Goal: Task Accomplishment & Management: Manage account settings

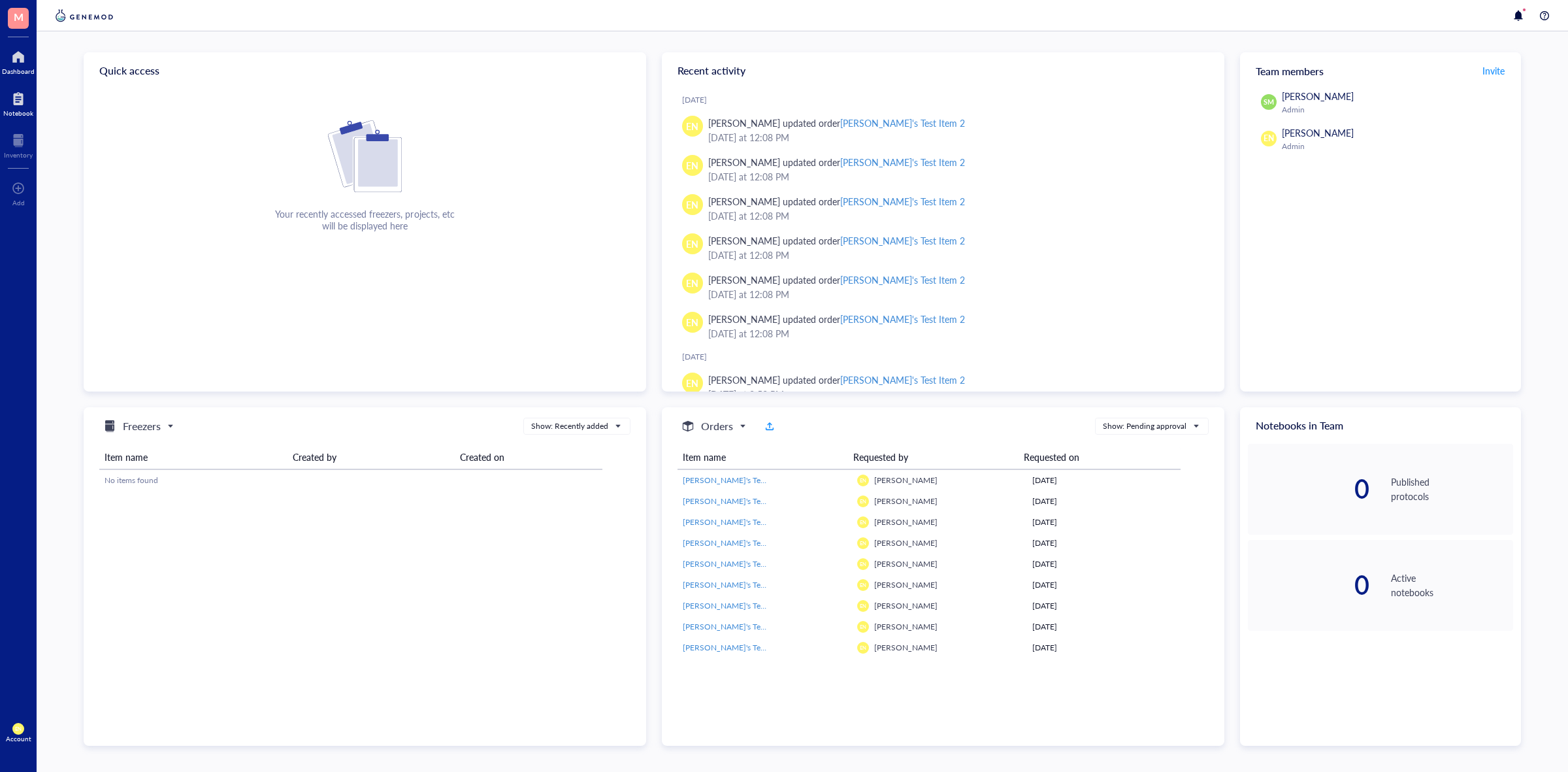
click at [10, 97] on div at bounding box center [18, 99] width 30 height 21
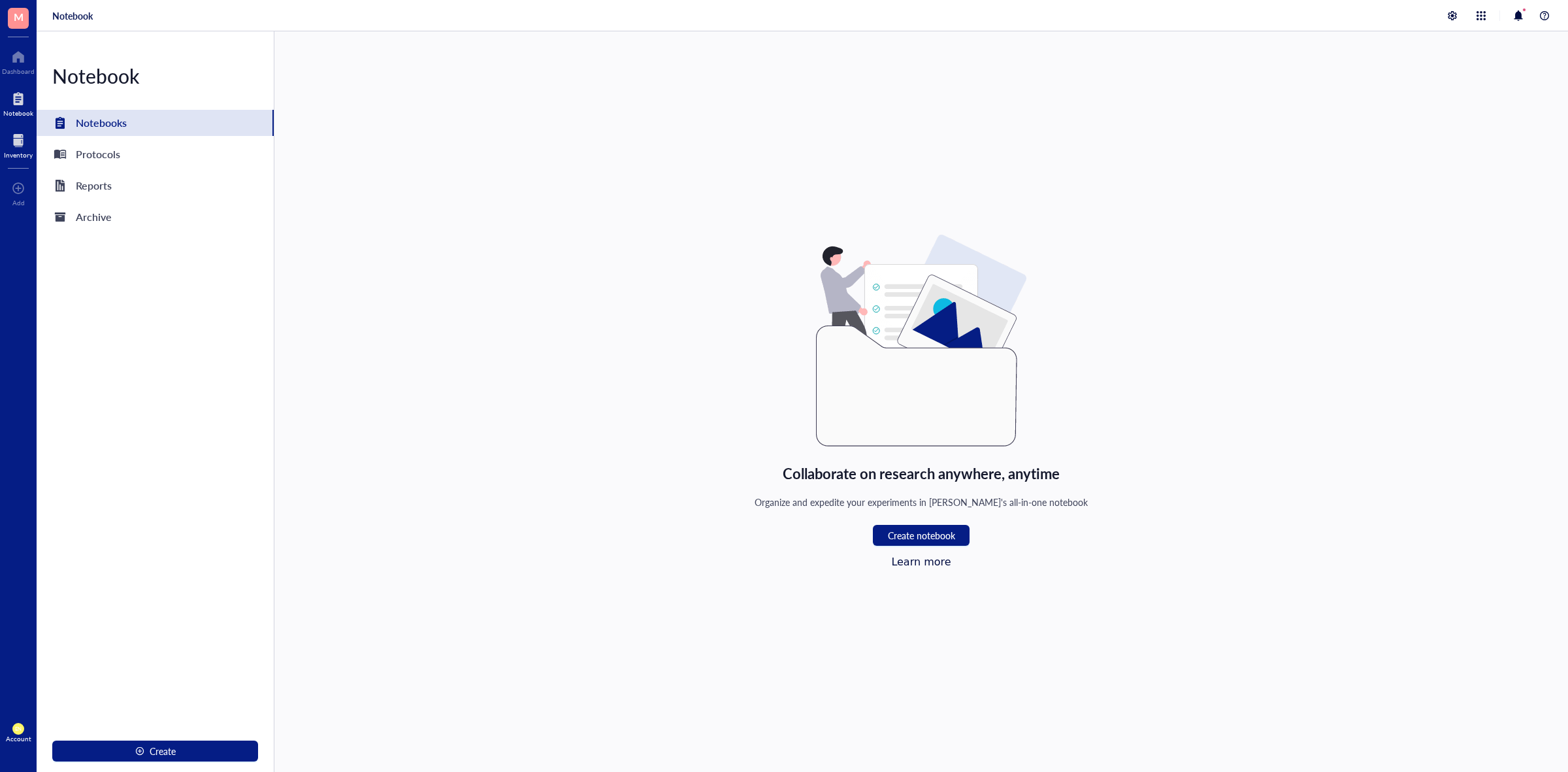
click at [21, 142] on div at bounding box center [18, 141] width 28 height 21
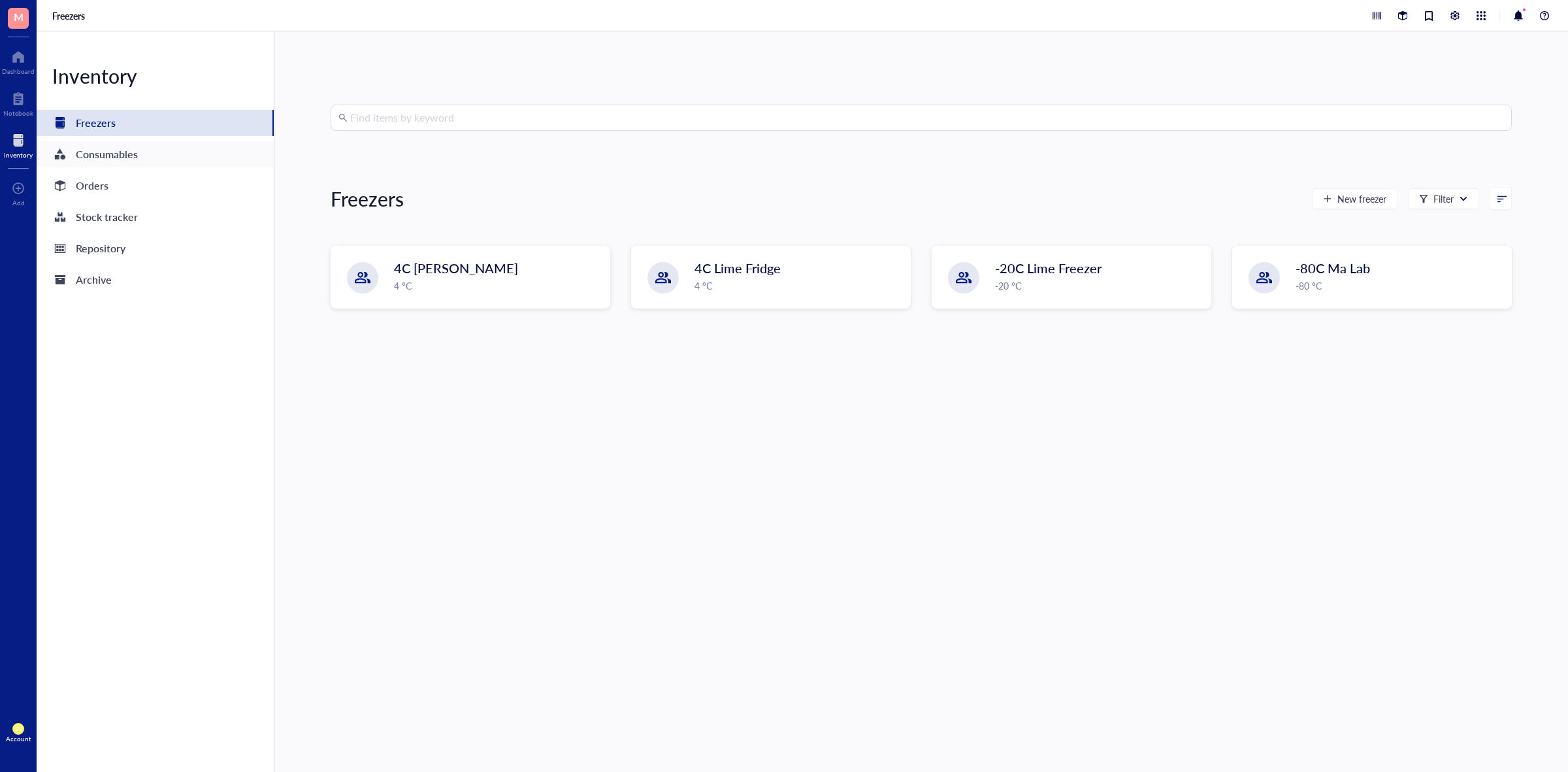
click at [116, 157] on div "Consumables" at bounding box center [106, 154] width 62 height 18
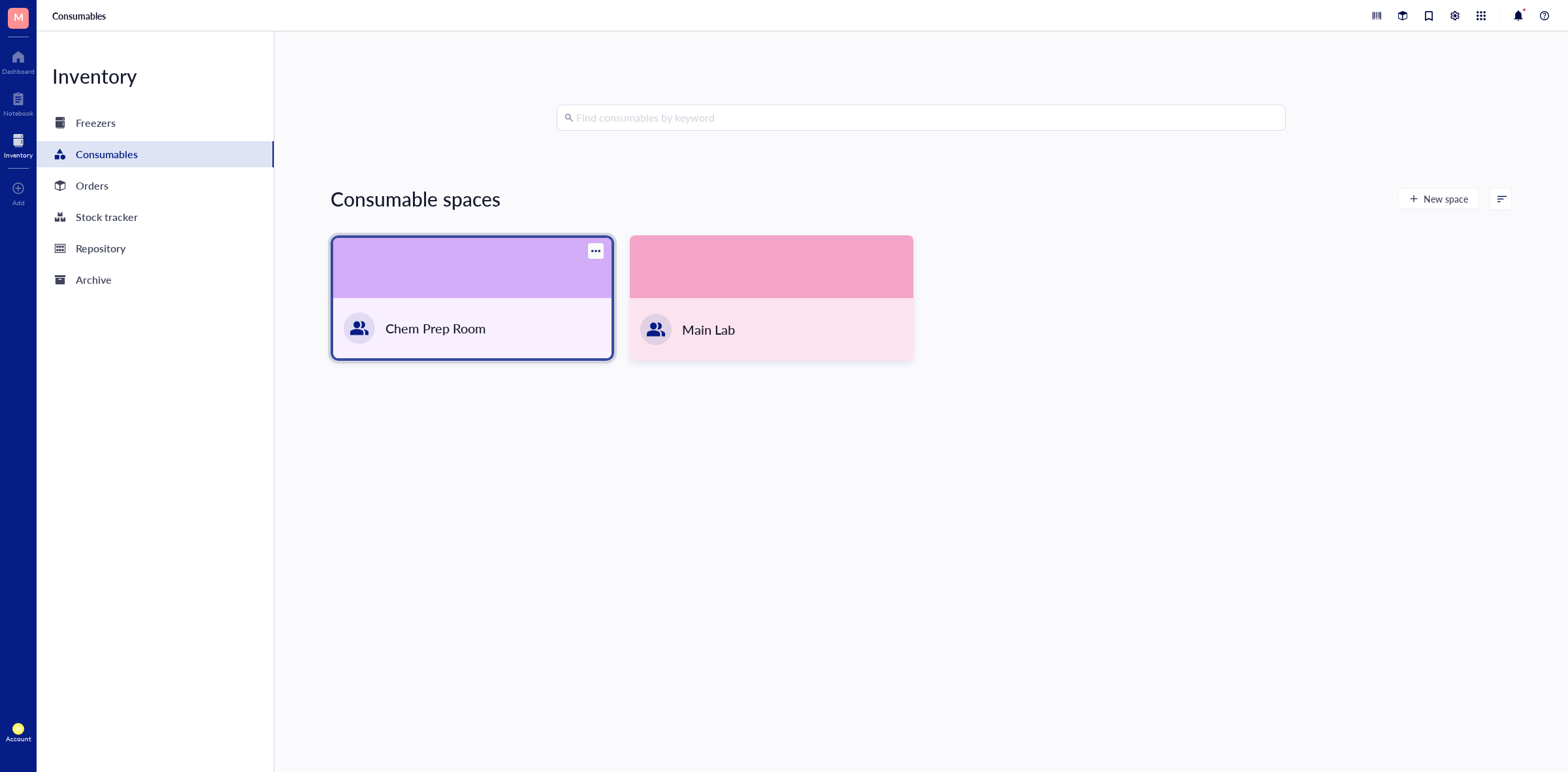
click at [501, 288] on div at bounding box center [472, 268] width 278 height 60
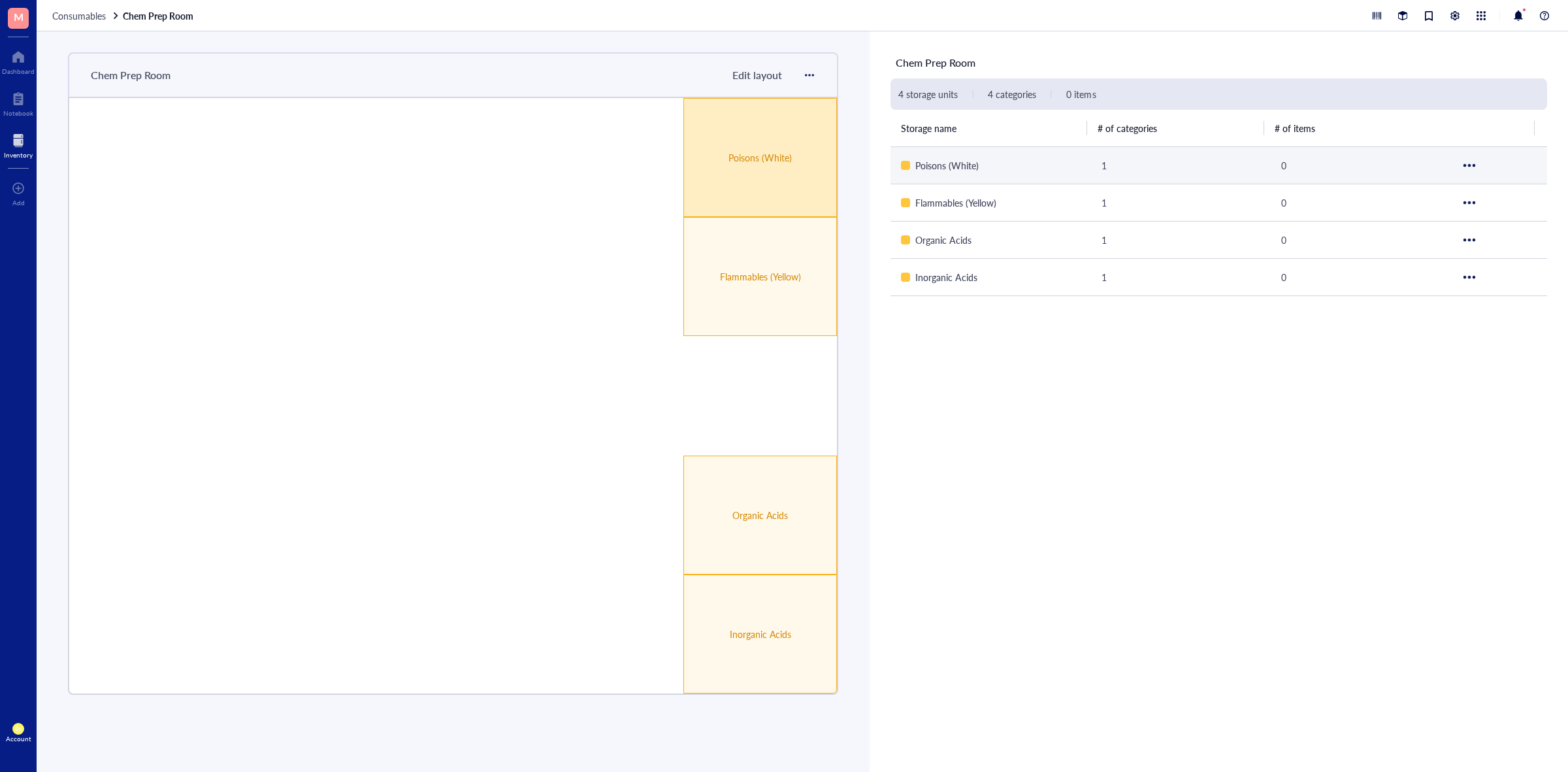
click at [804, 178] on div "Poisons (White)" at bounding box center [760, 157] width 153 height 119
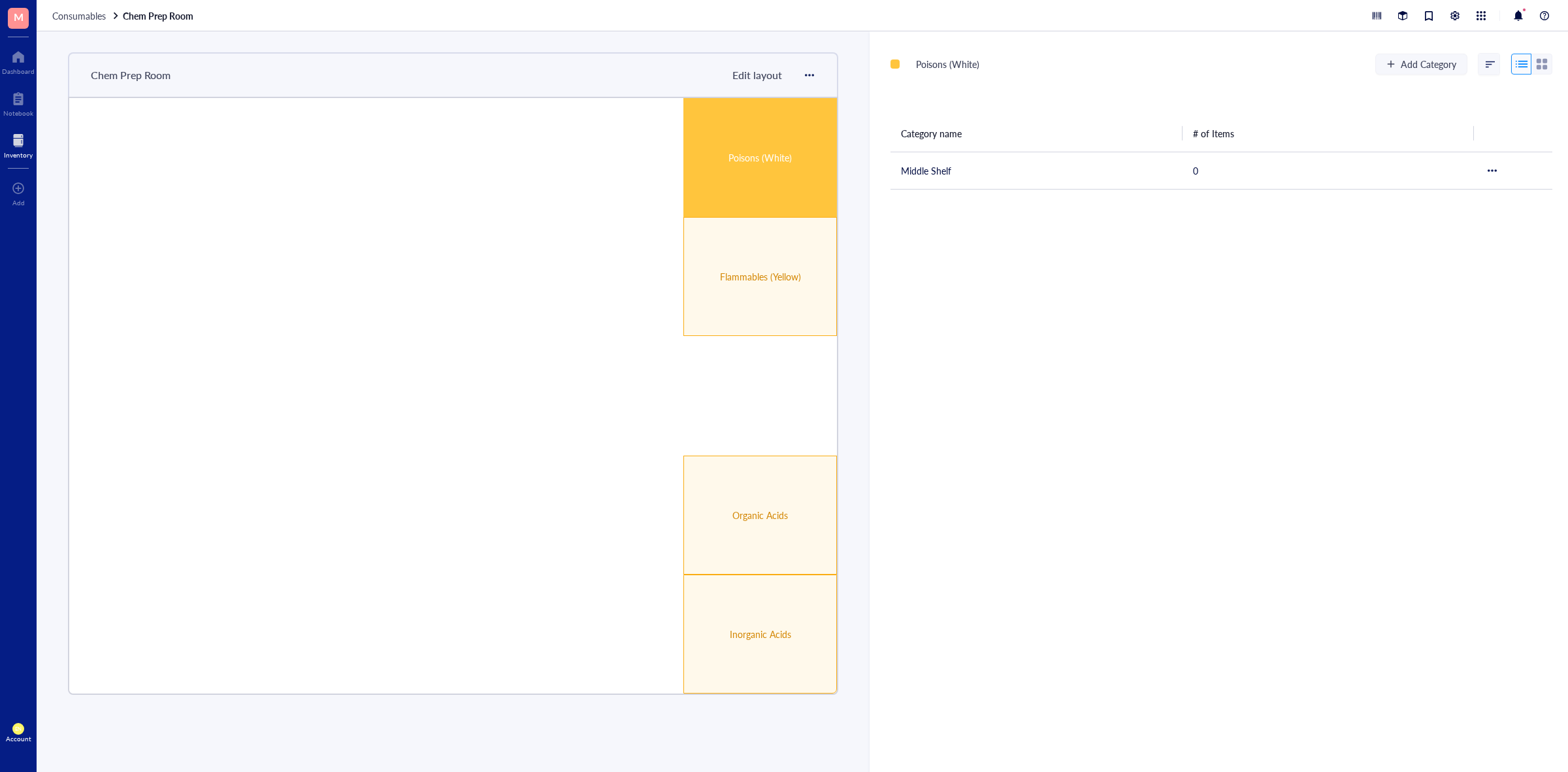
click at [1001, 662] on div "Poisons (White) Add Category Category name # of Items Middle Shelf 0" at bounding box center [1218, 401] width 698 height 741
click at [79, 19] on span "Consumables" at bounding box center [79, 15] width 54 height 13
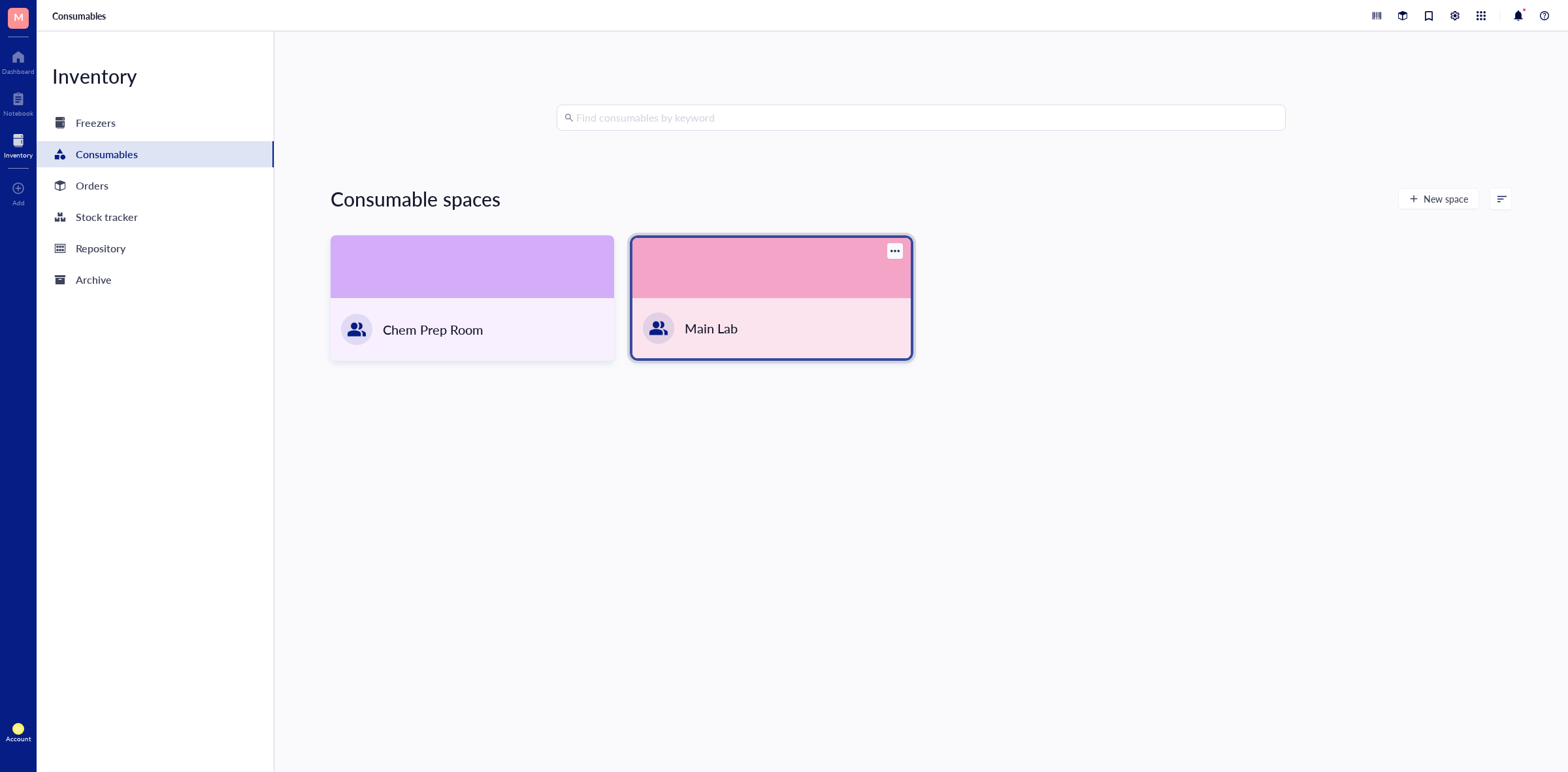
click at [752, 338] on div "Main Lab" at bounding box center [772, 328] width 278 height 60
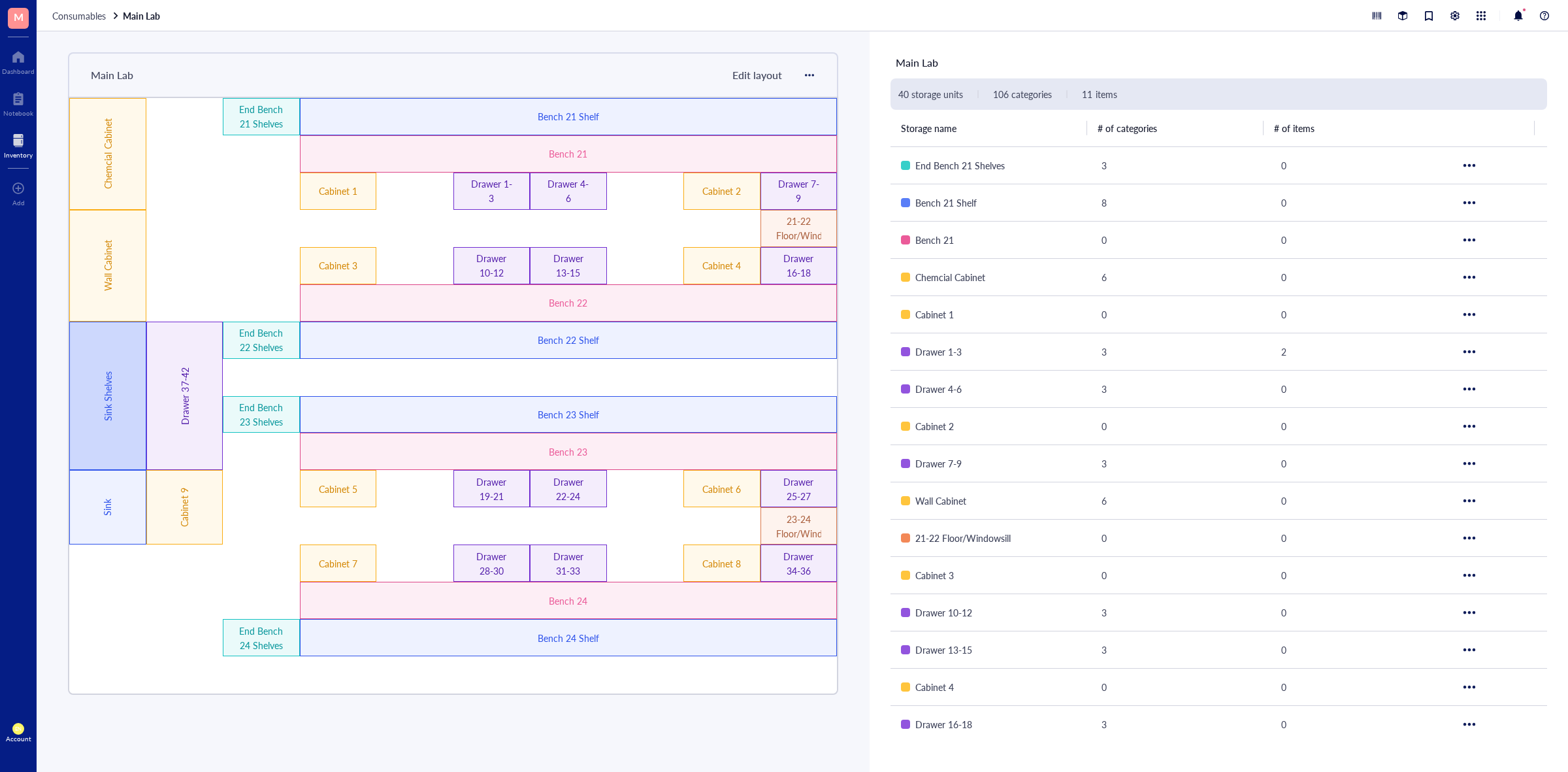
click at [116, 440] on div "Sink Shelves" at bounding box center [108, 395] width 77 height 149
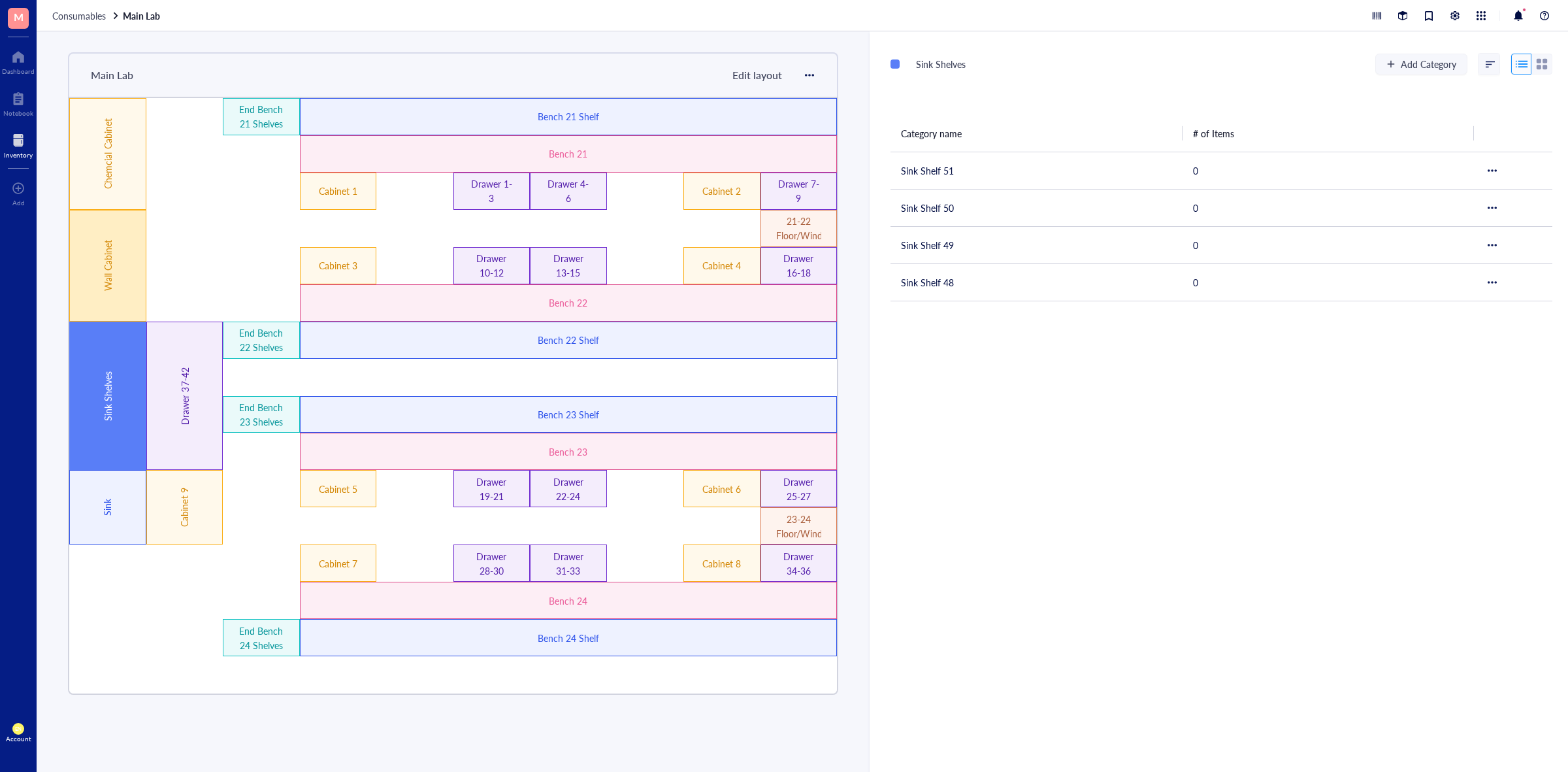
click at [118, 276] on div "Wall Cabinet" at bounding box center [108, 265] width 77 height 112
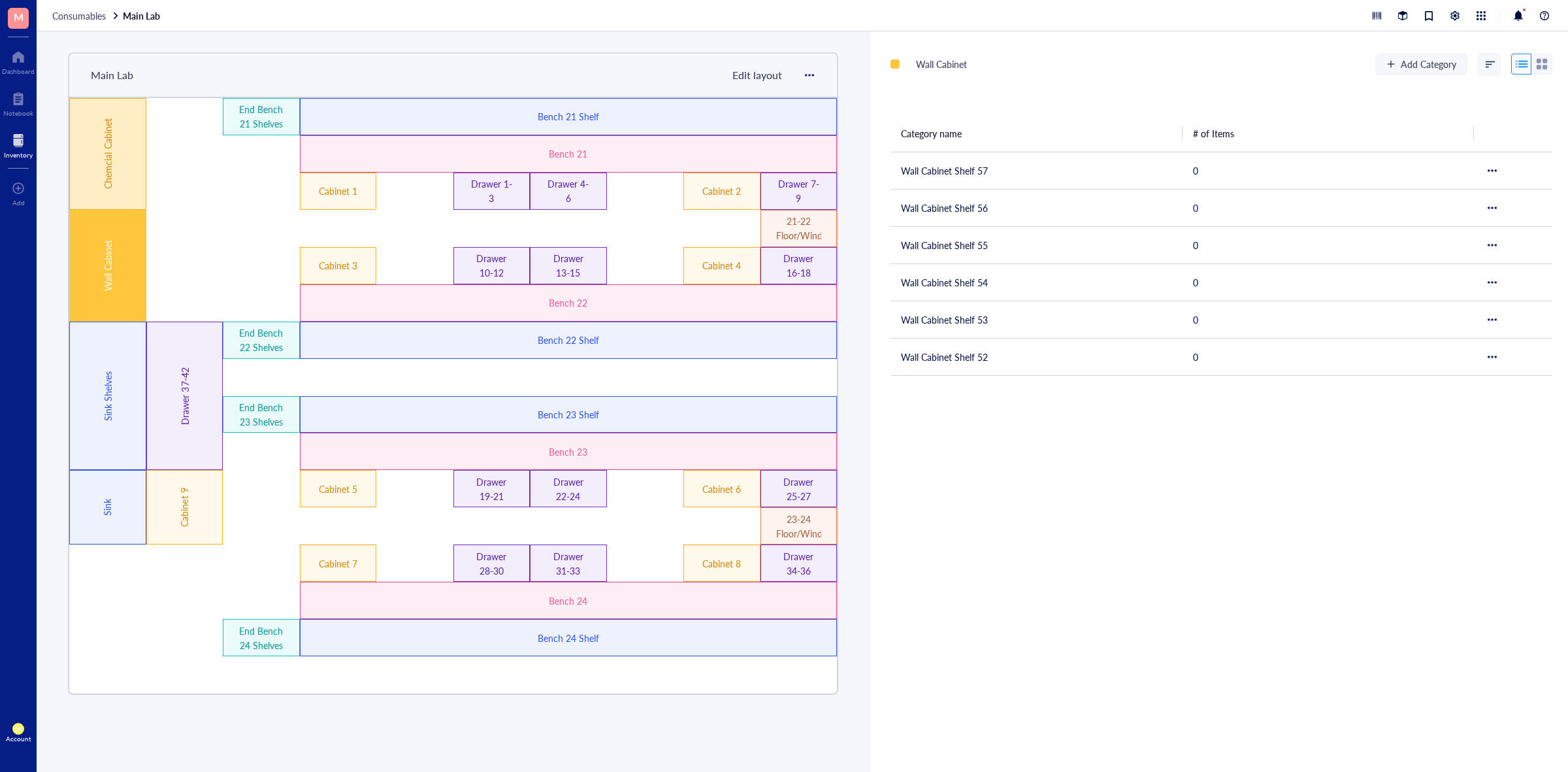
click at [116, 148] on div "Chemcial Cabinet" at bounding box center [108, 154] width 77 height 112
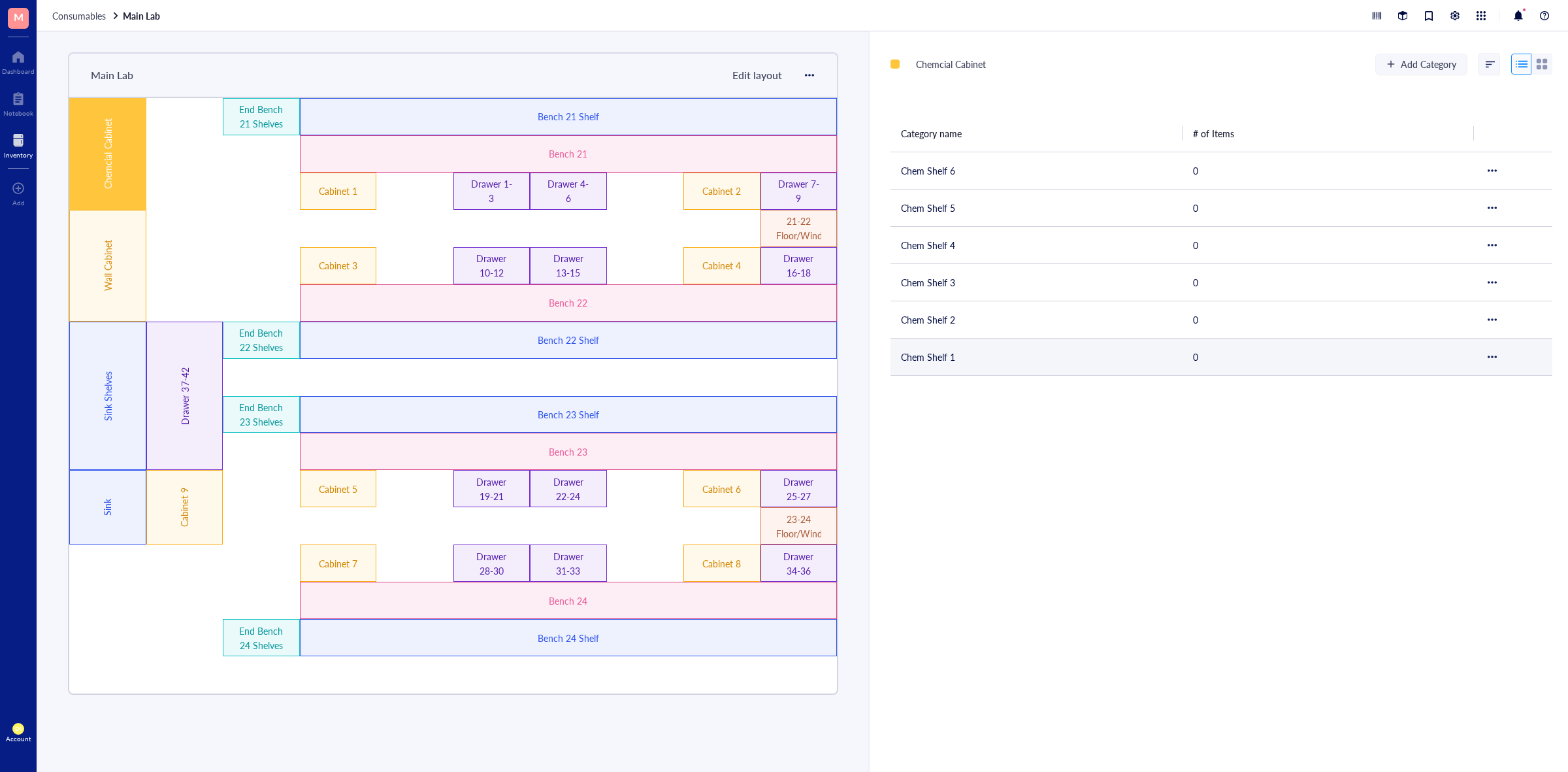
click at [969, 362] on td "Chem Shelf 1" at bounding box center [1037, 356] width 292 height 37
click at [1494, 353] on div at bounding box center [1492, 356] width 16 height 16
click at [1334, 403] on div "Chemcial Cabinet Add Category Category name # of Items Chem Shelf 6 0 Chem Shel…" at bounding box center [1218, 401] width 698 height 741
click at [922, 369] on td "Chem Shelf 1" at bounding box center [1037, 356] width 292 height 37
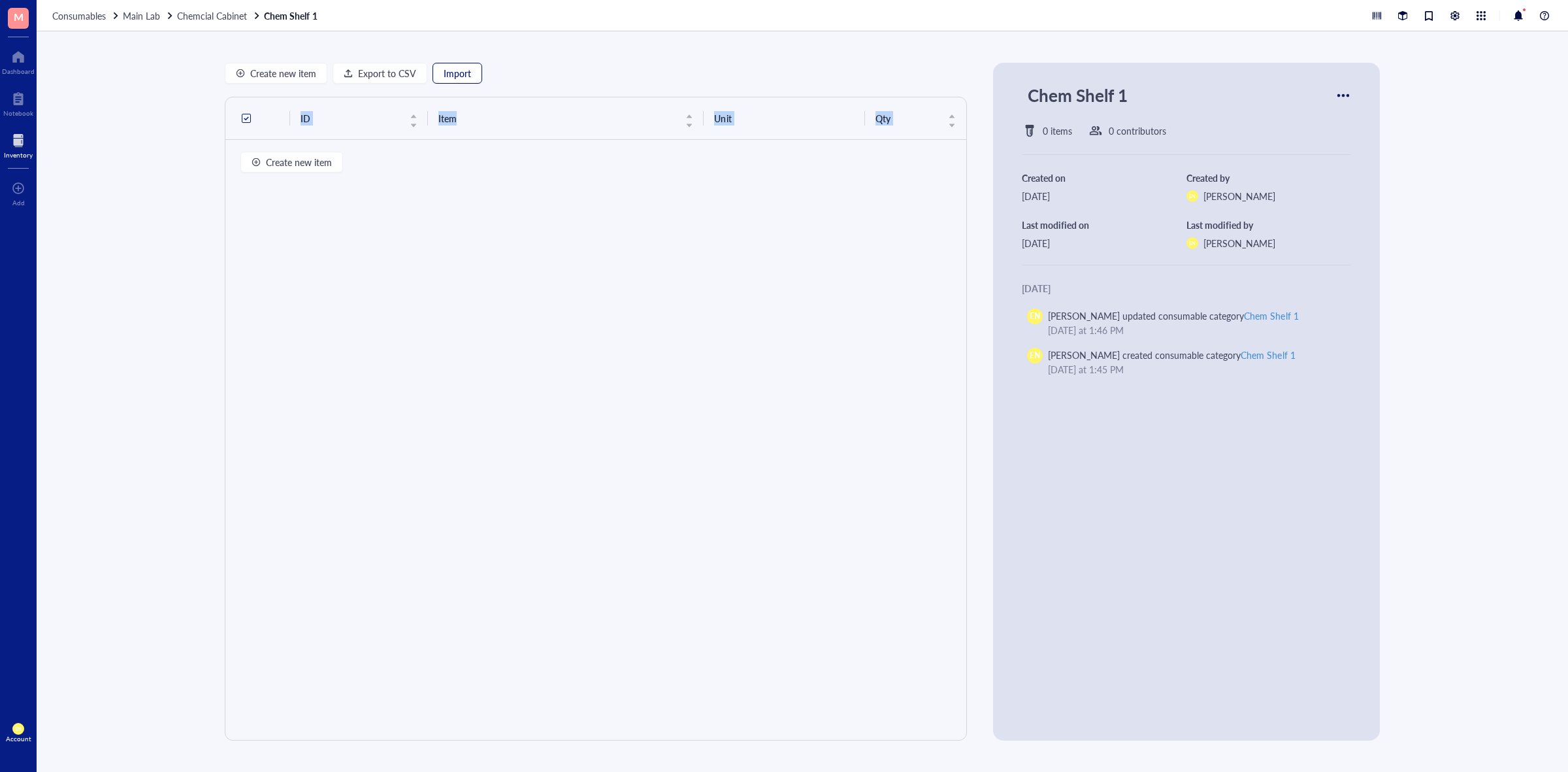
click at [450, 76] on span "Import" at bounding box center [457, 73] width 28 height 10
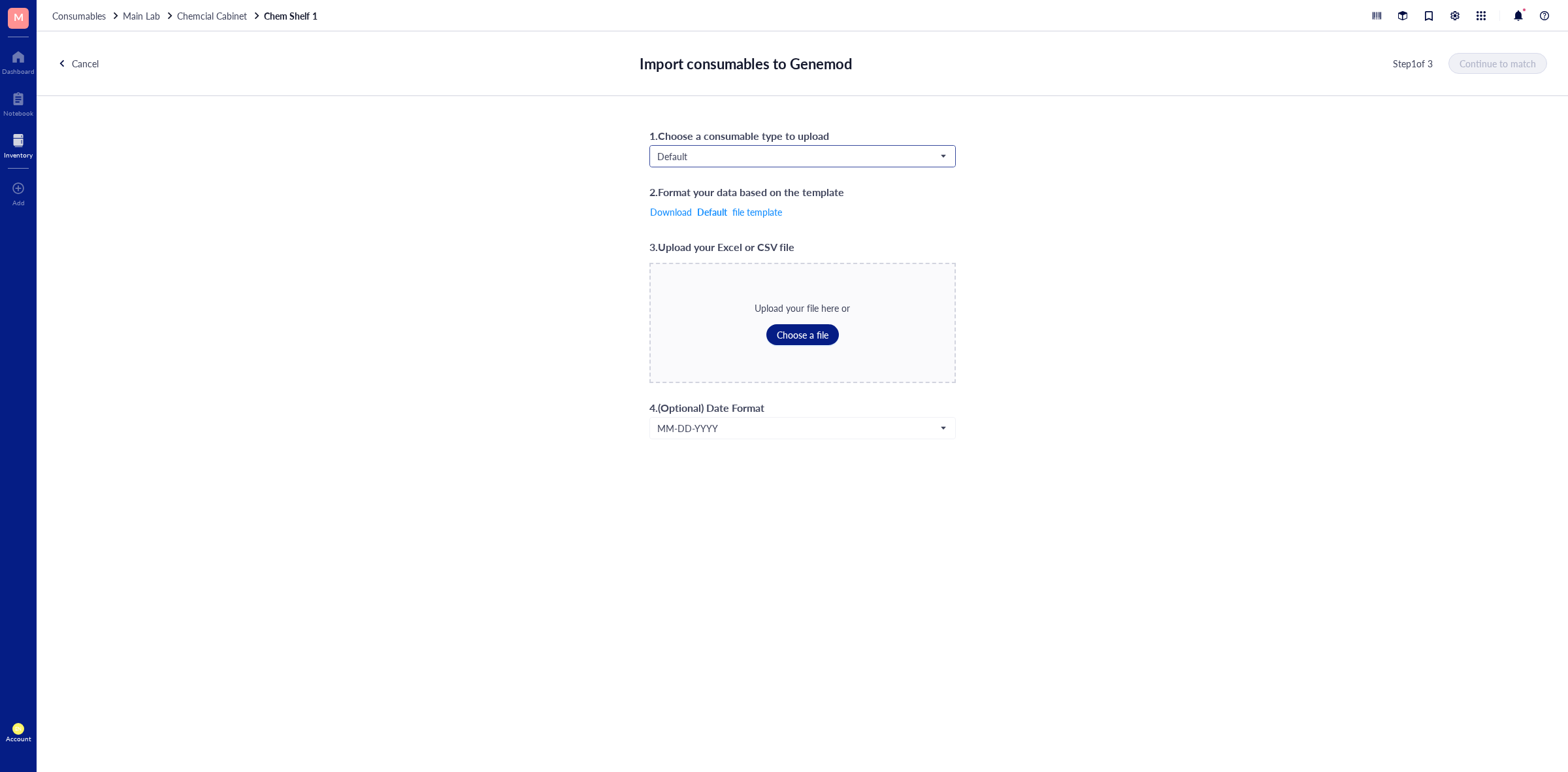
click at [752, 162] on span "Default" at bounding box center [801, 156] width 288 height 12
click at [738, 177] on div "Chemicals" at bounding box center [802, 179] width 289 height 14
click at [820, 332] on span "Choose a file" at bounding box center [802, 335] width 52 height 10
click at [942, 430] on span "MM-DD-YYYY" at bounding box center [801, 428] width 288 height 12
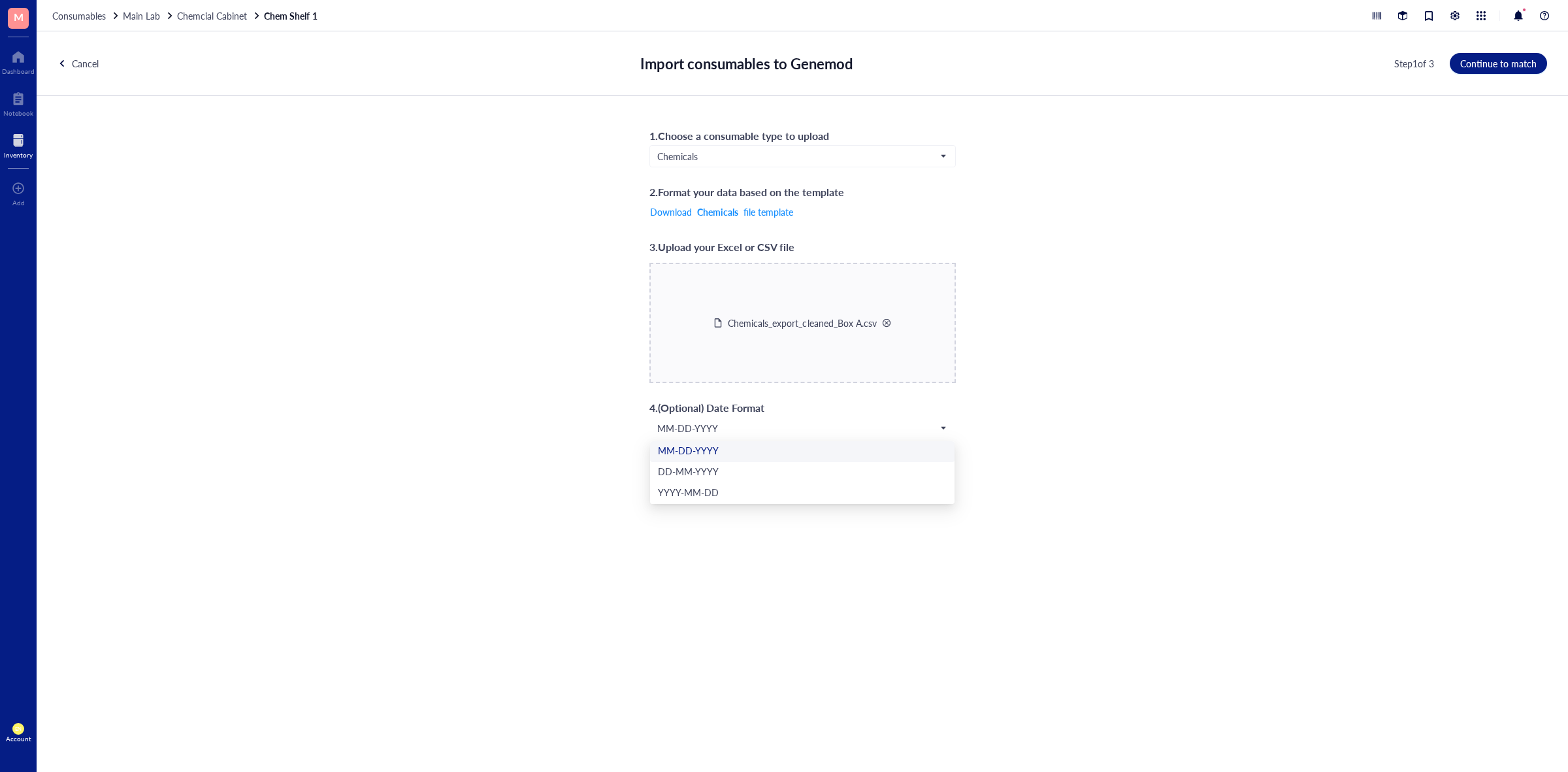
click at [1135, 440] on div "1 . Choose a consumable type to upload Chemicals Chemicals Default Biologicals …" at bounding box center [802, 282] width 1531 height 374
click at [1501, 62] on span "Continue to match" at bounding box center [1498, 64] width 76 height 10
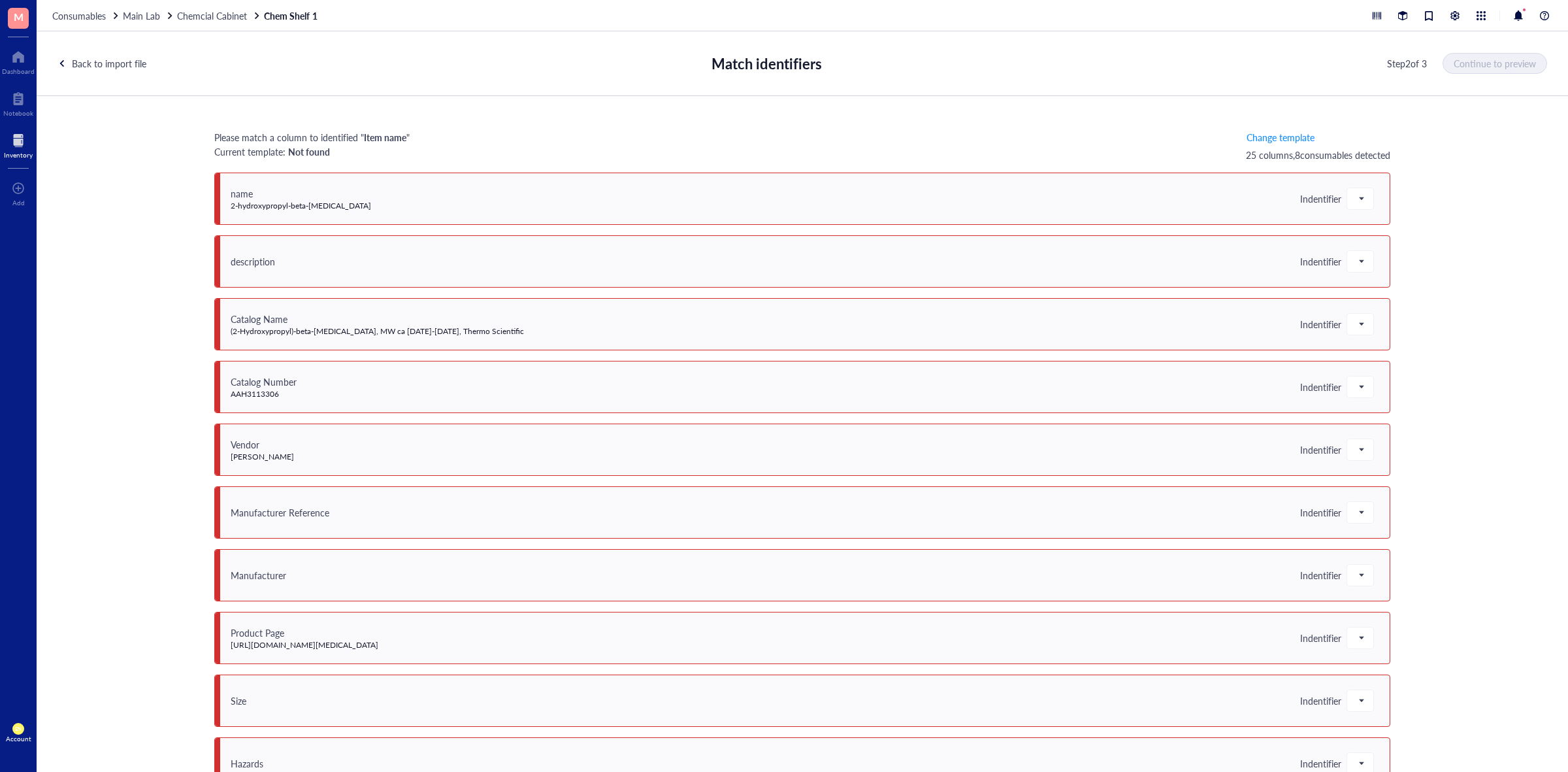
click at [338, 193] on div "name" at bounding box center [301, 193] width 141 height 14
click at [399, 203] on div "name 2-hydroxypropyl-beta-[MEDICAL_DATA] Indentifier" at bounding box center [802, 198] width 1176 height 52
click at [1360, 204] on span at bounding box center [1361, 198] width 12 height 19
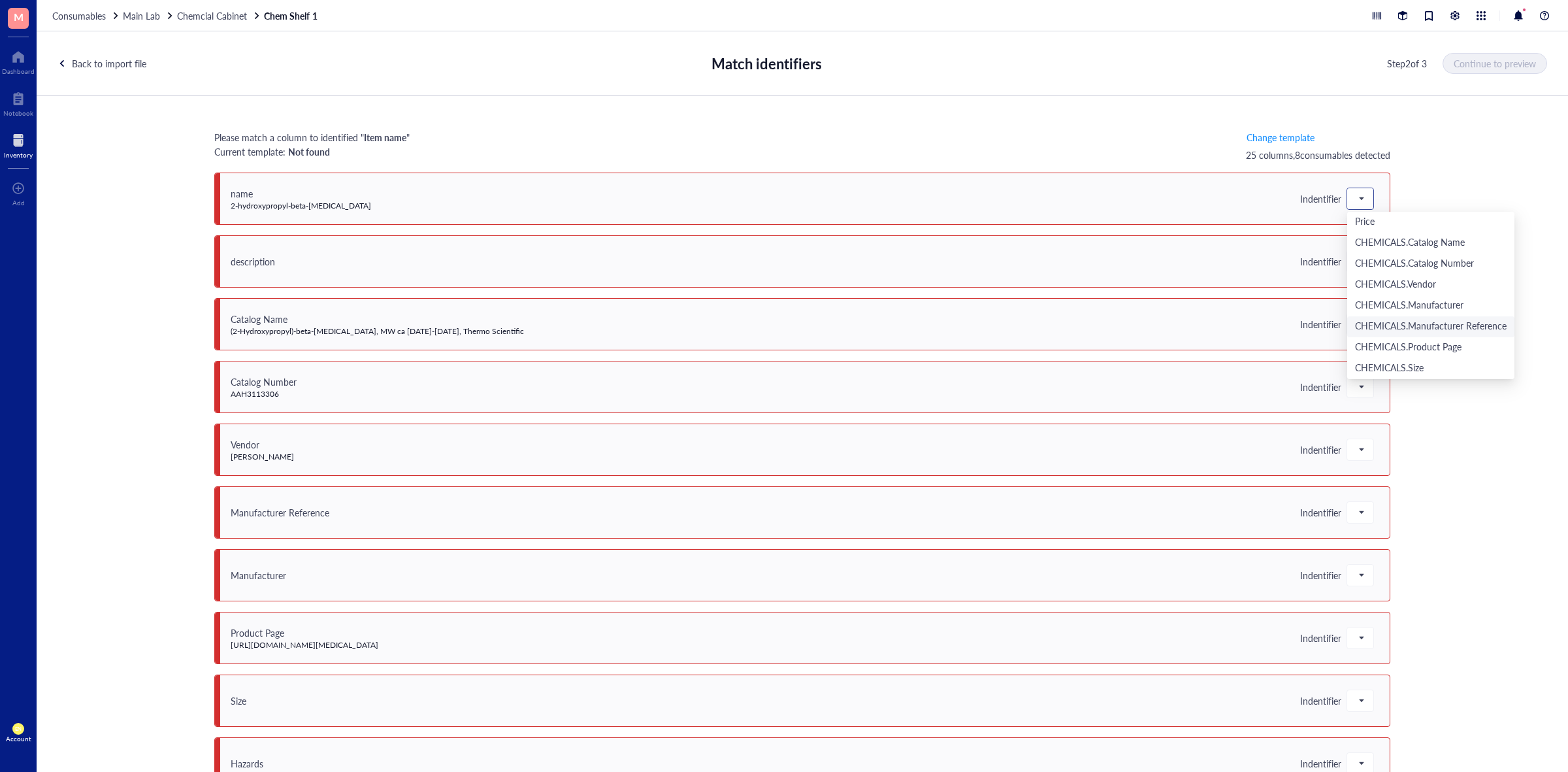
scroll to position [245, 0]
click at [1501, 171] on div "Please match a column to identified " Item name " Current template: Not found C…" at bounding box center [802, 443] width 1531 height 693
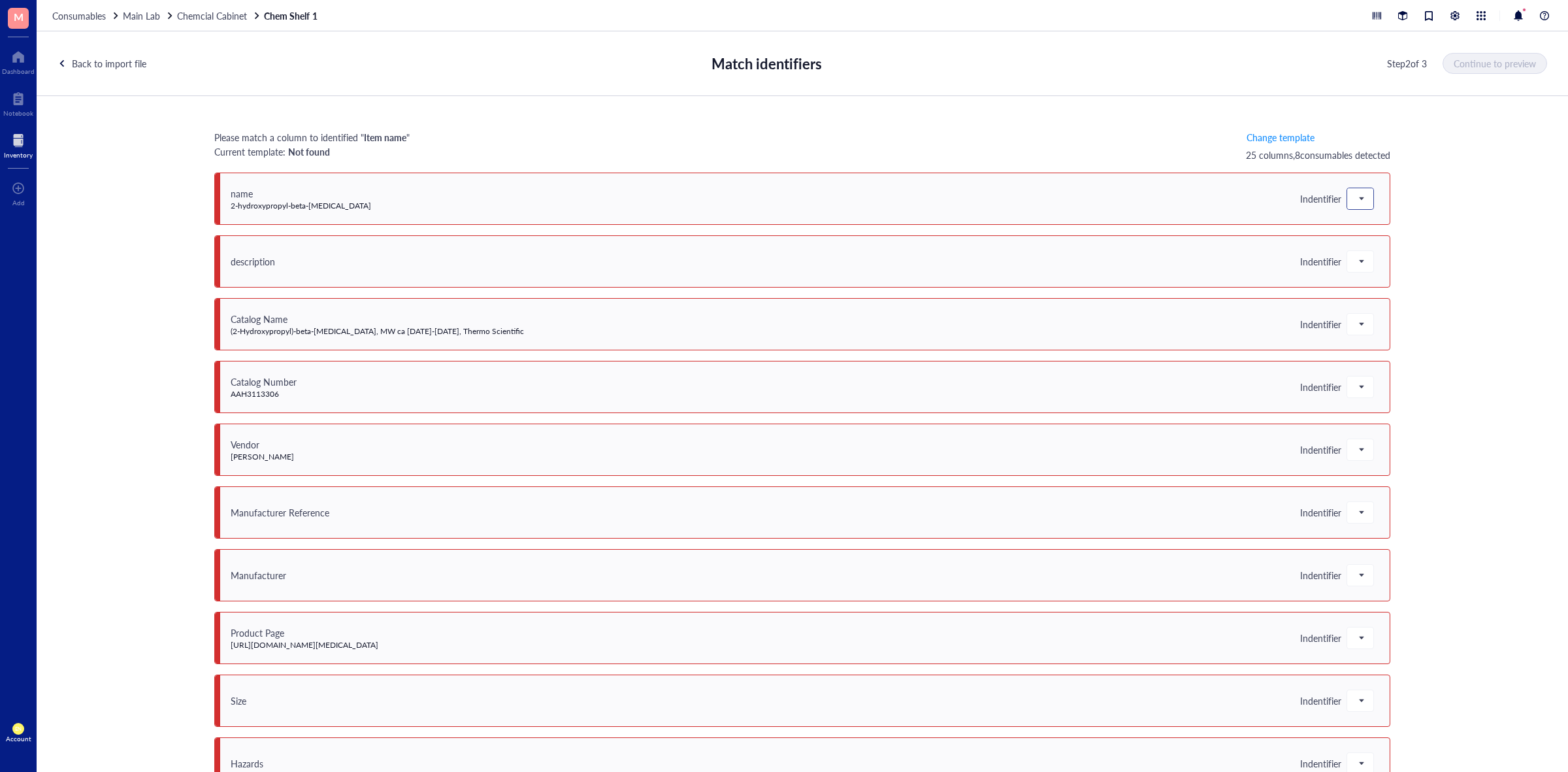
click at [1357, 194] on span at bounding box center [1361, 198] width 12 height 19
click at [1400, 266] on div "Item name" at bounding box center [1431, 264] width 152 height 14
click at [1361, 266] on span at bounding box center [1361, 261] width 12 height 19
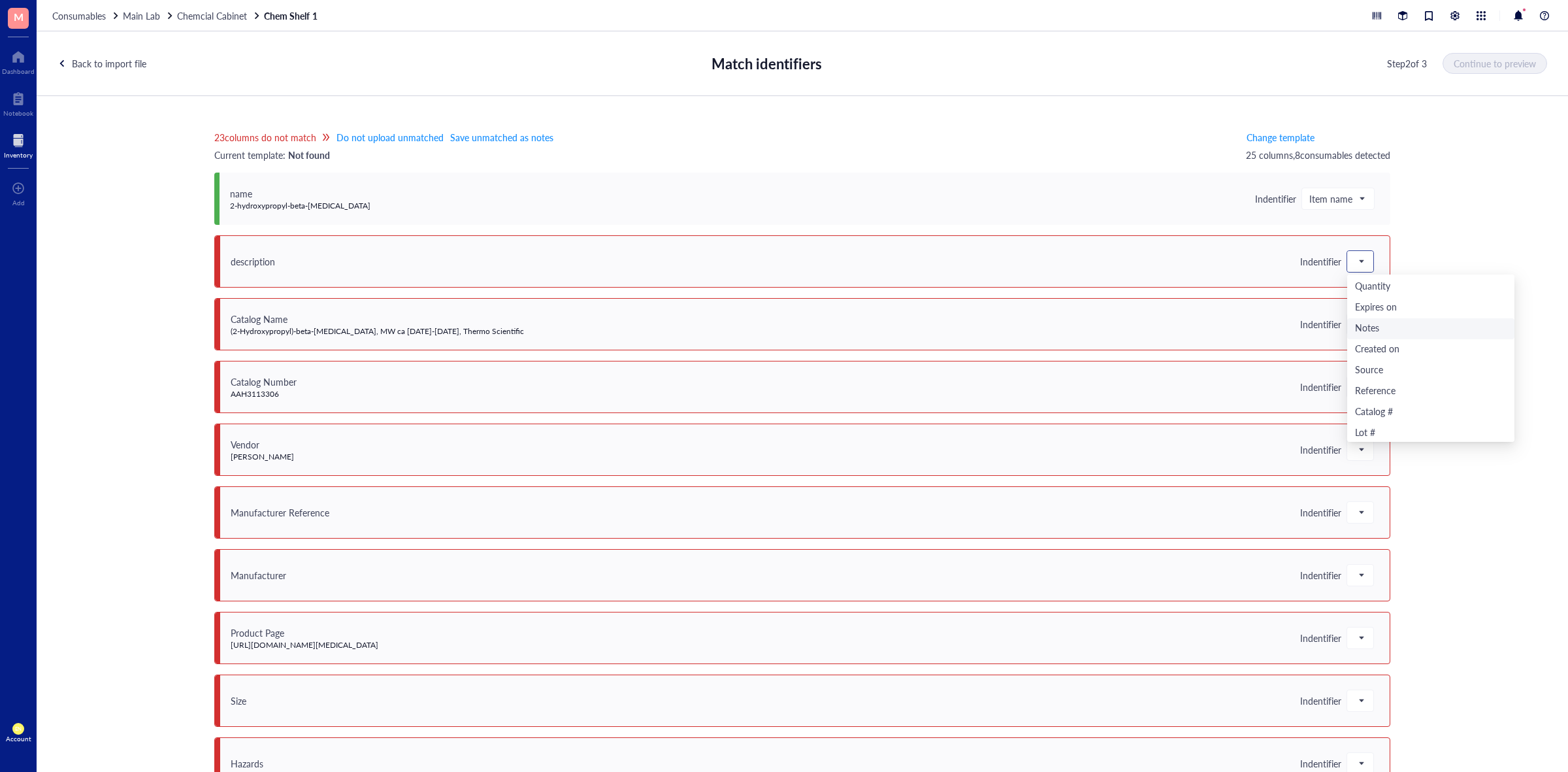
click at [1376, 321] on div "Notes" at bounding box center [1431, 328] width 152 height 14
click at [1355, 331] on span at bounding box center [1361, 324] width 12 height 19
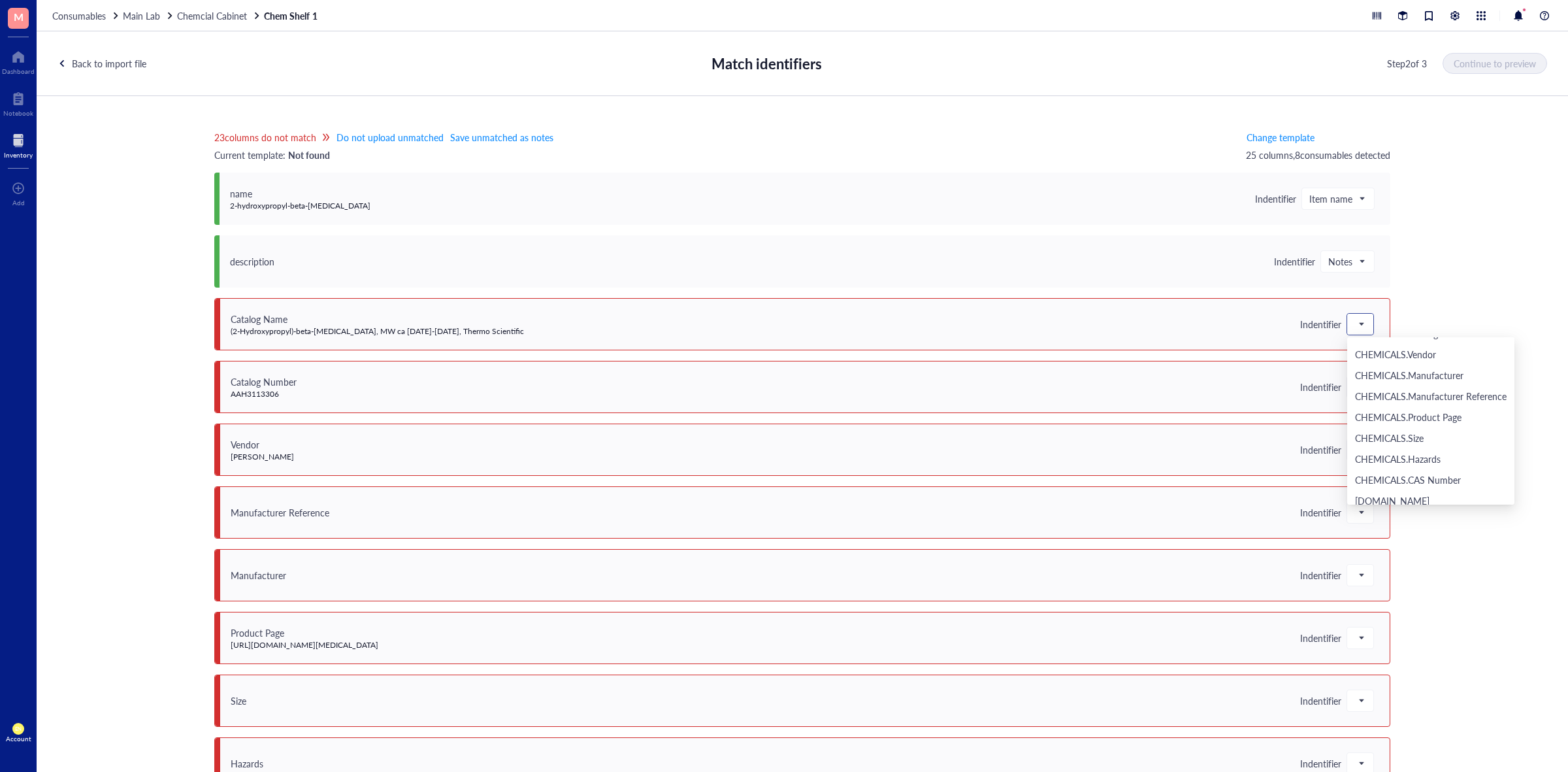
scroll to position [245, 0]
click at [1392, 399] on div "CHEMICALS.Catalog Name" at bounding box center [1431, 395] width 152 height 14
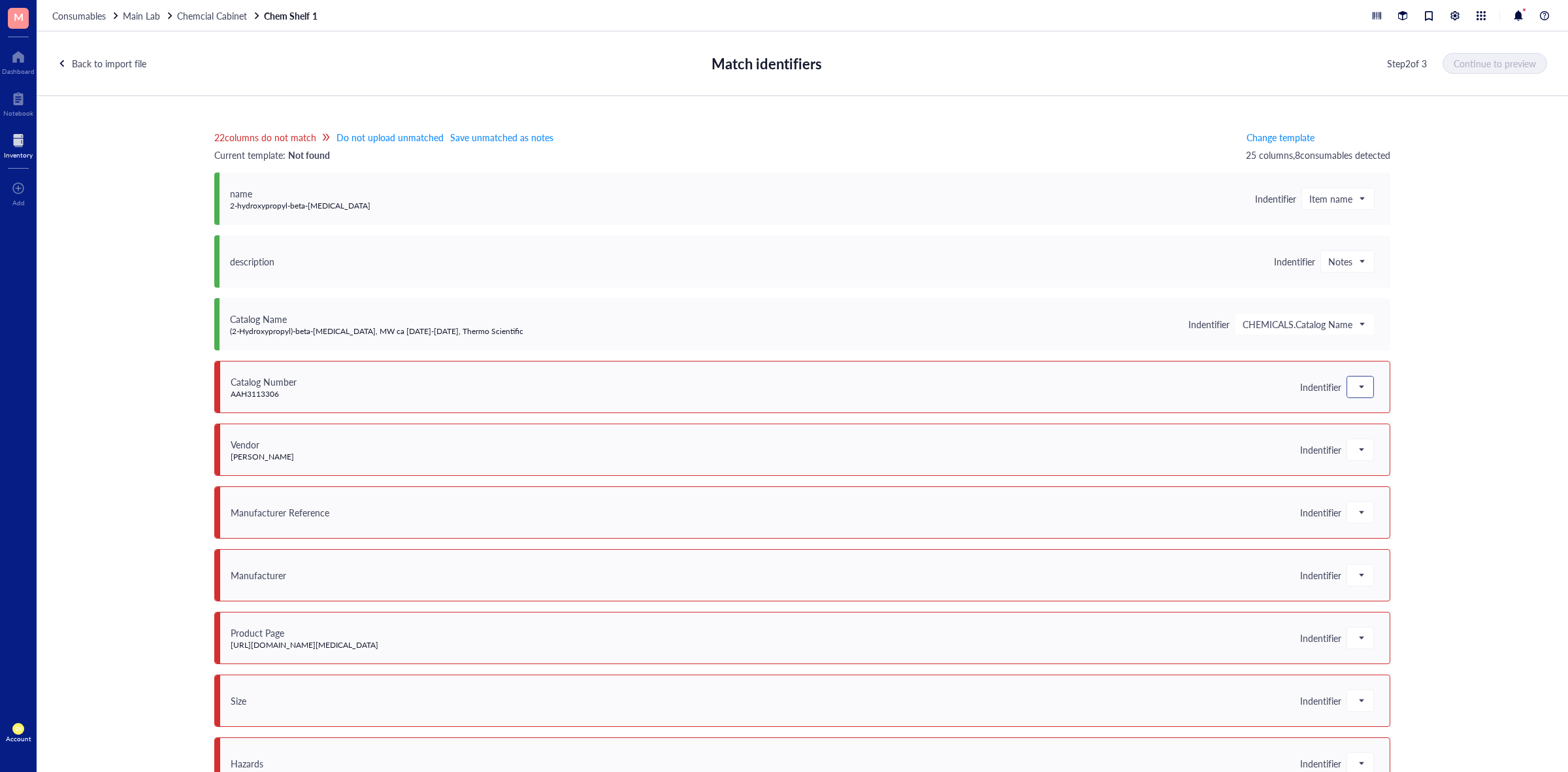
click at [1359, 386] on span at bounding box center [1361, 387] width 12 height 19
click at [1400, 471] on div "CHEMICALS.Catalog Number" at bounding box center [1430, 479] width 167 height 21
click at [1364, 455] on div at bounding box center [1360, 450] width 26 height 21
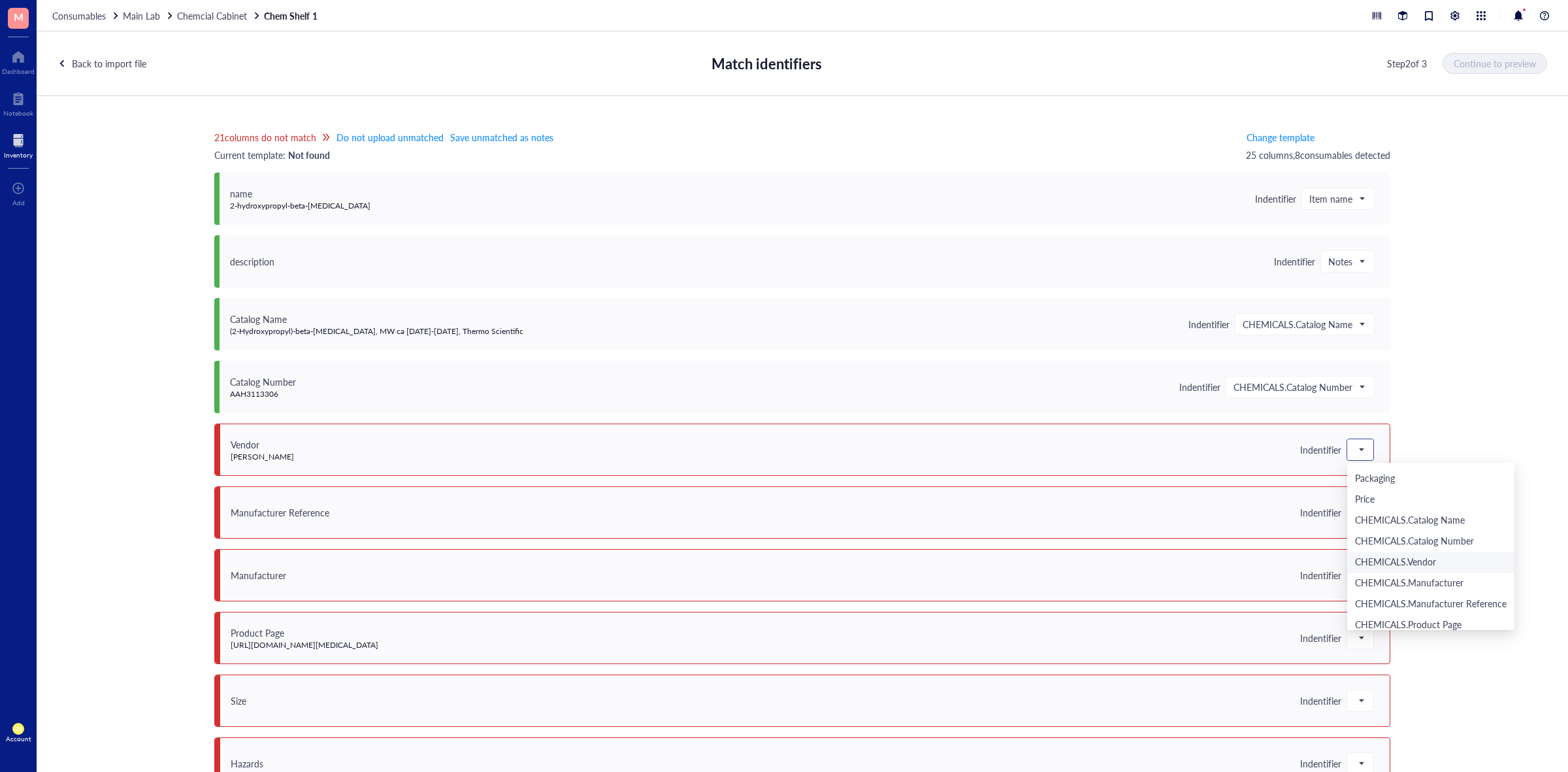
click at [1417, 556] on div "CHEMICALS.Vendor" at bounding box center [1431, 562] width 152 height 14
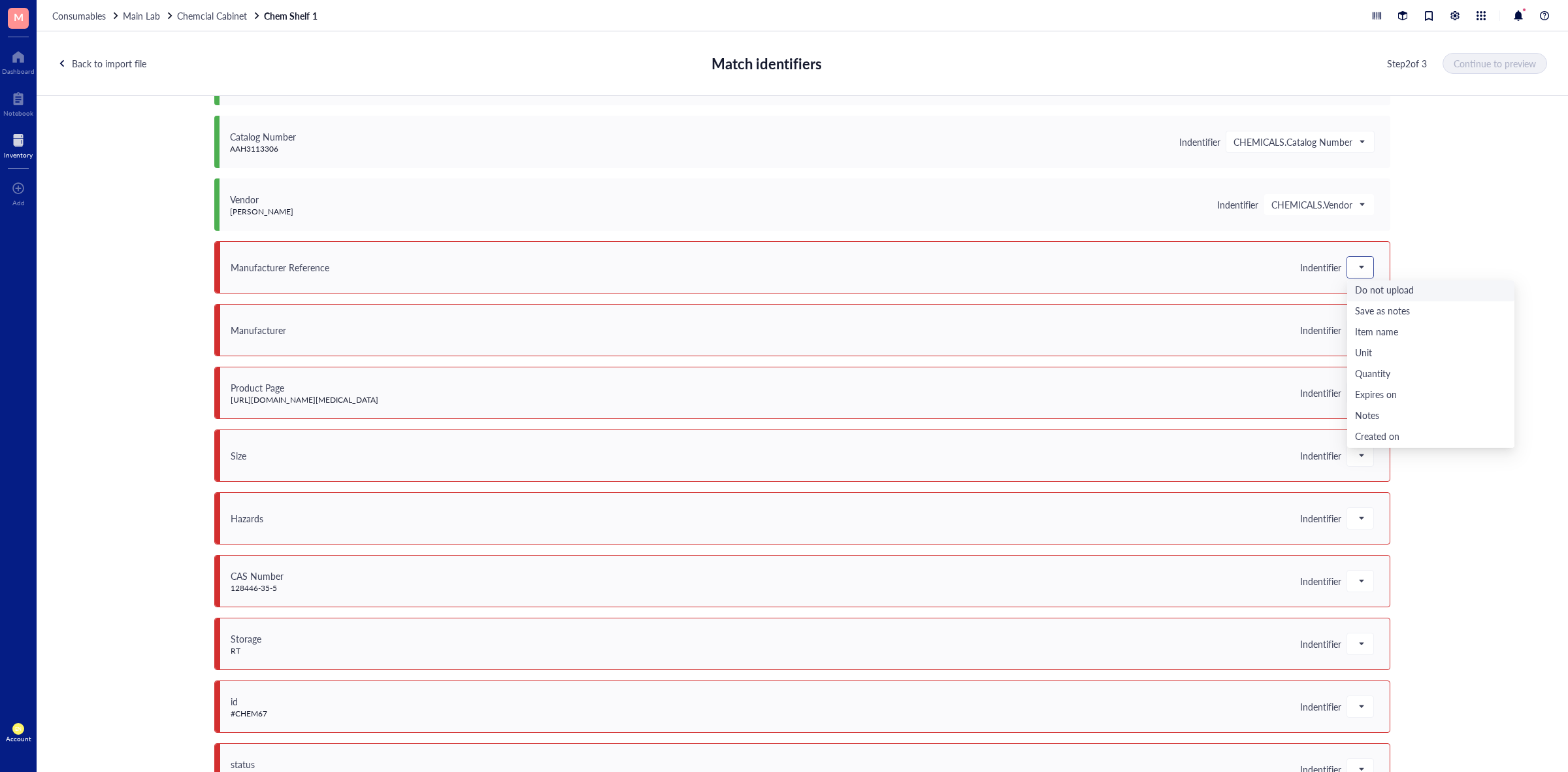
click at [1347, 271] on div at bounding box center [1360, 267] width 26 height 21
click at [1420, 343] on div "CHEMICALS.Manufacturer Reference" at bounding box center [1431, 340] width 152 height 14
click at [1355, 335] on span at bounding box center [1361, 330] width 12 height 19
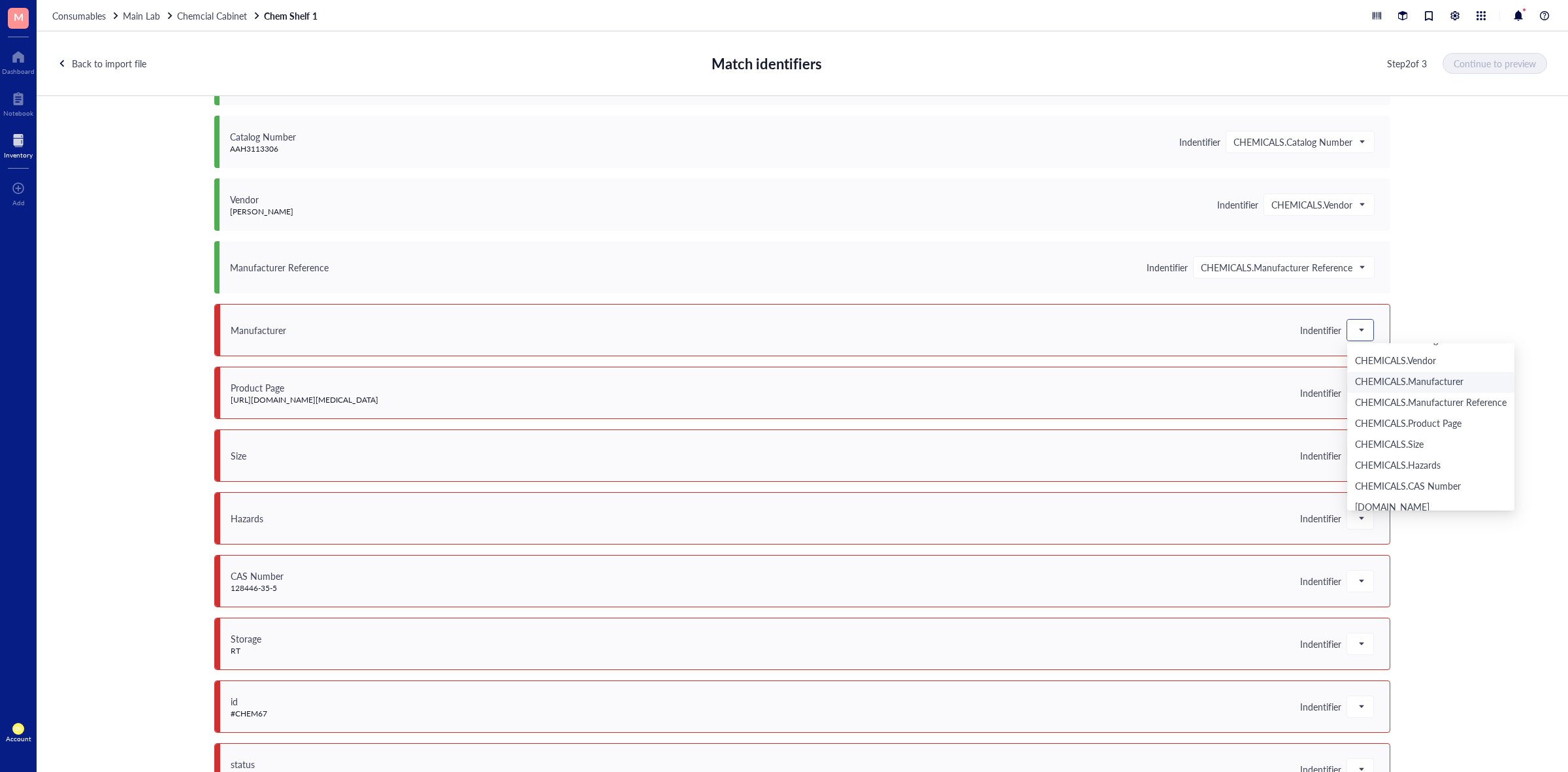
click at [1417, 380] on div "CHEMICALS.Manufacturer" at bounding box center [1431, 382] width 152 height 14
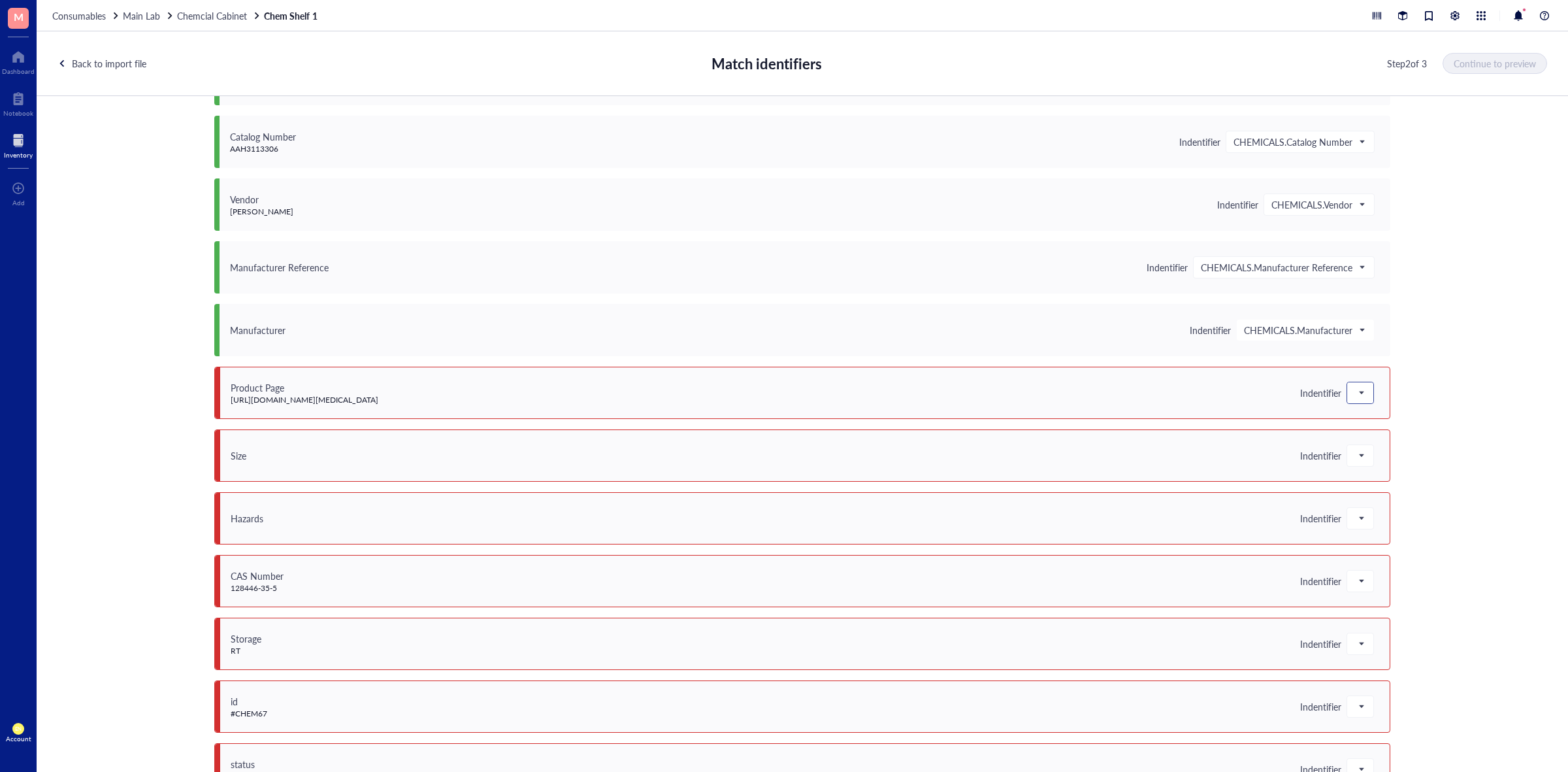
click at [1364, 399] on div at bounding box center [1360, 393] width 26 height 21
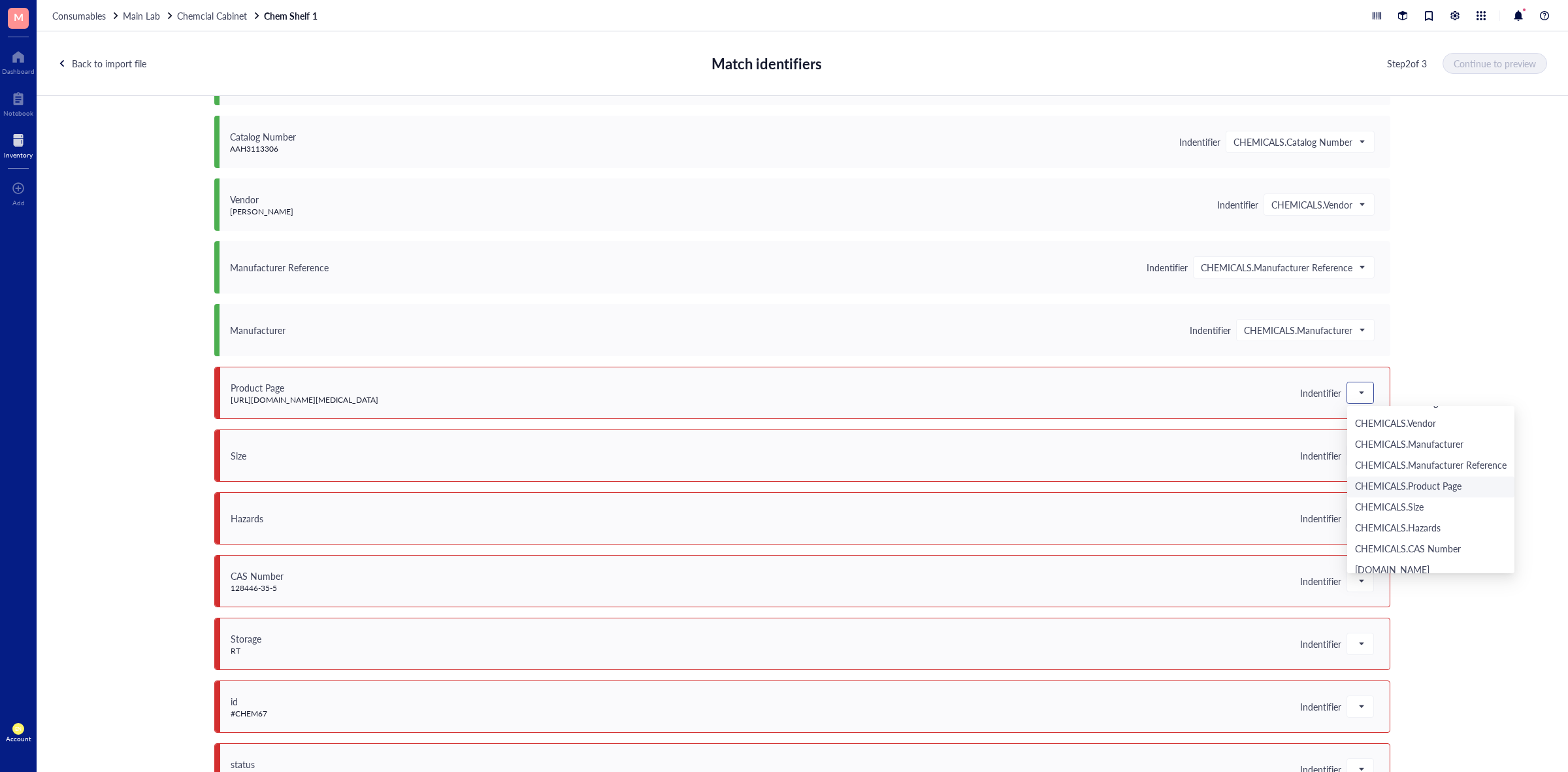
click at [1419, 478] on div "CHEMICALS.Product Page" at bounding box center [1430, 487] width 167 height 21
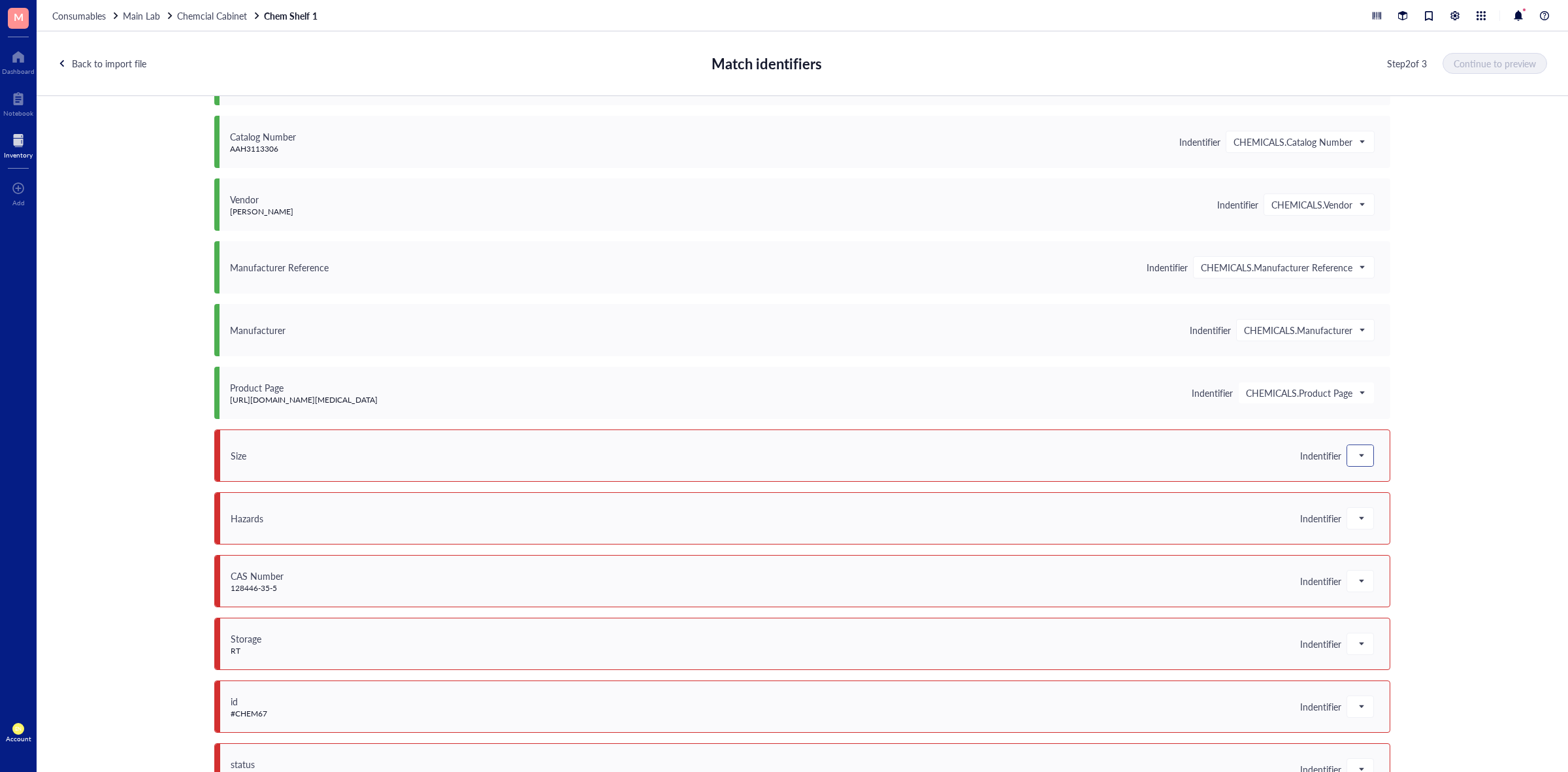
click at [1361, 459] on span at bounding box center [1361, 455] width 12 height 19
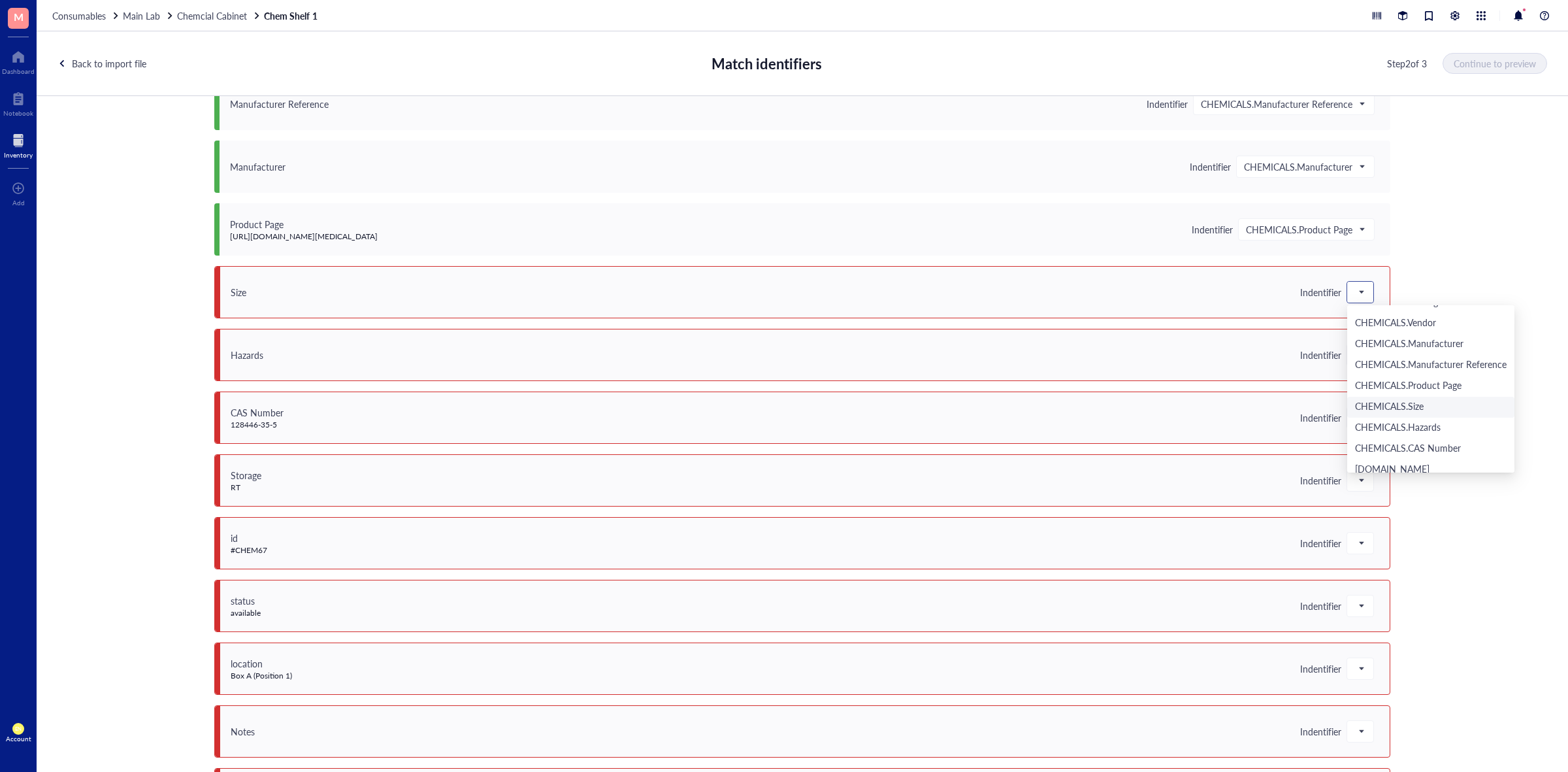
click at [1406, 409] on div "CHEMICALS.Size" at bounding box center [1431, 407] width 152 height 14
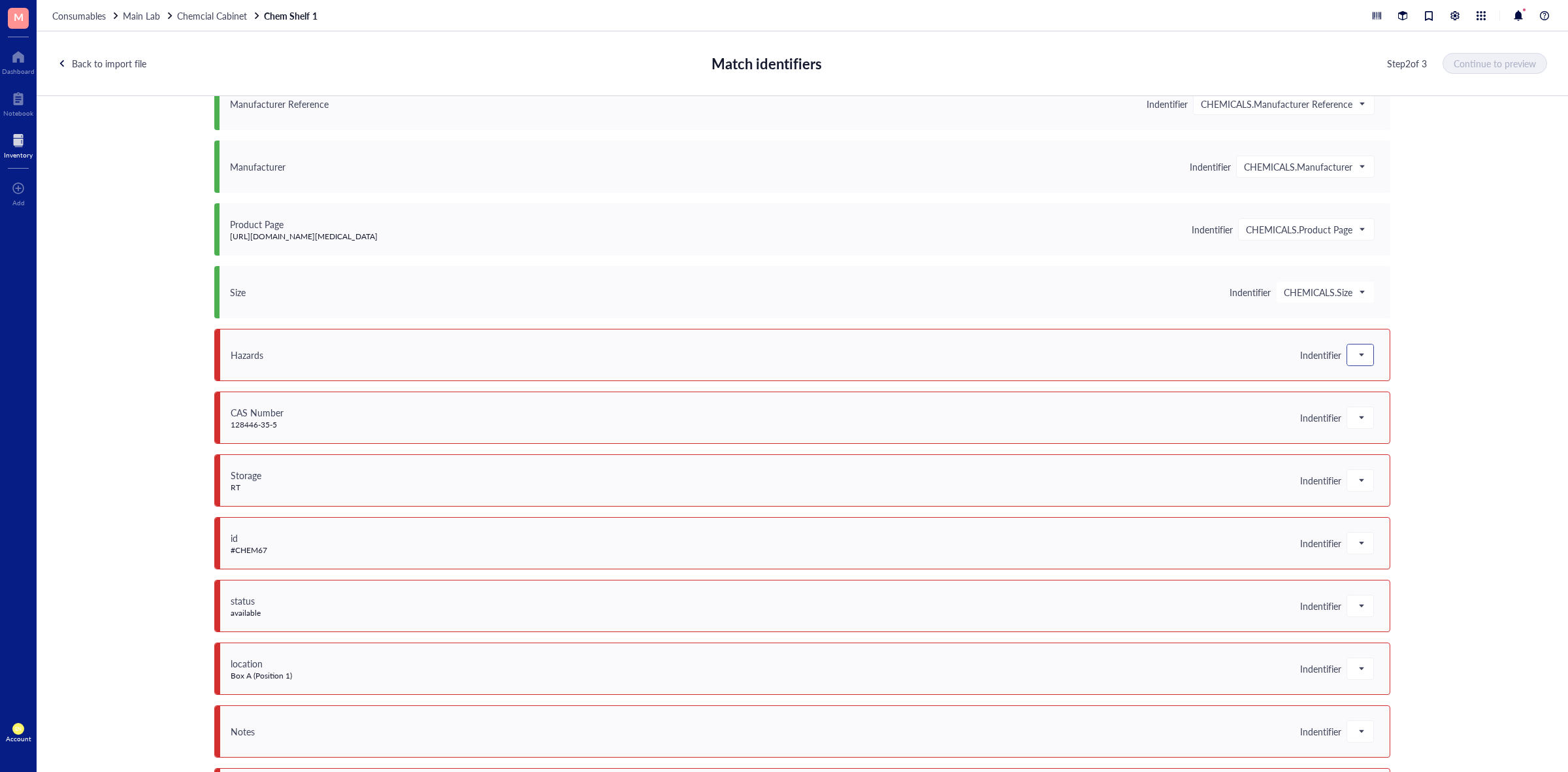
click at [1355, 358] on span at bounding box center [1361, 355] width 12 height 19
click at [1427, 487] on div "CHEMICALS.Hazards" at bounding box center [1431, 490] width 152 height 14
click at [1360, 427] on span at bounding box center [1361, 418] width 12 height 19
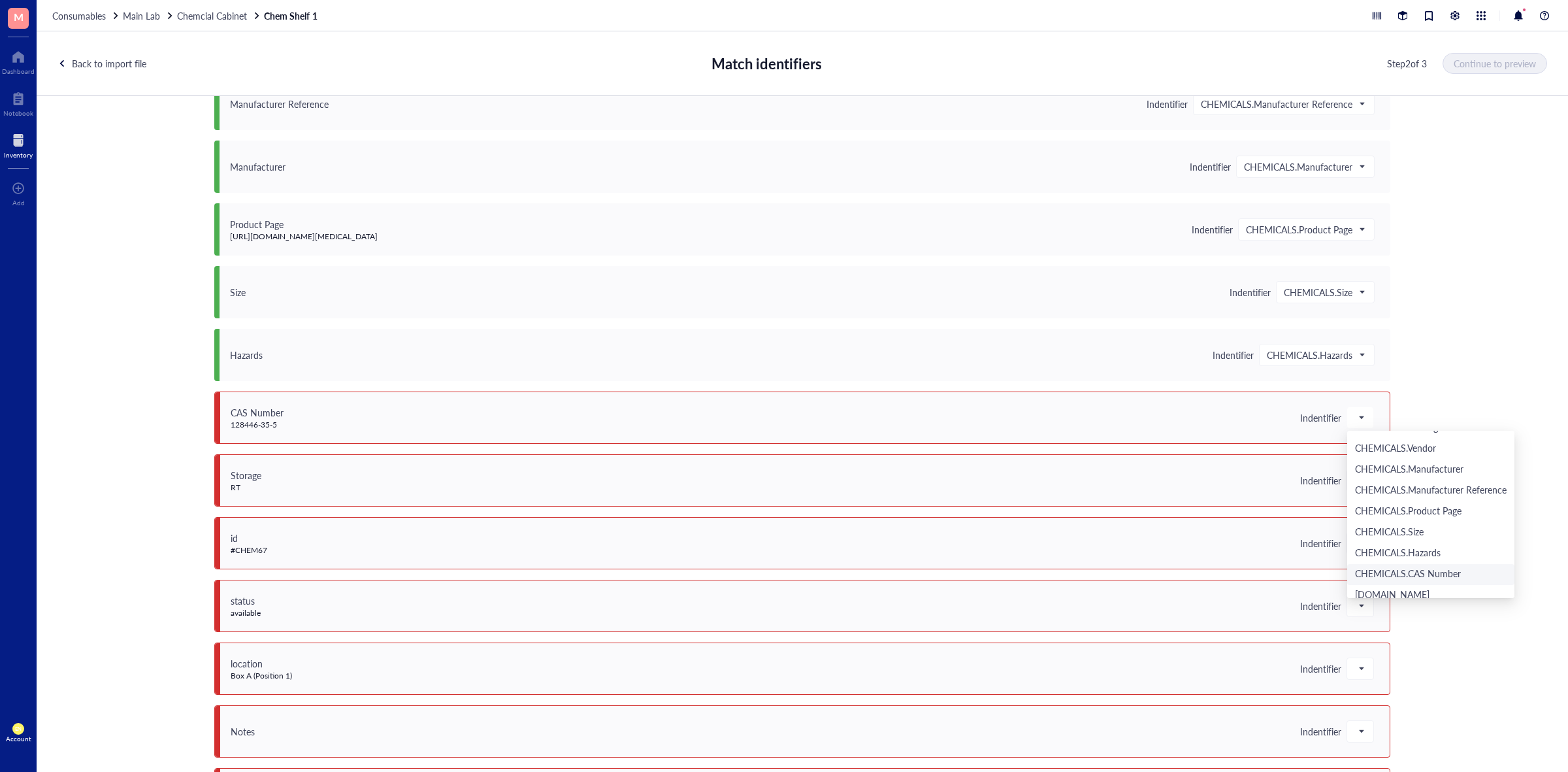
click at [1405, 571] on div "CHEMICALS.CAS Number" at bounding box center [1431, 574] width 152 height 14
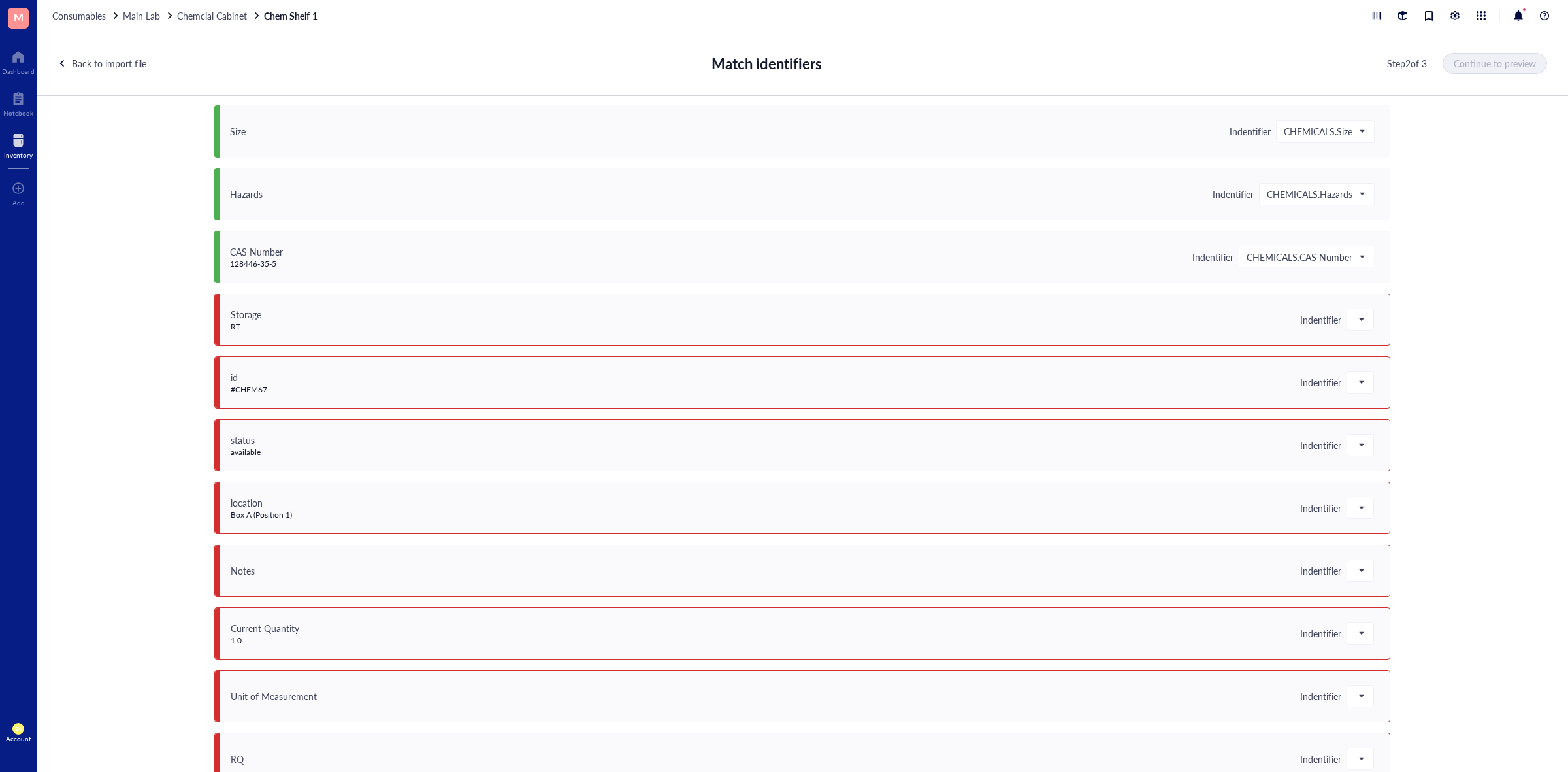
scroll to position [654, 0]
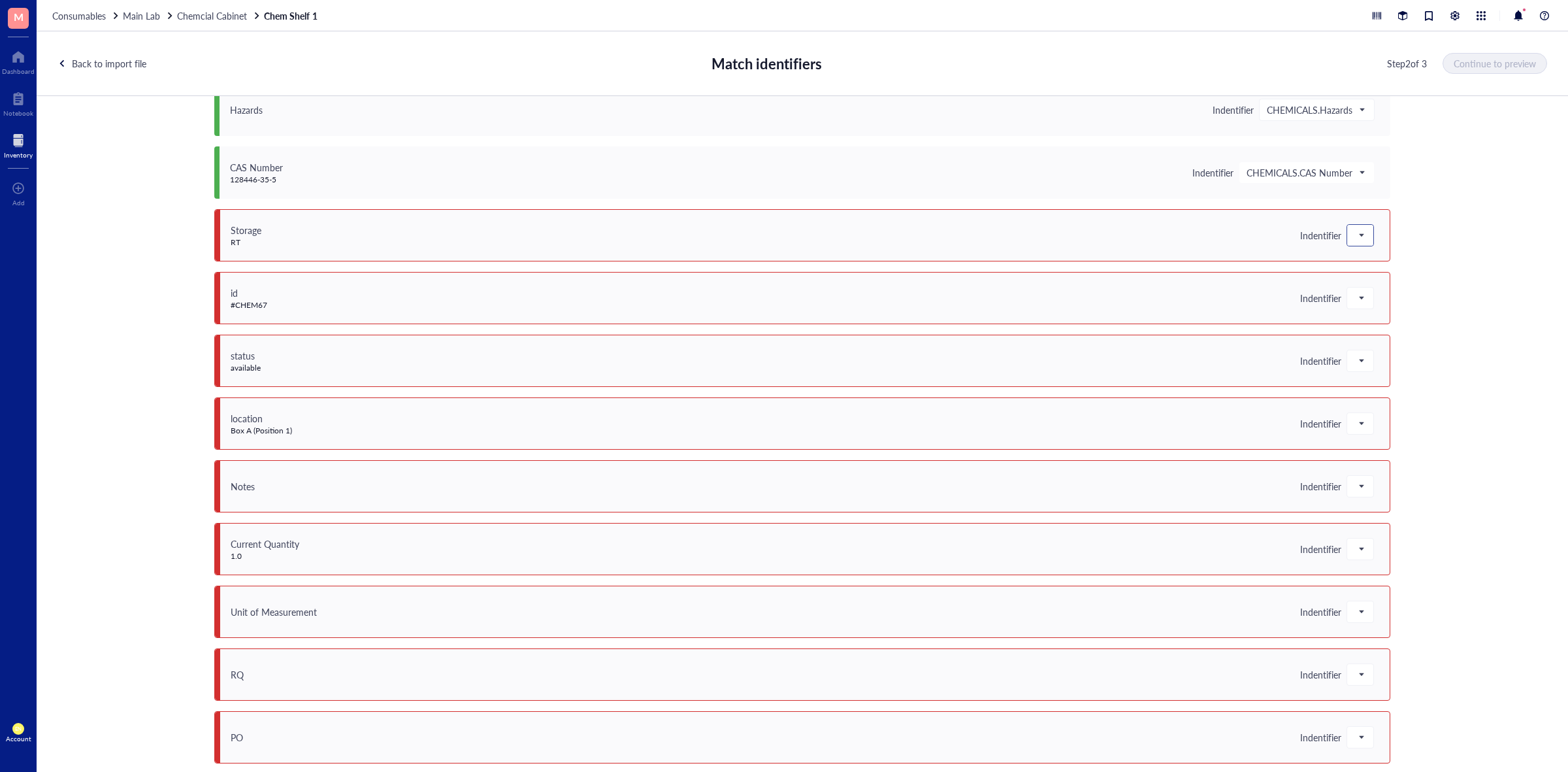
click at [1362, 234] on div at bounding box center [1360, 235] width 26 height 21
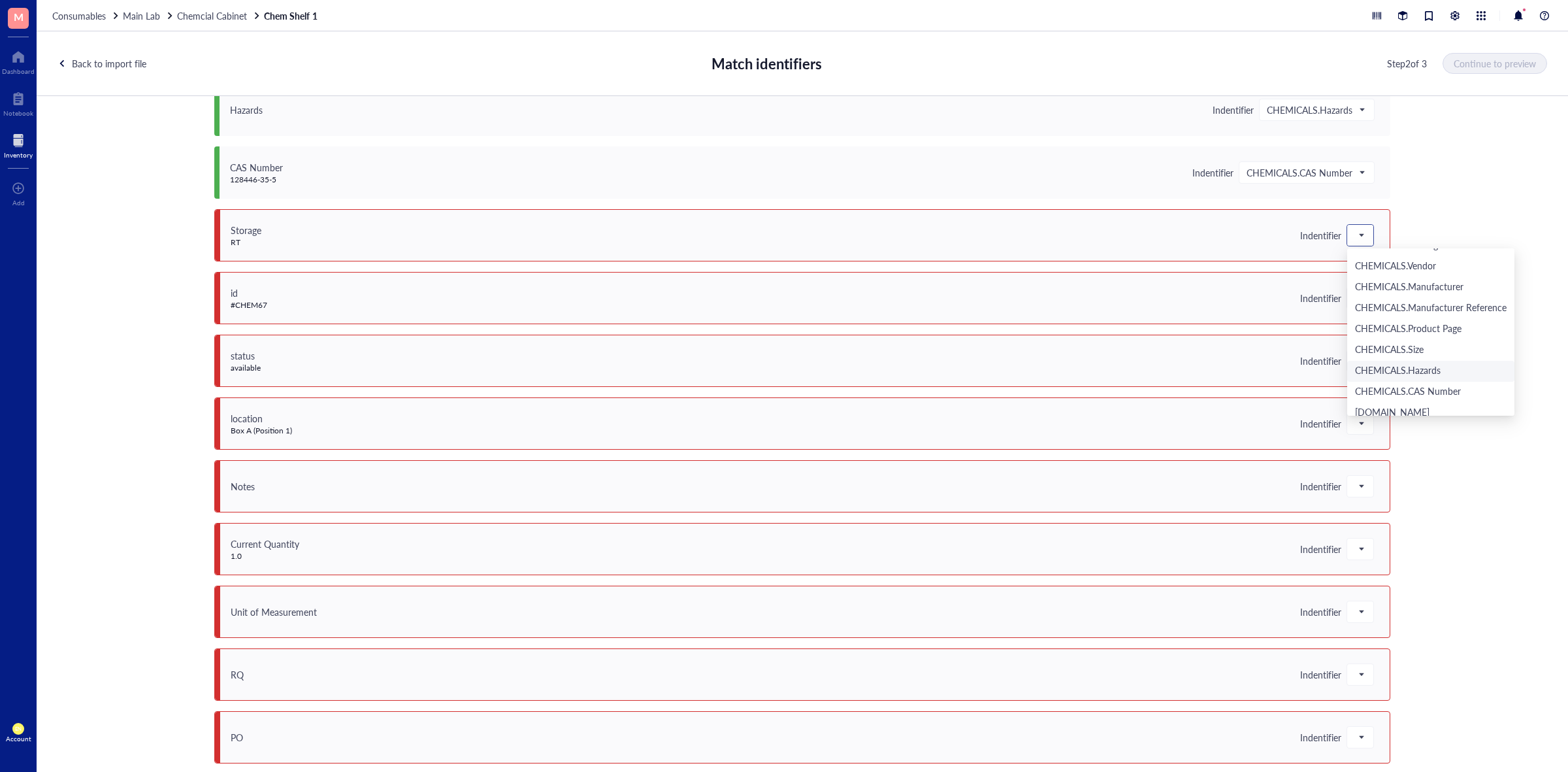
scroll to position [376, 0]
click at [1415, 362] on div "[DOMAIN_NAME]" at bounding box center [1431, 364] width 152 height 14
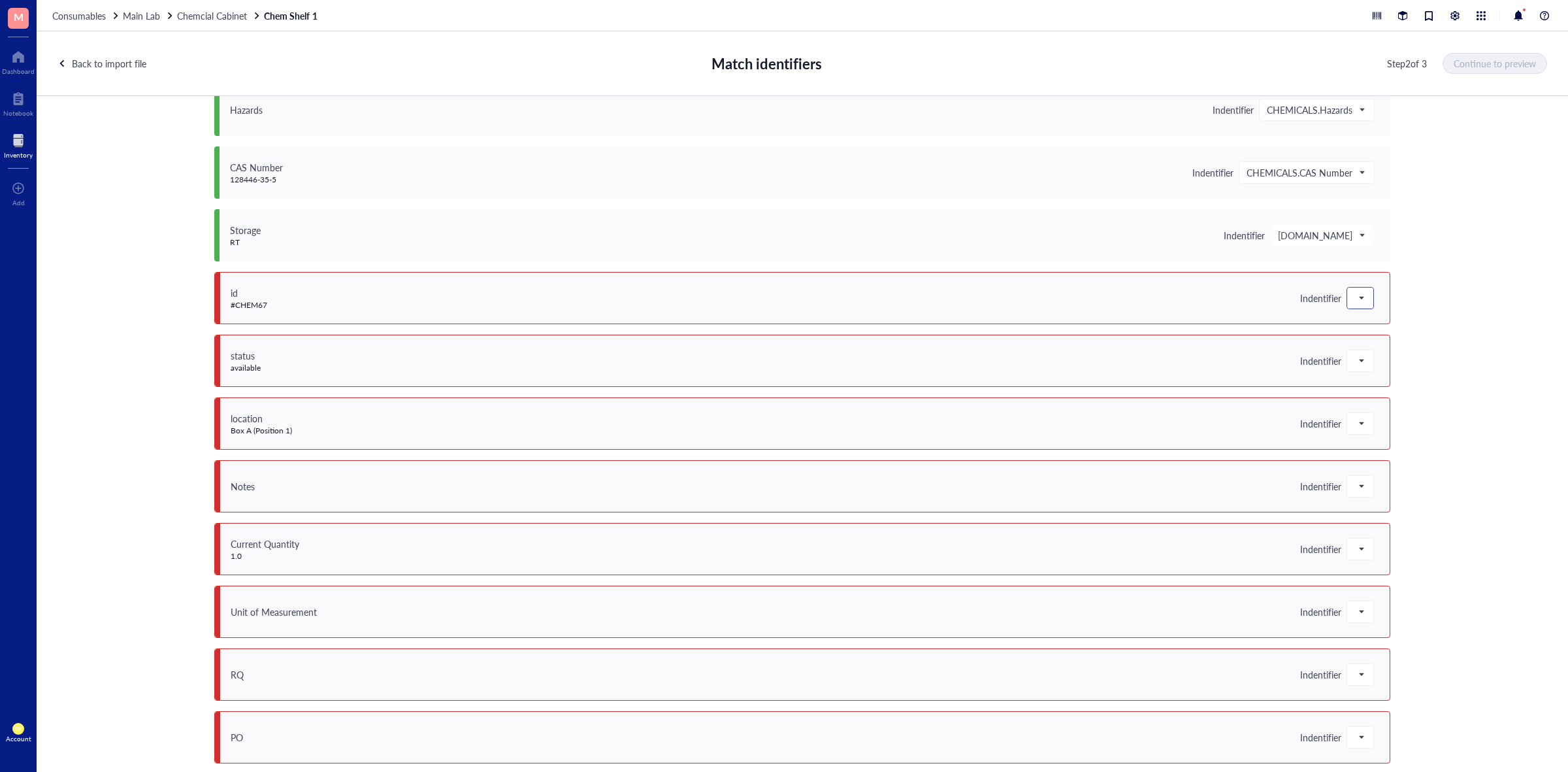
click at [1364, 306] on div at bounding box center [1360, 298] width 26 height 21
click at [1450, 262] on div "13 columns do not match Do not upload unmatched Save unmatched as notes Current…" at bounding box center [802, 443] width 1531 height 693
click at [1362, 358] on div at bounding box center [1360, 361] width 26 height 21
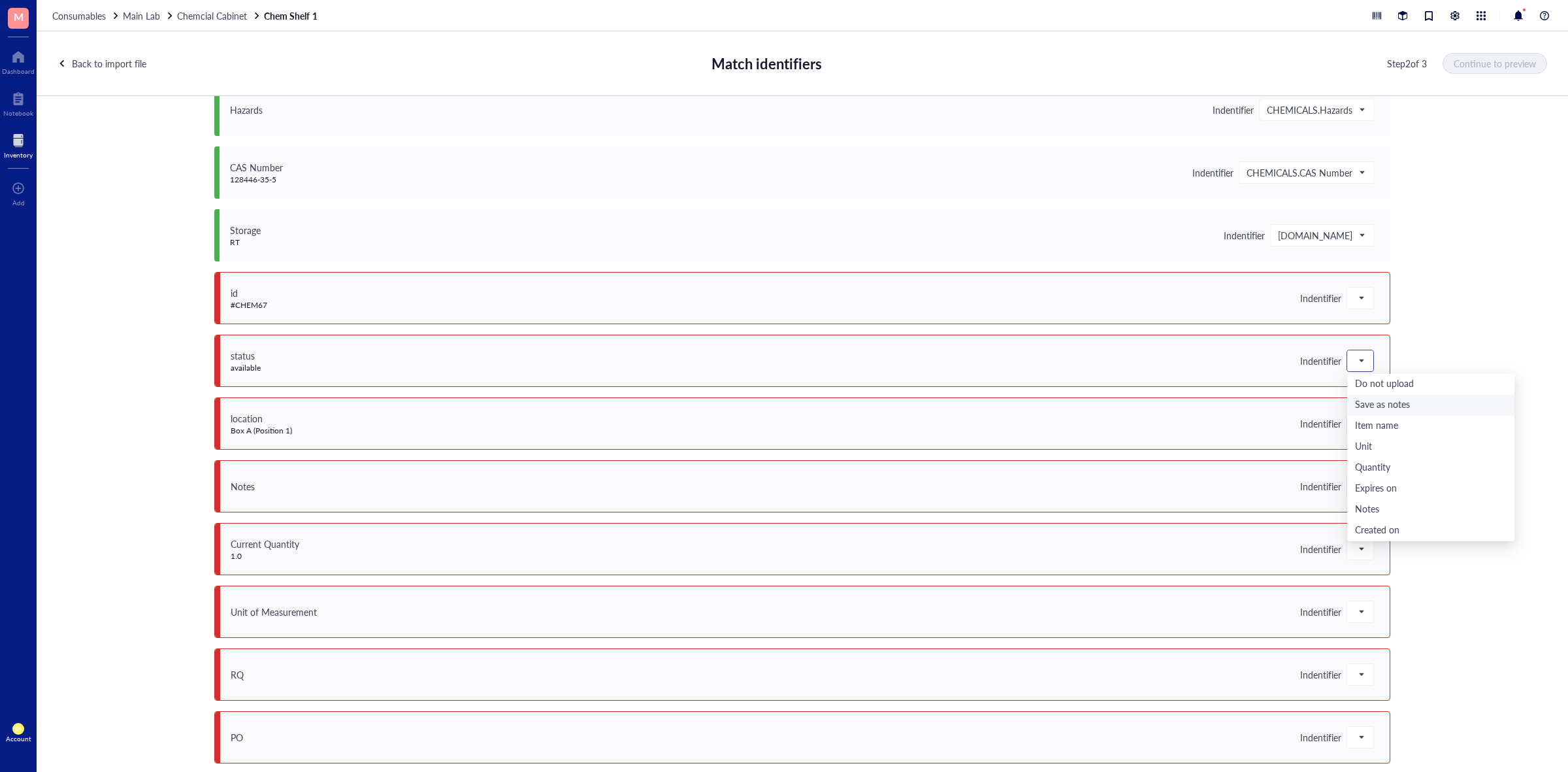
click at [1401, 400] on div "Save as notes" at bounding box center [1431, 405] width 152 height 14
click at [1361, 422] on span at bounding box center [1361, 424] width 12 height 19
click at [1392, 469] on div "Save as notes" at bounding box center [1431, 467] width 152 height 14
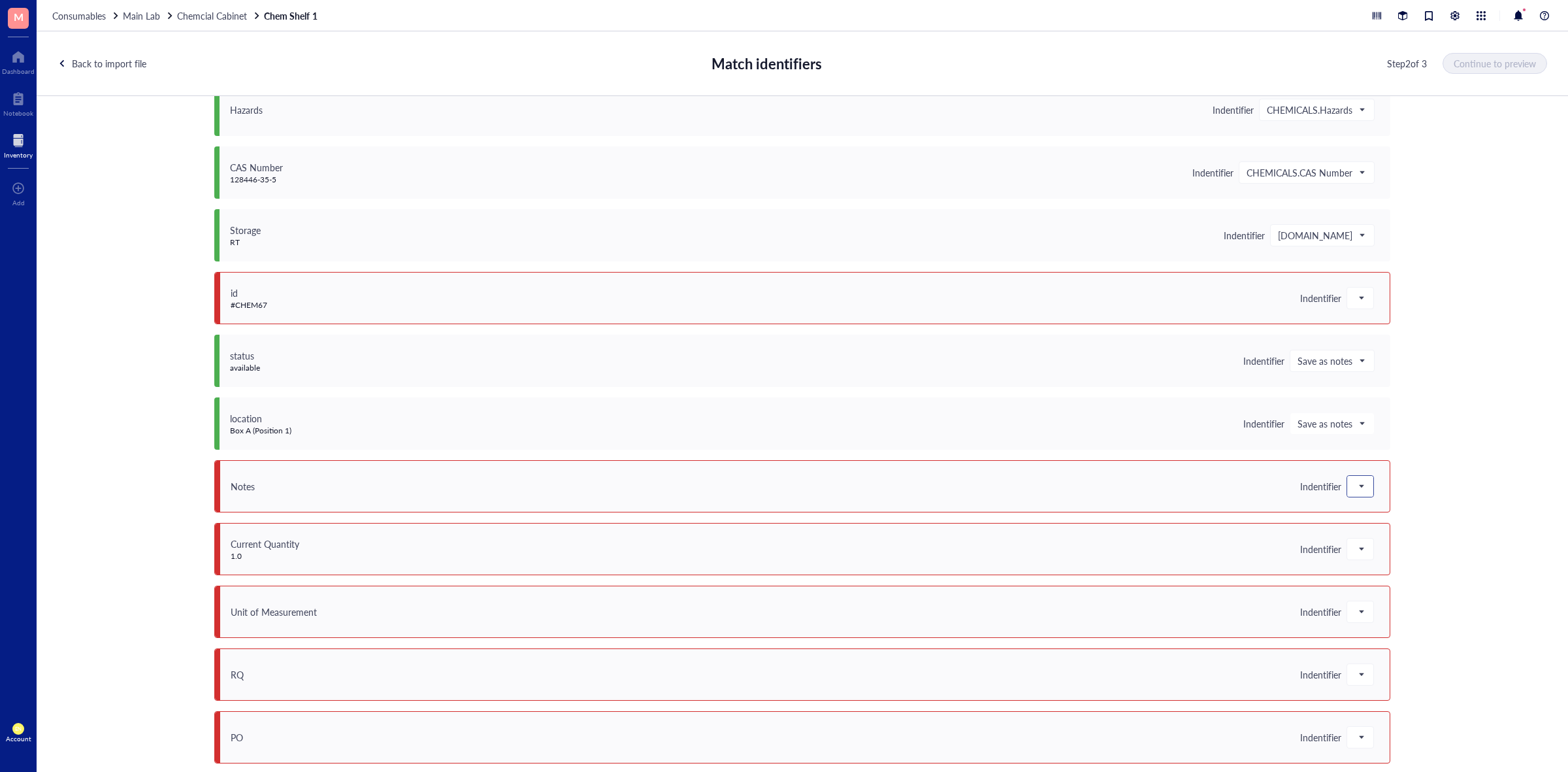
click at [1362, 481] on div at bounding box center [1360, 487] width 26 height 21
click at [1398, 523] on div "Save as notes" at bounding box center [1431, 530] width 152 height 14
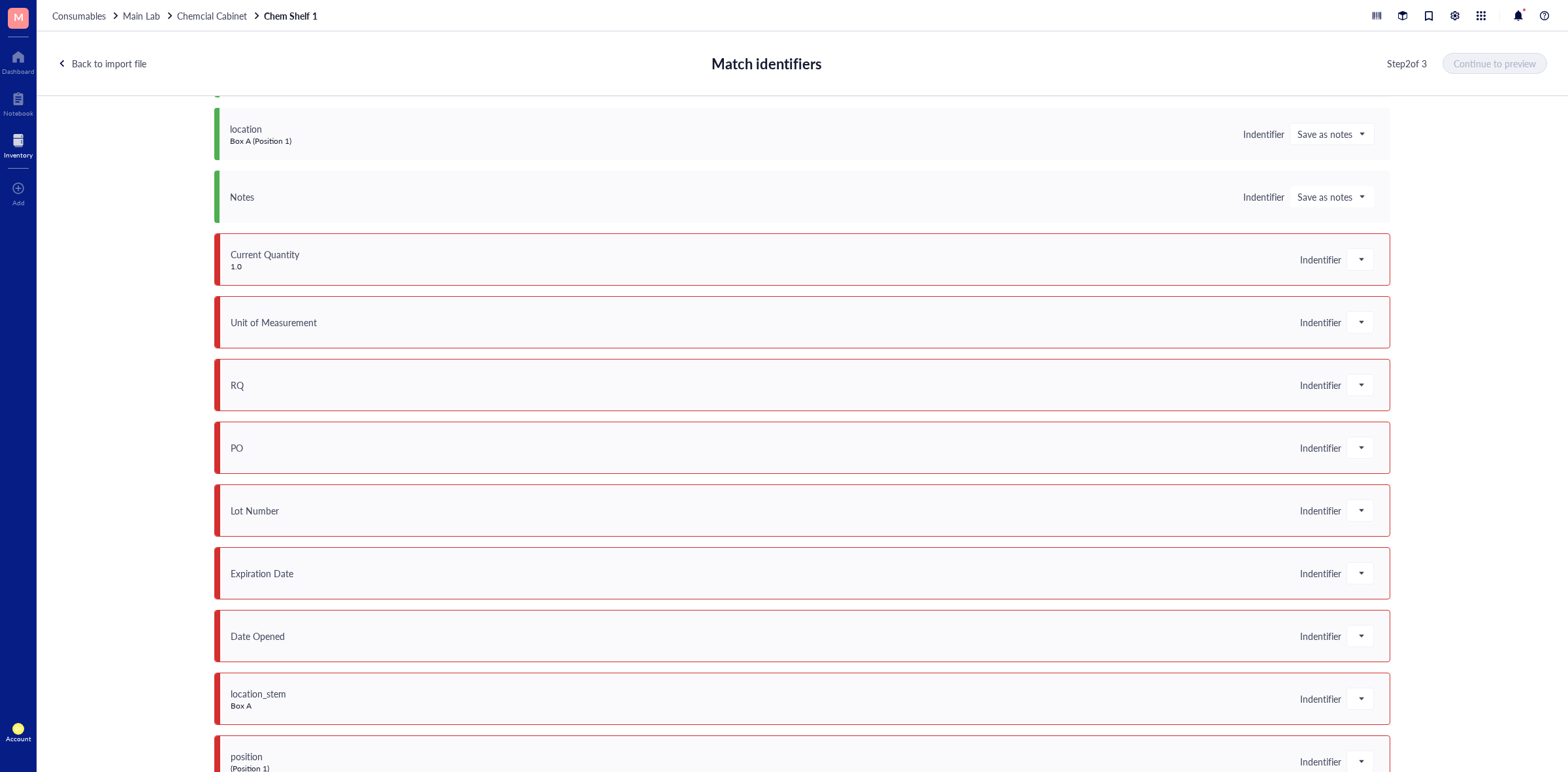
scroll to position [971, 0]
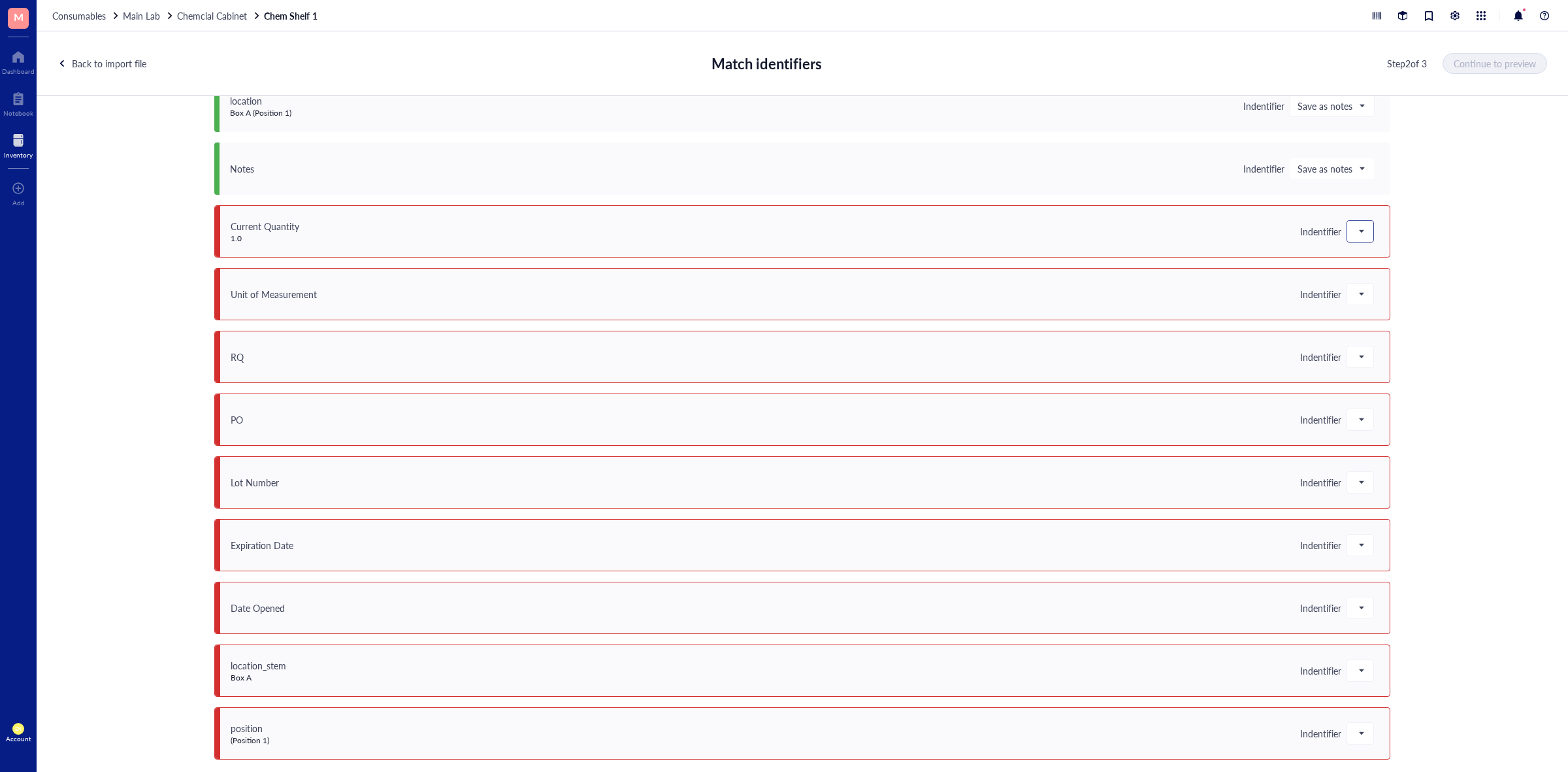
click at [1355, 240] on span at bounding box center [1361, 231] width 12 height 19
click at [1397, 335] on div "Quantity" at bounding box center [1431, 338] width 152 height 14
click at [1358, 300] on span at bounding box center [1361, 294] width 12 height 19
click at [1380, 388] on div "Unit" at bounding box center [1430, 380] width 167 height 21
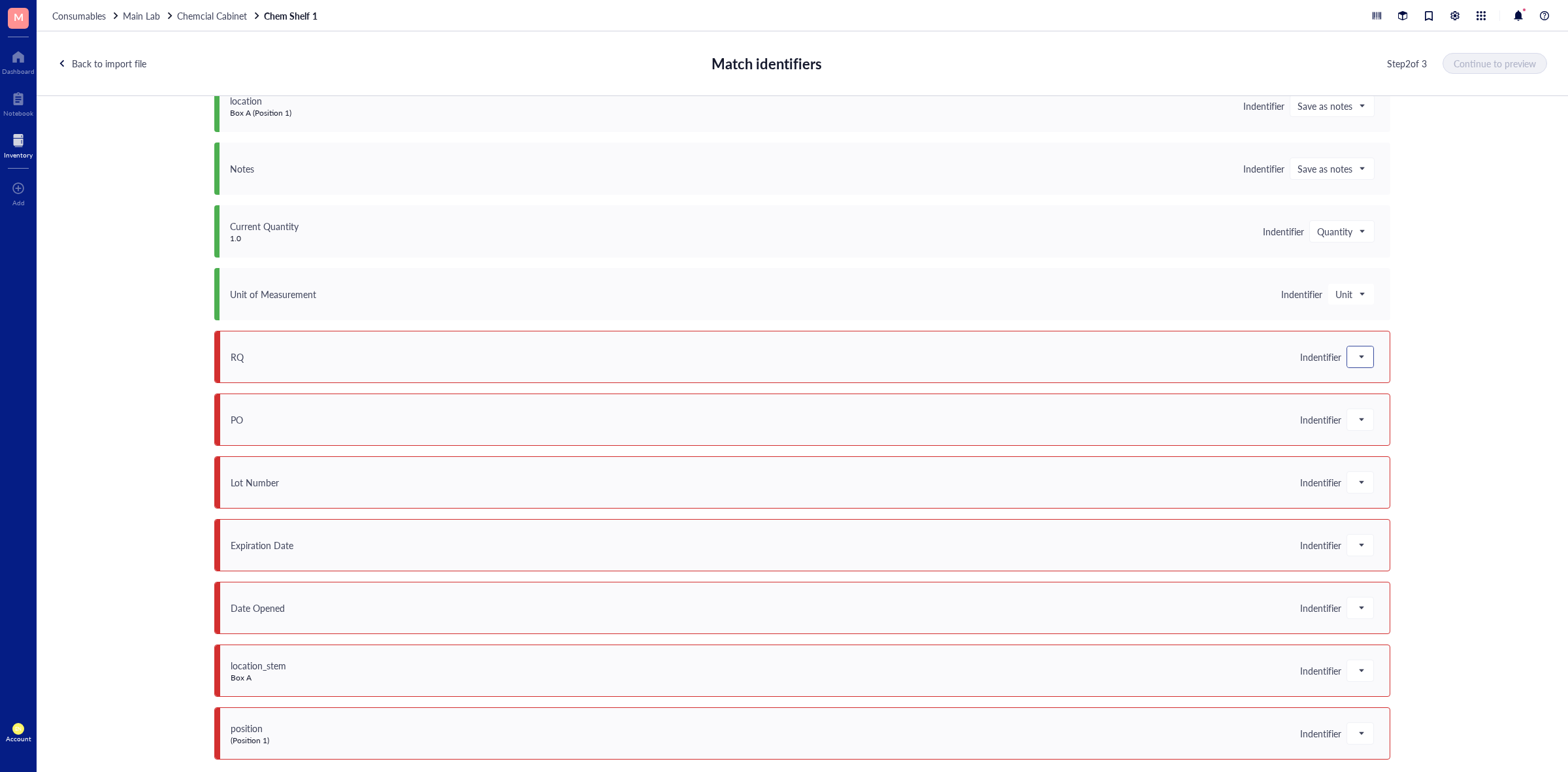
click at [1358, 360] on span at bounding box center [1361, 357] width 12 height 19
click at [1400, 499] on div "CHEMICALS.RQ" at bounding box center [1431, 506] width 152 height 14
click at [1360, 423] on span at bounding box center [1361, 419] width 12 height 19
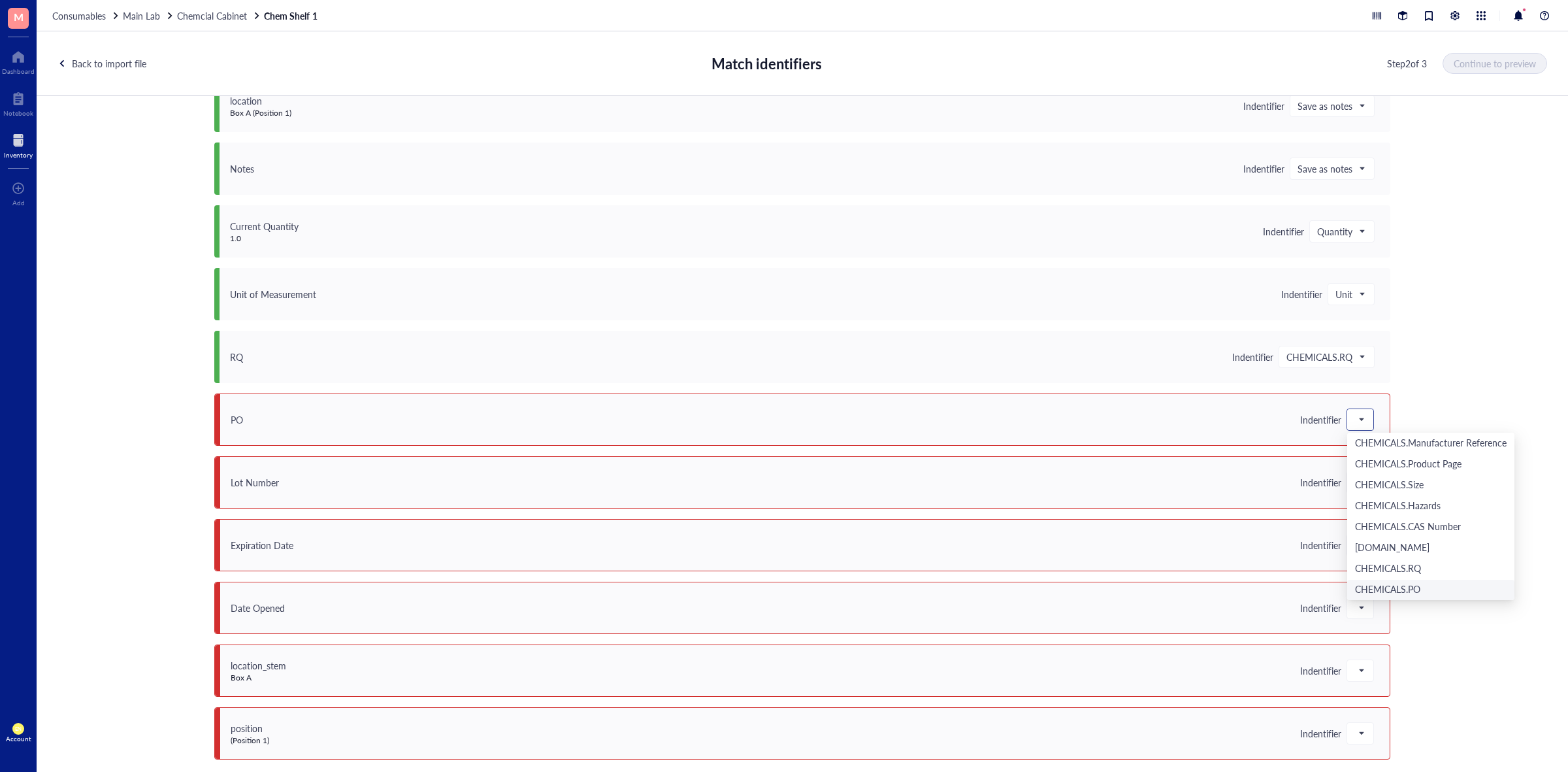
click at [1391, 584] on div "CHEMICALS.PO" at bounding box center [1431, 590] width 152 height 14
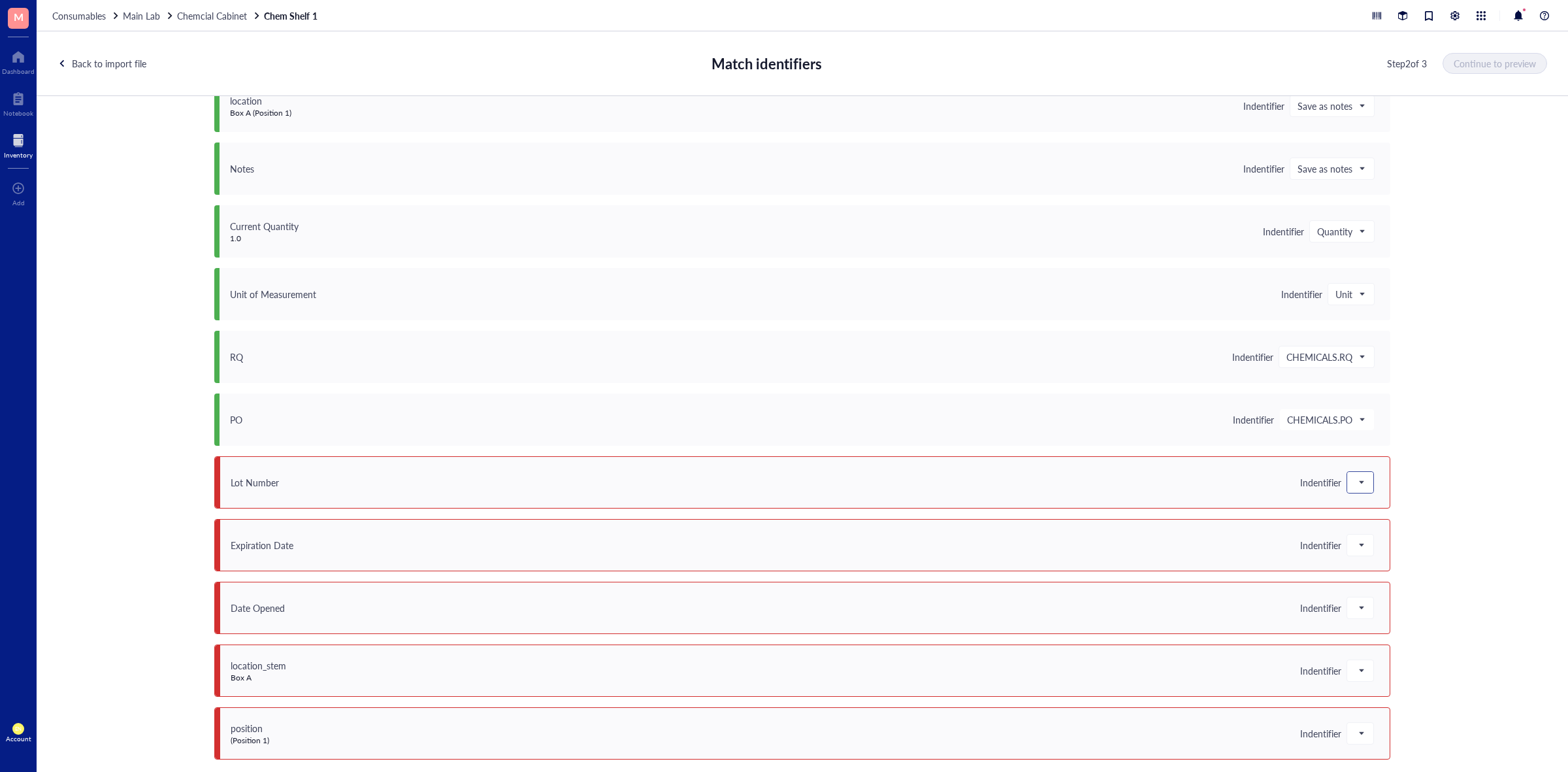
click at [1361, 481] on span at bounding box center [1361, 482] width 12 height 19
click at [1406, 609] on div "Lot #" at bounding box center [1431, 604] width 152 height 14
click at [1355, 553] on span at bounding box center [1361, 545] width 12 height 19
click at [1370, 666] on div "Expires on" at bounding box center [1430, 673] width 167 height 21
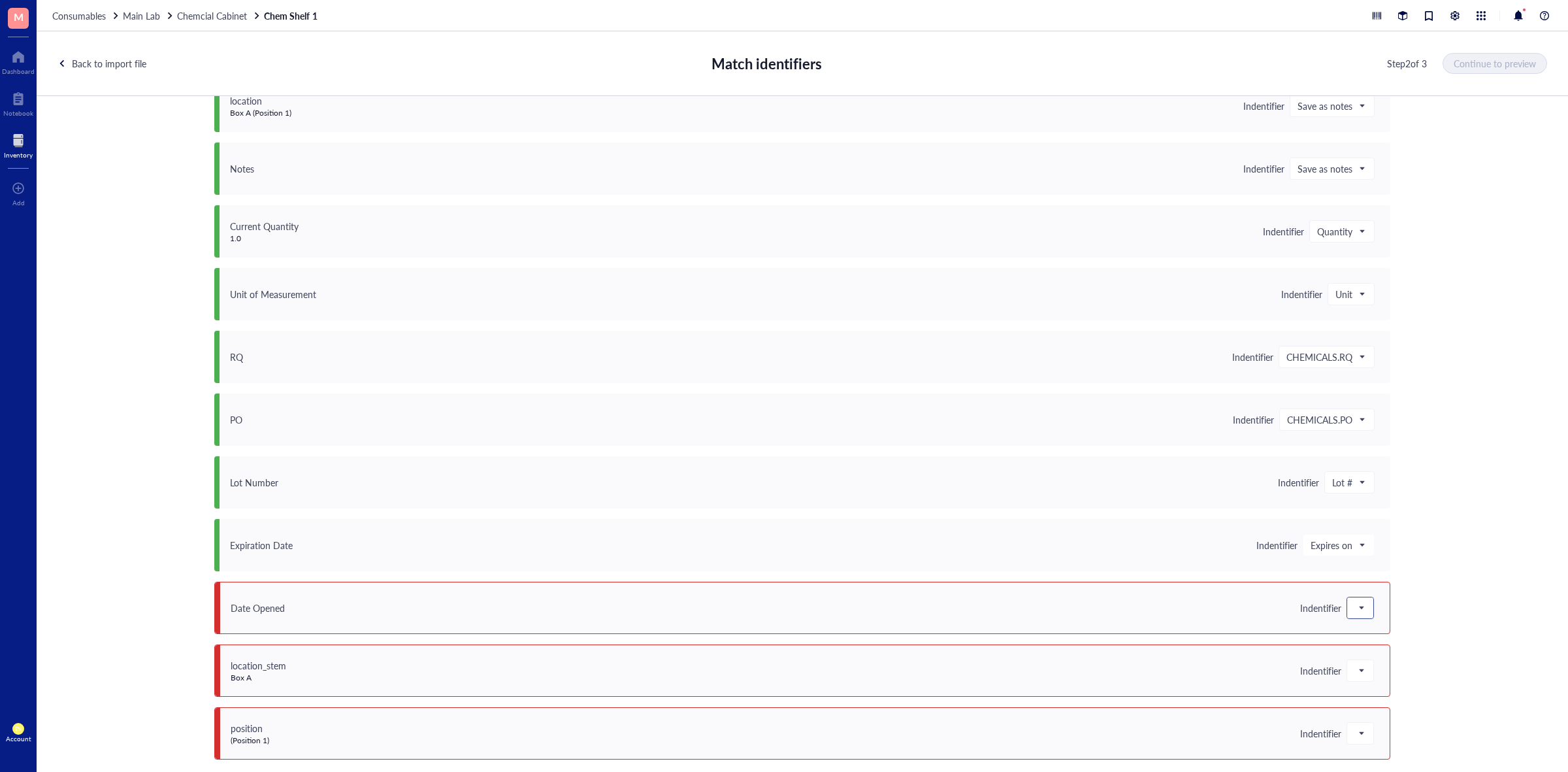
click at [1356, 612] on span at bounding box center [1361, 608] width 12 height 19
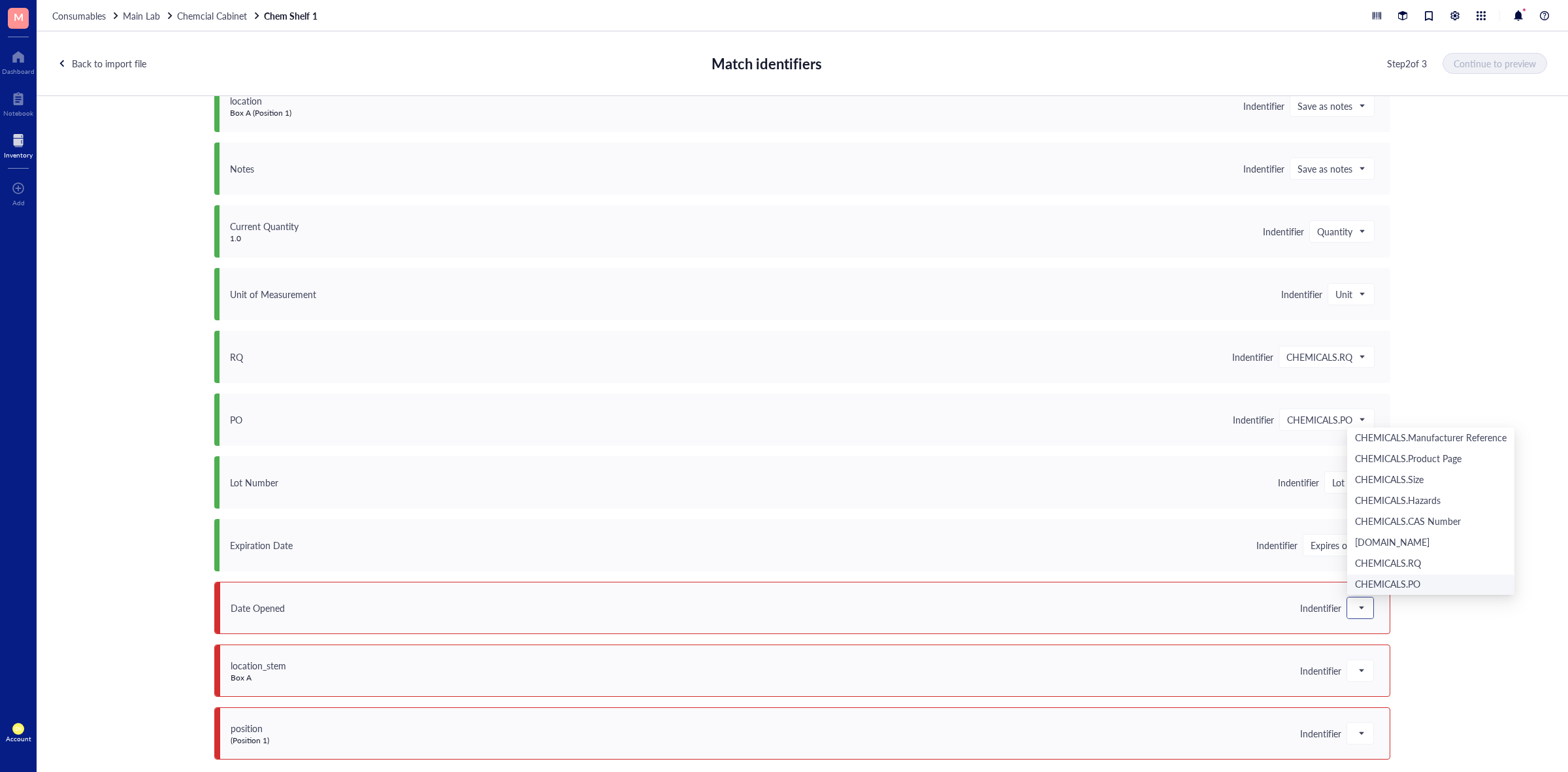
click at [1357, 618] on div at bounding box center [1360, 608] width 26 height 21
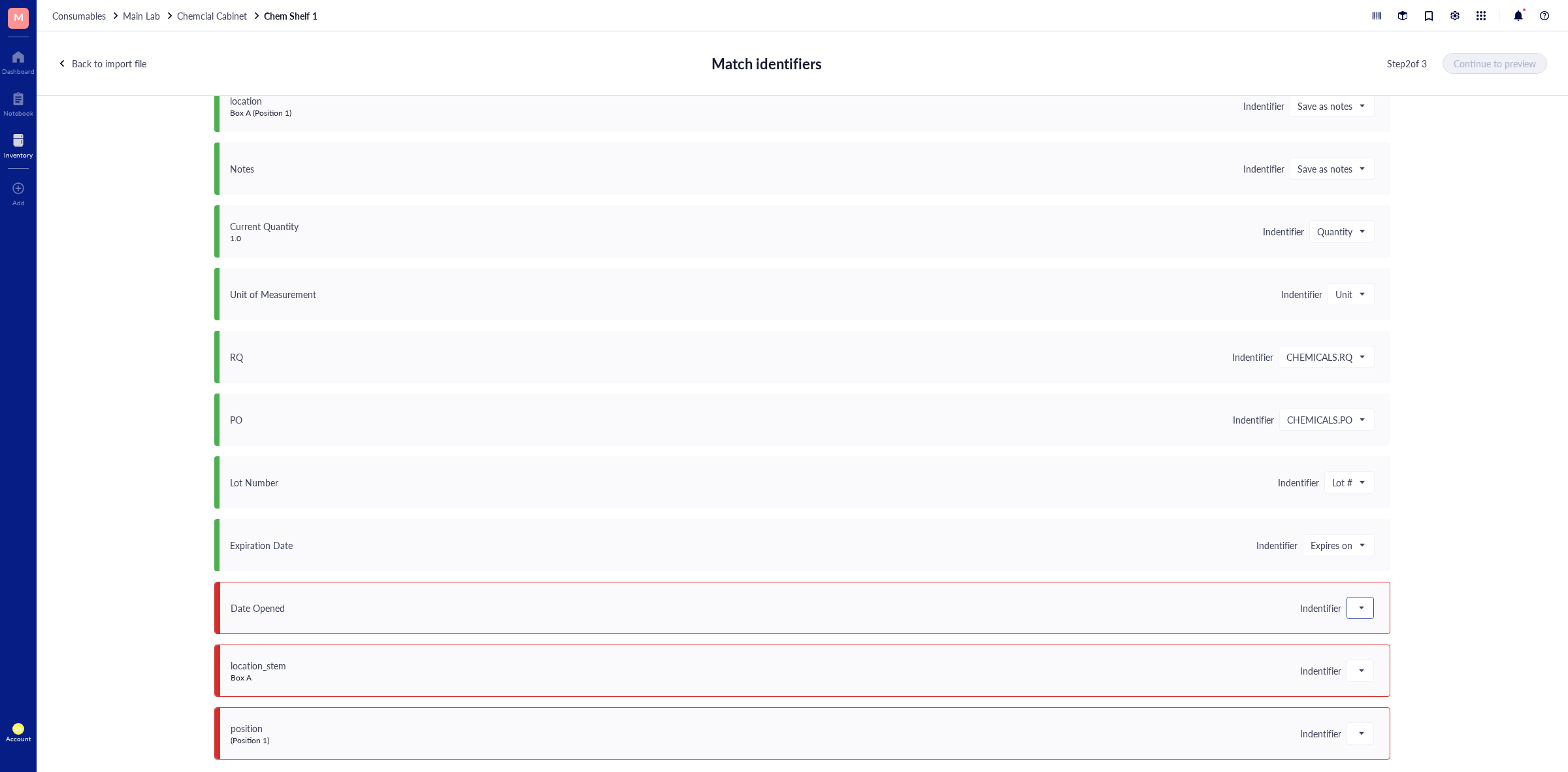
click at [1357, 618] on div at bounding box center [1360, 608] width 26 height 21
click at [1396, 463] on div "Save as notes" at bounding box center [1431, 458] width 152 height 14
click at [1355, 671] on span at bounding box center [1361, 671] width 12 height 19
click at [1412, 522] on div "Save as notes" at bounding box center [1431, 521] width 152 height 14
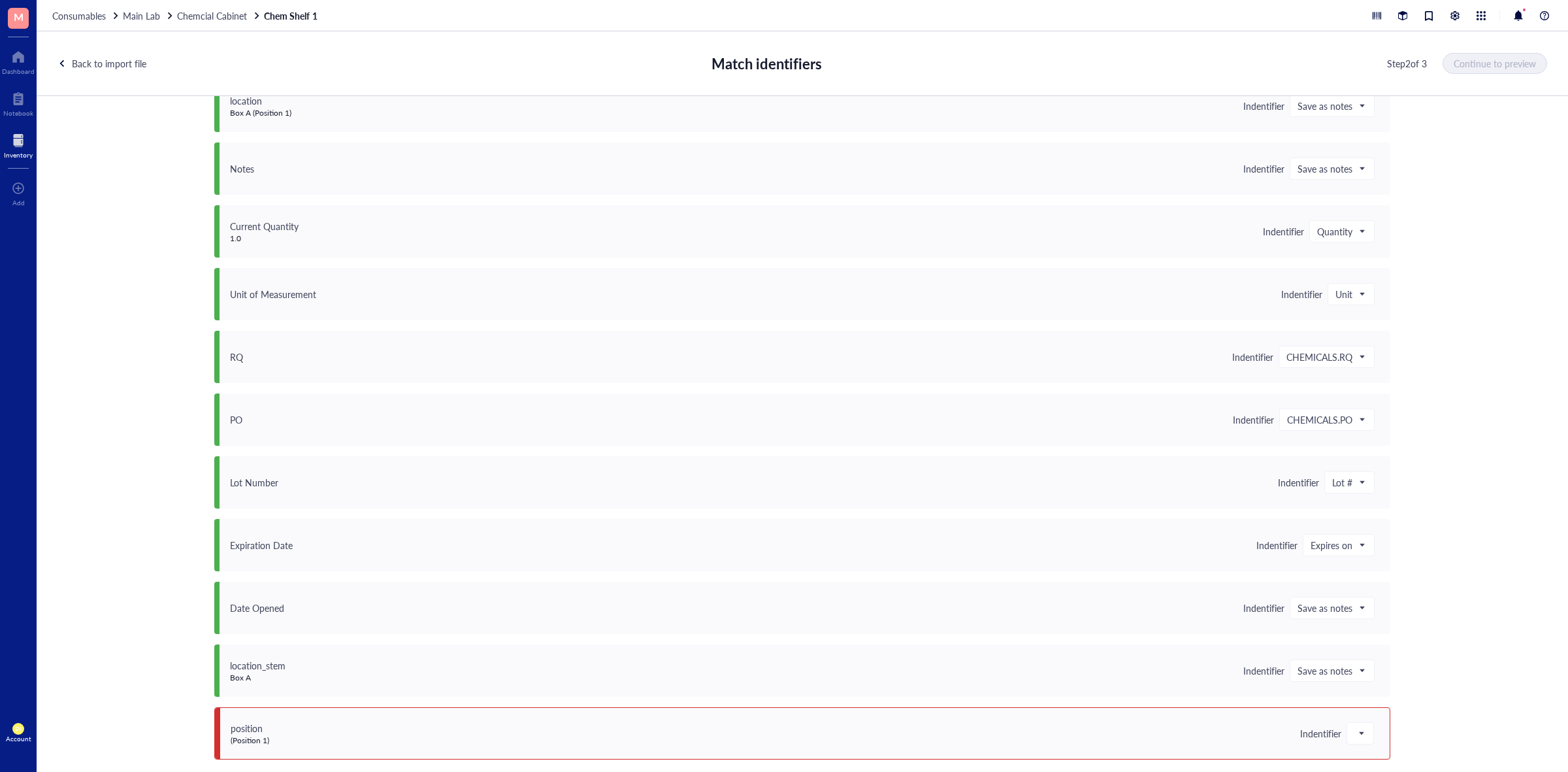
click at [1373, 728] on div "position (Position 1) Indentifier" at bounding box center [802, 734] width 1176 height 52
click at [1366, 735] on div at bounding box center [1360, 733] width 26 height 21
click at [1406, 585] on div "Save as notes" at bounding box center [1431, 584] width 152 height 14
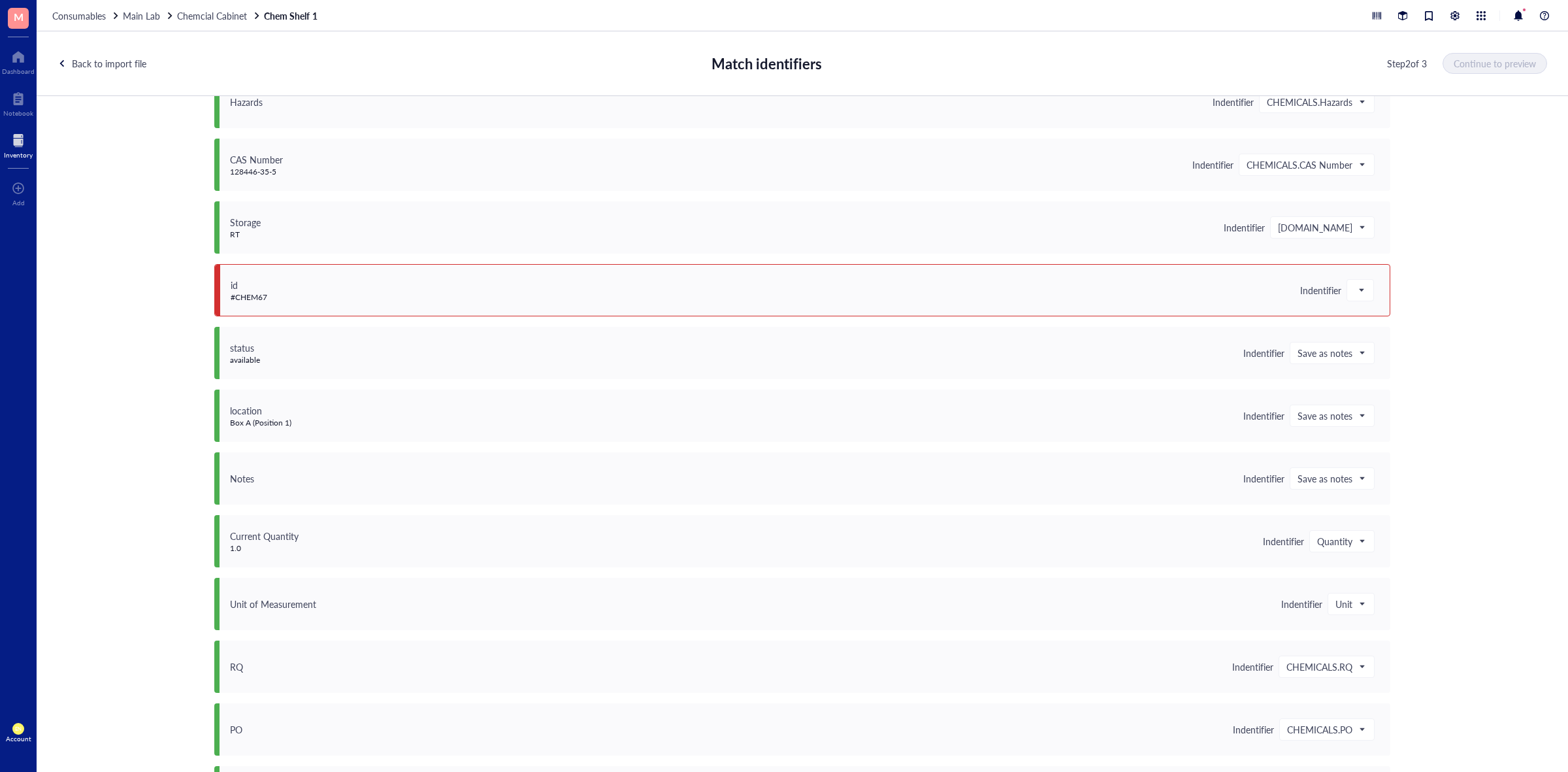
scroll to position [481, 0]
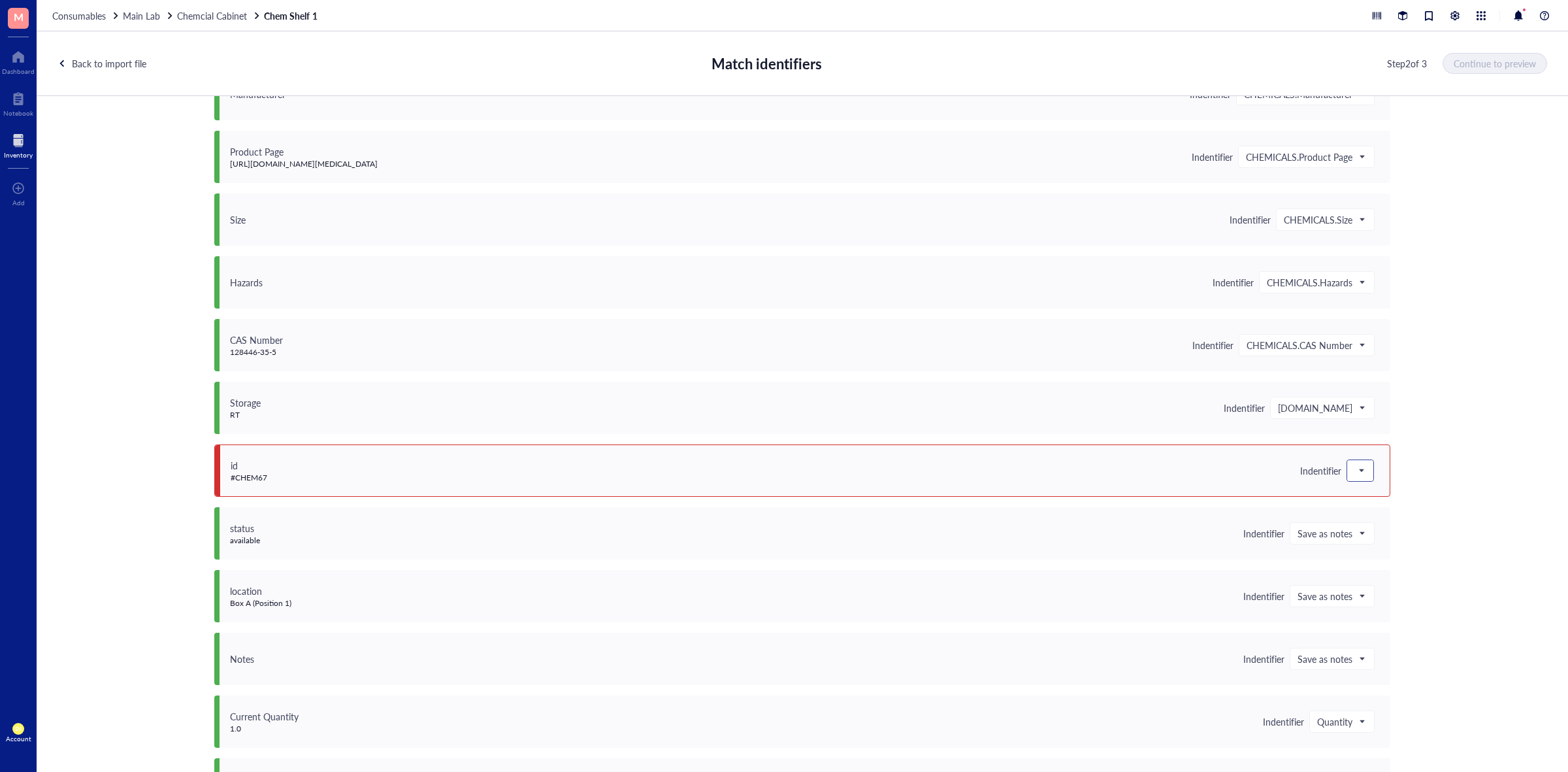
click at [1367, 464] on div at bounding box center [1360, 471] width 26 height 21
click at [1412, 517] on div "Save as notes" at bounding box center [1431, 514] width 152 height 14
click at [1483, 61] on span "Continue to preview" at bounding box center [1495, 64] width 82 height 10
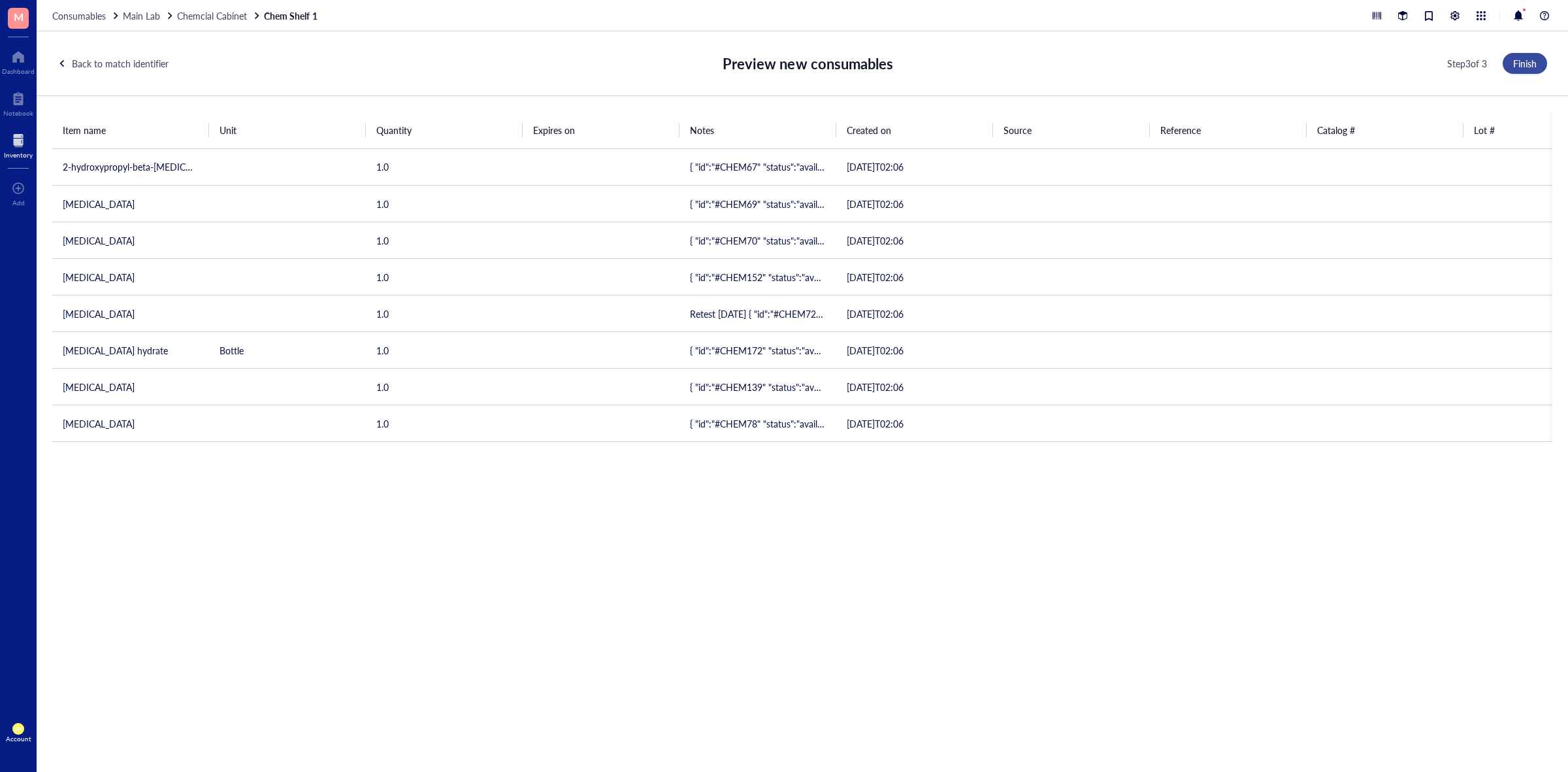
click at [1524, 67] on span "Finish" at bounding box center [1525, 64] width 23 height 10
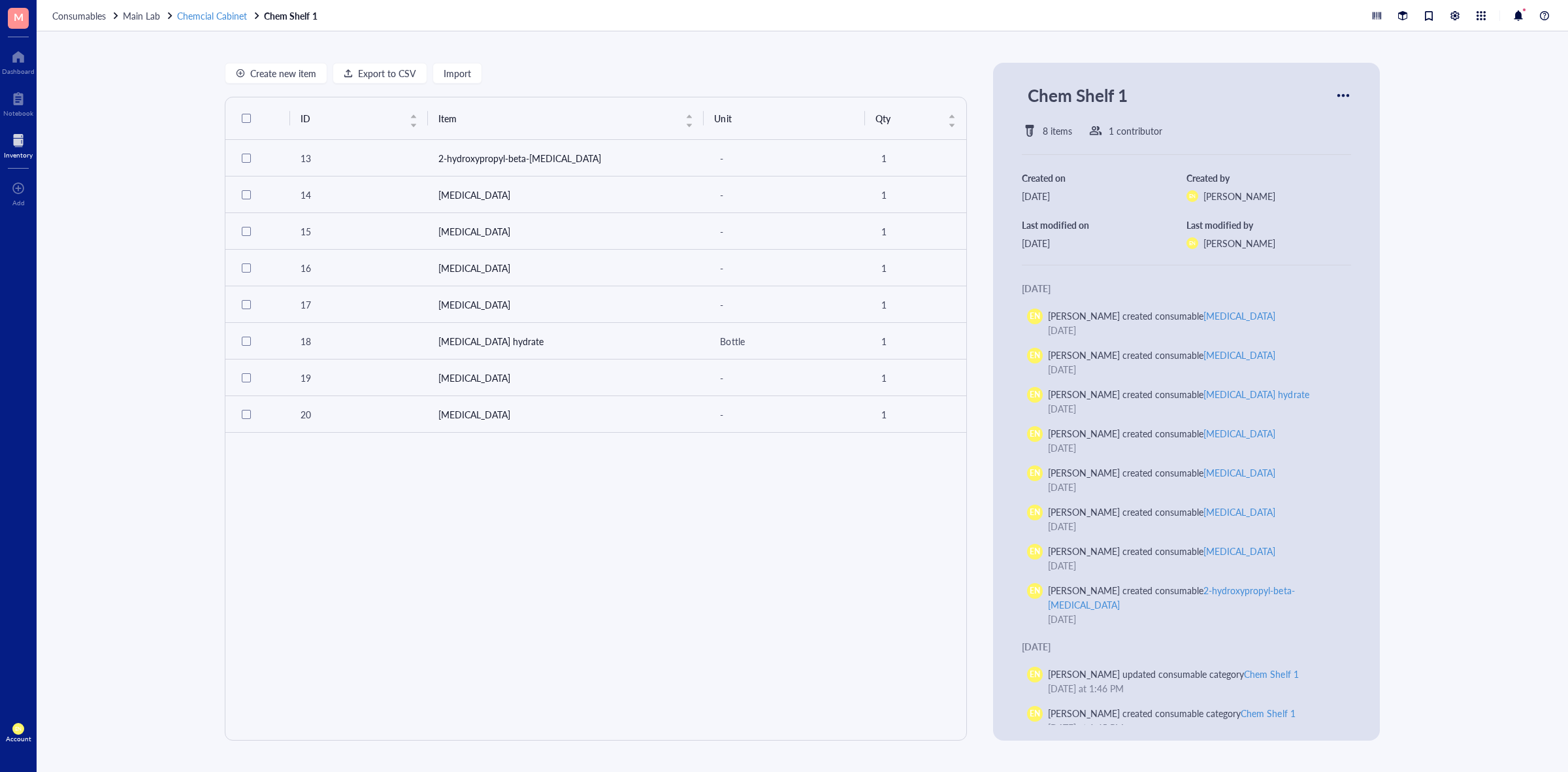
click at [210, 16] on span "Chemcial Cabinet" at bounding box center [212, 15] width 70 height 13
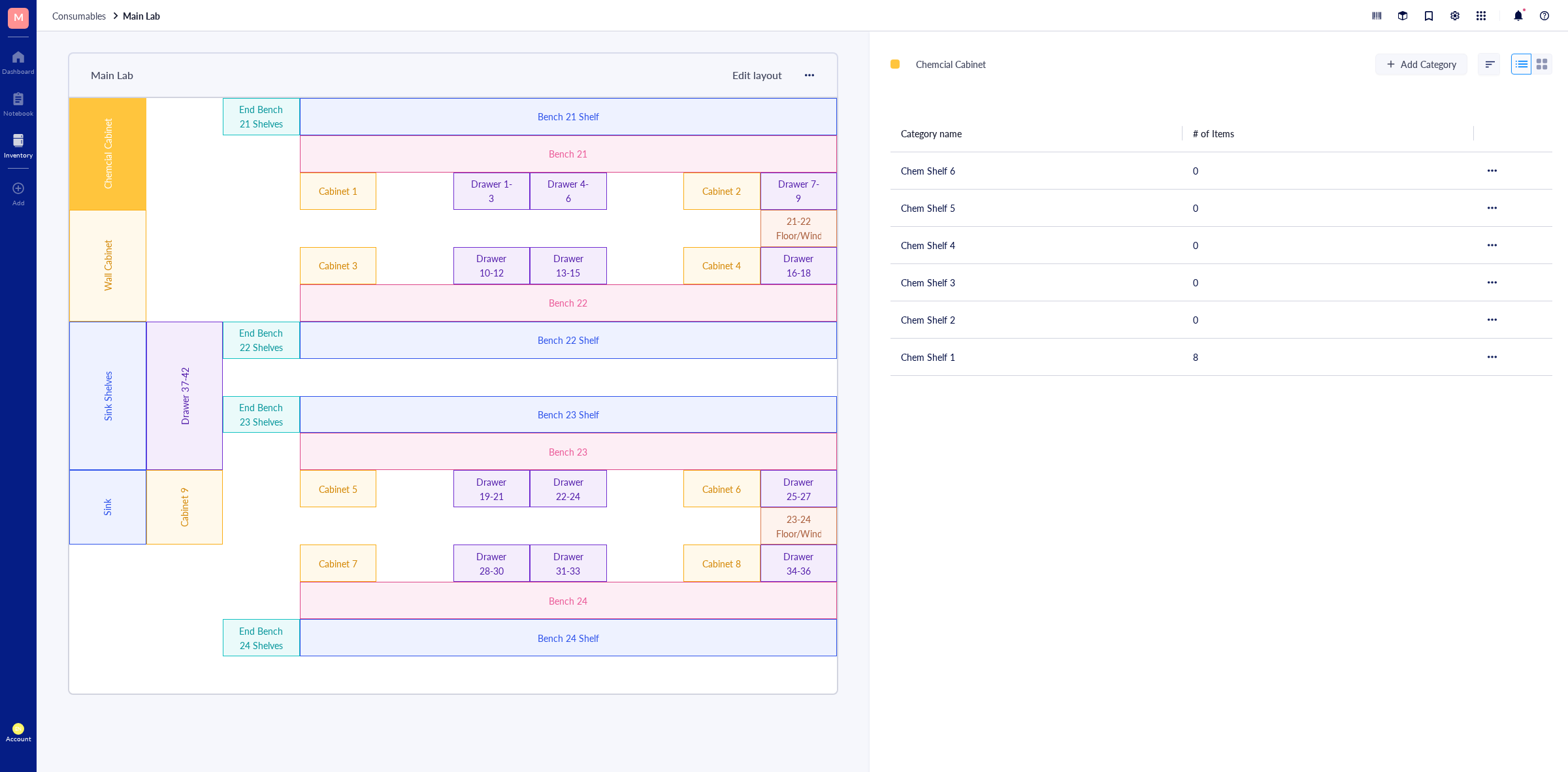
click at [1058, 520] on div "Chemcial Cabinet Add Category Category name # of Items Chem Shelf 6 0 Chem Shel…" at bounding box center [1218, 401] width 698 height 741
click at [131, 264] on div "Wall Cabinet" at bounding box center [108, 265] width 77 height 112
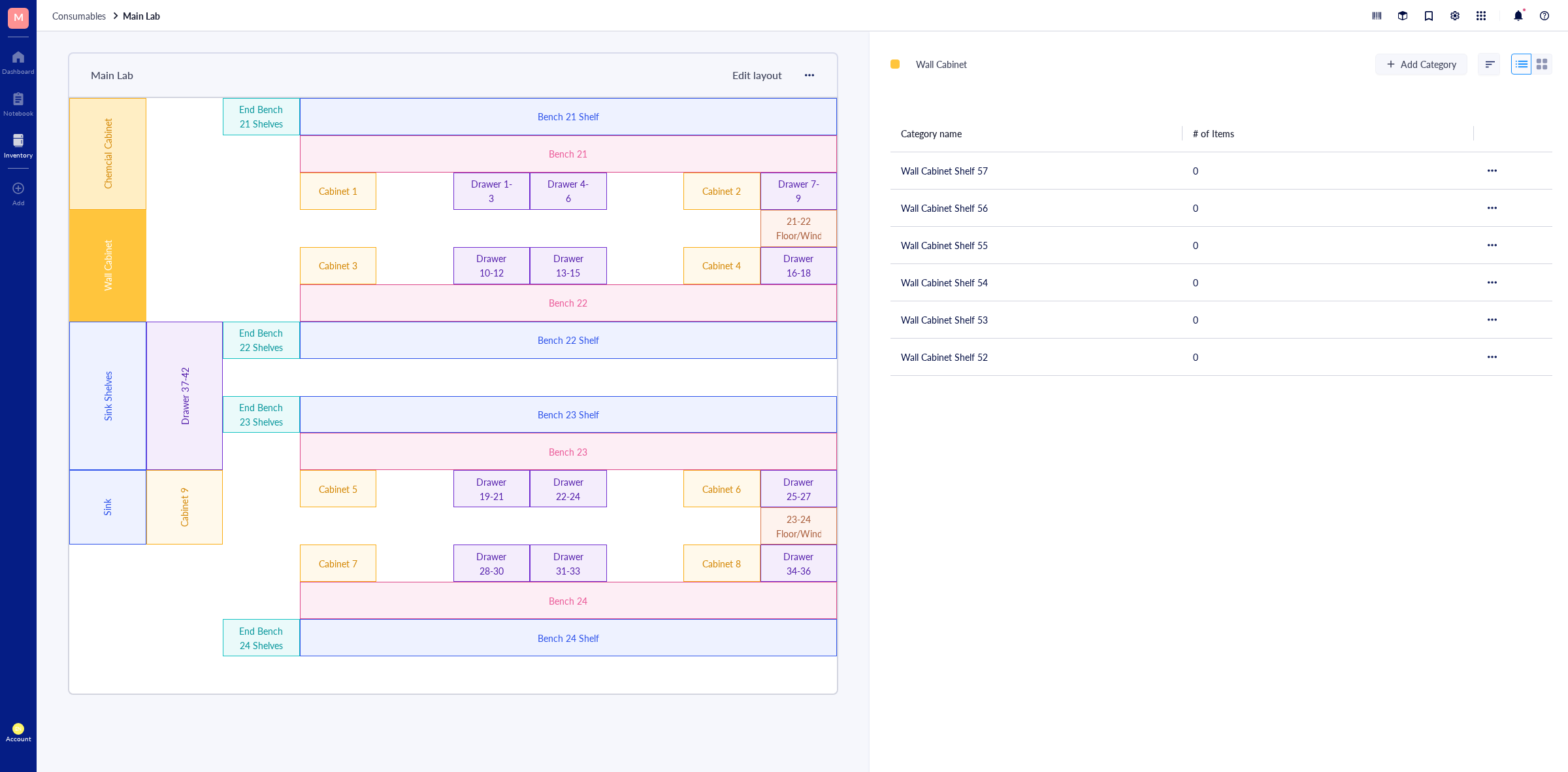
click at [115, 180] on div "Chemcial Cabinet" at bounding box center [108, 154] width 77 height 112
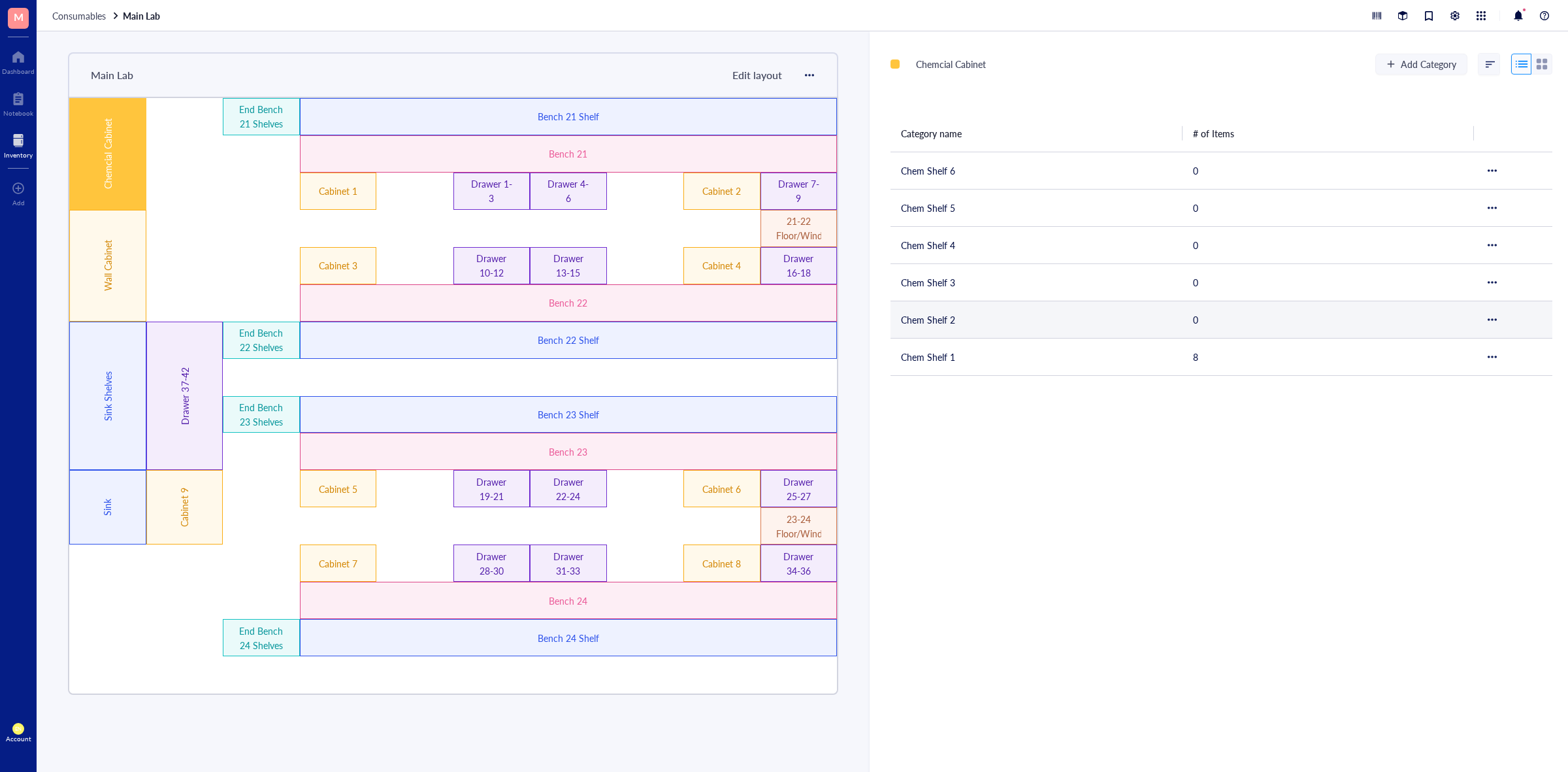
click at [934, 321] on td "Chem Shelf 2" at bounding box center [1037, 320] width 292 height 37
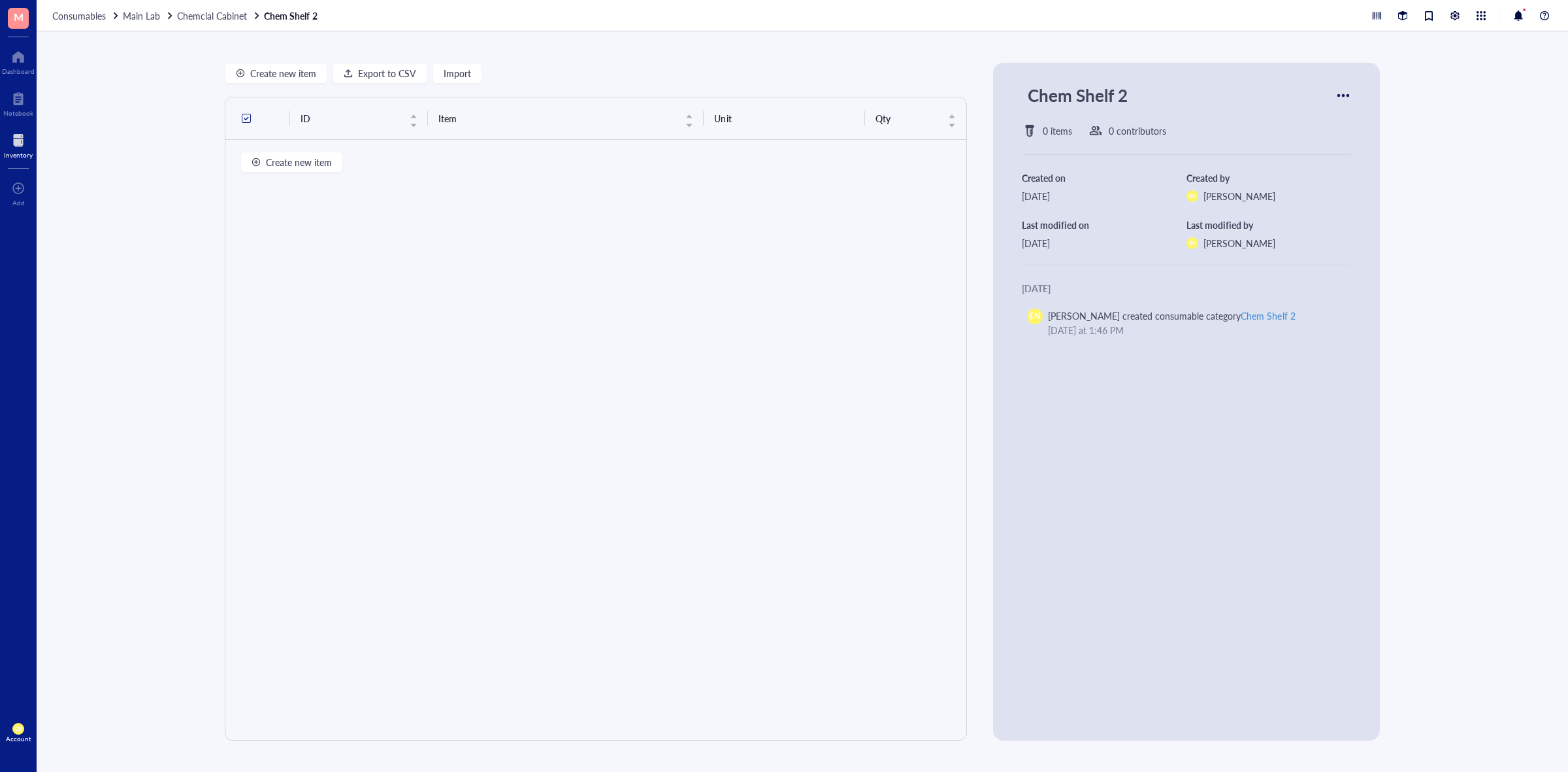
click at [1442, 147] on div "Create new item Export to CSV Import ID Item Unit Qty Create new item Chem Shel…" at bounding box center [802, 401] width 1531 height 741
click at [4, 60] on div at bounding box center [19, 57] width 33 height 21
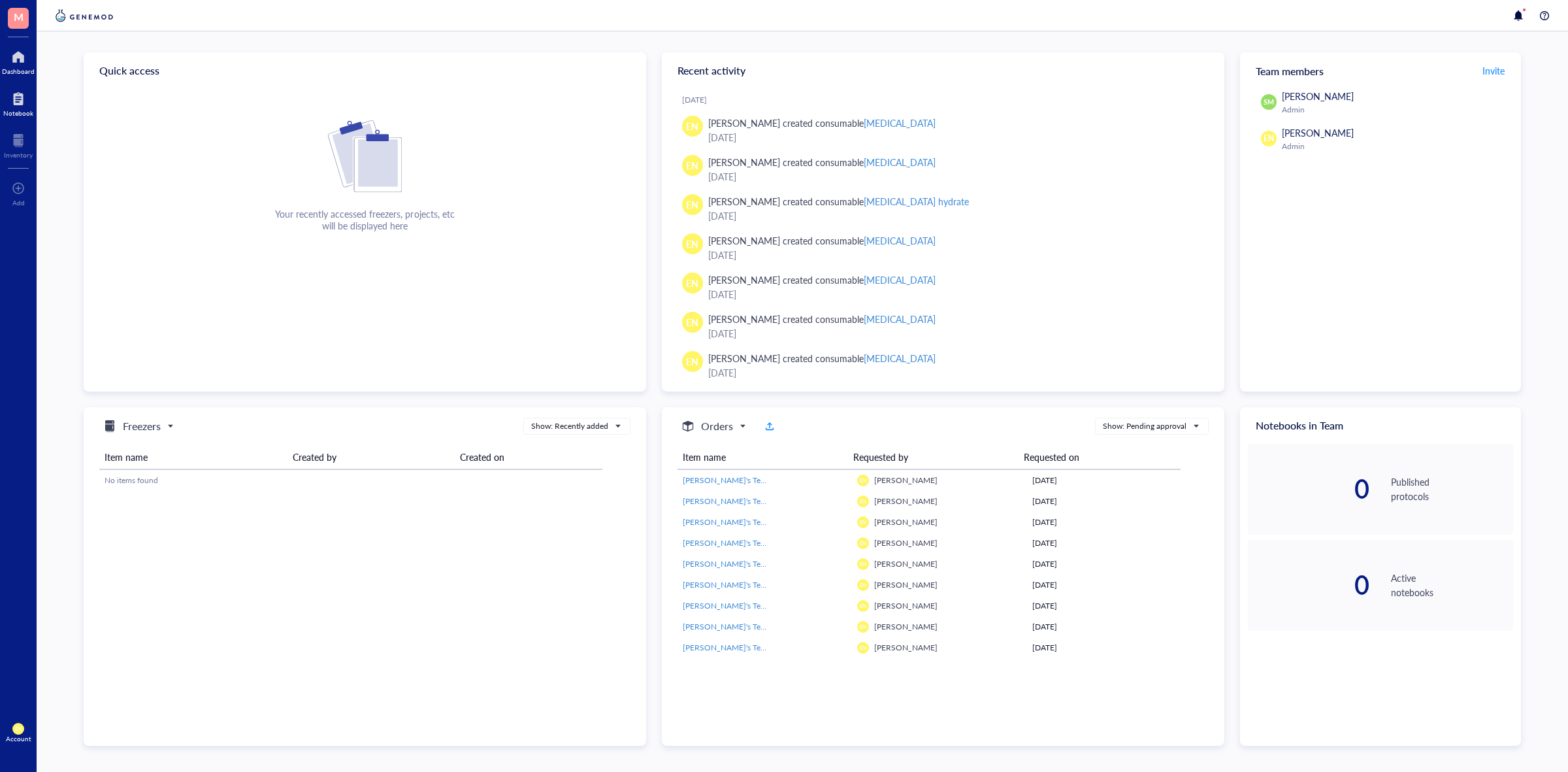
click at [3, 111] on div "Notebook" at bounding box center [18, 113] width 30 height 7
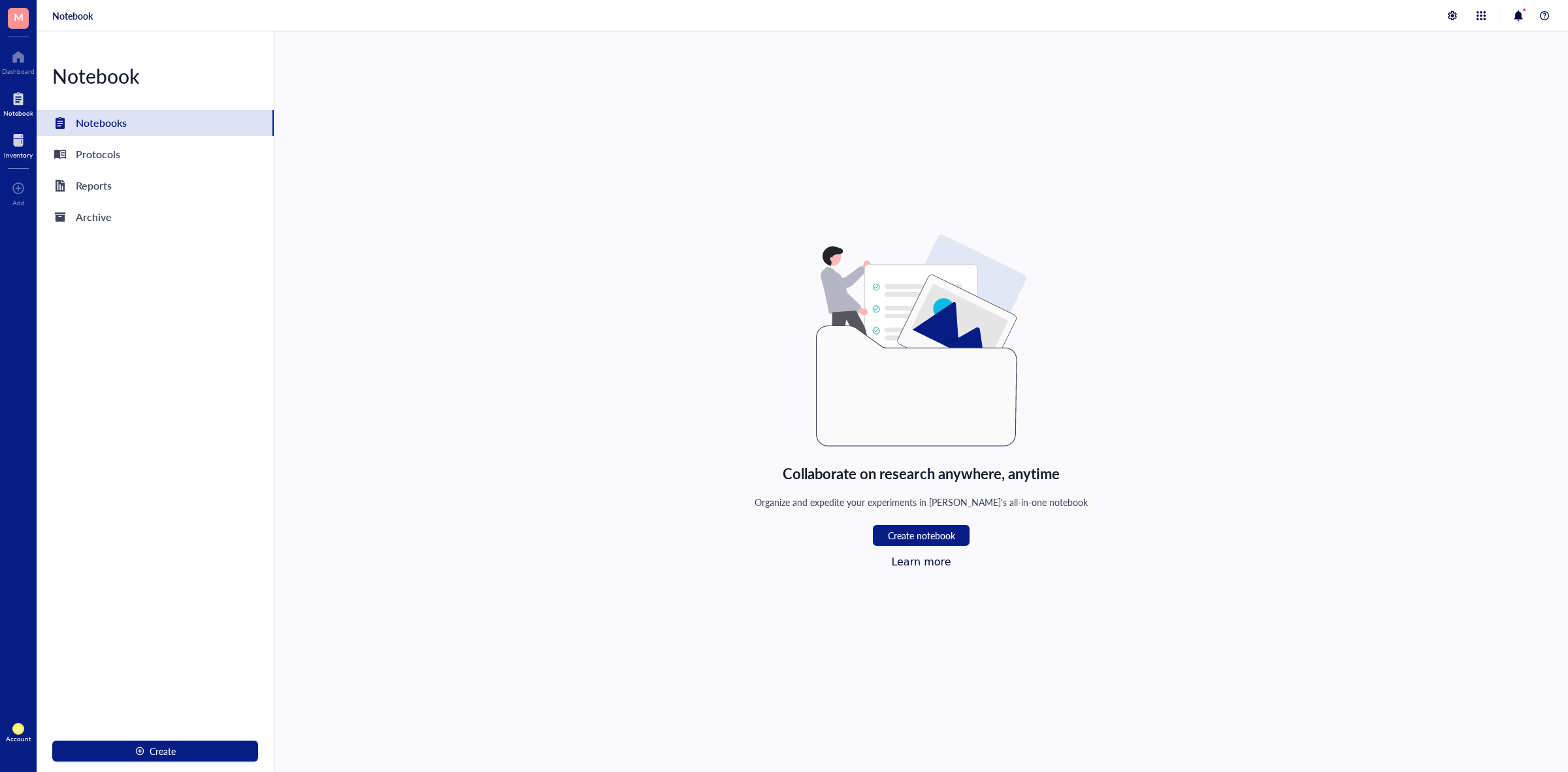
click at [34, 145] on div "Inventory" at bounding box center [18, 144] width 37 height 37
click at [28, 70] on div "Dashboard" at bounding box center [19, 71] width 33 height 7
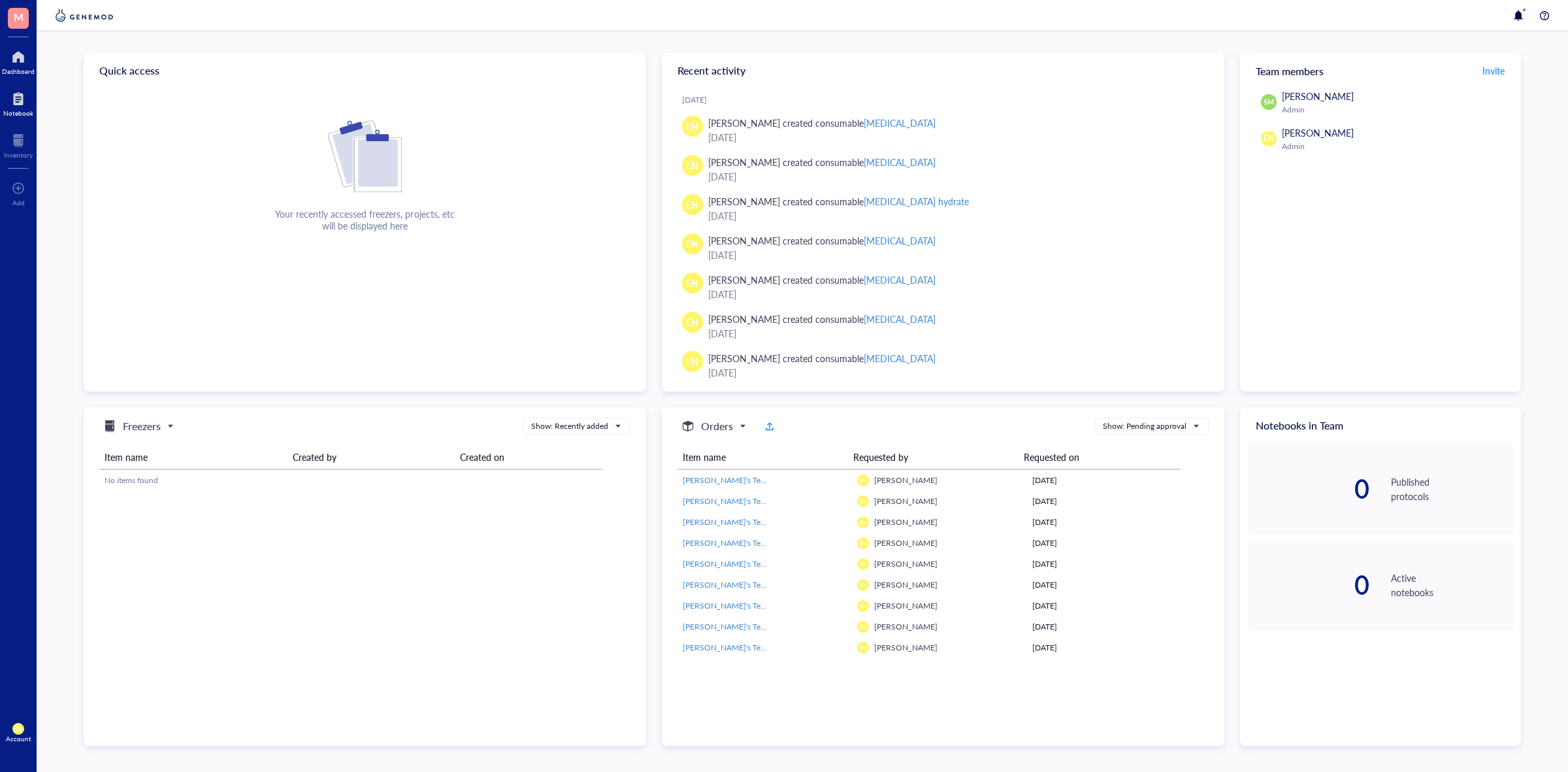
click at [26, 106] on div at bounding box center [18, 99] width 30 height 21
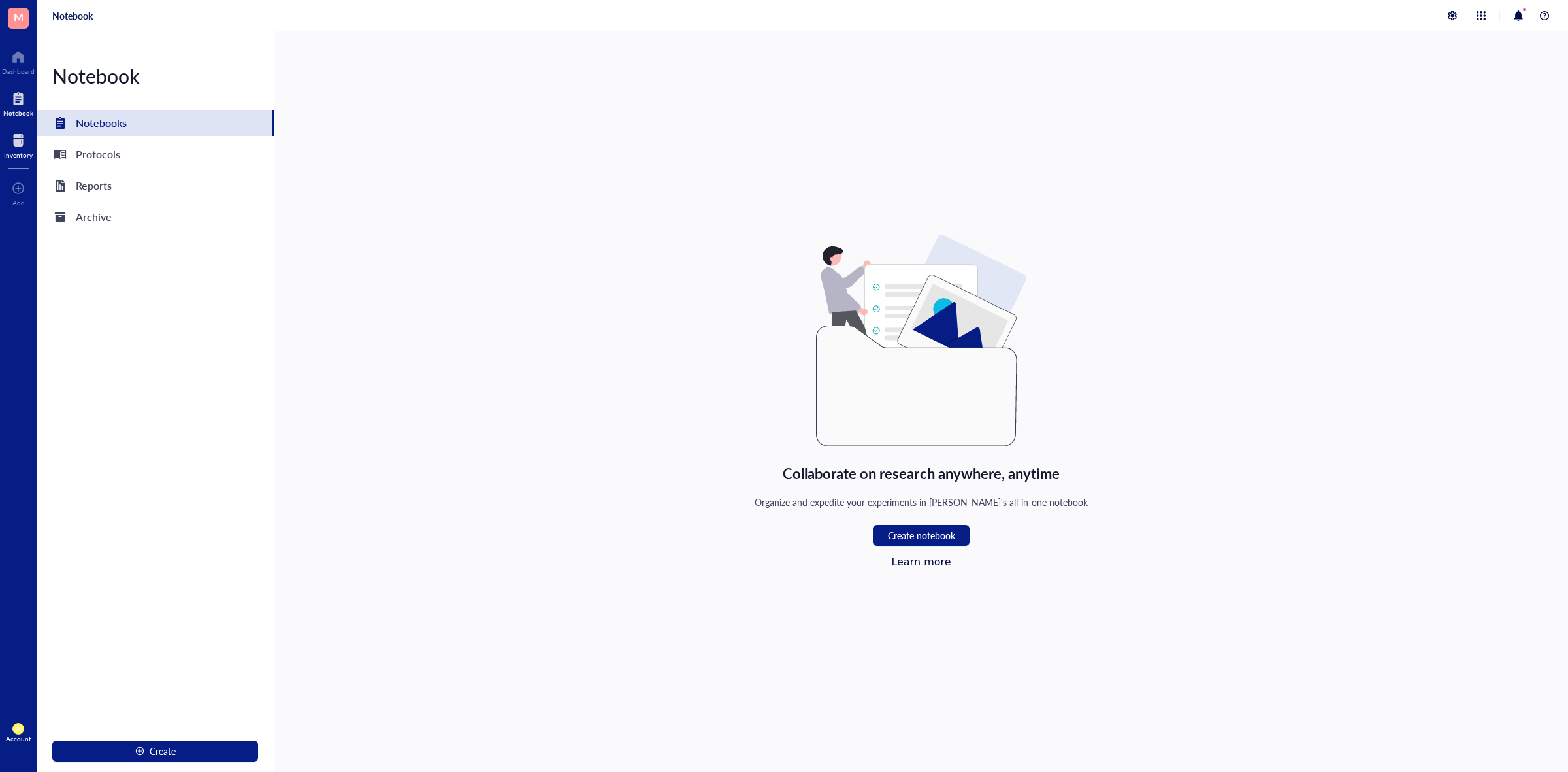
click at [26, 131] on div at bounding box center [18, 141] width 28 height 21
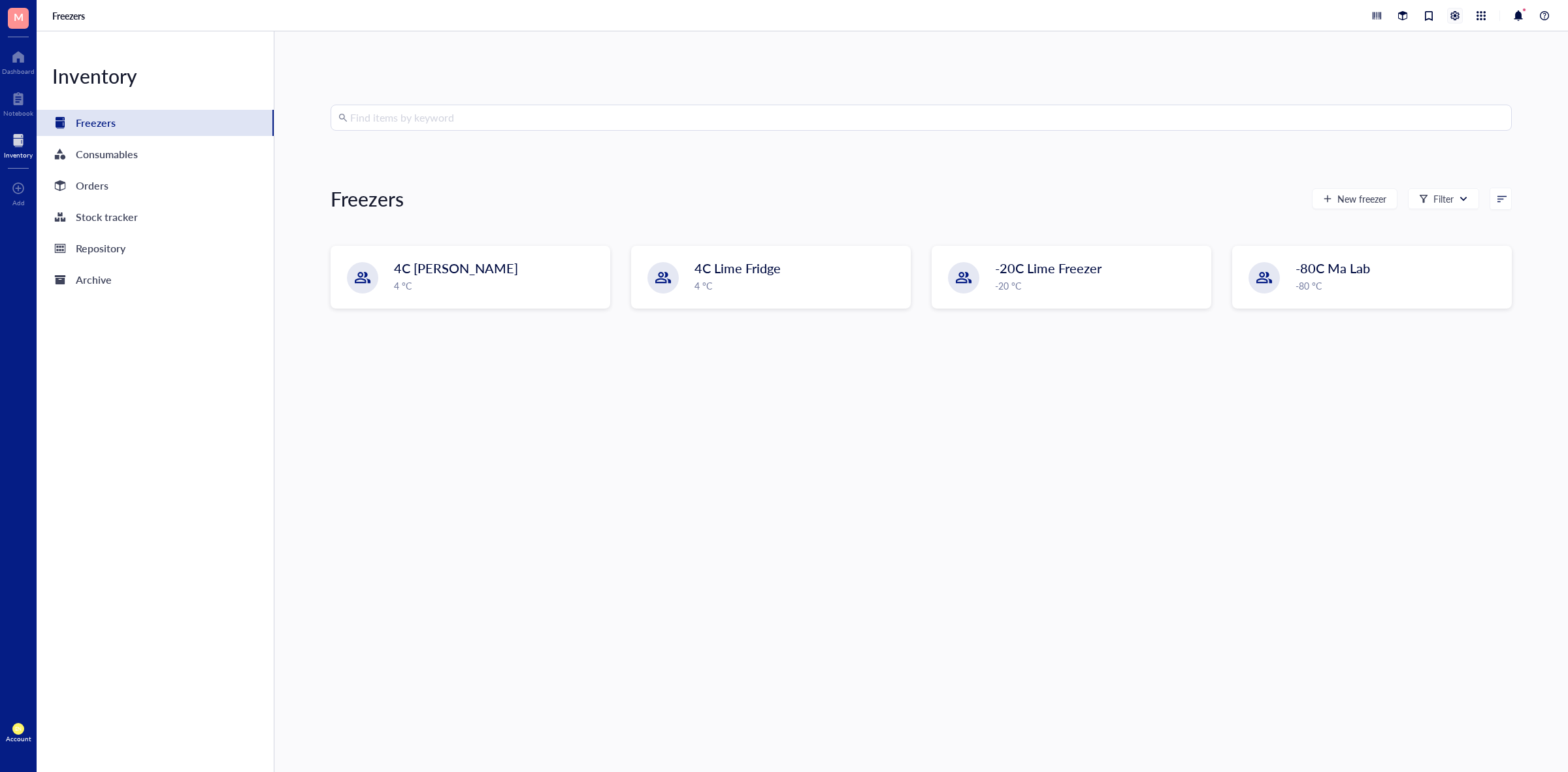
click at [1447, 19] on div at bounding box center [1454, 15] width 14 height 14
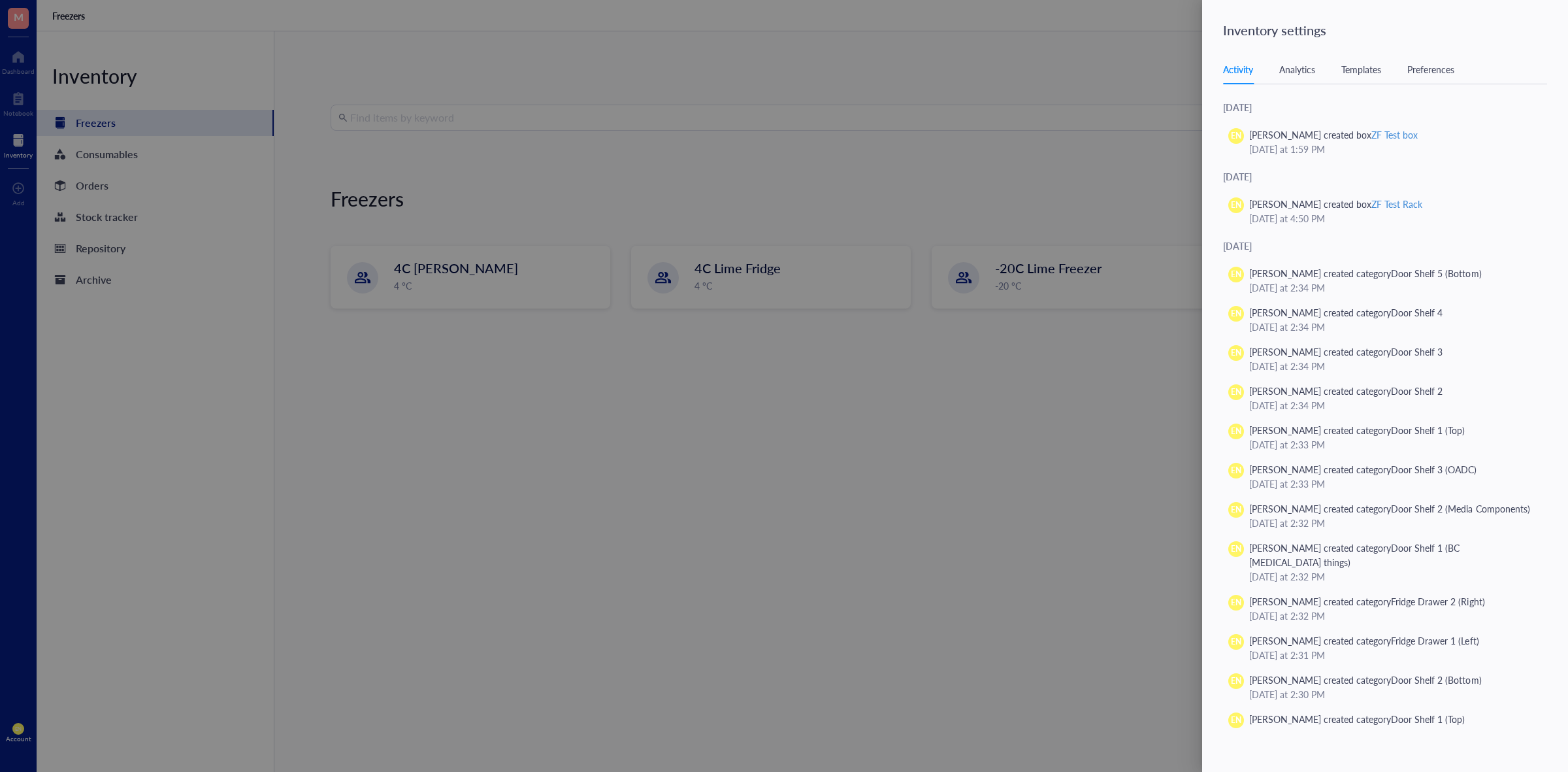
click at [1366, 67] on div "Templates" at bounding box center [1361, 69] width 40 height 14
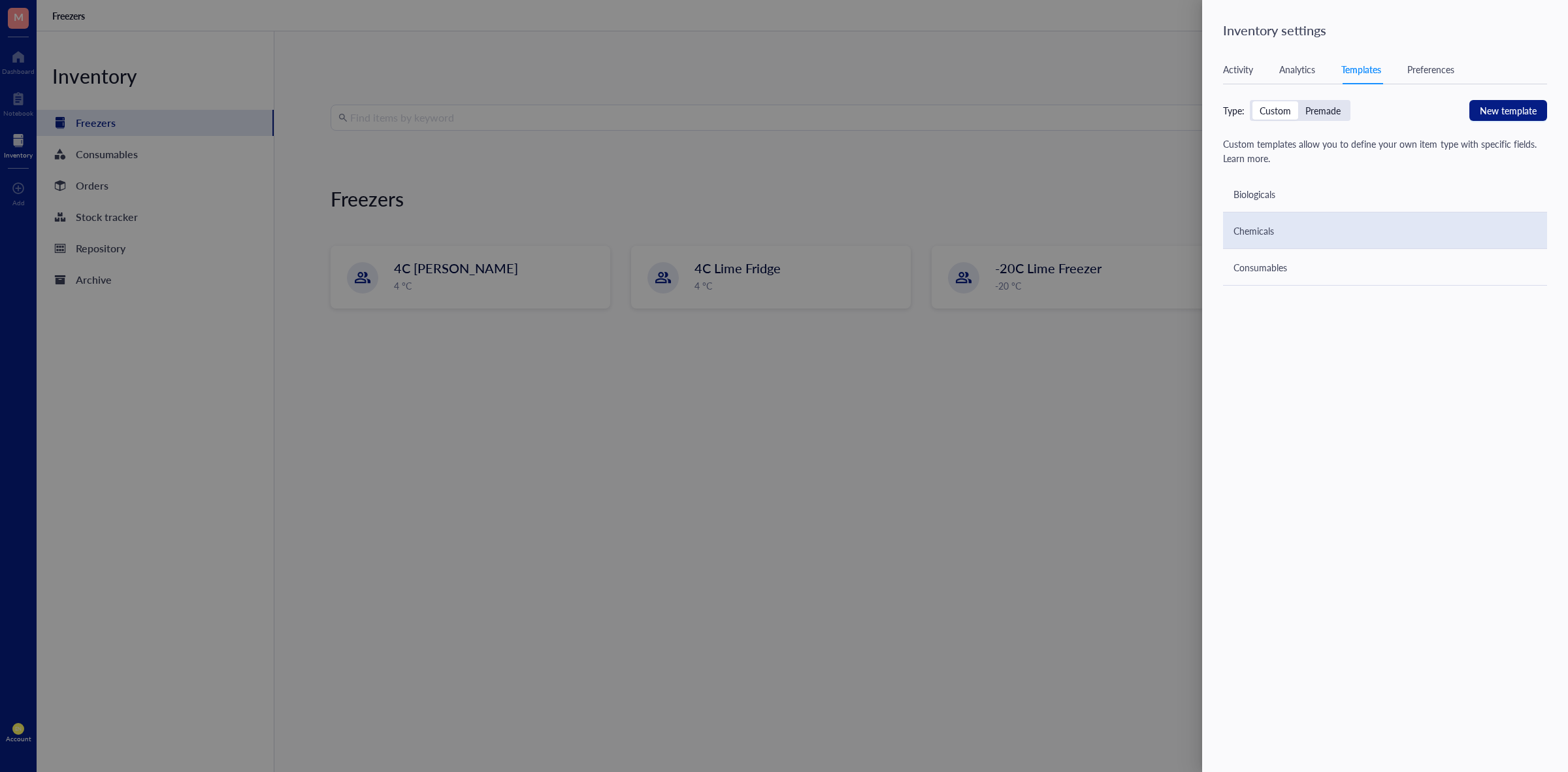
click at [1291, 223] on div "Chemicals" at bounding box center [1385, 231] width 324 height 37
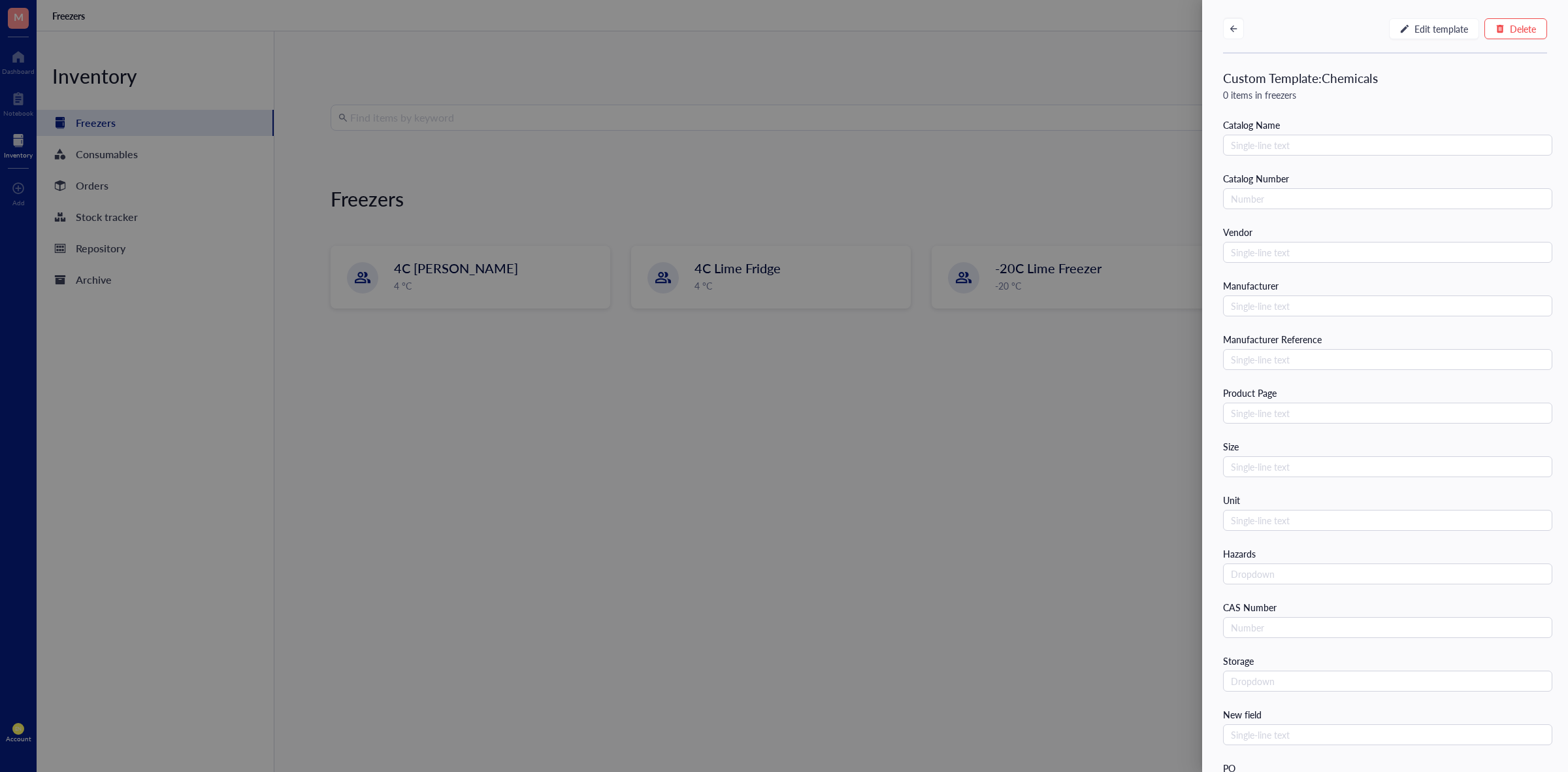
click at [971, 121] on div at bounding box center [784, 386] width 1568 height 772
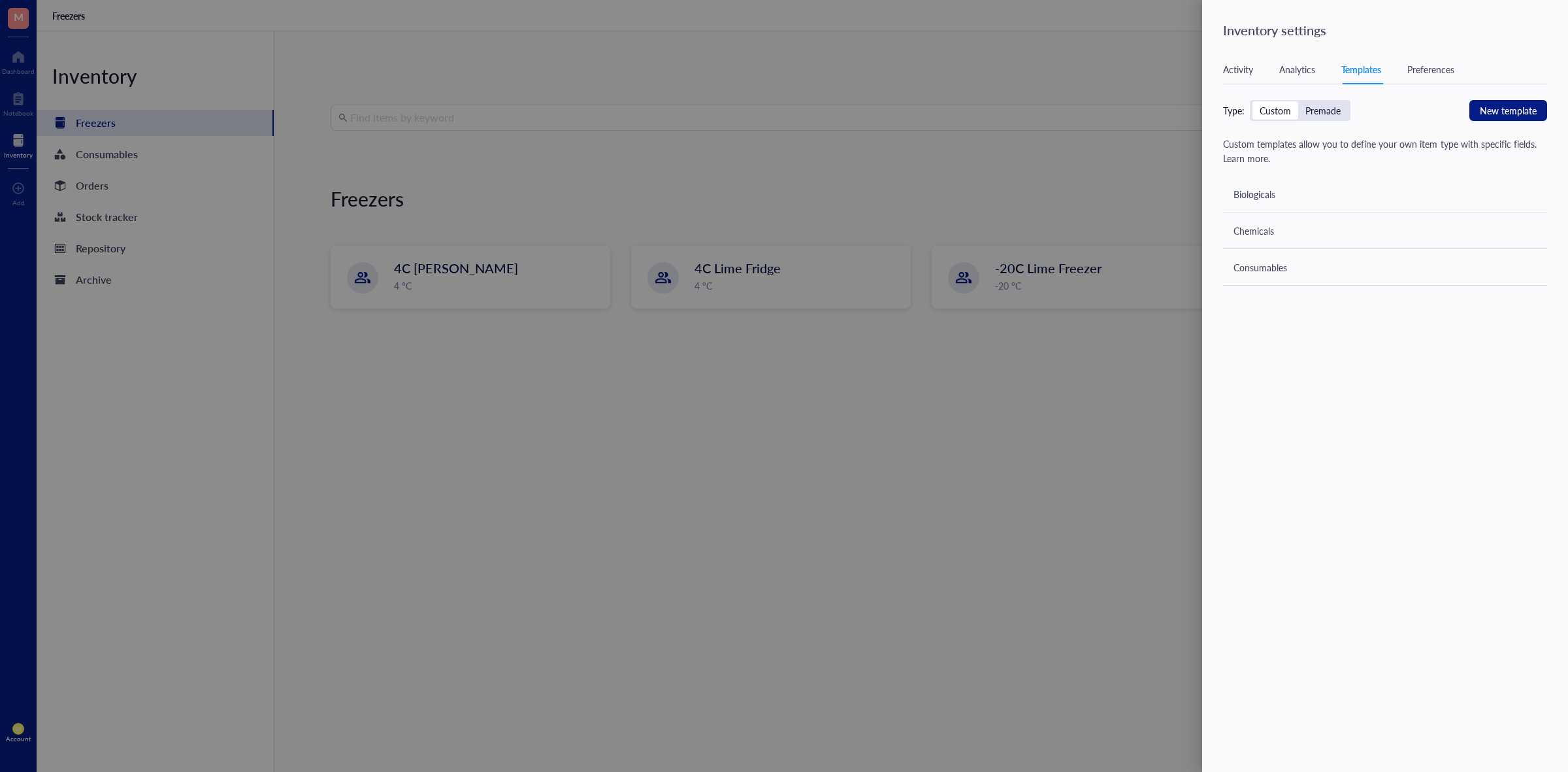
click at [1105, 188] on div at bounding box center [784, 386] width 1568 height 772
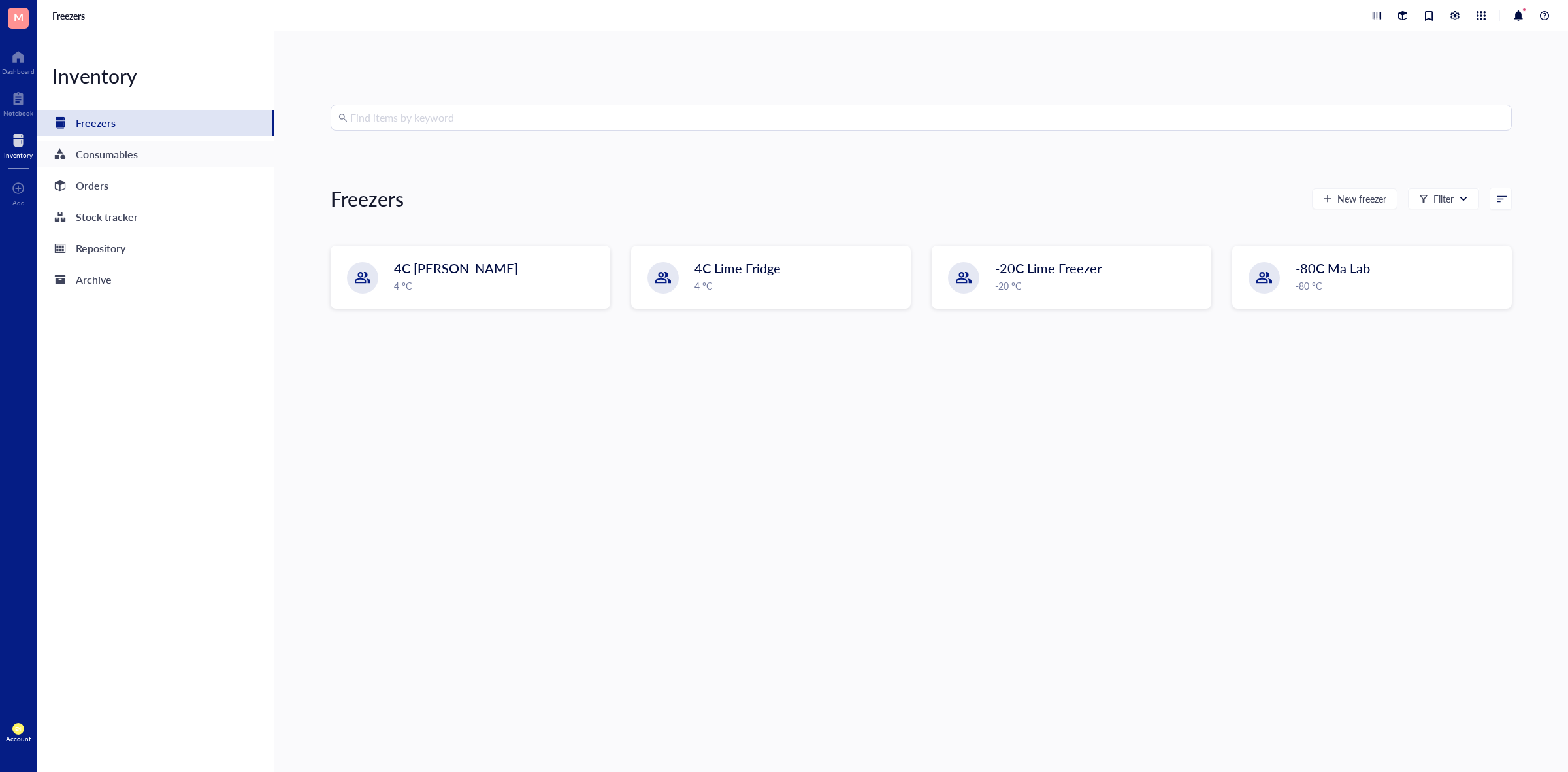
click at [95, 161] on div "Consumables" at bounding box center [106, 154] width 62 height 18
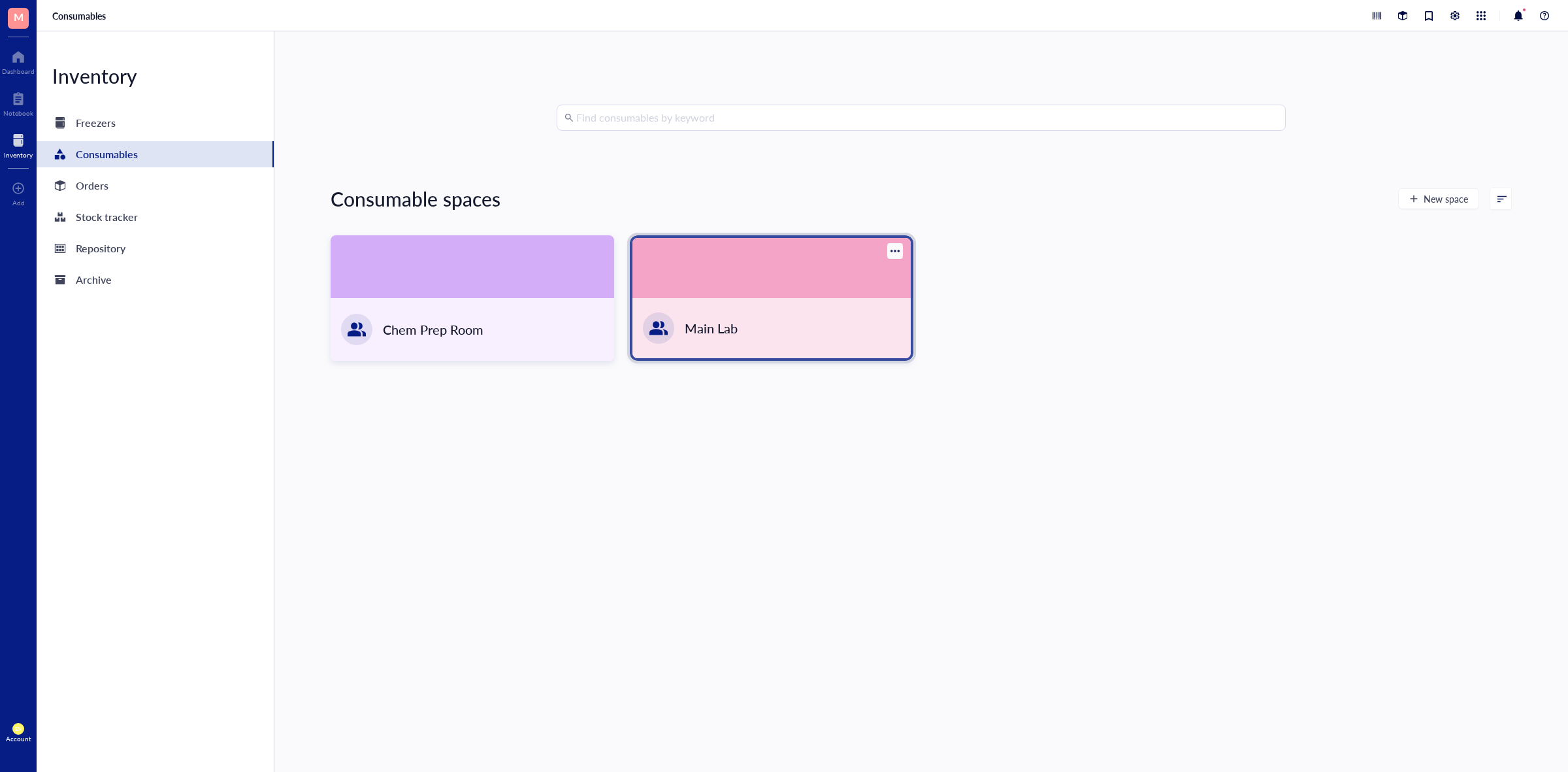
click at [664, 321] on div at bounding box center [659, 328] width 42 height 42
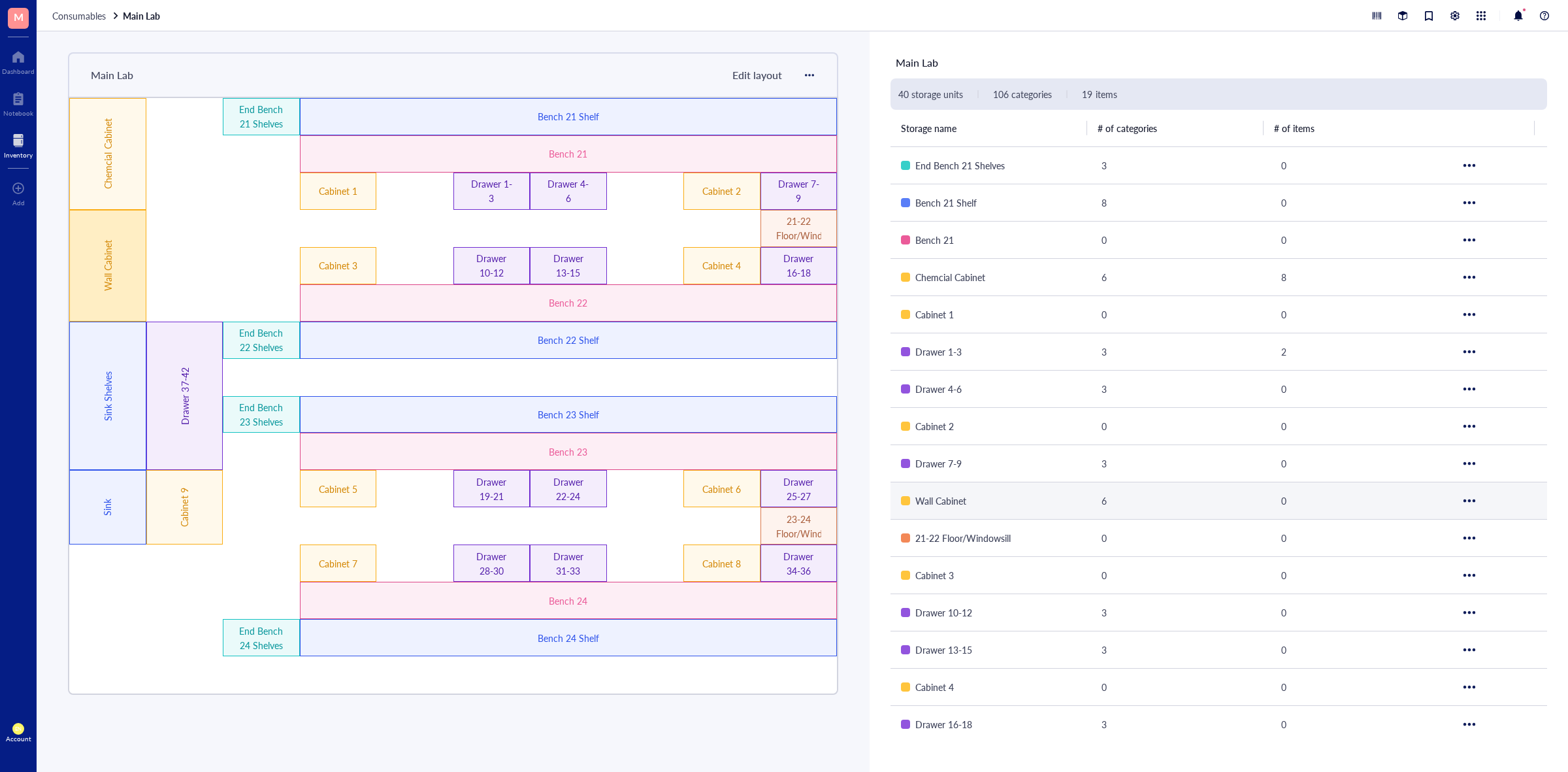
click at [105, 255] on div "Wall Cabinet" at bounding box center [107, 266] width 14 height 136
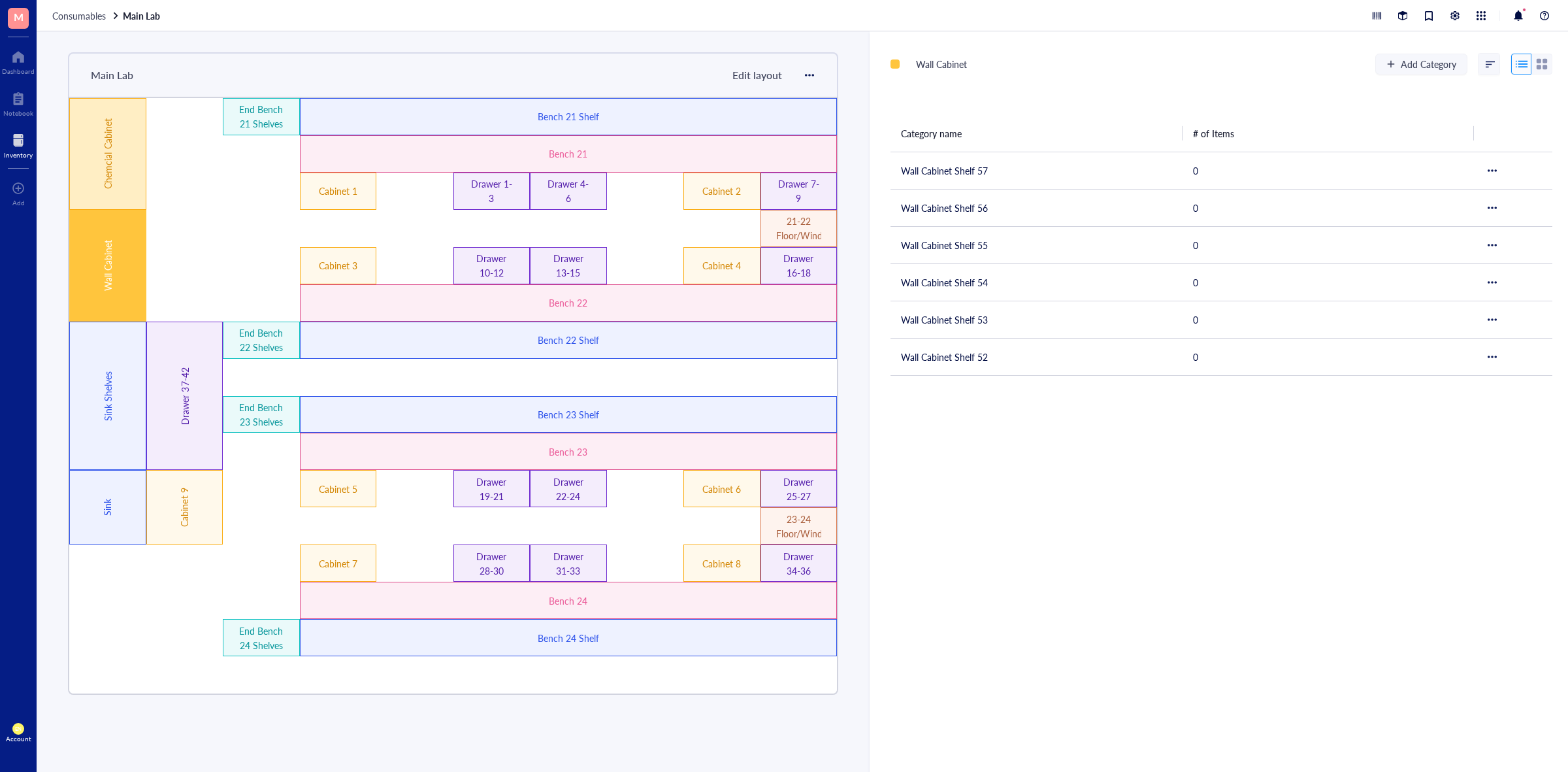
click at [135, 151] on div "Chemcial Cabinet" at bounding box center [108, 154] width 77 height 112
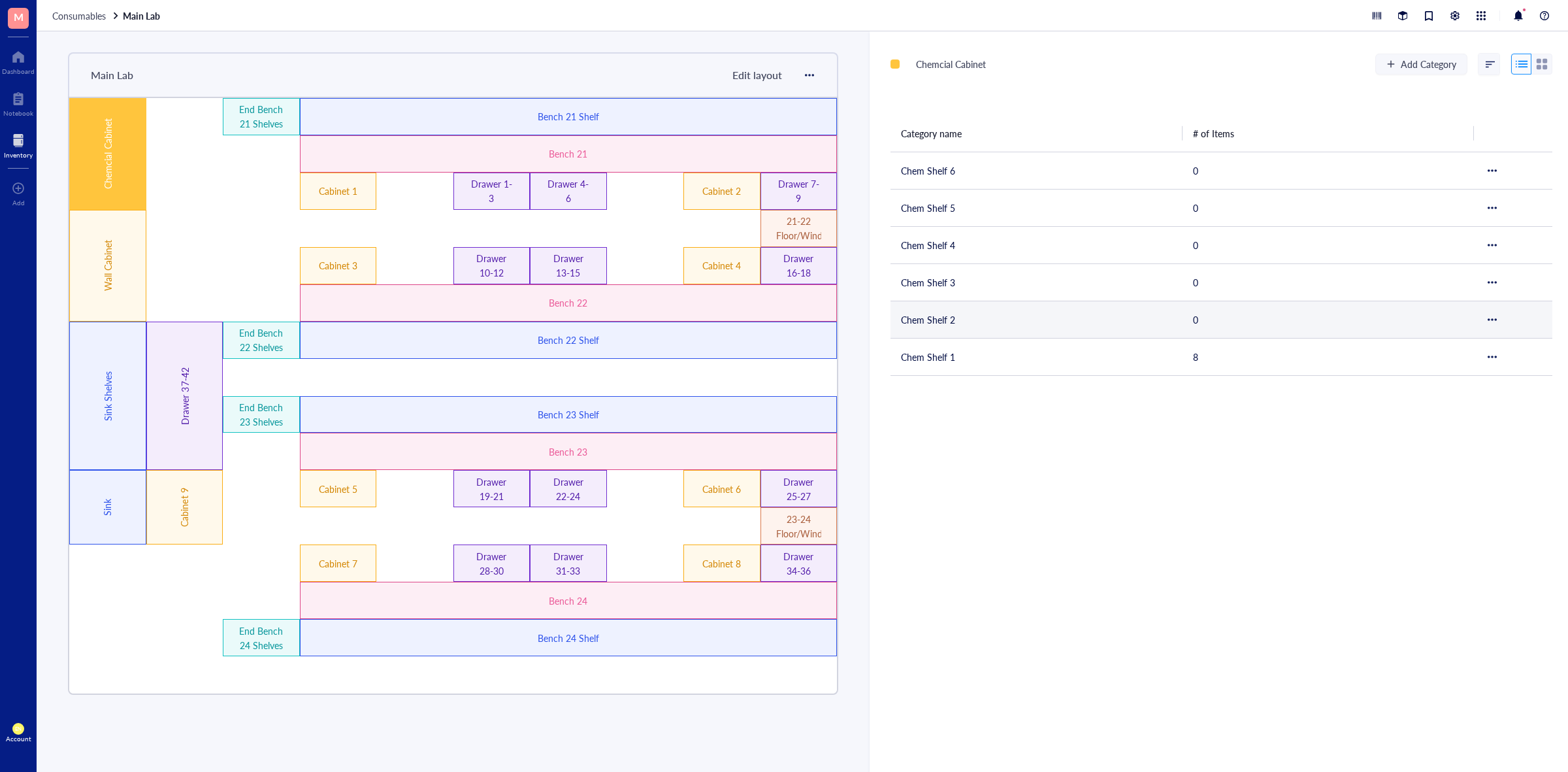
click at [960, 326] on td "Chem Shelf 2" at bounding box center [1037, 320] width 292 height 37
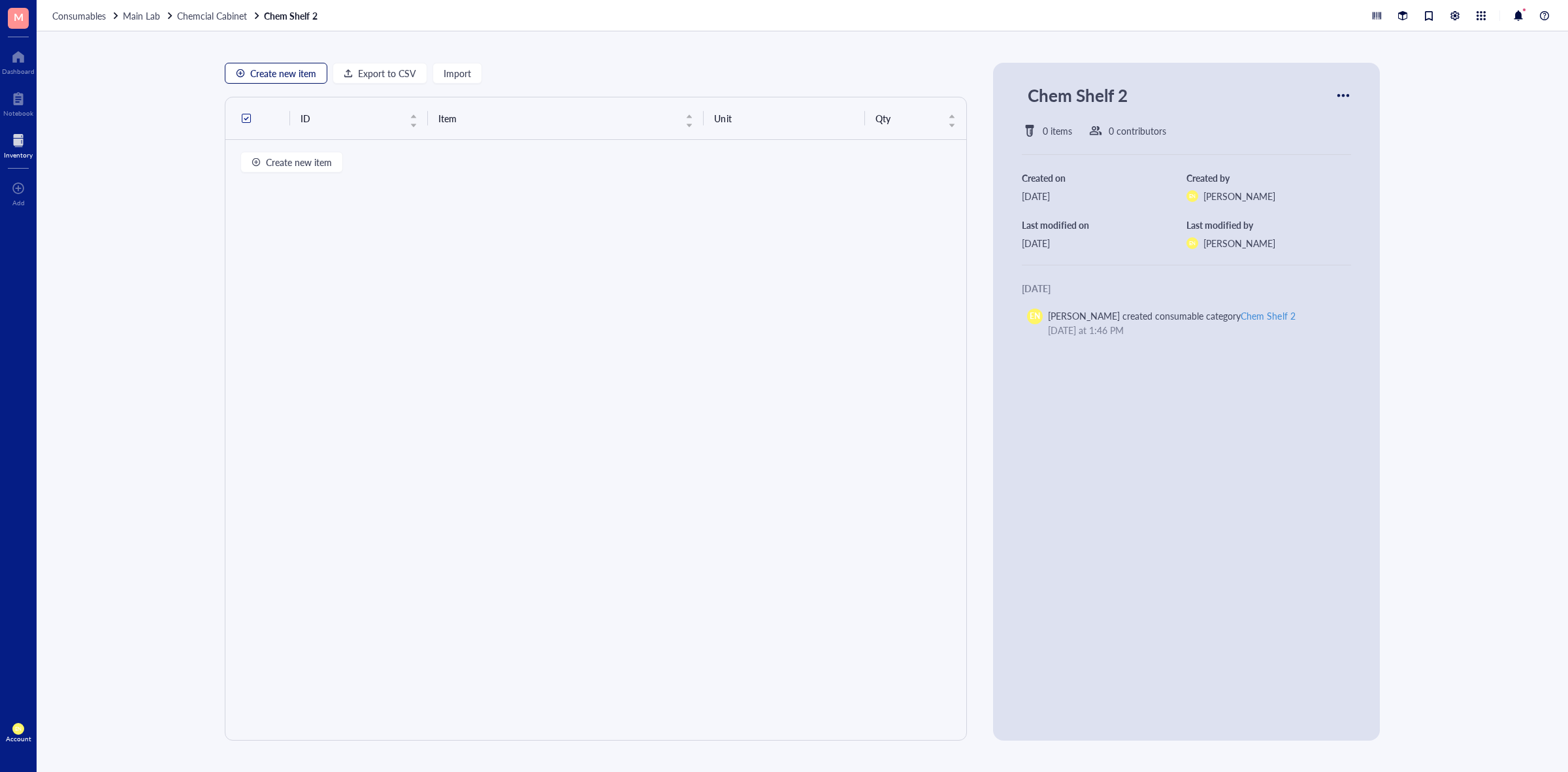
click at [296, 70] on span "Create new item" at bounding box center [283, 73] width 66 height 10
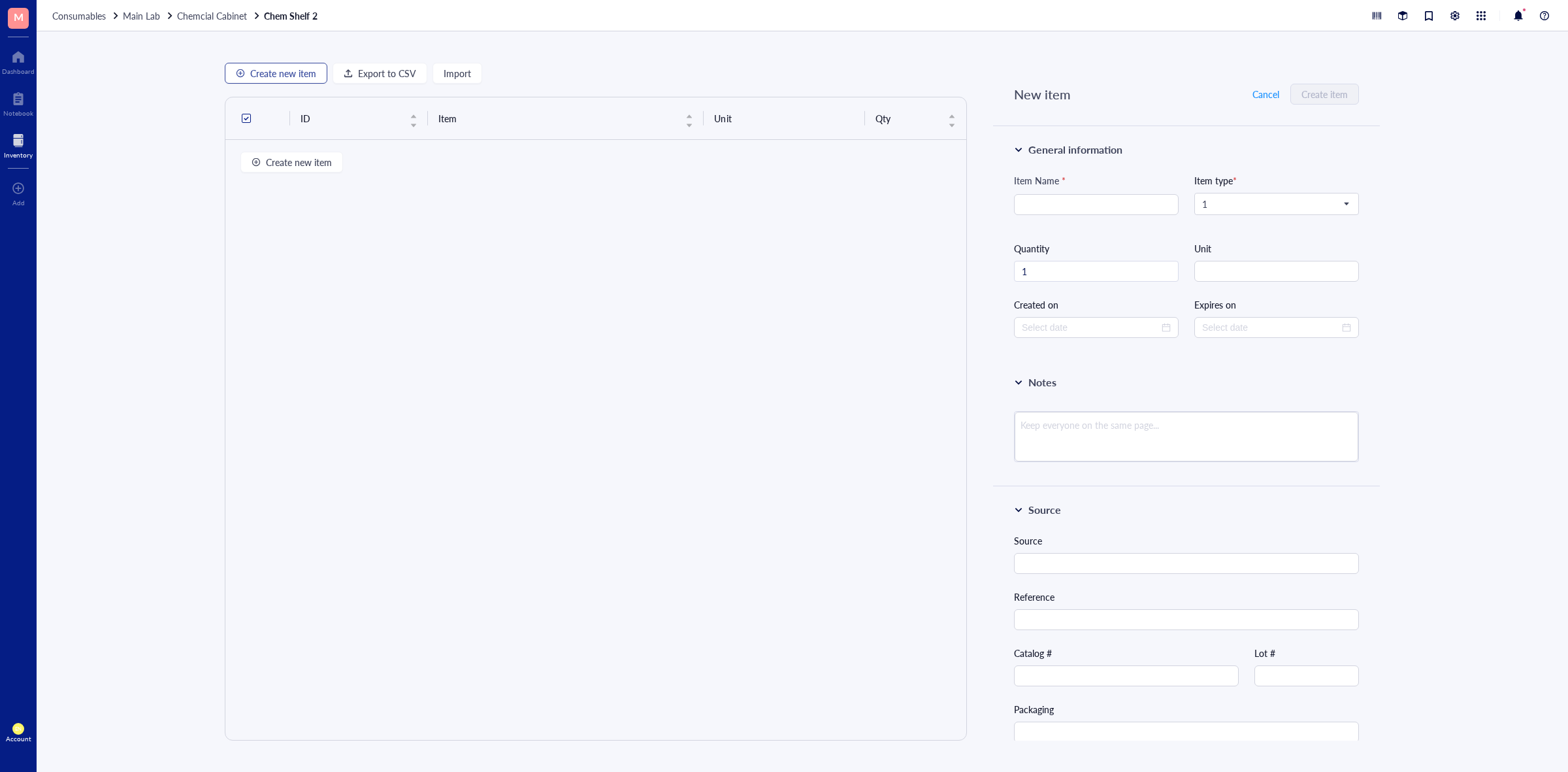
type input "[DATE]"
click at [1028, 148] on div "General information" at bounding box center [1076, 149] width 94 height 16
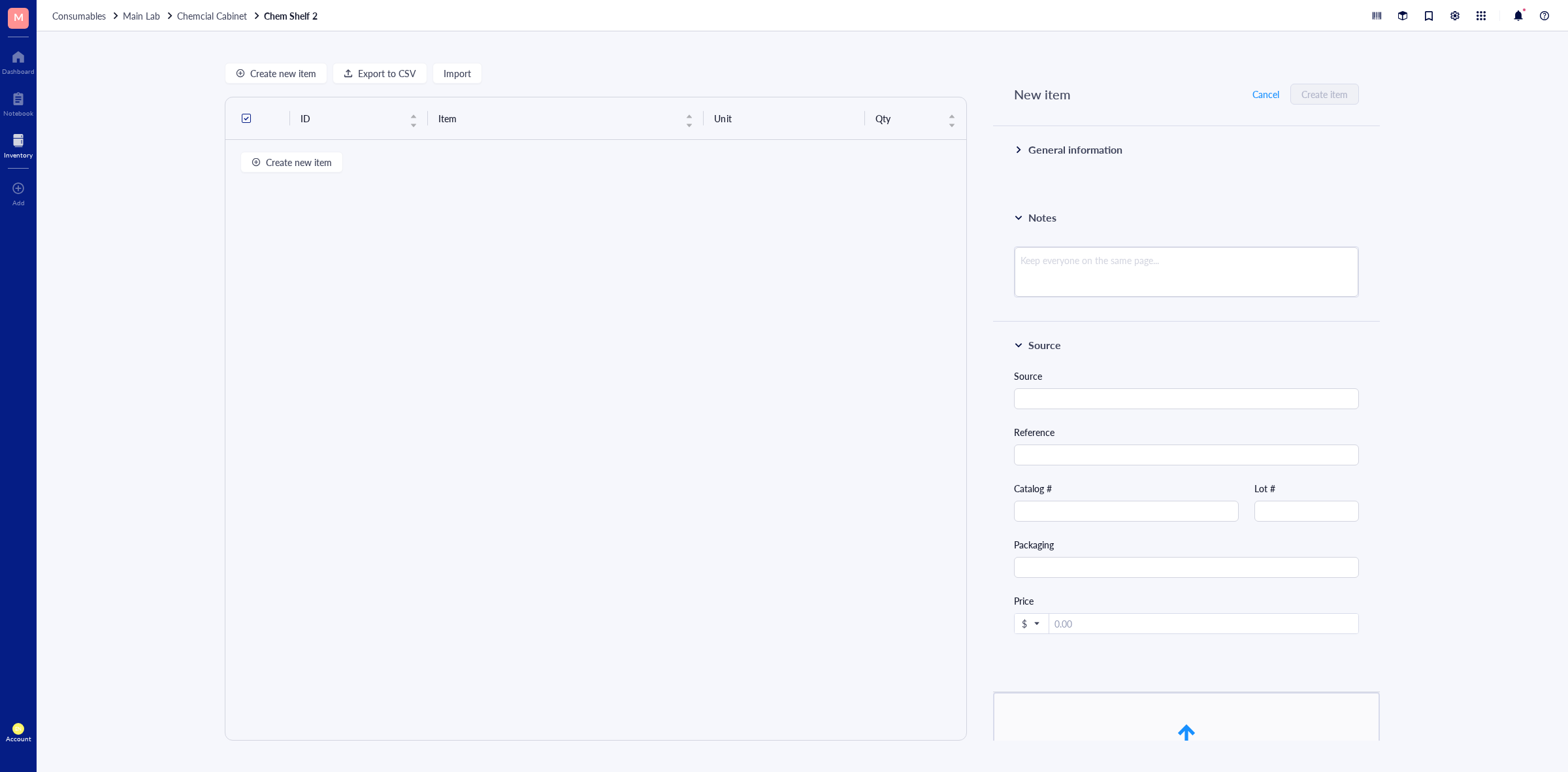
click at [1021, 148] on div "General information" at bounding box center [1186, 149] width 345 height 16
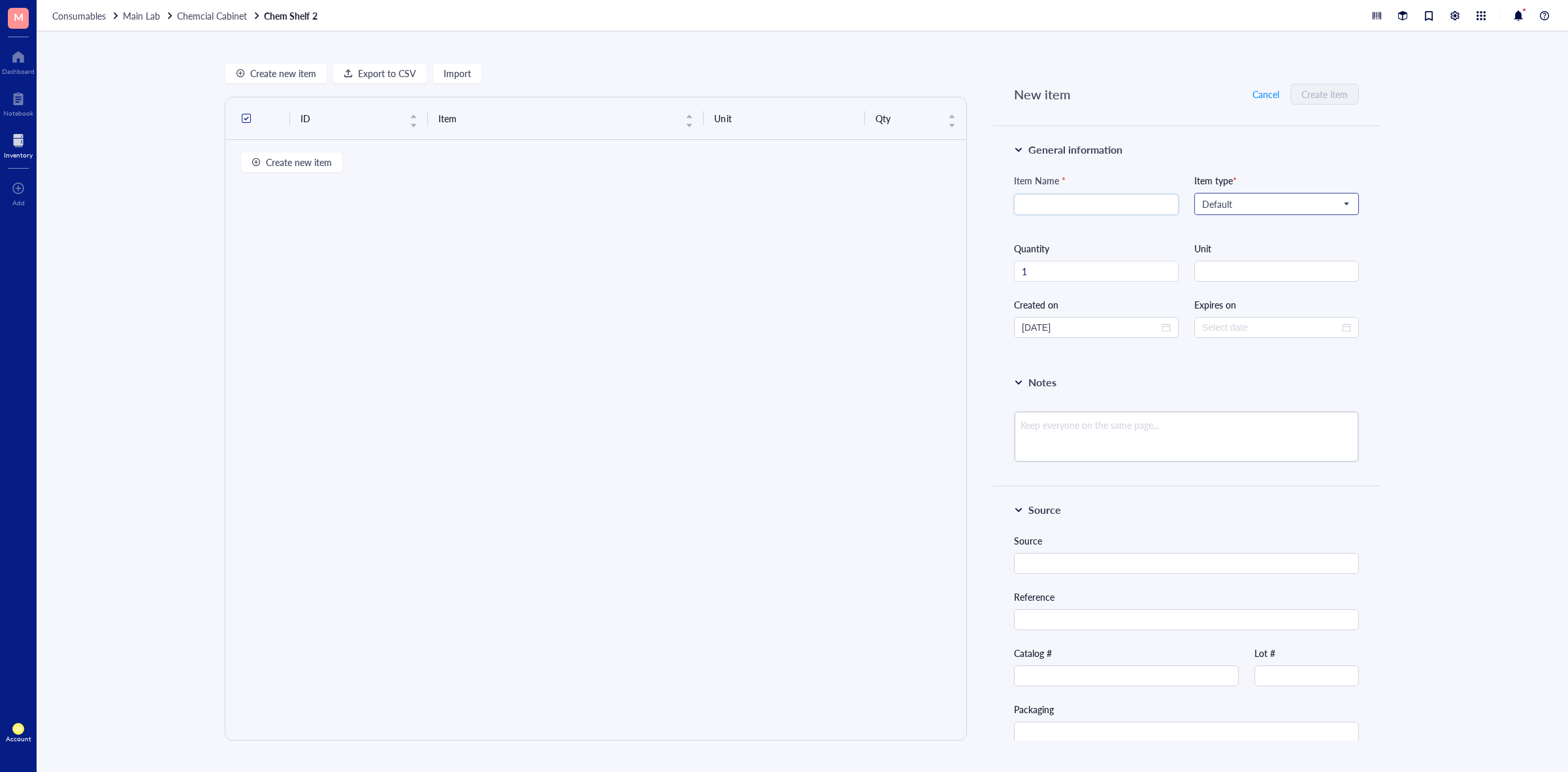
click at [1266, 201] on span "Default" at bounding box center [1275, 204] width 147 height 12
click at [1245, 226] on div "Chemicals" at bounding box center [1275, 227] width 145 height 14
click at [1326, 399] on div "Chemicals information Catalog Name Catalog Number Vendor Manufacturer Manufactu…" at bounding box center [1186, 723] width 387 height 729
click at [435, 73] on button "Import" at bounding box center [457, 73] width 49 height 21
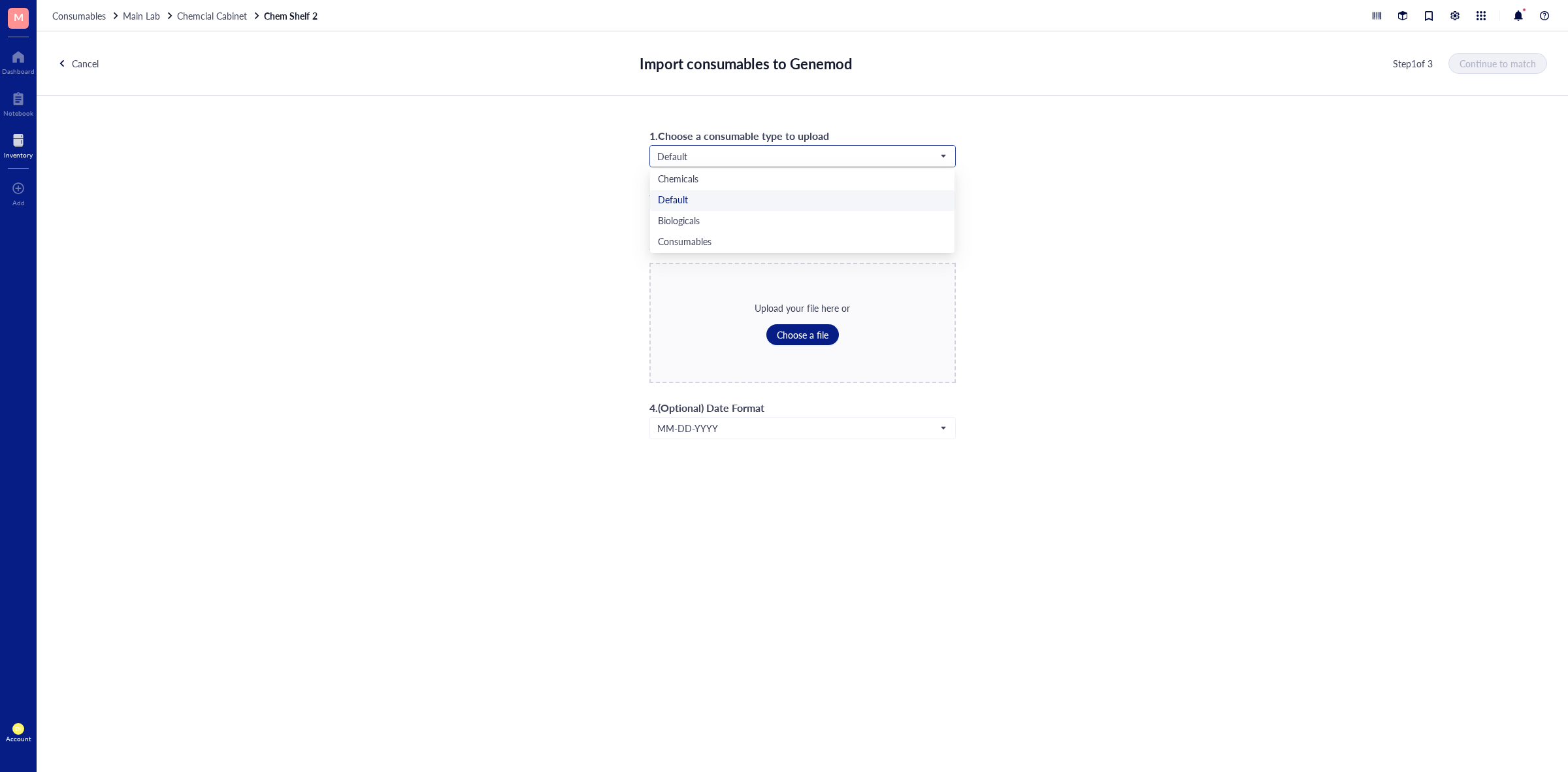
click at [753, 151] on span "Default" at bounding box center [801, 156] width 288 height 12
click at [730, 184] on div "Chemicals" at bounding box center [802, 179] width 289 height 14
click at [787, 333] on span "Choose a file" at bounding box center [802, 335] width 52 height 10
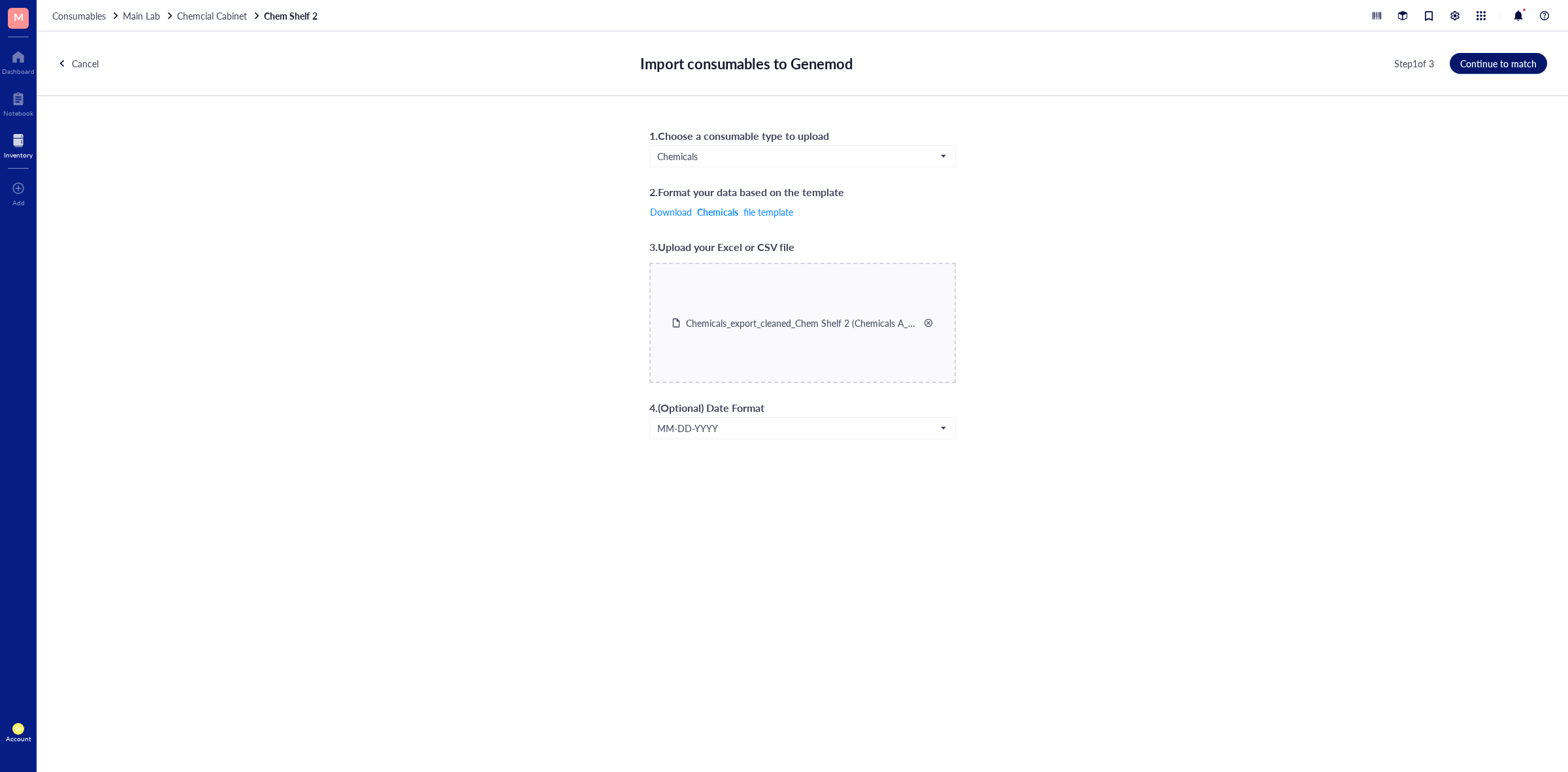
drag, startPoint x: 1504, startPoint y: 65, endPoint x: 1418, endPoint y: 65, distance: 86.0
click at [1504, 64] on span "Continue to match" at bounding box center [1498, 64] width 76 height 10
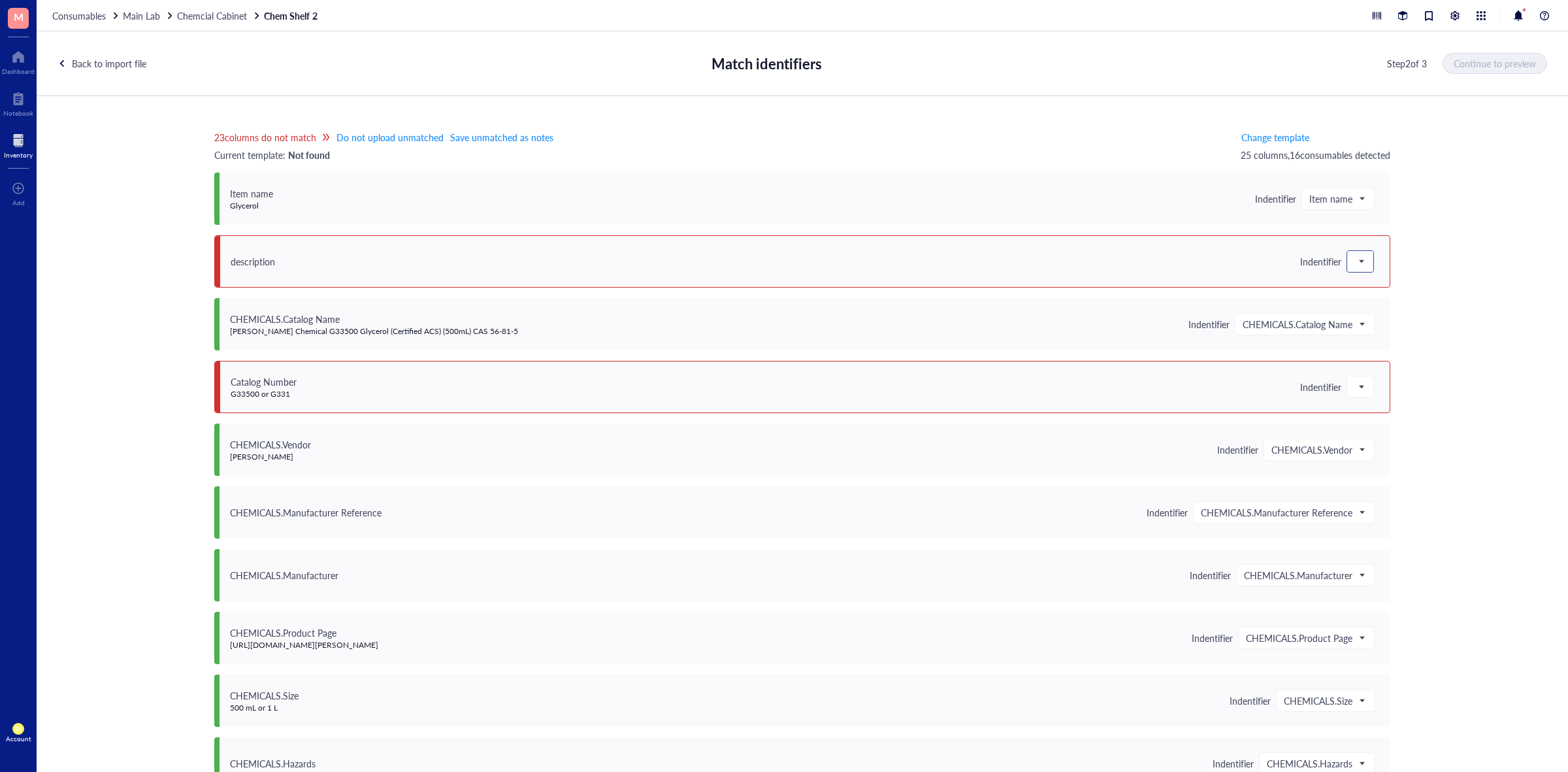
click at [1355, 254] on span at bounding box center [1361, 261] width 12 height 19
click at [1388, 296] on div "Save as notes" at bounding box center [1430, 306] width 167 height 21
click at [1360, 383] on span at bounding box center [1361, 387] width 12 height 19
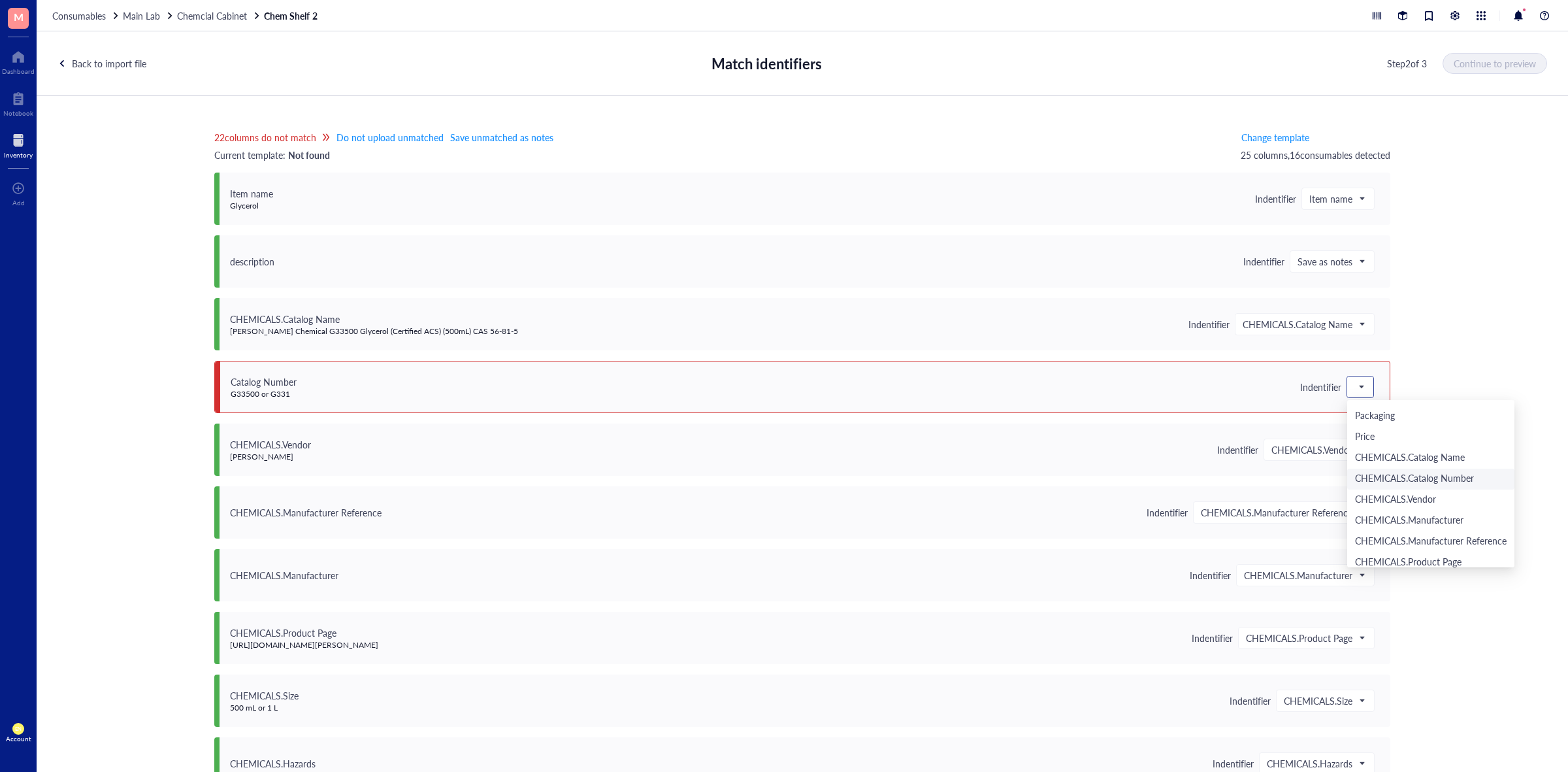
click at [1422, 475] on div "CHEMICALS.Catalog Number" at bounding box center [1431, 478] width 152 height 14
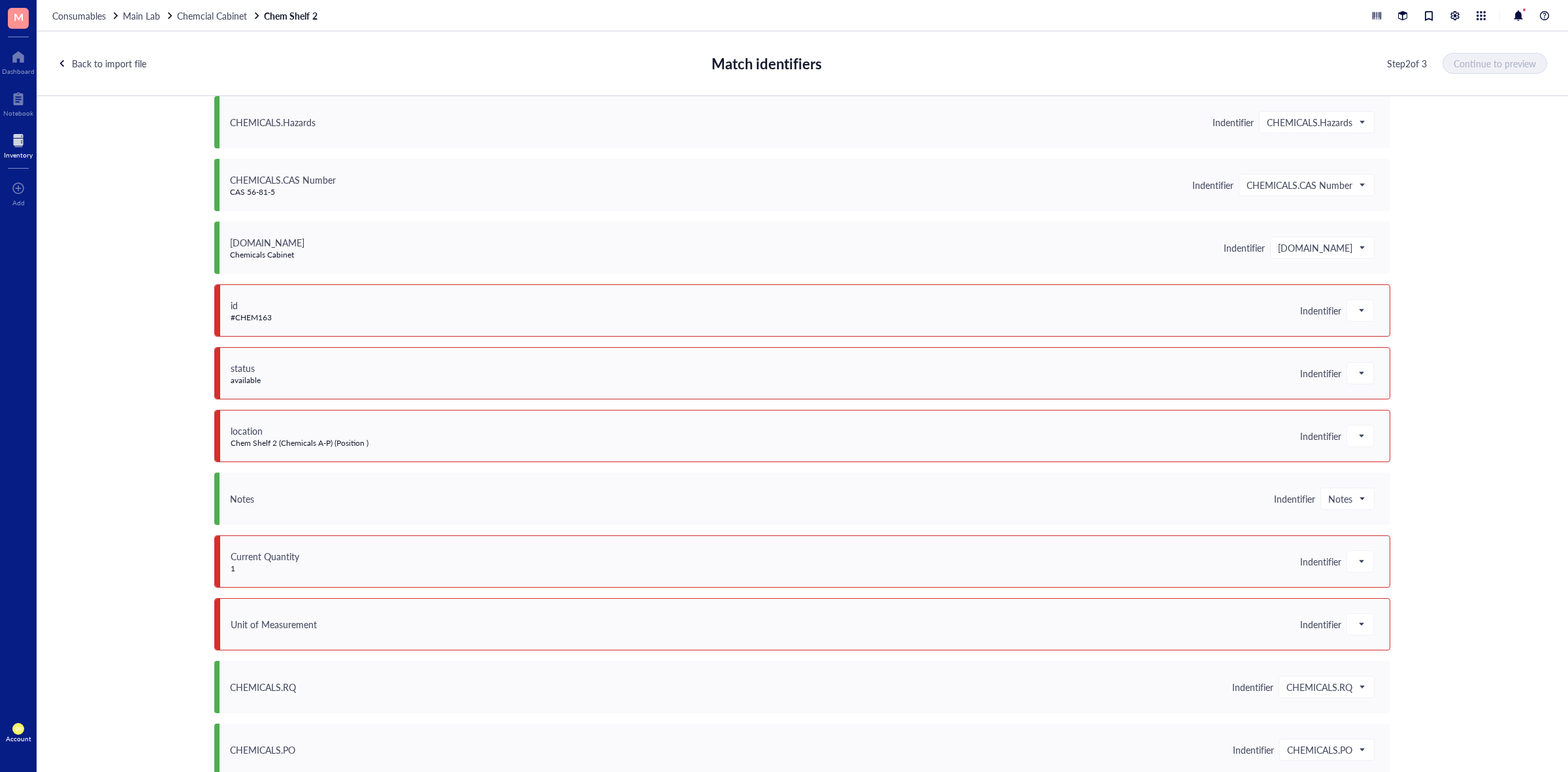
scroll to position [654, 0]
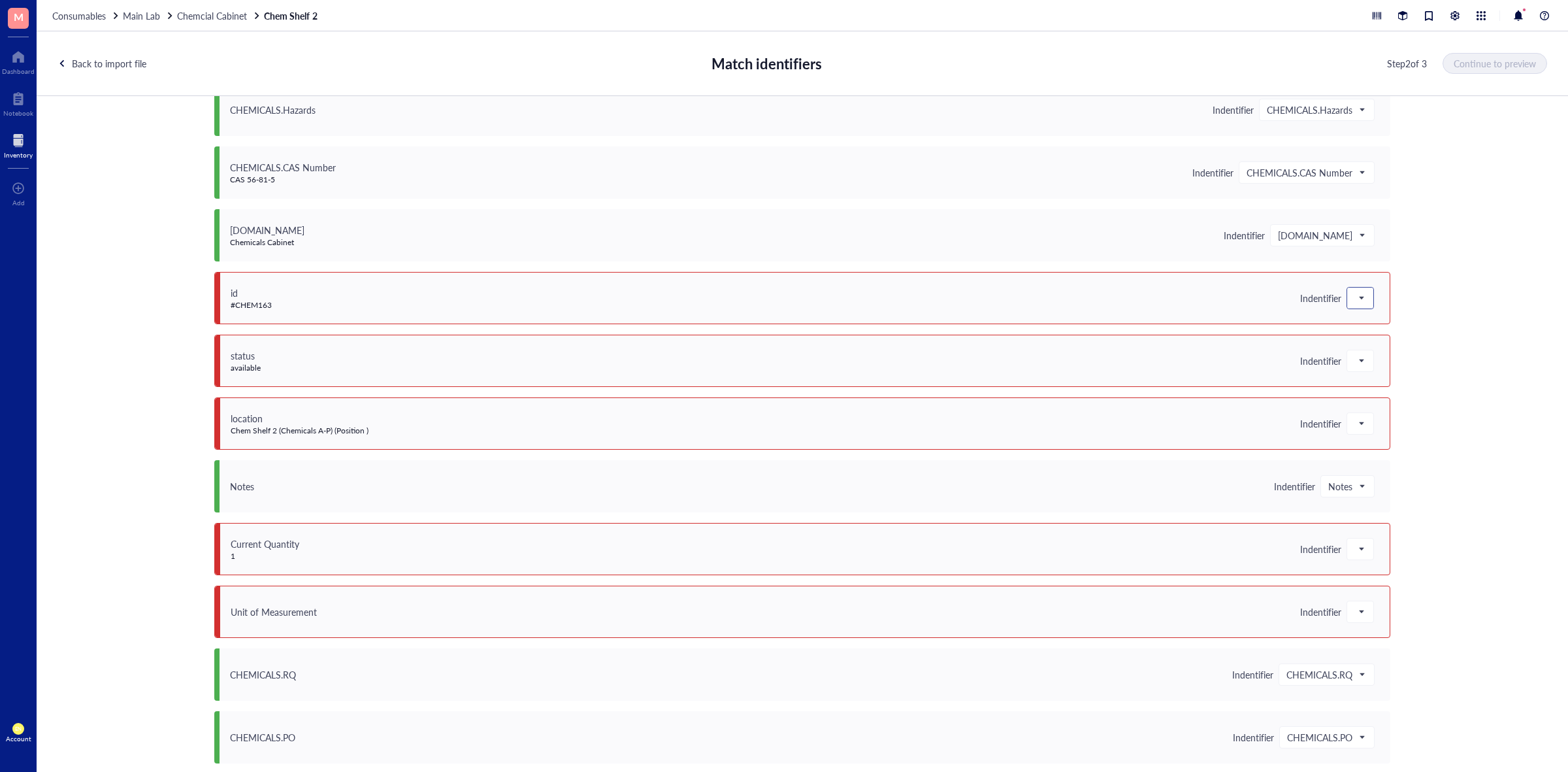
click at [1347, 299] on div at bounding box center [1360, 298] width 26 height 21
click at [1361, 338] on div "Save as notes" at bounding box center [1431, 342] width 152 height 14
click at [1353, 350] on div at bounding box center [1360, 361] width 28 height 22
click at [1355, 356] on span at bounding box center [1361, 361] width 12 height 19
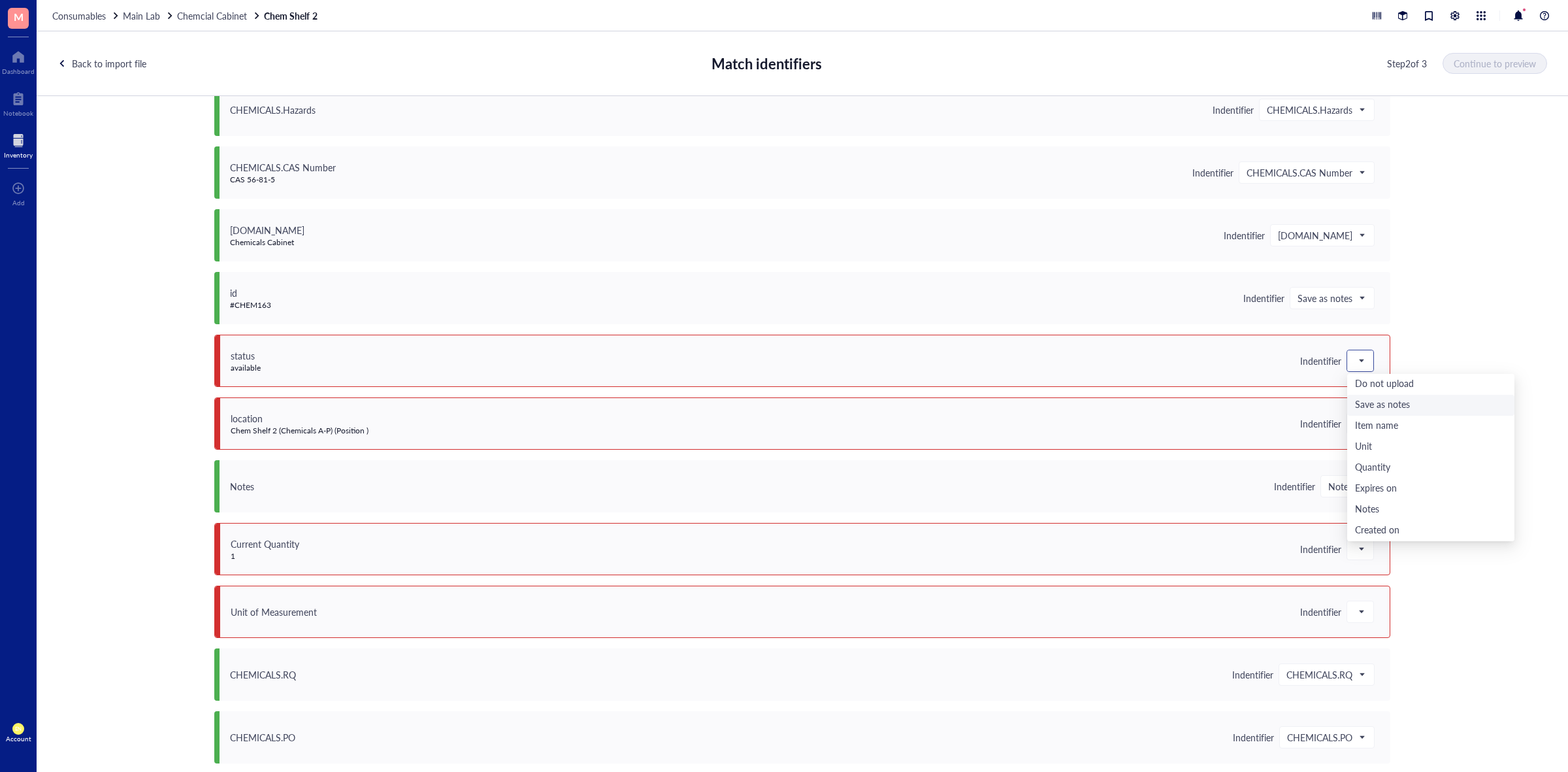
click at [1370, 395] on div "Save as notes" at bounding box center [1430, 405] width 167 height 21
click at [1347, 416] on div at bounding box center [1360, 424] width 26 height 21
click at [1398, 469] on div "Save as notes" at bounding box center [1431, 467] width 152 height 14
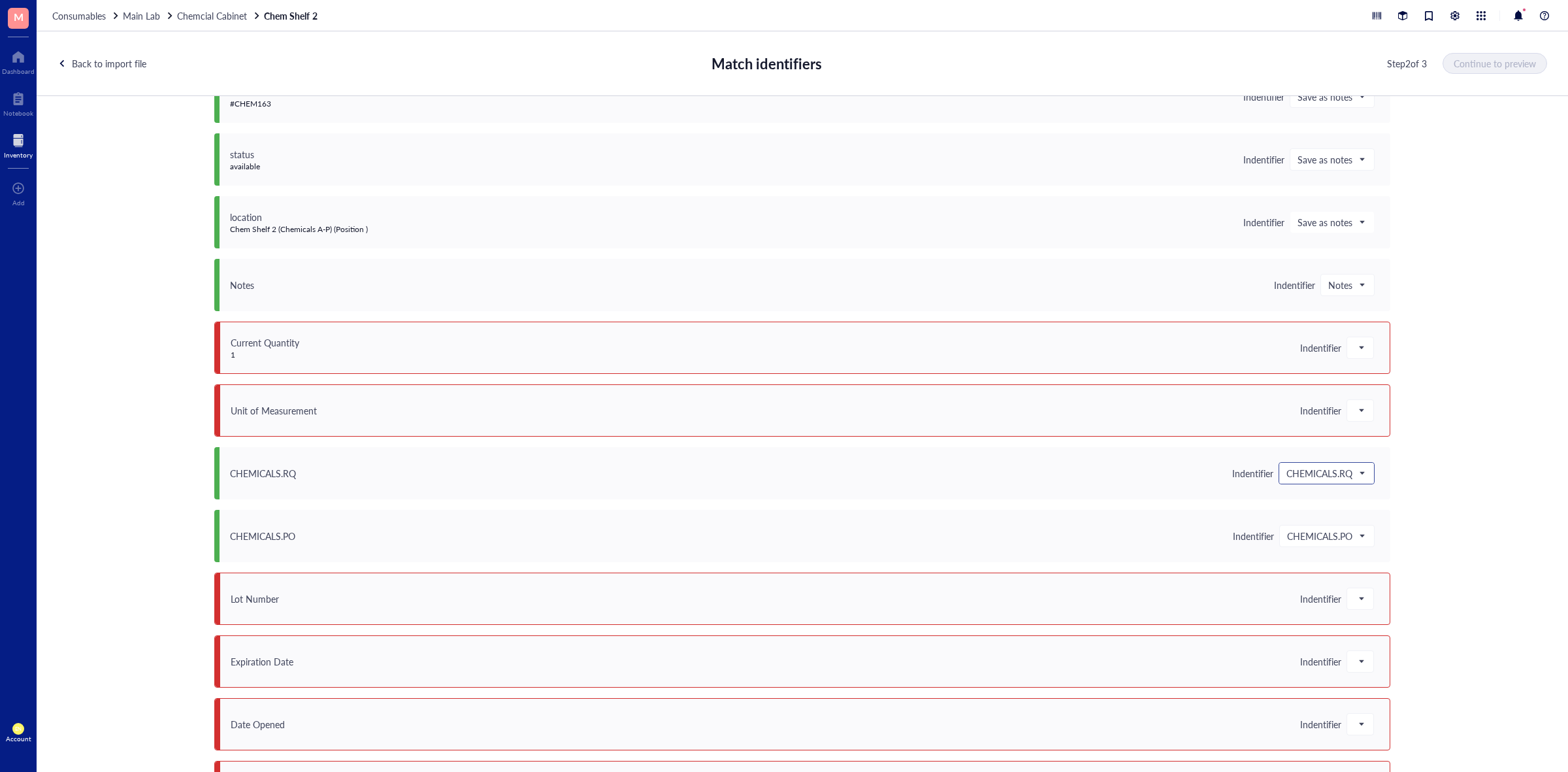
scroll to position [899, 0]
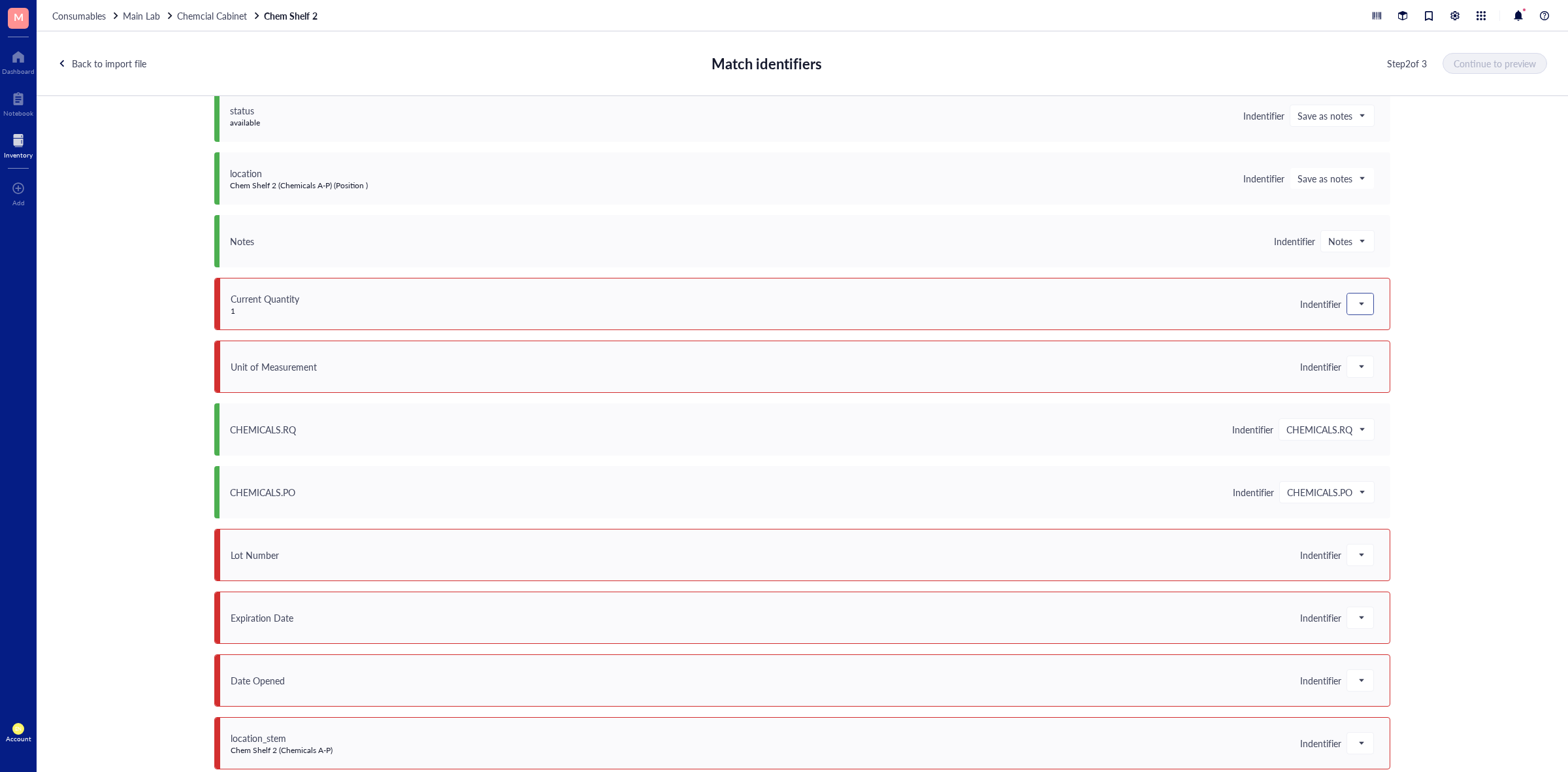
click at [1358, 306] on span at bounding box center [1361, 304] width 12 height 19
click at [1383, 410] on div "Quantity" at bounding box center [1431, 410] width 152 height 14
click at [1356, 368] on span at bounding box center [1361, 367] width 12 height 19
click at [1385, 455] on div "Unit" at bounding box center [1431, 452] width 152 height 14
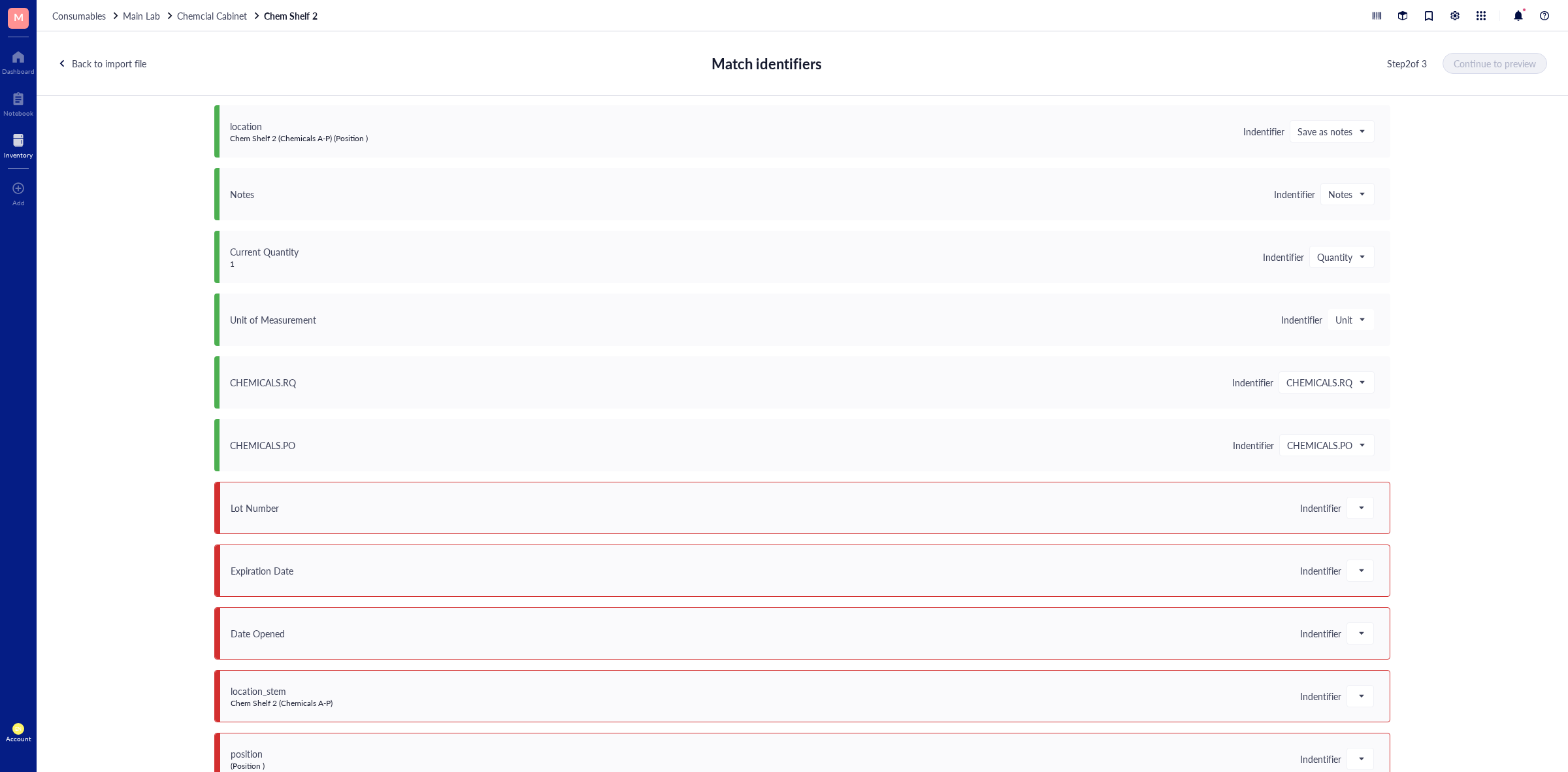
scroll to position [971, 0]
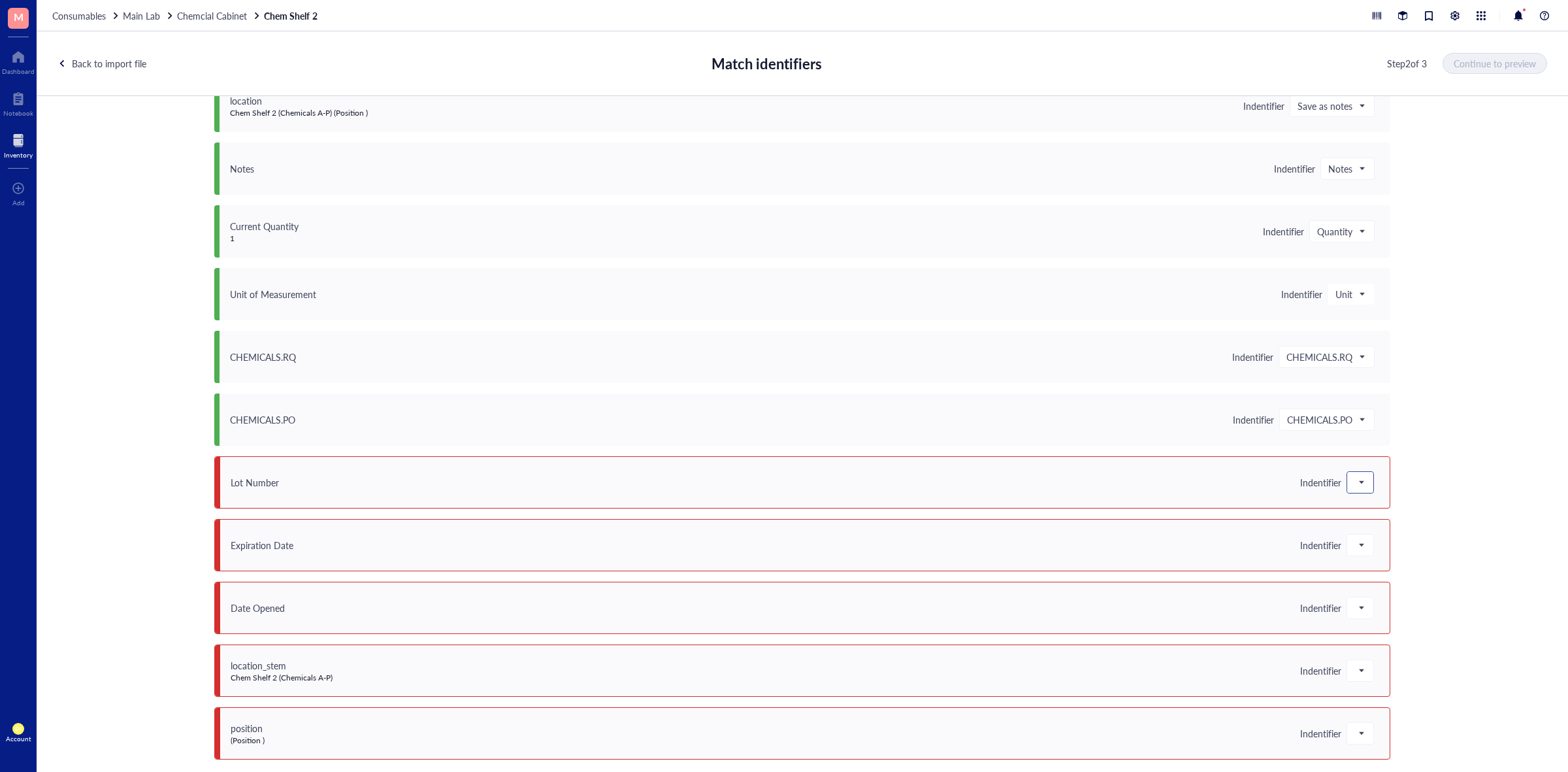
click at [1364, 472] on div at bounding box center [1360, 482] width 26 height 21
click at [1381, 523] on div "Lot #" at bounding box center [1431, 523] width 152 height 14
click at [1355, 546] on span at bounding box center [1361, 545] width 12 height 19
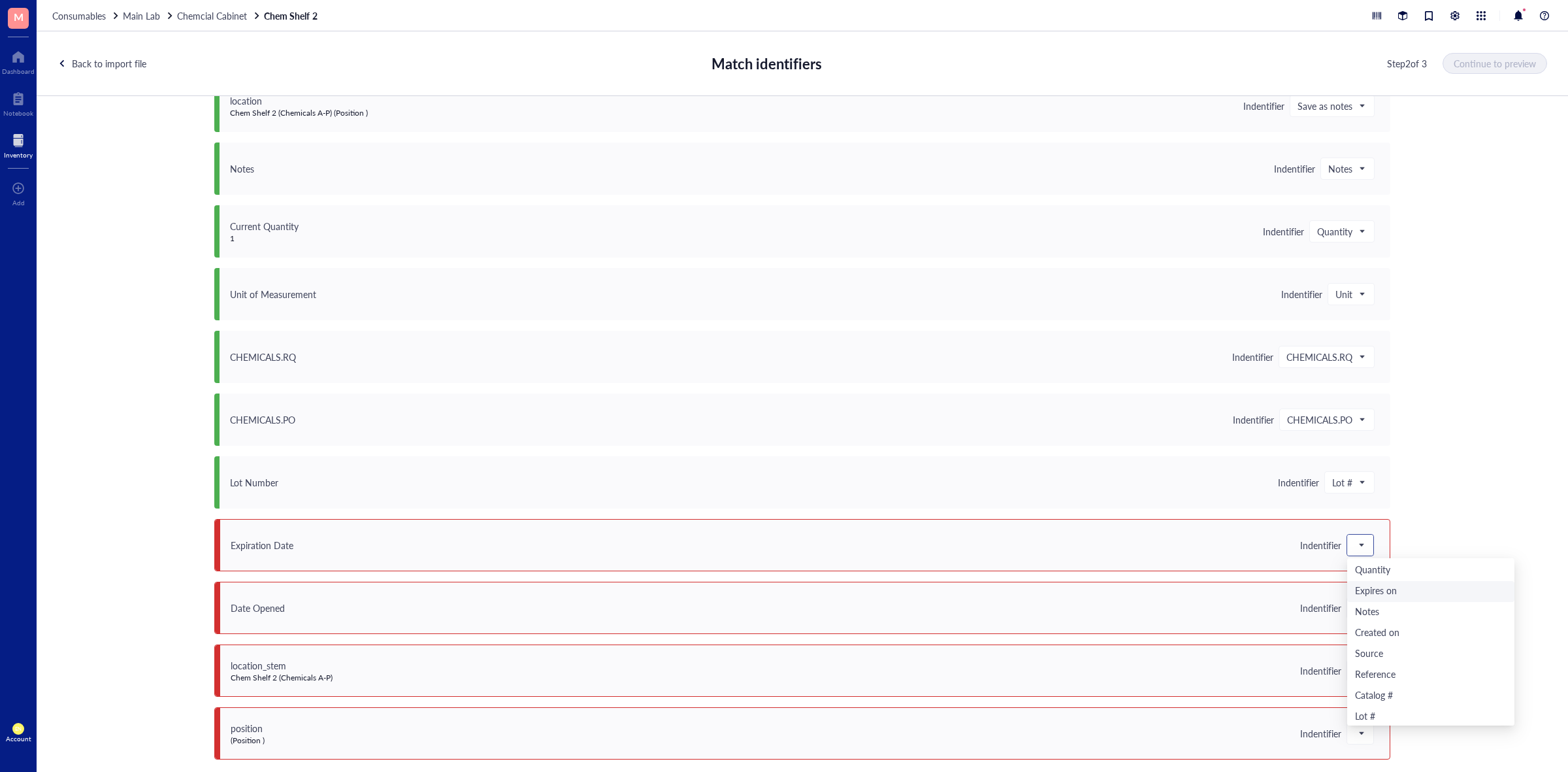
click at [1390, 595] on div "Expires on" at bounding box center [1431, 591] width 152 height 14
click at [1355, 600] on span at bounding box center [1361, 608] width 12 height 19
click at [1391, 458] on div "Save as notes" at bounding box center [1431, 458] width 152 height 14
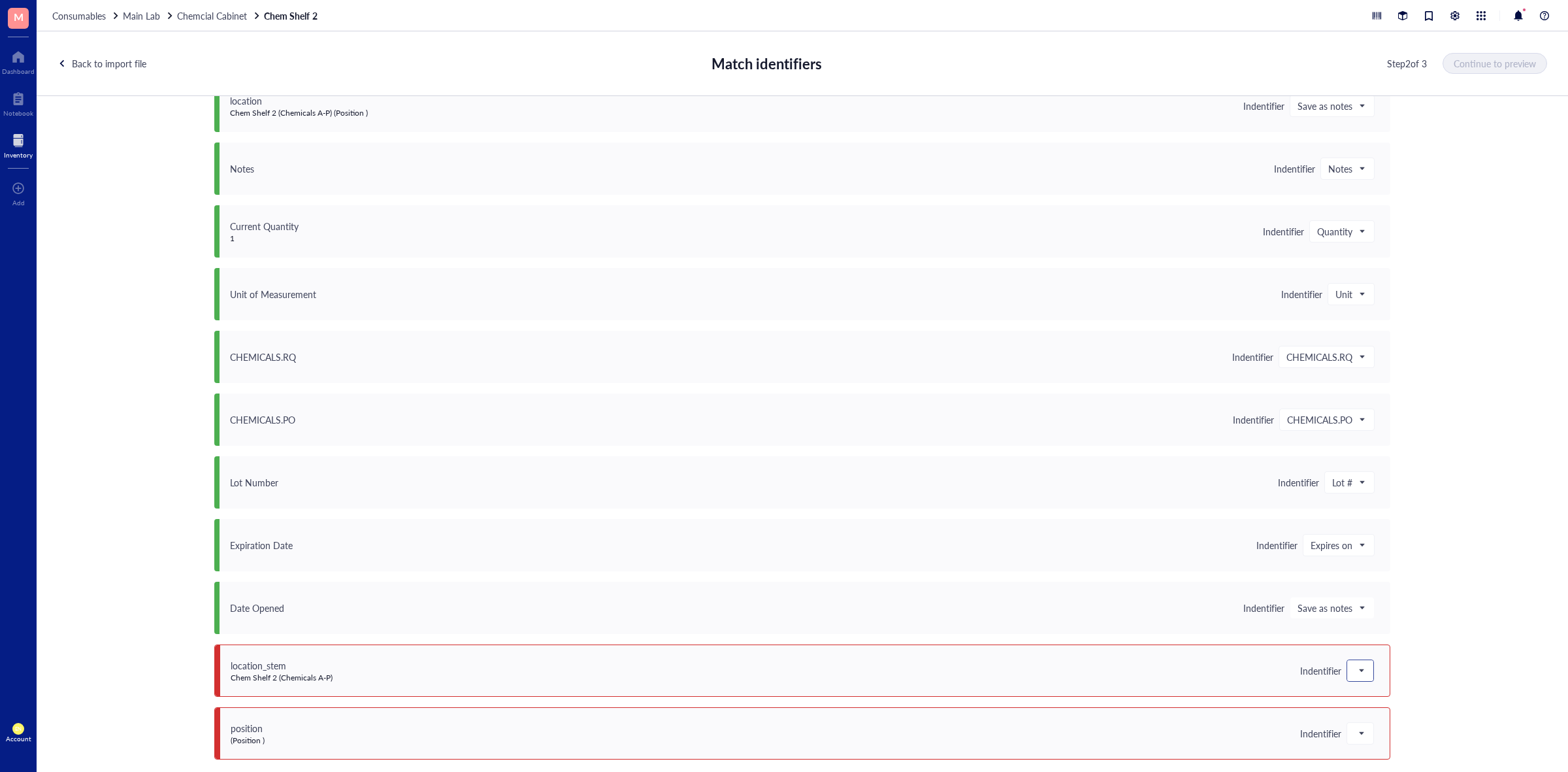
click at [1362, 666] on div at bounding box center [1360, 671] width 26 height 21
click at [1379, 524] on div "Save as notes" at bounding box center [1431, 521] width 152 height 14
click at [1347, 723] on div at bounding box center [1360, 733] width 26 height 21
click at [1358, 583] on div "Save as notes" at bounding box center [1431, 584] width 152 height 14
click at [1483, 72] on button "Continue to preview" at bounding box center [1495, 64] width 103 height 21
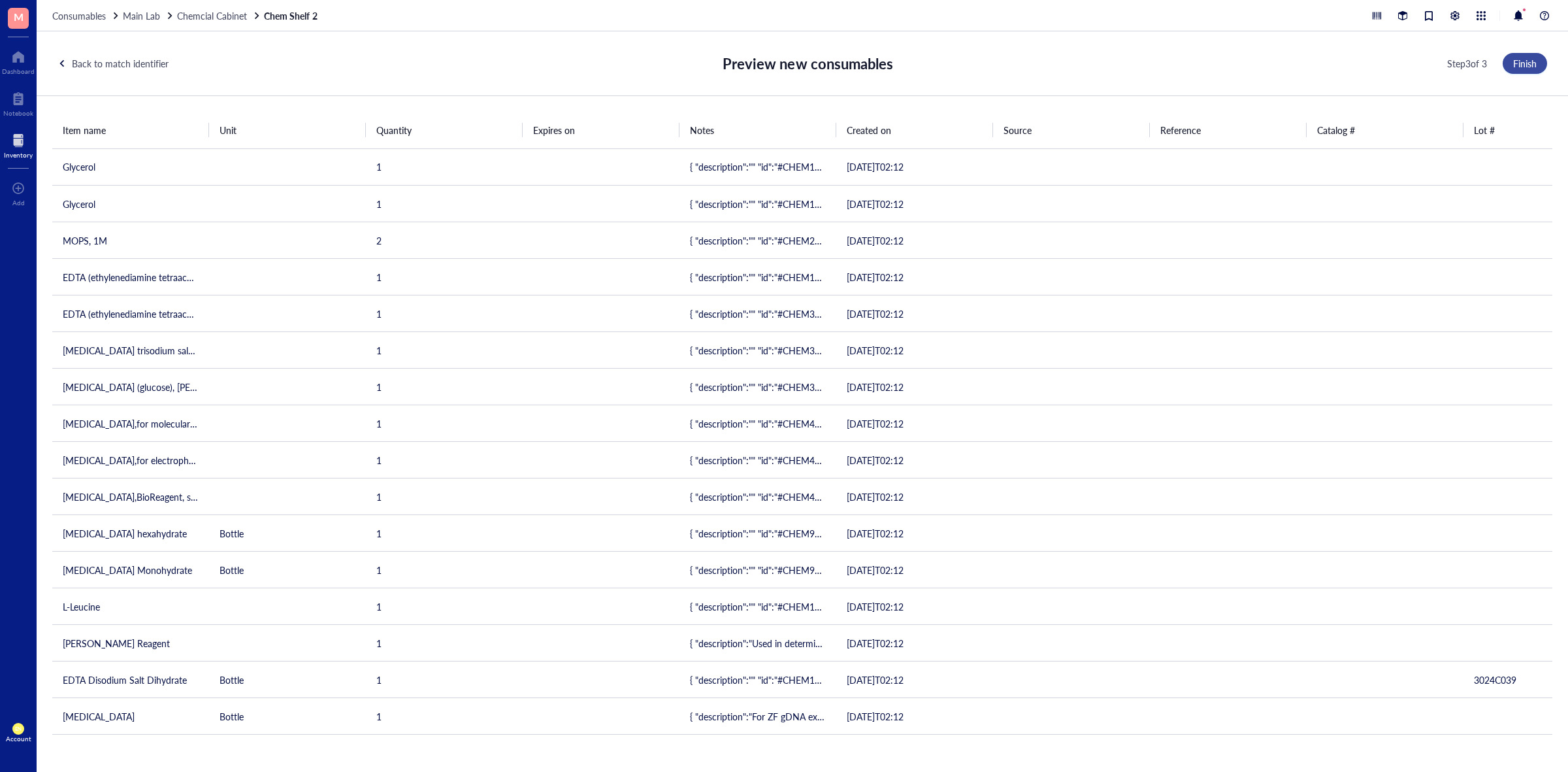
click at [1516, 62] on span "Finish" at bounding box center [1525, 64] width 23 height 10
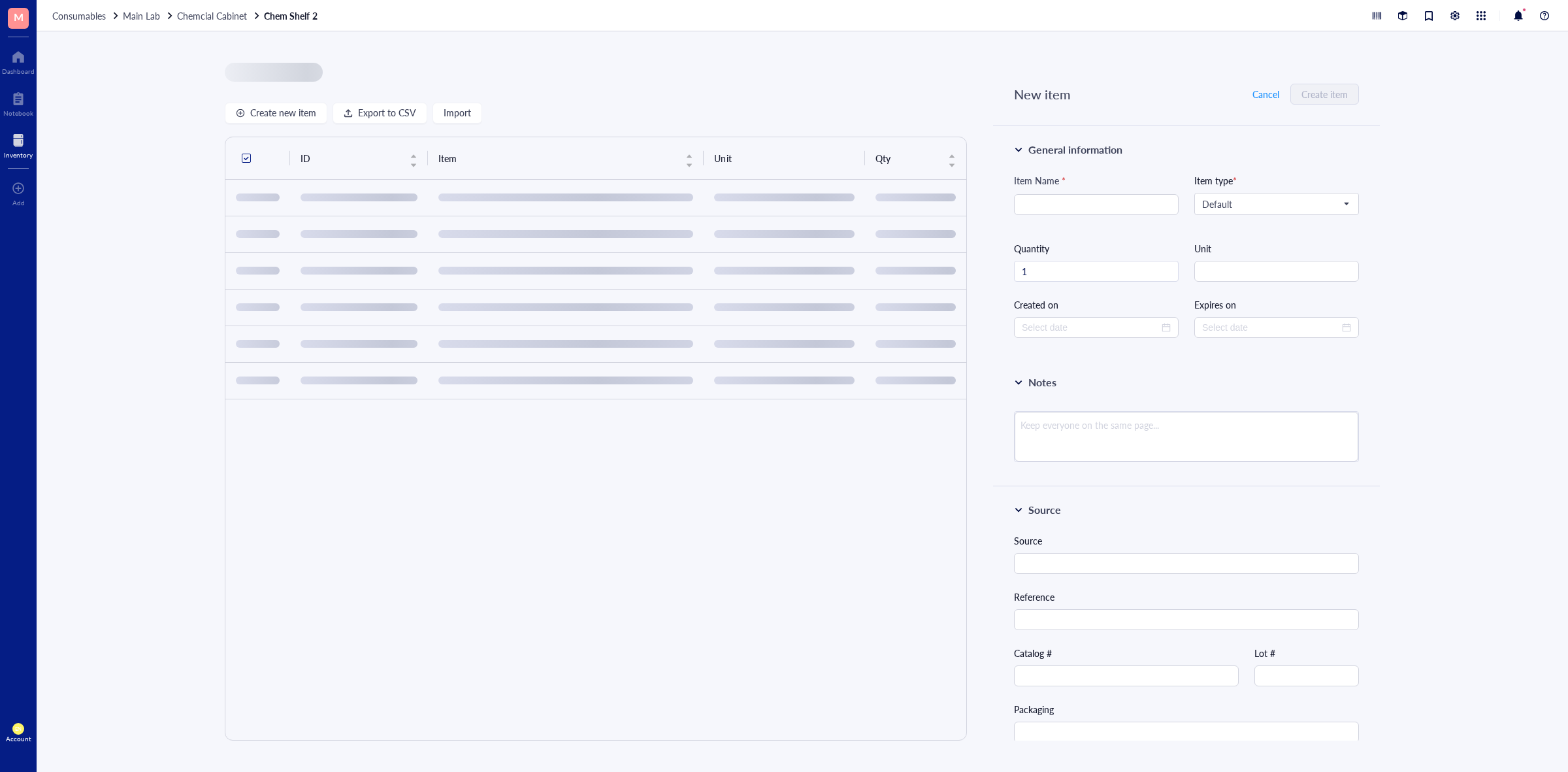
type input "[DATE]"
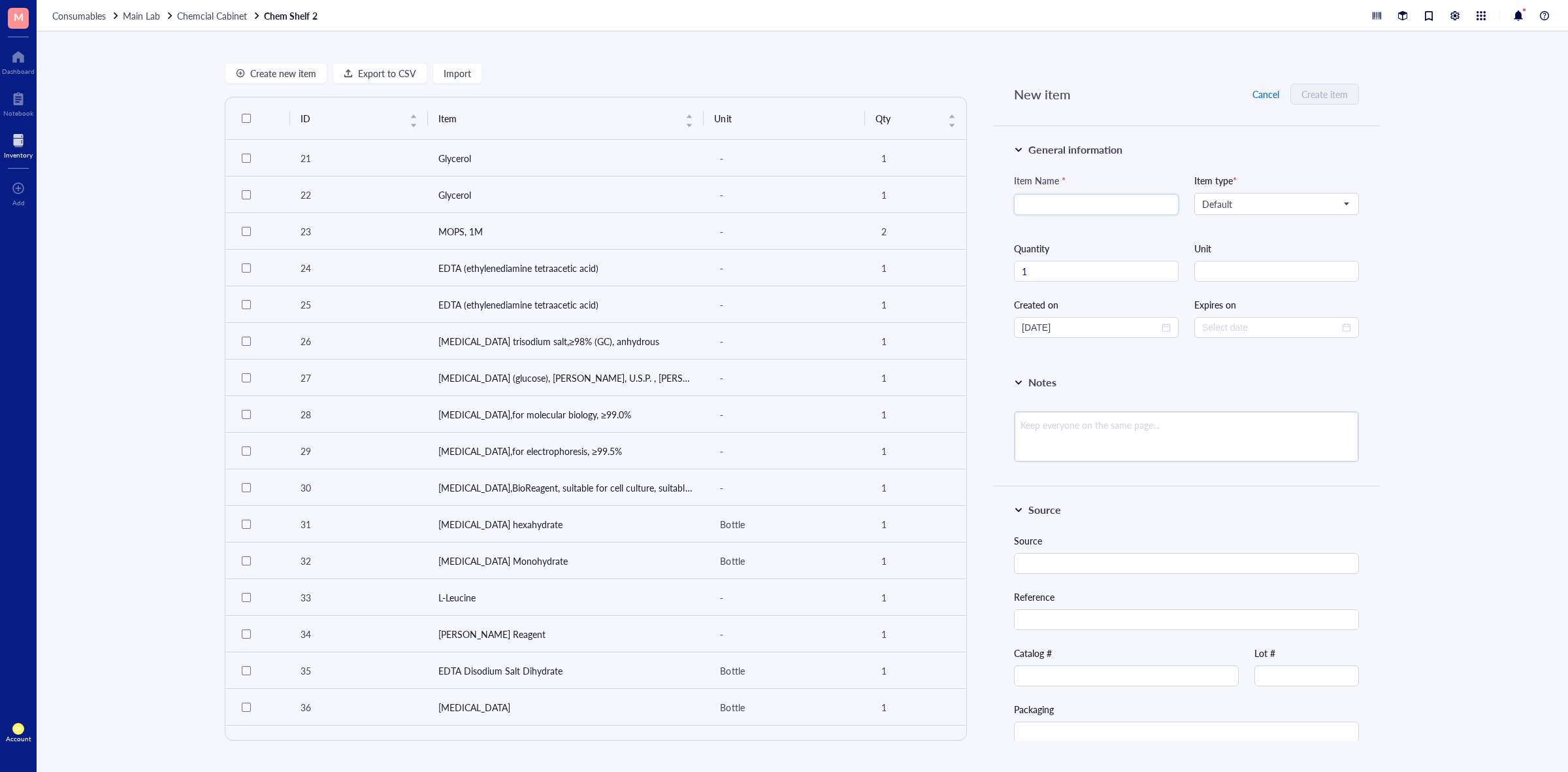
click at [1266, 94] on span "Cancel" at bounding box center [1266, 94] width 27 height 10
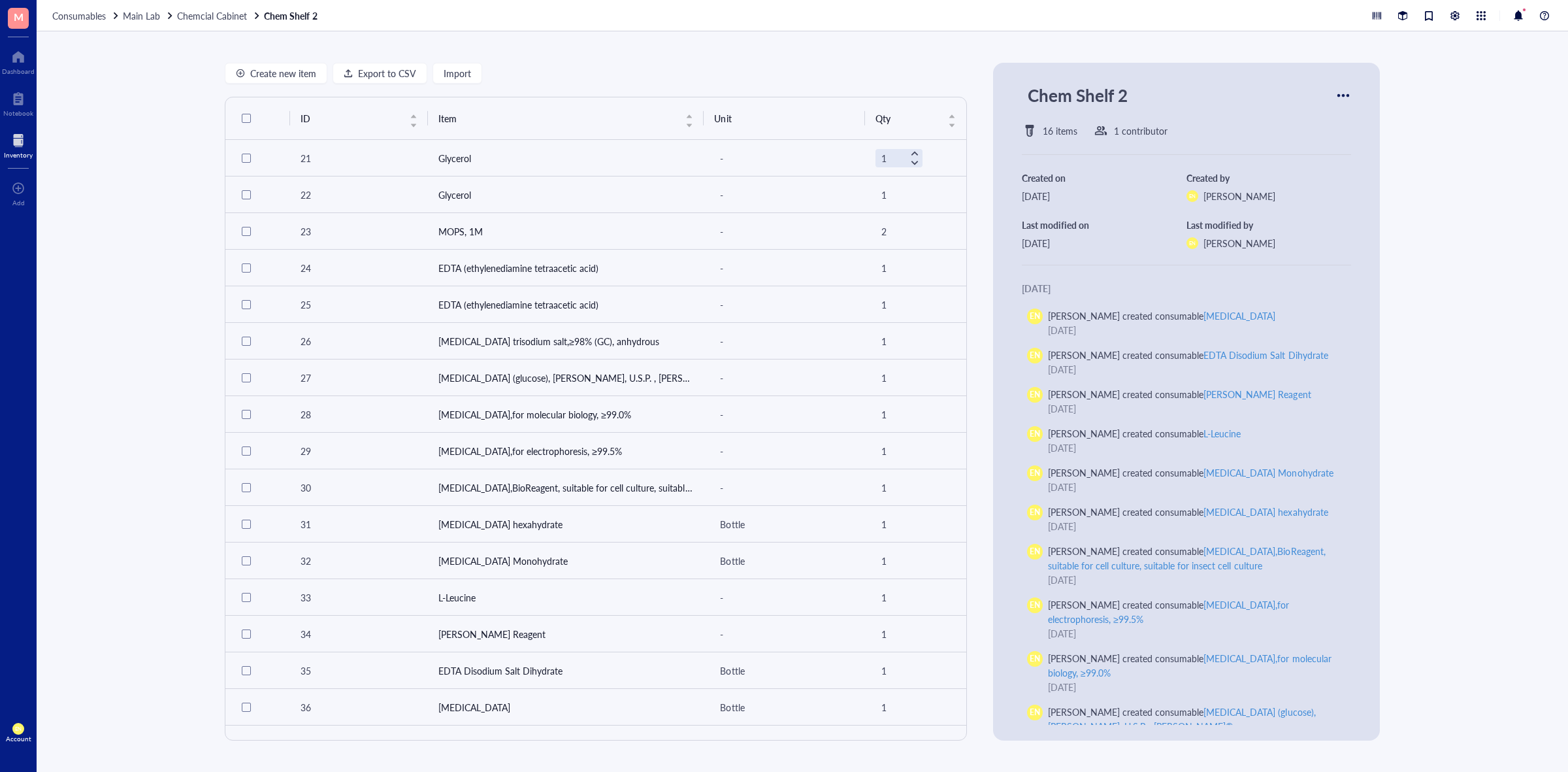
click at [1402, 213] on div "Create new item Export to CSV Import ID Item Unit Qty 21 Glycerol - 1 22 Glycer…" at bounding box center [802, 401] width 1531 height 741
click at [210, 11] on span "Chemcial Cabinet" at bounding box center [212, 15] width 70 height 13
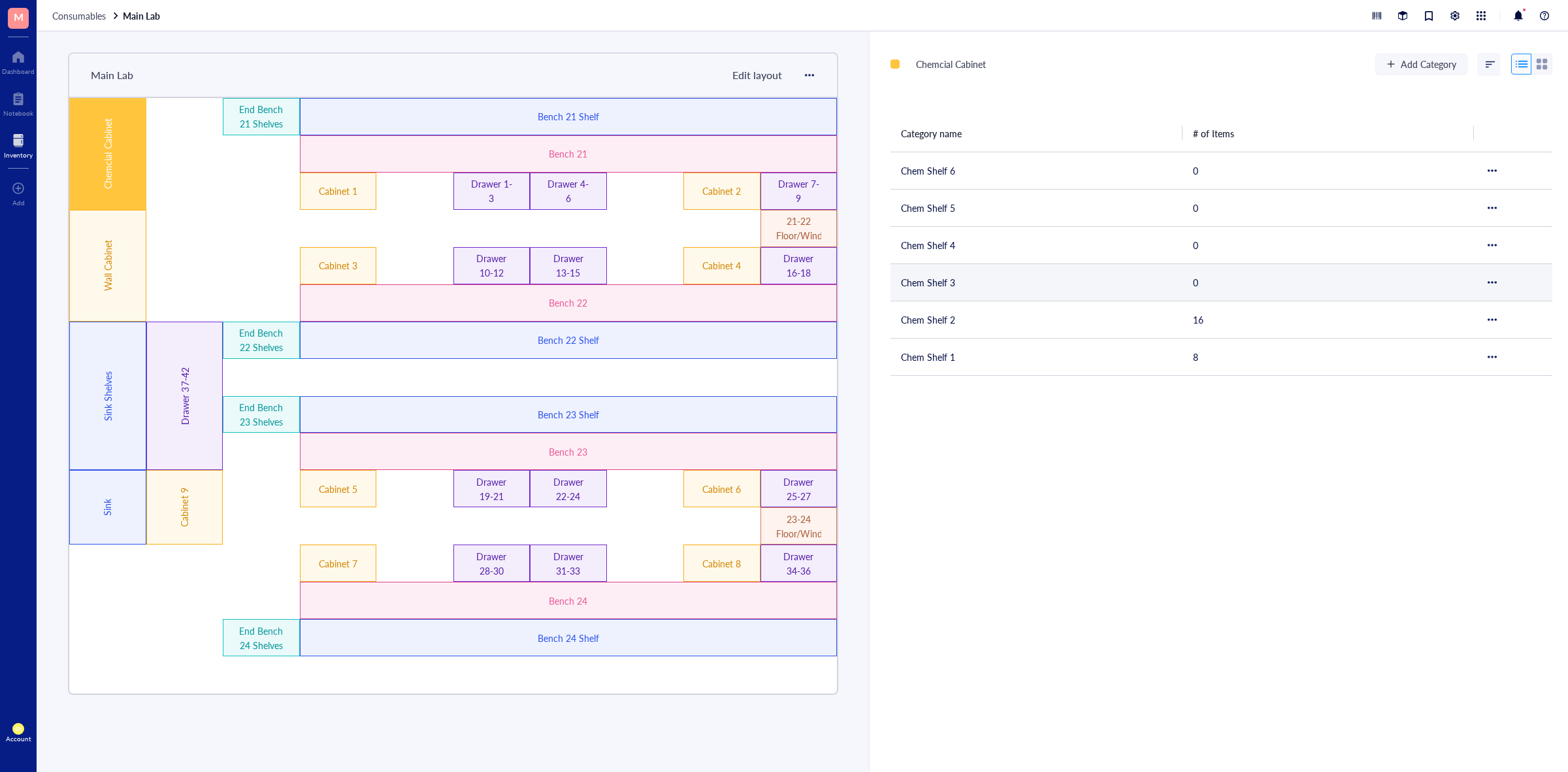
click at [960, 285] on td "Chem Shelf 3" at bounding box center [1037, 282] width 292 height 37
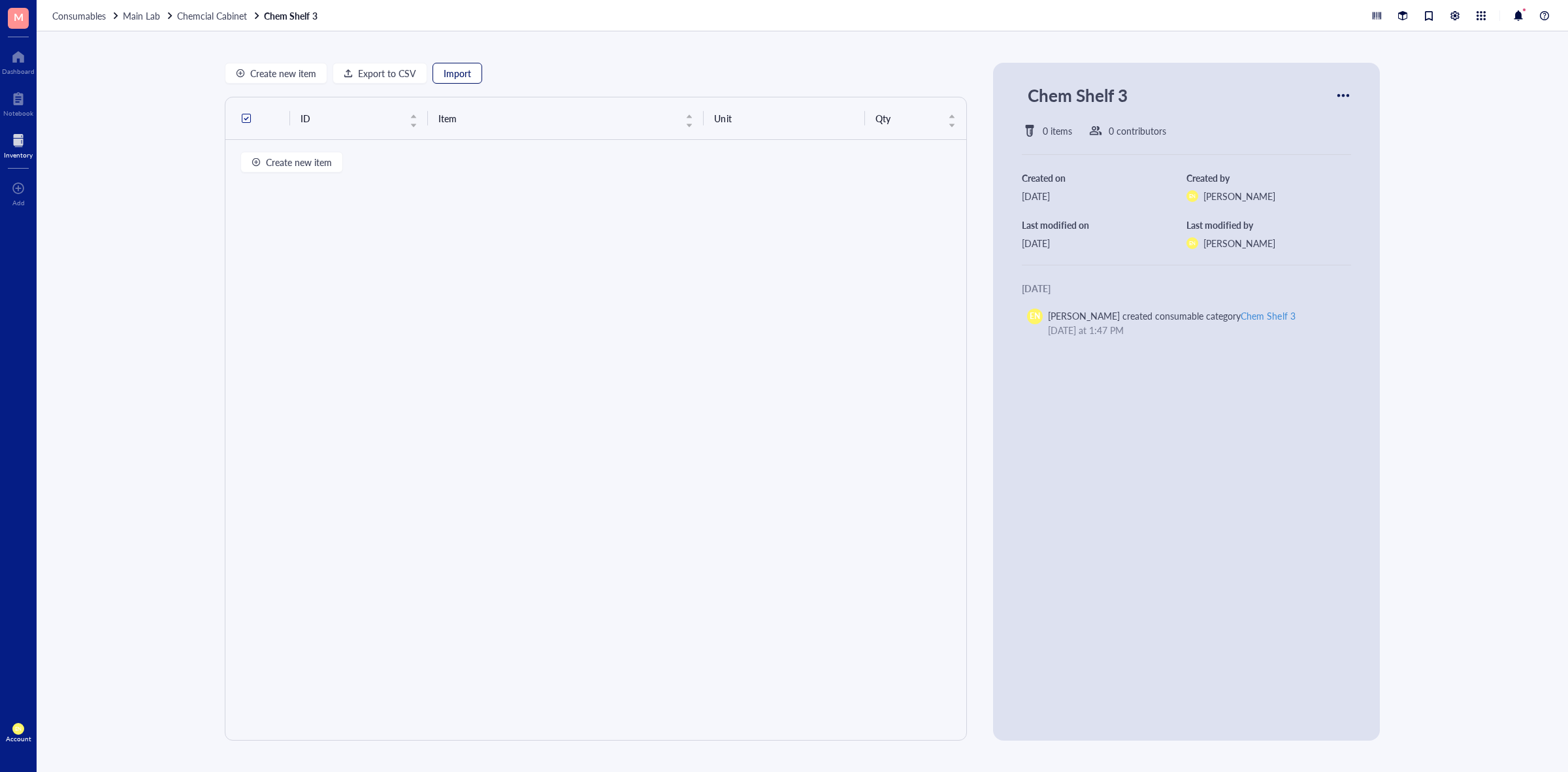
click at [456, 73] on span "Import" at bounding box center [457, 73] width 28 height 10
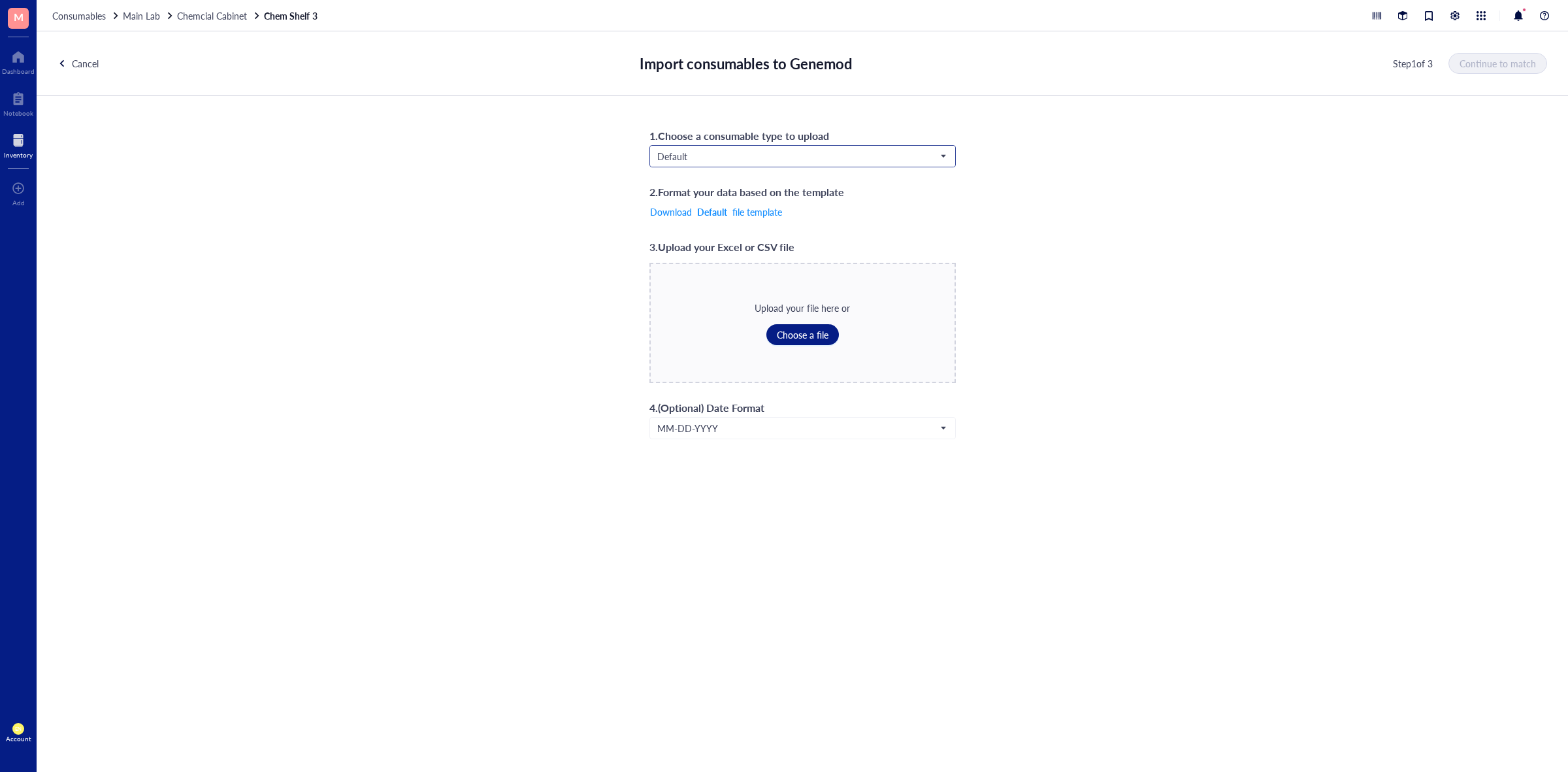
click at [792, 162] on span "Default" at bounding box center [801, 156] width 288 height 12
click at [755, 177] on div "Chemicals" at bounding box center [802, 179] width 289 height 14
click at [773, 332] on button "Choose a file" at bounding box center [802, 335] width 73 height 21
click at [1497, 70] on button "Continue to match" at bounding box center [1498, 64] width 97 height 21
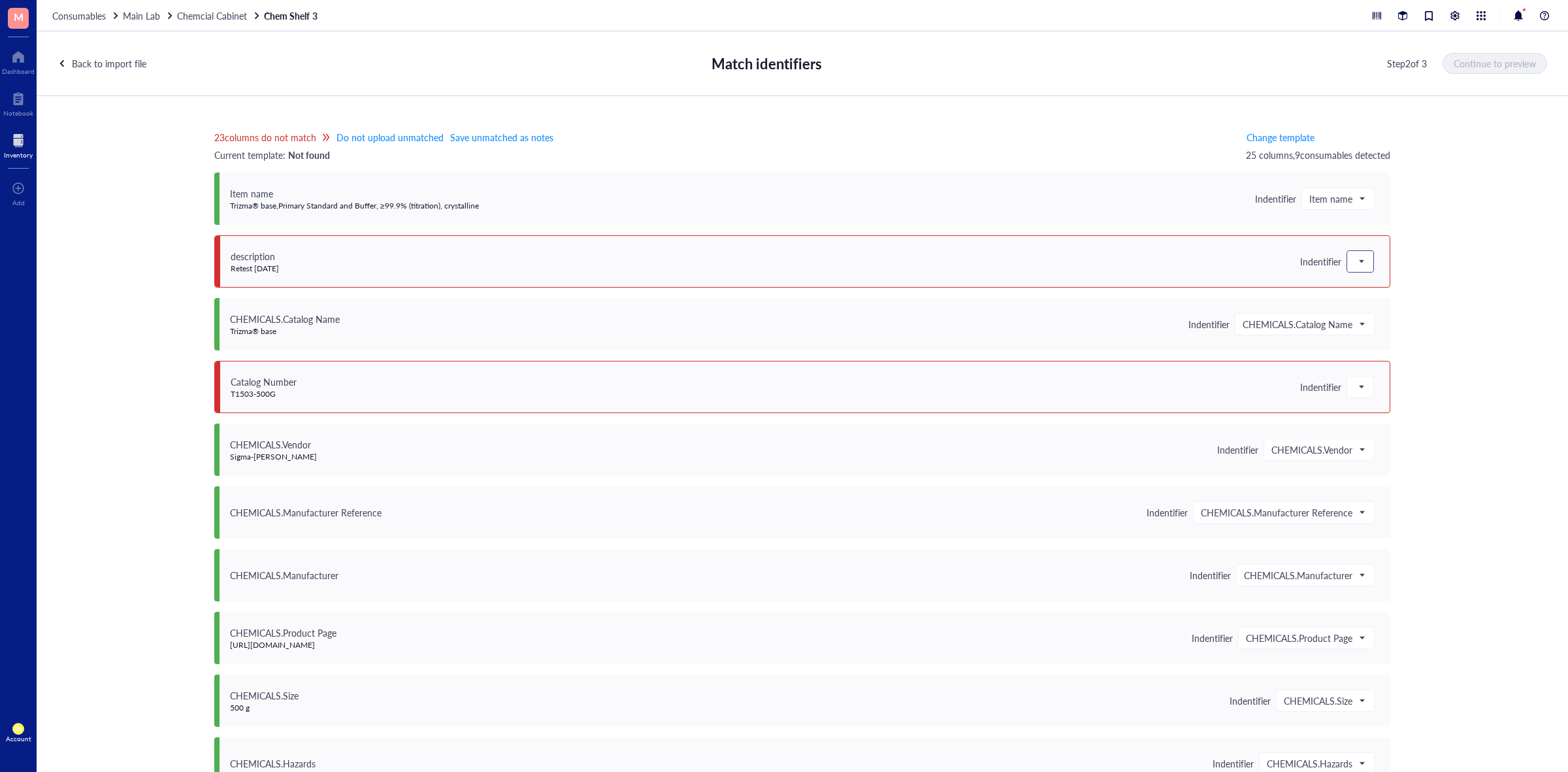
click at [1361, 265] on span at bounding box center [1361, 261] width 12 height 19
click at [1370, 301] on div "Save as notes" at bounding box center [1431, 306] width 152 height 14
click at [1348, 383] on div at bounding box center [1360, 387] width 26 height 21
click at [1400, 556] on div "CHEMICALS.Catalog Number" at bounding box center [1431, 560] width 152 height 14
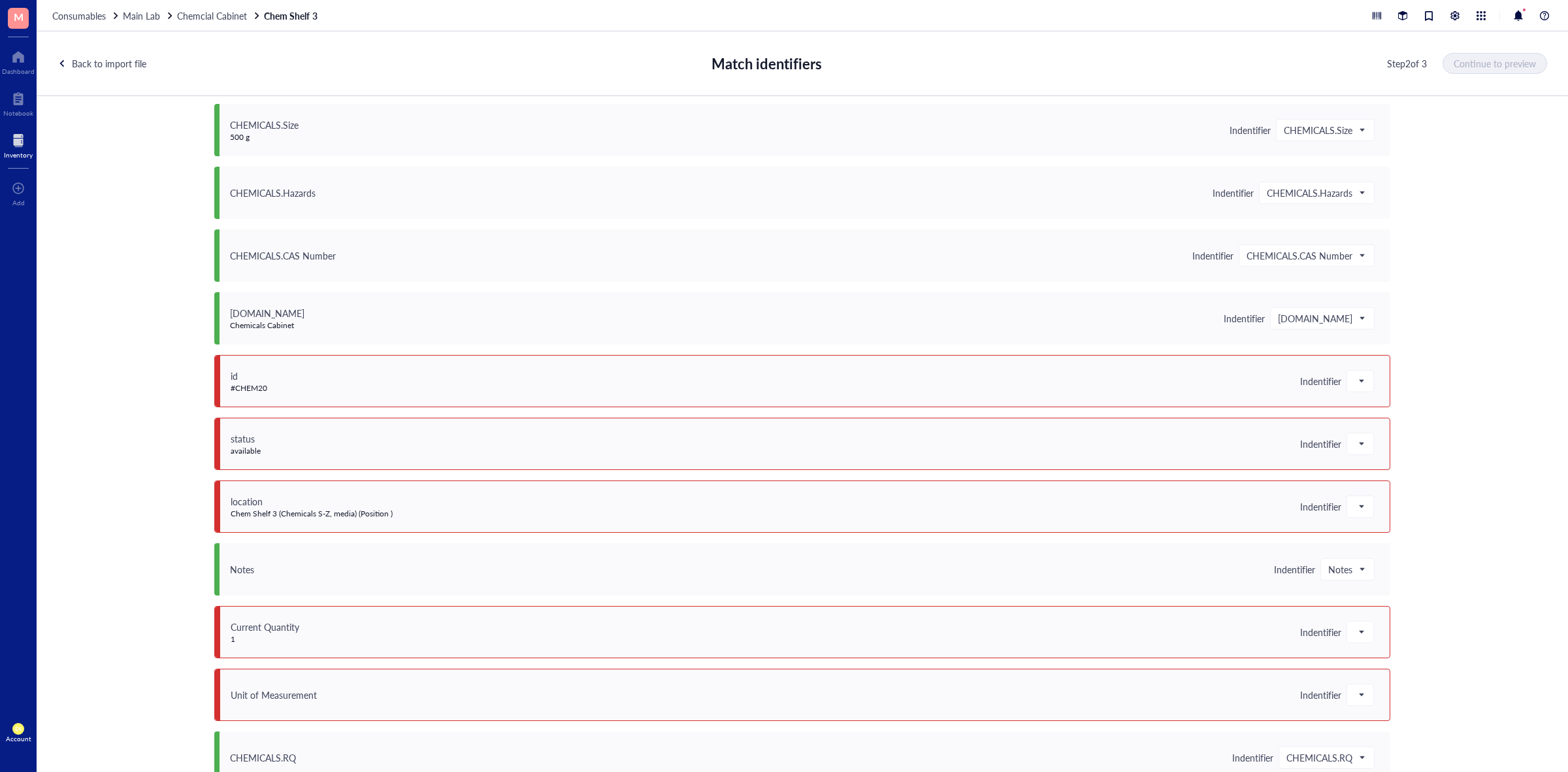
scroll to position [572, 0]
click at [1356, 377] on span at bounding box center [1361, 380] width 12 height 19
click at [1372, 420] on div "Save as notes" at bounding box center [1431, 424] width 152 height 14
click at [1365, 442] on div at bounding box center [1360, 443] width 26 height 21
click at [1361, 486] on div "Save as notes" at bounding box center [1431, 487] width 152 height 14
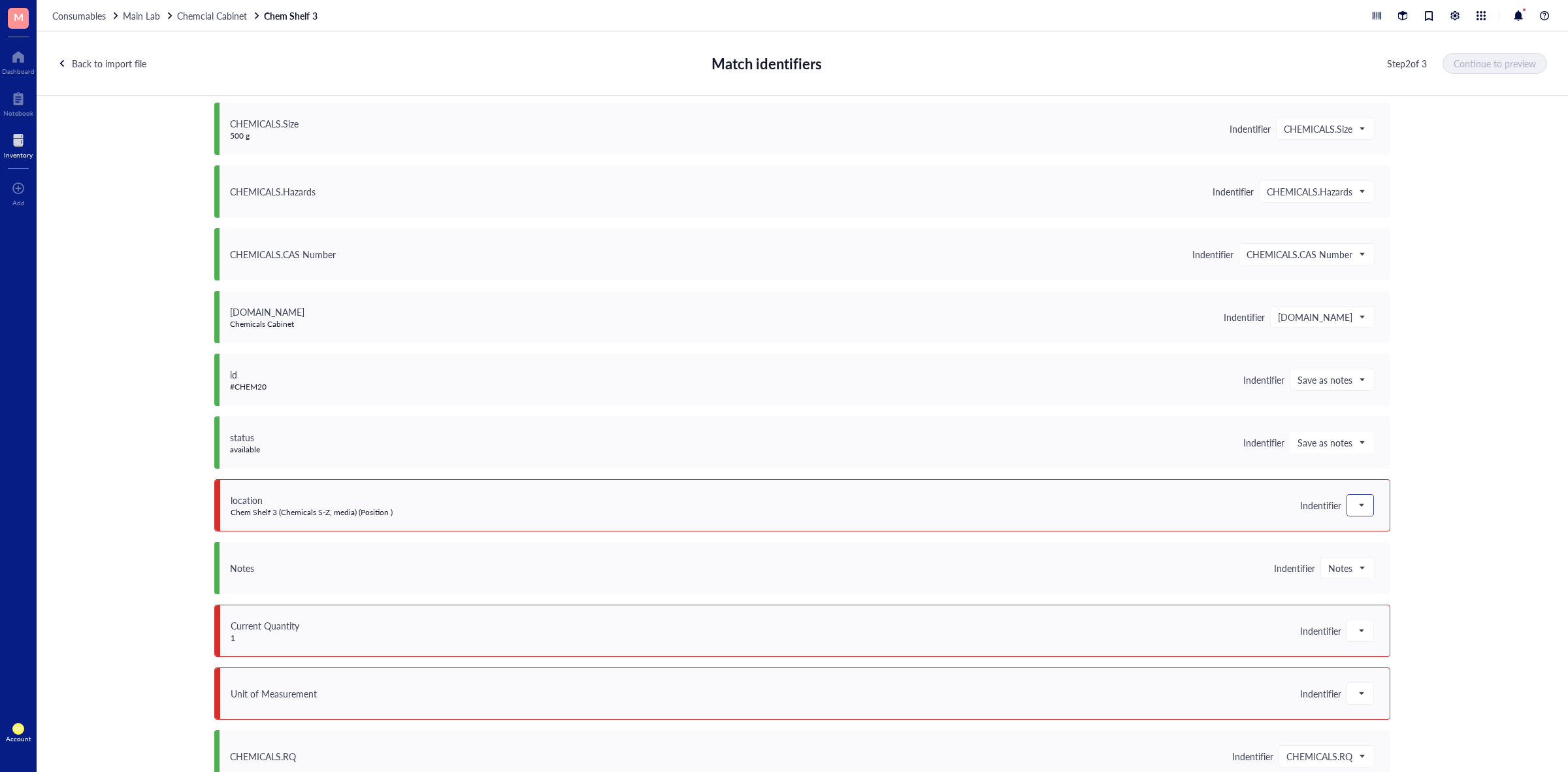
click at [1356, 502] on span at bounding box center [1361, 505] width 12 height 19
click at [1369, 544] on div "Save as notes" at bounding box center [1431, 550] width 152 height 14
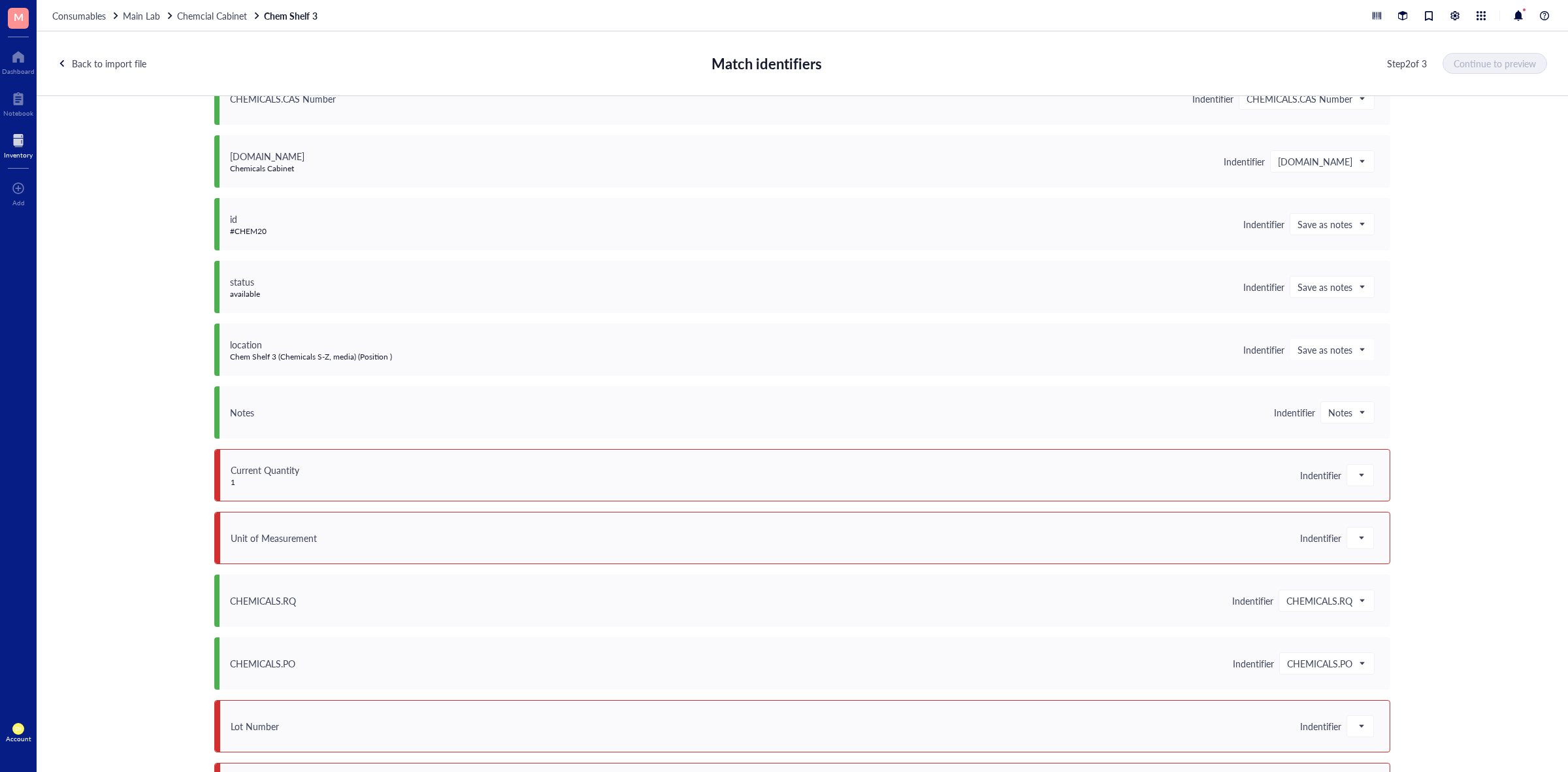
scroll to position [817, 0]
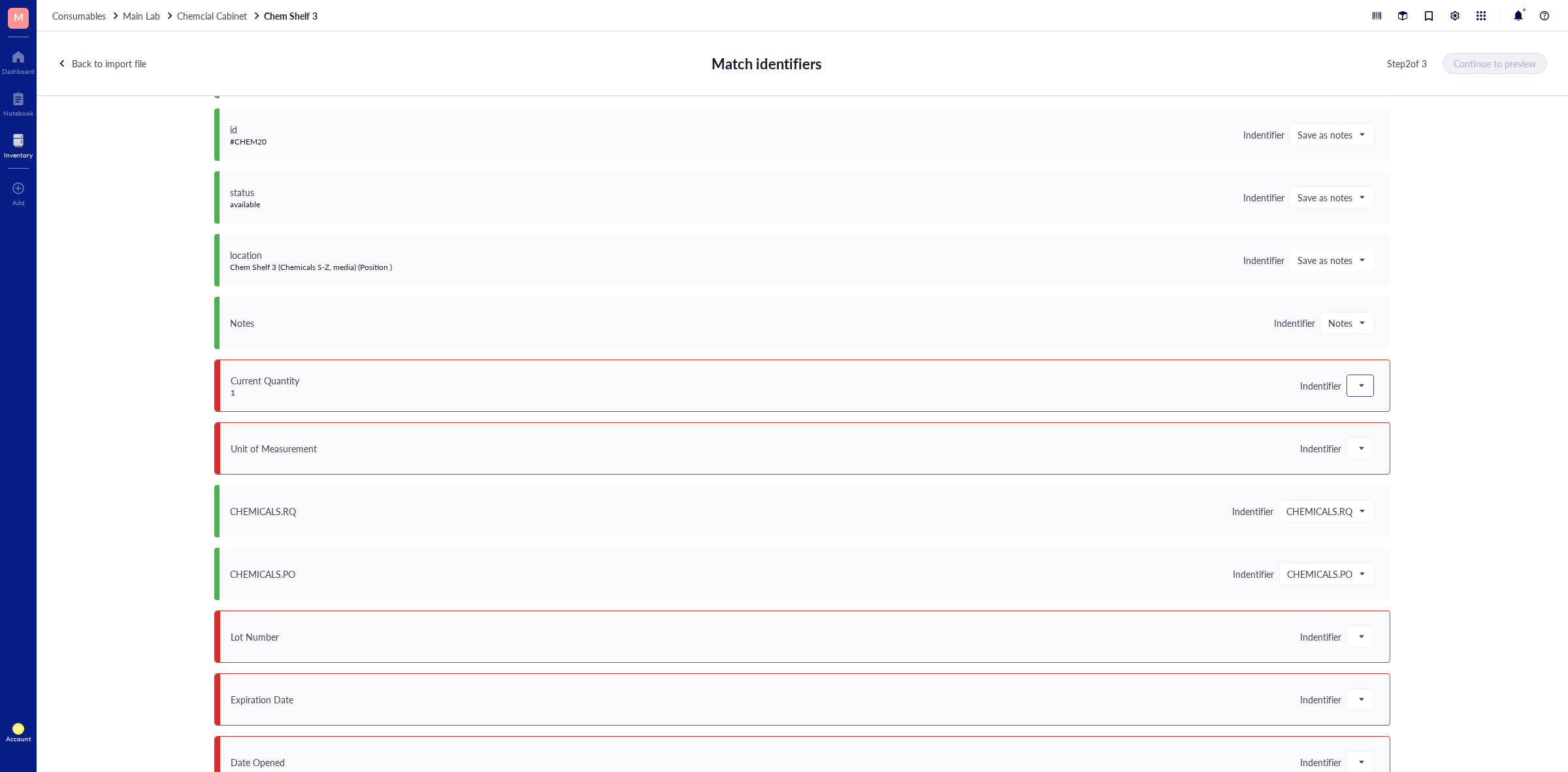
click at [1359, 386] on span at bounding box center [1361, 386] width 12 height 19
click at [1384, 491] on div "Quantity" at bounding box center [1431, 493] width 152 height 14
click at [1363, 455] on div at bounding box center [1360, 449] width 26 height 21
click at [1373, 532] on div "Unit" at bounding box center [1431, 534] width 152 height 14
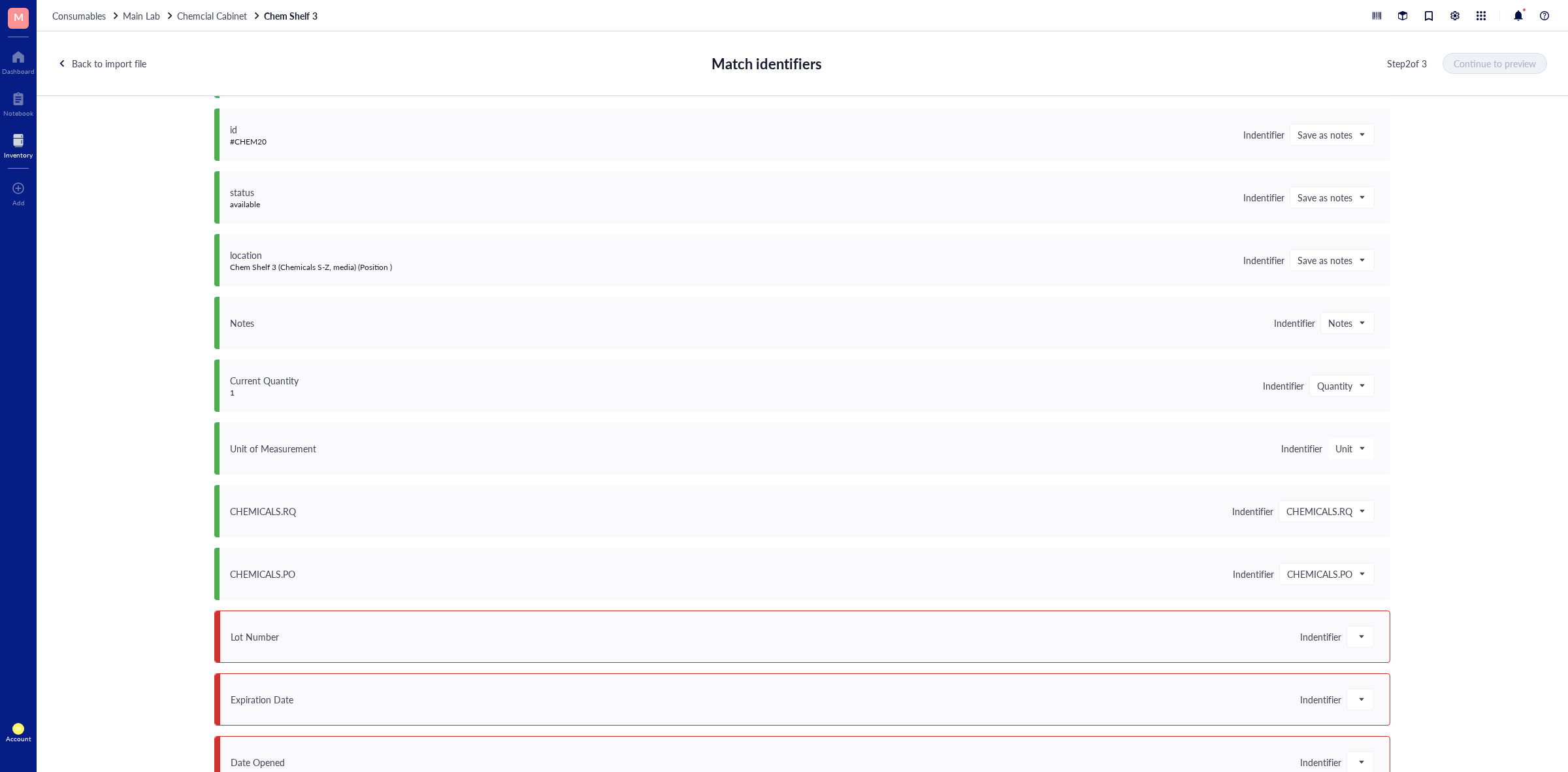
scroll to position [971, 0]
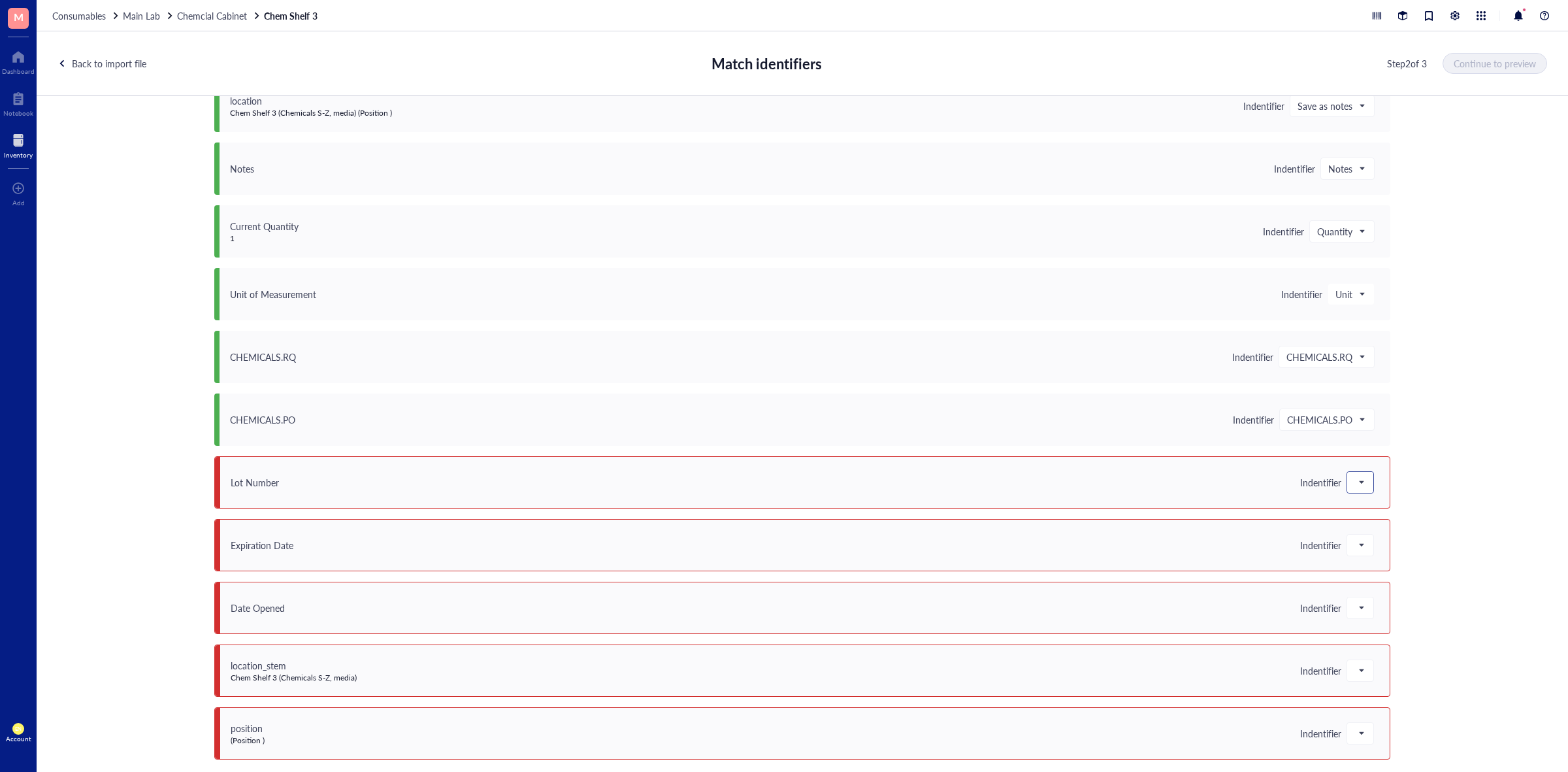
click at [1366, 484] on div at bounding box center [1360, 482] width 26 height 21
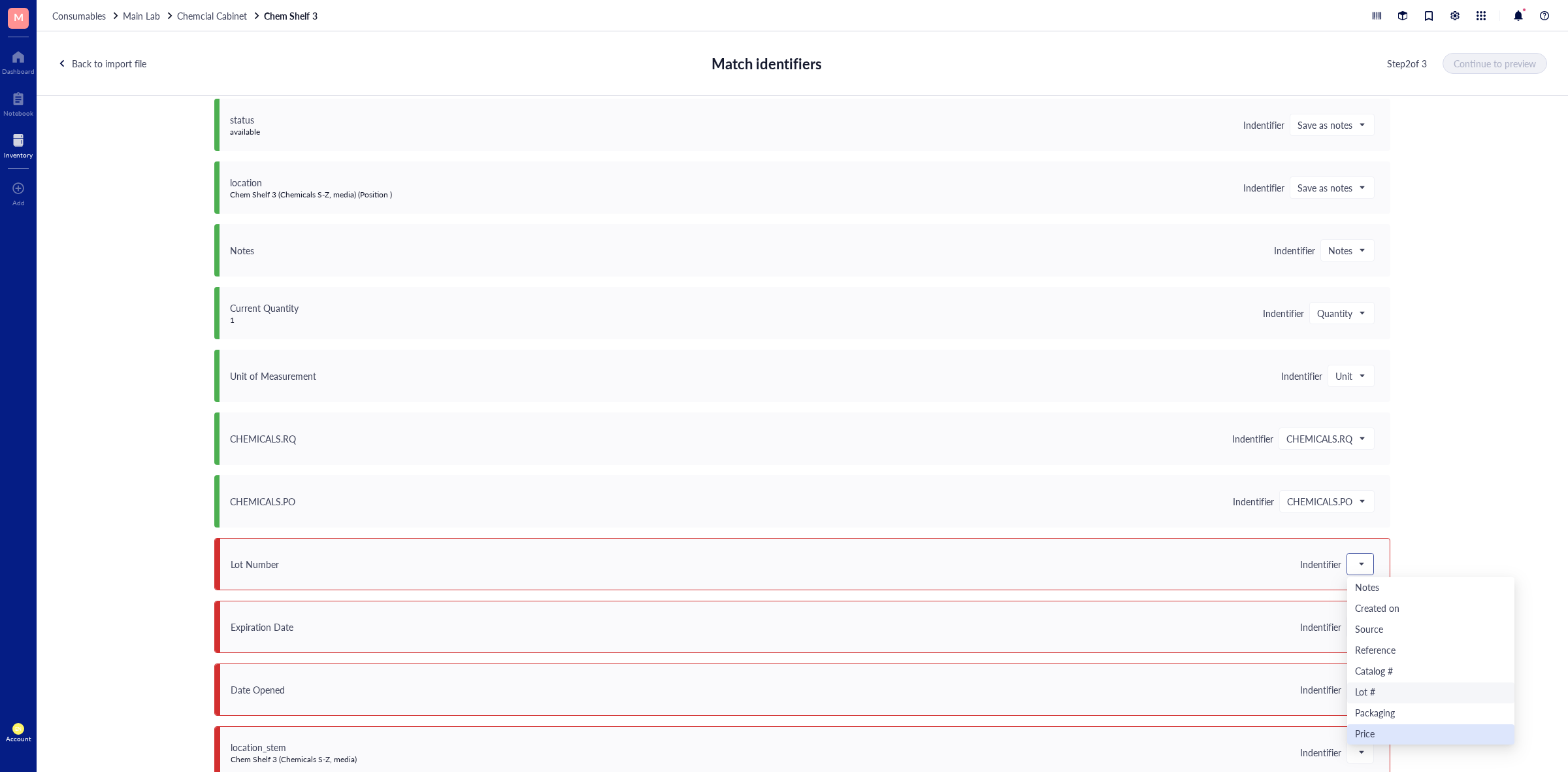
scroll to position [163, 0]
click at [1382, 654] on div "Lot #" at bounding box center [1431, 654] width 152 height 14
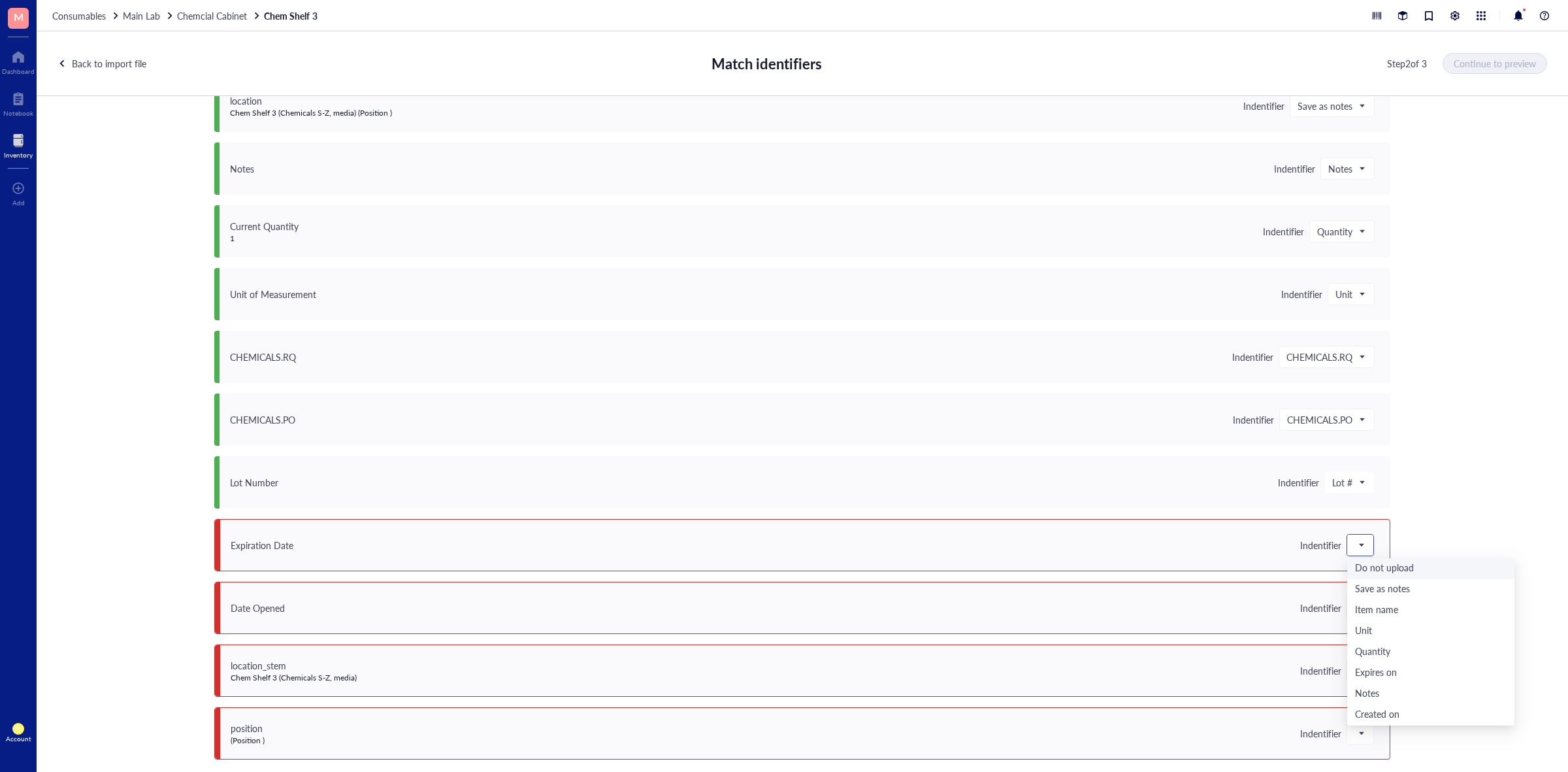
click at [1355, 550] on span at bounding box center [1361, 545] width 12 height 19
click at [1379, 665] on div "Expires on" at bounding box center [1430, 673] width 167 height 21
click at [1347, 607] on div at bounding box center [1360, 608] width 26 height 21
click at [1399, 460] on div "Save as notes" at bounding box center [1431, 458] width 152 height 14
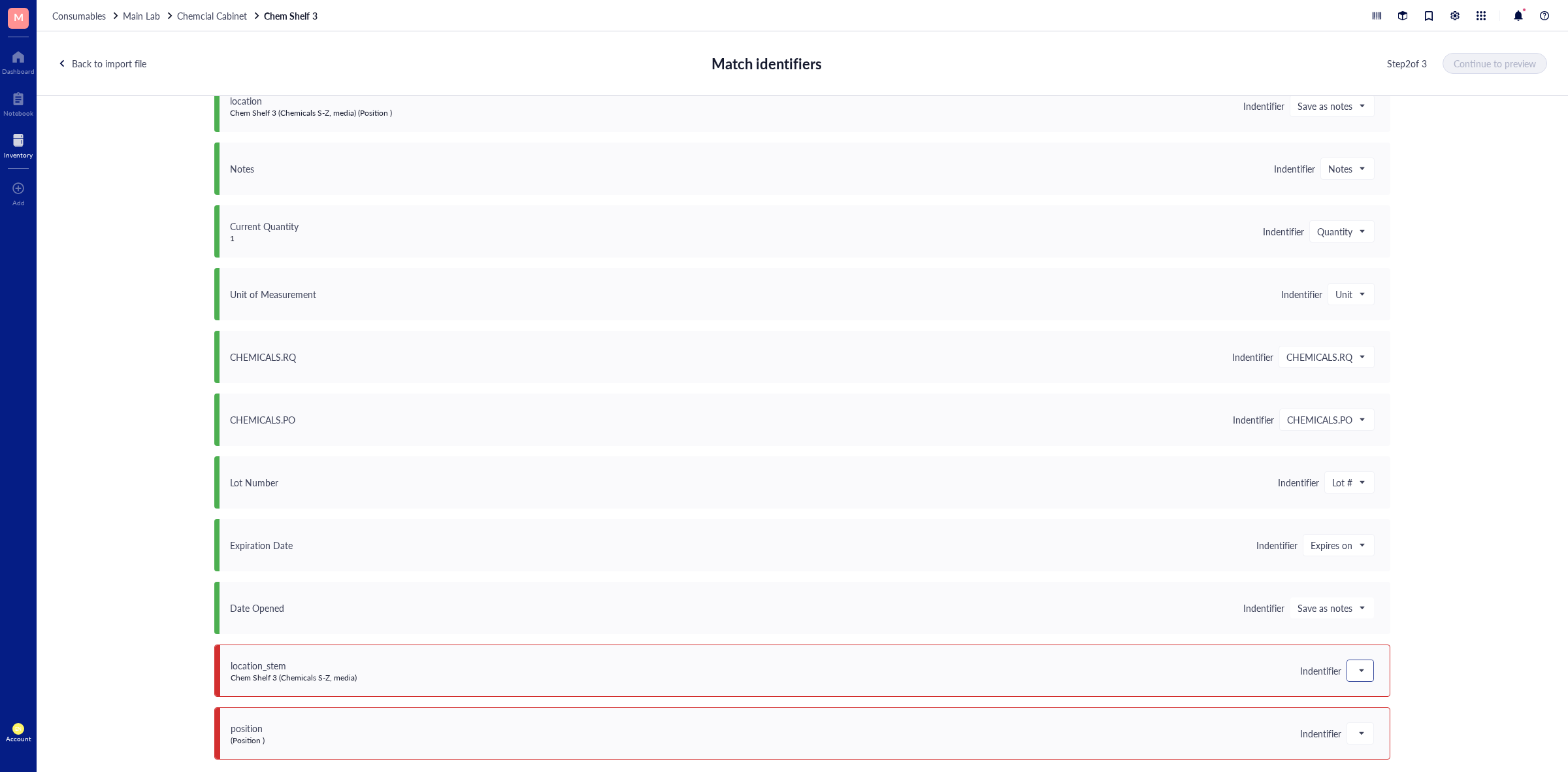
click at [1364, 669] on div at bounding box center [1360, 671] width 26 height 21
click at [1402, 522] on div "Save as notes" at bounding box center [1431, 521] width 152 height 14
click at [1361, 737] on span at bounding box center [1361, 733] width 12 height 19
click at [1389, 583] on div "Save as notes" at bounding box center [1431, 584] width 152 height 14
click at [1504, 67] on span "Continue to preview" at bounding box center [1495, 64] width 82 height 10
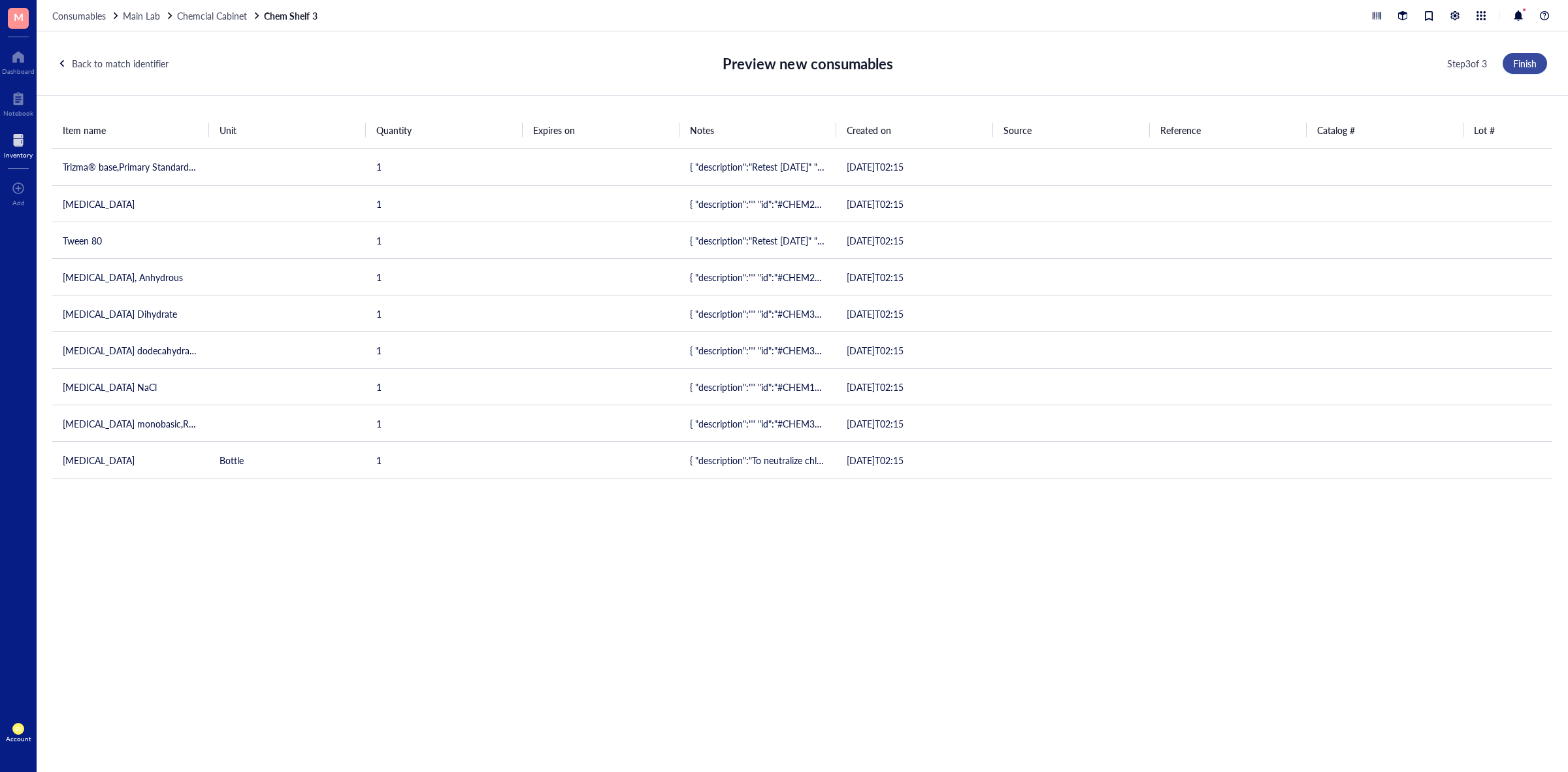
click at [1518, 67] on span "Finish" at bounding box center [1525, 64] width 23 height 10
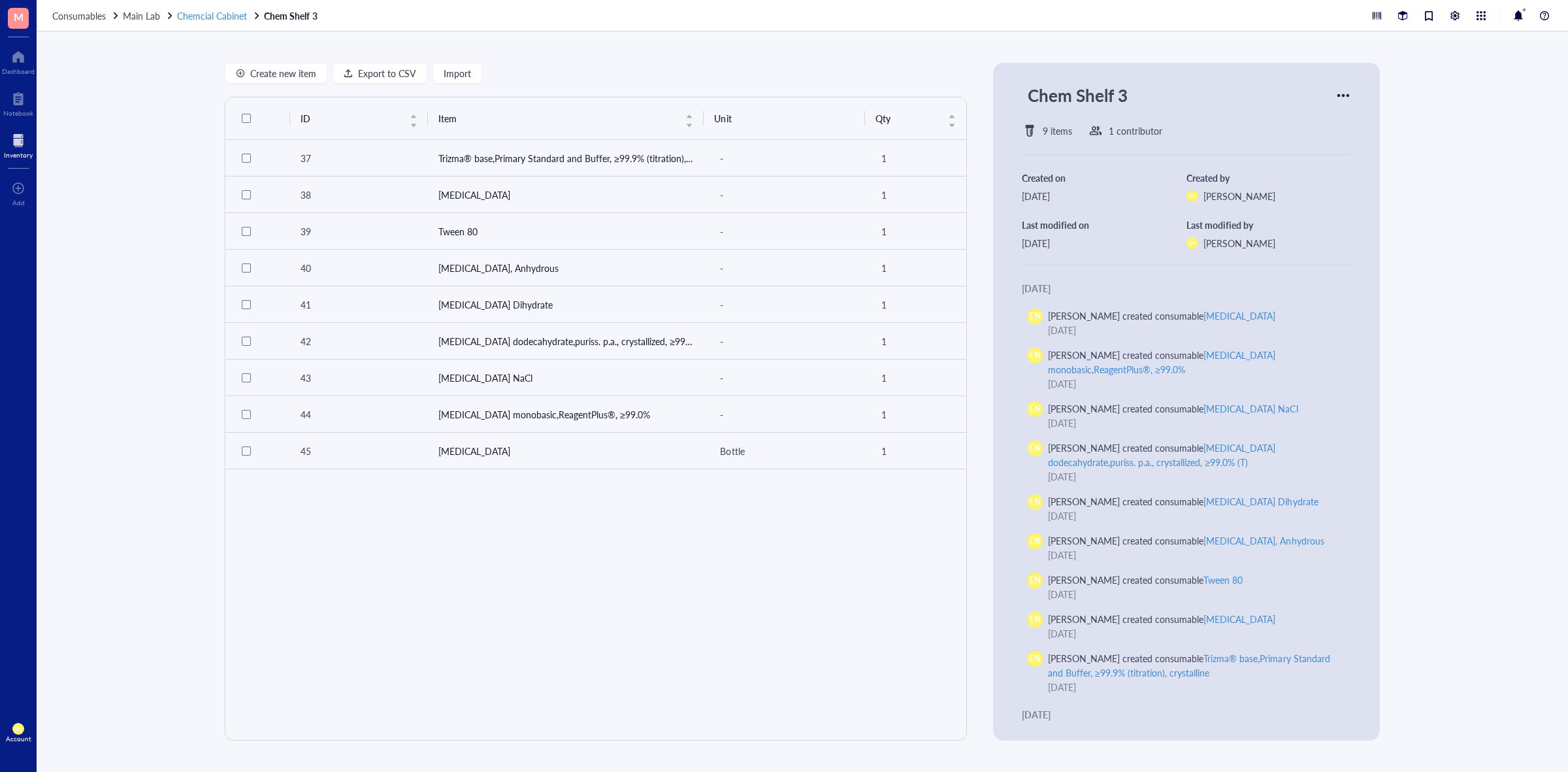
click at [227, 16] on span "Chemcial Cabinet" at bounding box center [212, 15] width 70 height 13
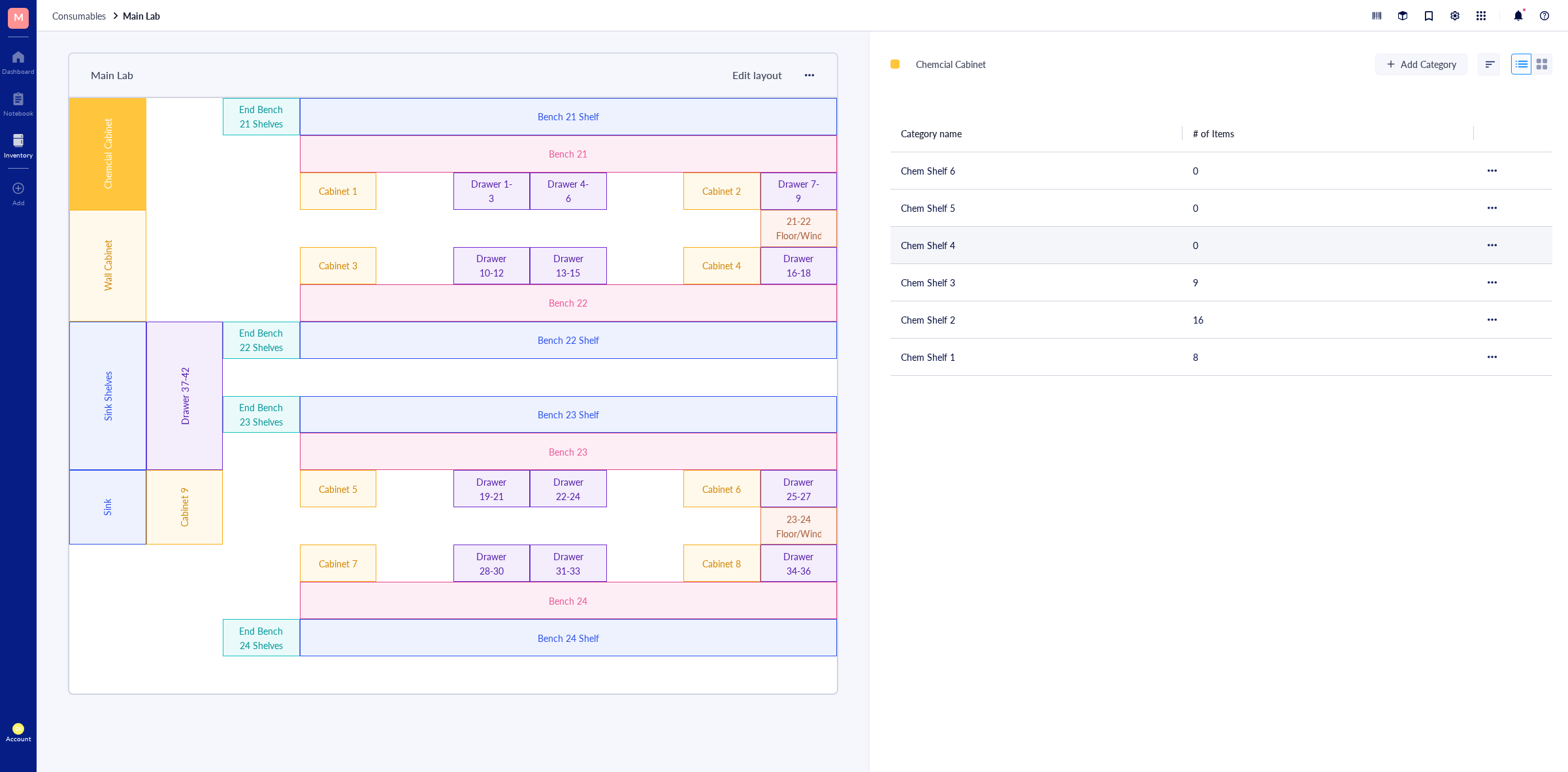
click at [1049, 245] on td "Chem Shelf 4" at bounding box center [1037, 245] width 292 height 37
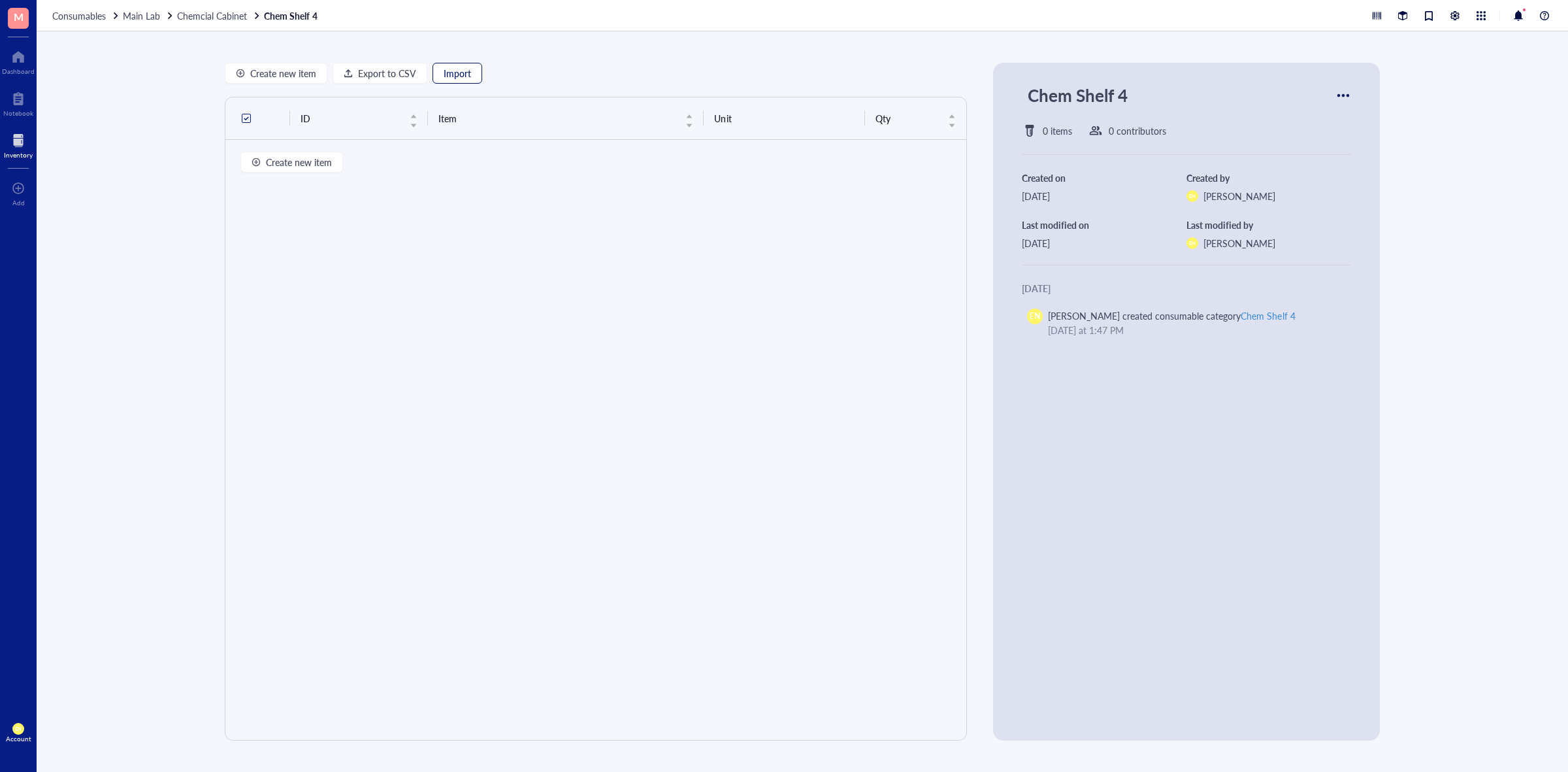
click at [471, 76] on button "Import" at bounding box center [457, 73] width 49 height 21
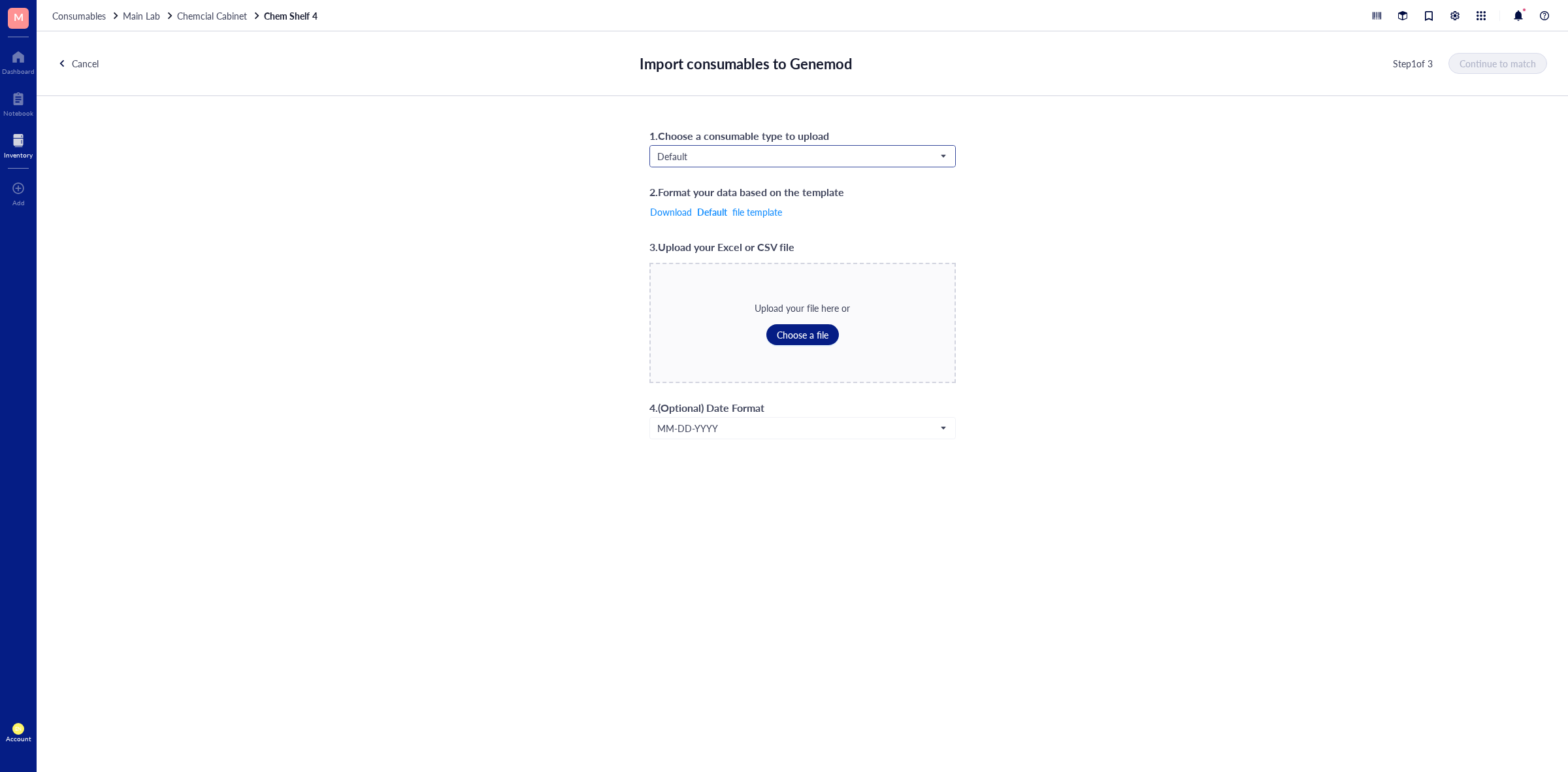
click at [719, 162] on span "Default" at bounding box center [801, 156] width 288 height 12
click at [723, 180] on div "Chemicals" at bounding box center [802, 179] width 289 height 14
click at [784, 329] on span "Choose a file" at bounding box center [802, 335] width 52 height 10
click at [1498, 63] on span "Continue to match" at bounding box center [1498, 64] width 76 height 10
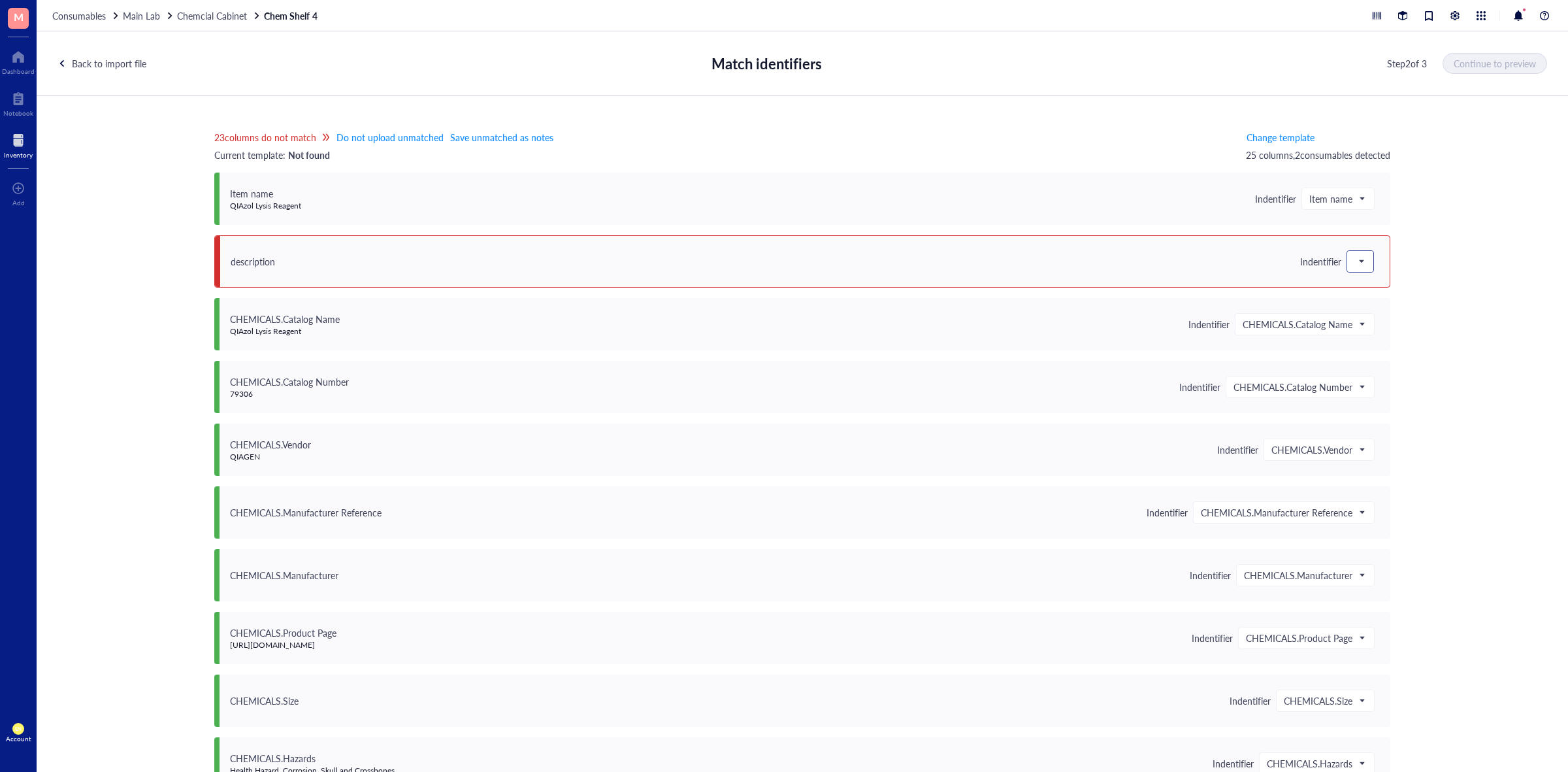
click at [1364, 264] on div at bounding box center [1360, 261] width 26 height 21
click at [1370, 309] on div "Save as notes" at bounding box center [1431, 306] width 152 height 14
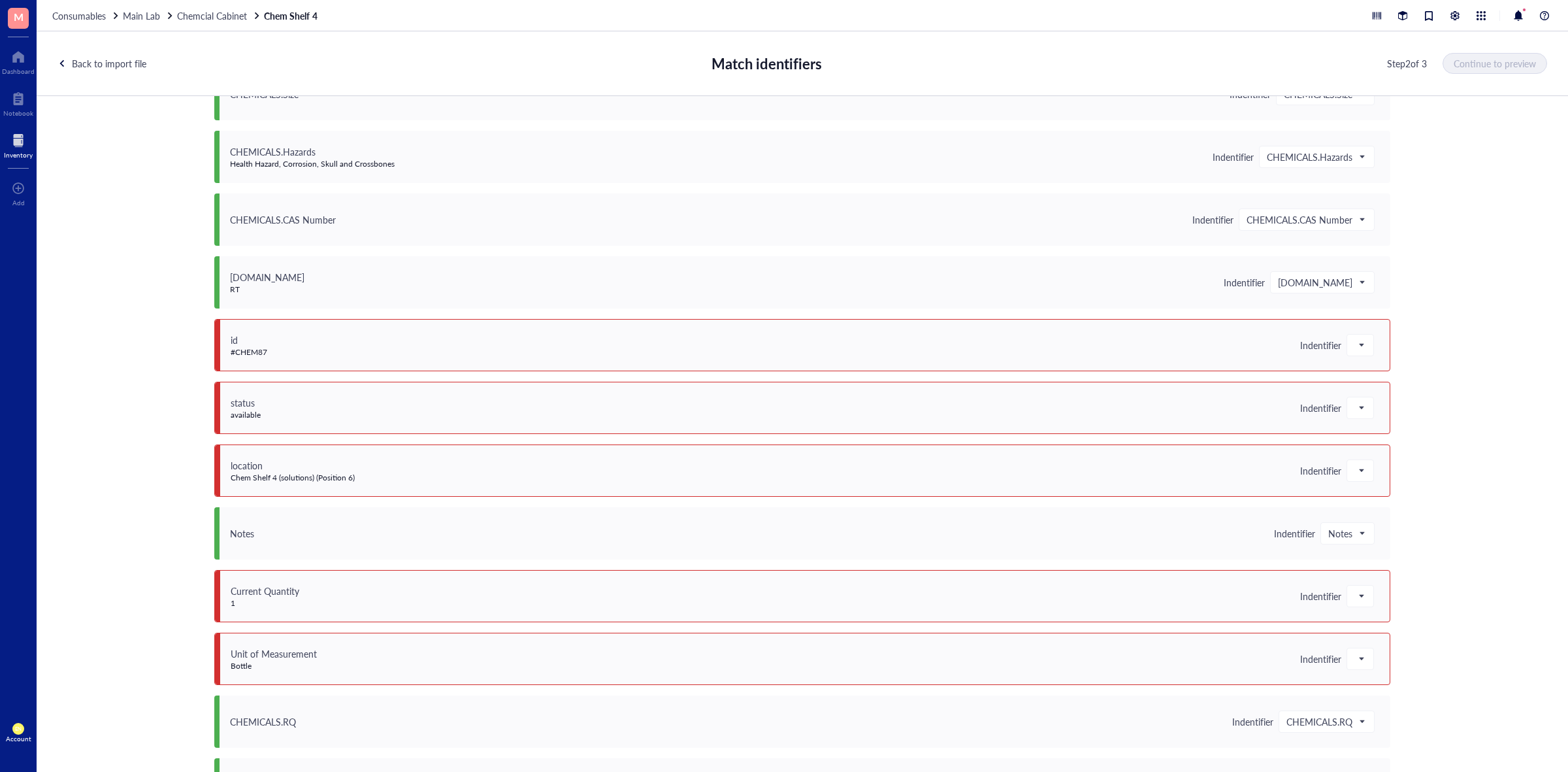
scroll to position [654, 0]
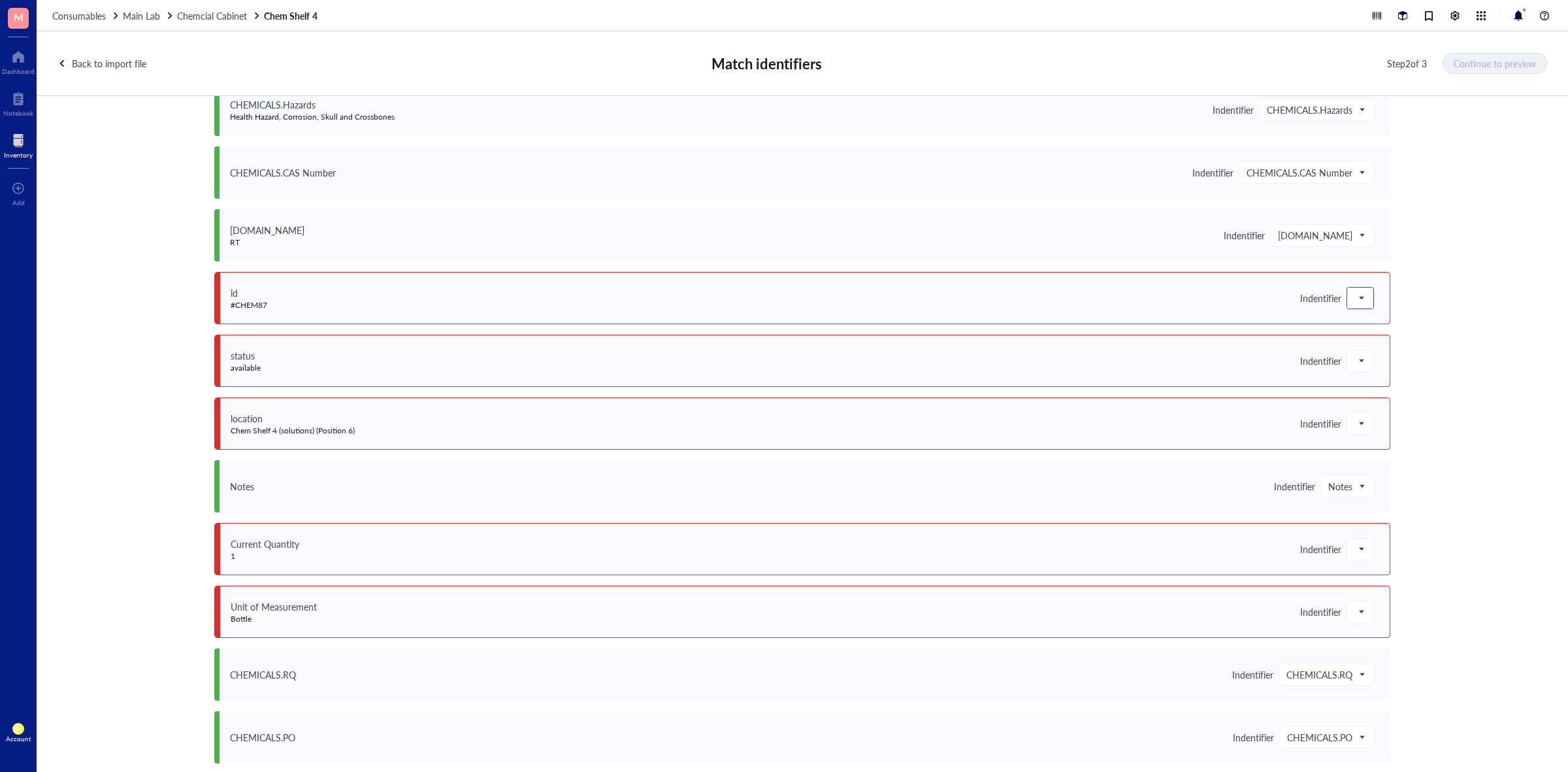
click at [1358, 305] on span at bounding box center [1361, 298] width 12 height 19
click at [1365, 335] on div "Save as notes" at bounding box center [1431, 342] width 152 height 14
click at [1364, 360] on div at bounding box center [1360, 361] width 26 height 21
click at [1367, 409] on div "Save as notes" at bounding box center [1431, 405] width 152 height 14
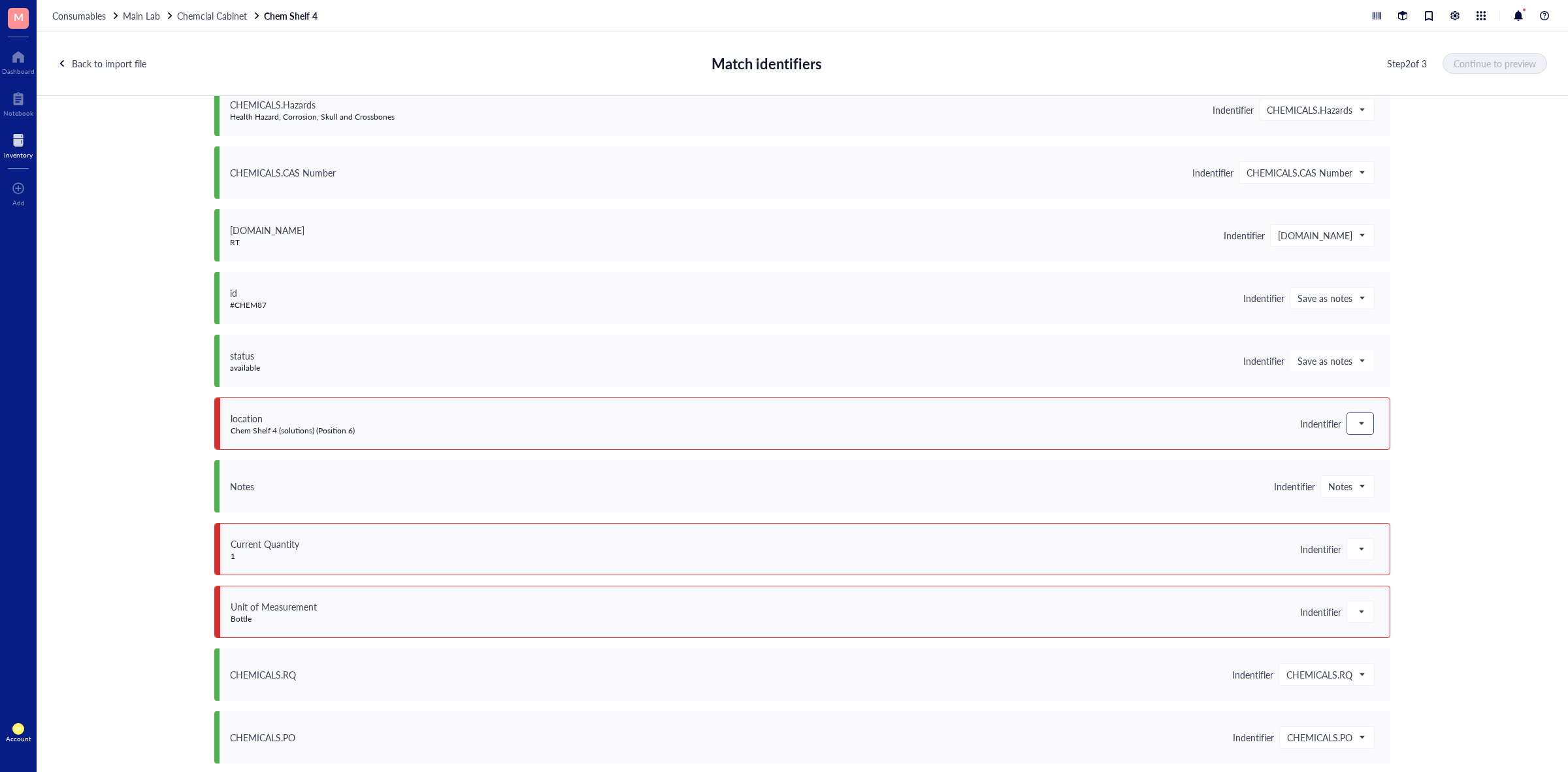
click at [1367, 419] on div at bounding box center [1360, 424] width 26 height 21
click at [1386, 469] on div "Save as notes" at bounding box center [1431, 467] width 152 height 14
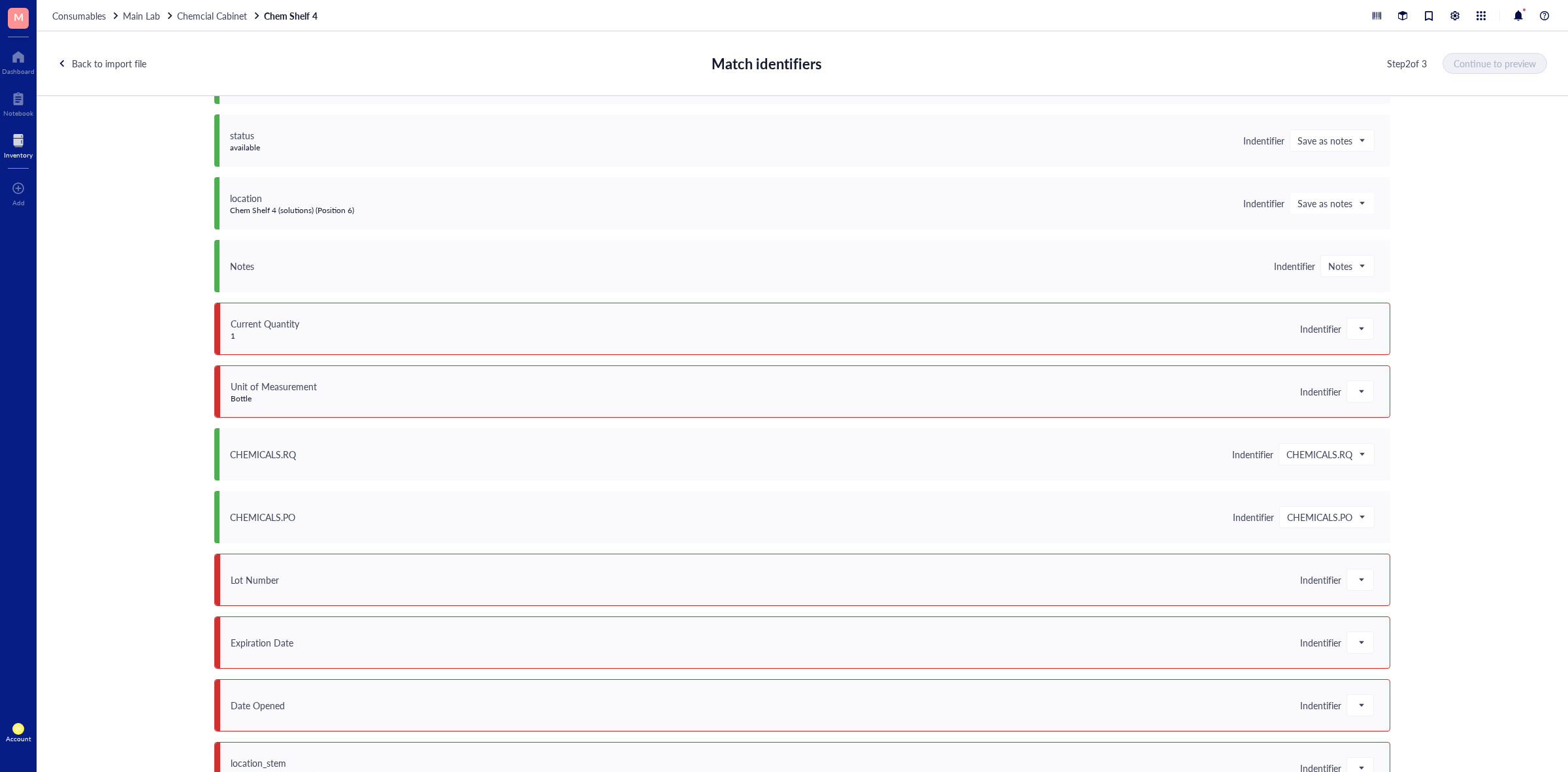
scroll to position [899, 0]
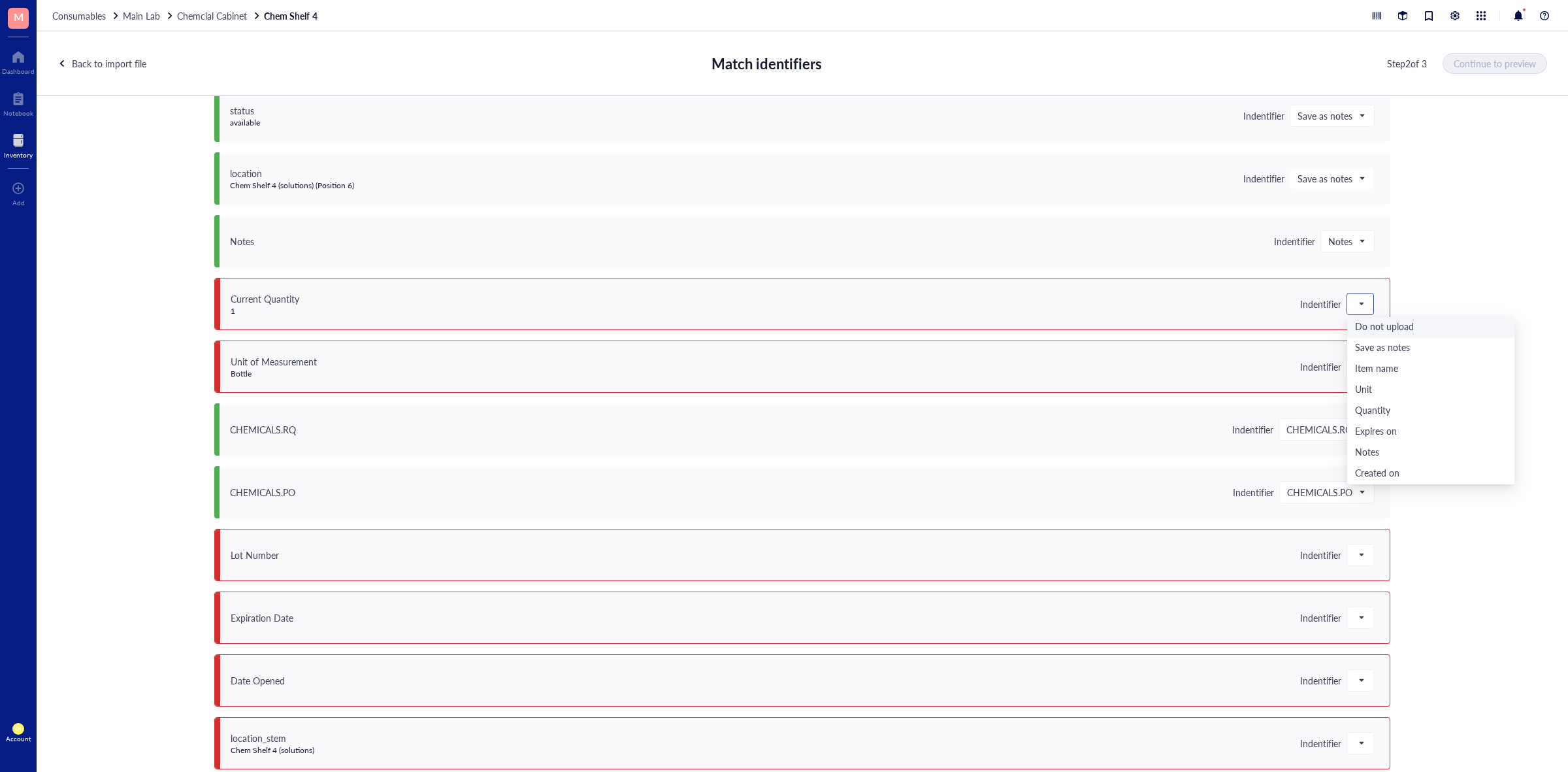
click at [1362, 301] on div at bounding box center [1360, 304] width 26 height 21
click at [1382, 412] on div "Quantity" at bounding box center [1431, 410] width 152 height 14
click at [1358, 366] on span at bounding box center [1361, 367] width 12 height 19
click at [1370, 449] on div "Unit" at bounding box center [1431, 452] width 152 height 14
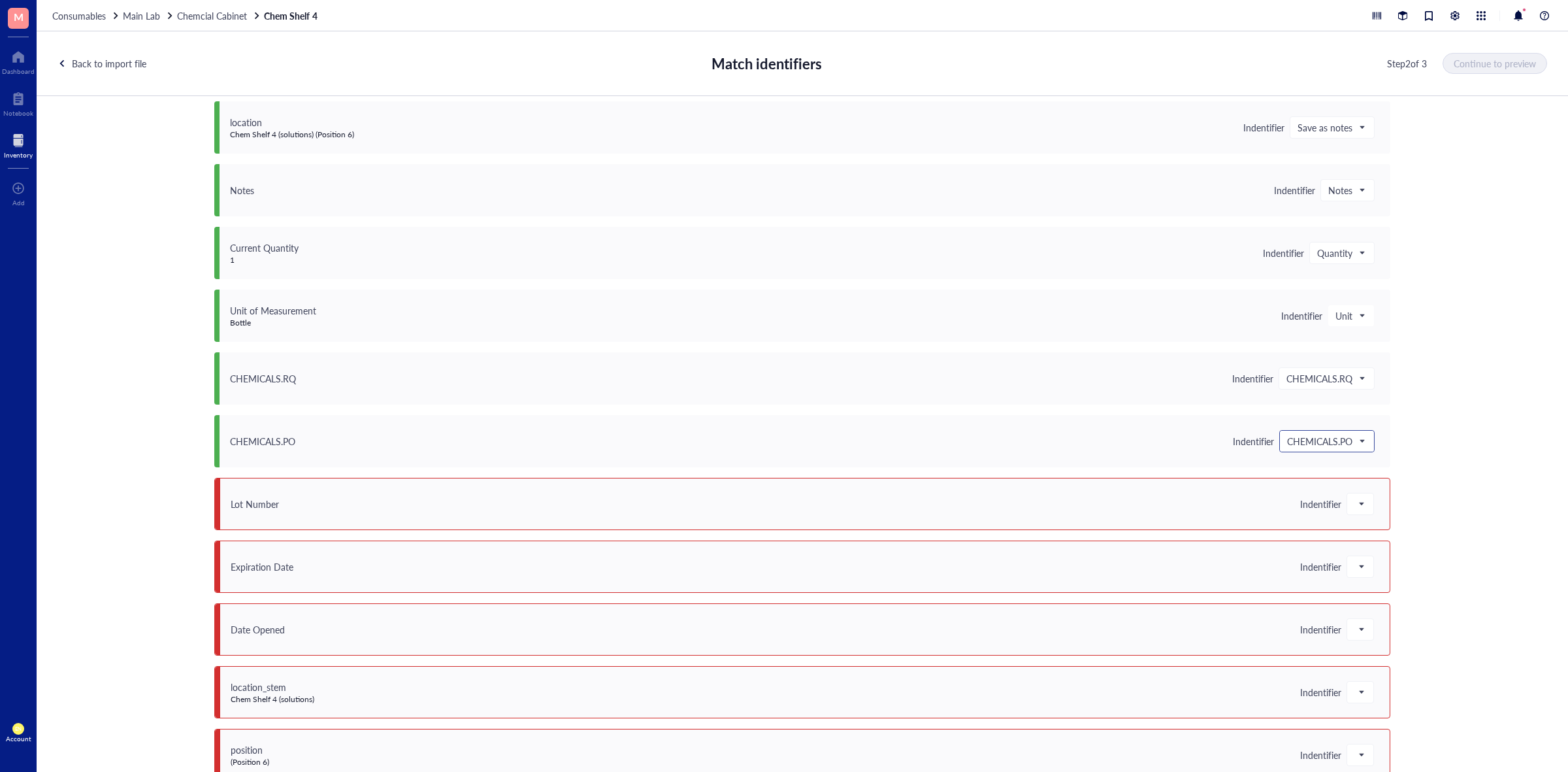
scroll to position [971, 0]
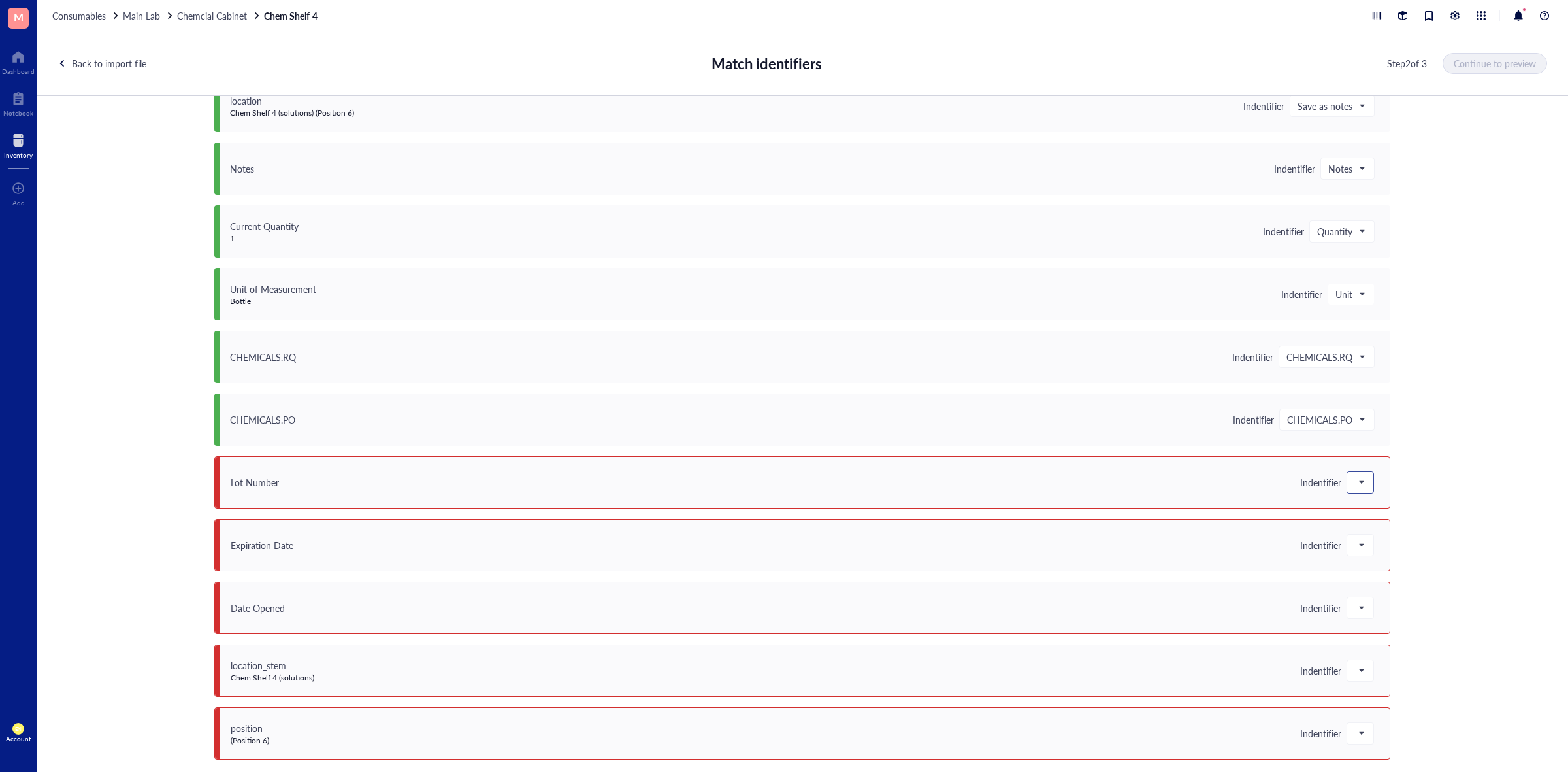
click at [1365, 487] on div at bounding box center [1360, 482] width 26 height 21
click at [1379, 523] on div "Lot #" at bounding box center [1431, 523] width 152 height 14
click at [1361, 544] on span at bounding box center [1361, 545] width 12 height 19
click at [1376, 671] on div "Expires on" at bounding box center [1431, 673] width 152 height 14
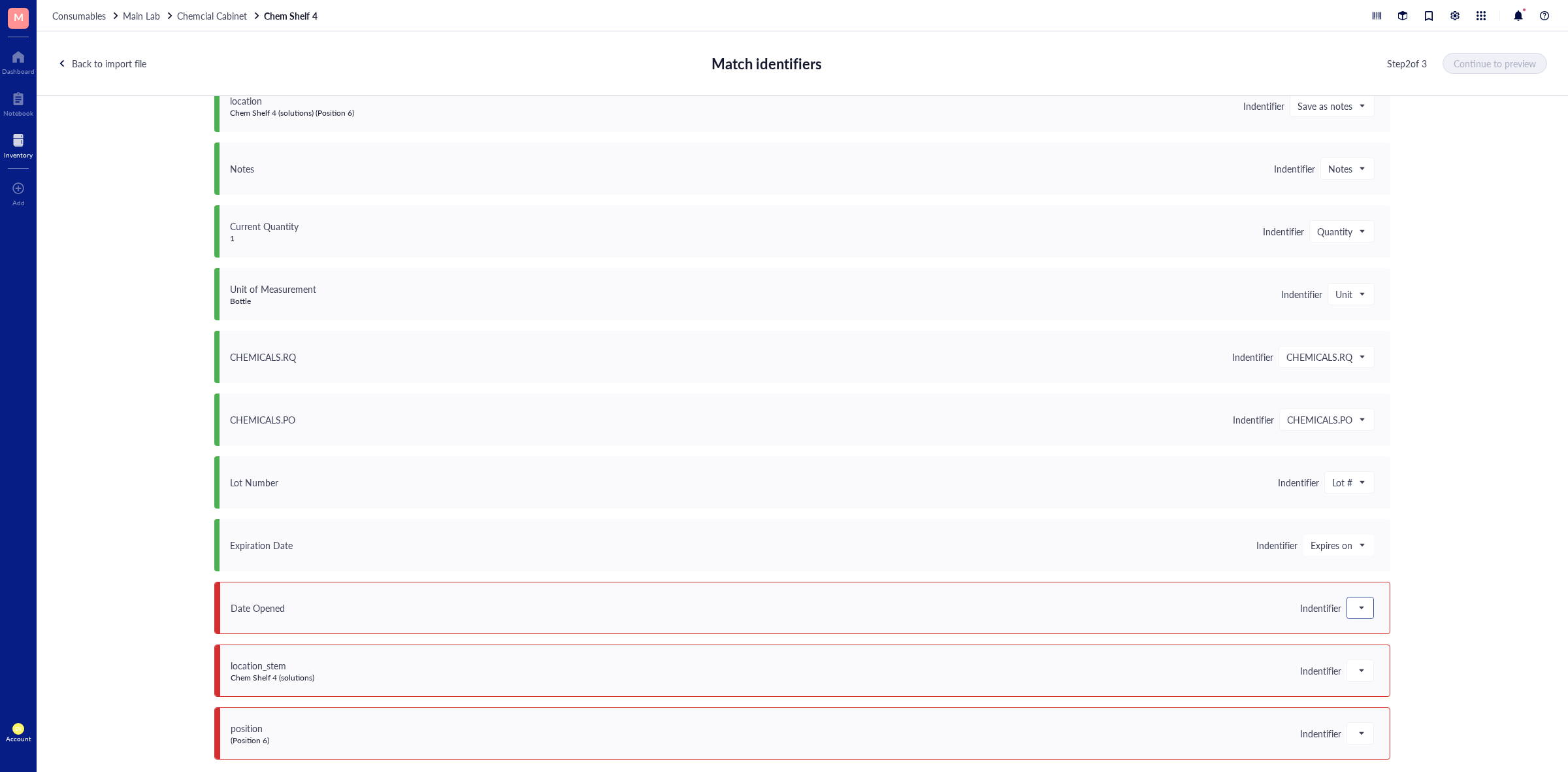
click at [1355, 606] on span at bounding box center [1361, 608] width 12 height 19
click at [1397, 455] on div "Save as notes" at bounding box center [1431, 458] width 152 height 14
click at [1367, 671] on div at bounding box center [1360, 671] width 26 height 21
click at [1376, 520] on div "Save as notes" at bounding box center [1431, 521] width 152 height 14
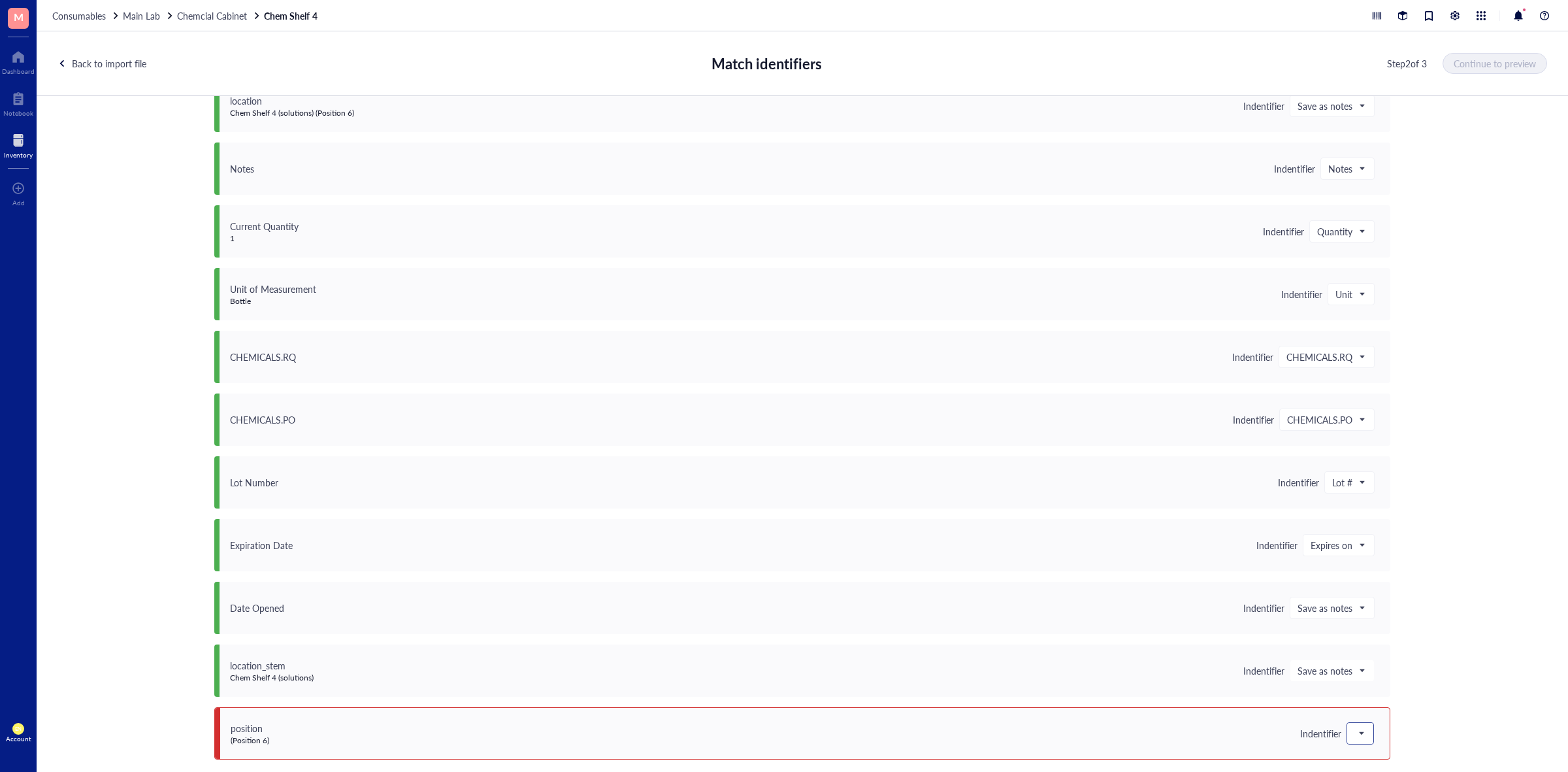
click at [1357, 731] on span at bounding box center [1361, 733] width 12 height 19
click at [1390, 580] on div "Save as notes" at bounding box center [1431, 584] width 152 height 14
click at [1492, 66] on span "Continue to preview" at bounding box center [1495, 64] width 82 height 10
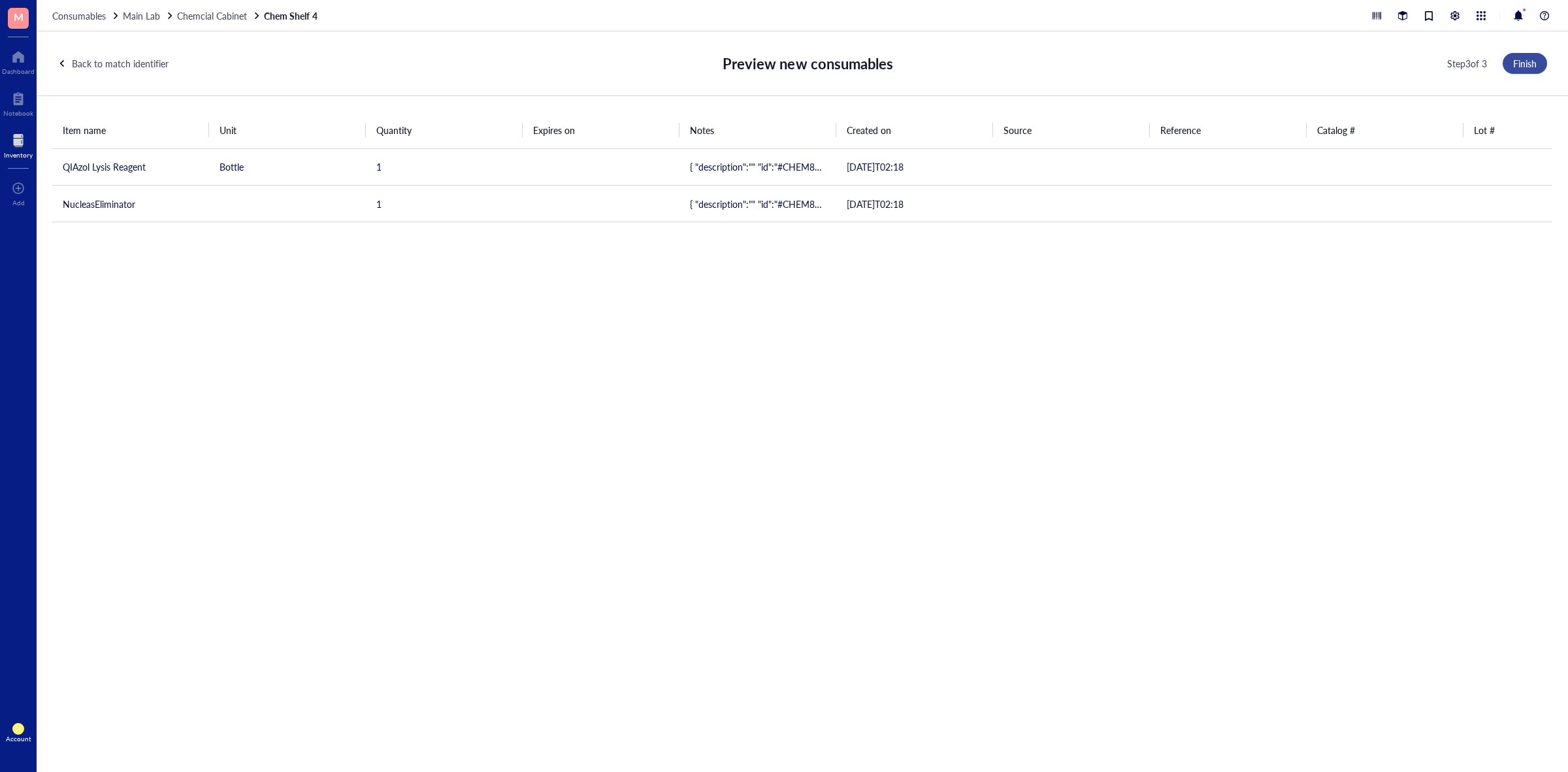
click at [1527, 62] on span "Finish" at bounding box center [1525, 64] width 23 height 10
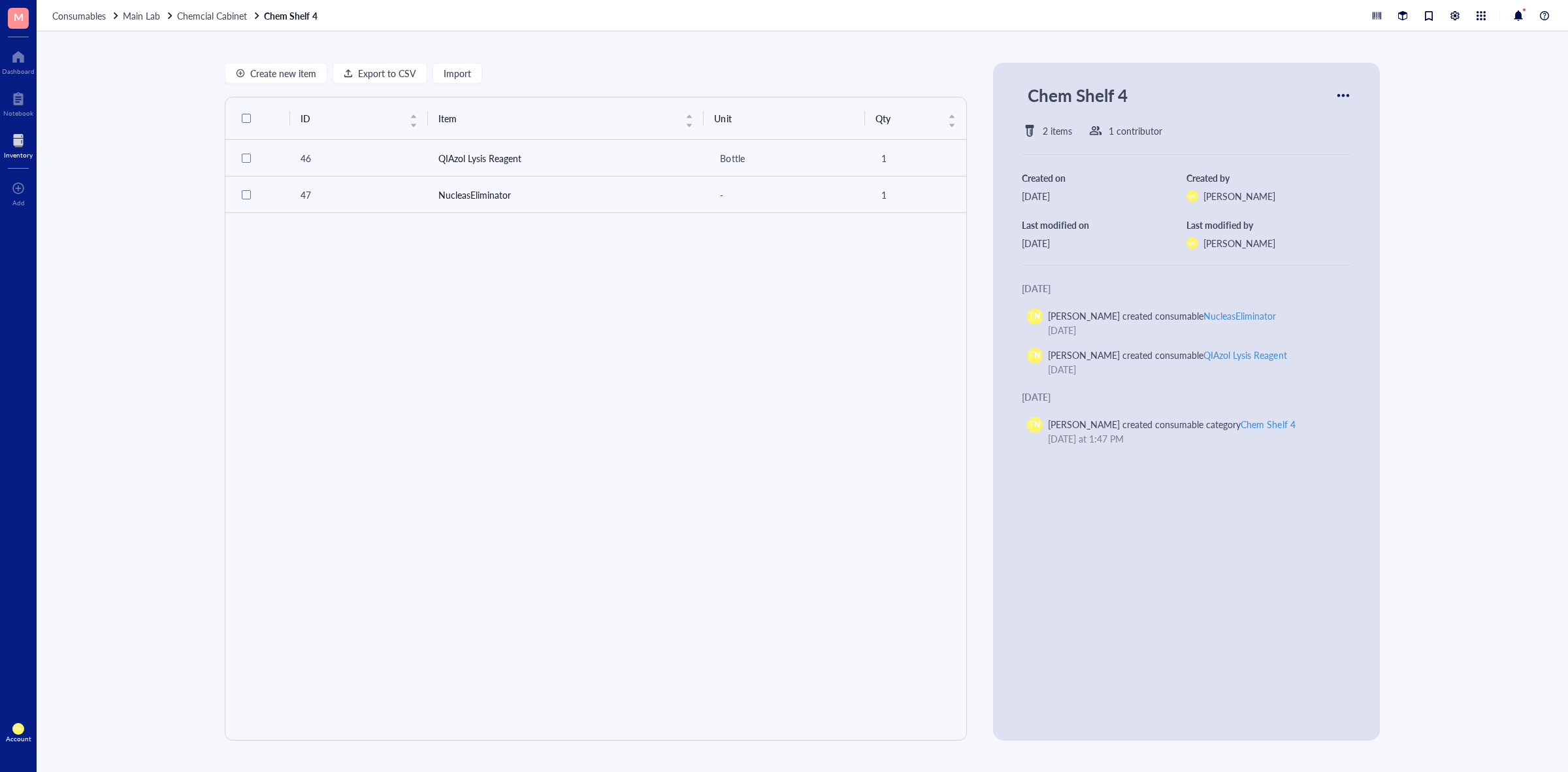
click at [200, 23] on div "Consumables Main Lab Chemcial Cabinet Chem Shelf 4" at bounding box center [802, 16] width 1531 height 31
click at [204, 16] on span "Chemcial Cabinet" at bounding box center [212, 15] width 70 height 13
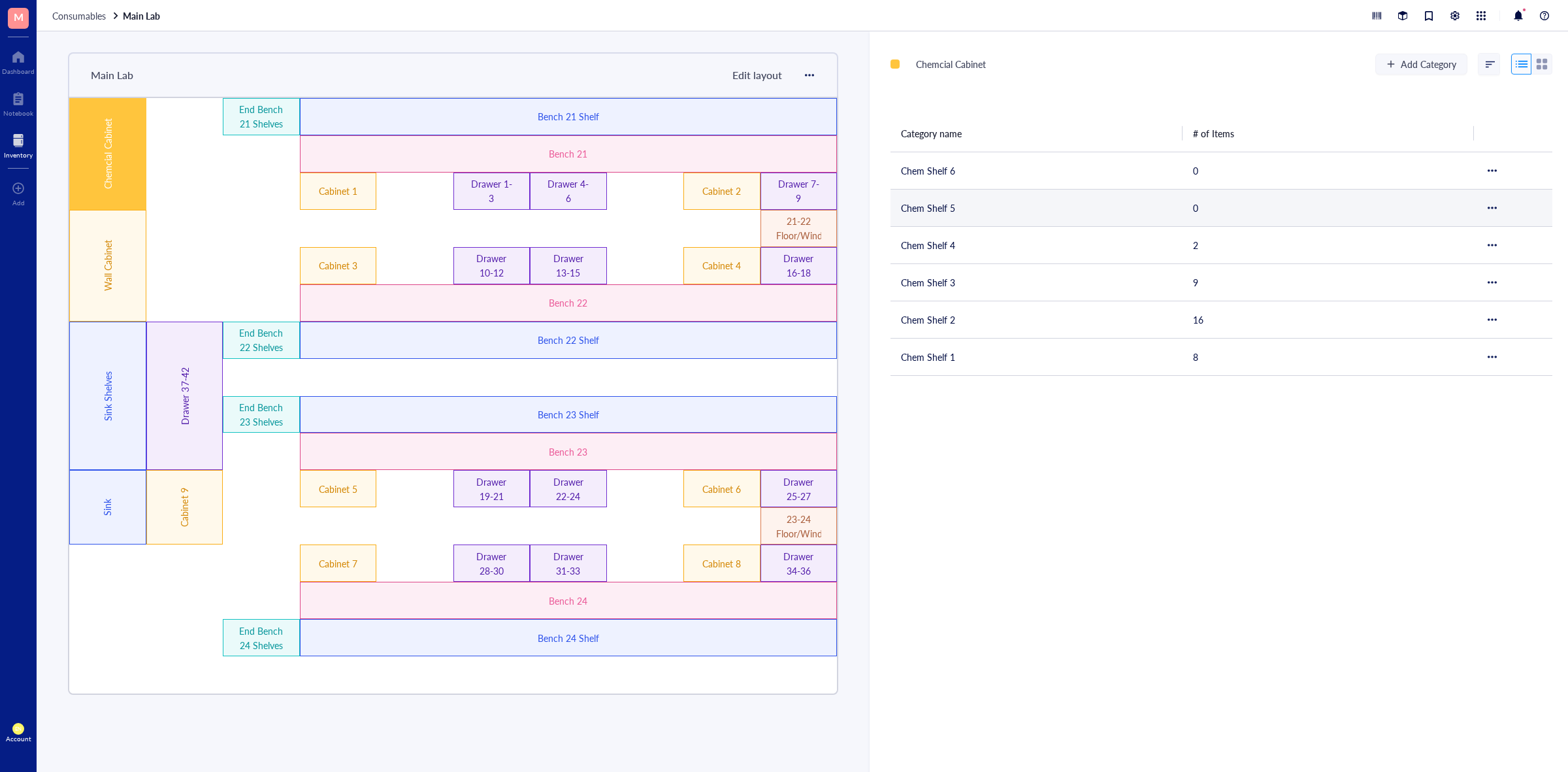
click at [948, 214] on td "Chem Shelf 5" at bounding box center [1037, 207] width 292 height 37
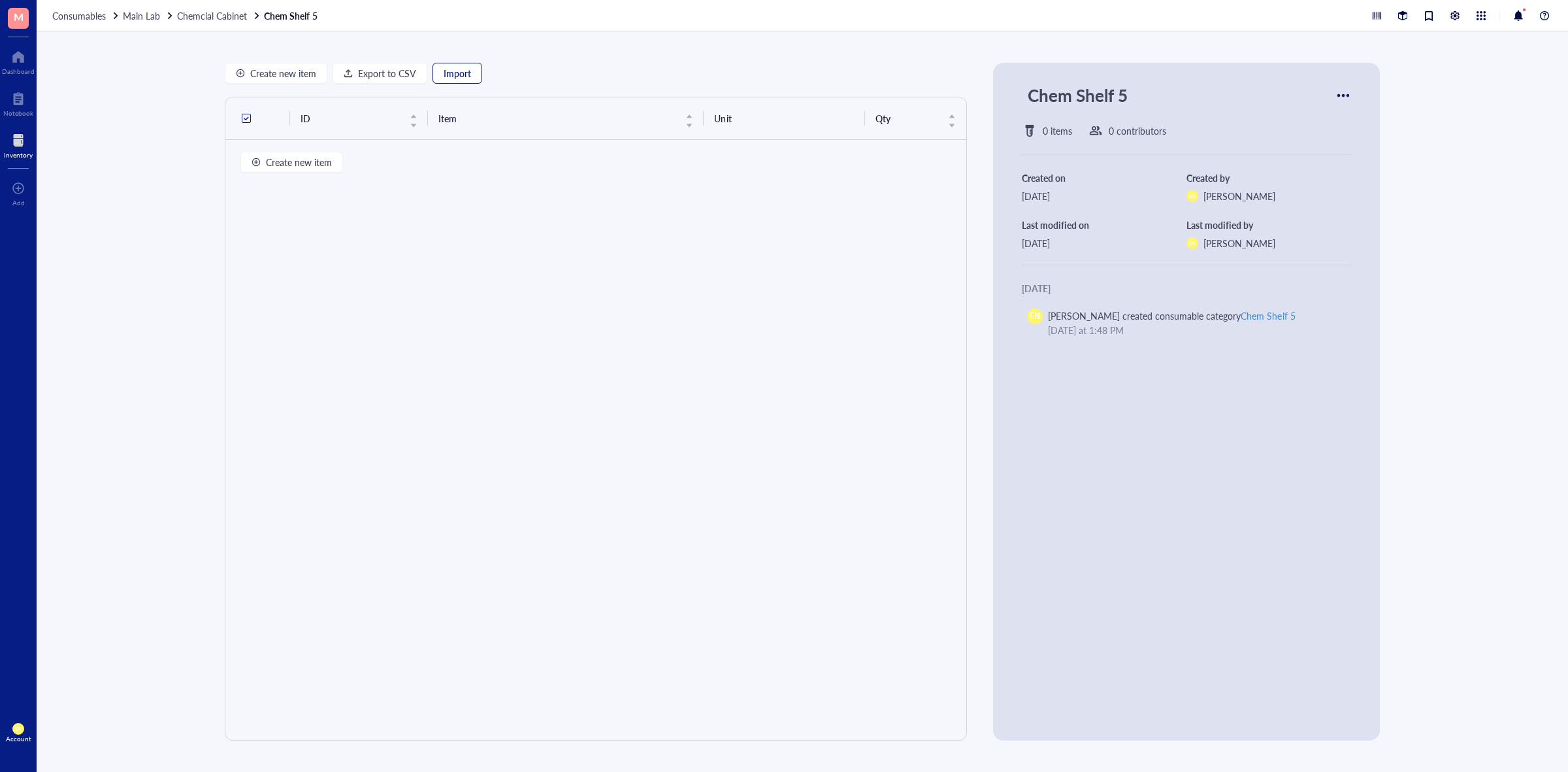
click at [449, 73] on span "Import" at bounding box center [457, 73] width 28 height 10
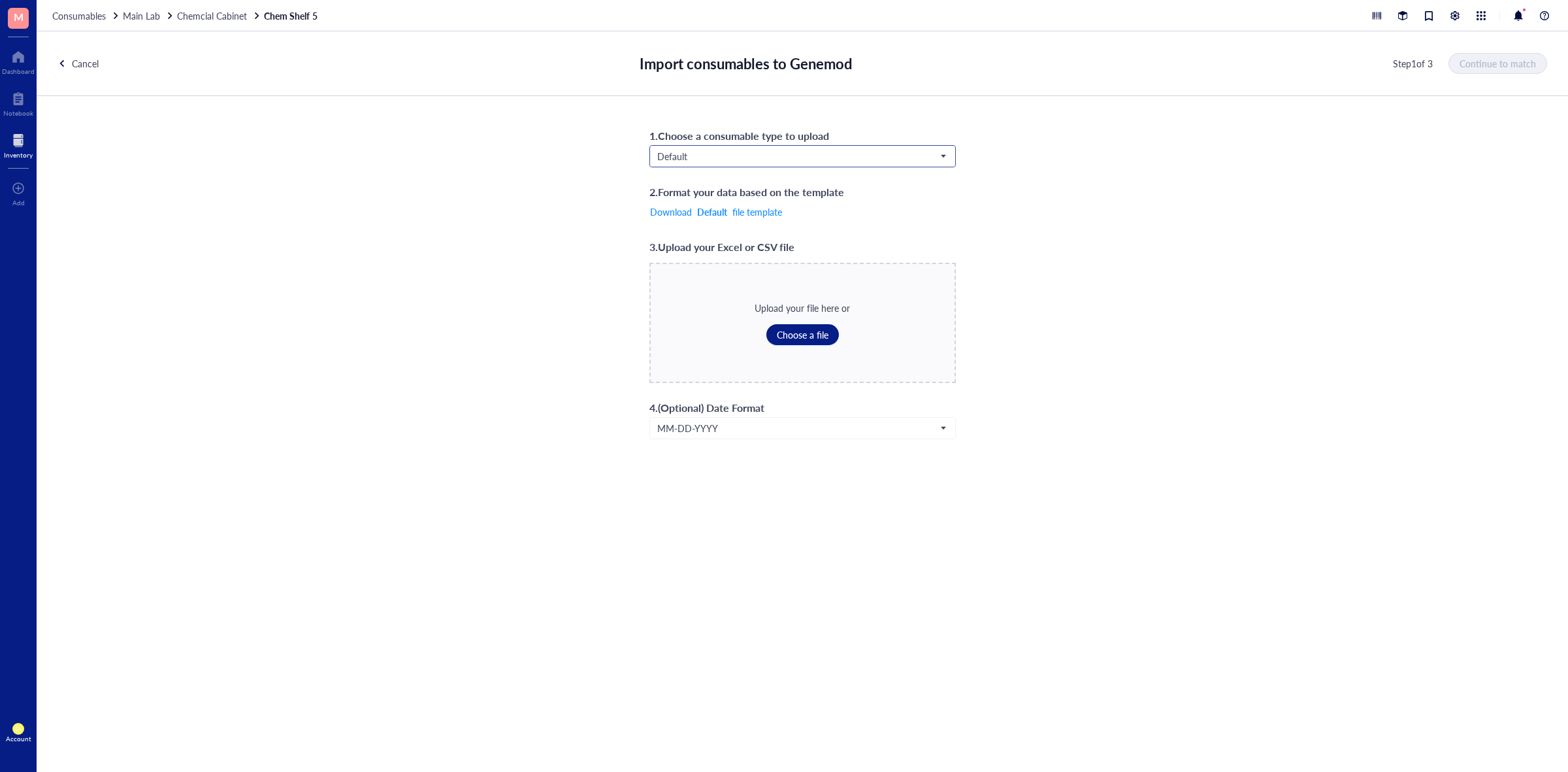
click at [773, 155] on span "Default" at bounding box center [801, 156] width 288 height 12
click at [742, 170] on div "Chemicals" at bounding box center [802, 180] width 305 height 21
click at [799, 341] on button "Choose a file" at bounding box center [802, 335] width 73 height 21
drag, startPoint x: 1501, startPoint y: 55, endPoint x: 1496, endPoint y: 61, distance: 7.8
click at [1501, 56] on button "Continue to match" at bounding box center [1498, 64] width 97 height 21
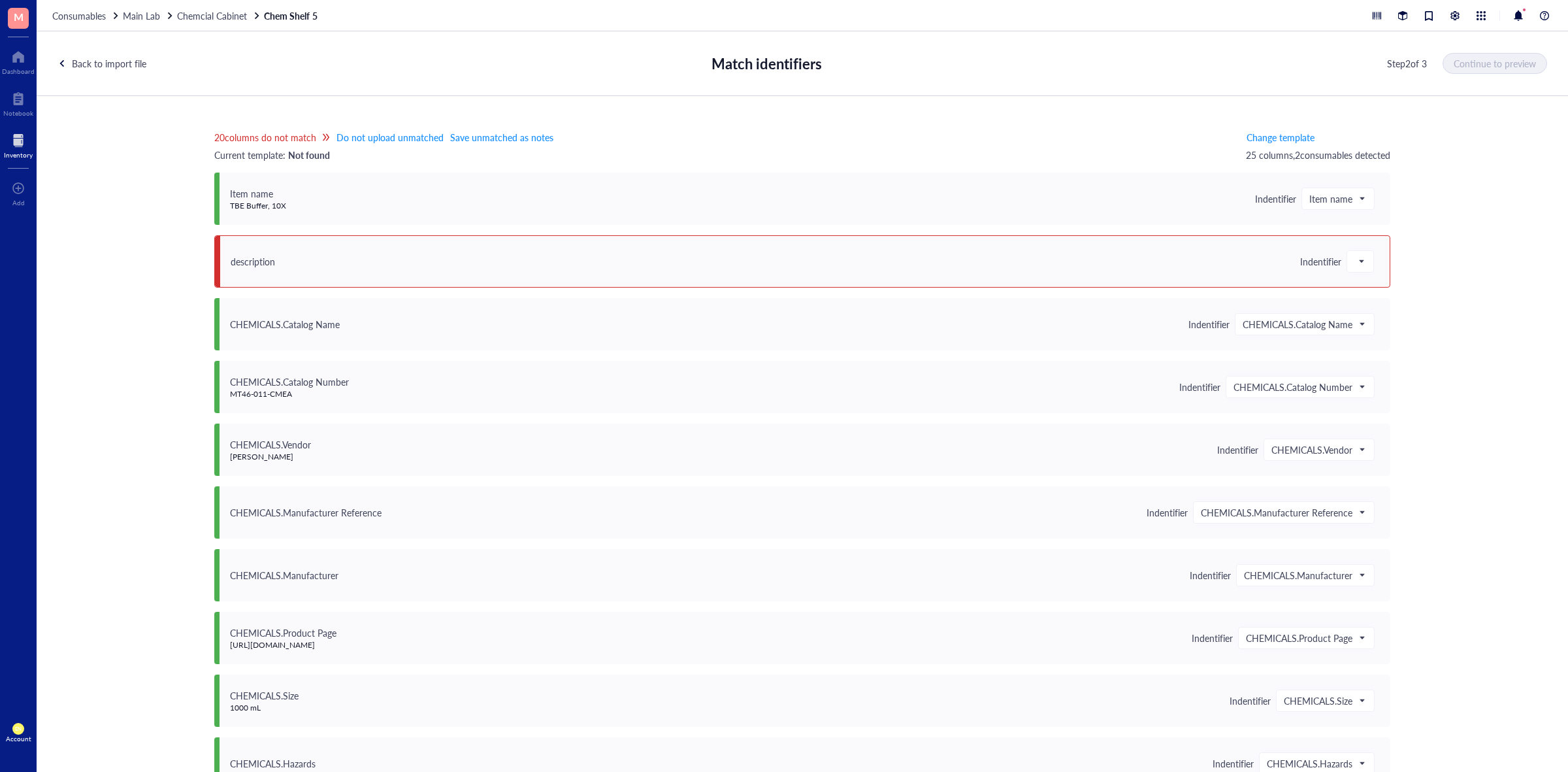
click at [645, 252] on div "description Indentifier" at bounding box center [802, 261] width 1176 height 52
click at [1360, 256] on span at bounding box center [1361, 261] width 12 height 19
click at [1367, 305] on div "Save as notes" at bounding box center [1431, 306] width 152 height 14
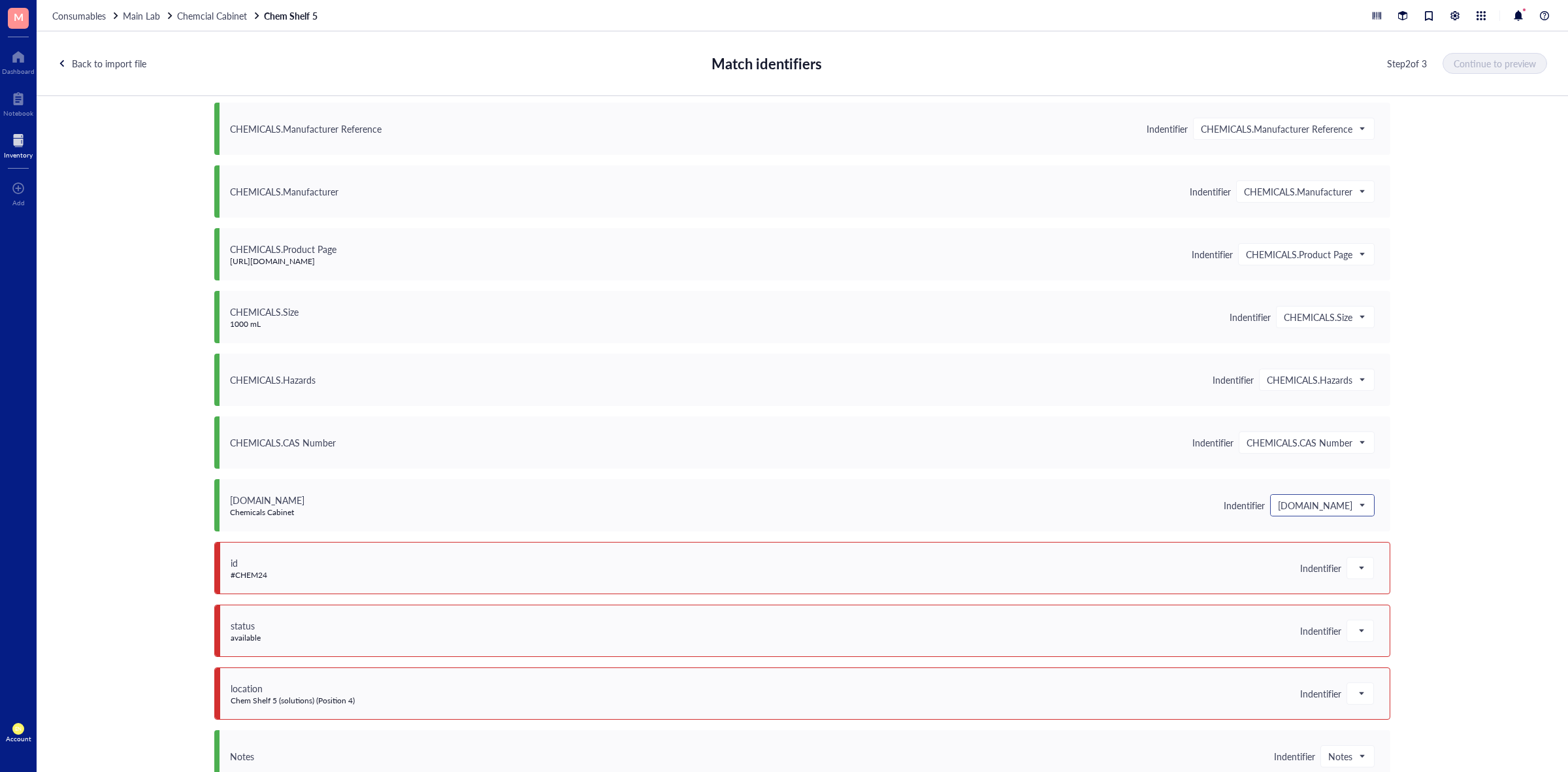
scroll to position [654, 0]
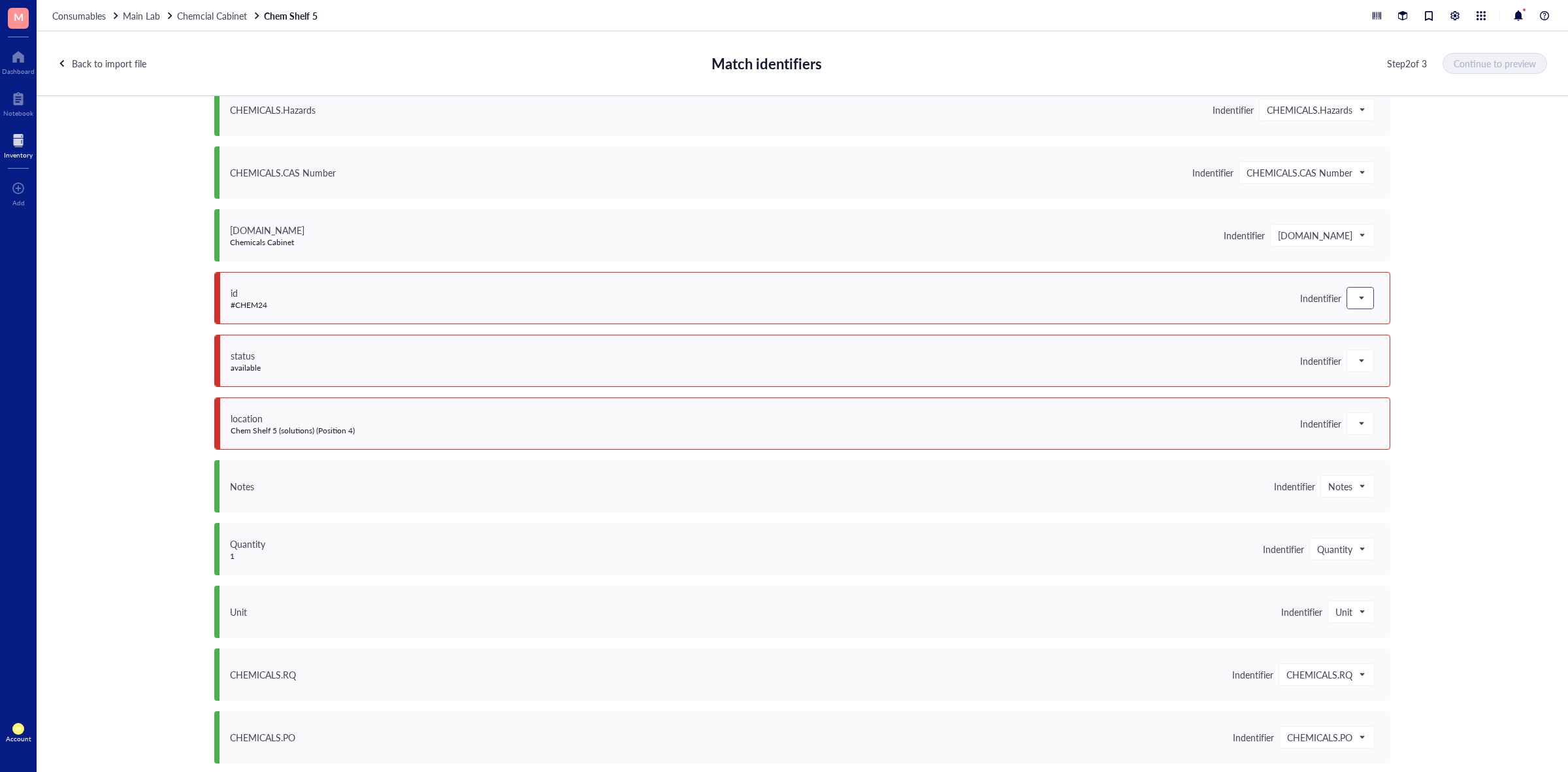
click at [1347, 294] on div at bounding box center [1360, 298] width 26 height 21
click at [1381, 347] on div "Save as notes" at bounding box center [1431, 342] width 152 height 14
click at [1355, 365] on span at bounding box center [1361, 361] width 12 height 19
click at [1359, 399] on div "Save as notes" at bounding box center [1431, 405] width 152 height 14
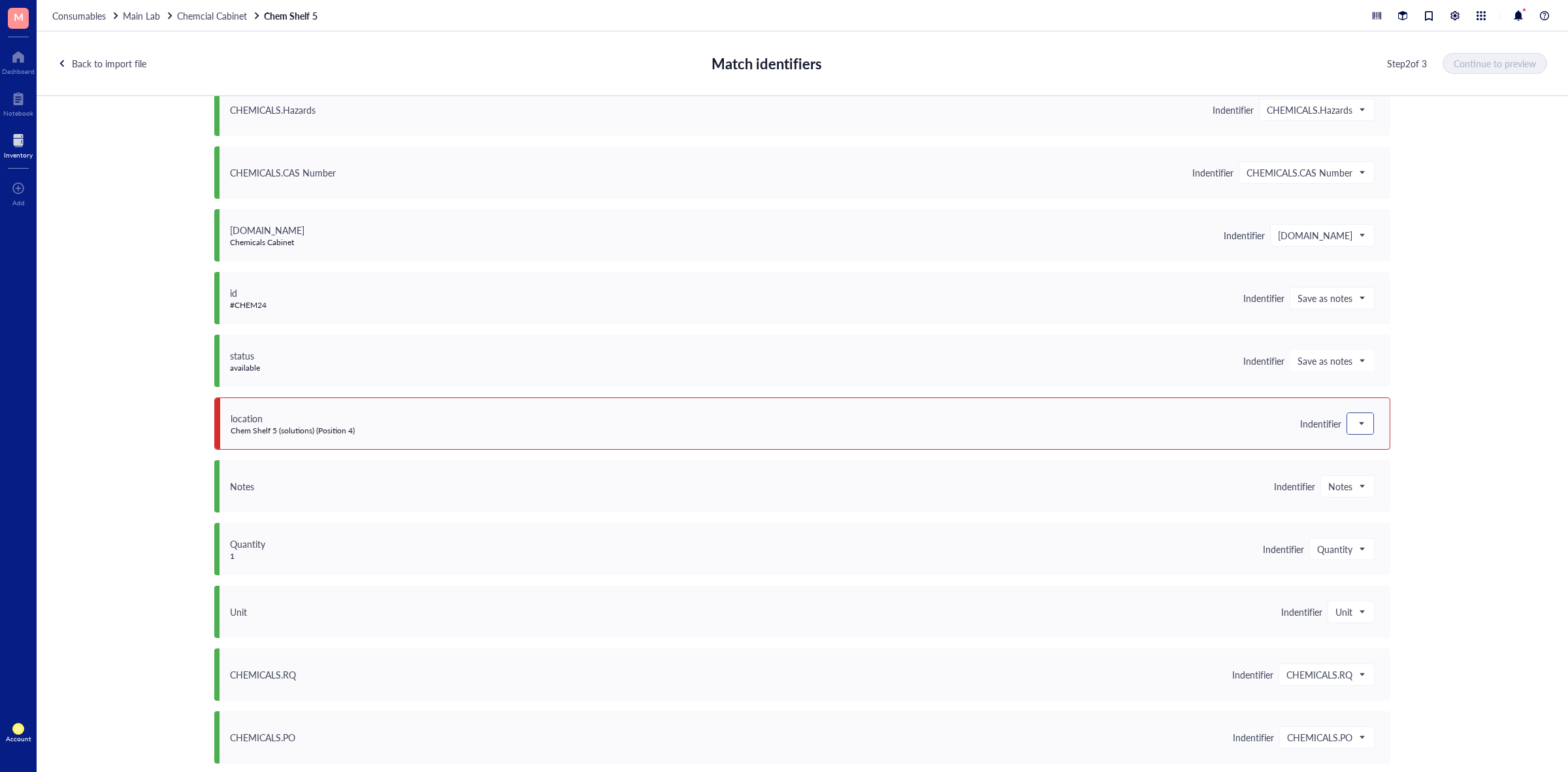
click at [1359, 416] on span at bounding box center [1361, 424] width 12 height 19
click at [1360, 461] on div "Save as notes" at bounding box center [1431, 467] width 152 height 14
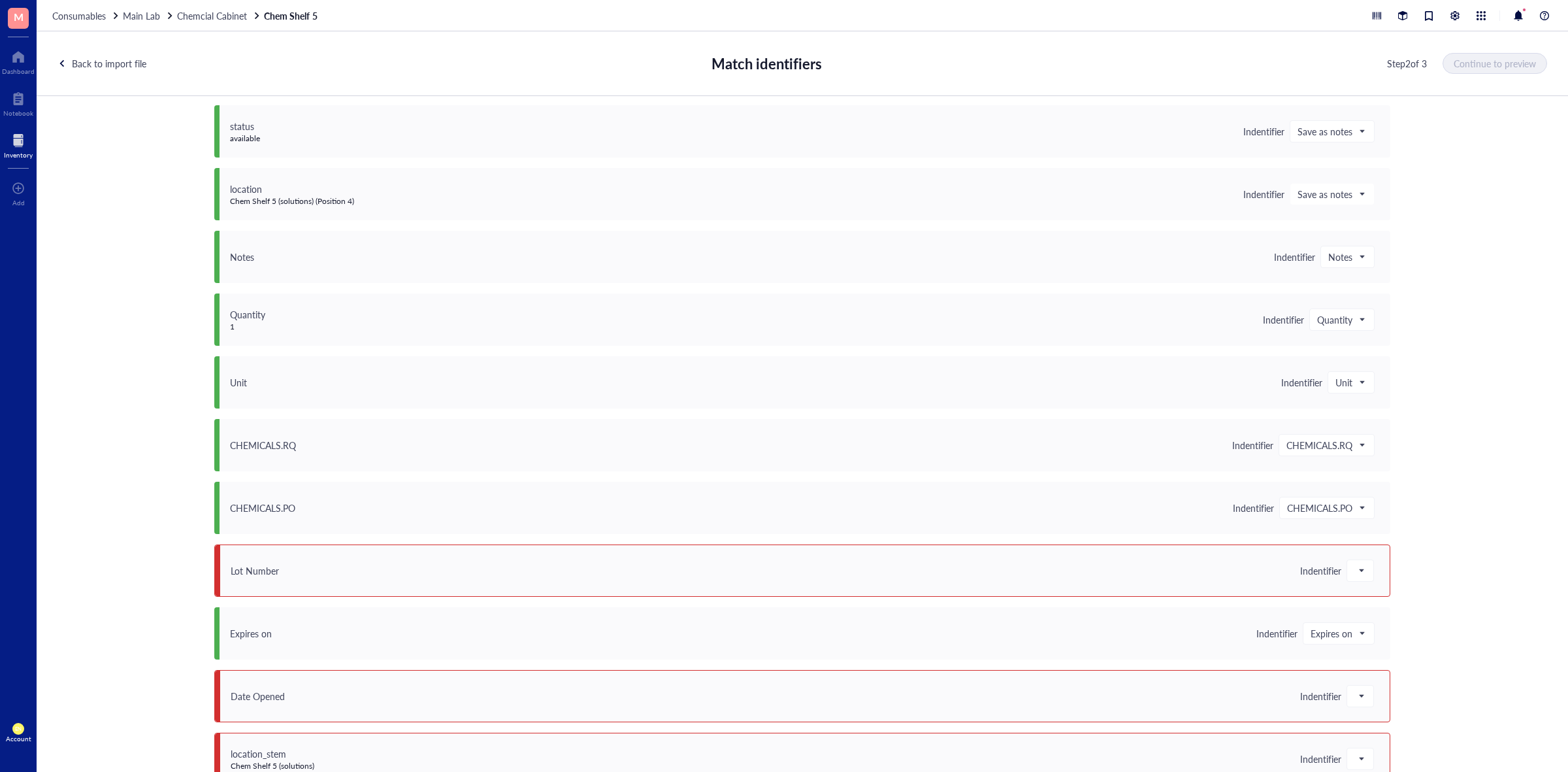
scroll to position [971, 0]
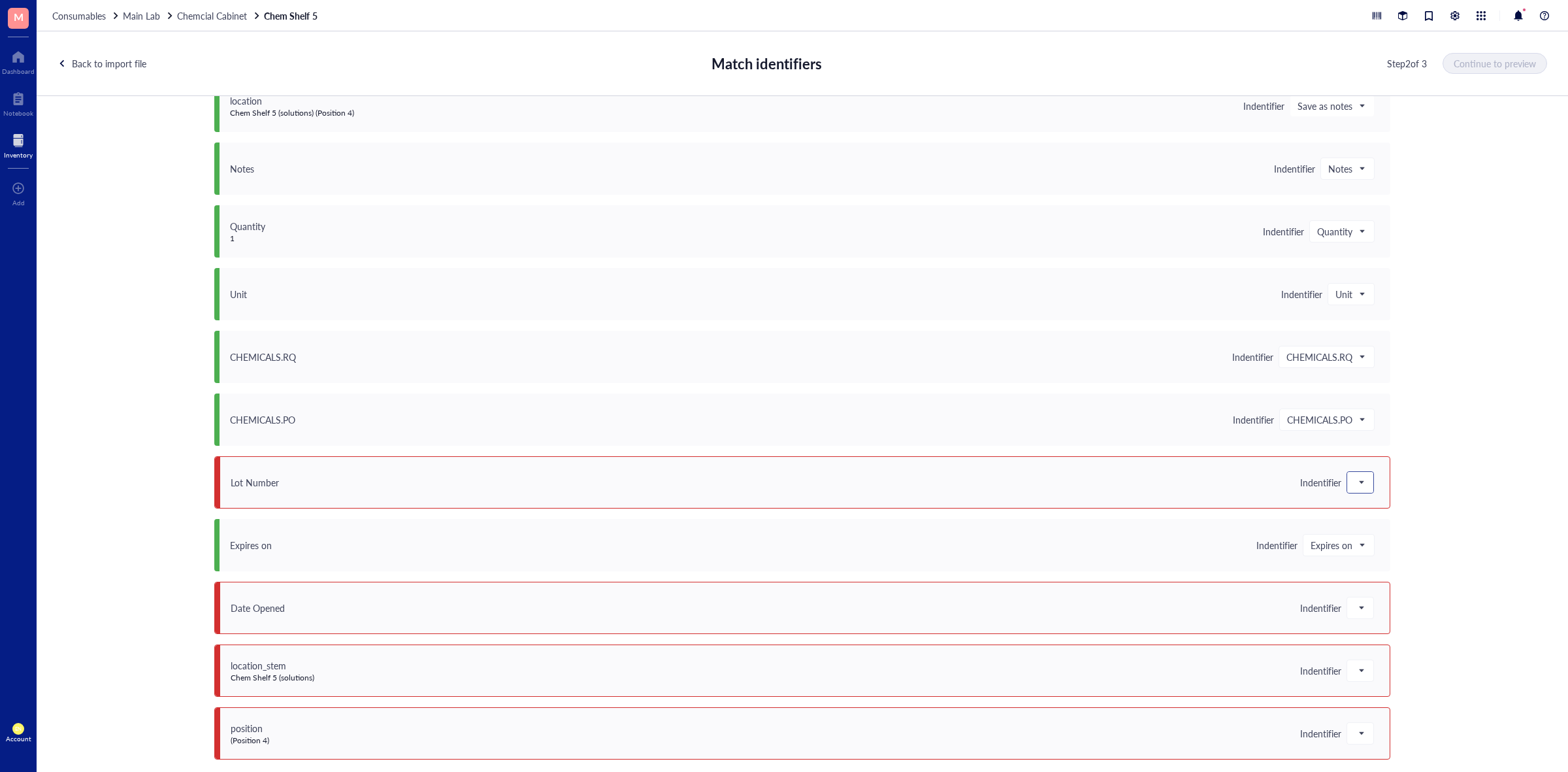
click at [1355, 472] on span at bounding box center [1361, 482] width 12 height 19
click at [1380, 595] on div "Lot #" at bounding box center [1430, 605] width 167 height 21
click at [1362, 601] on div at bounding box center [1360, 608] width 26 height 21
click at [1380, 462] on div "Save as notes" at bounding box center [1431, 458] width 152 height 14
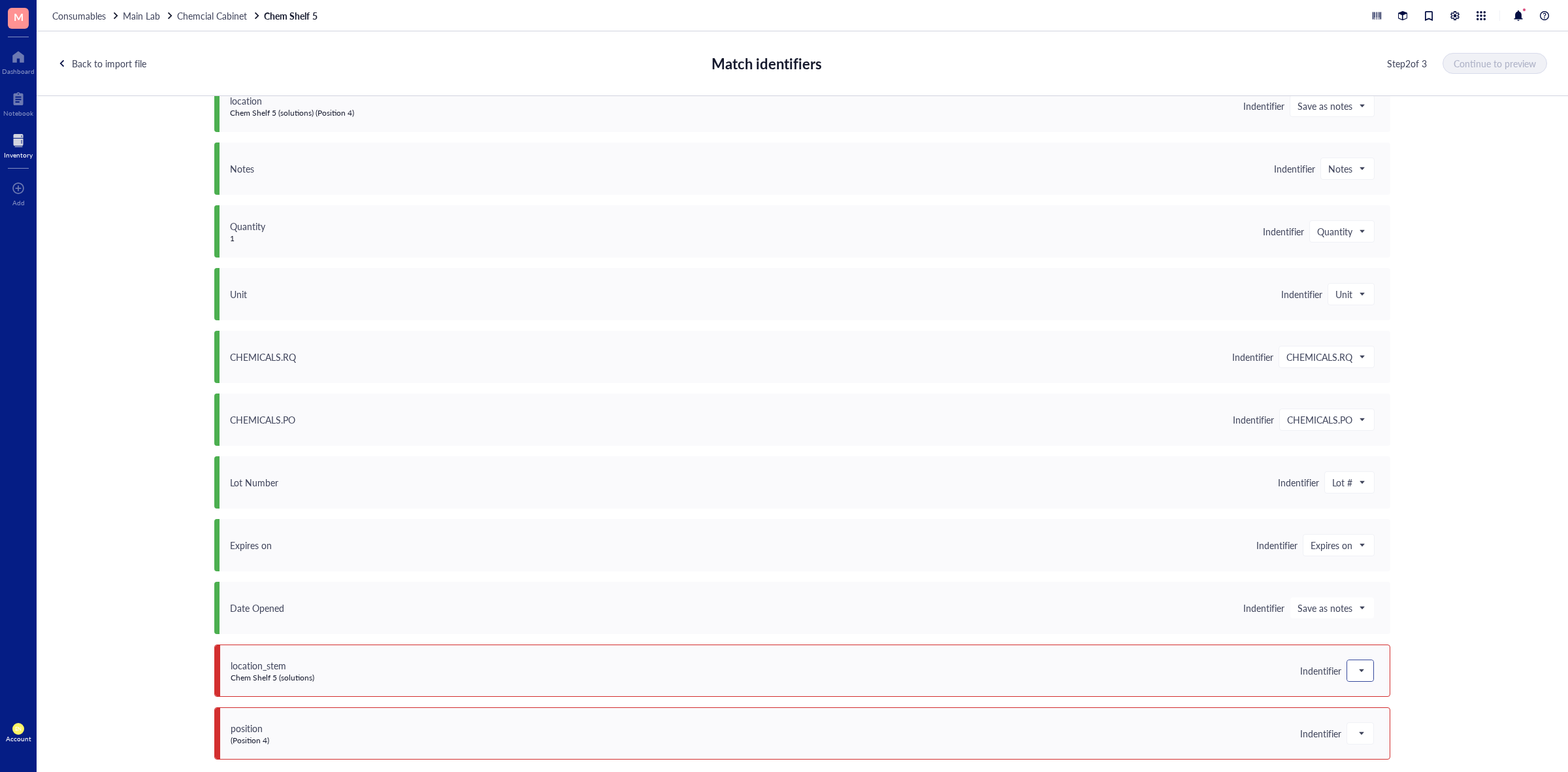
click at [1355, 664] on span at bounding box center [1361, 671] width 12 height 19
click at [1386, 523] on div "Save as notes" at bounding box center [1431, 521] width 152 height 14
click at [1355, 732] on span at bounding box center [1361, 733] width 12 height 19
click at [1370, 586] on div "Save as notes" at bounding box center [1431, 584] width 152 height 14
click at [1465, 70] on button "Continue to preview" at bounding box center [1495, 64] width 103 height 21
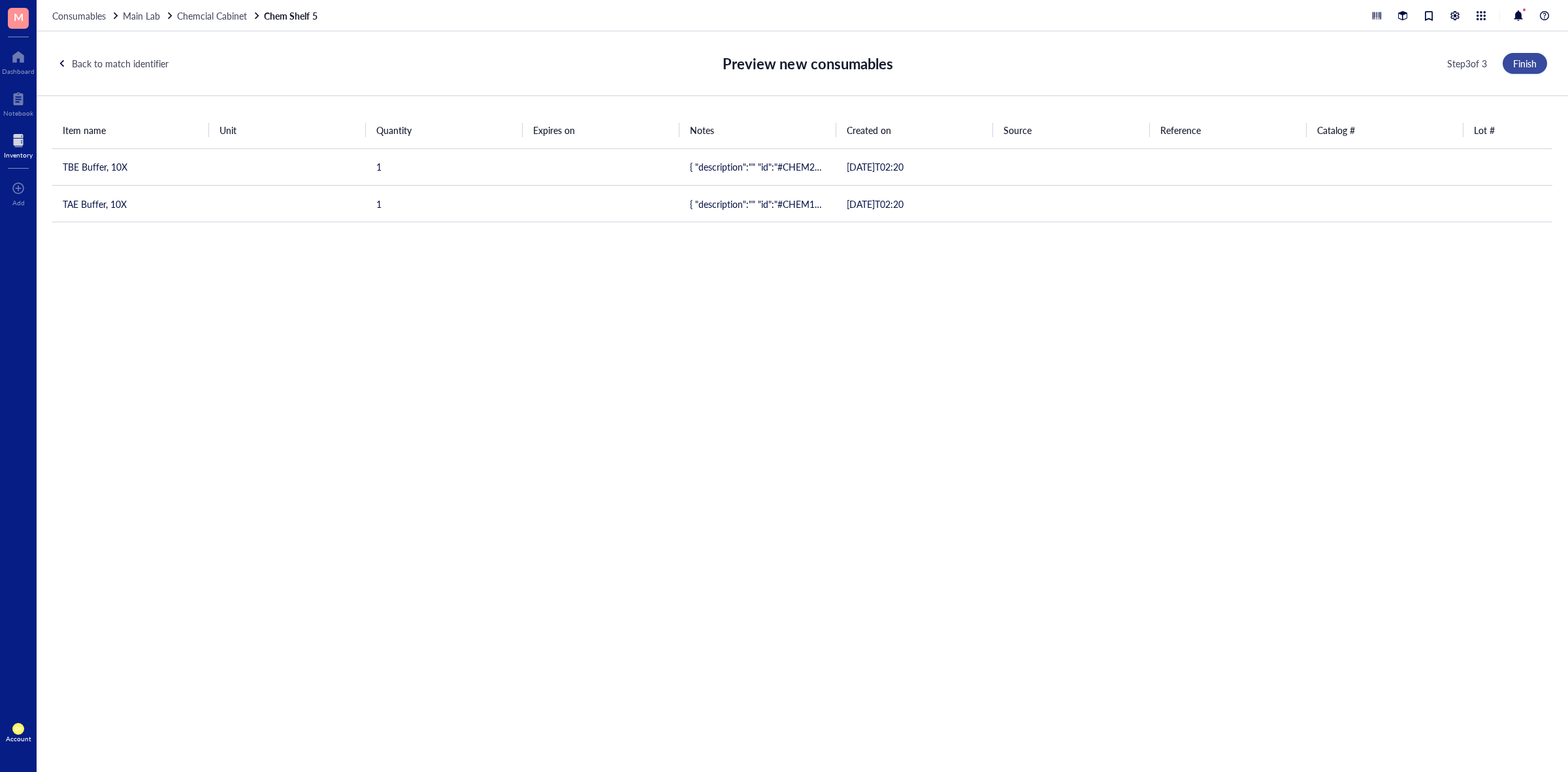
click at [1524, 63] on span "Finish" at bounding box center [1525, 64] width 23 height 10
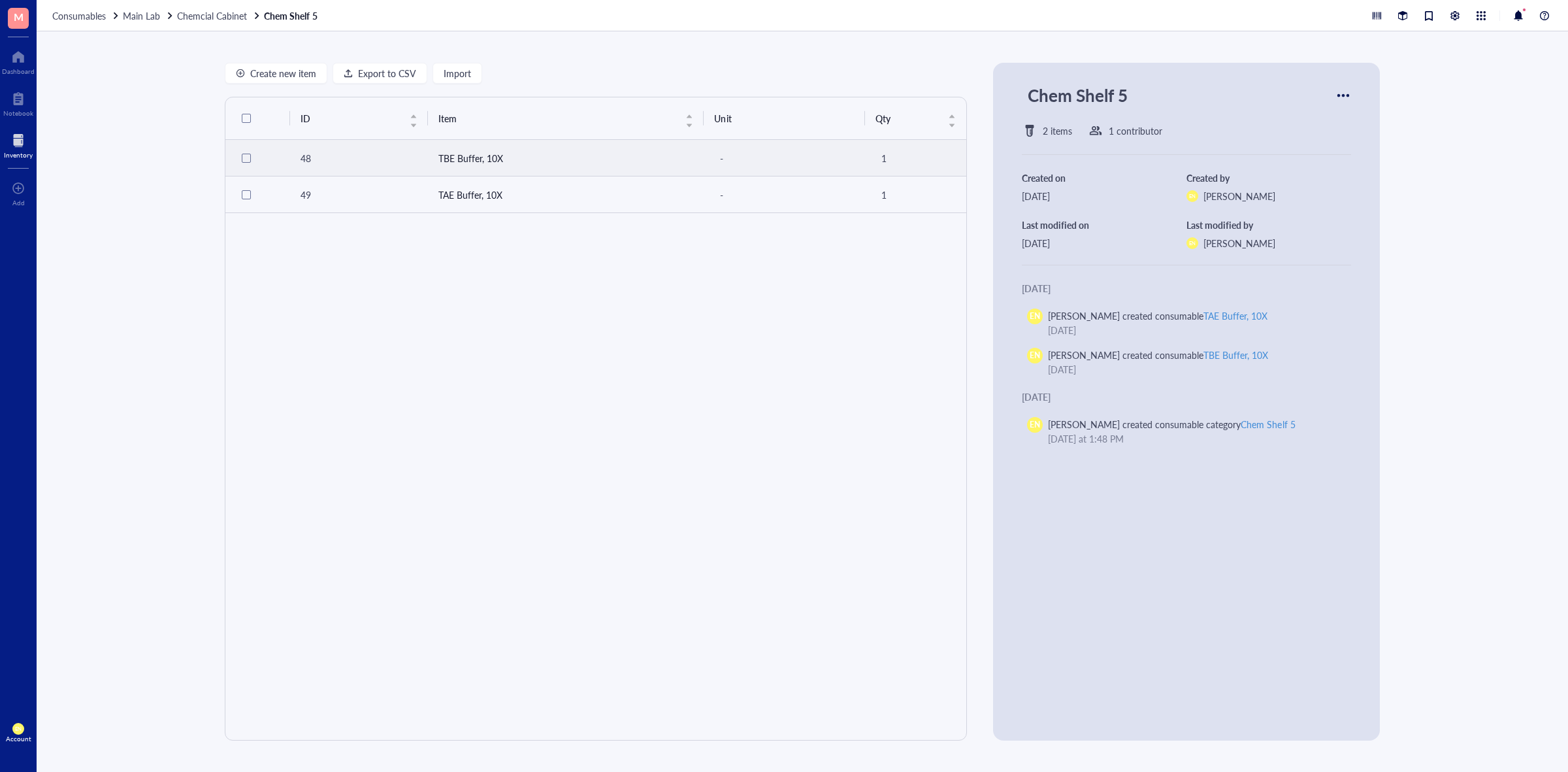
click at [479, 154] on td "TBE Buffer, 10X" at bounding box center [566, 158] width 276 height 37
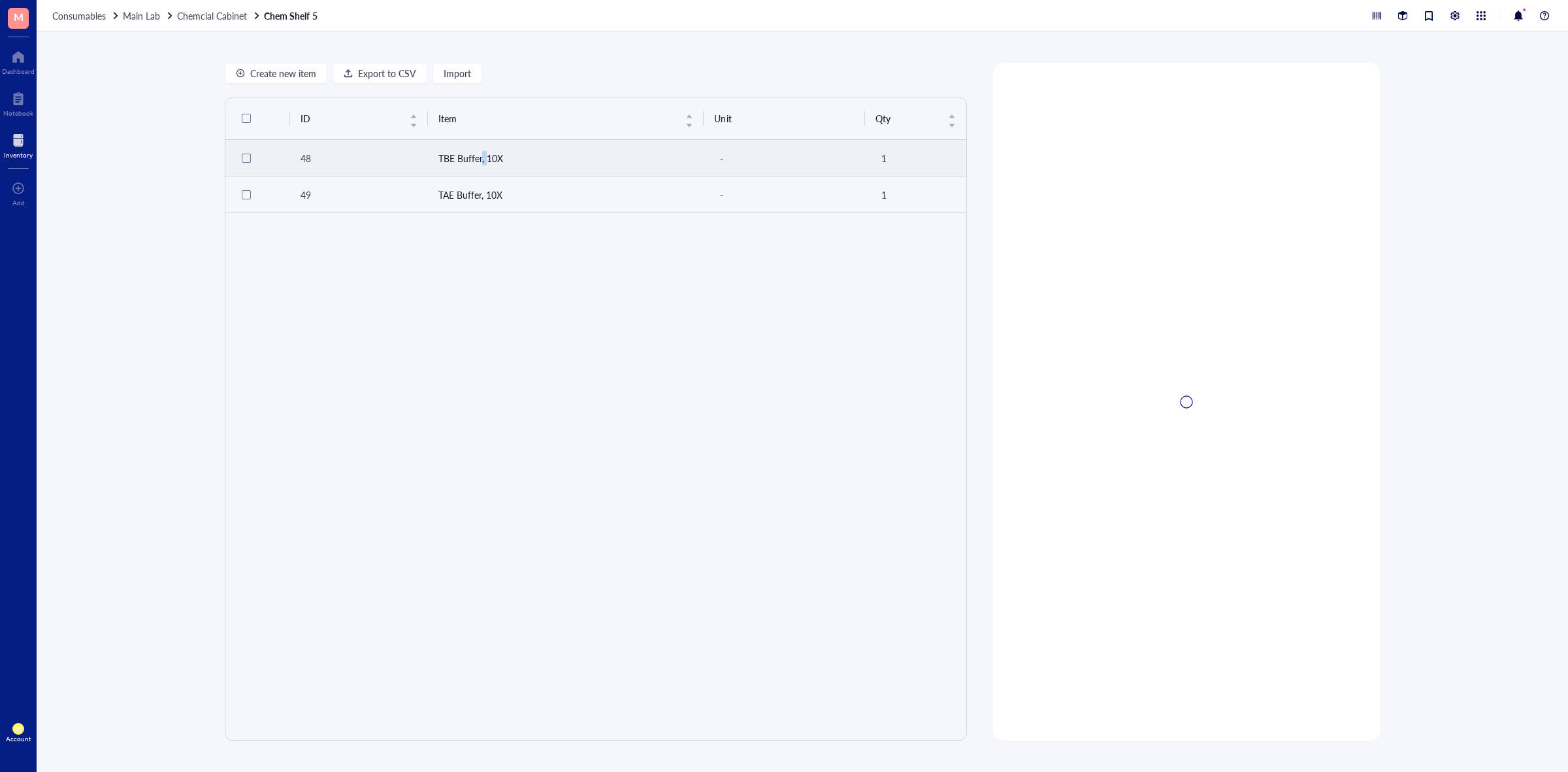
click at [479, 154] on td "TBE Buffer, 10X" at bounding box center [566, 158] width 276 height 37
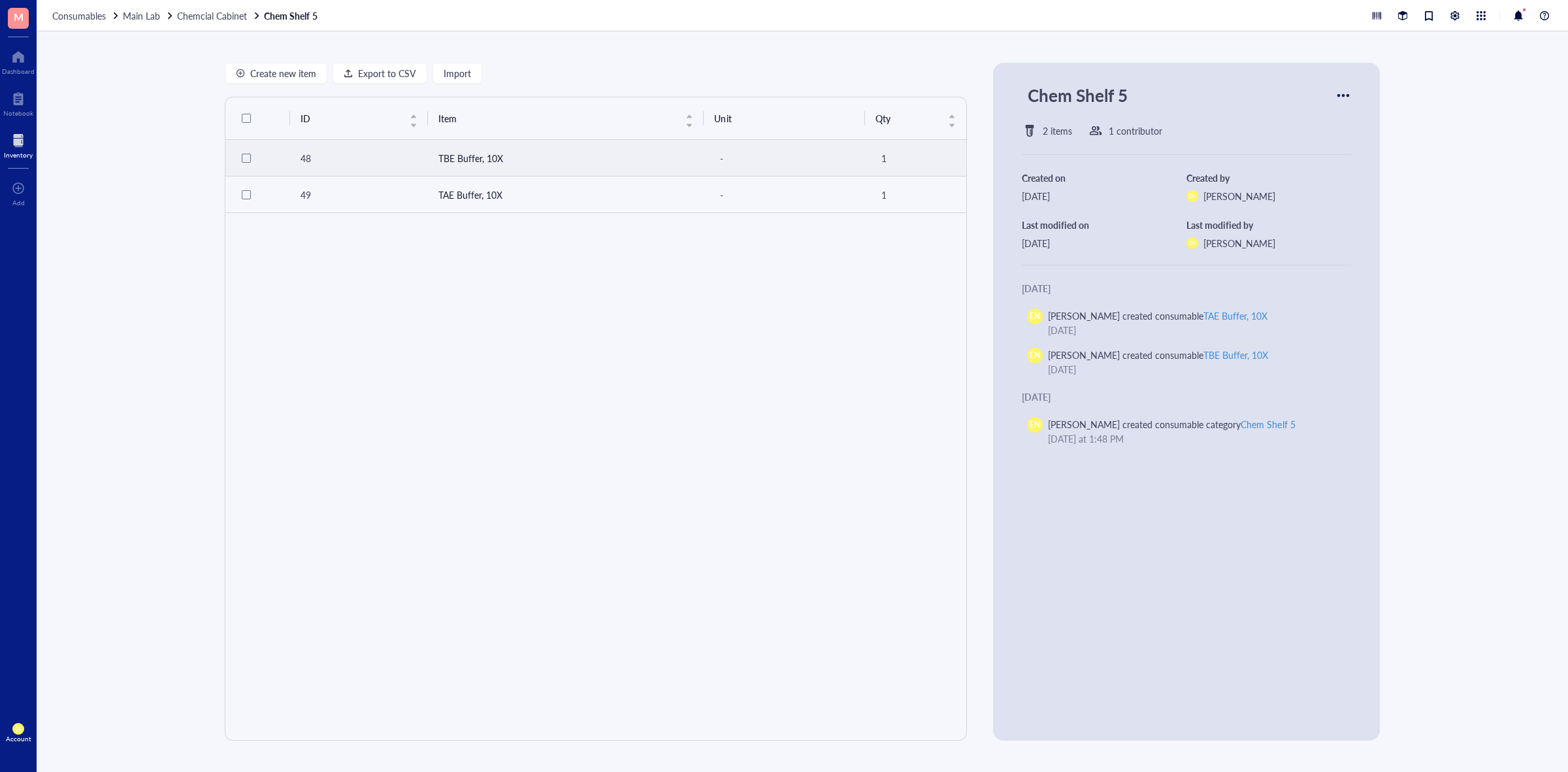
click at [439, 154] on td "TBE Buffer, 10X" at bounding box center [566, 158] width 276 height 37
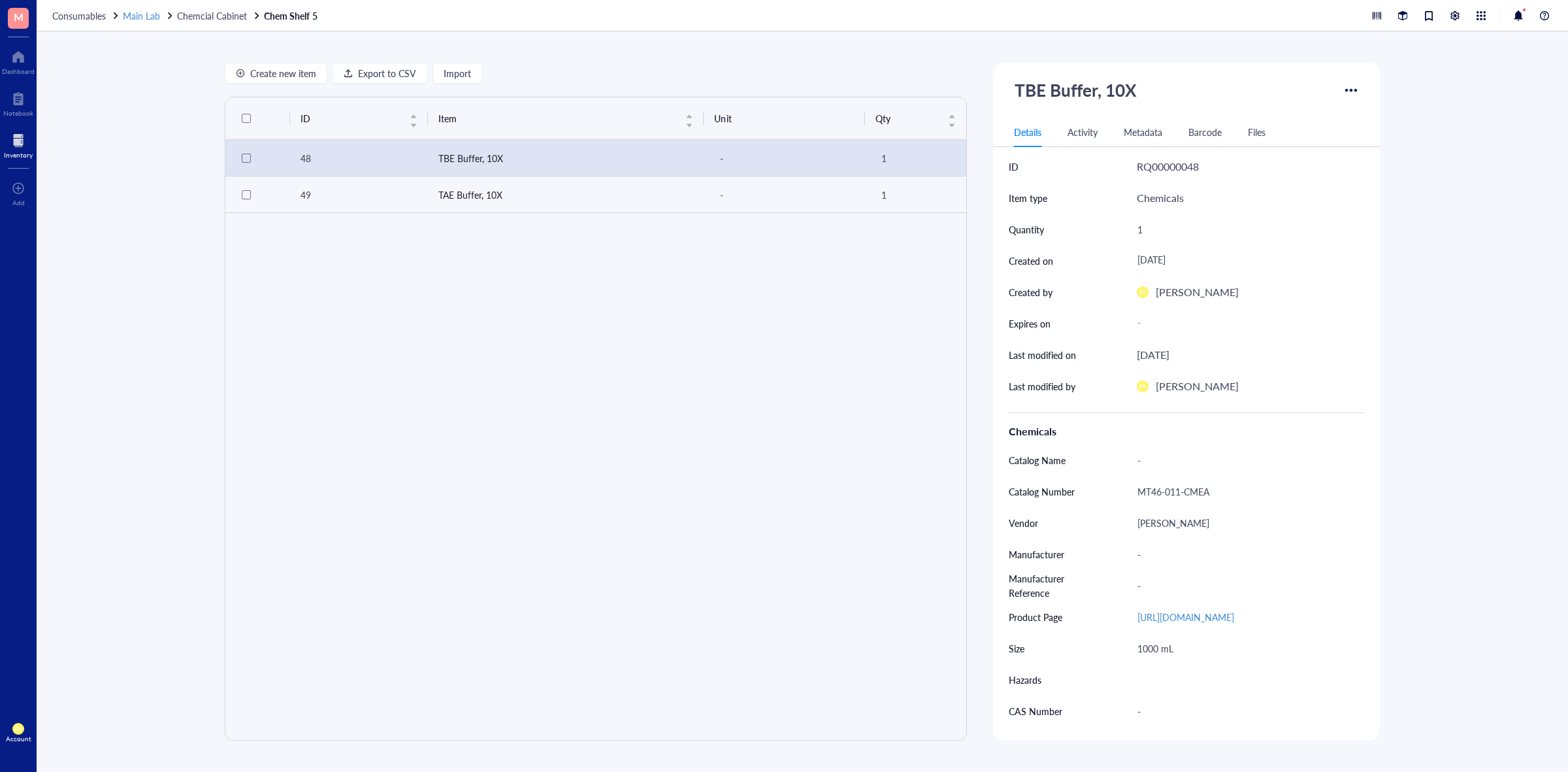
click at [129, 14] on span "Main Lab" at bounding box center [141, 15] width 37 height 13
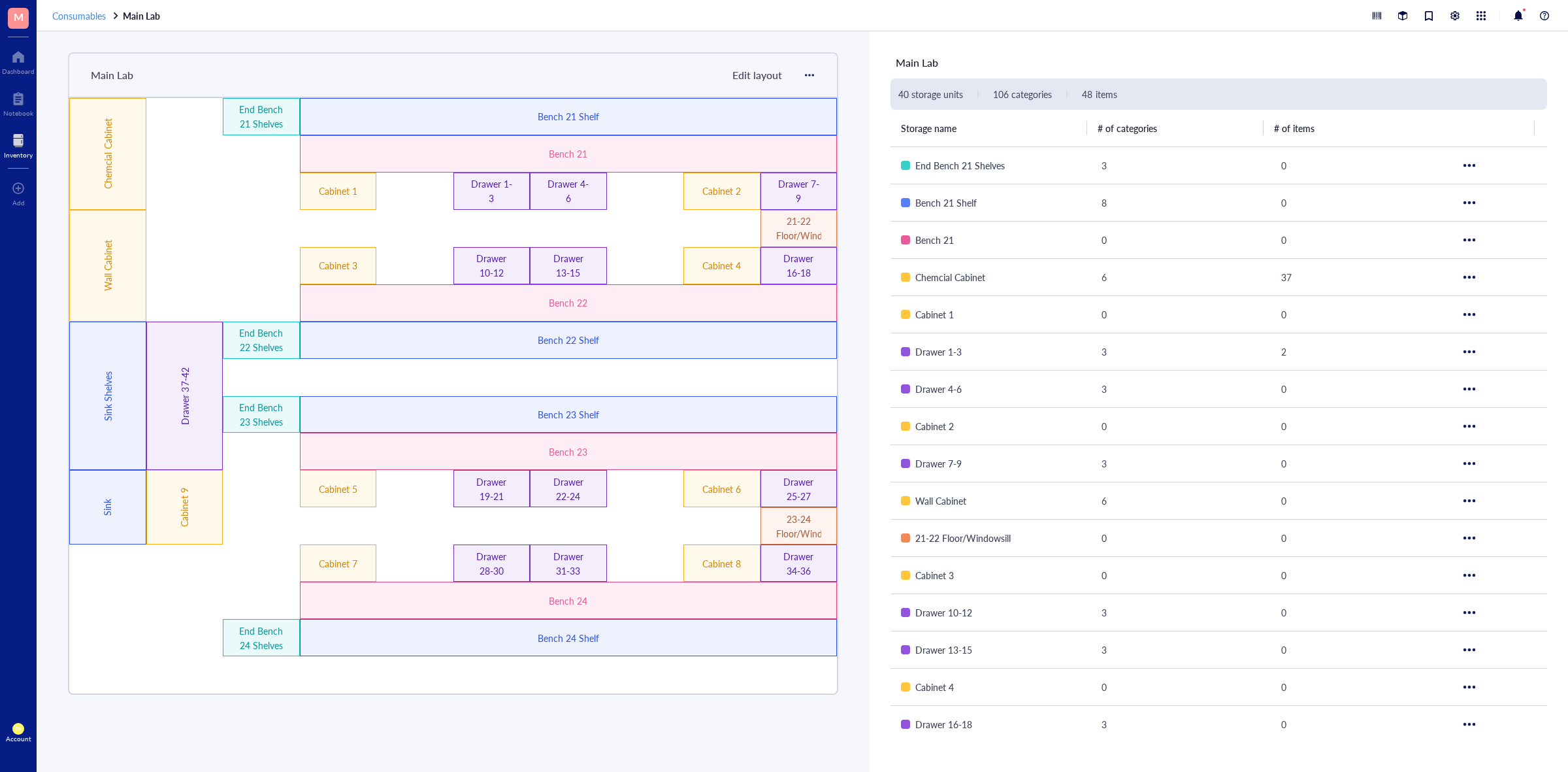
click at [77, 18] on span "Consumables" at bounding box center [79, 15] width 54 height 13
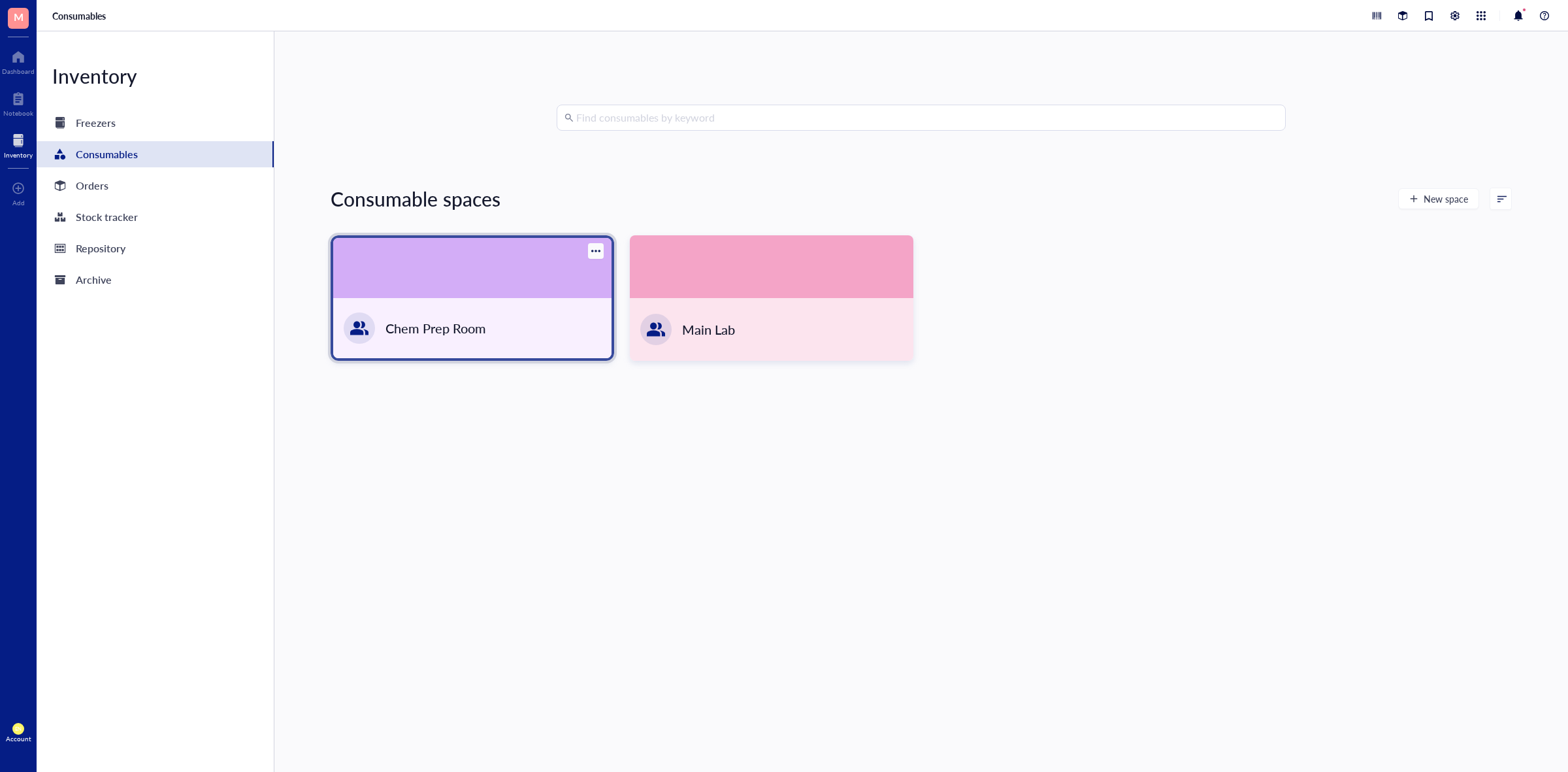
click at [427, 270] on div at bounding box center [472, 268] width 278 height 60
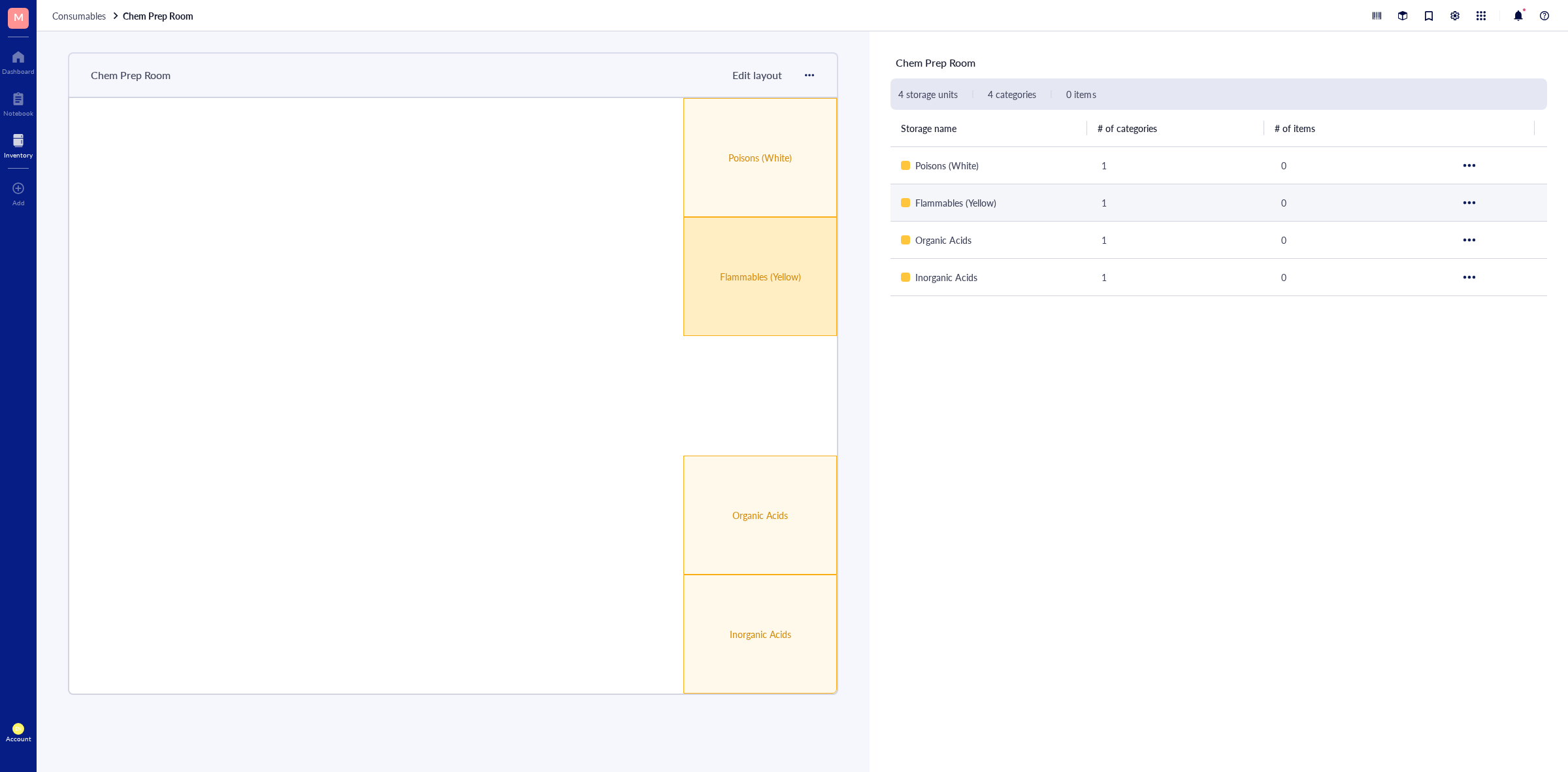
click at [730, 261] on div "Flammables (Yellow)" at bounding box center [760, 276] width 153 height 119
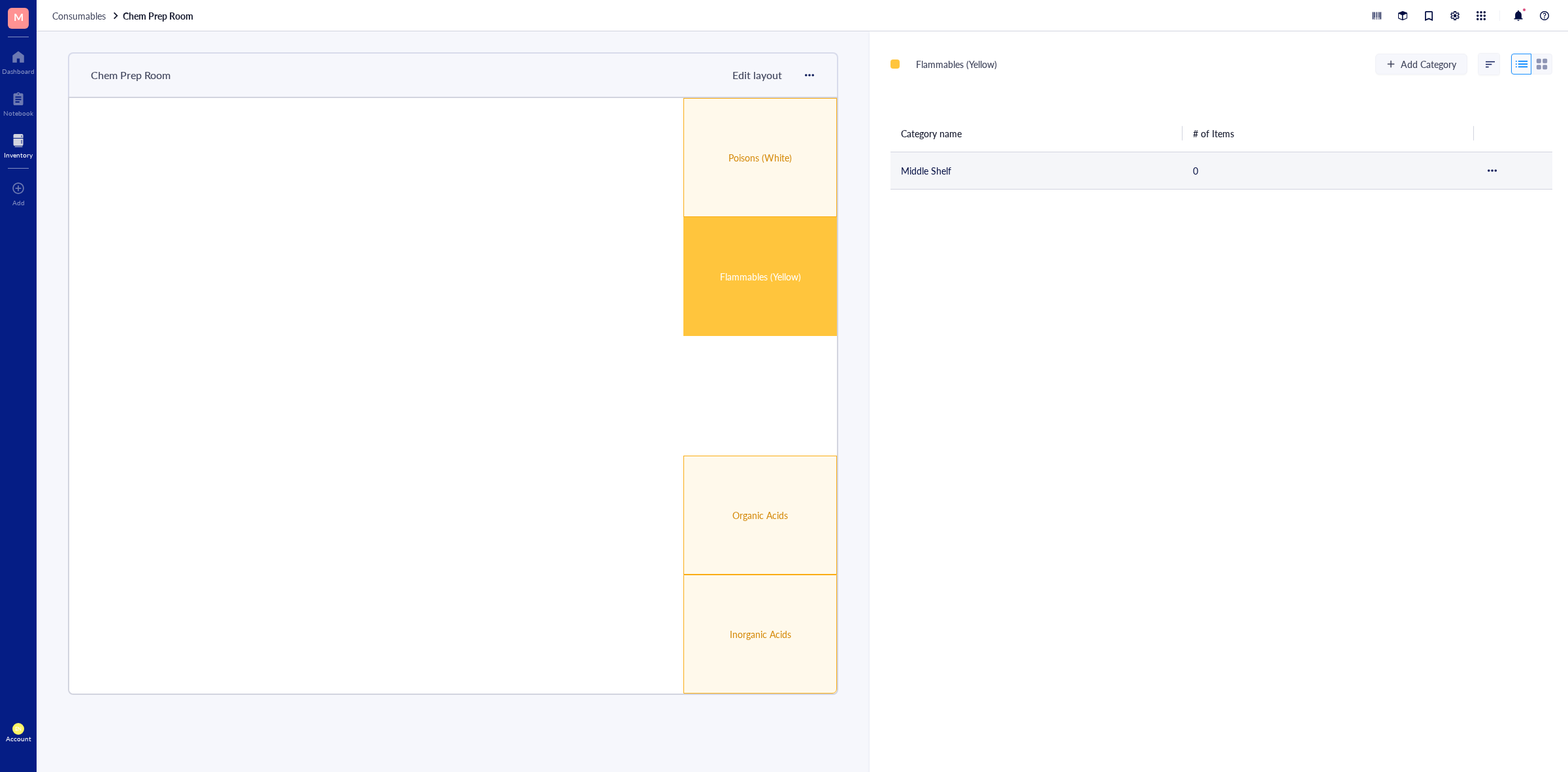
click at [902, 178] on td "Middle Shelf" at bounding box center [1037, 171] width 292 height 37
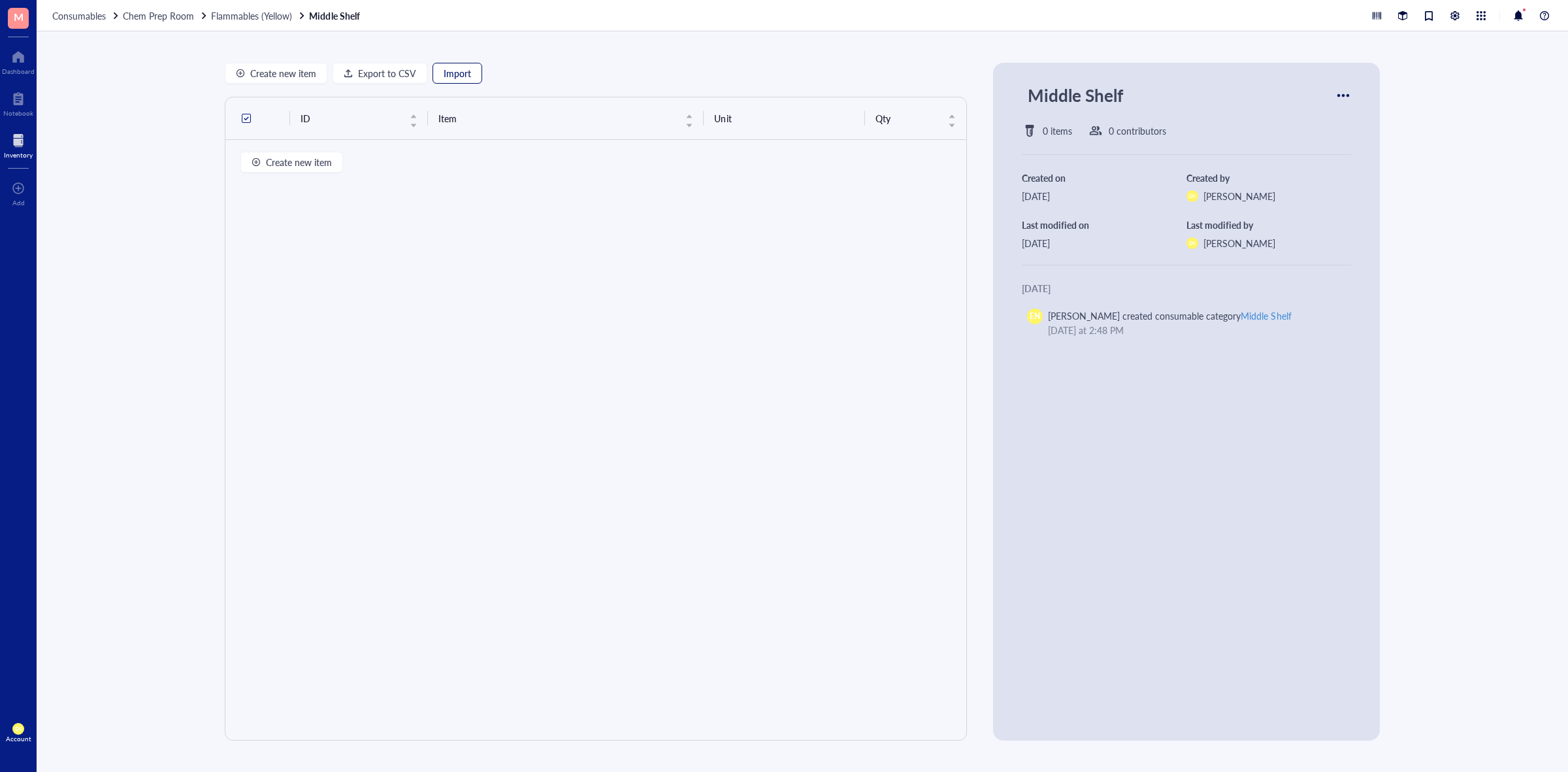
click at [455, 74] on span "Import" at bounding box center [457, 73] width 28 height 10
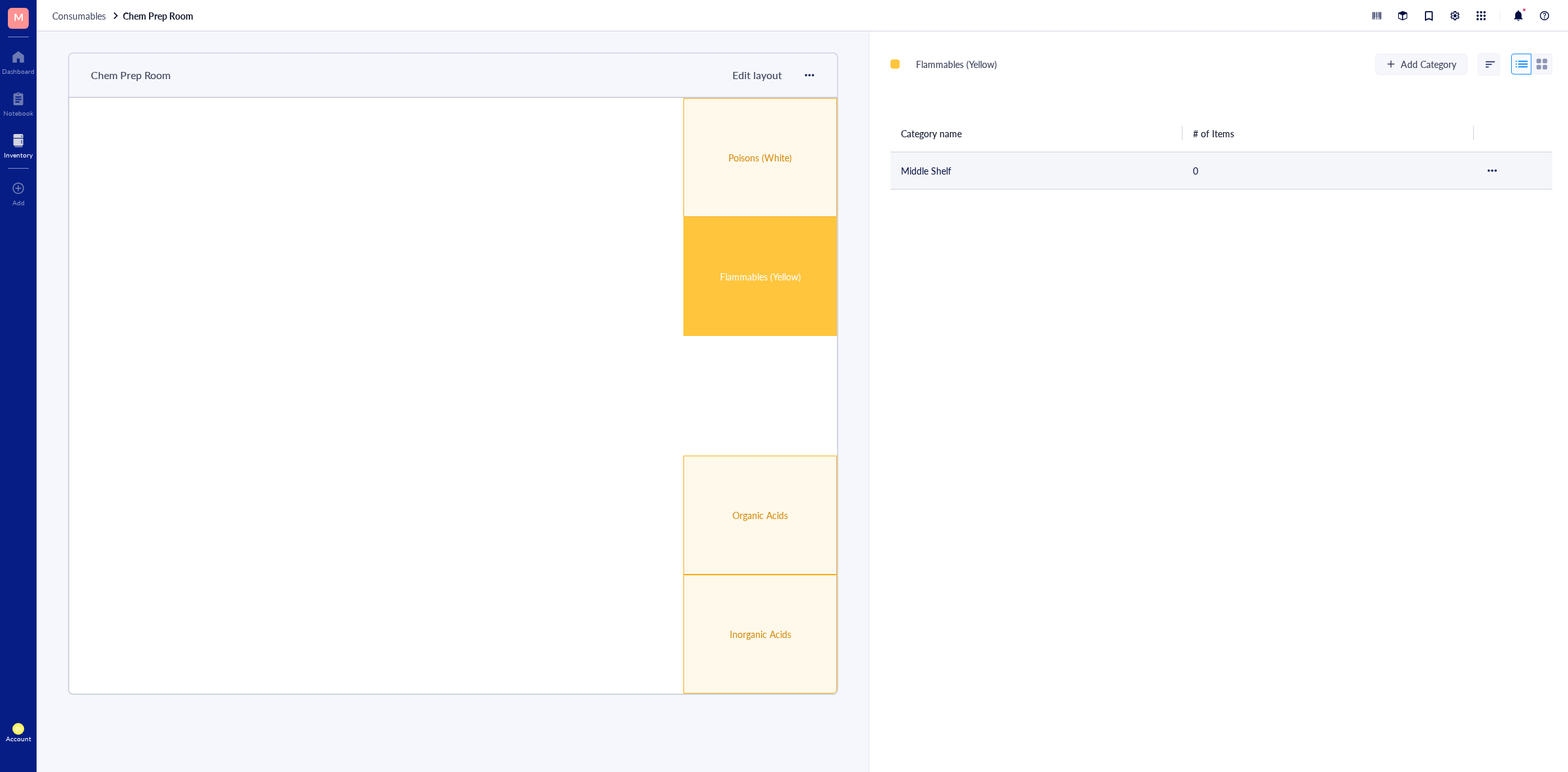
drag, startPoint x: 928, startPoint y: 180, endPoint x: 1480, endPoint y: 174, distance: 552.0
click at [1484, 174] on div at bounding box center [1492, 170] width 16 height 16
click at [1488, 171] on div at bounding box center [1492, 171] width 9 height 9
click at [1488, 173] on div at bounding box center [1492, 171] width 9 height 9
click at [1451, 195] on span "Settings" at bounding box center [1449, 192] width 75 height 14
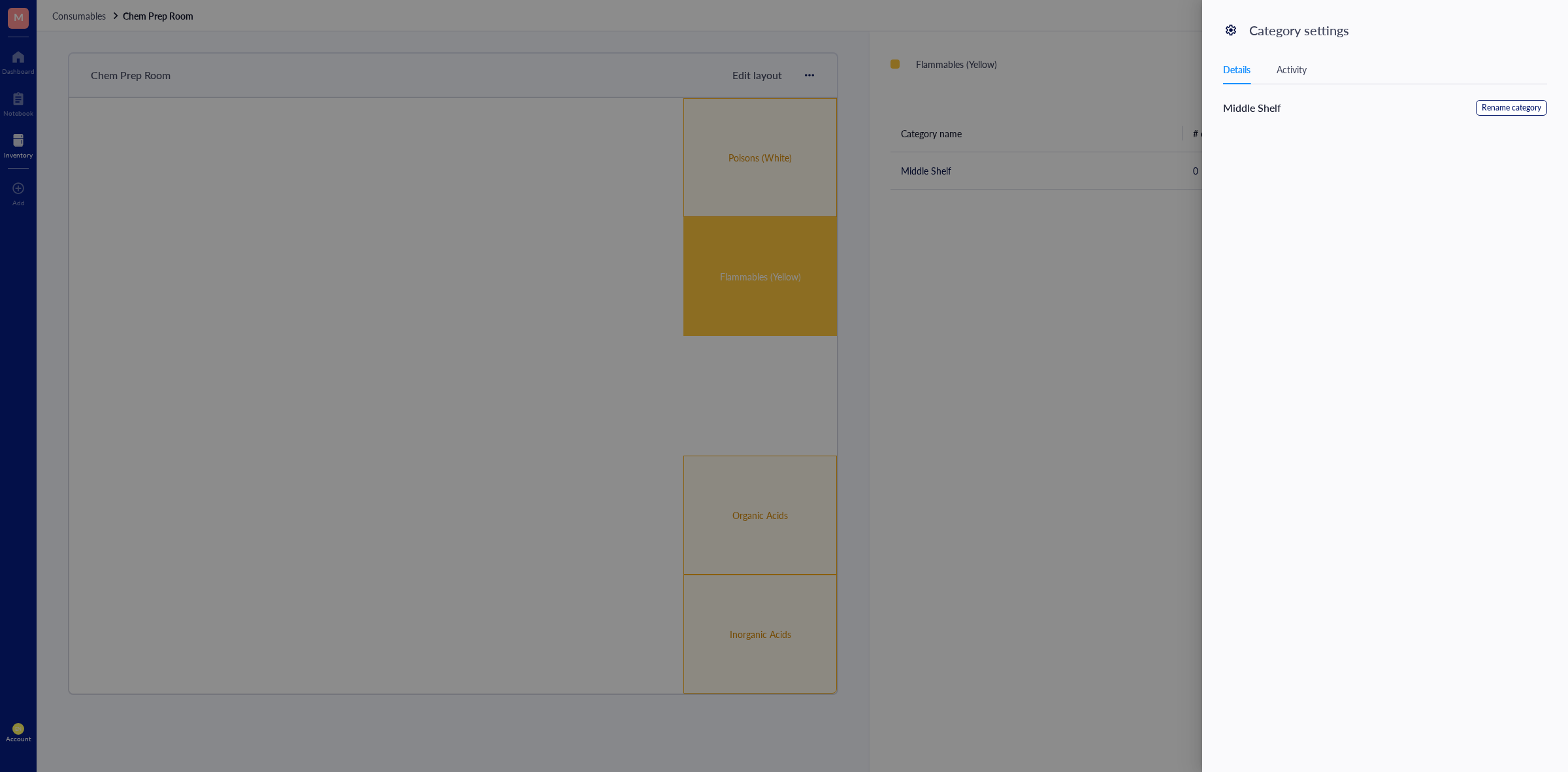
click at [1510, 109] on span "Rename category" at bounding box center [1511, 108] width 59 height 13
click at [1319, 168] on input "Middle Shelf" at bounding box center [1385, 168] width 323 height 23
type input "Middle Shelf/Bottom Shelf"
click at [1533, 102] on button "Save" at bounding box center [1527, 111] width 40 height 21
click at [1043, 291] on div at bounding box center [784, 386] width 1568 height 772
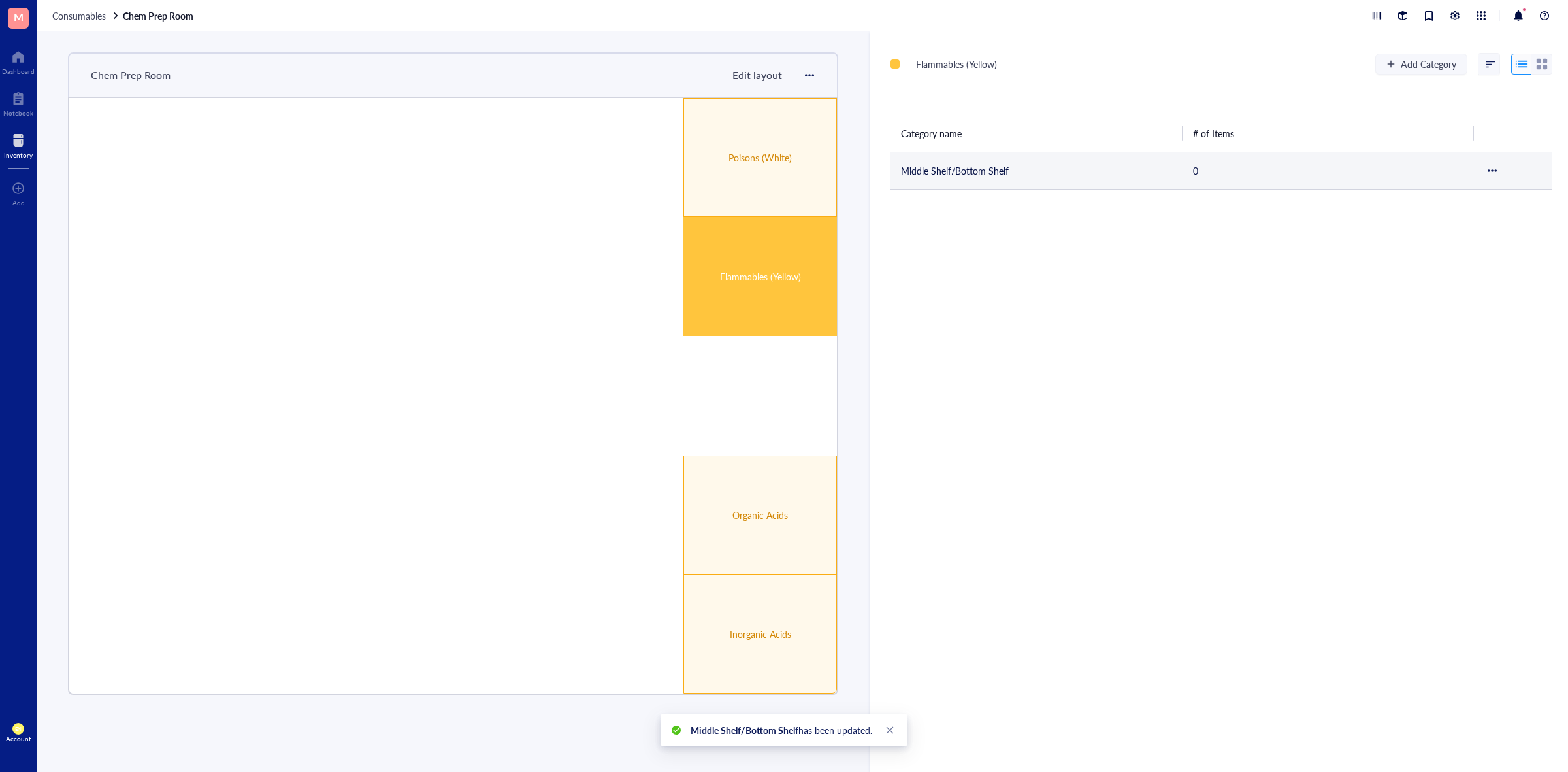
click at [1049, 165] on td "Middle Shelf/Bottom Shelf" at bounding box center [1037, 171] width 292 height 37
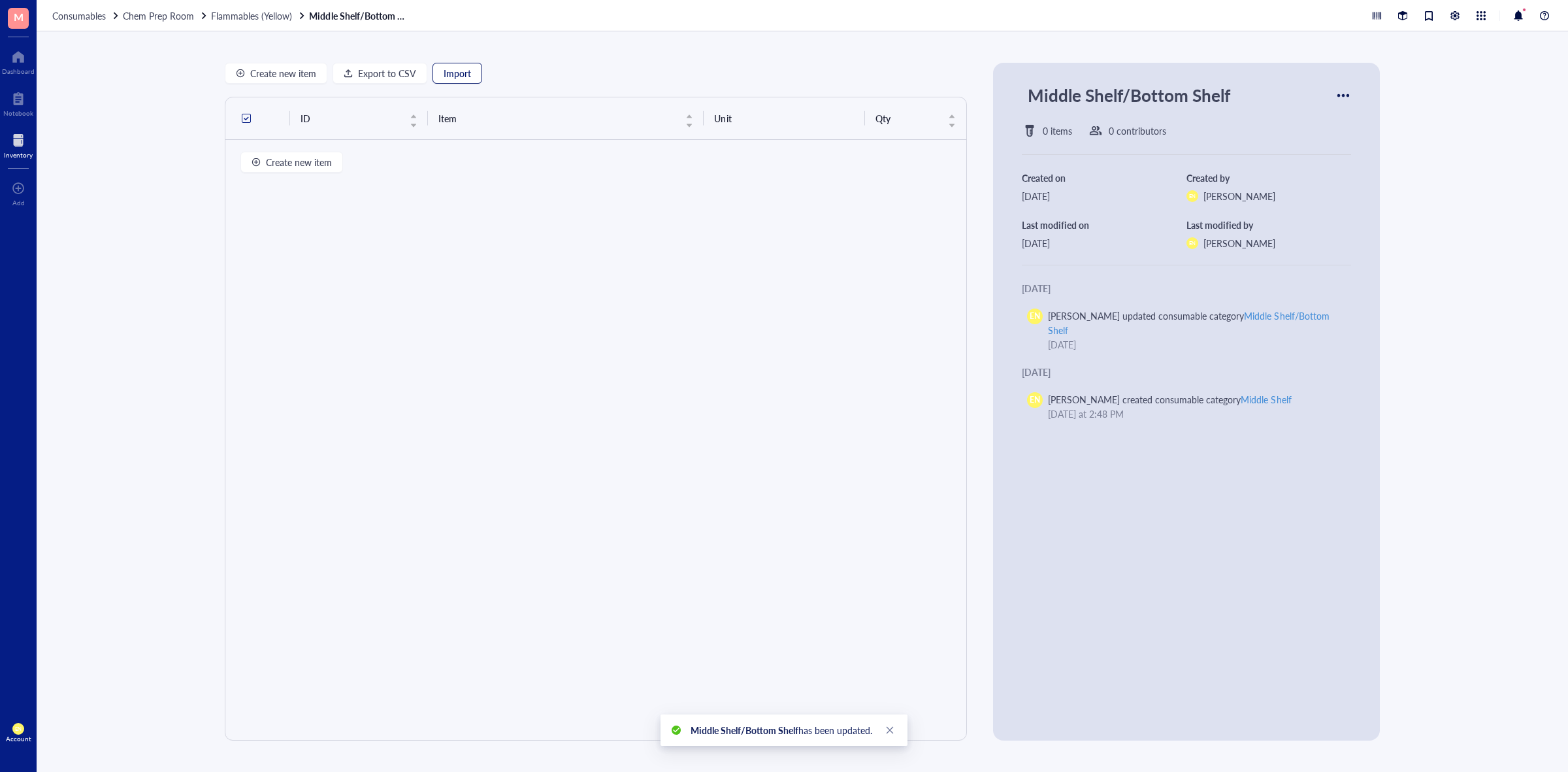
click at [455, 73] on span "Import" at bounding box center [457, 73] width 28 height 10
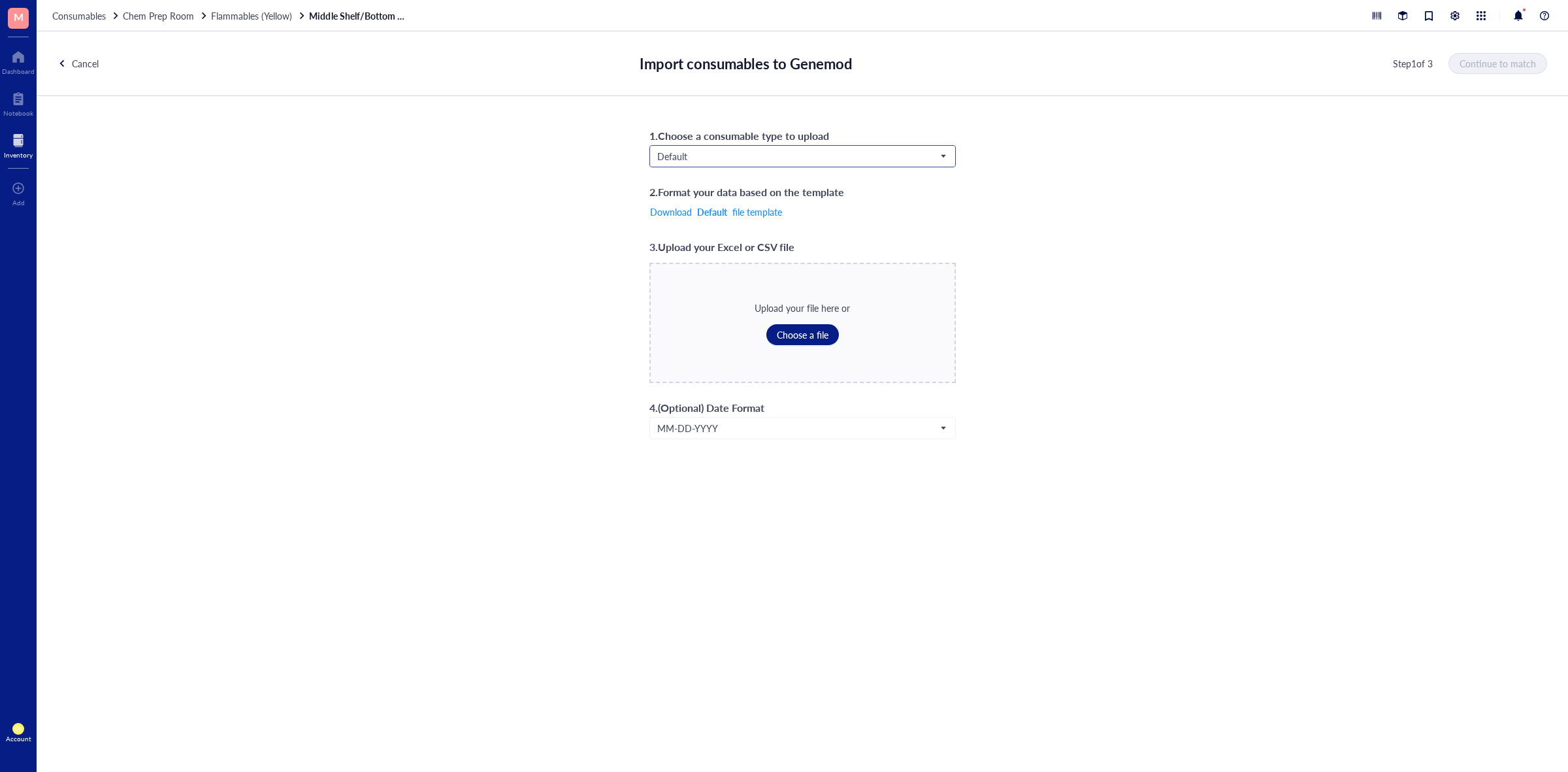
click at [740, 160] on span "Default" at bounding box center [801, 156] width 288 height 12
click at [706, 180] on div "Chemicals" at bounding box center [802, 179] width 289 height 14
click at [795, 337] on span "Choose a file" at bounding box center [802, 335] width 52 height 10
click at [1523, 70] on button "Continue to match" at bounding box center [1498, 64] width 97 height 21
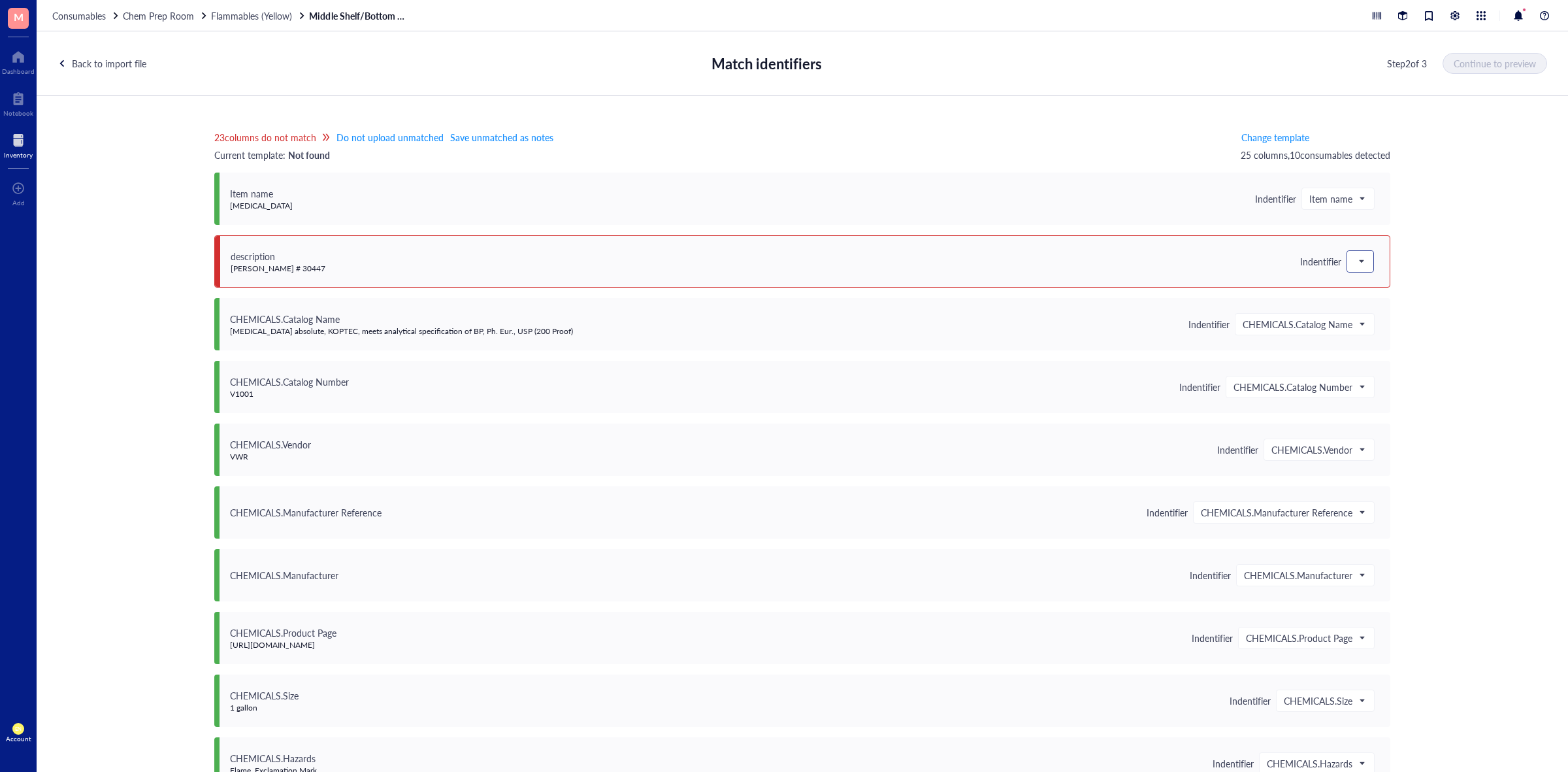
click at [1348, 257] on div at bounding box center [1360, 261] width 26 height 21
click at [1381, 306] on div "Save as notes" at bounding box center [1431, 306] width 152 height 14
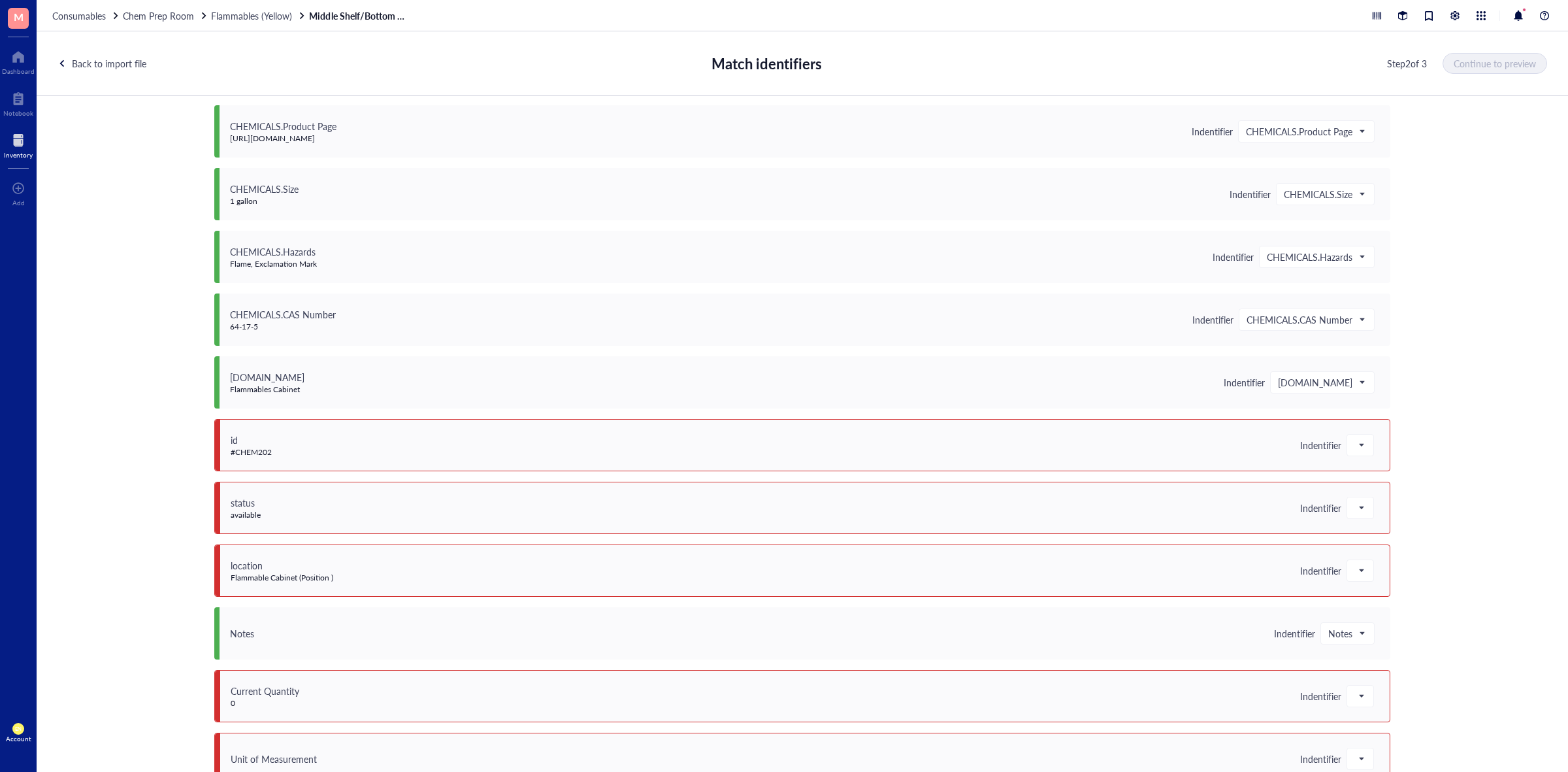
scroll to position [572, 0]
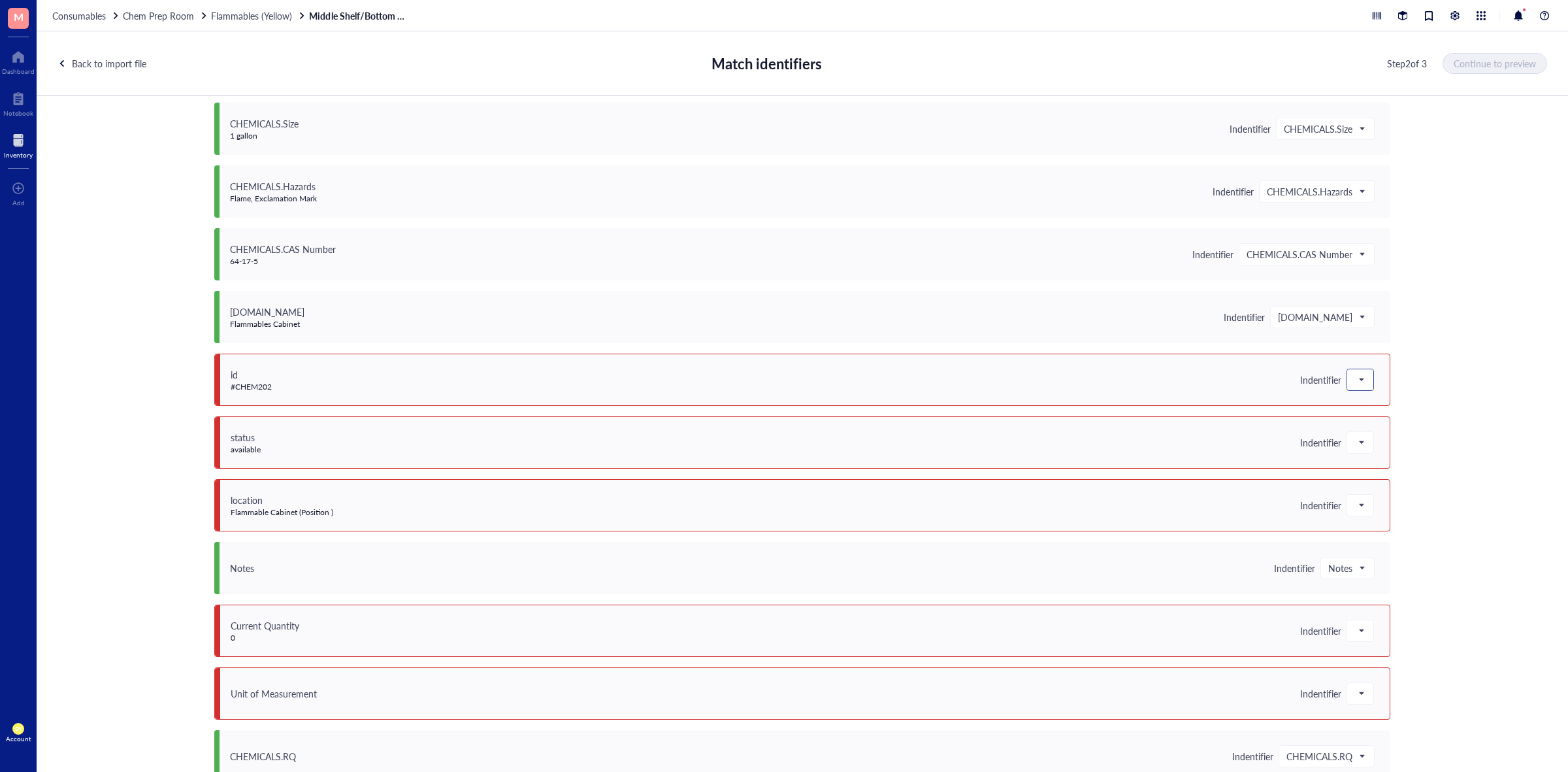
click at [1347, 380] on div at bounding box center [1360, 380] width 26 height 21
click at [1365, 430] on div "Save as notes" at bounding box center [1431, 424] width 152 height 14
click at [1360, 441] on span at bounding box center [1361, 443] width 12 height 19
click at [1370, 487] on div "Save as notes" at bounding box center [1431, 487] width 152 height 14
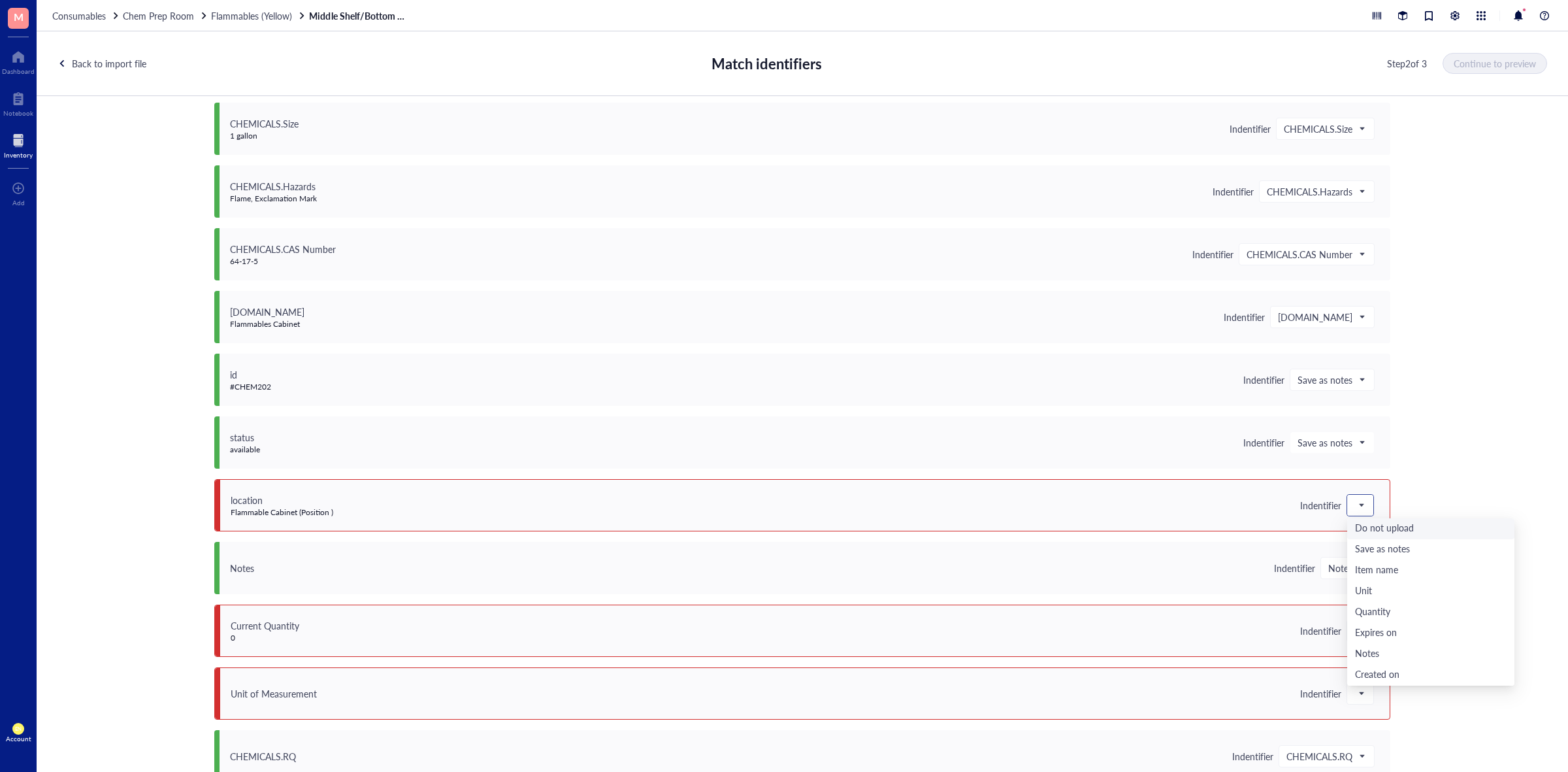
click at [1357, 508] on span at bounding box center [1361, 505] width 12 height 19
click at [1369, 549] on div "Save as notes" at bounding box center [1431, 550] width 152 height 14
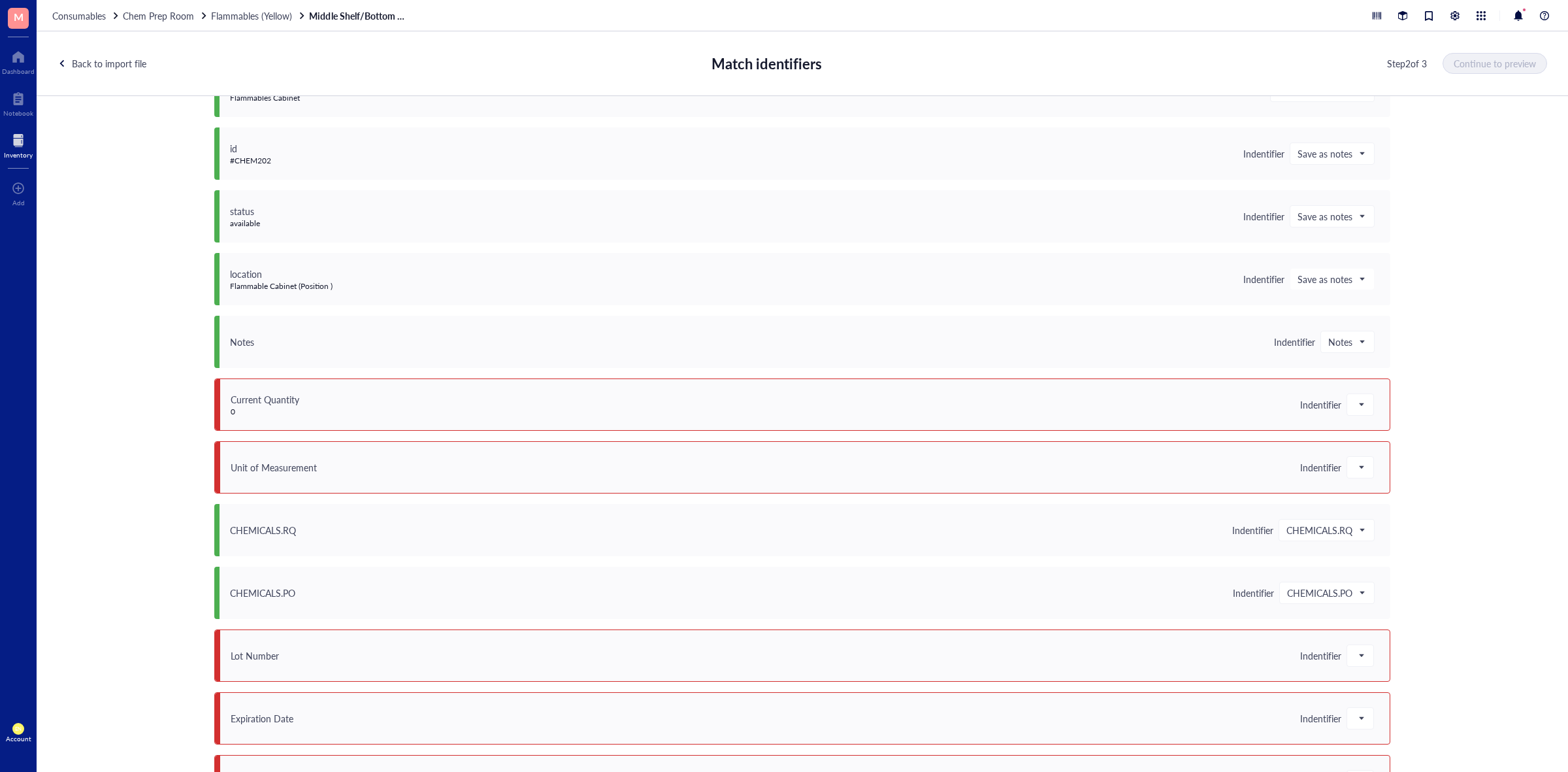
scroll to position [817, 0]
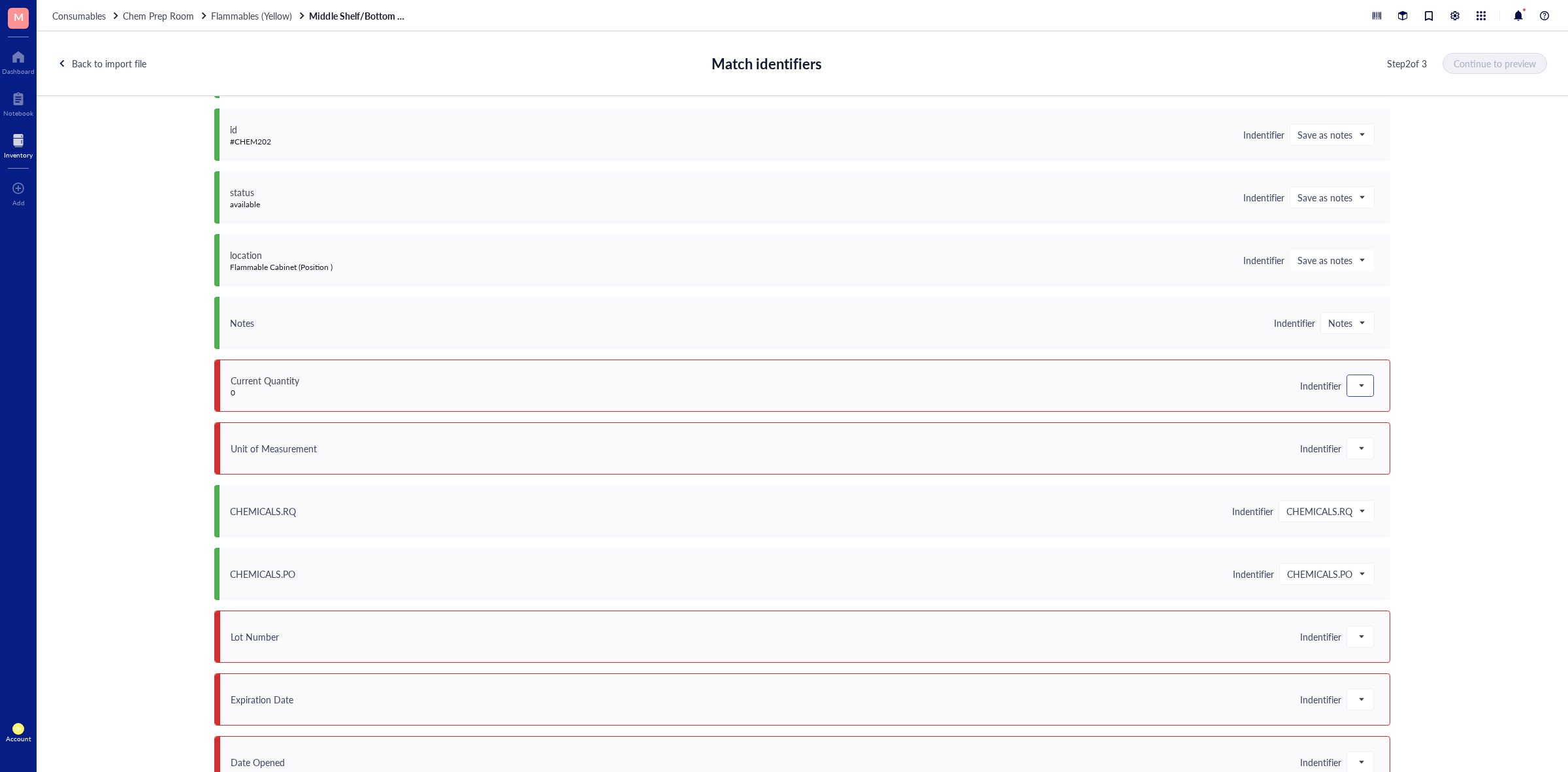
click at [1357, 395] on span at bounding box center [1361, 386] width 12 height 19
click at [1367, 486] on div "Quantity" at bounding box center [1431, 493] width 152 height 14
click at [1357, 451] on span at bounding box center [1361, 449] width 12 height 19
click at [1350, 526] on div "Unit" at bounding box center [1430, 535] width 167 height 21
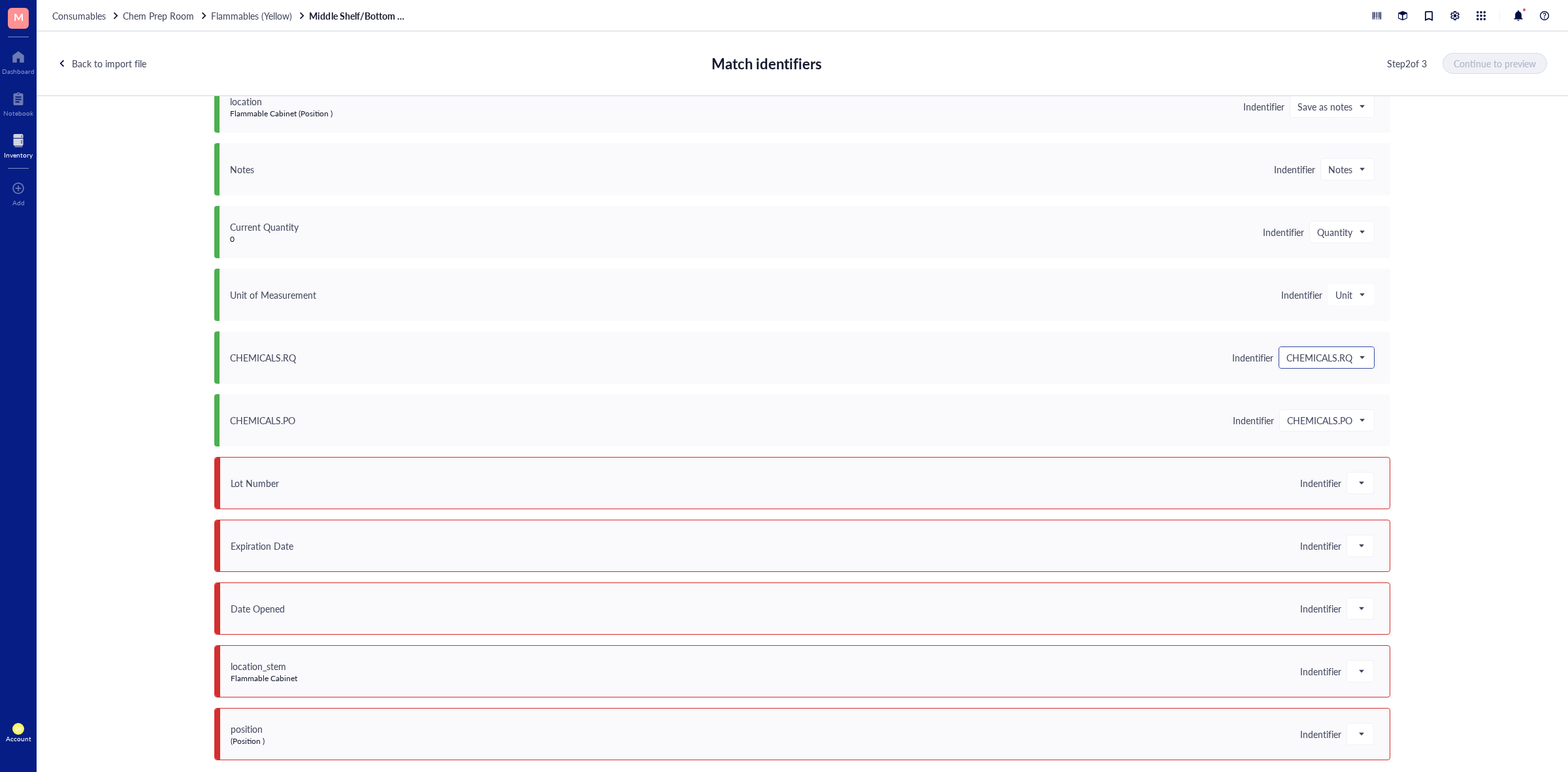
scroll to position [971, 0]
click at [1367, 475] on div at bounding box center [1360, 482] width 26 height 21
click at [1364, 565] on div "Lot #" at bounding box center [1431, 572] width 152 height 14
click at [1348, 543] on div at bounding box center [1360, 545] width 26 height 21
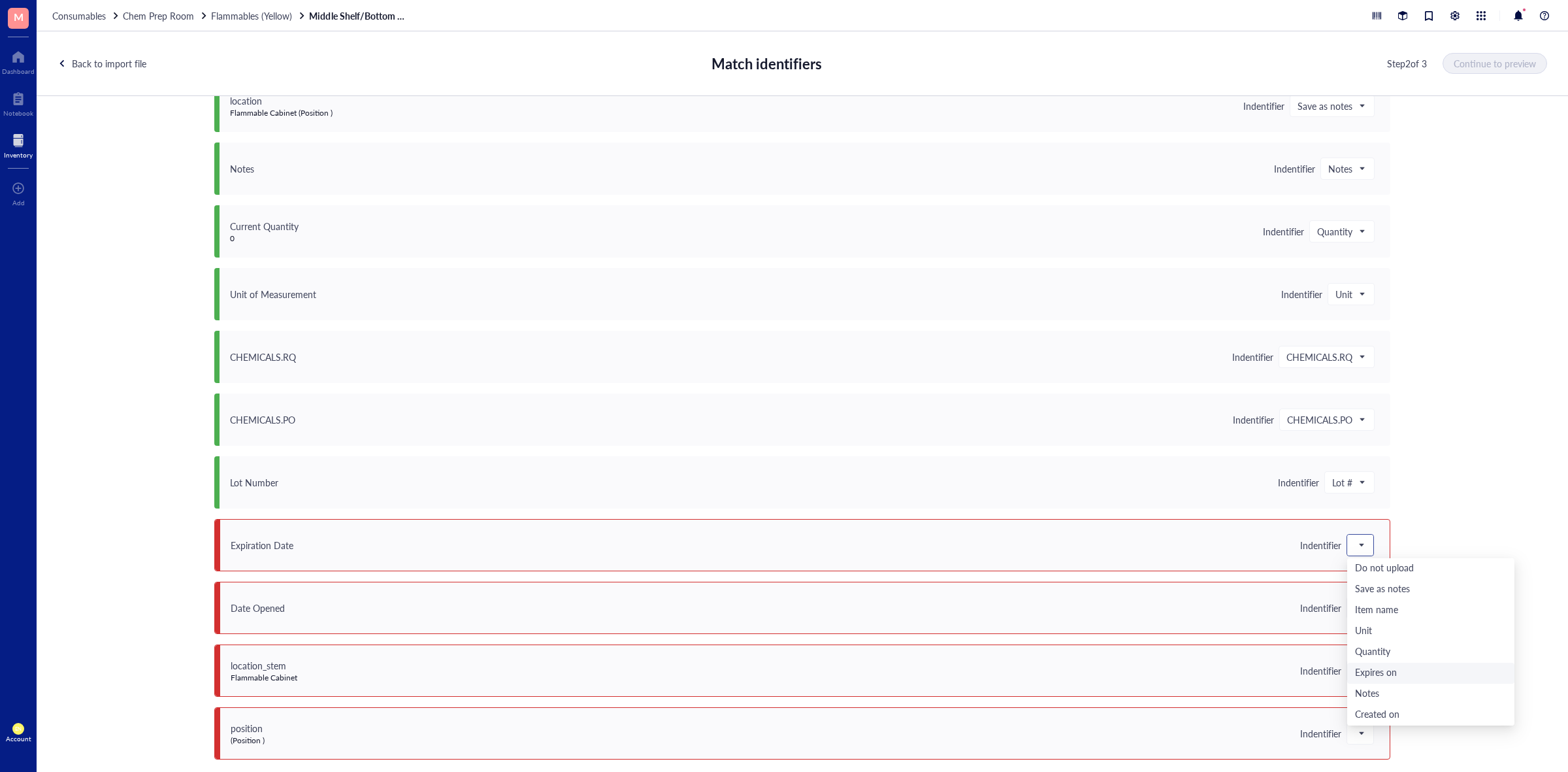
click at [1382, 668] on div "Expires on" at bounding box center [1431, 673] width 152 height 14
click at [1361, 602] on span at bounding box center [1361, 608] width 12 height 19
click at [1381, 459] on div "Save as notes" at bounding box center [1431, 458] width 152 height 14
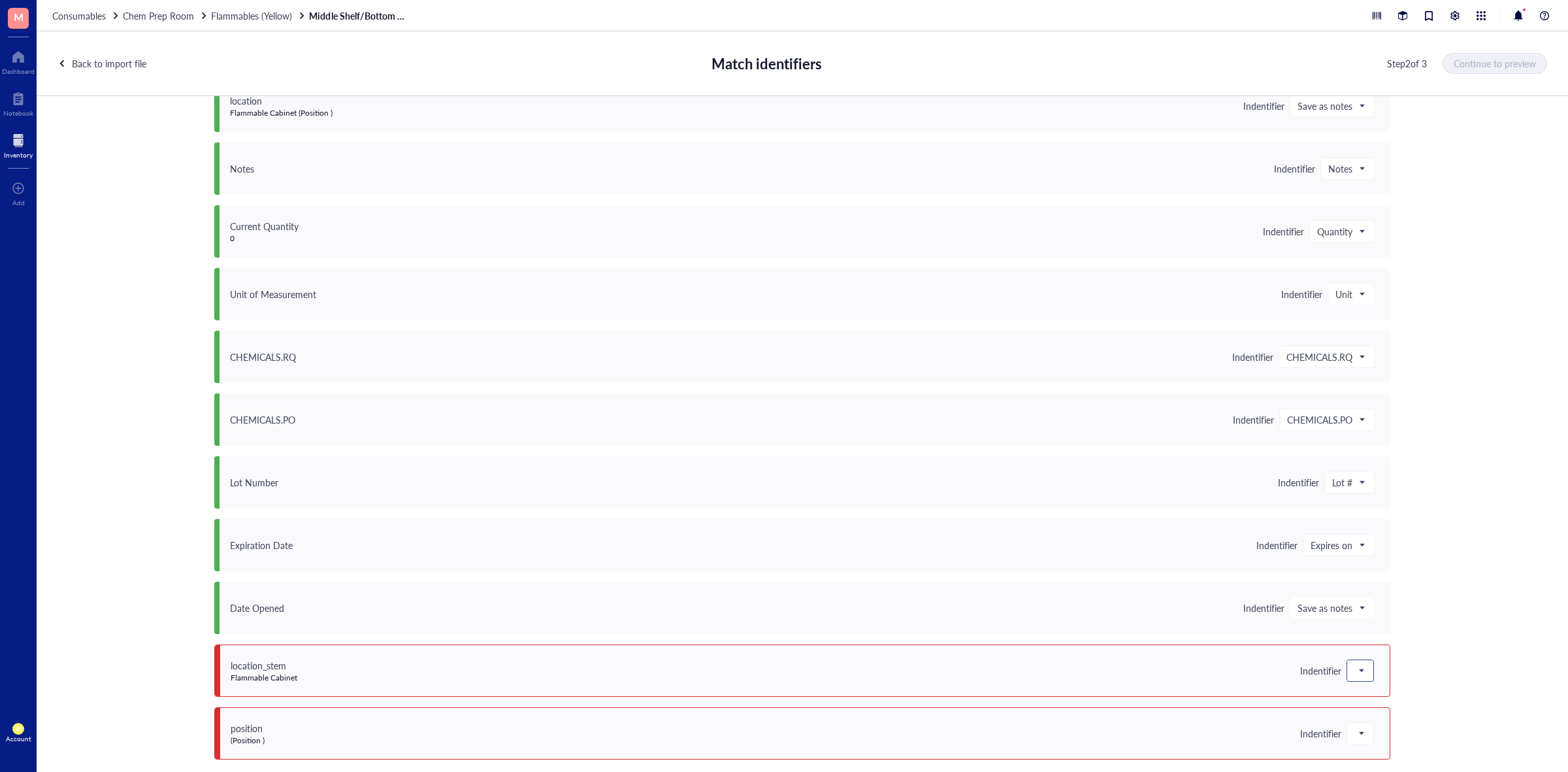
click at [1347, 671] on div at bounding box center [1360, 671] width 26 height 21
click at [1383, 521] on div "Save as notes" at bounding box center [1431, 521] width 152 height 14
click at [1357, 730] on span at bounding box center [1361, 733] width 12 height 19
click at [1399, 583] on div "Save as notes" at bounding box center [1431, 584] width 152 height 14
click at [1485, 70] on button "Continue to preview" at bounding box center [1495, 64] width 103 height 21
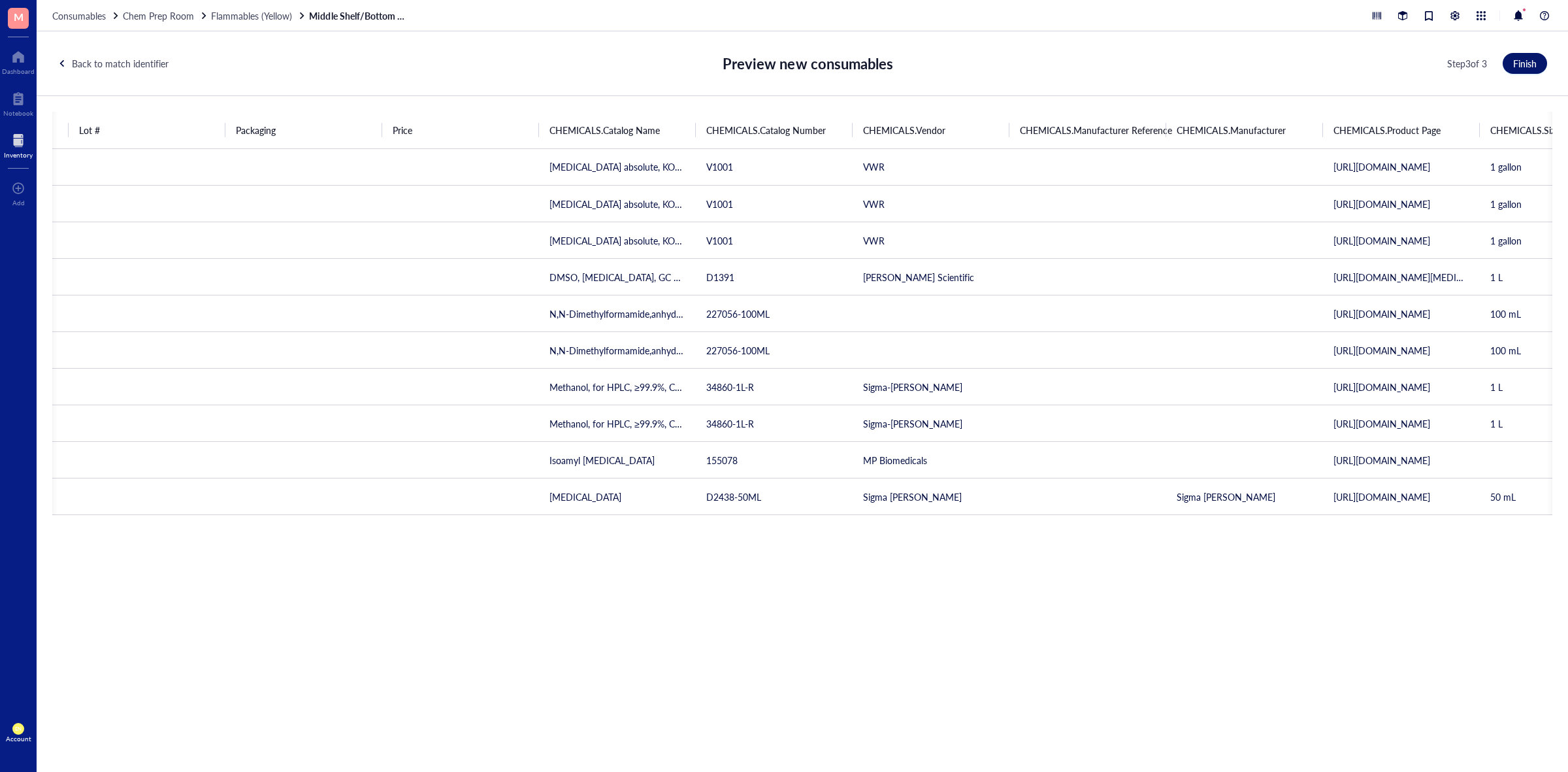
scroll to position [0, 0]
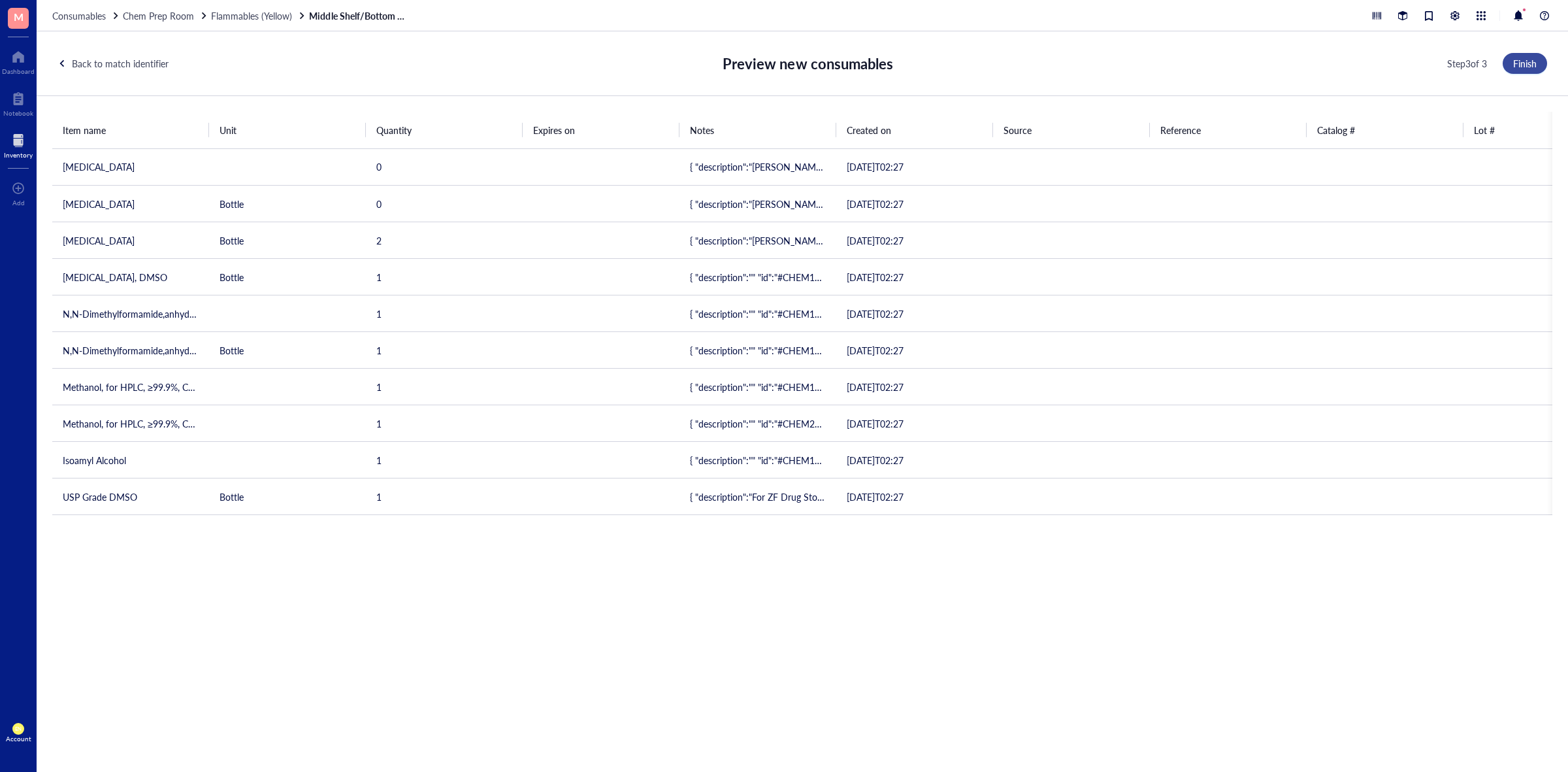
click at [1544, 70] on button "Finish" at bounding box center [1525, 64] width 44 height 21
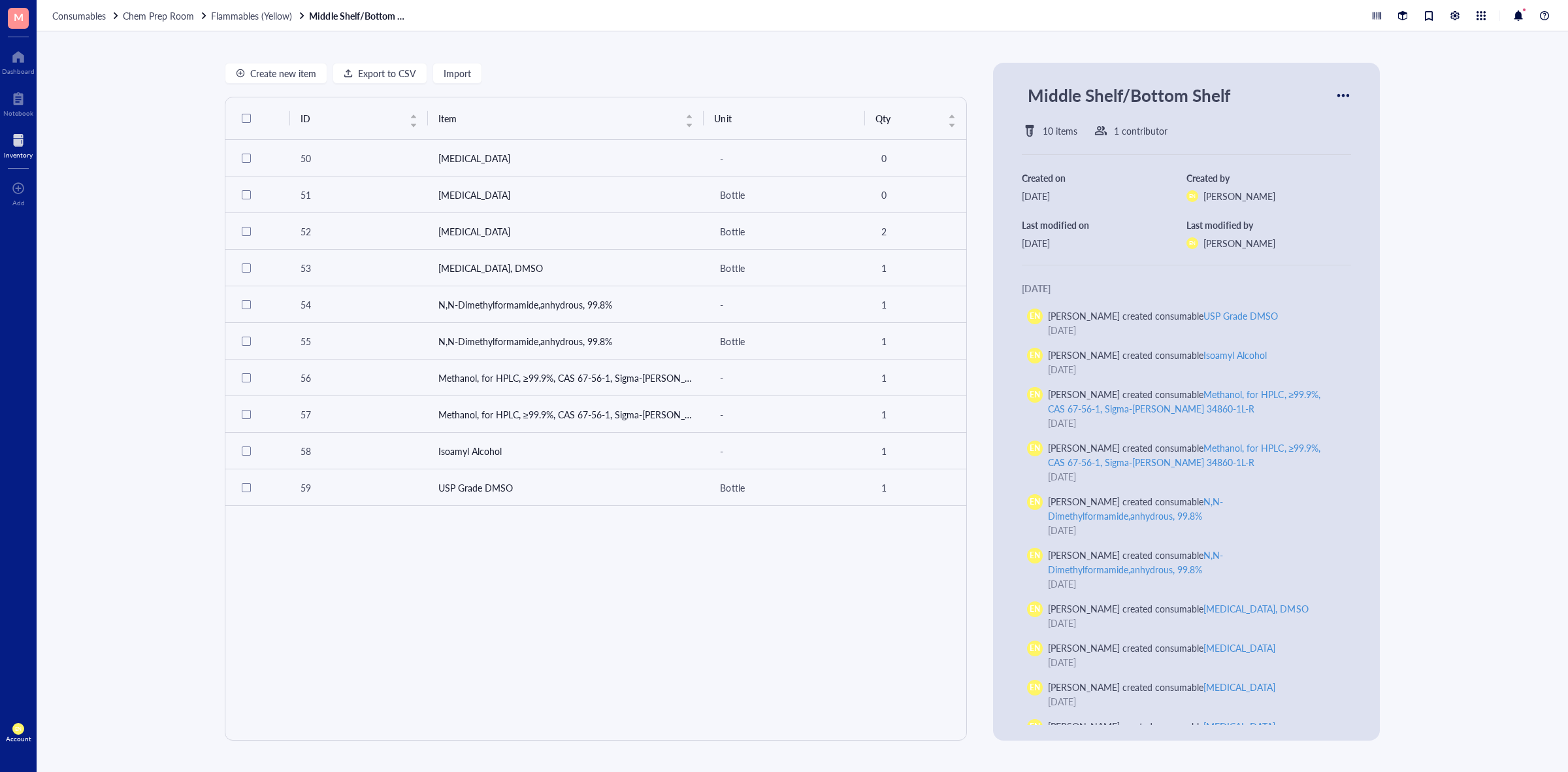
click at [167, 22] on div "Consumables Chem Prep Room Flammables (Yellow) Middle Shelf/Bottom Shelf" at bounding box center [802, 16] width 1531 height 31
click at [167, 16] on span "Chem Prep Room" at bounding box center [158, 15] width 71 height 13
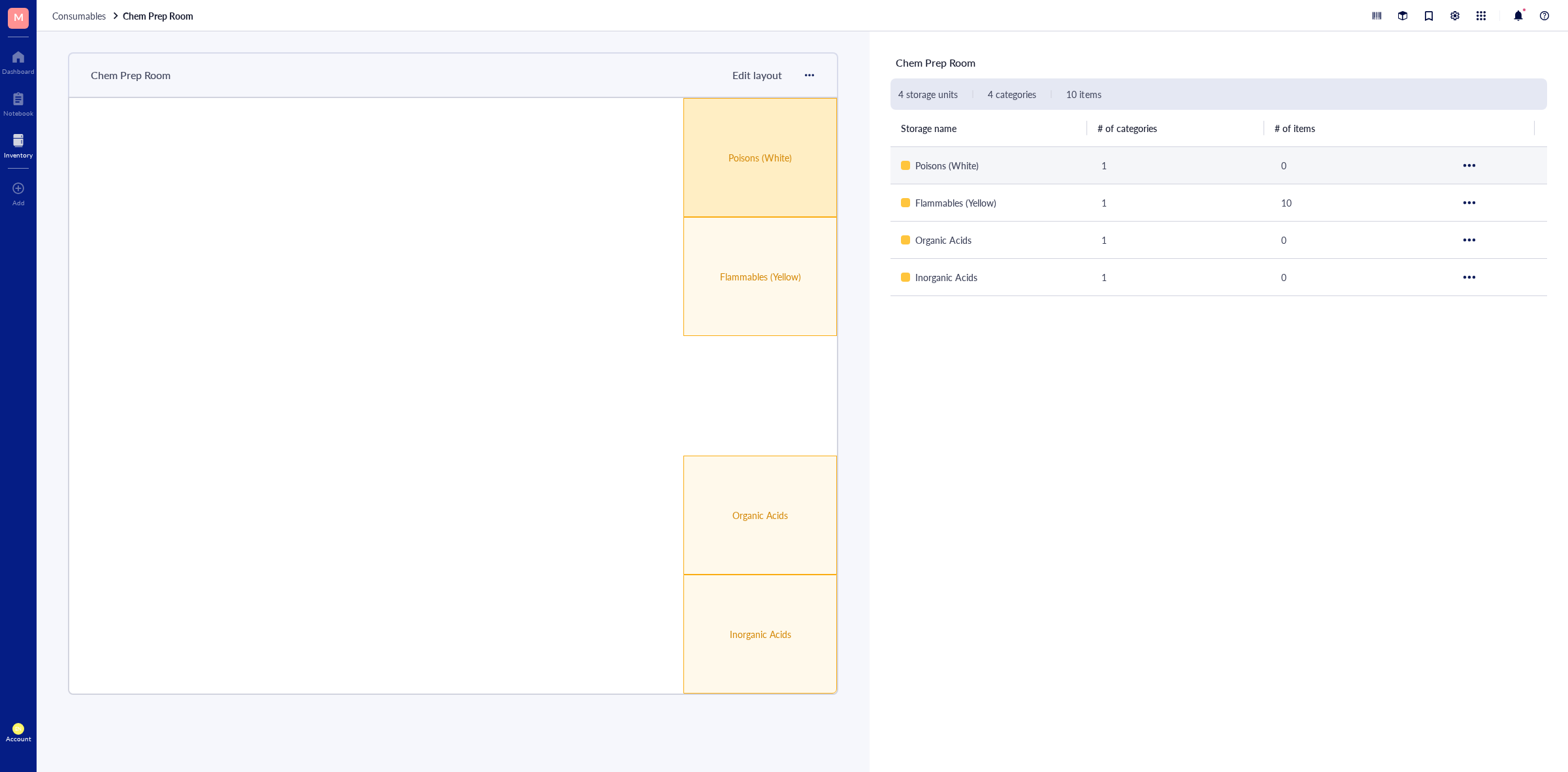
click at [792, 184] on div "Poisons (White)" at bounding box center [760, 157] width 153 height 119
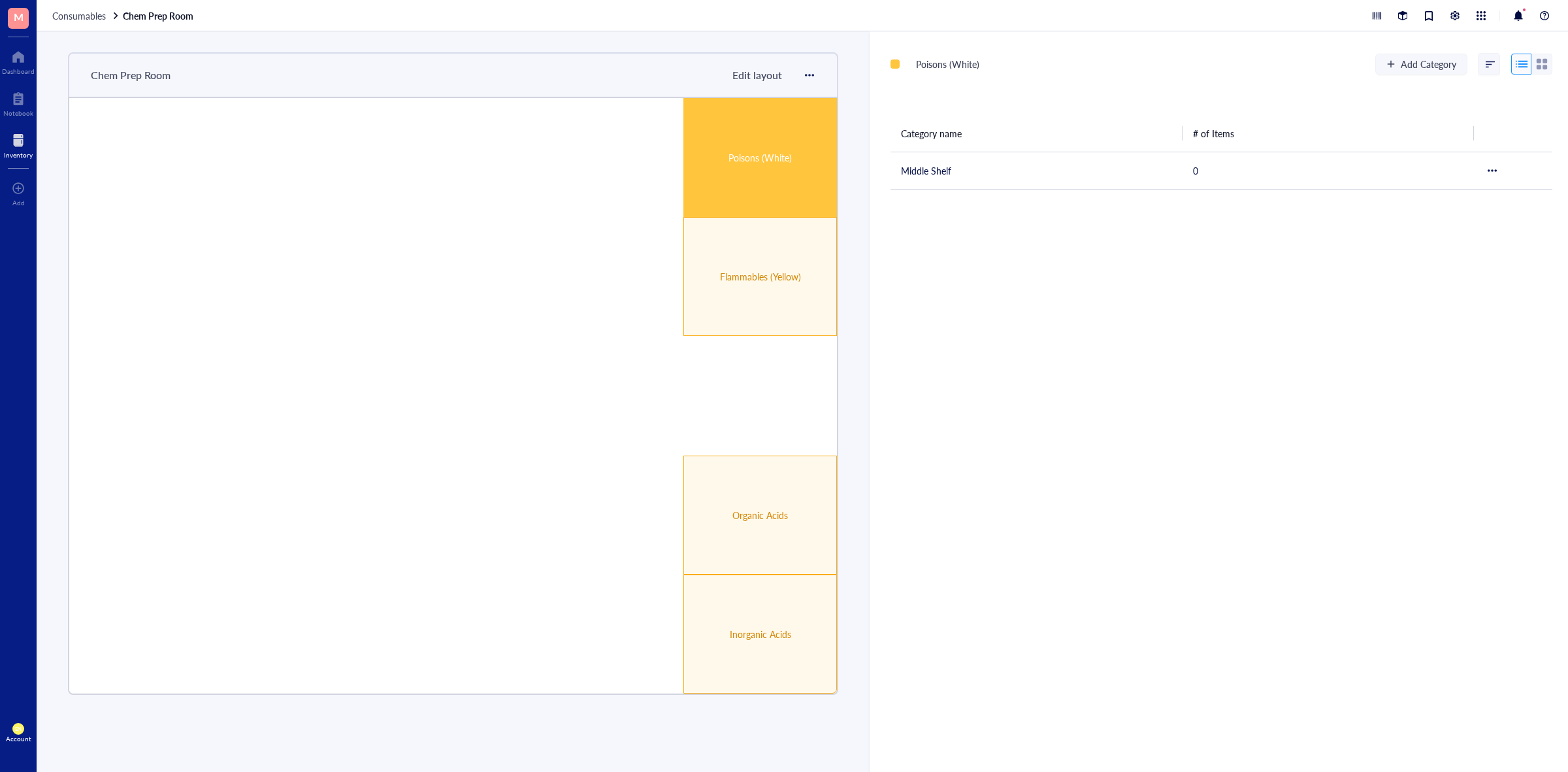
click at [776, 154] on div "Poisons (White)" at bounding box center [760, 157] width 91 height 14
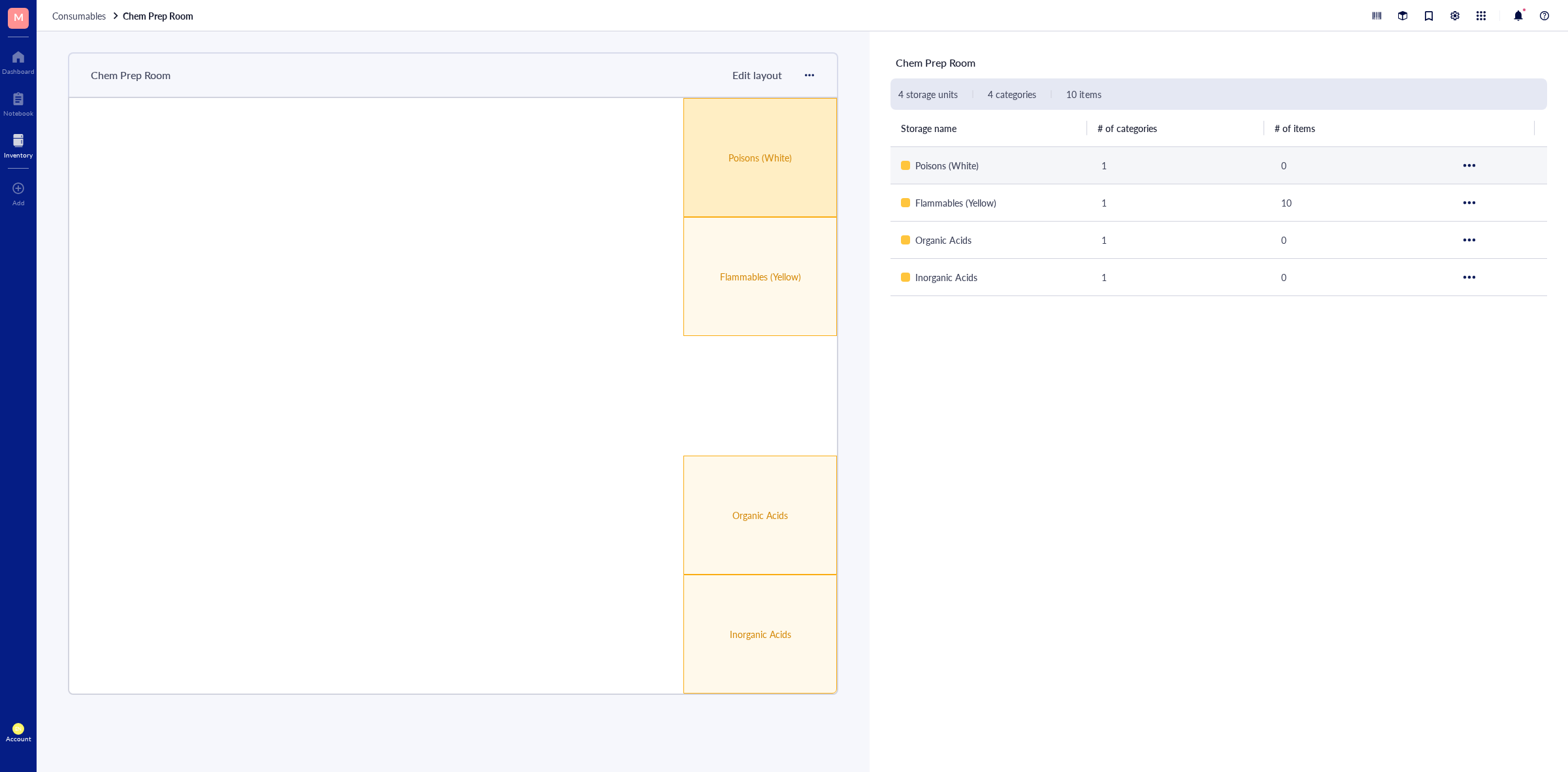
drag, startPoint x: 776, startPoint y: 154, endPoint x: 783, endPoint y: 149, distance: 8.6
click at [783, 151] on div "Poisons (White)" at bounding box center [760, 157] width 91 height 14
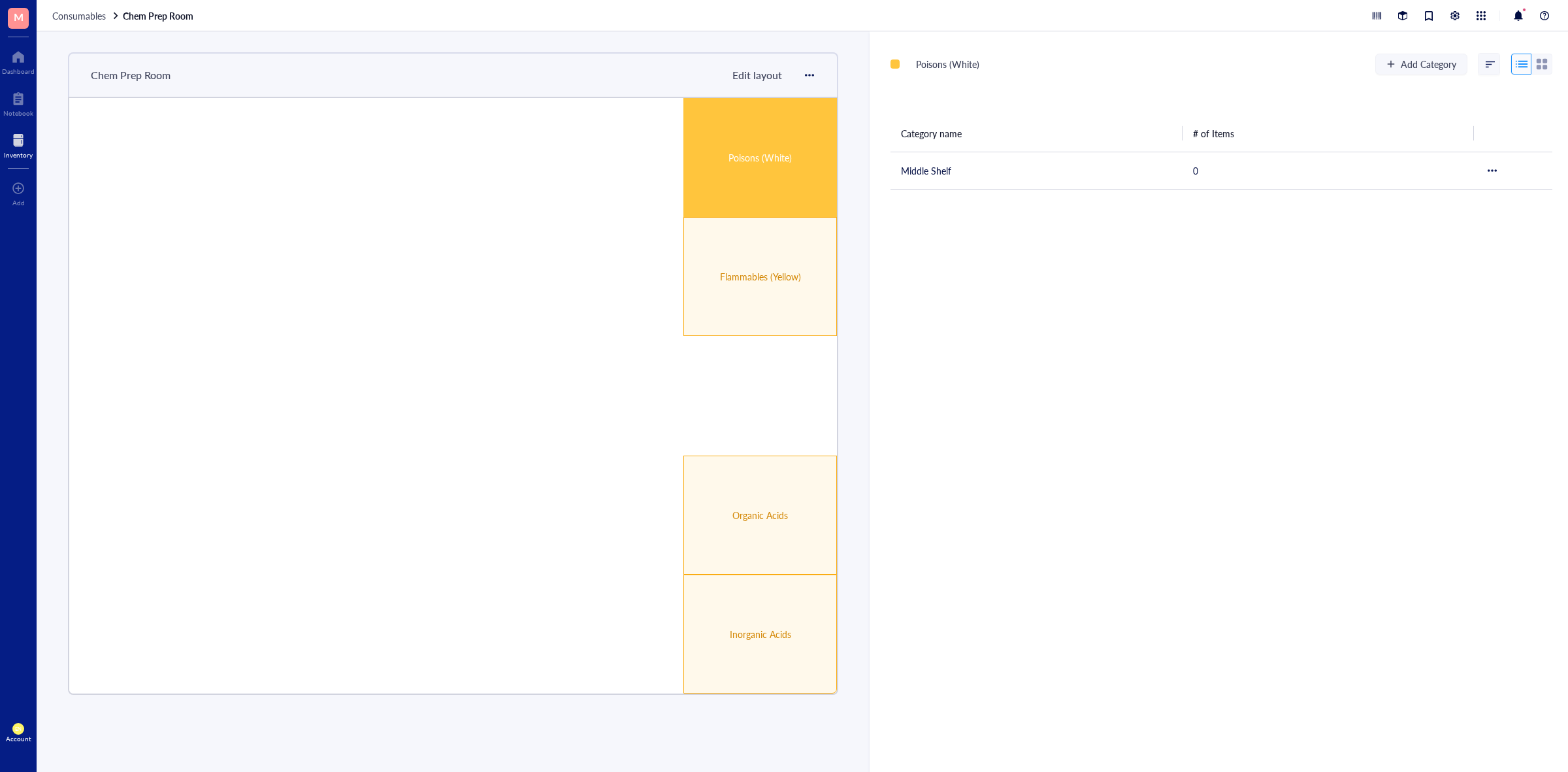
click at [763, 77] on span "Edit layout" at bounding box center [757, 75] width 49 height 15
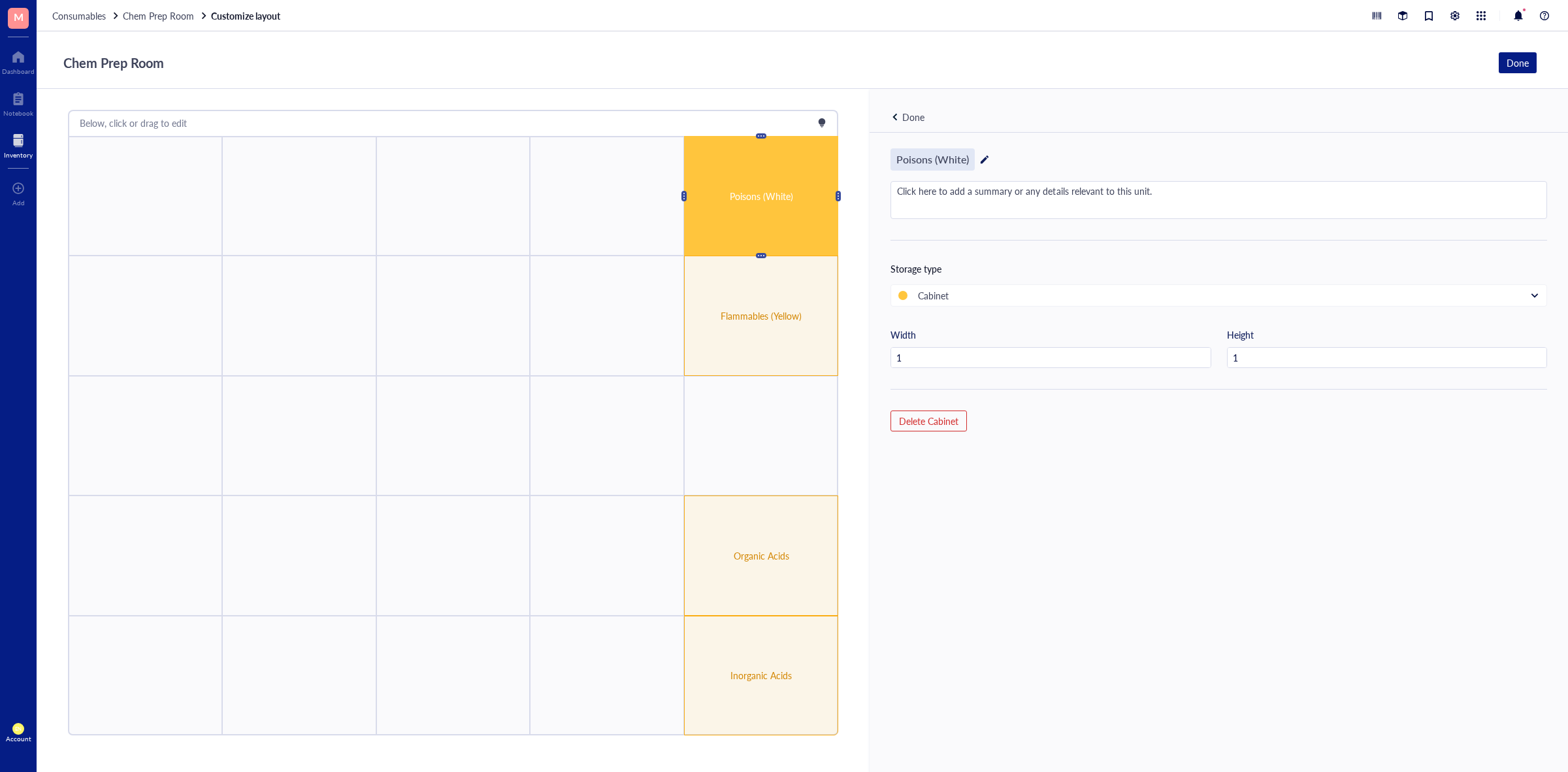
click at [931, 154] on div "Poisons (White)" at bounding box center [933, 159] width 85 height 22
click at [923, 160] on input "Poisons (White)" at bounding box center [942, 159] width 100 height 21
drag, startPoint x: 927, startPoint y: 161, endPoint x: 844, endPoint y: 163, distance: 83.0
click at [844, 163] on div "Below, click or drag to edit Inorganic Acids Organic Acids Flammables (Yellow) …" at bounding box center [802, 431] width 1531 height 683
type input "Assorted Hazards (White)"
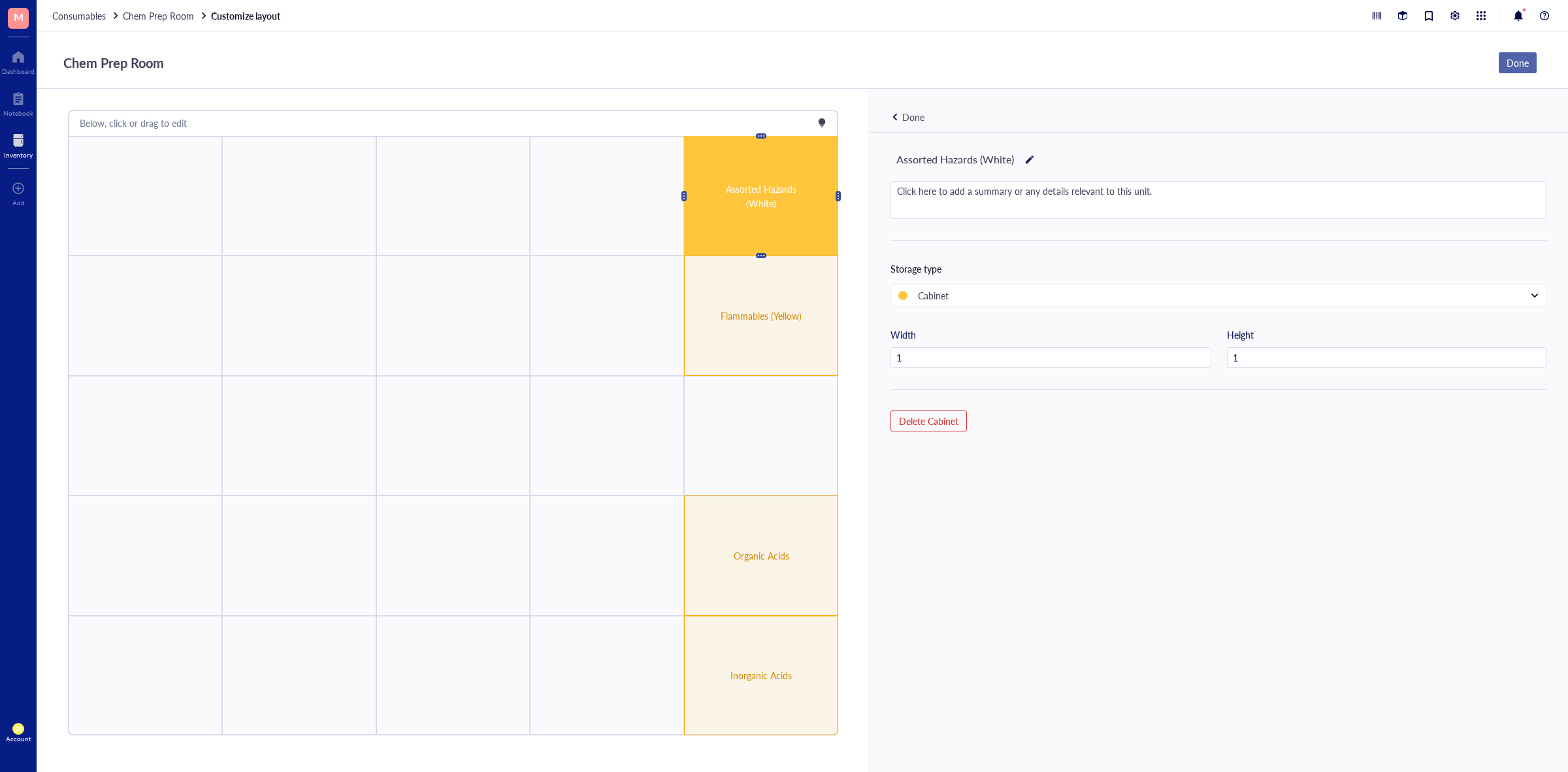
click at [1520, 56] on div "Done" at bounding box center [1518, 62] width 22 height 14
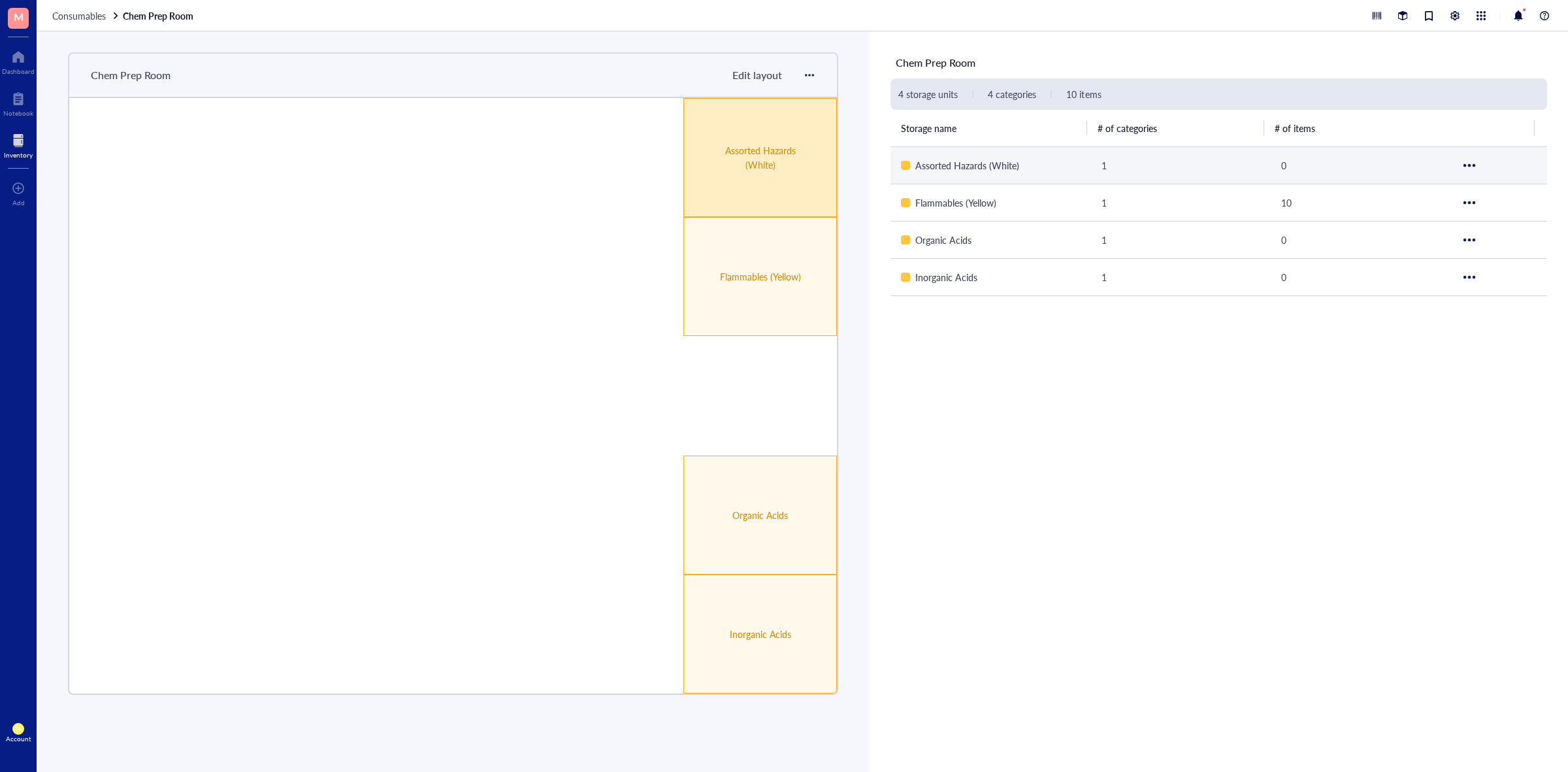
click at [980, 162] on div "Assorted Hazards (White)" at bounding box center [967, 165] width 104 height 14
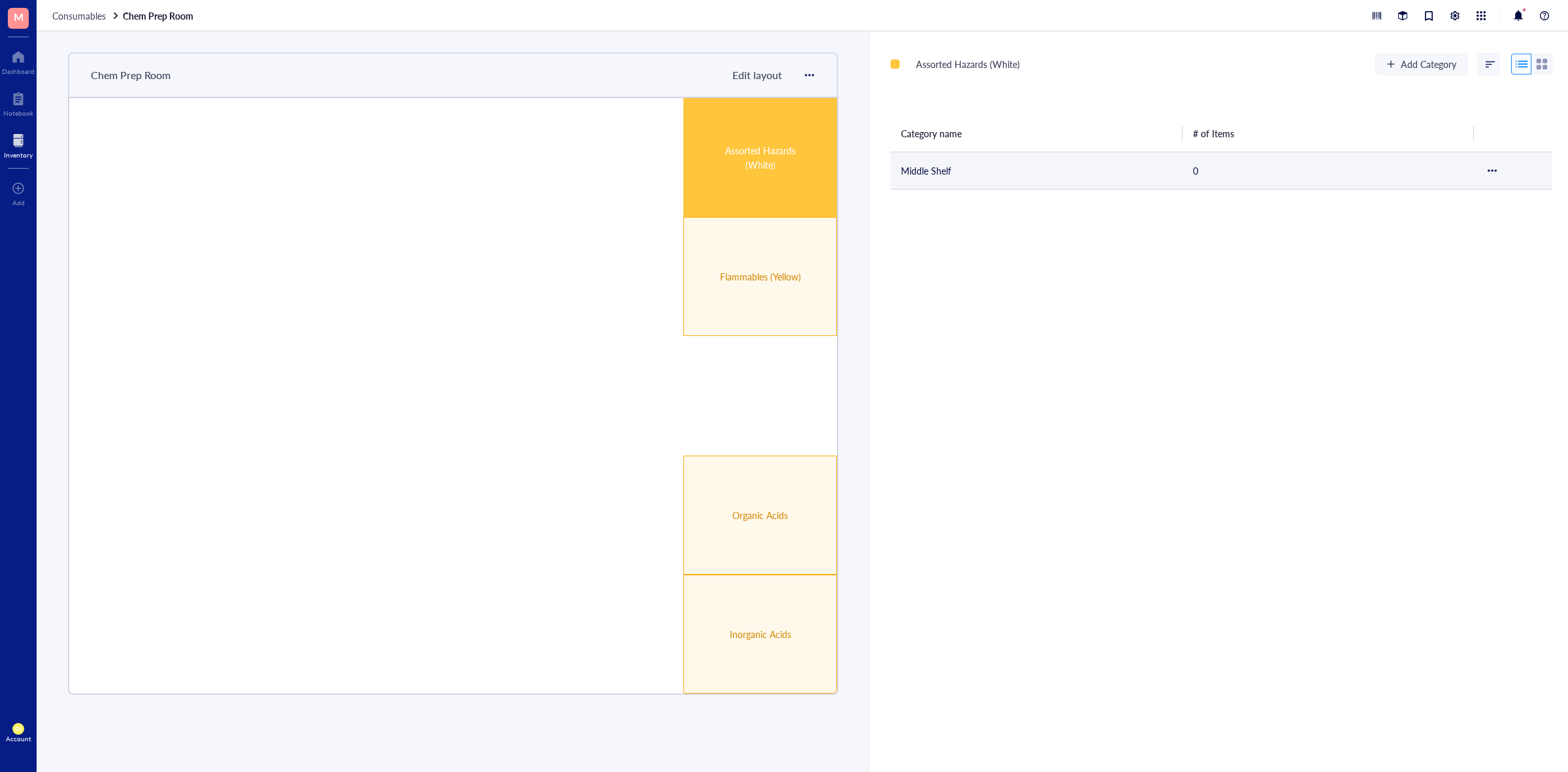
drag, startPoint x: 948, startPoint y: 177, endPoint x: 1487, endPoint y: 173, distance: 539.0
click at [1488, 173] on div at bounding box center [1492, 171] width 9 height 9
click at [1444, 193] on span "Settings" at bounding box center [1449, 192] width 75 height 14
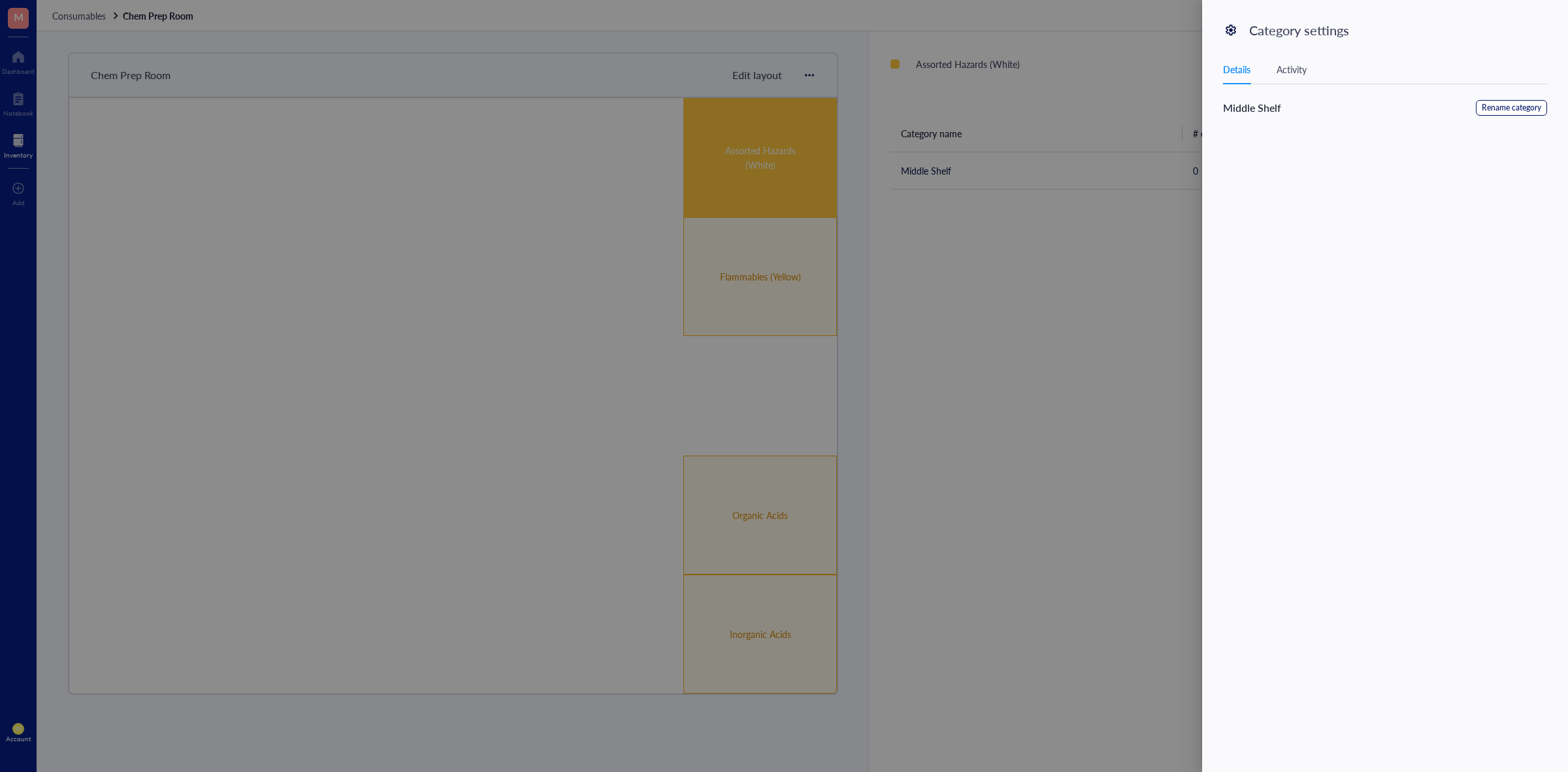
click at [1488, 102] on span "Rename category" at bounding box center [1511, 108] width 59 height 13
drag, startPoint x: 1235, startPoint y: 178, endPoint x: 1268, endPoint y: 168, distance: 34.5
click at [1232, 177] on input "Middle Shelf" at bounding box center [1385, 168] width 323 height 23
click at [1304, 163] on input "Middle Shelf" at bounding box center [1385, 168] width 323 height 23
click at [1254, 168] on input "Middle Shelf" at bounding box center [1385, 168] width 323 height 23
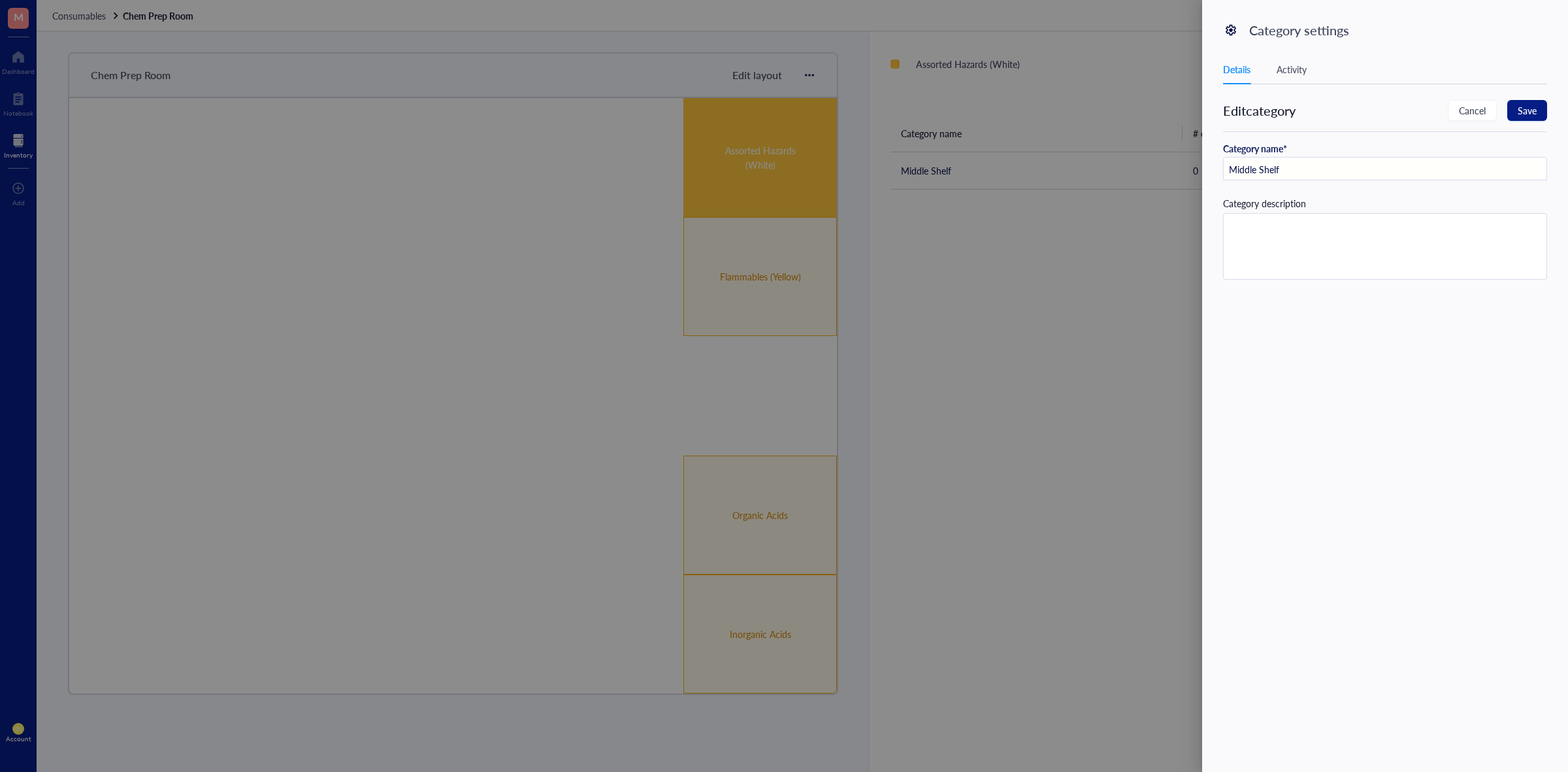
click at [1258, 168] on input "Middle Shelf" at bounding box center [1385, 168] width 323 height 23
type input "Middle/Bottom Shelf"
click at [1523, 112] on span "Save" at bounding box center [1527, 110] width 19 height 14
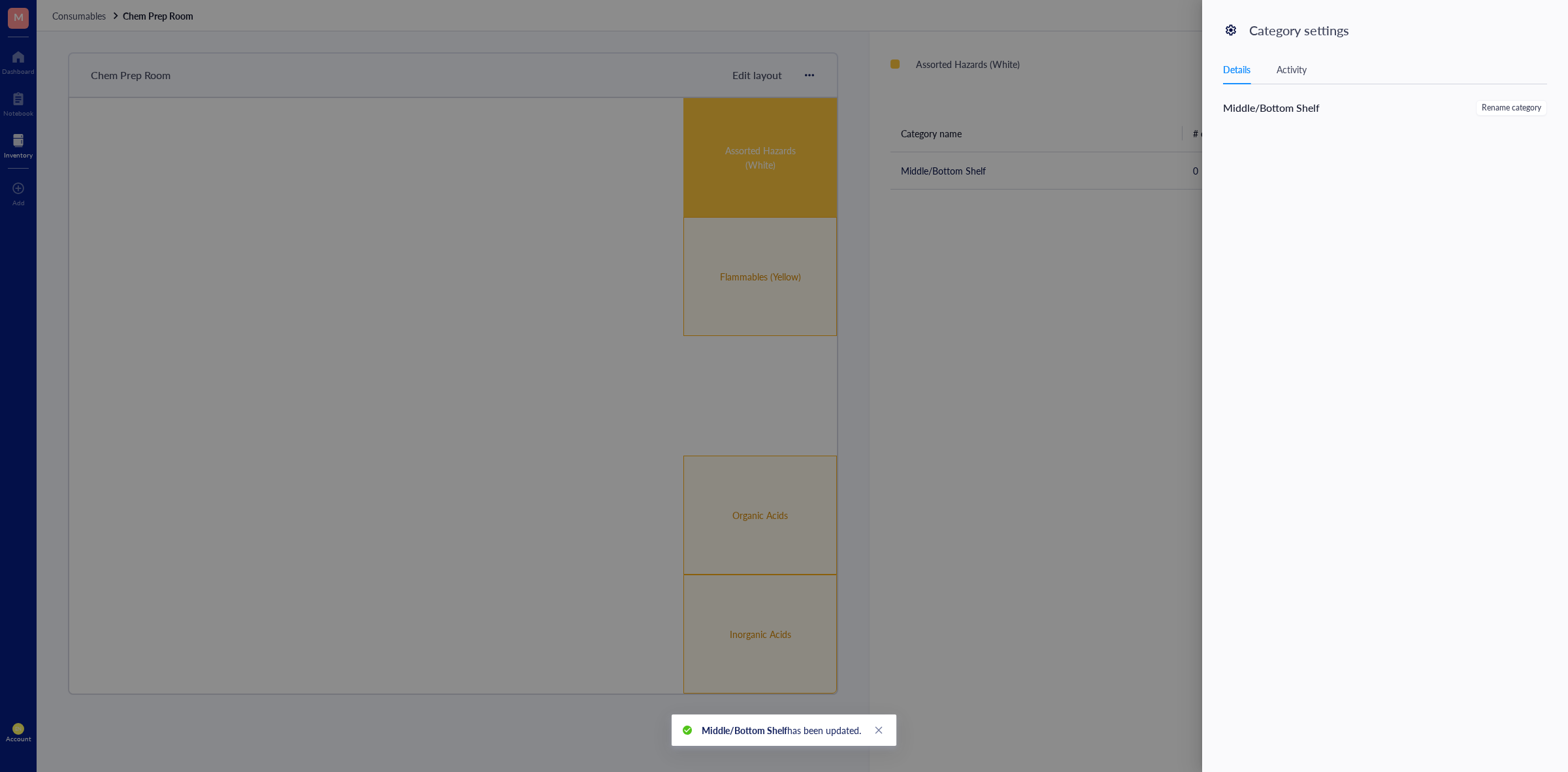
click at [1138, 234] on div at bounding box center [784, 386] width 1568 height 772
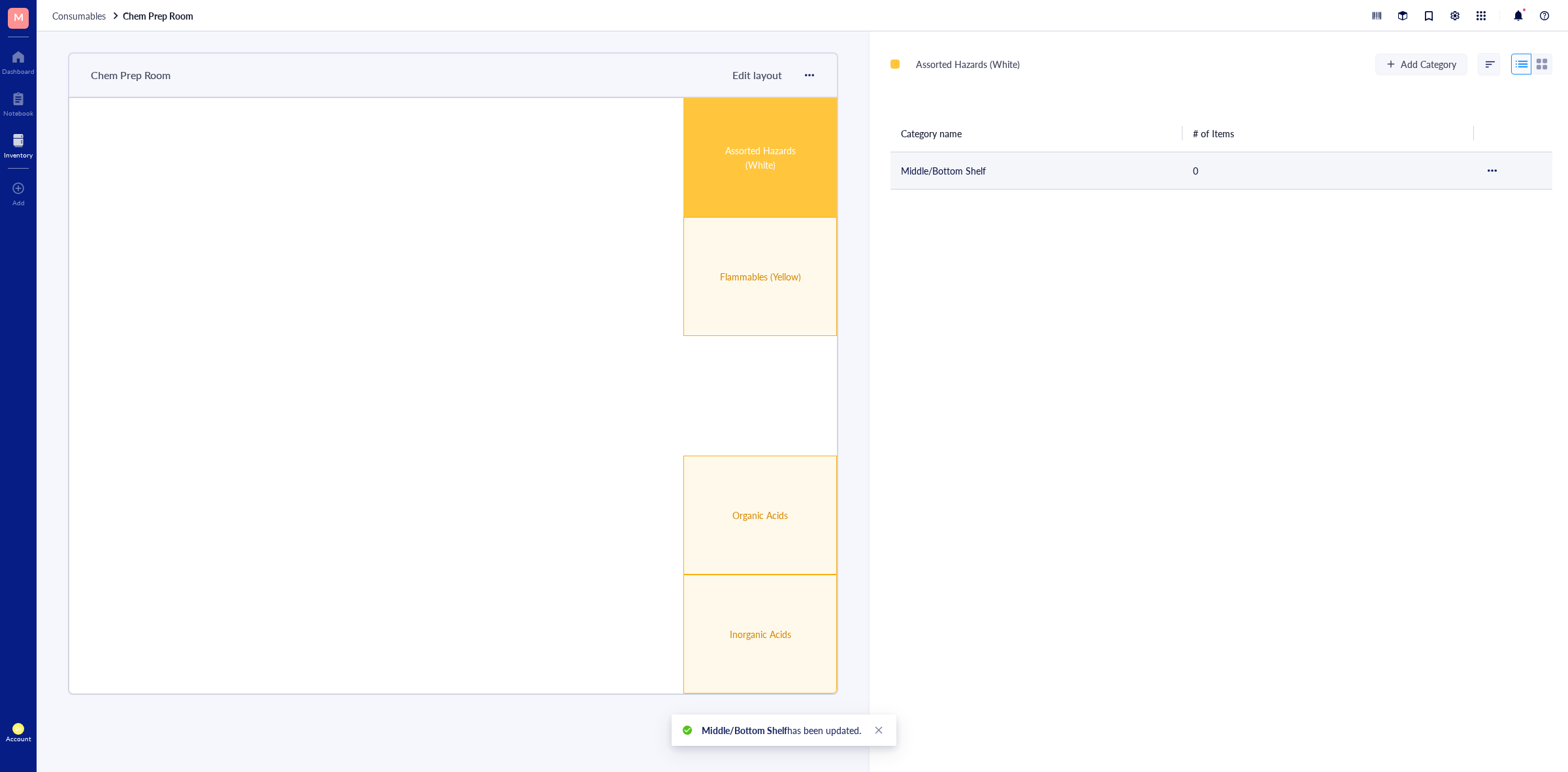
click at [1004, 175] on td "Middle/Bottom Shelf" at bounding box center [1037, 171] width 292 height 37
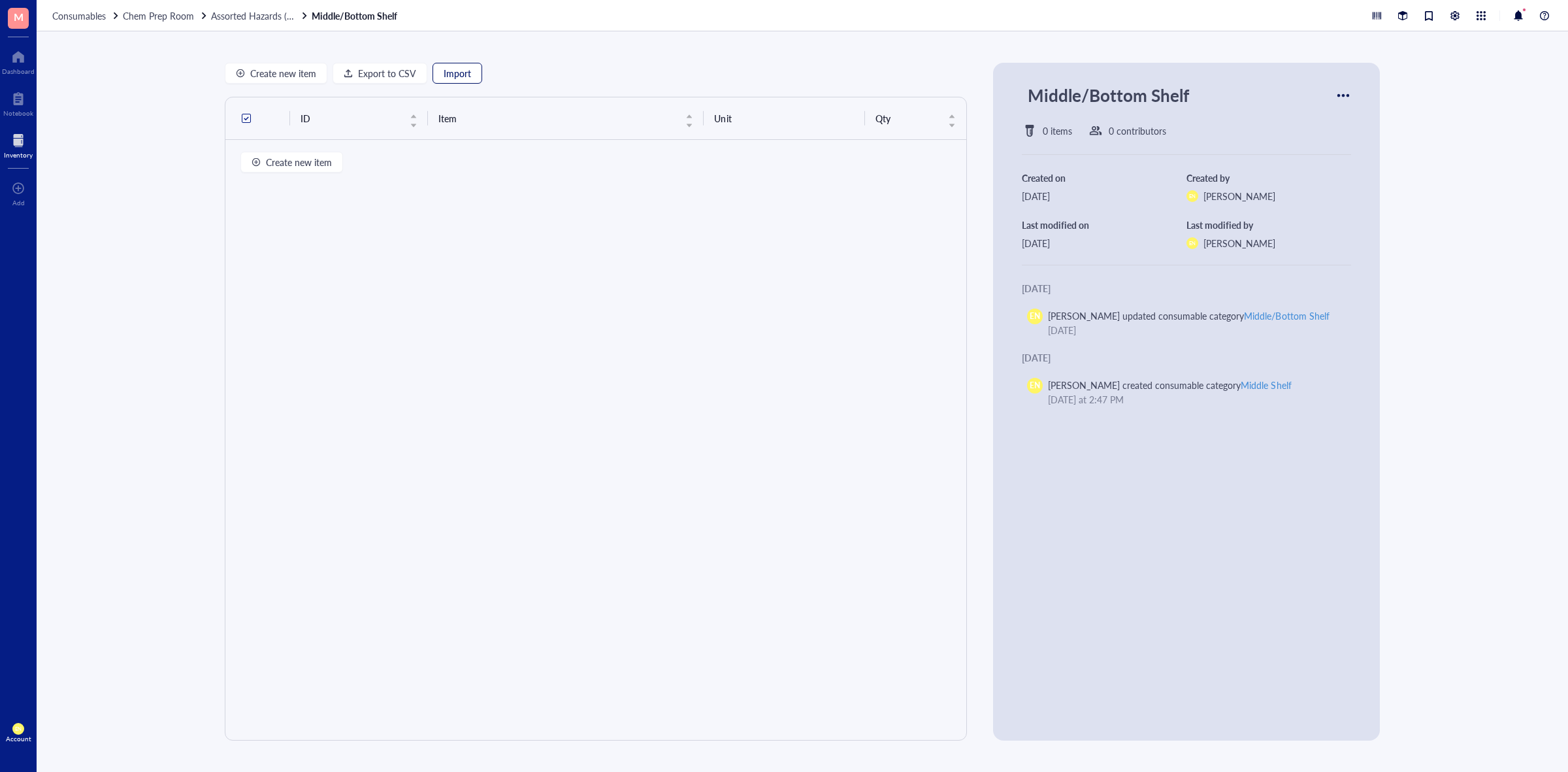
click at [464, 75] on span "Import" at bounding box center [457, 73] width 28 height 10
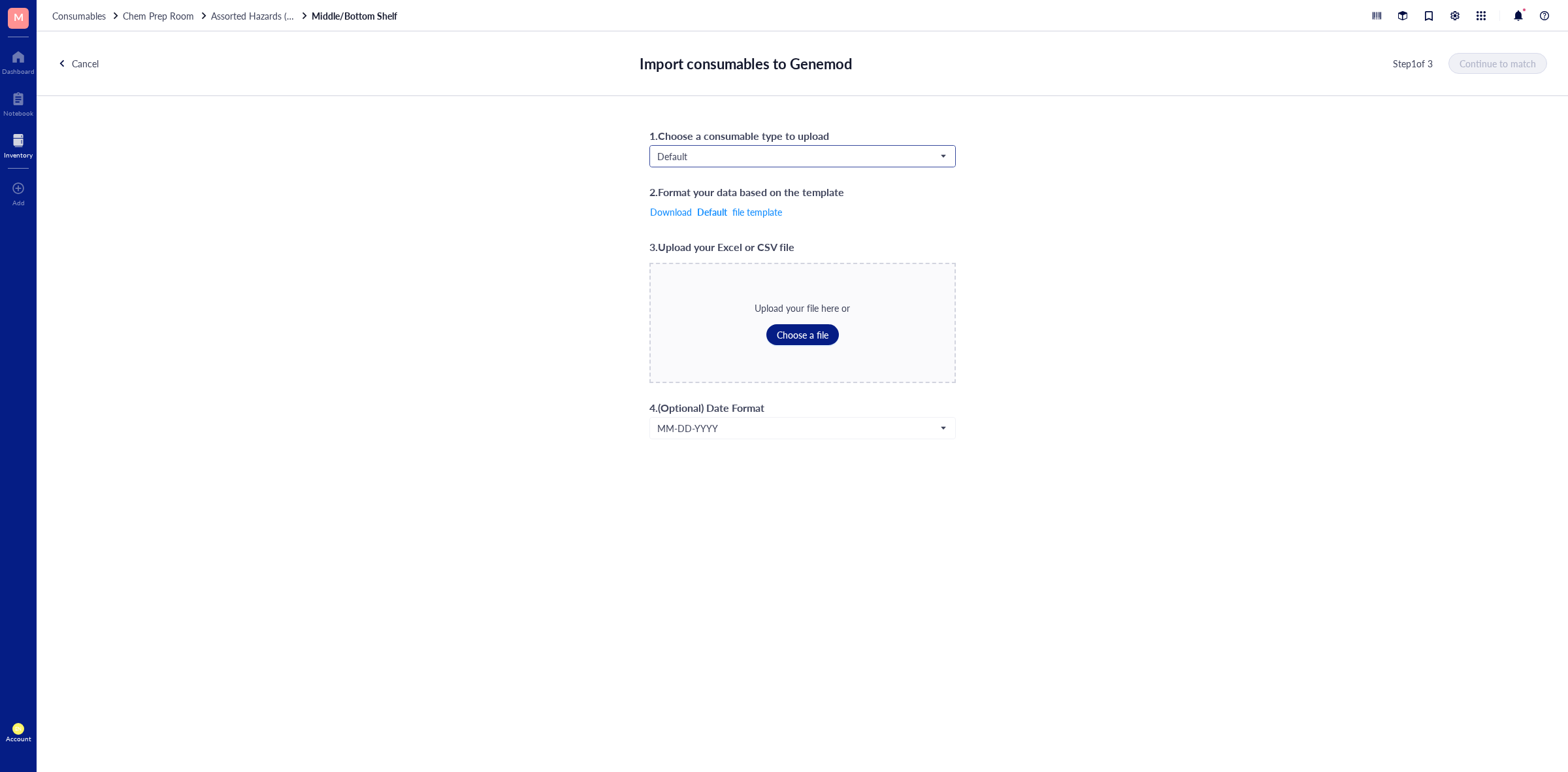
click at [790, 151] on span "Default" at bounding box center [801, 156] width 288 height 12
click at [711, 175] on div "Chemicals" at bounding box center [802, 179] width 289 height 14
click at [794, 326] on button "Choose a file" at bounding box center [802, 335] width 73 height 21
click at [1485, 58] on span "Continue to match" at bounding box center [1498, 64] width 76 height 10
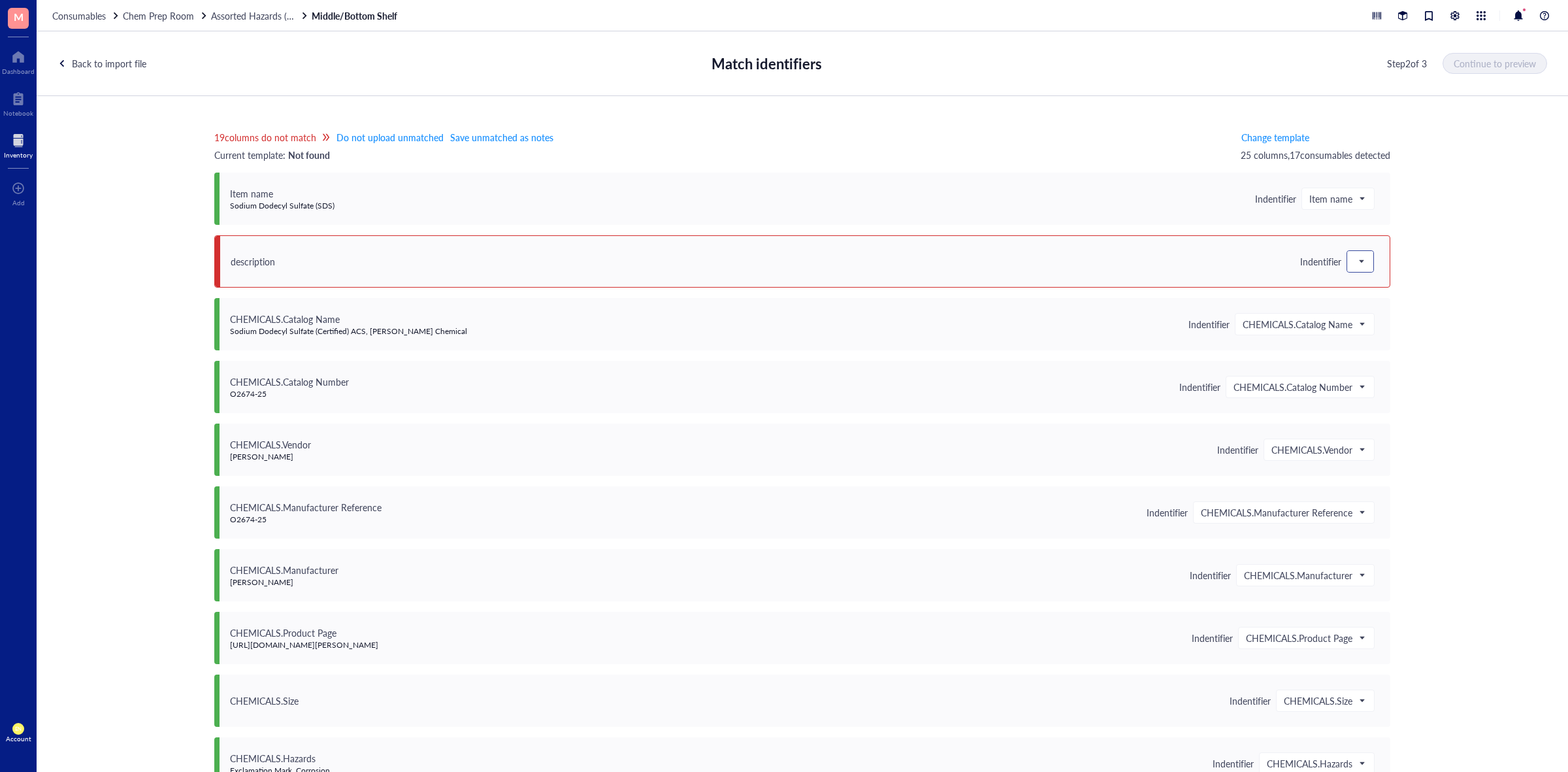
click at [1355, 254] on span at bounding box center [1361, 261] width 12 height 19
click at [1365, 301] on div "Save as notes" at bounding box center [1431, 306] width 152 height 14
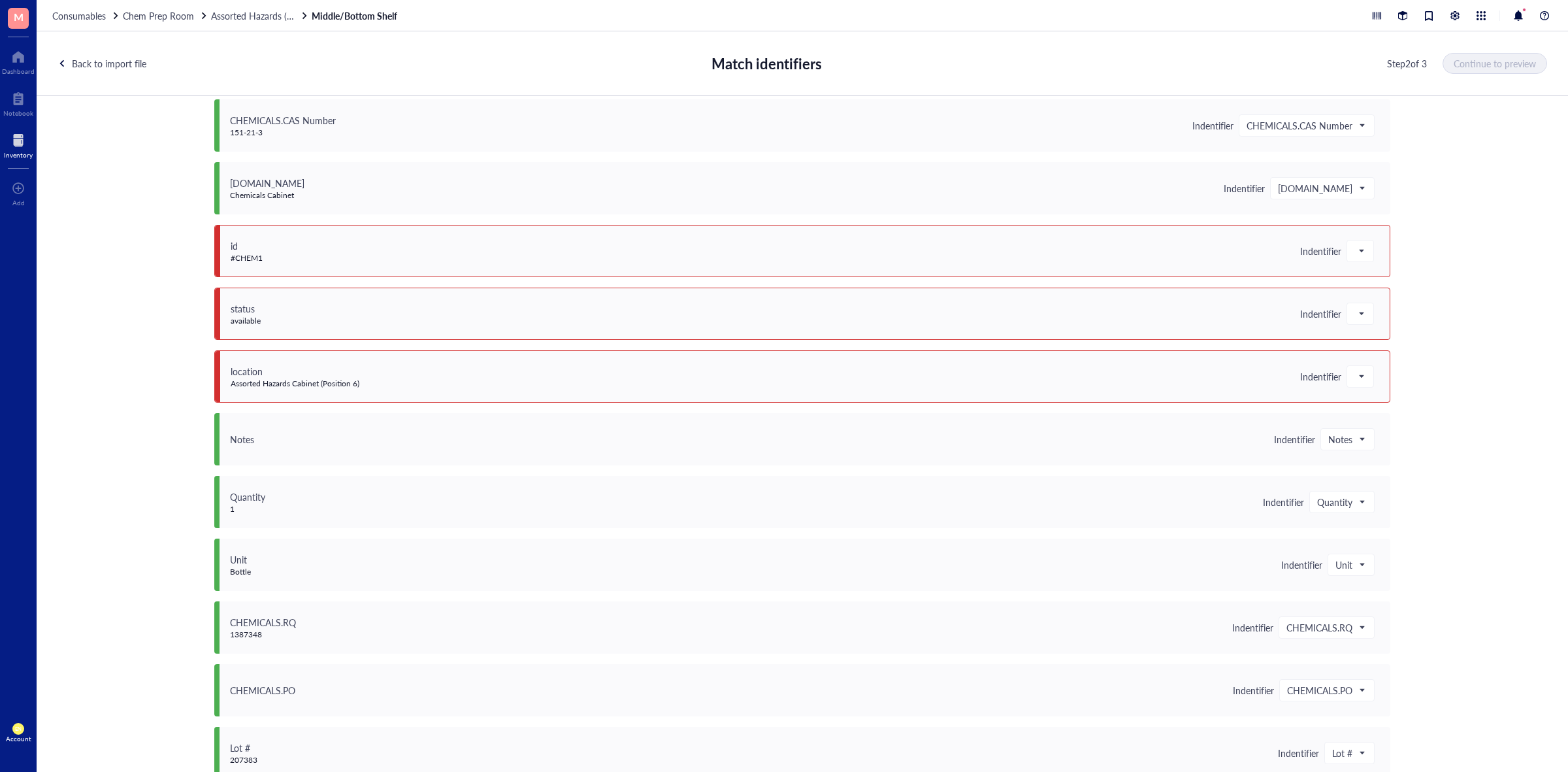
scroll to position [735, 0]
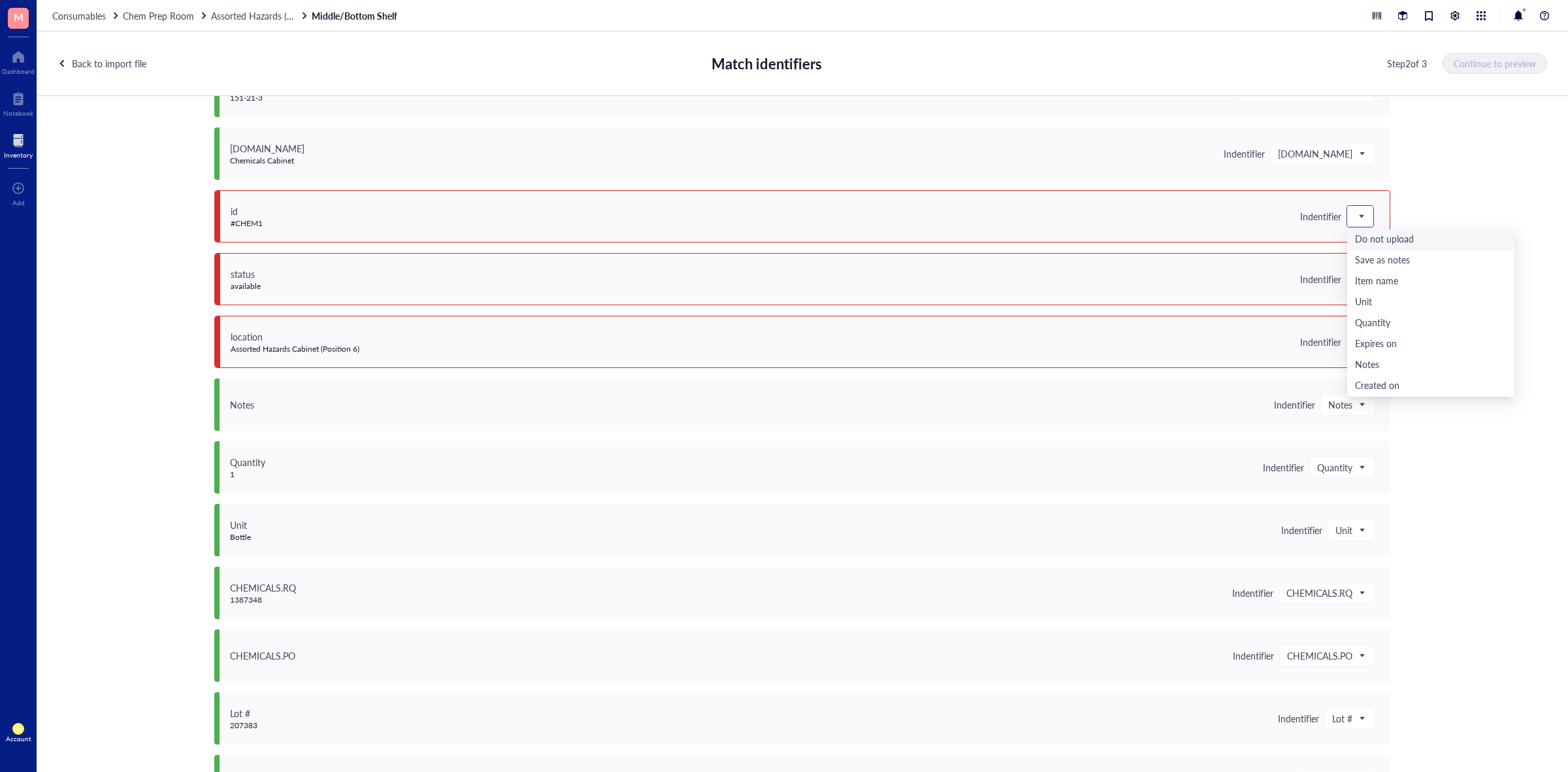
click at [1355, 222] on span at bounding box center [1361, 216] width 12 height 19
click at [1355, 260] on div "Save as notes" at bounding box center [1431, 261] width 152 height 14
click at [1347, 270] on div at bounding box center [1360, 279] width 26 height 21
click at [1361, 325] on div "Save as notes" at bounding box center [1431, 323] width 152 height 14
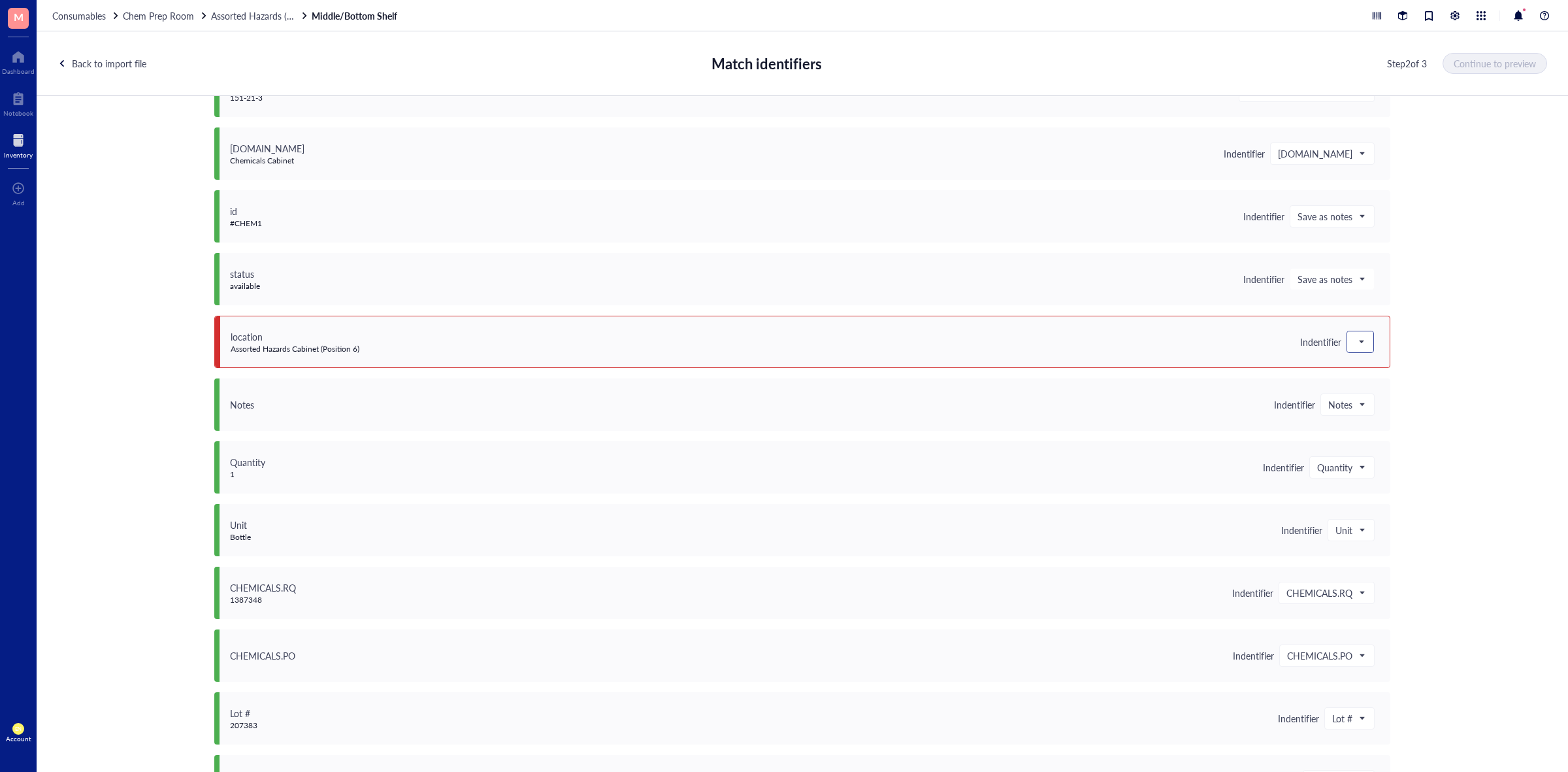
click at [1358, 340] on span at bounding box center [1361, 341] width 12 height 19
click at [1355, 379] on div "Save as notes" at bounding box center [1431, 386] width 152 height 14
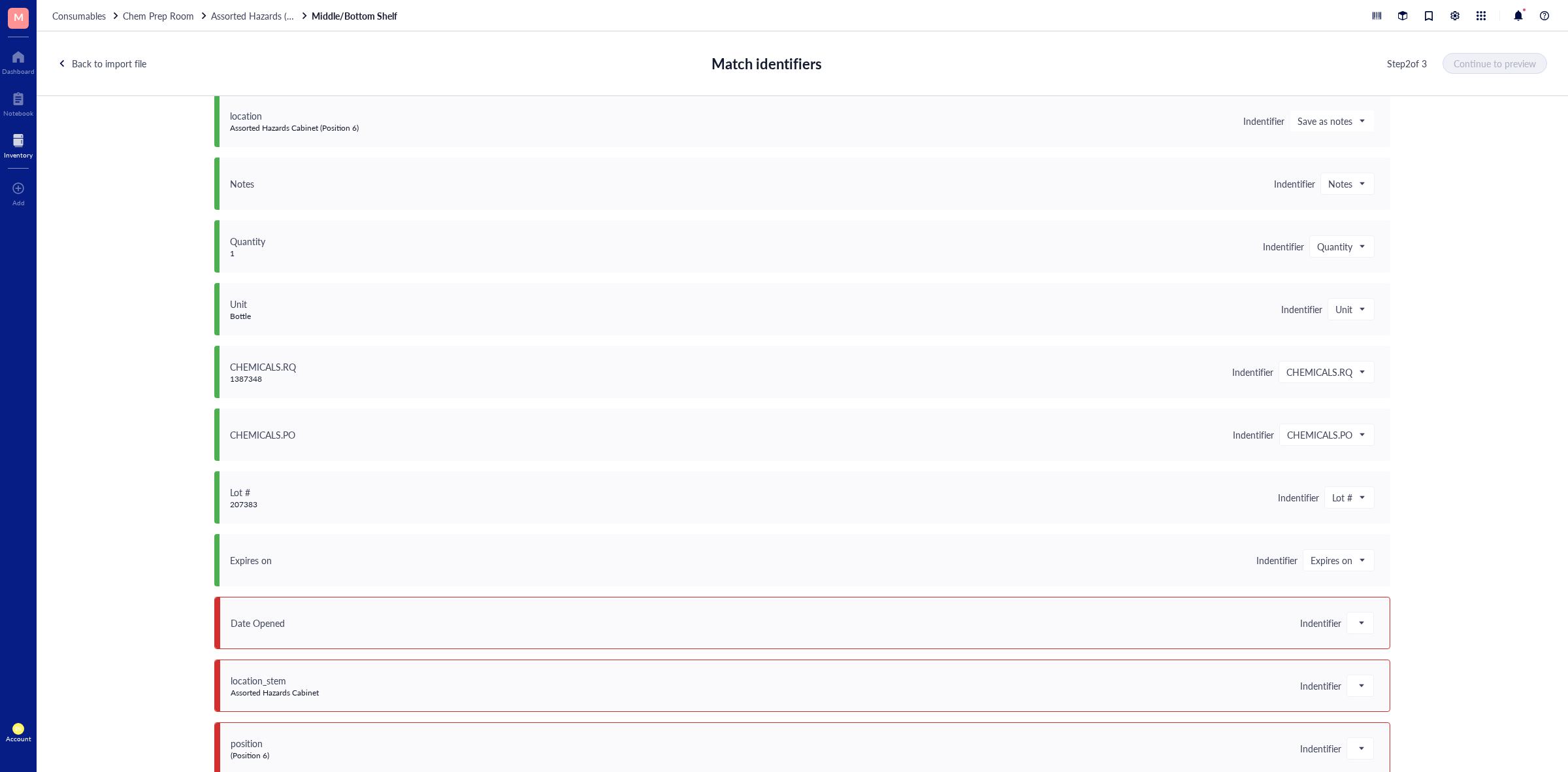
scroll to position [971, 0]
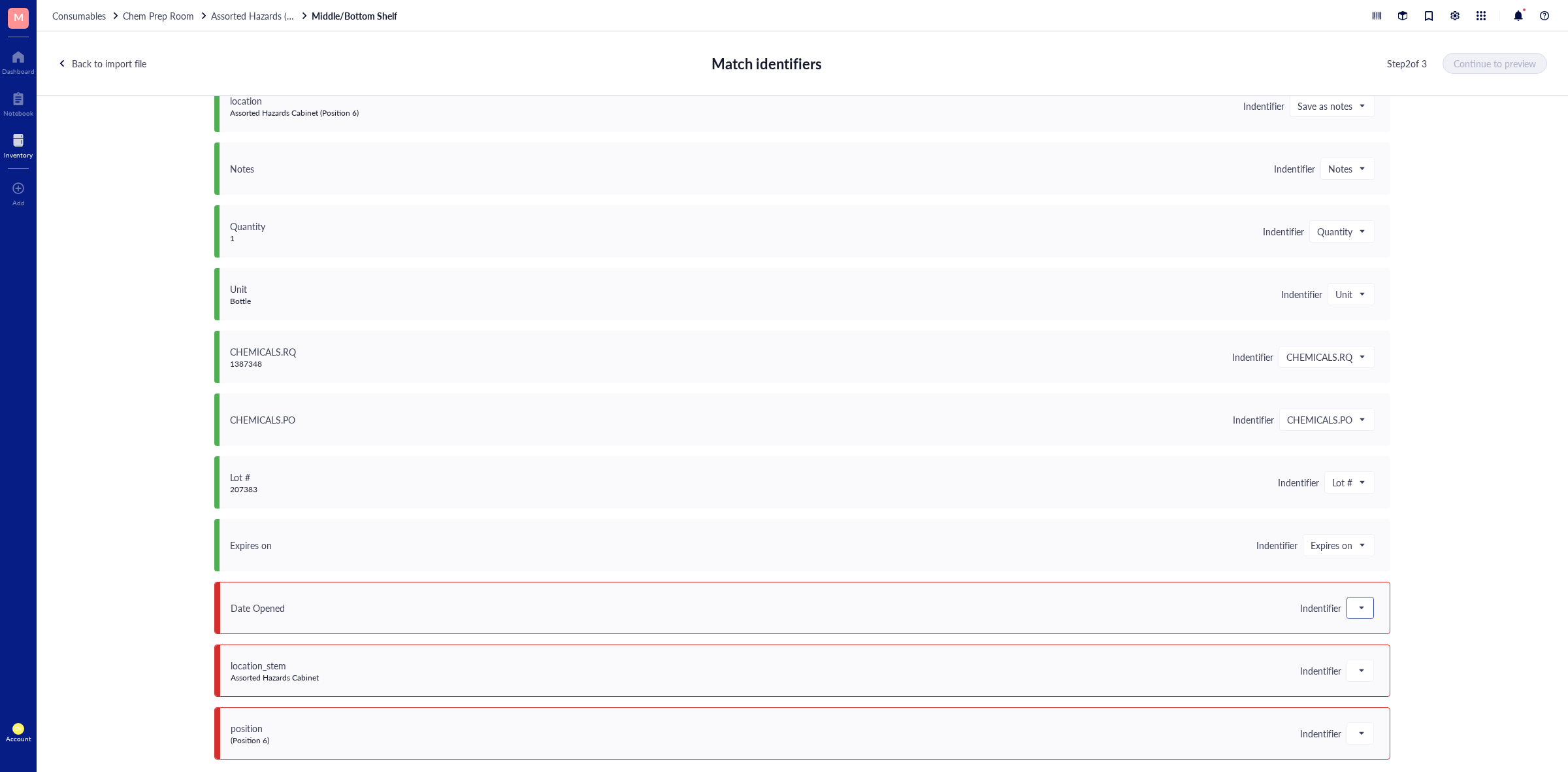
click at [1347, 618] on div at bounding box center [1360, 608] width 28 height 22
click at [1356, 606] on span at bounding box center [1361, 608] width 12 height 19
click at [1379, 455] on div "Save as notes" at bounding box center [1431, 458] width 152 height 14
click at [1356, 671] on span at bounding box center [1361, 671] width 12 height 19
click at [1379, 521] on div "Save as notes" at bounding box center [1431, 521] width 152 height 14
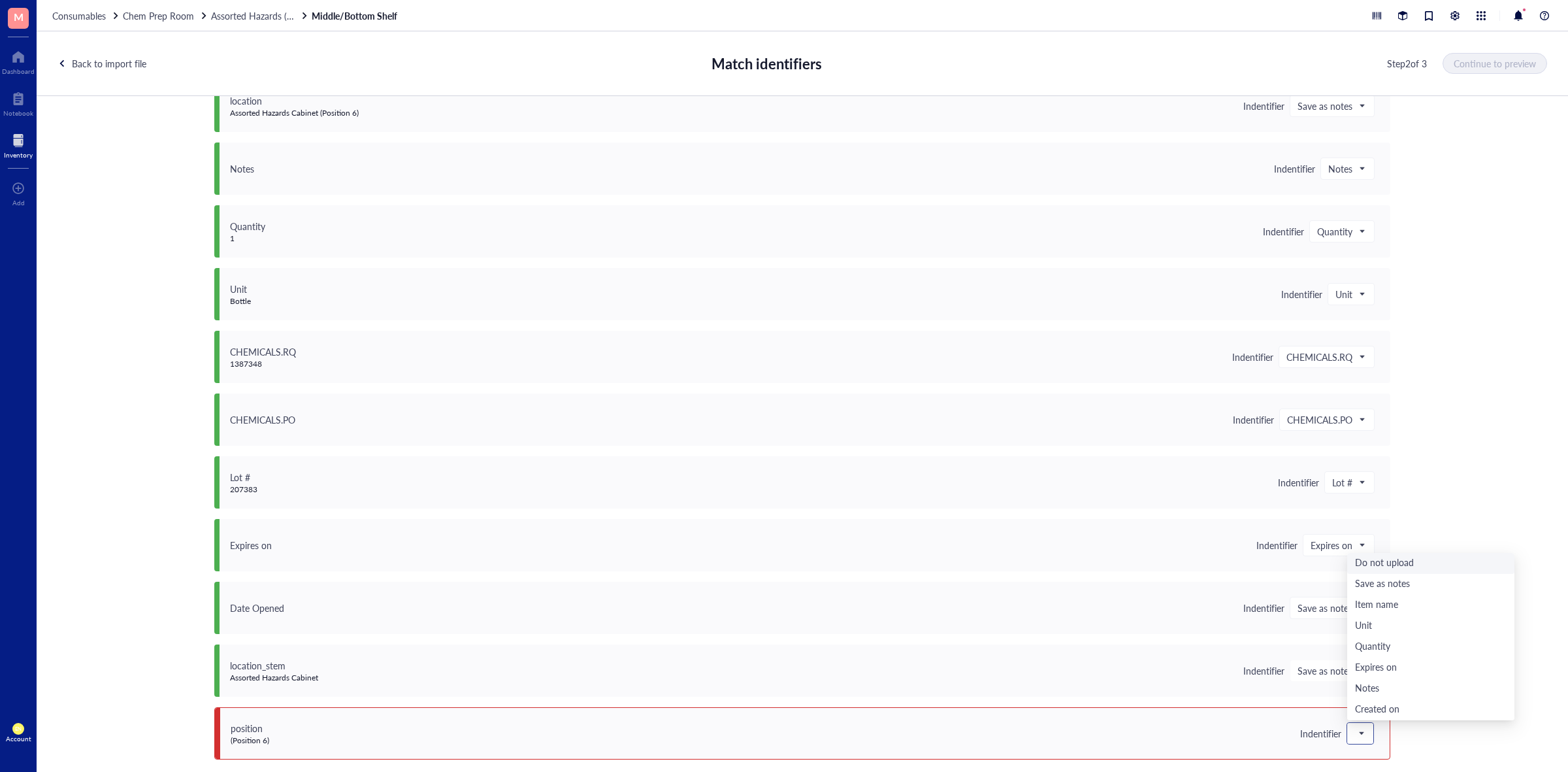
click at [1361, 726] on span at bounding box center [1361, 733] width 12 height 19
click at [1391, 580] on div "Save as notes" at bounding box center [1431, 584] width 152 height 14
click at [1465, 69] on span "Continue to preview" at bounding box center [1495, 64] width 82 height 10
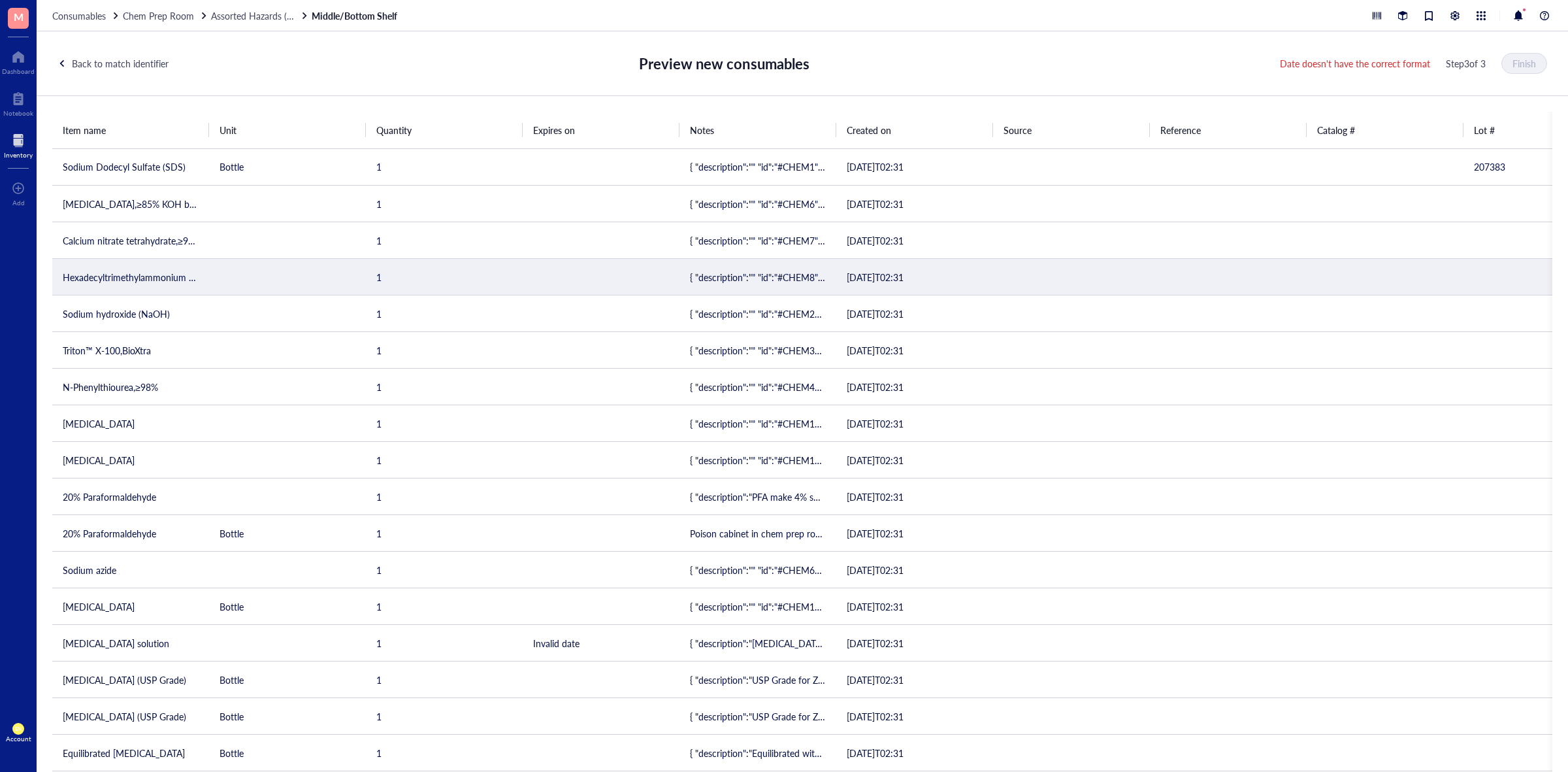
scroll to position [0, 0]
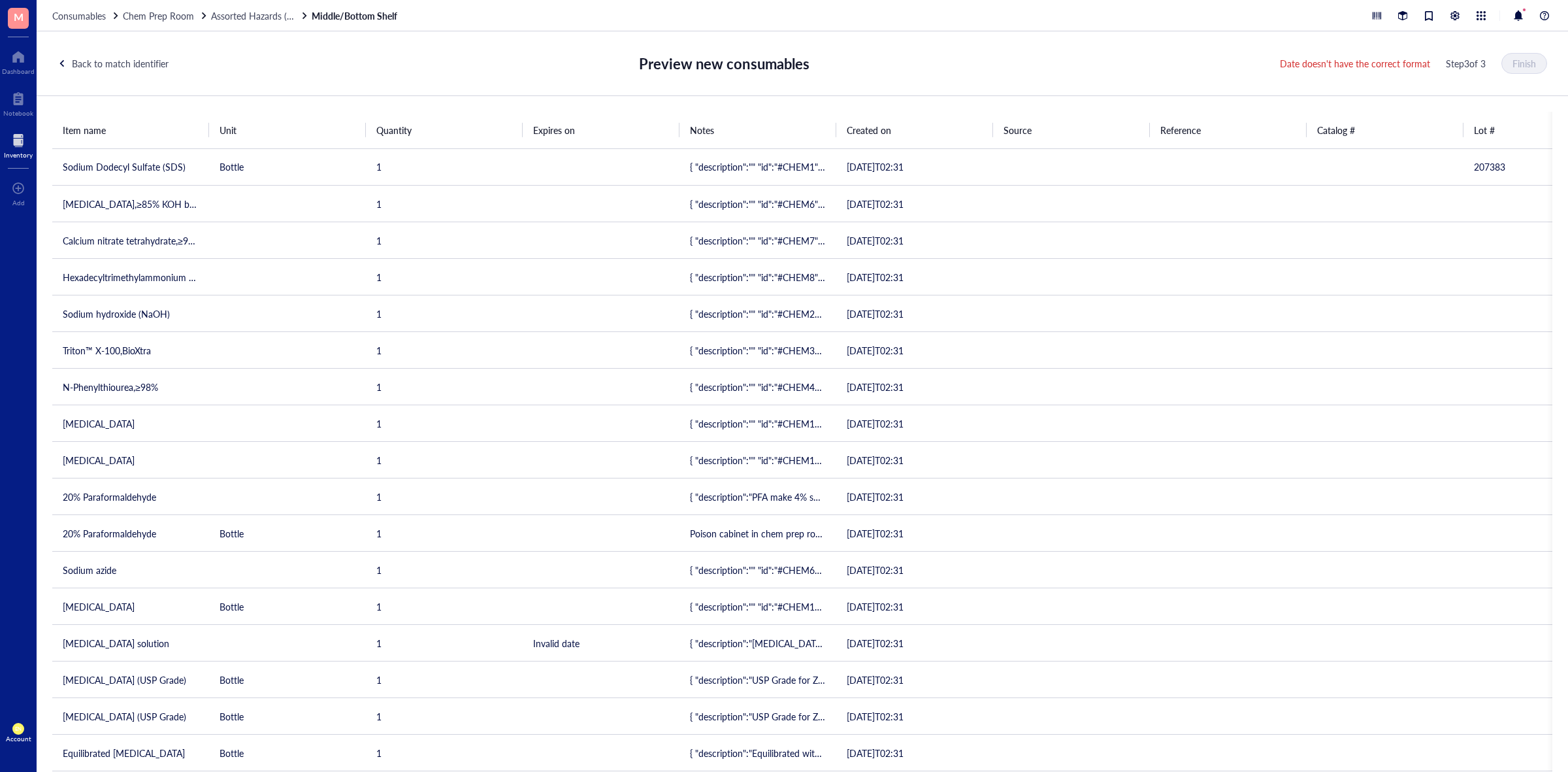
click at [136, 59] on div "Back to match identifier" at bounding box center [120, 63] width 97 height 14
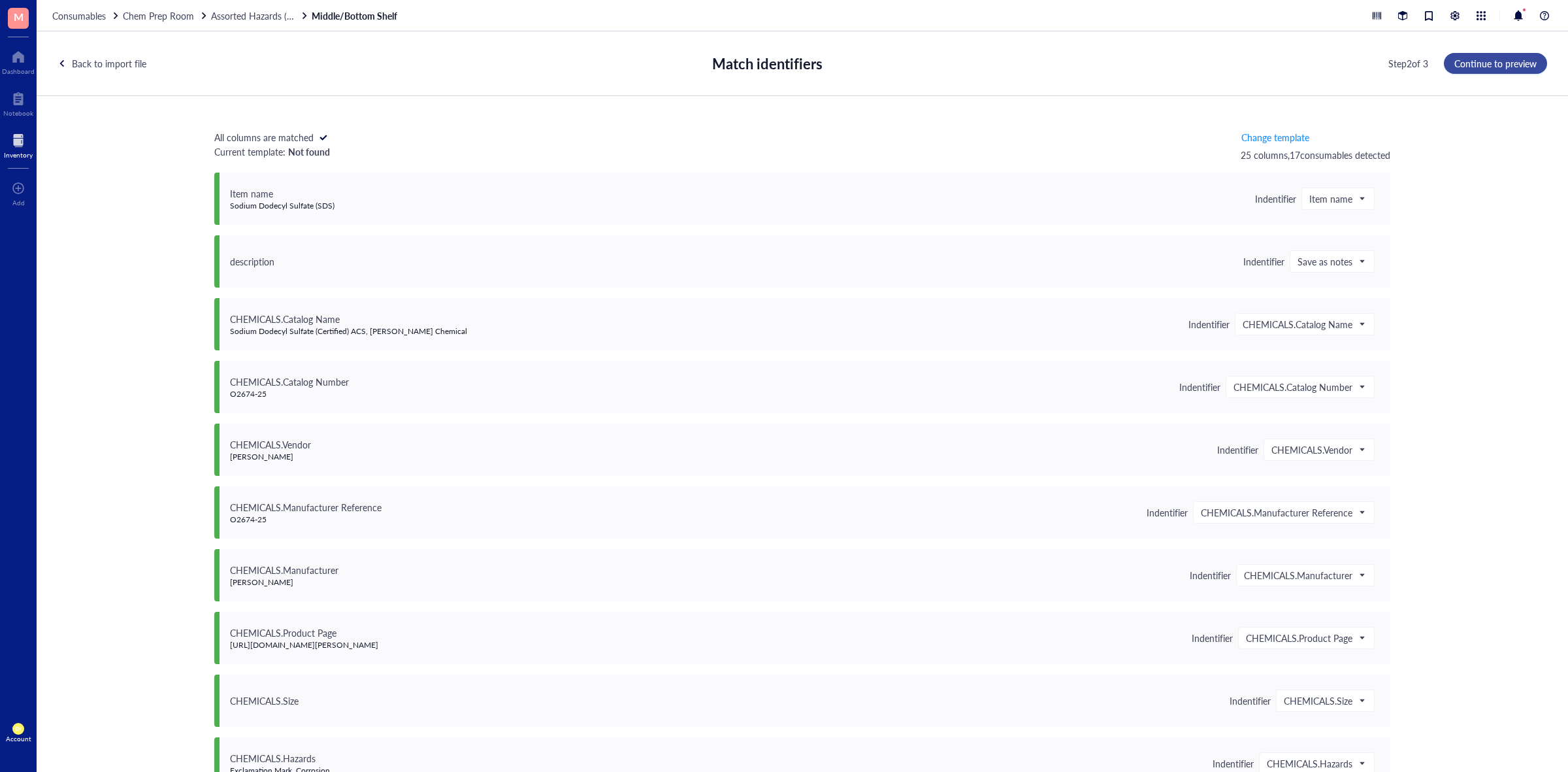
click at [1495, 66] on span "Continue to preview" at bounding box center [1495, 64] width 82 height 10
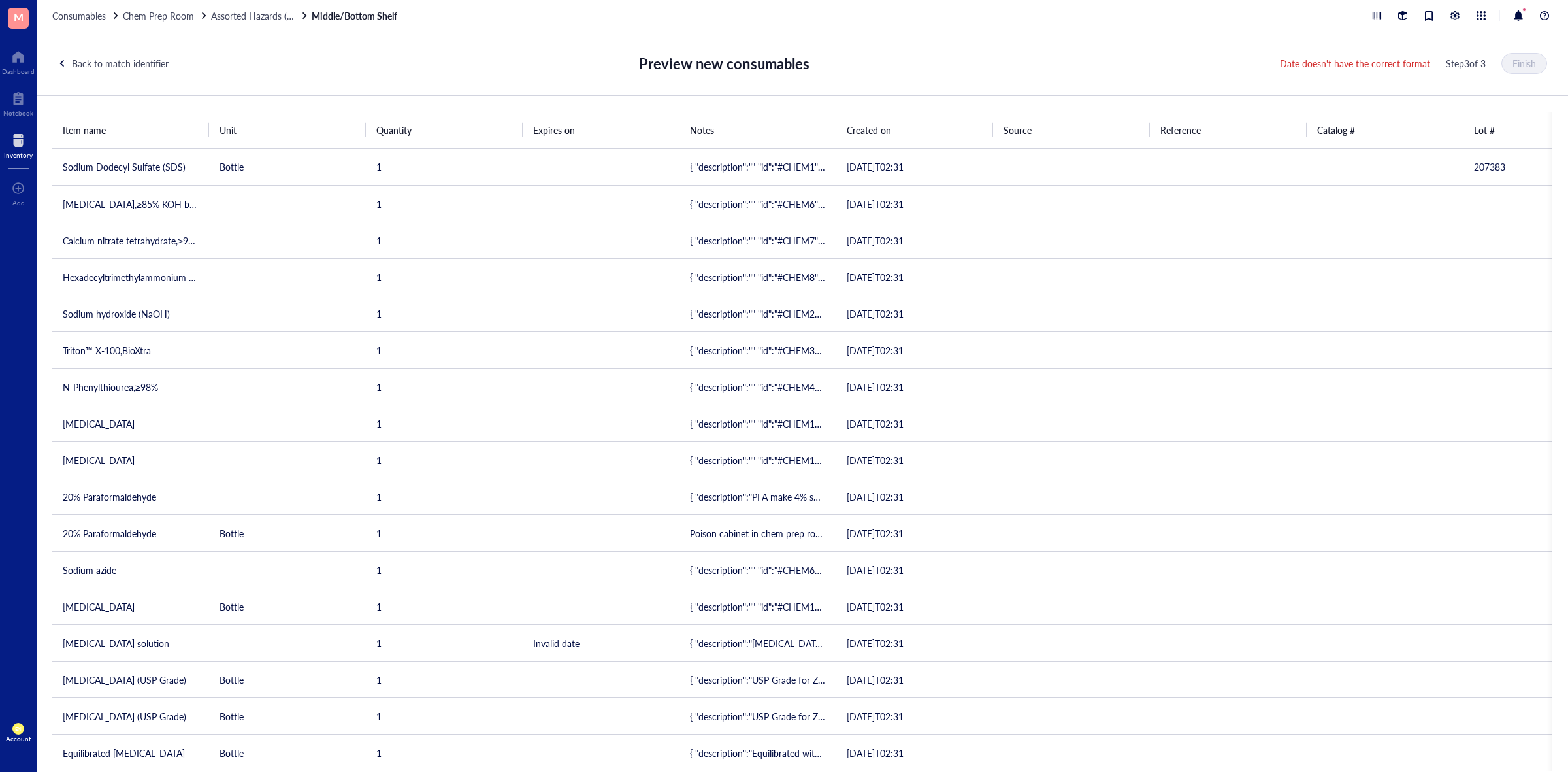
click at [156, 59] on div "Back to match identifier" at bounding box center [120, 63] width 97 height 14
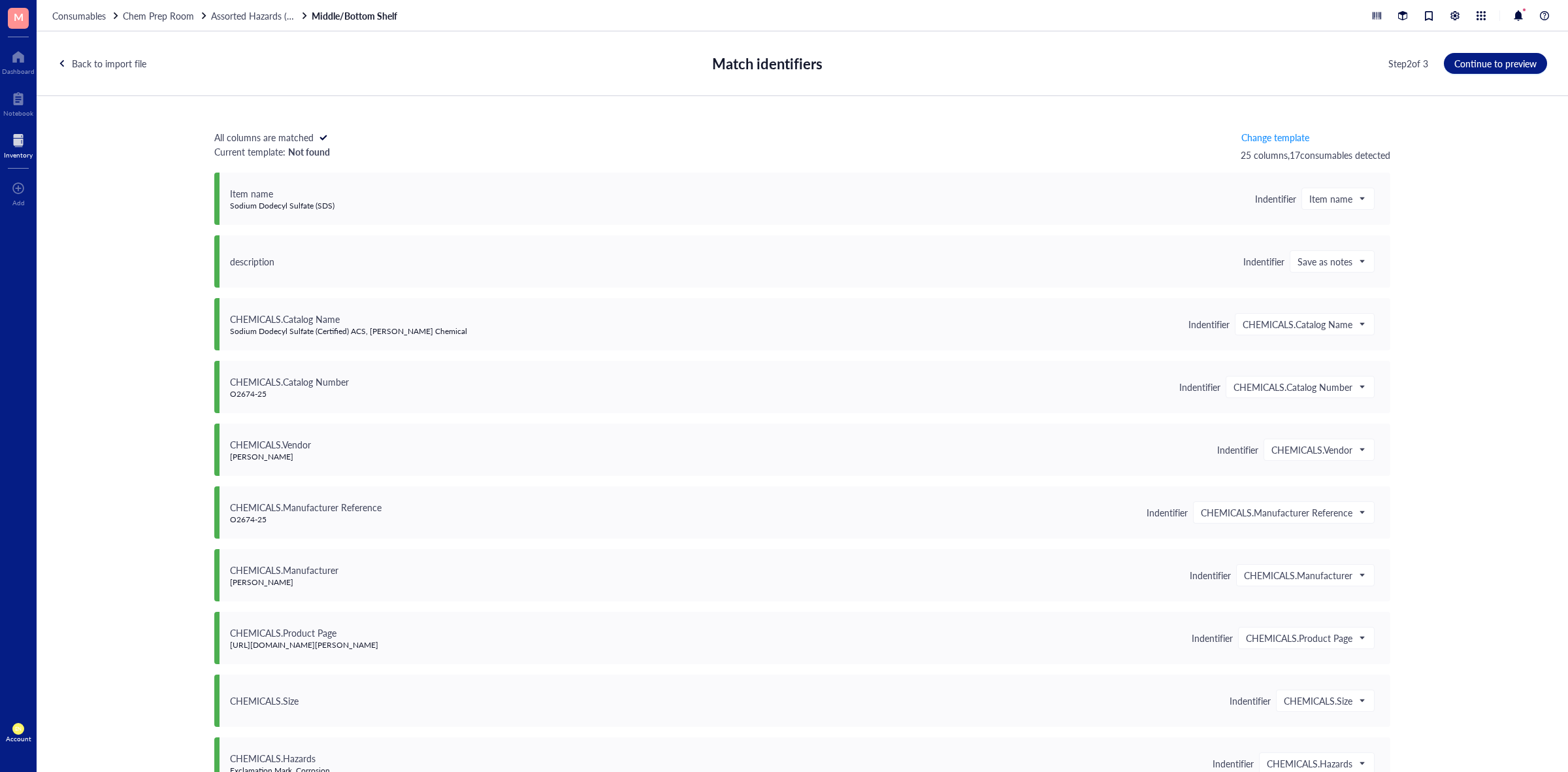
click at [139, 64] on div "Back to import file" at bounding box center [109, 63] width 75 height 14
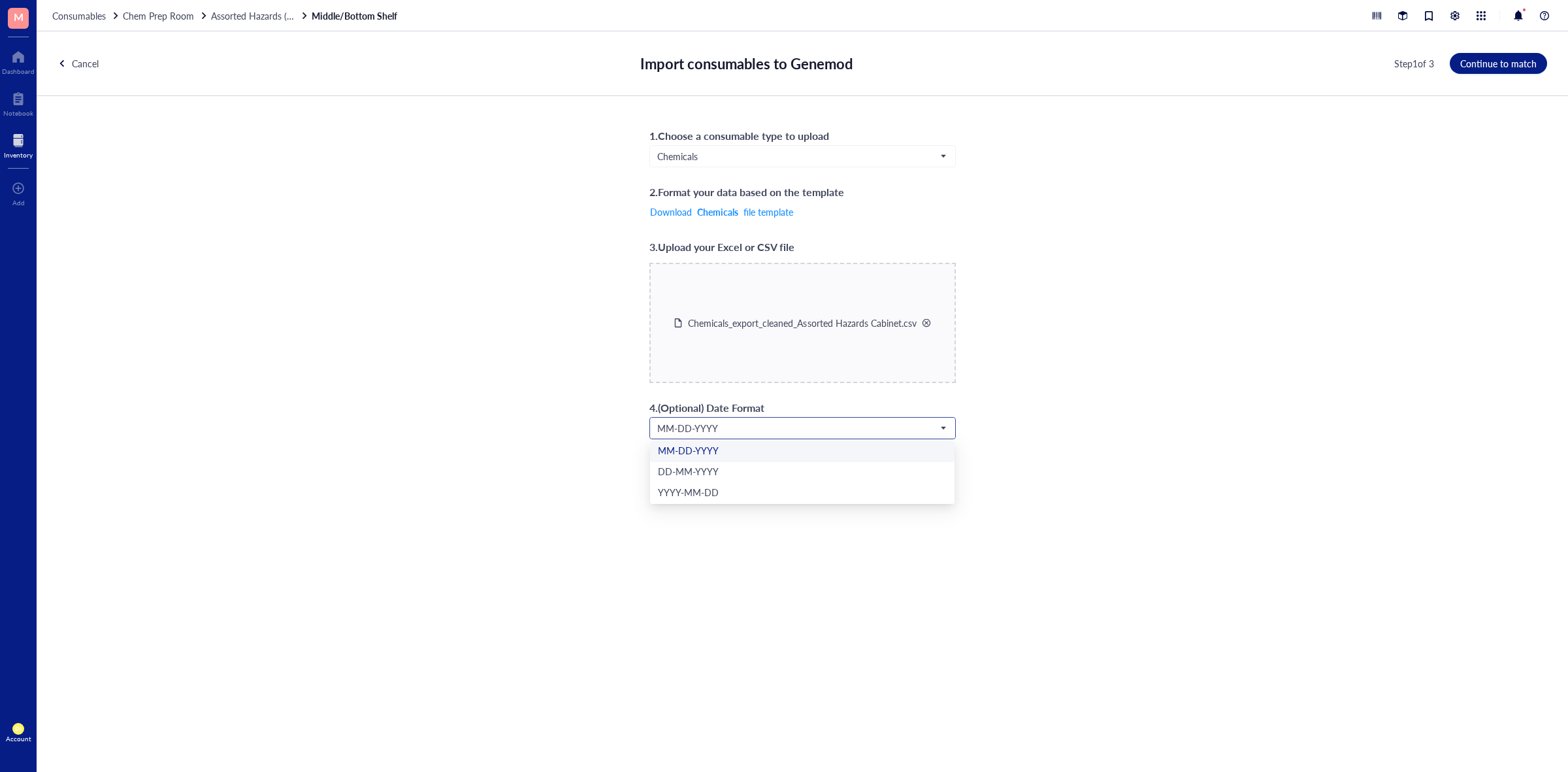
click at [814, 423] on span "MM-DD-YYYY" at bounding box center [801, 428] width 288 height 12
click at [736, 484] on div "YYYY-MM-DD" at bounding box center [802, 493] width 305 height 21
click at [1497, 53] on button "Continue to match" at bounding box center [1498, 64] width 97 height 21
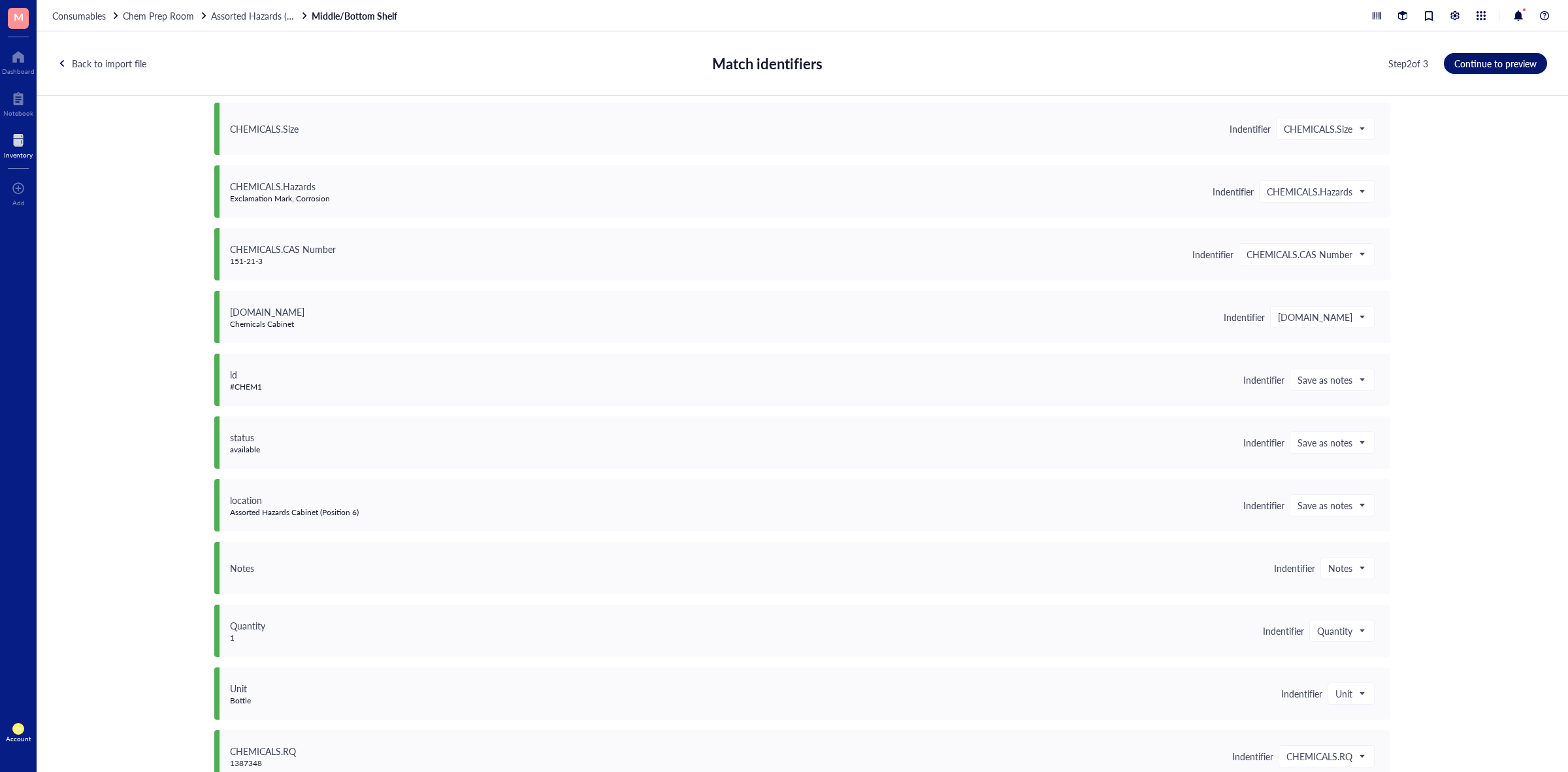
scroll to position [971, 0]
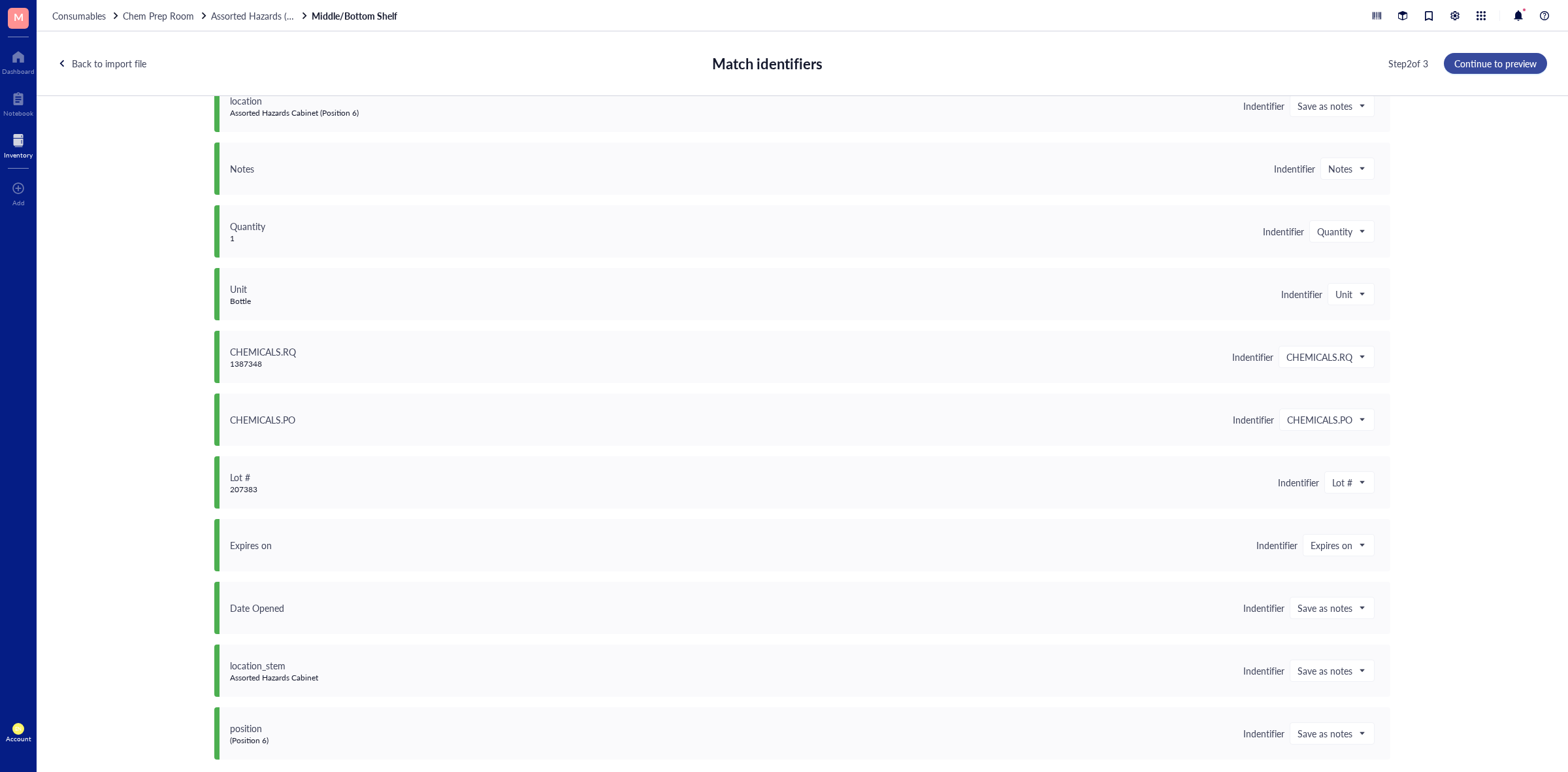
click at [1480, 67] on span "Continue to preview" at bounding box center [1495, 64] width 82 height 10
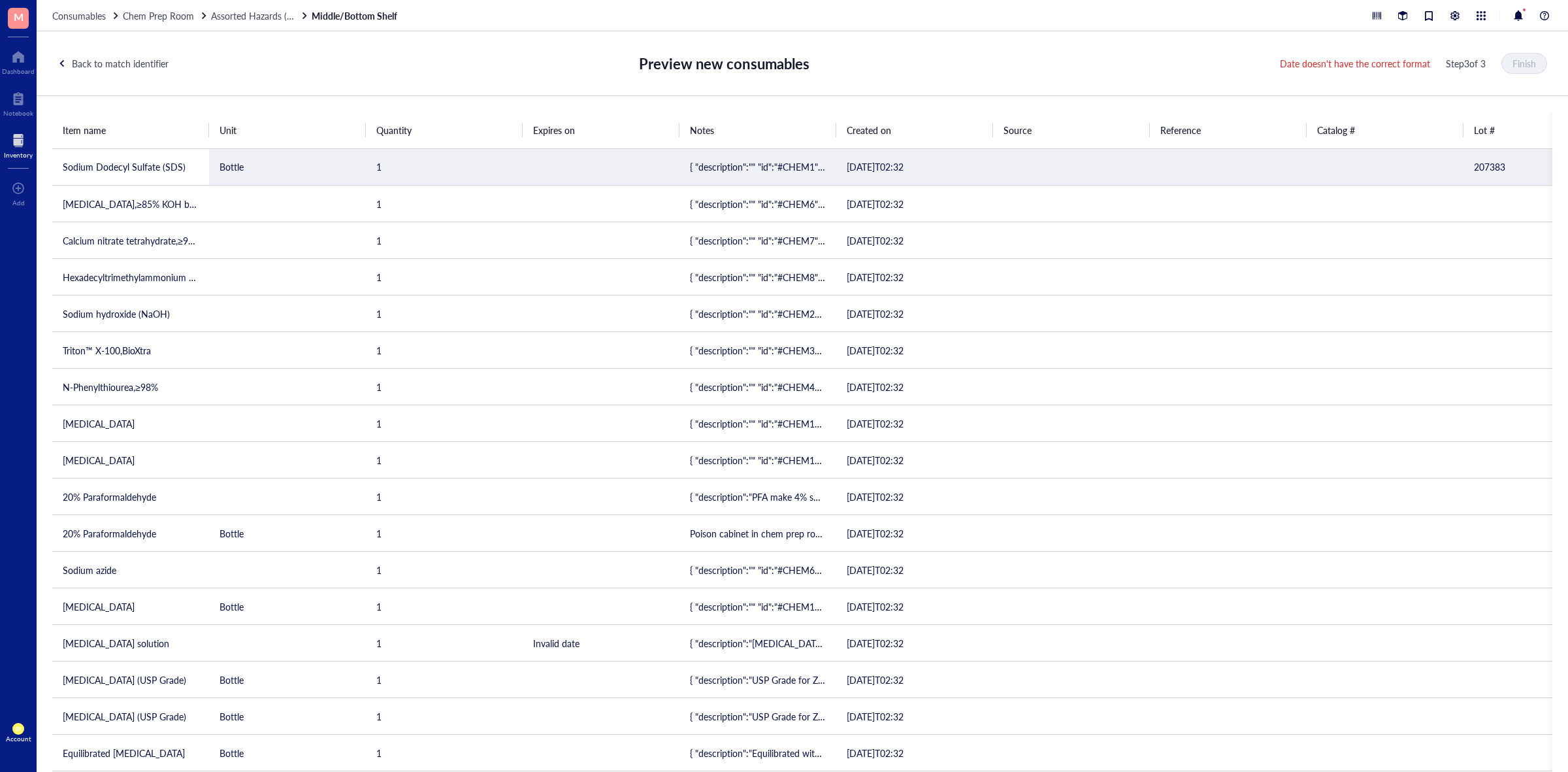
scroll to position [0, 0]
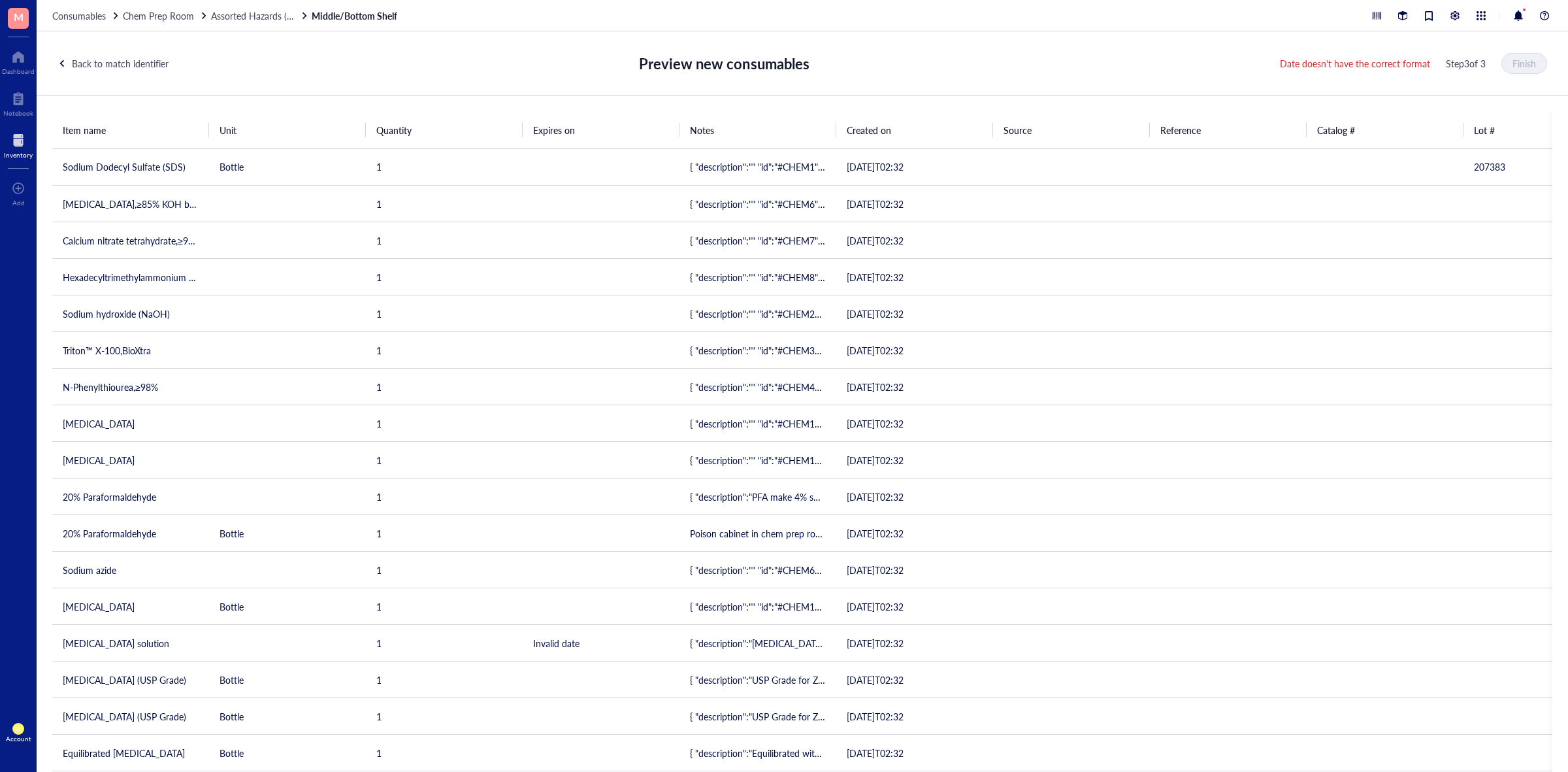
click at [118, 48] on div "Back to match identifier Preview new consumables Date doesn't have the correct …" at bounding box center [802, 64] width 1531 height 64
click at [121, 59] on div "Back to match identifier" at bounding box center [120, 63] width 97 height 14
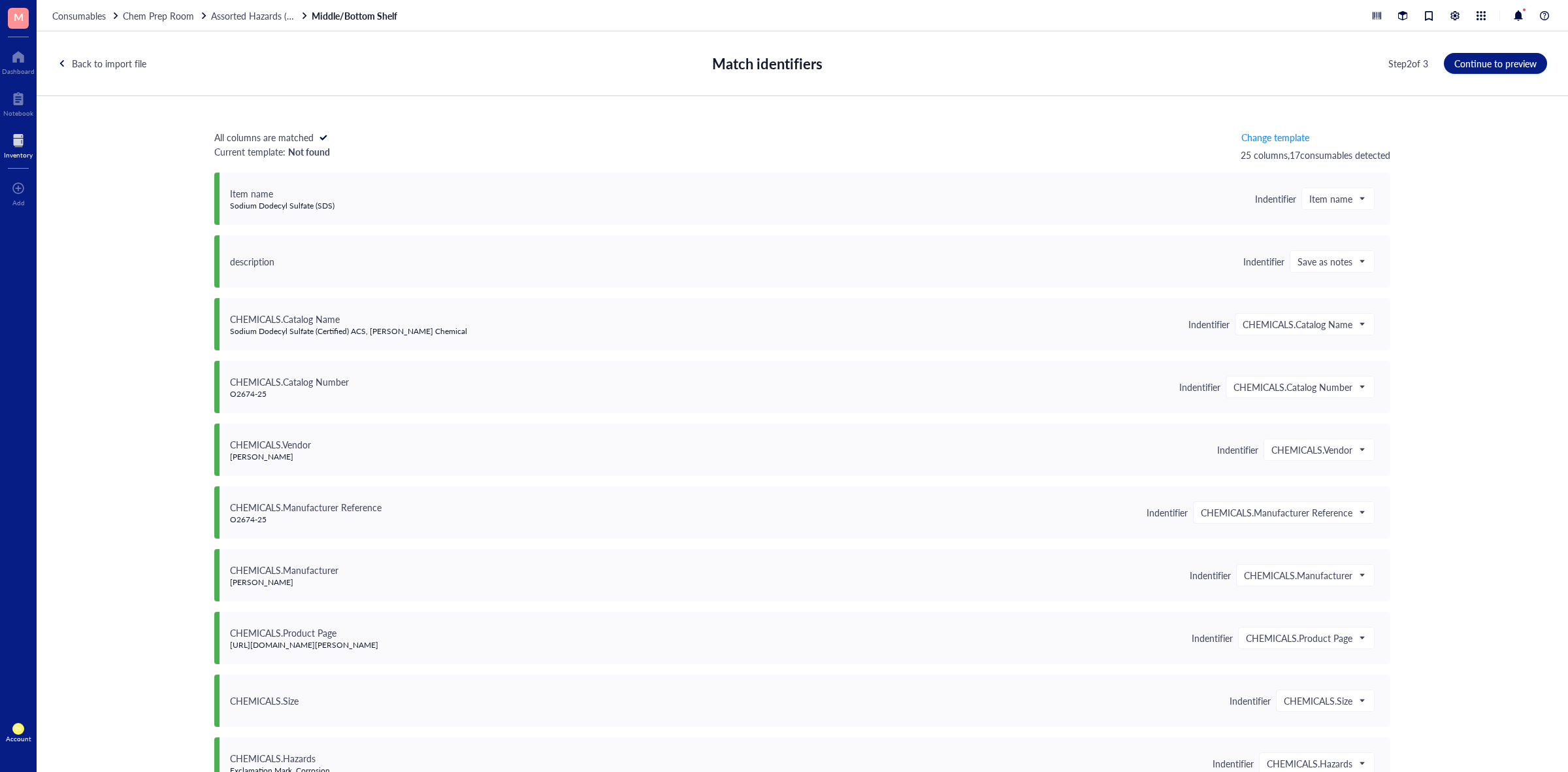
click at [121, 59] on div "Back to import file" at bounding box center [109, 63] width 75 height 14
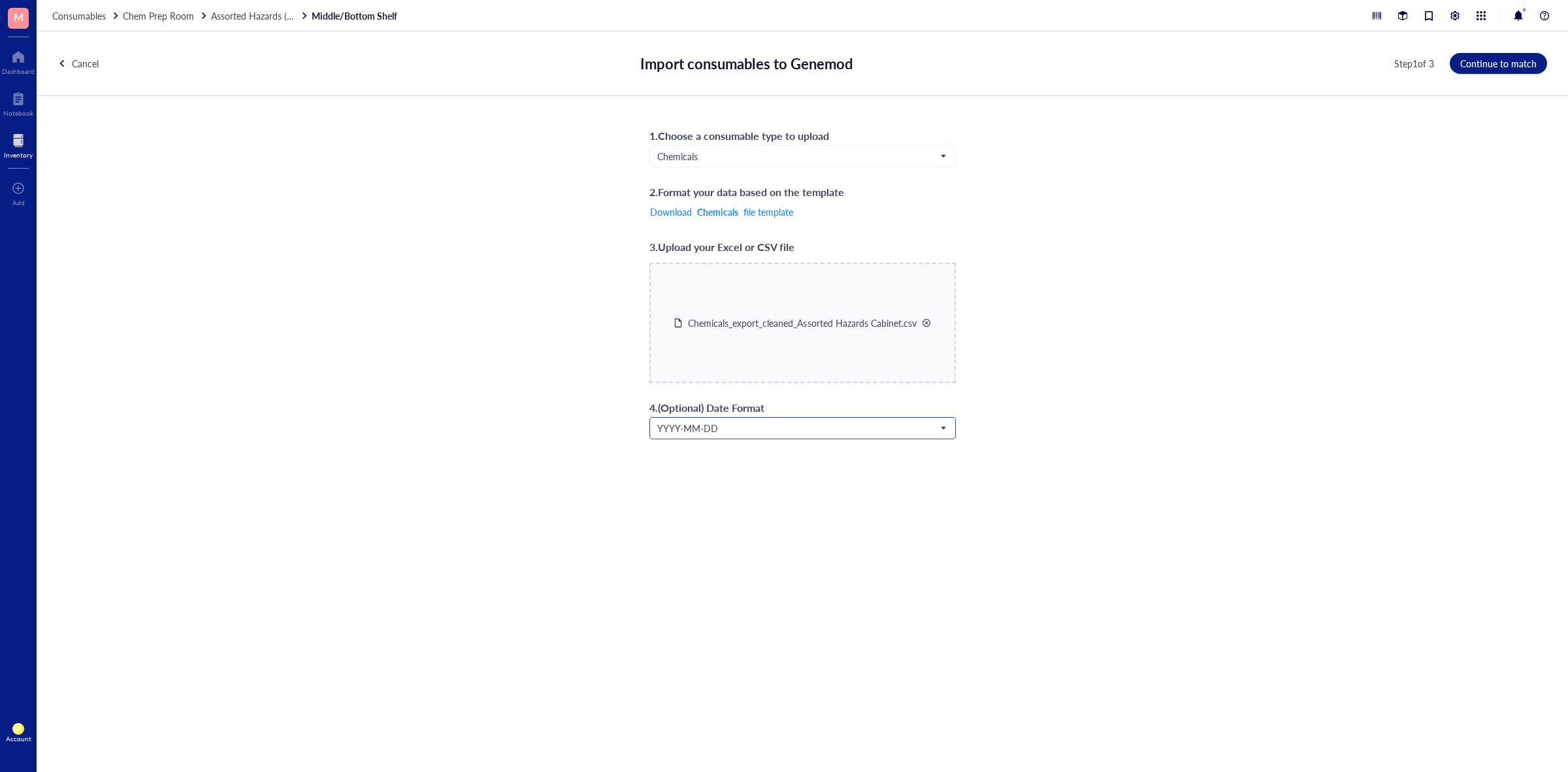
click at [704, 429] on span "YYYY-MM-DD" at bounding box center [801, 428] width 288 height 12
click at [713, 452] on div "MM-DD-YYYY" at bounding box center [802, 452] width 289 height 14
click at [1514, 70] on button "Continue to match" at bounding box center [1498, 64] width 97 height 21
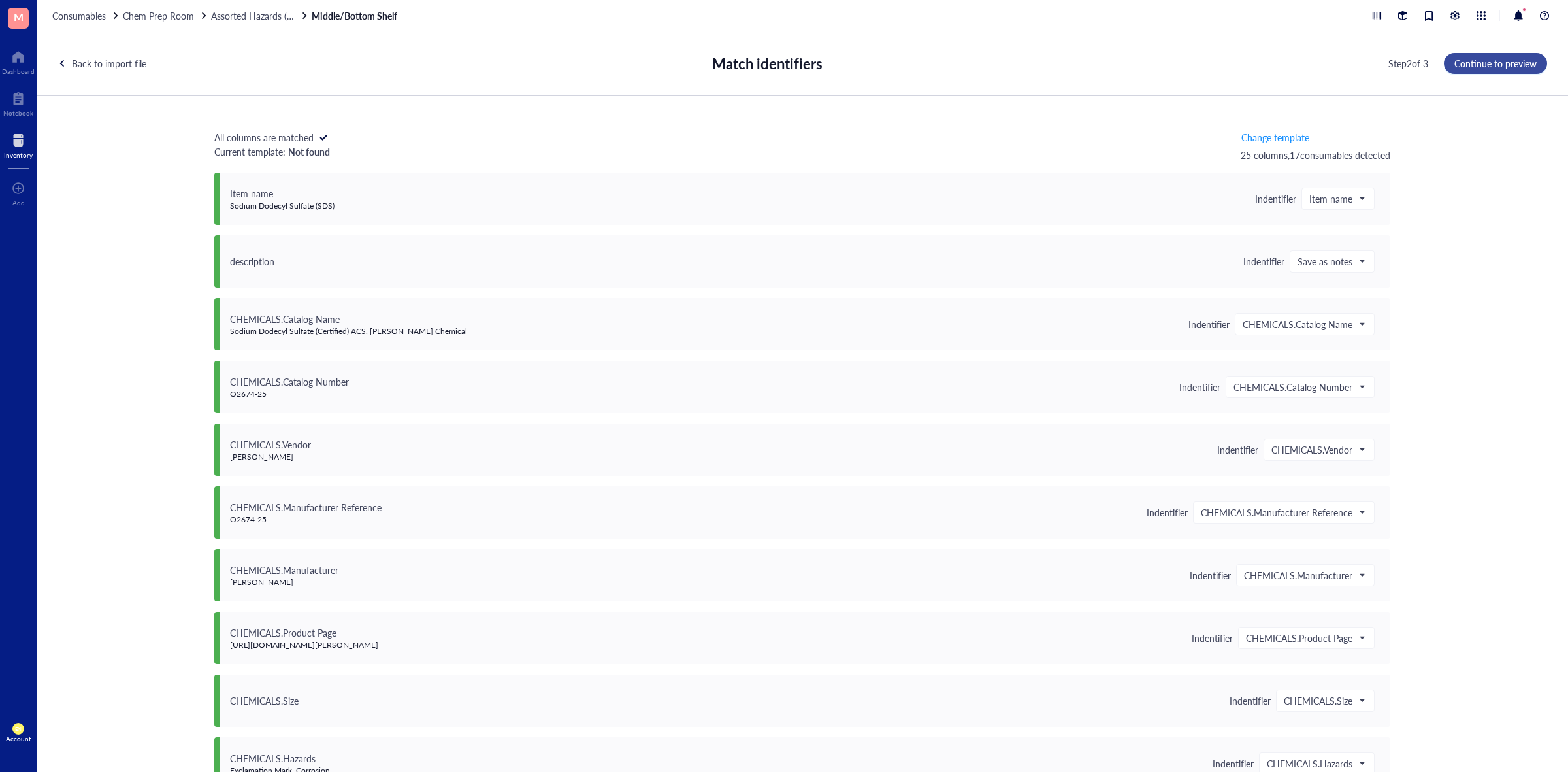
click at [1483, 65] on span "Continue to preview" at bounding box center [1495, 64] width 82 height 10
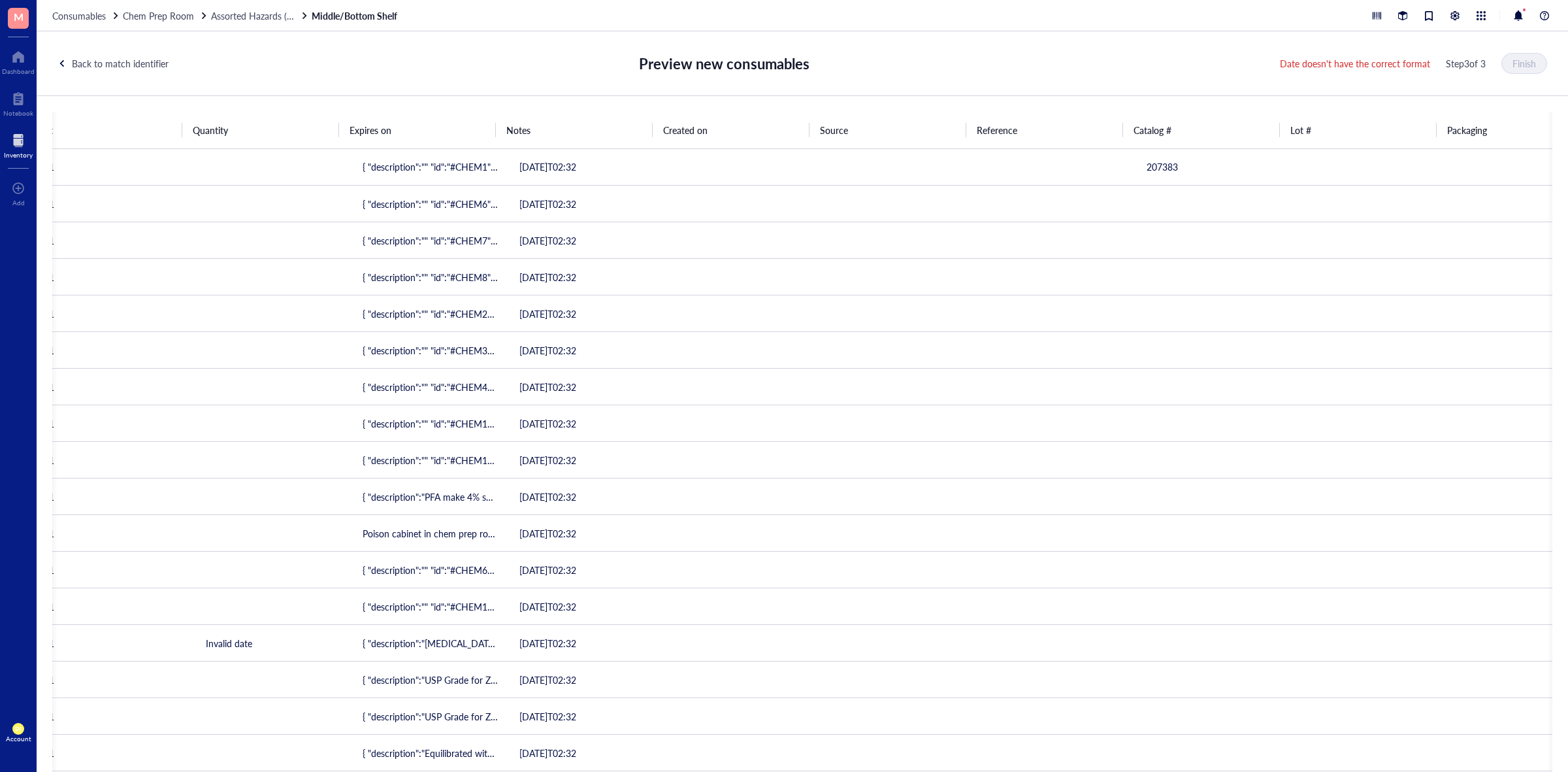
scroll to position [0, 460]
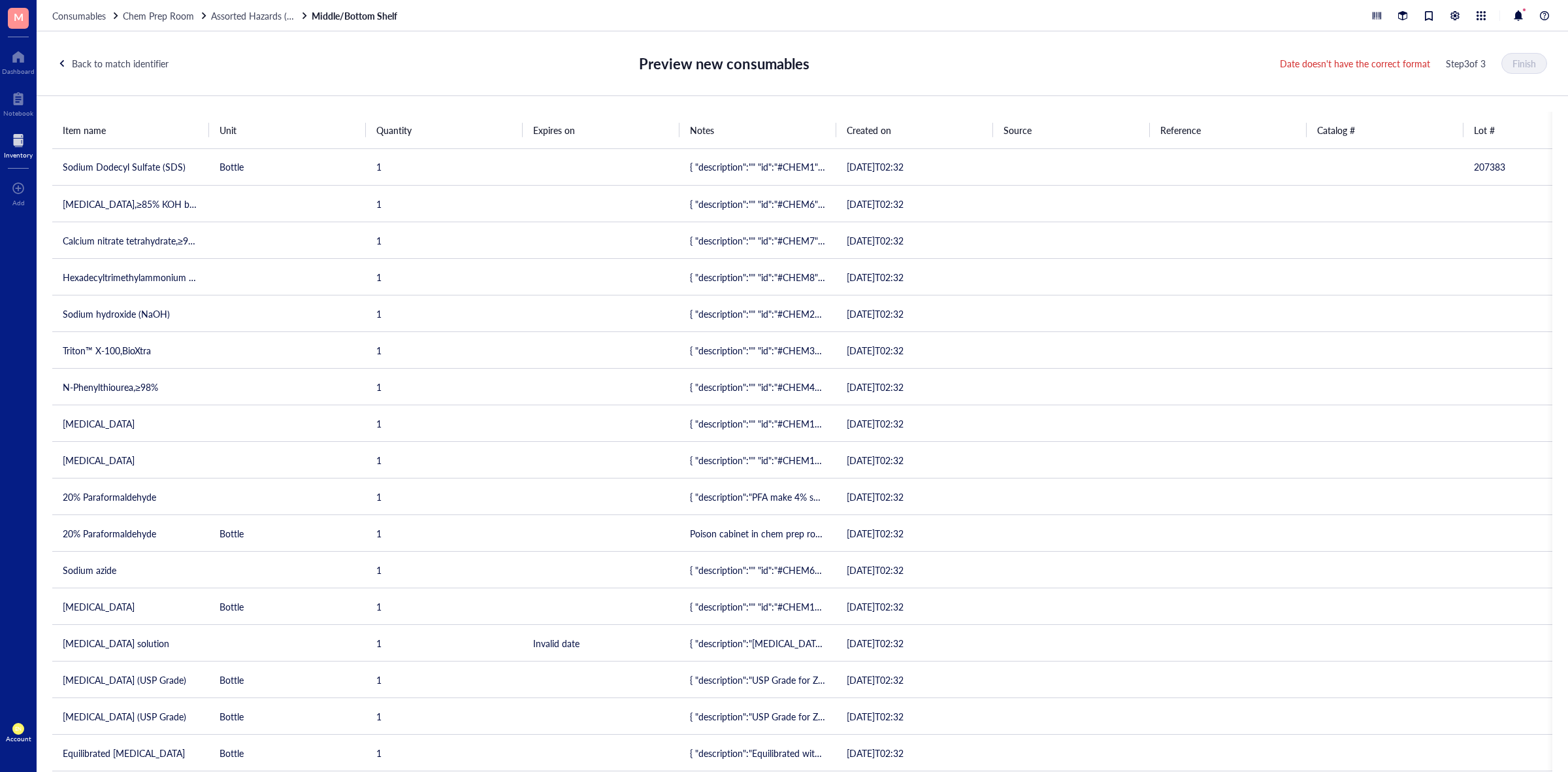
click at [1408, 60] on div "Date doesn't have the correct format" at bounding box center [1355, 63] width 150 height 14
click at [1419, 66] on div "Date doesn't have the correct format" at bounding box center [1355, 63] width 150 height 14
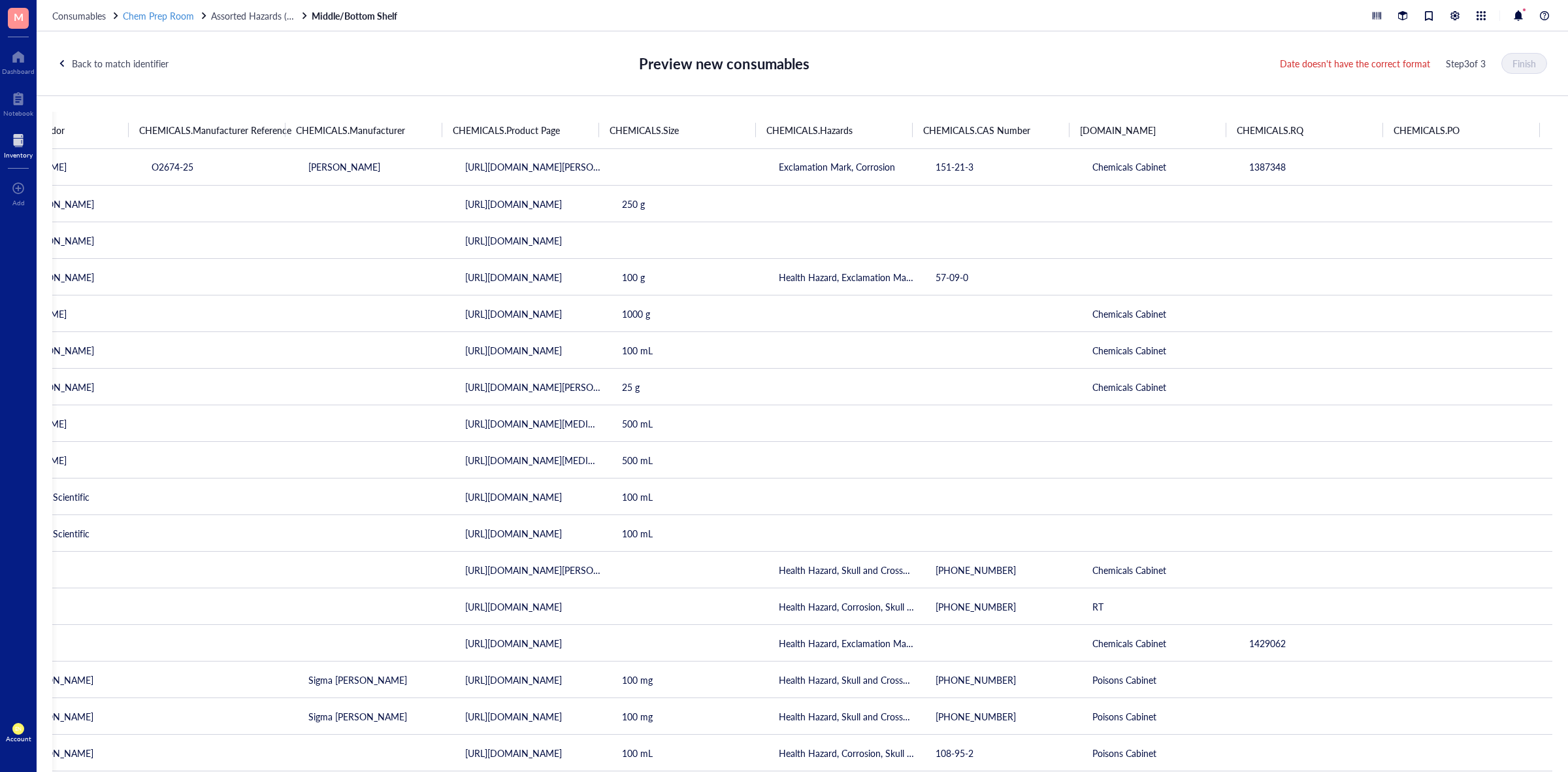
click at [145, 17] on span "Chem Prep Room" at bounding box center [158, 15] width 71 height 13
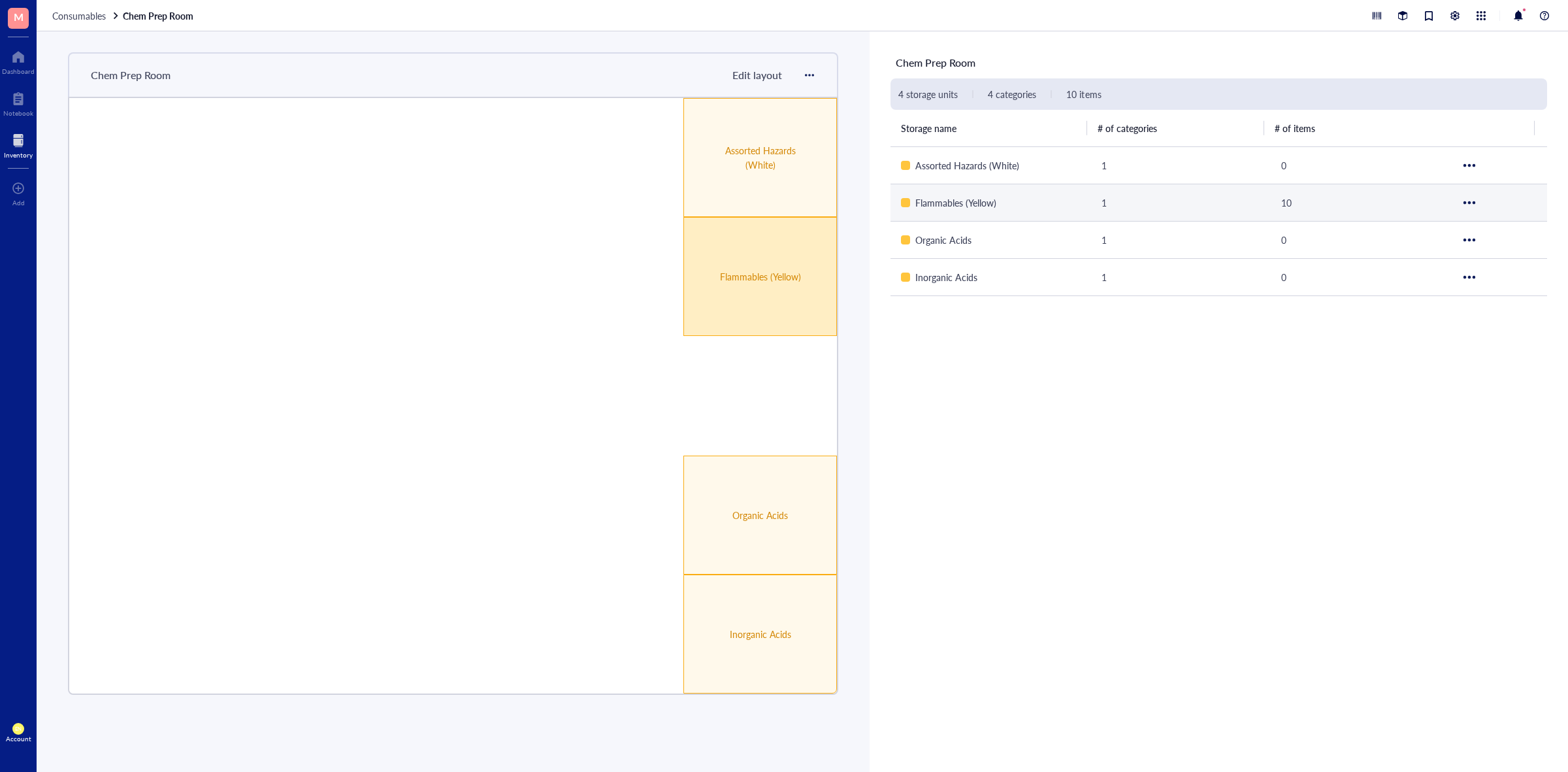
click at [775, 245] on div "Flammables (Yellow)" at bounding box center [760, 276] width 153 height 119
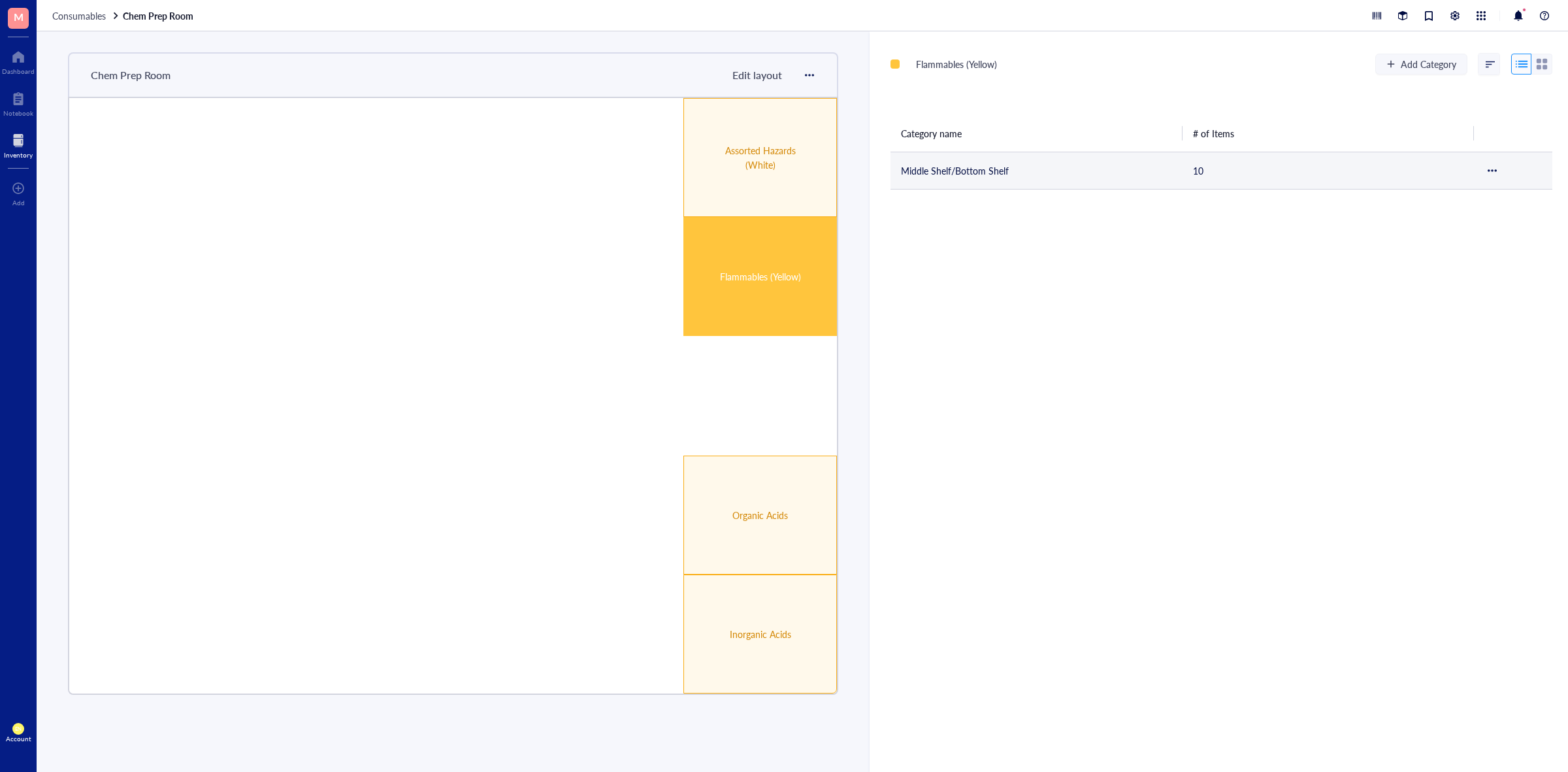
click at [930, 177] on td "Middle Shelf/Bottom Shelf" at bounding box center [1037, 171] width 292 height 37
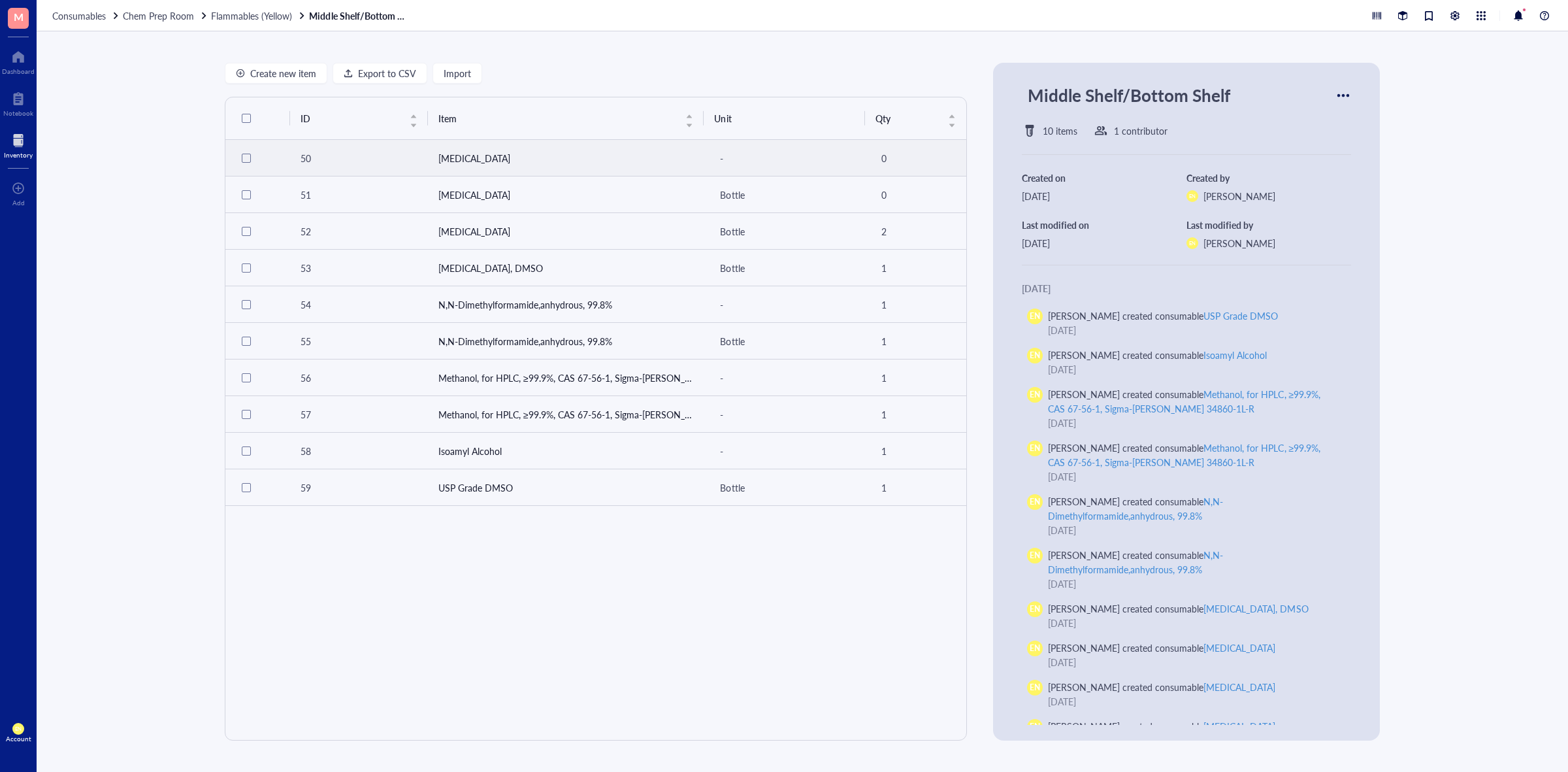
click at [472, 161] on td "[MEDICAL_DATA]" at bounding box center [566, 158] width 276 height 37
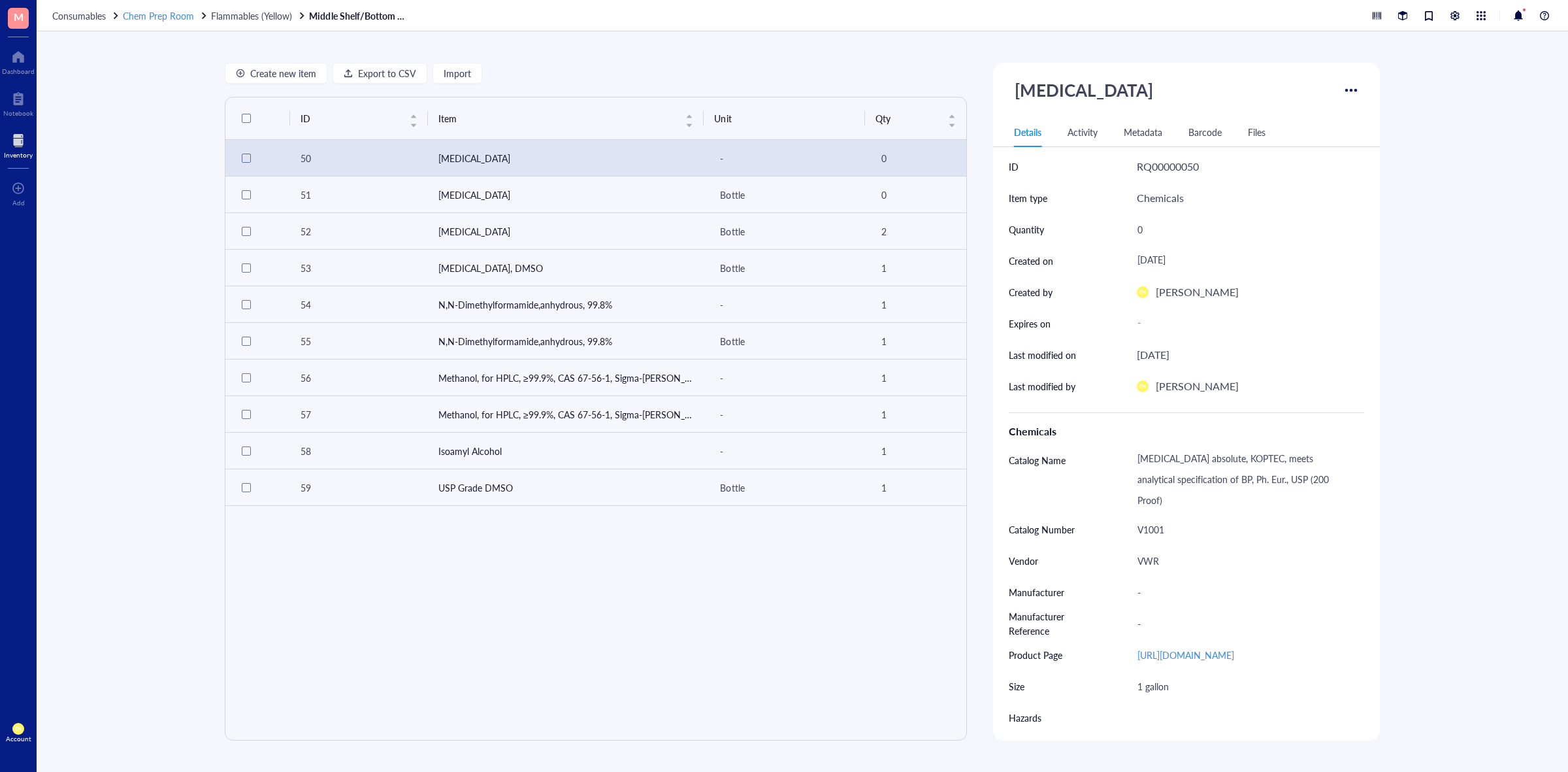
click at [174, 11] on span "Chem Prep Room" at bounding box center [158, 15] width 71 height 13
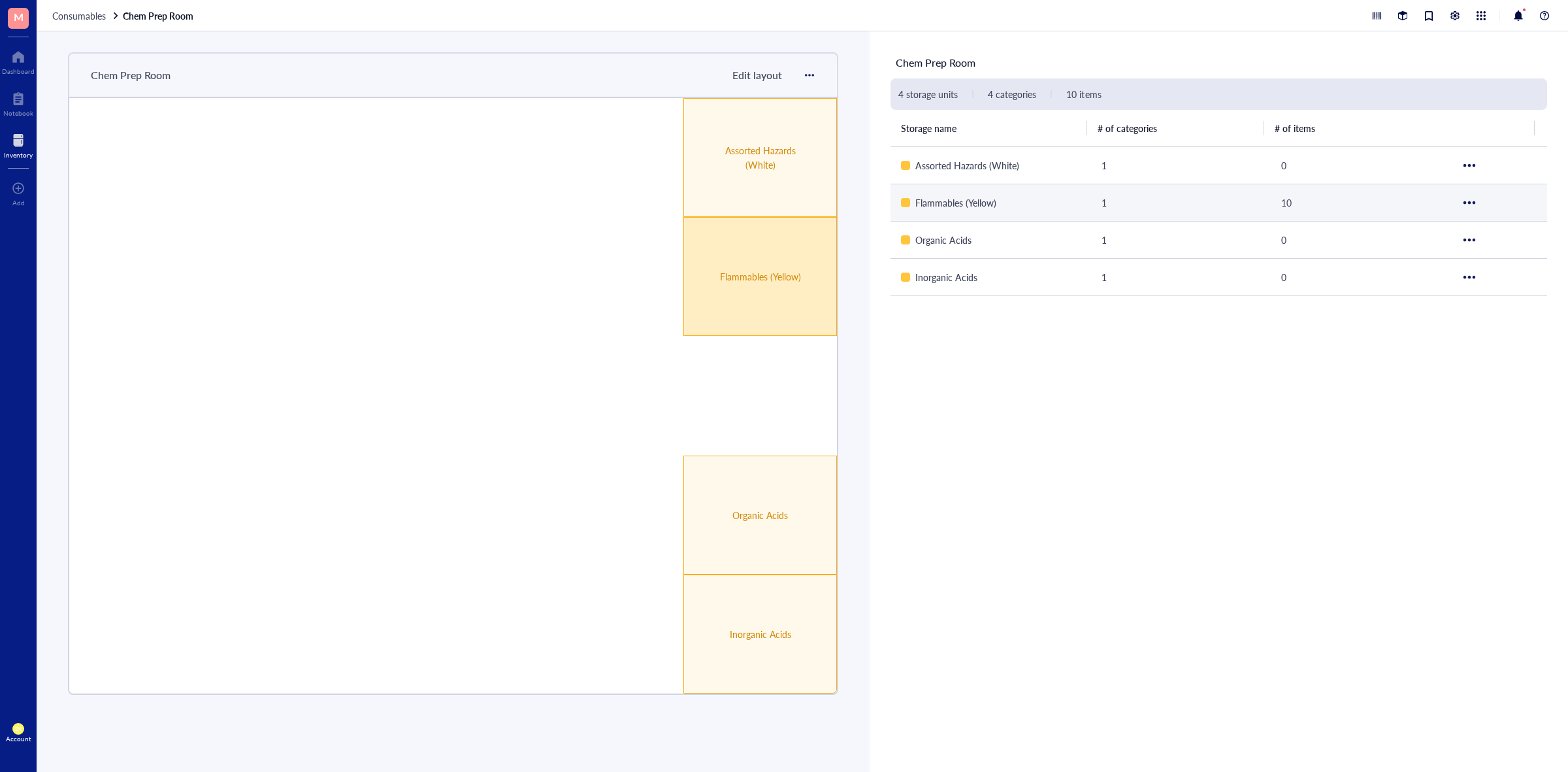
click at [736, 297] on div "Flammables (Yellow)" at bounding box center [760, 276] width 153 height 119
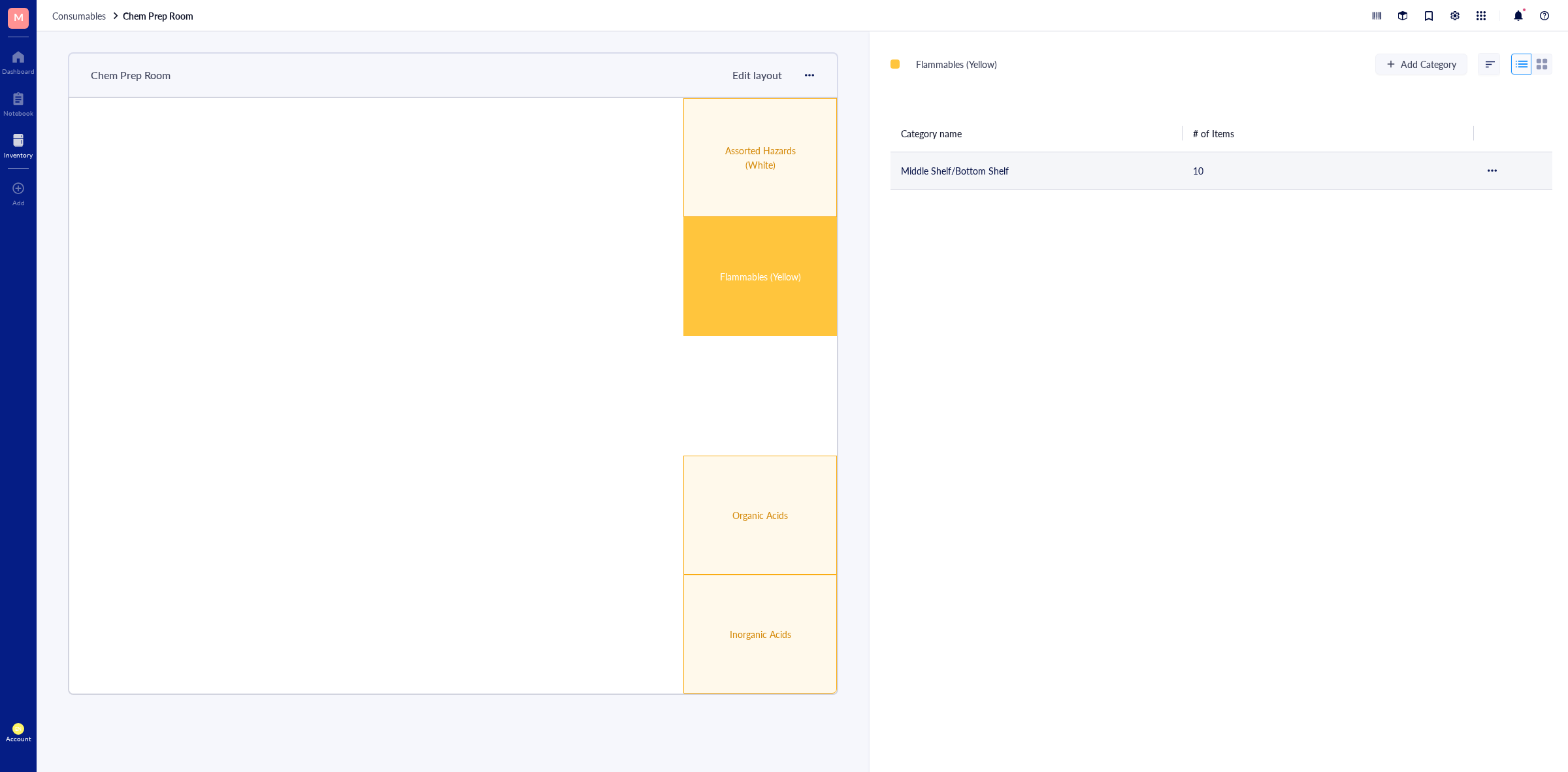
click at [903, 165] on td "Middle Shelf/Bottom Shelf" at bounding box center [1037, 171] width 292 height 37
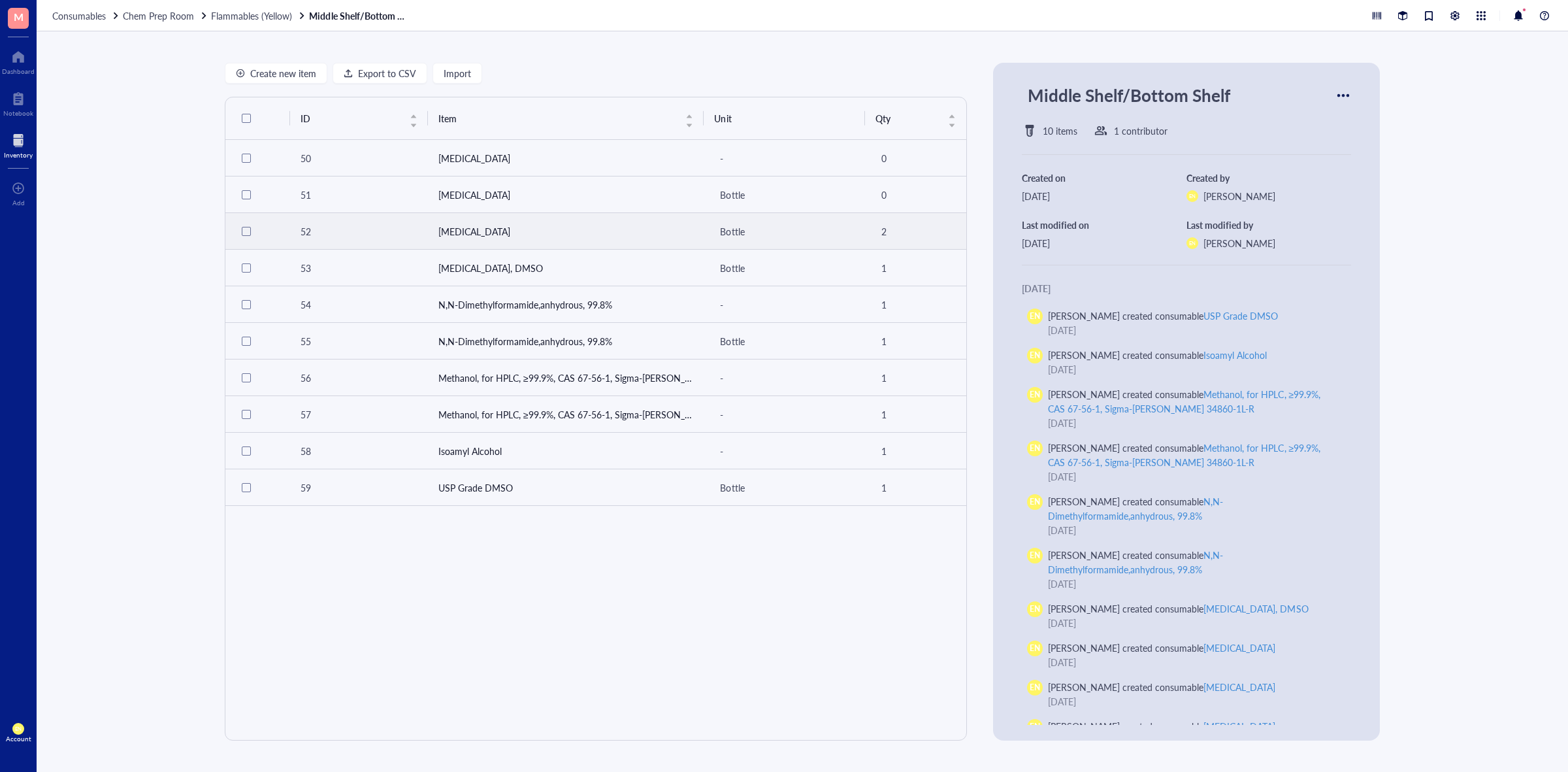
click at [351, 234] on div "52" at bounding box center [359, 231] width 117 height 14
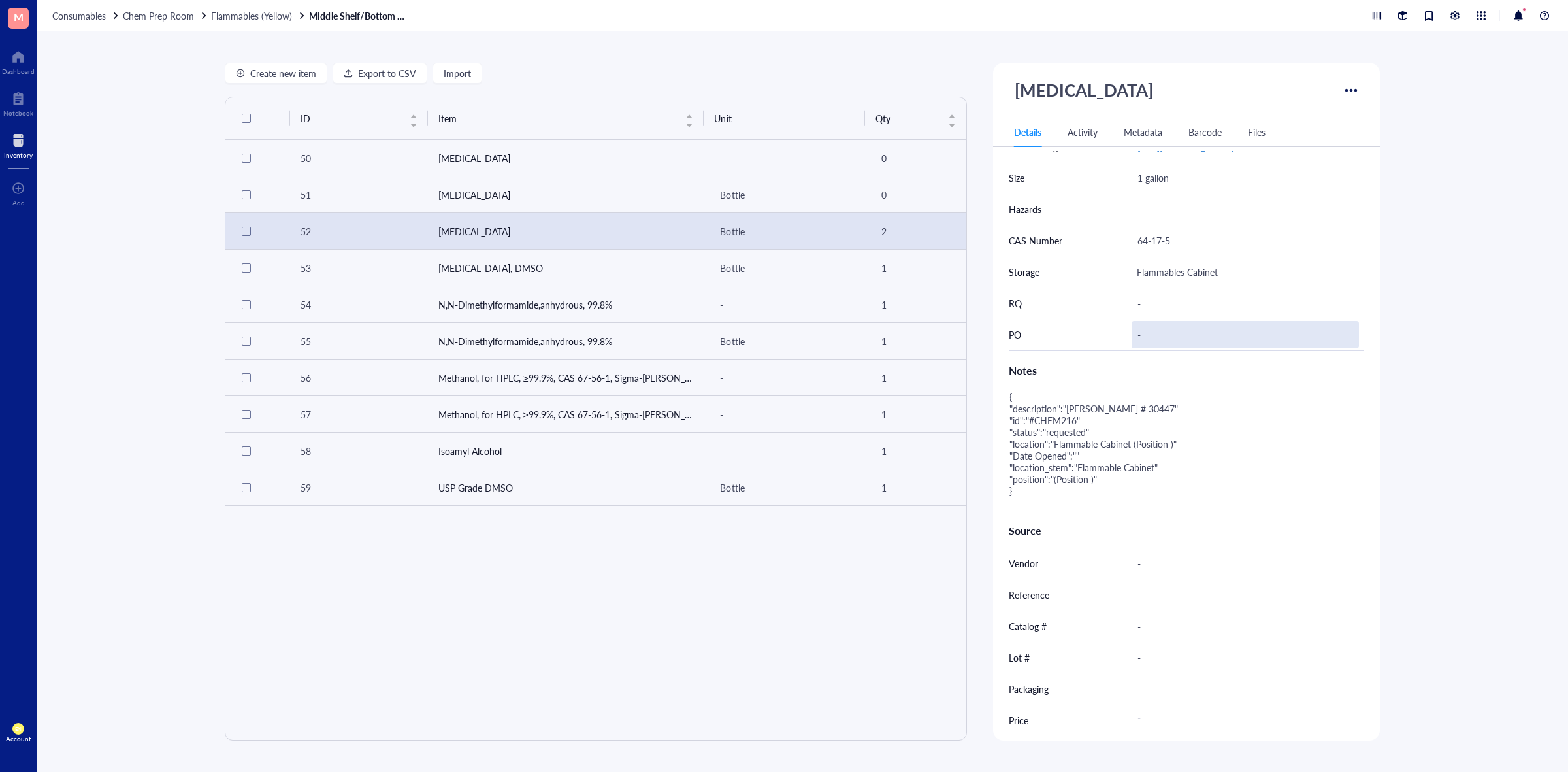
scroll to position [527, 0]
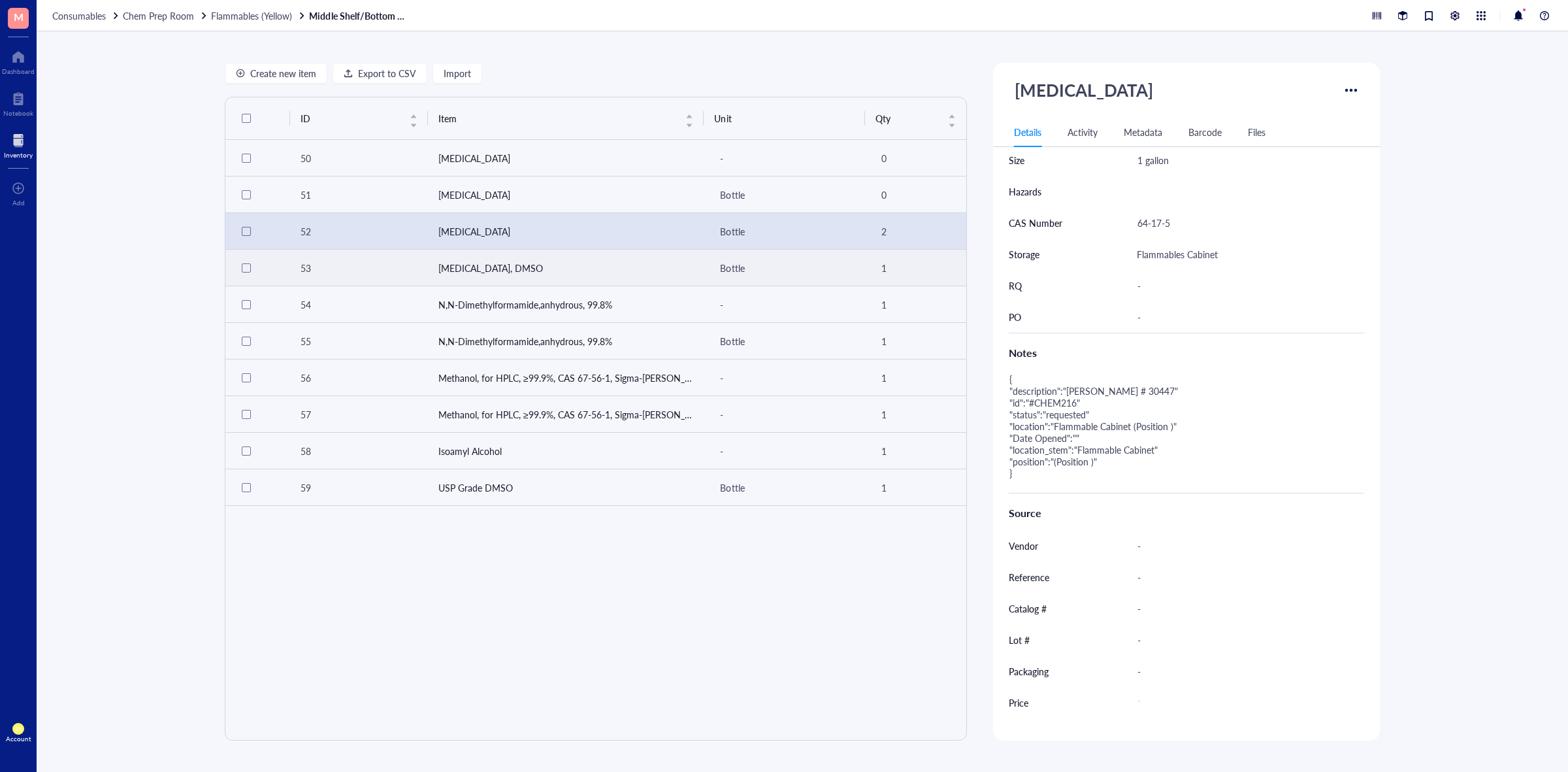
click at [466, 276] on td "[MEDICAL_DATA], DMSO" at bounding box center [566, 267] width 276 height 37
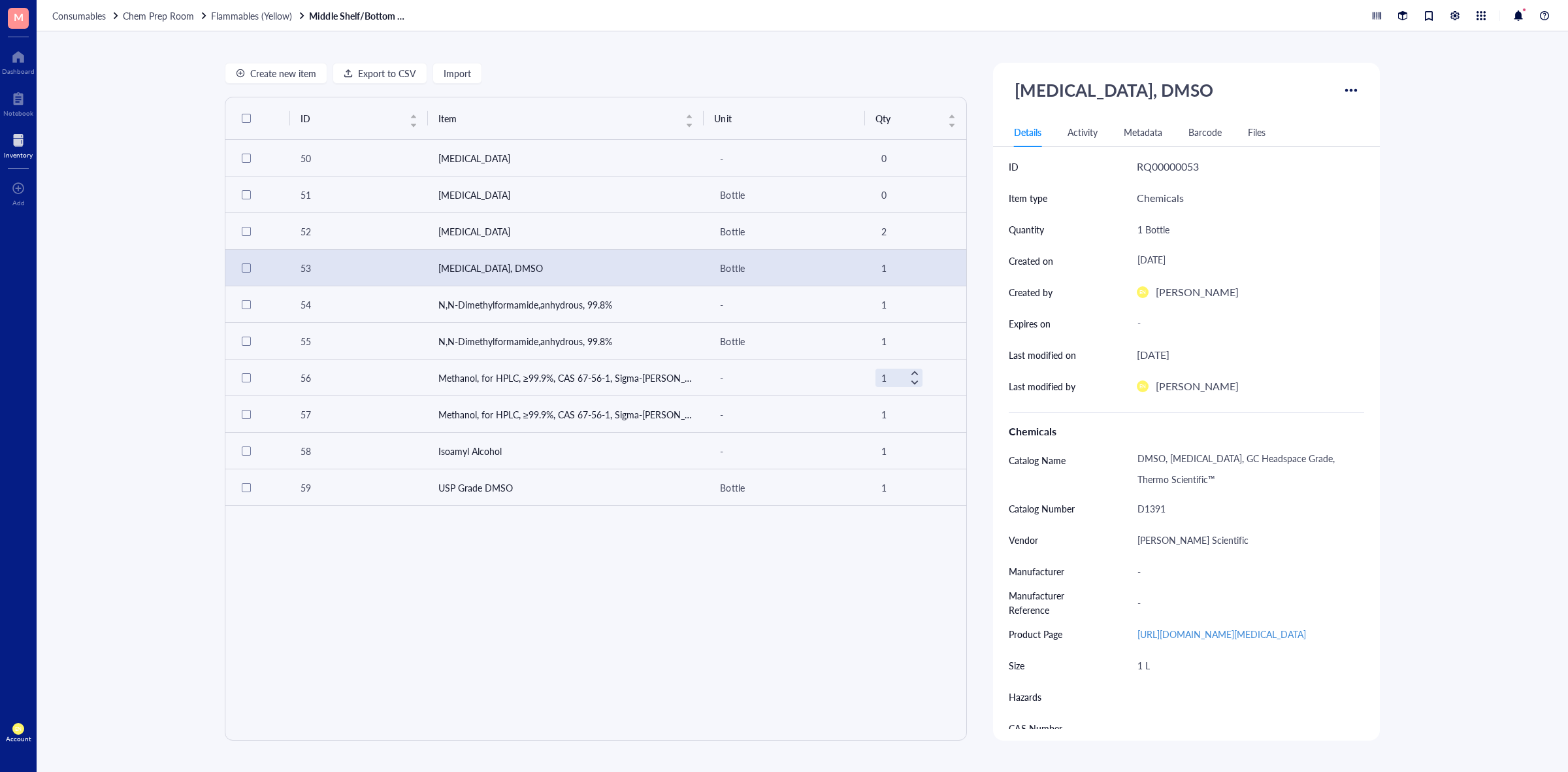
drag, startPoint x: 239, startPoint y: 10, endPoint x: 186, endPoint y: 12, distance: 53.0
click at [239, 10] on span "Flammables (Yellow)" at bounding box center [251, 15] width 81 height 13
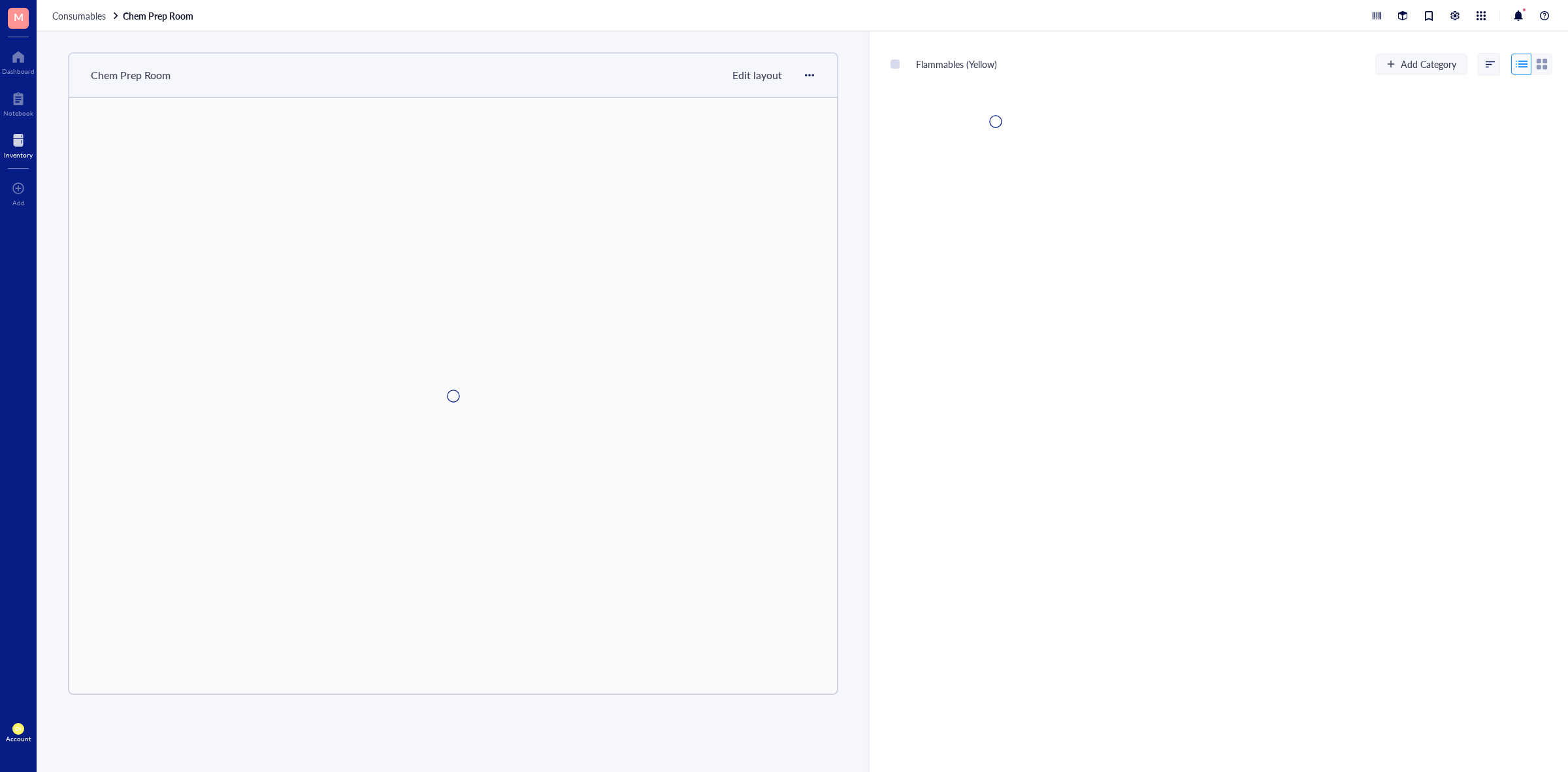
click at [167, 12] on link "Chem Prep Room" at bounding box center [159, 16] width 73 height 12
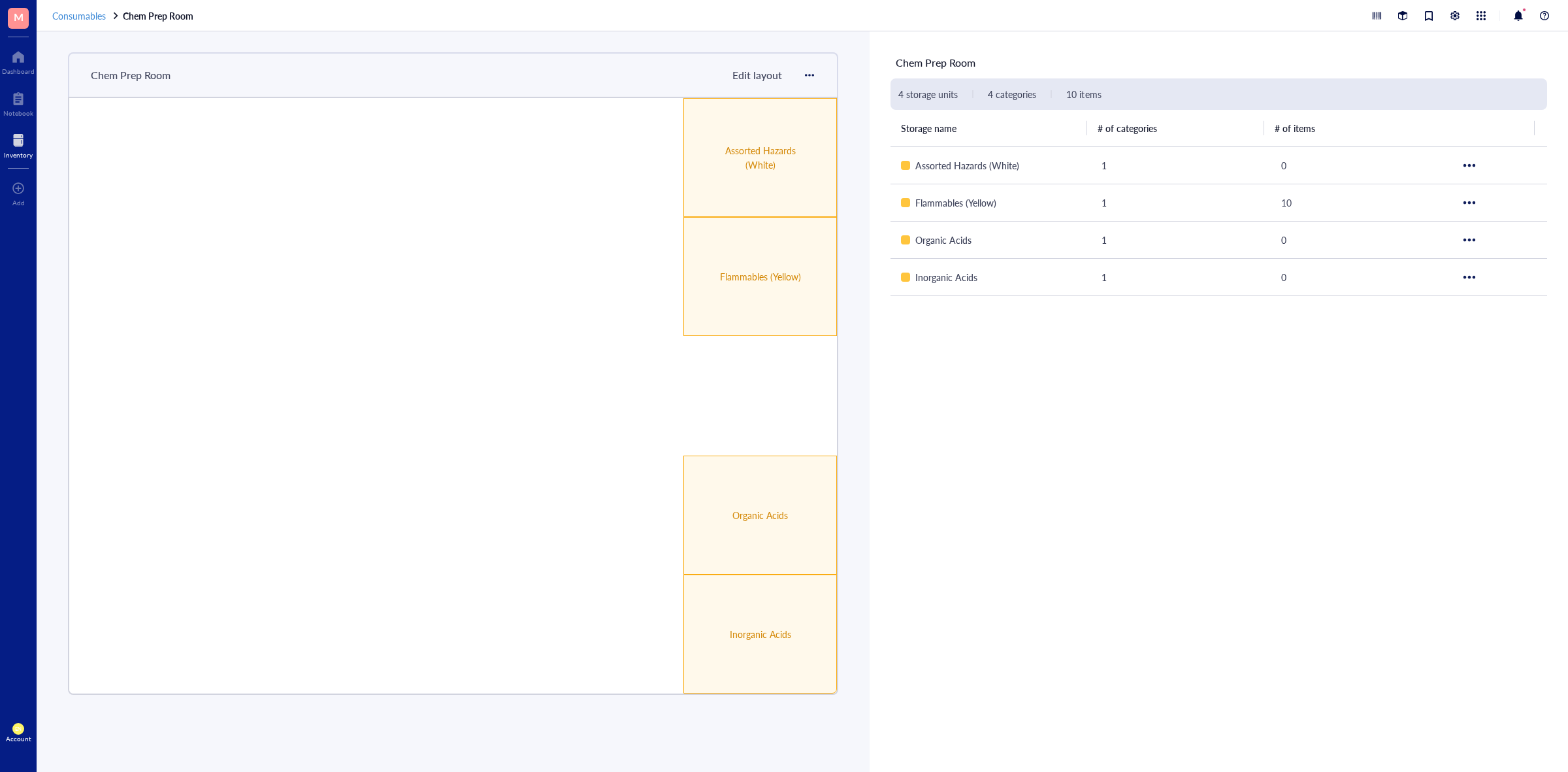
click at [85, 18] on span "Consumables" at bounding box center [79, 15] width 54 height 13
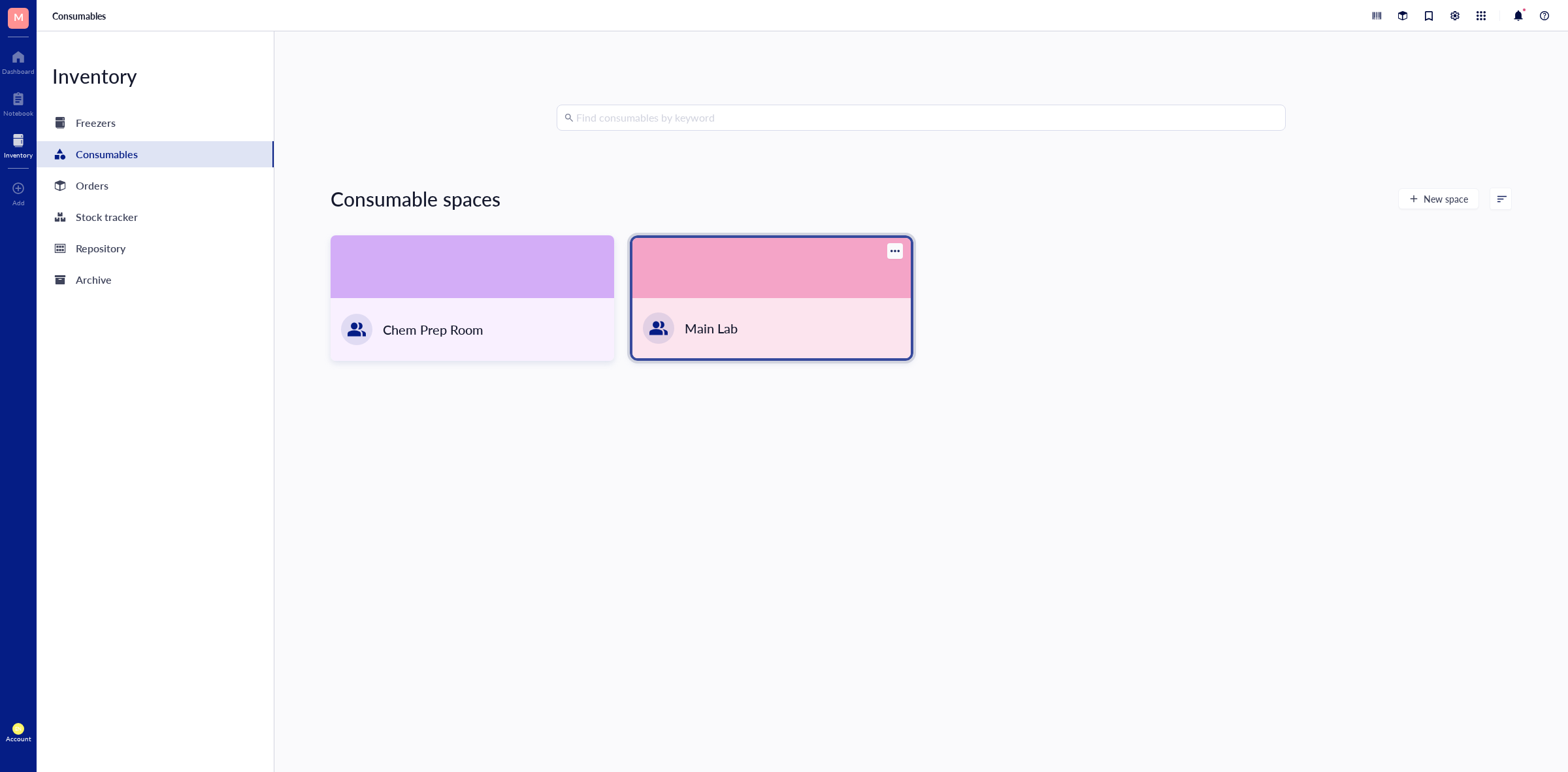
click at [778, 356] on div "Main Lab" at bounding box center [772, 328] width 278 height 60
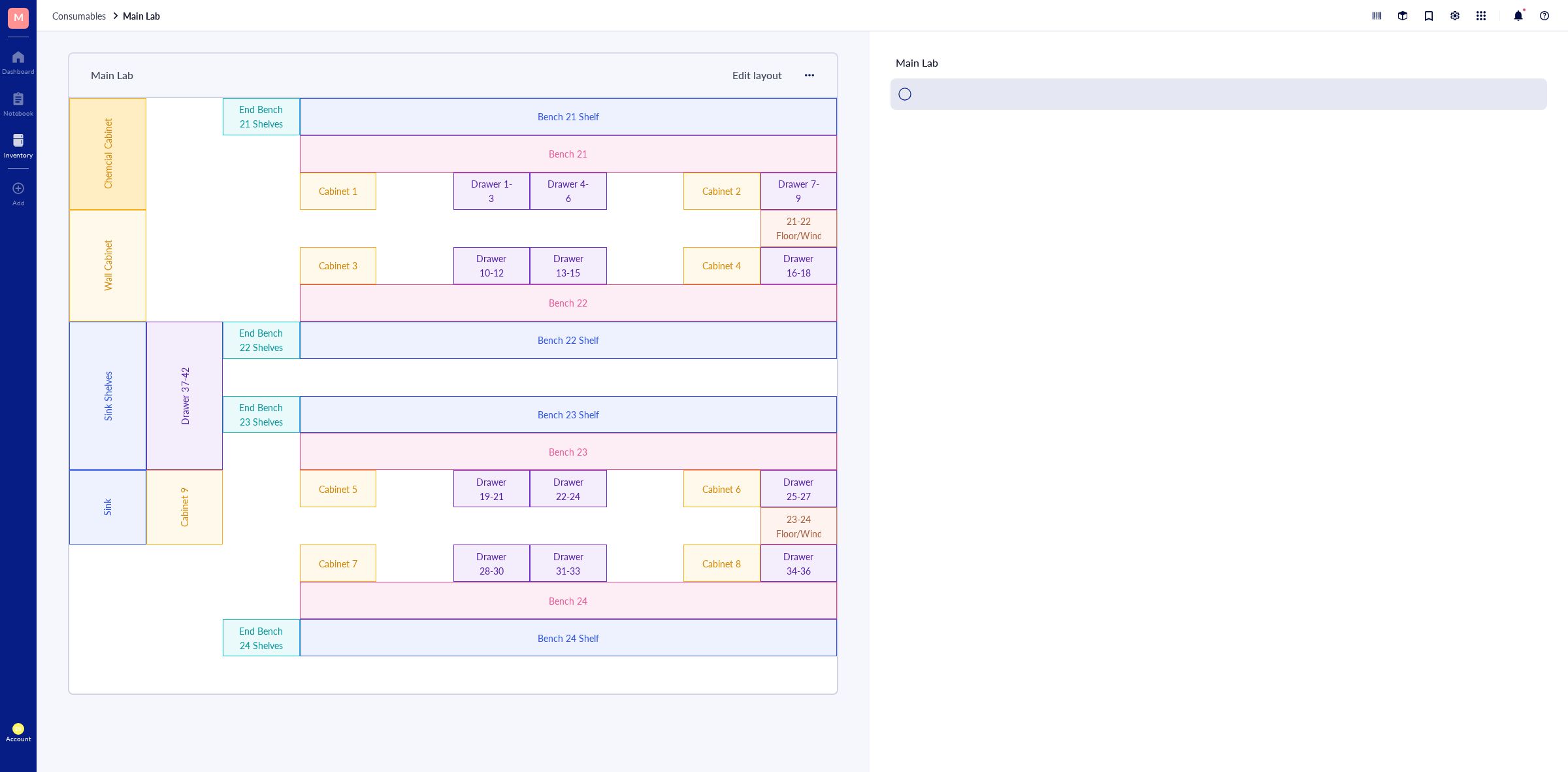
click at [141, 200] on div "Chemcial Cabinet" at bounding box center [108, 154] width 77 height 112
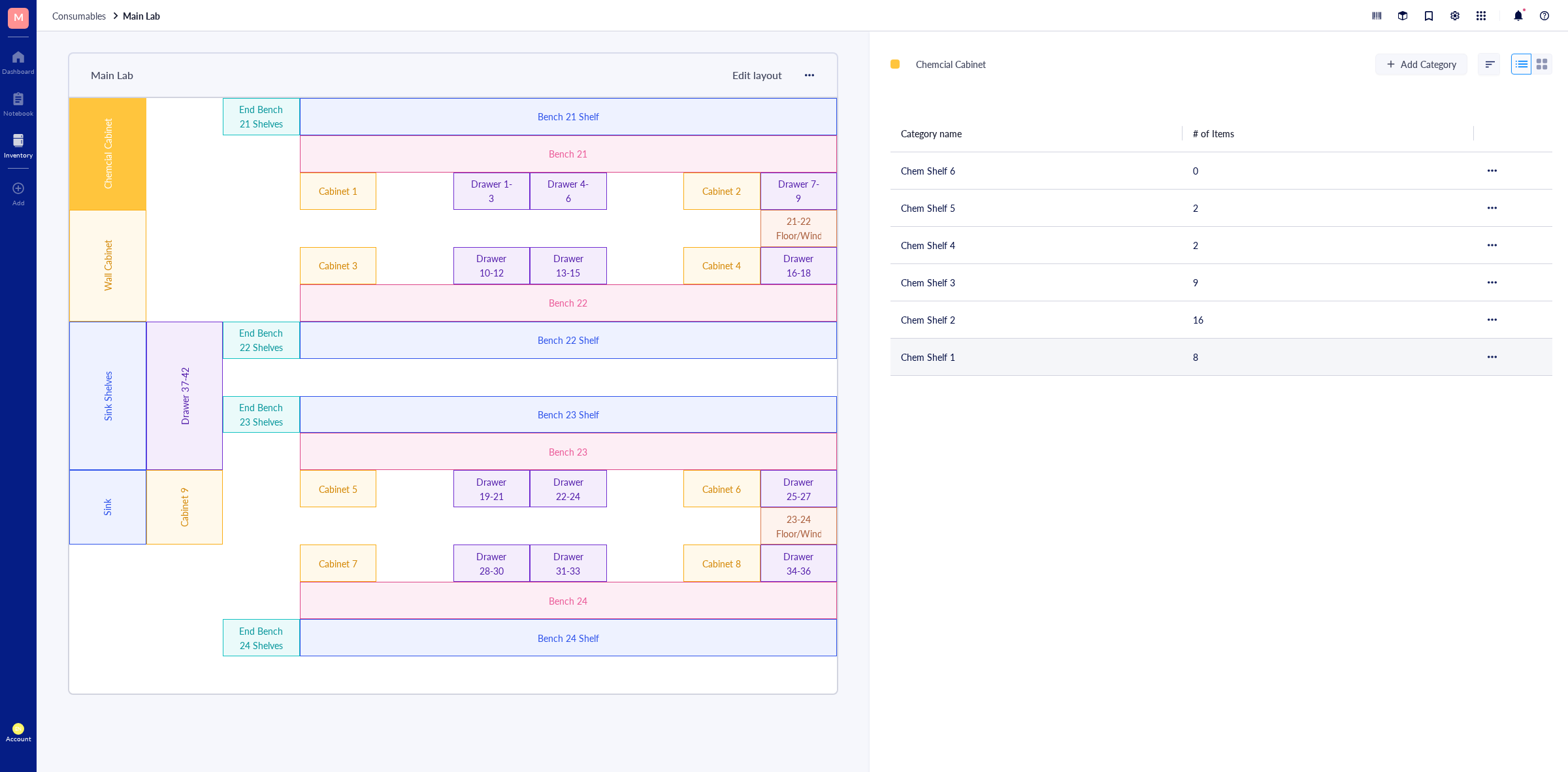
click at [995, 350] on td "Chem Shelf 1" at bounding box center [1037, 356] width 292 height 37
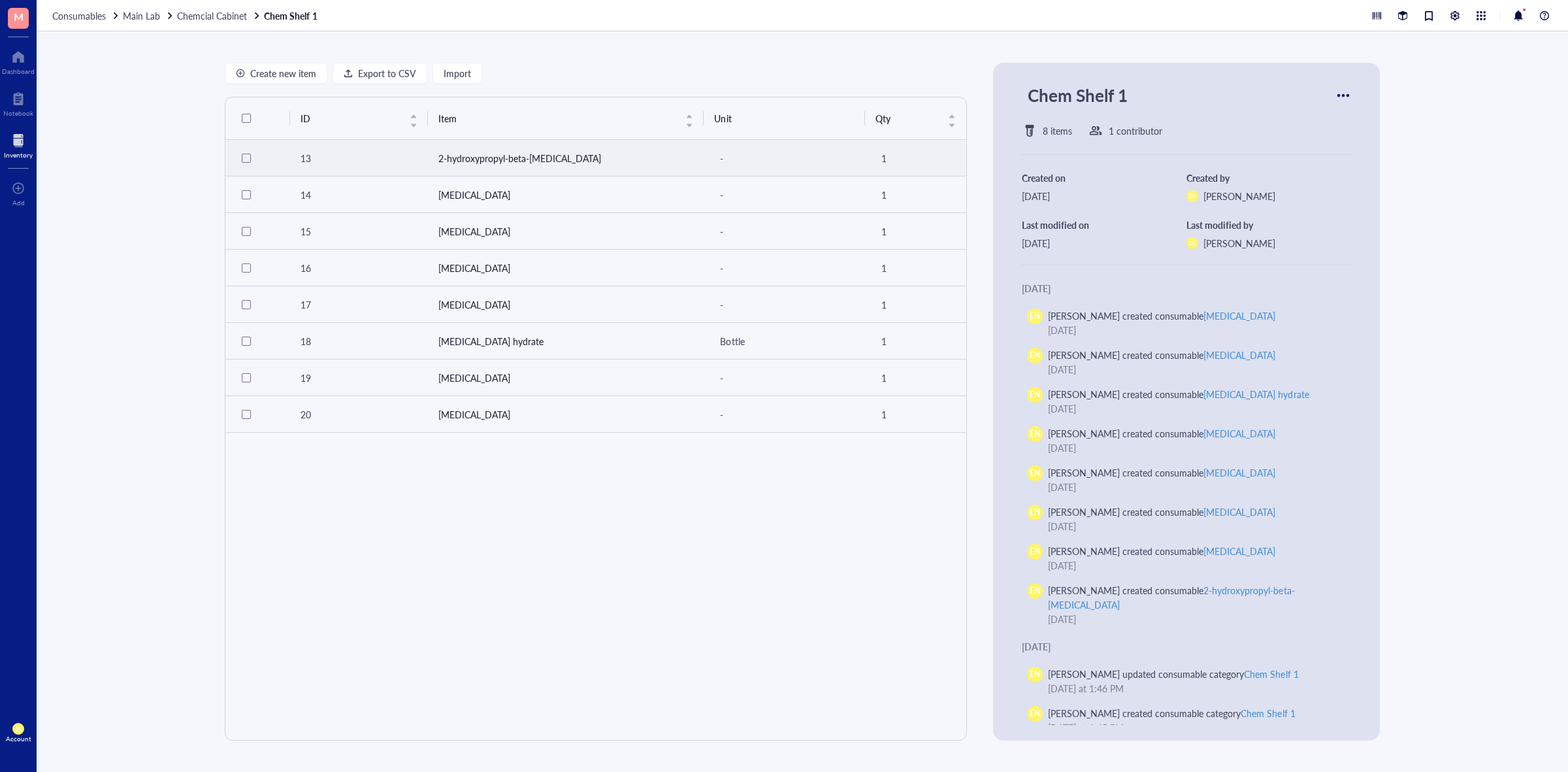
click at [504, 172] on td "2-hydroxypropyl-beta-[MEDICAL_DATA]" at bounding box center [566, 158] width 276 height 37
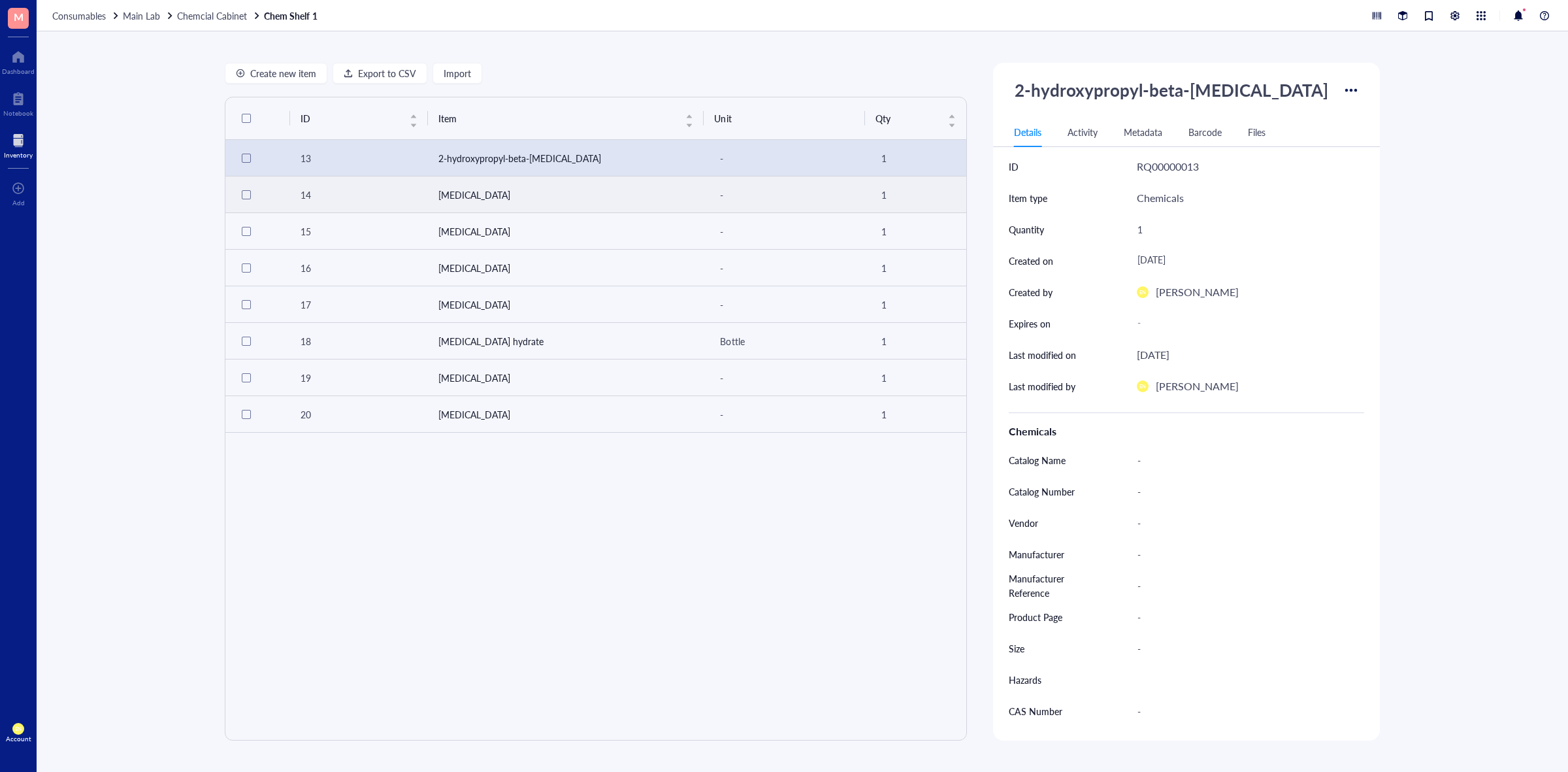
click at [489, 199] on td "[MEDICAL_DATA]" at bounding box center [566, 195] width 276 height 37
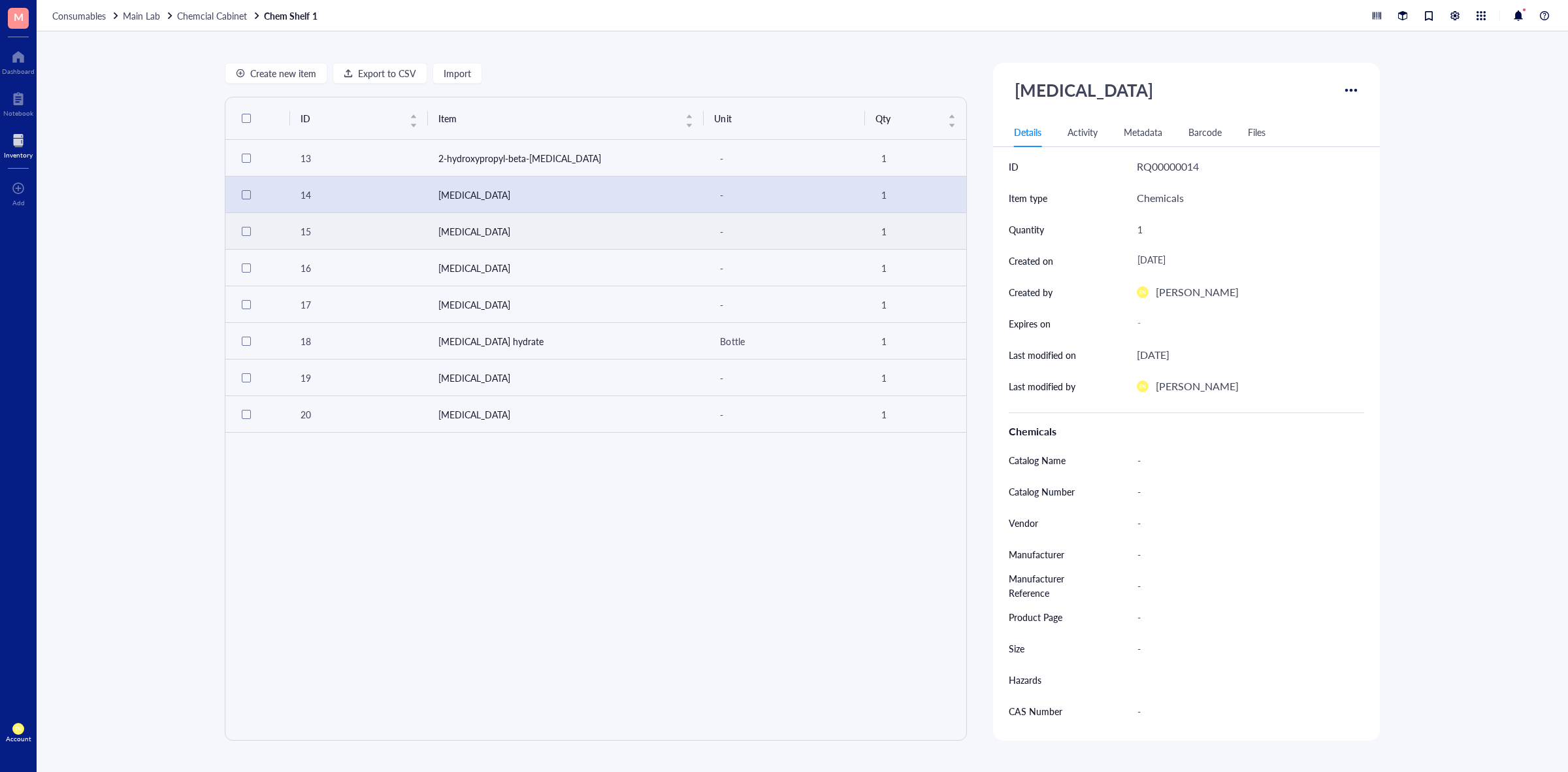
click at [501, 233] on td "[MEDICAL_DATA]" at bounding box center [566, 231] width 276 height 37
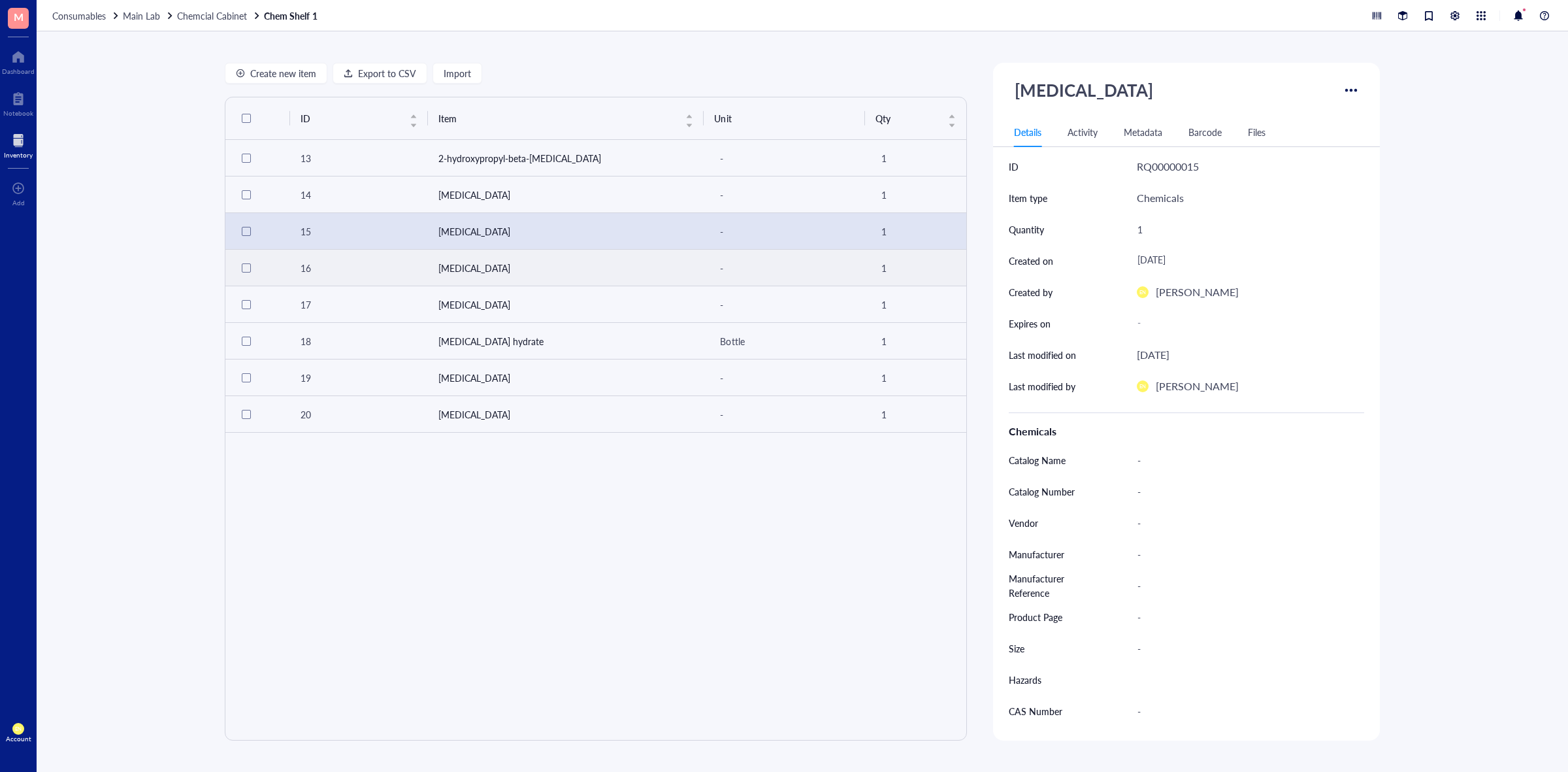
click at [505, 279] on td "[MEDICAL_DATA]" at bounding box center [566, 267] width 276 height 37
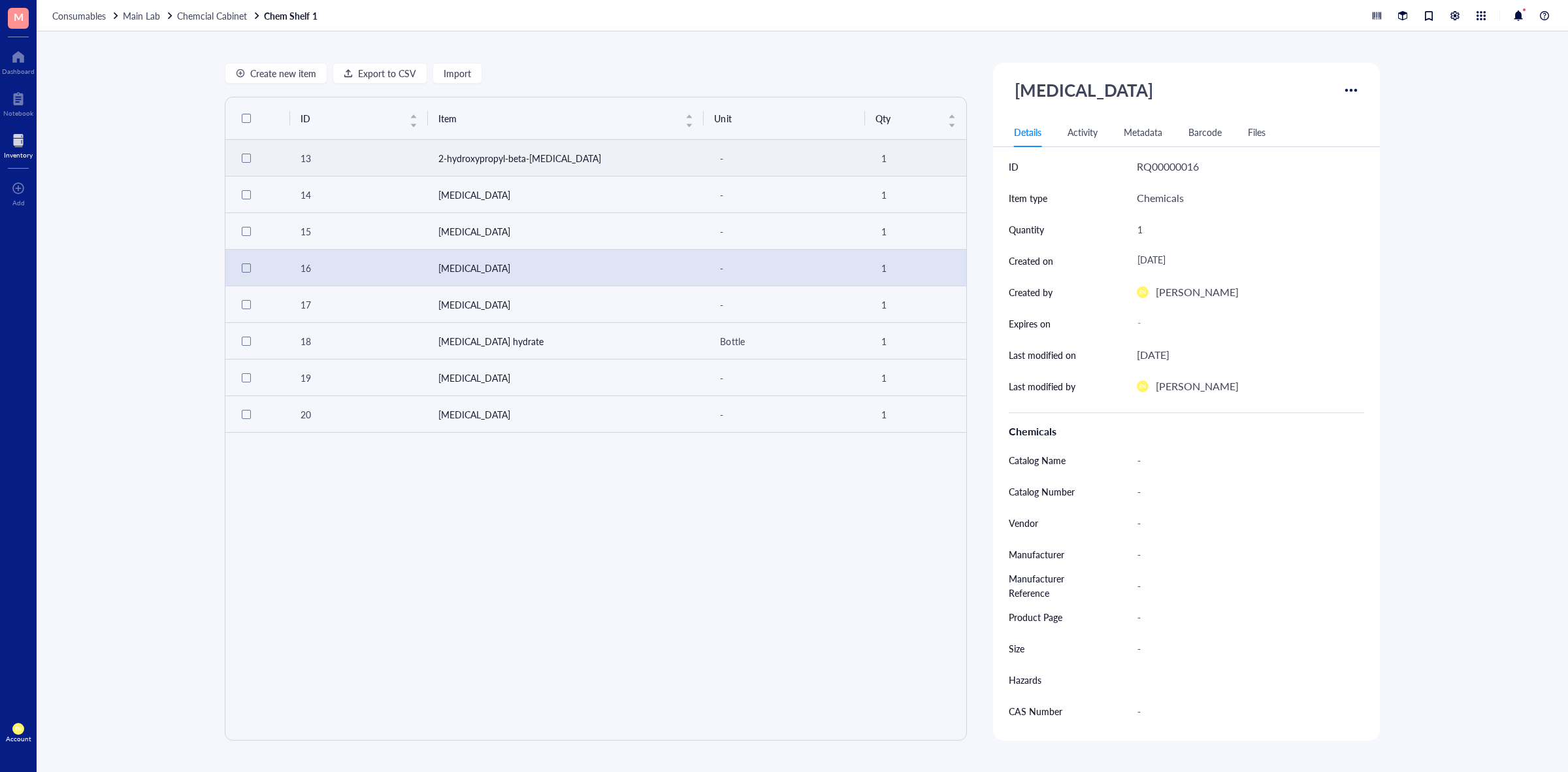
drag, startPoint x: 243, startPoint y: 157, endPoint x: 243, endPoint y: 168, distance: 11.0
click at [243, 157] on div at bounding box center [246, 158] width 9 height 9
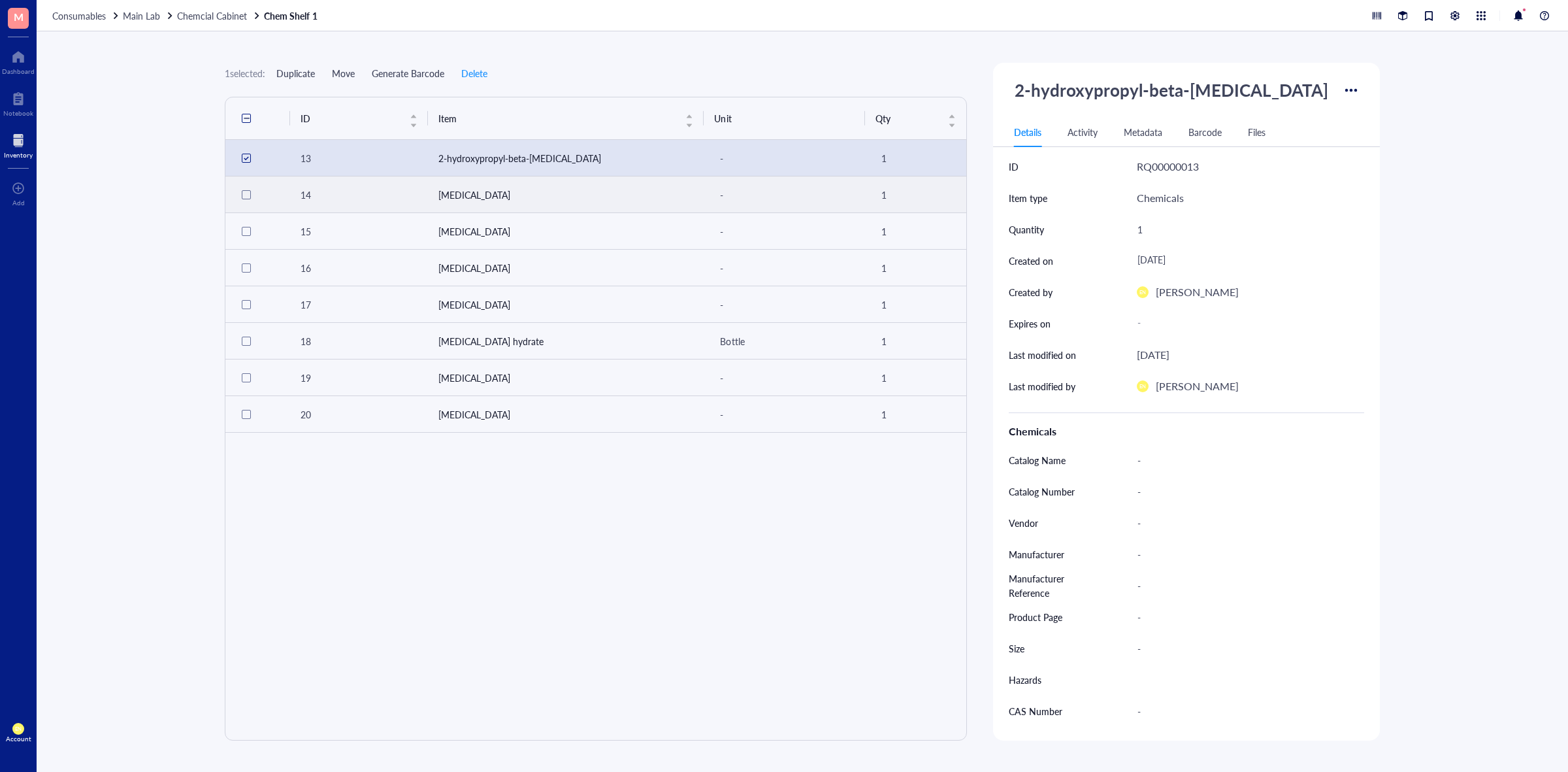
click at [245, 193] on div at bounding box center [246, 195] width 9 height 9
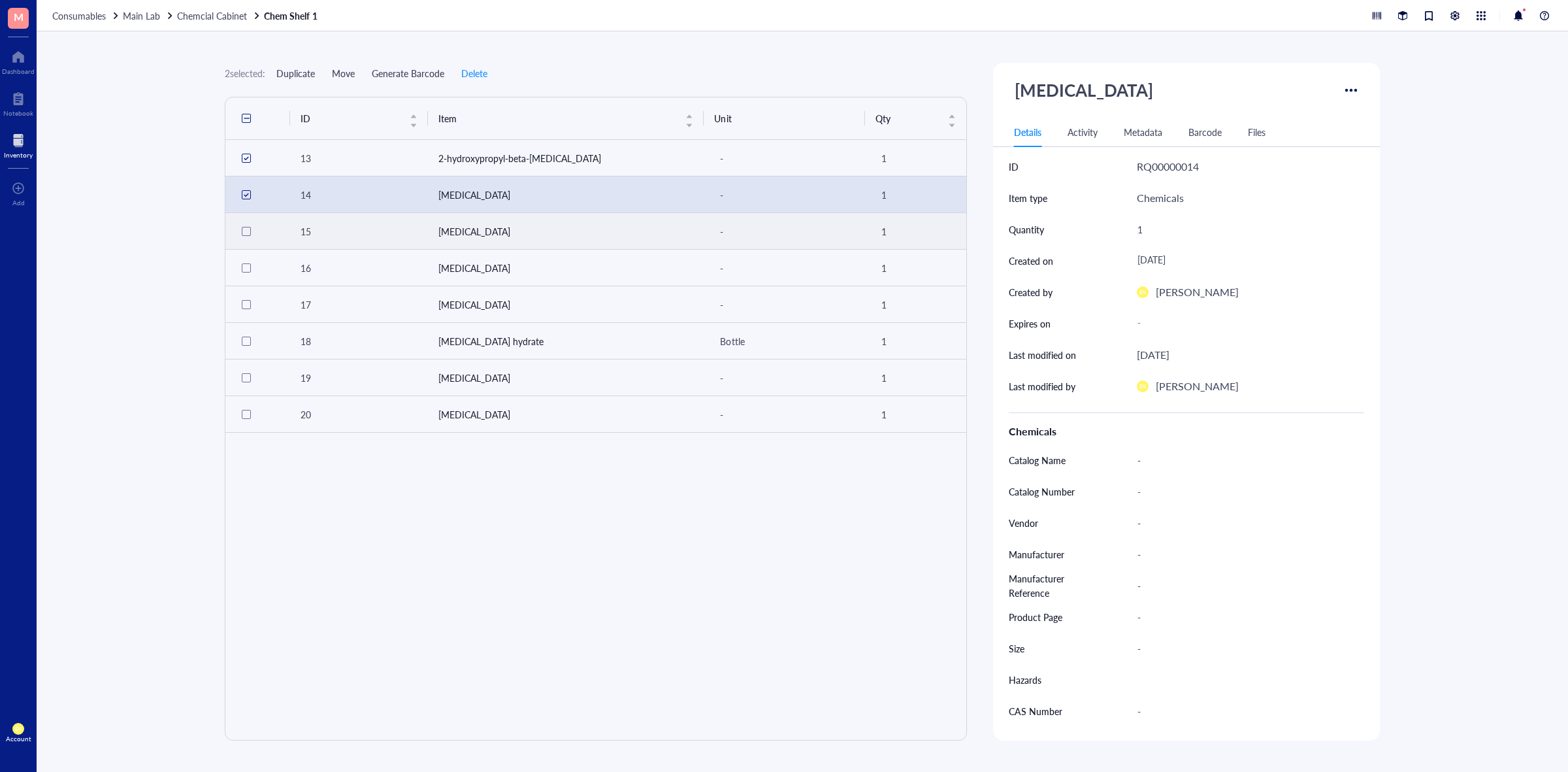
click at [247, 229] on div at bounding box center [246, 231] width 9 height 9
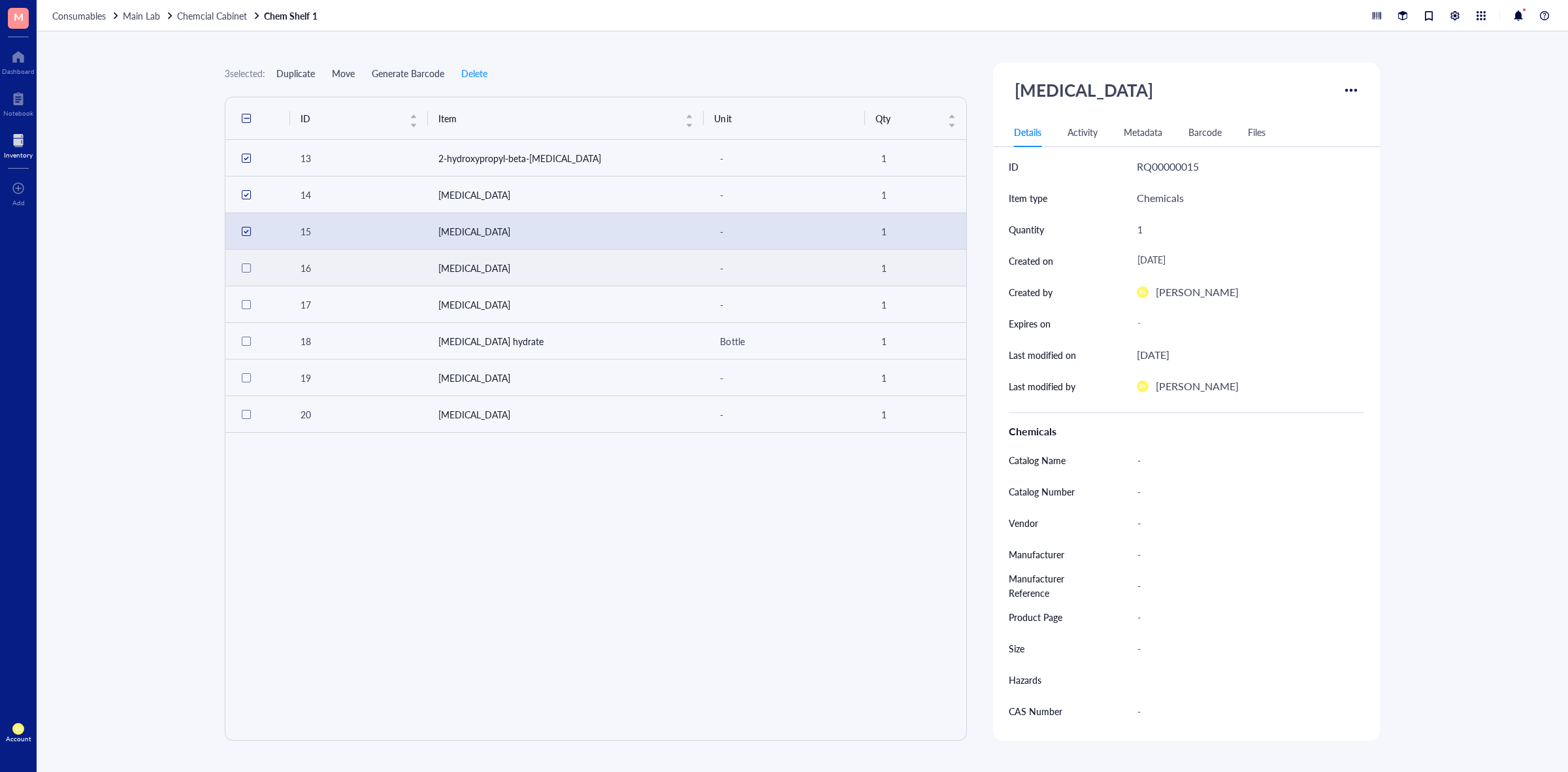
click at [248, 263] on div at bounding box center [246, 268] width 21 height 21
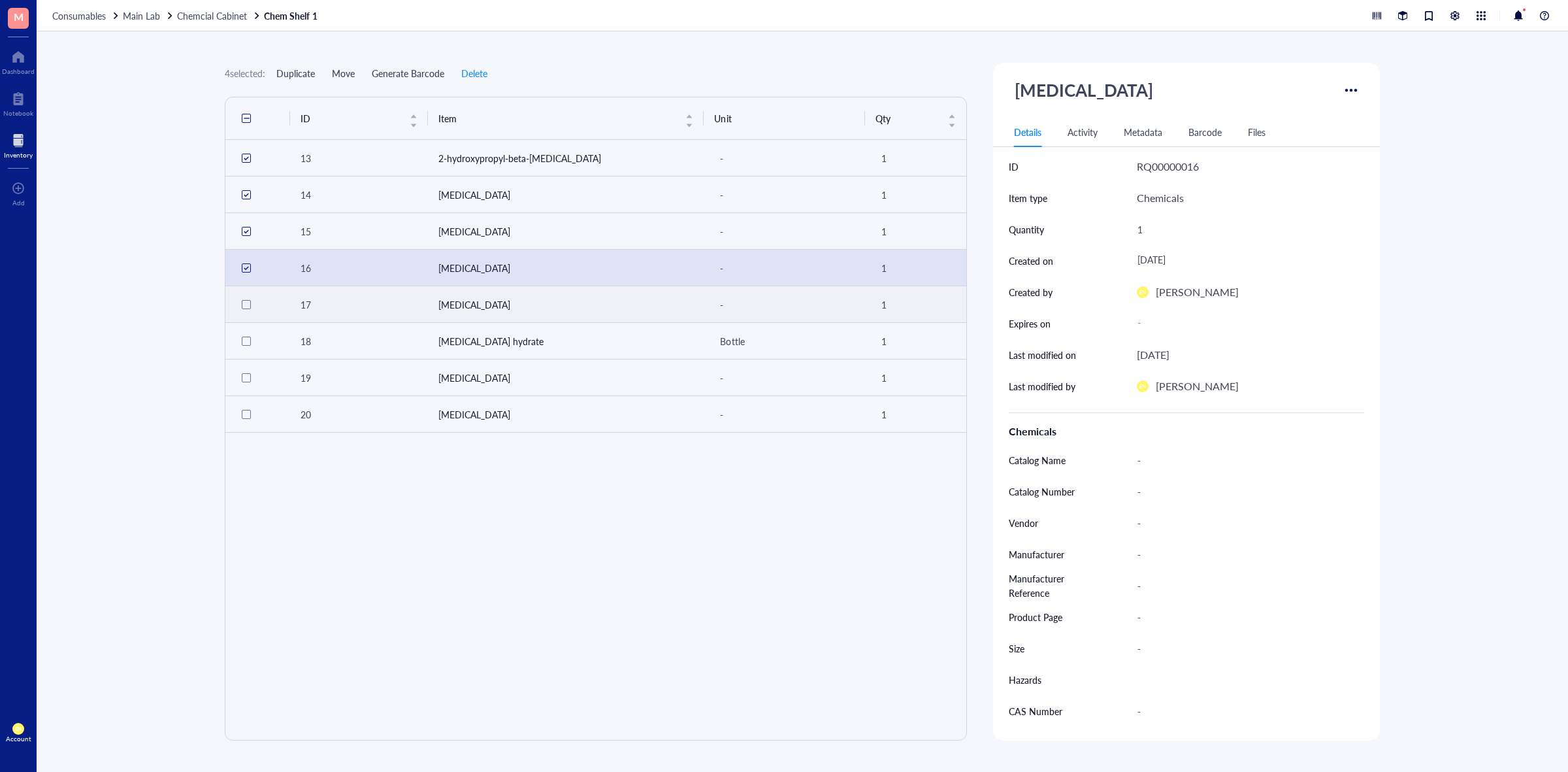
click at [246, 298] on div at bounding box center [246, 305] width 21 height 21
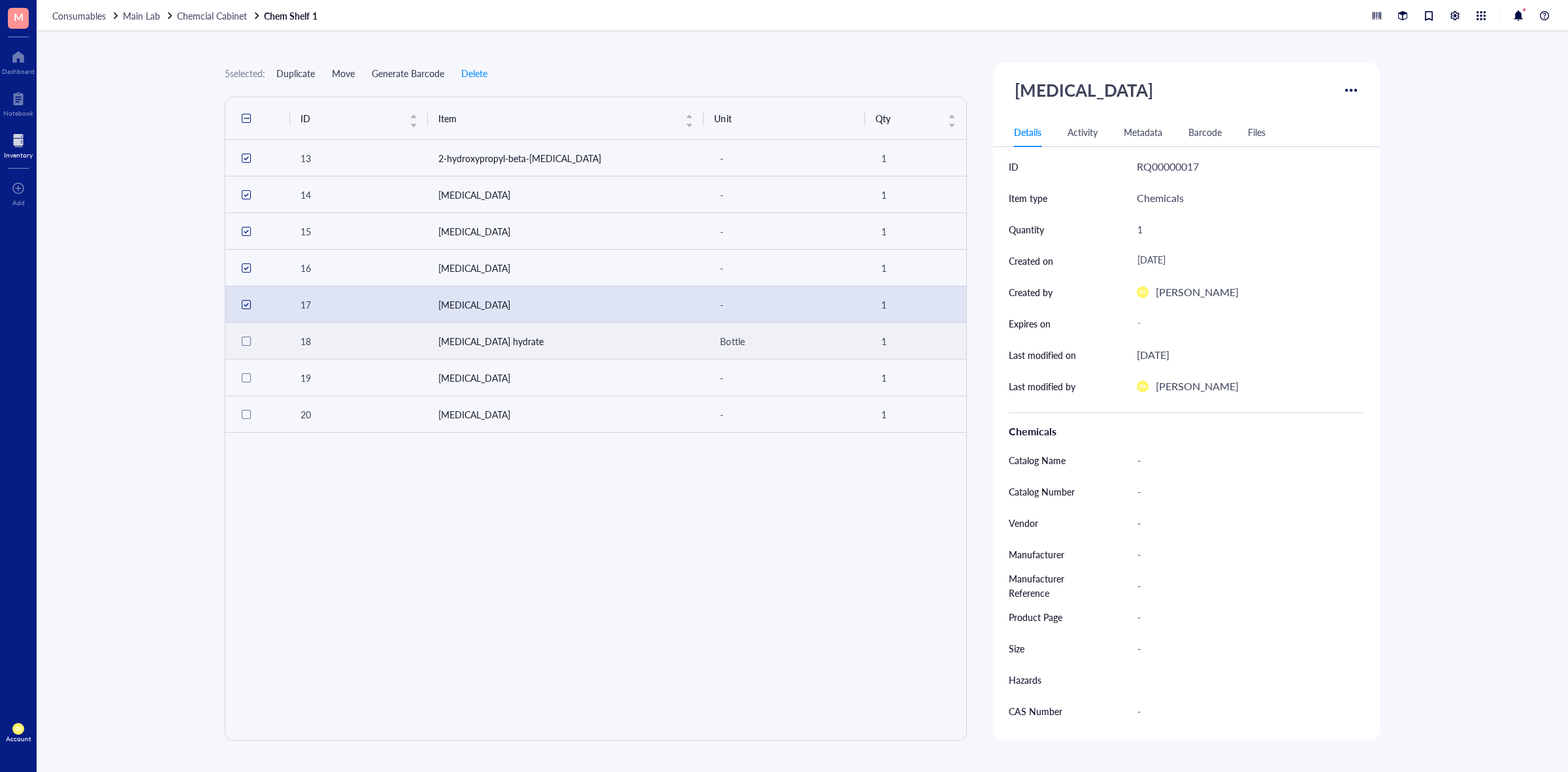
click at [249, 340] on div at bounding box center [246, 341] width 21 height 21
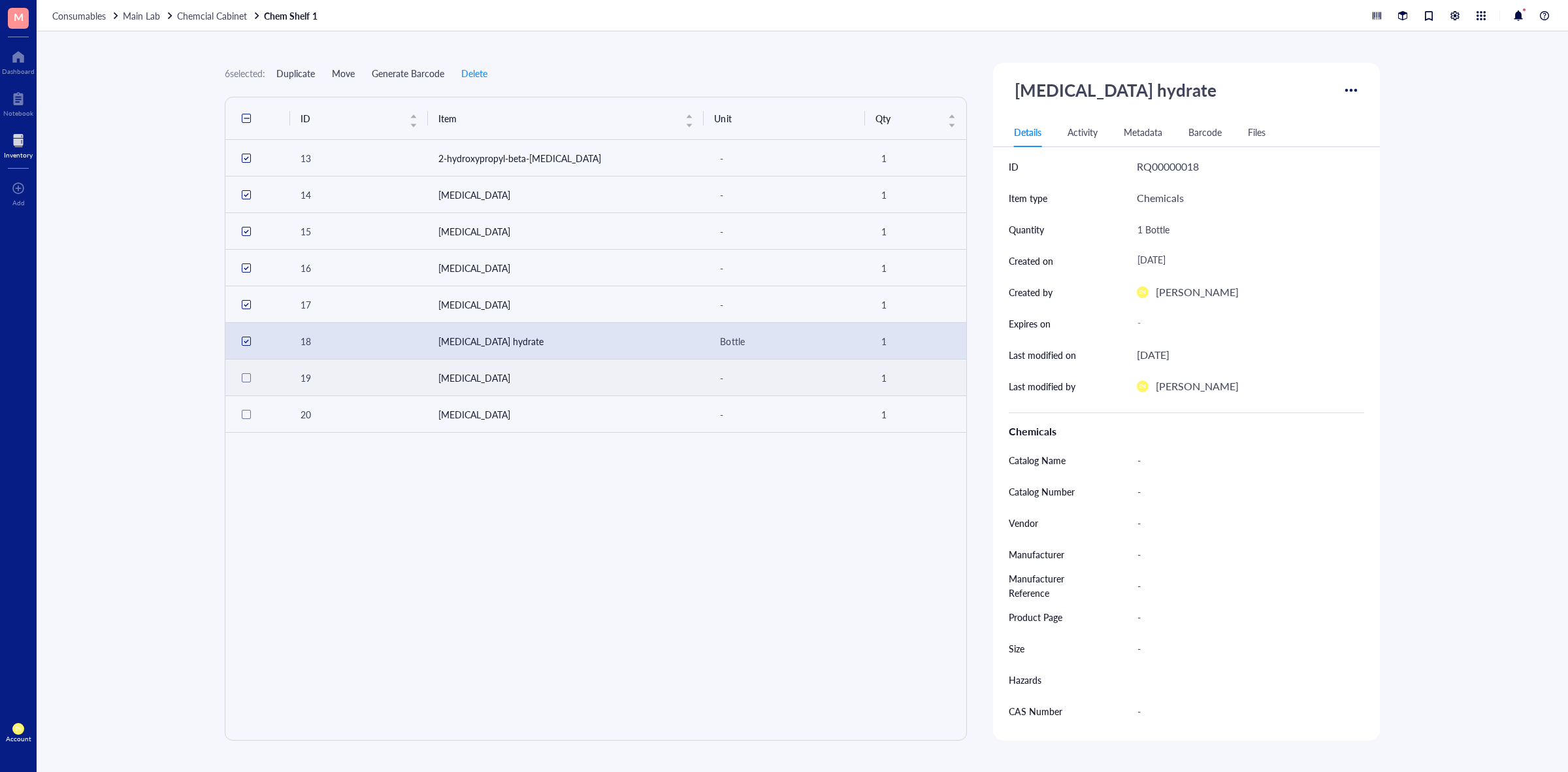
click at [242, 381] on div at bounding box center [246, 377] width 9 height 9
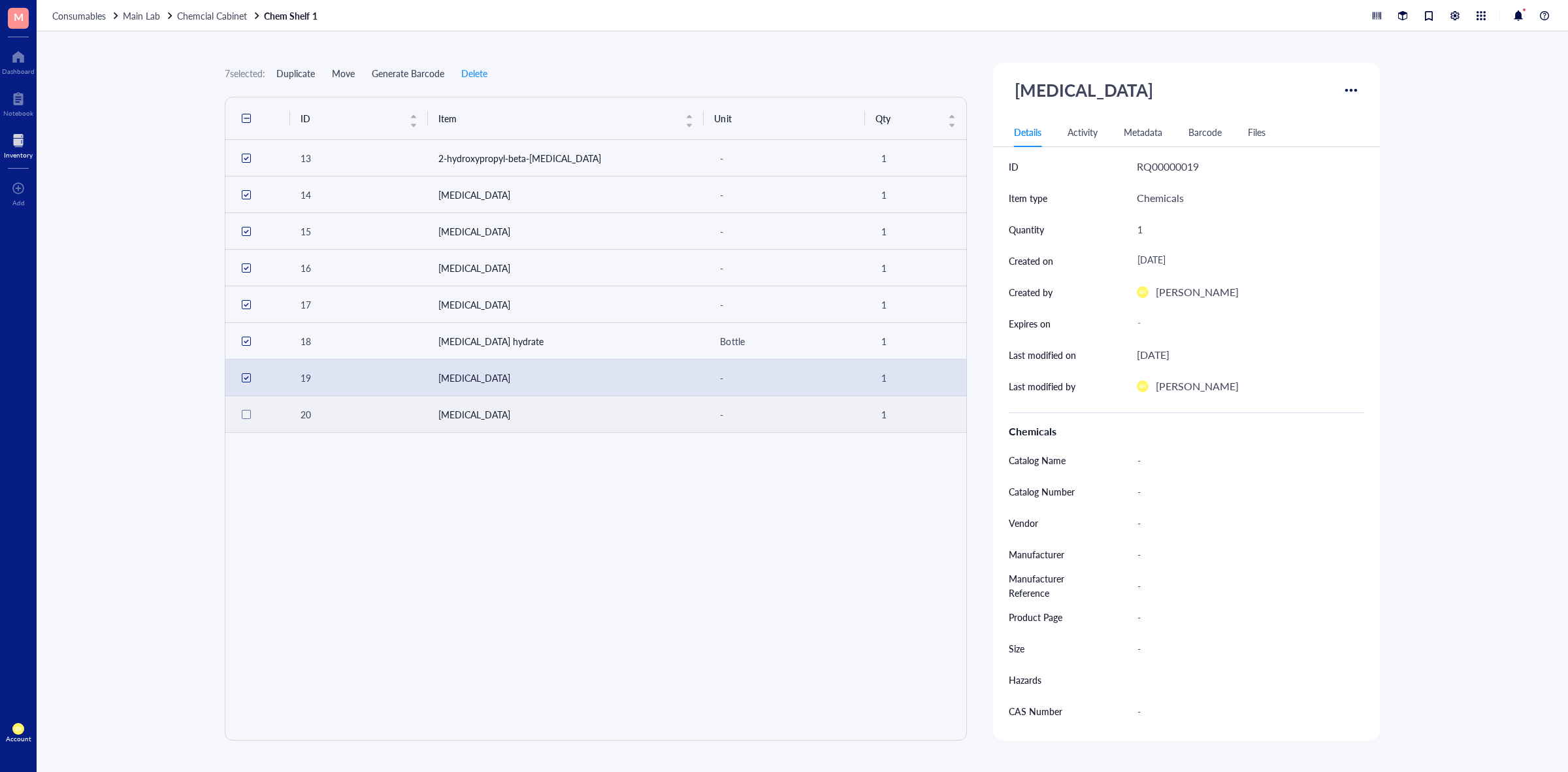
click at [240, 407] on div at bounding box center [246, 414] width 21 height 21
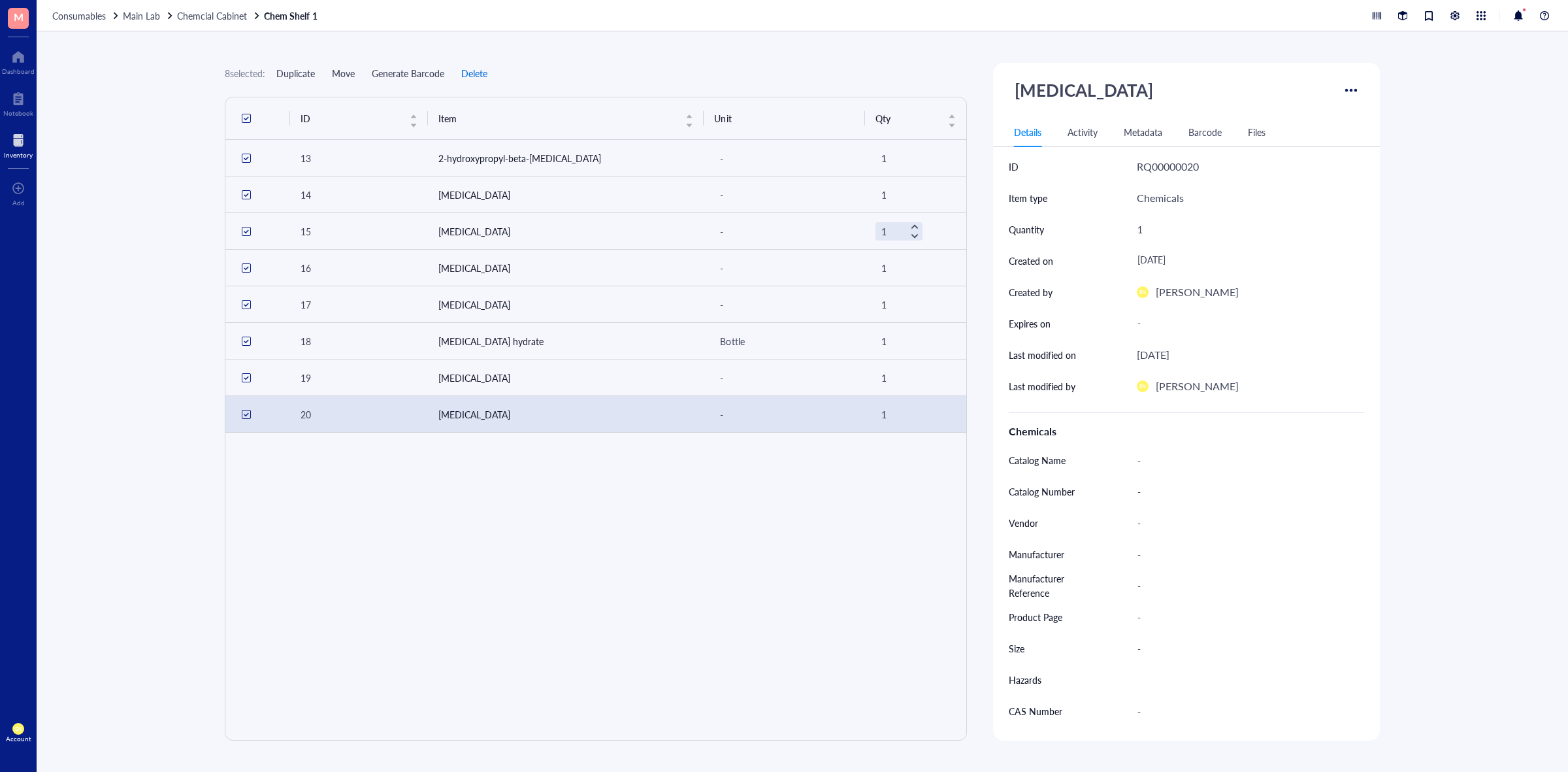
click at [485, 75] on span "Delete" at bounding box center [474, 73] width 26 height 10
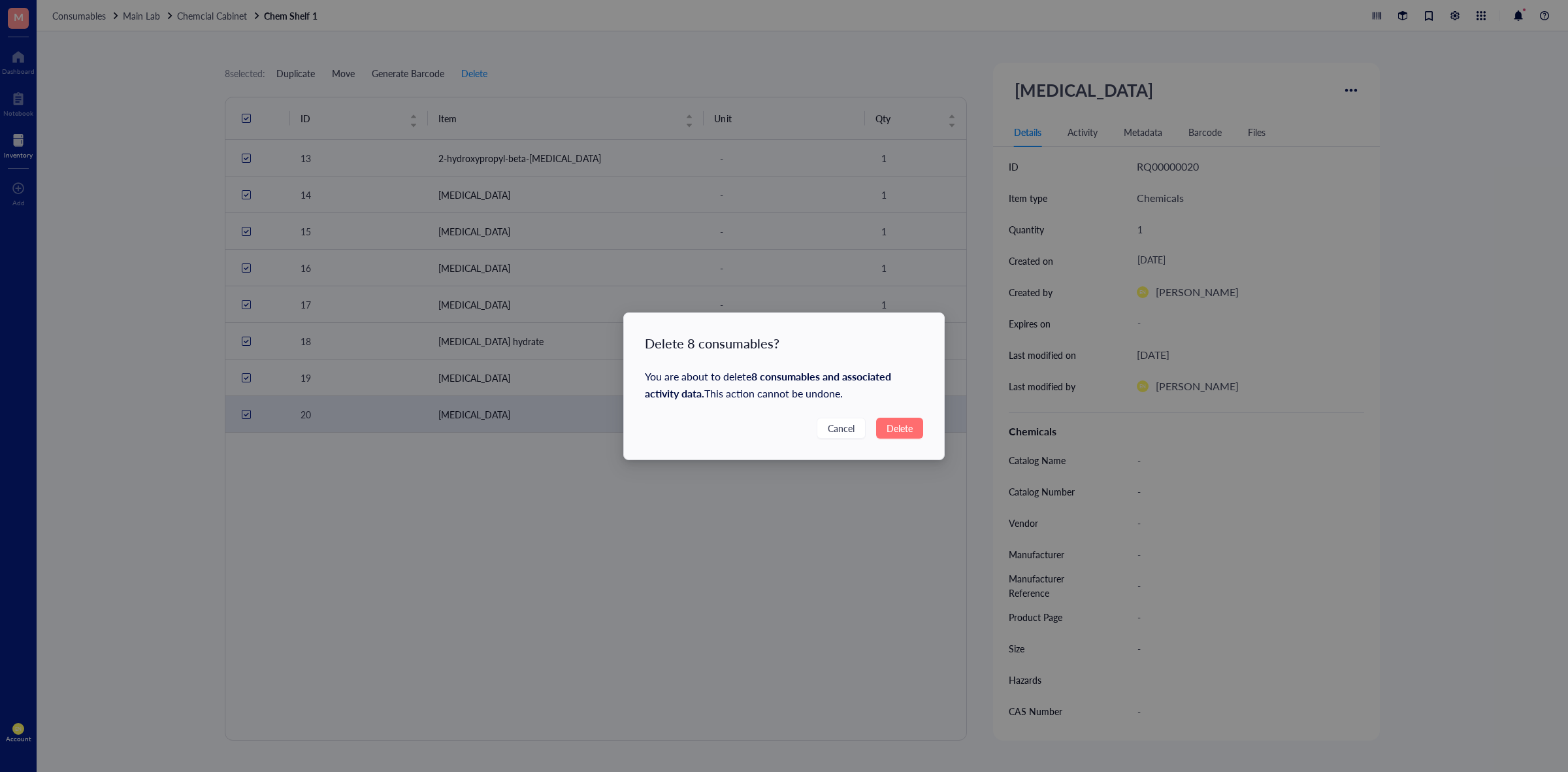
click at [889, 430] on span "Delete" at bounding box center [900, 428] width 26 height 14
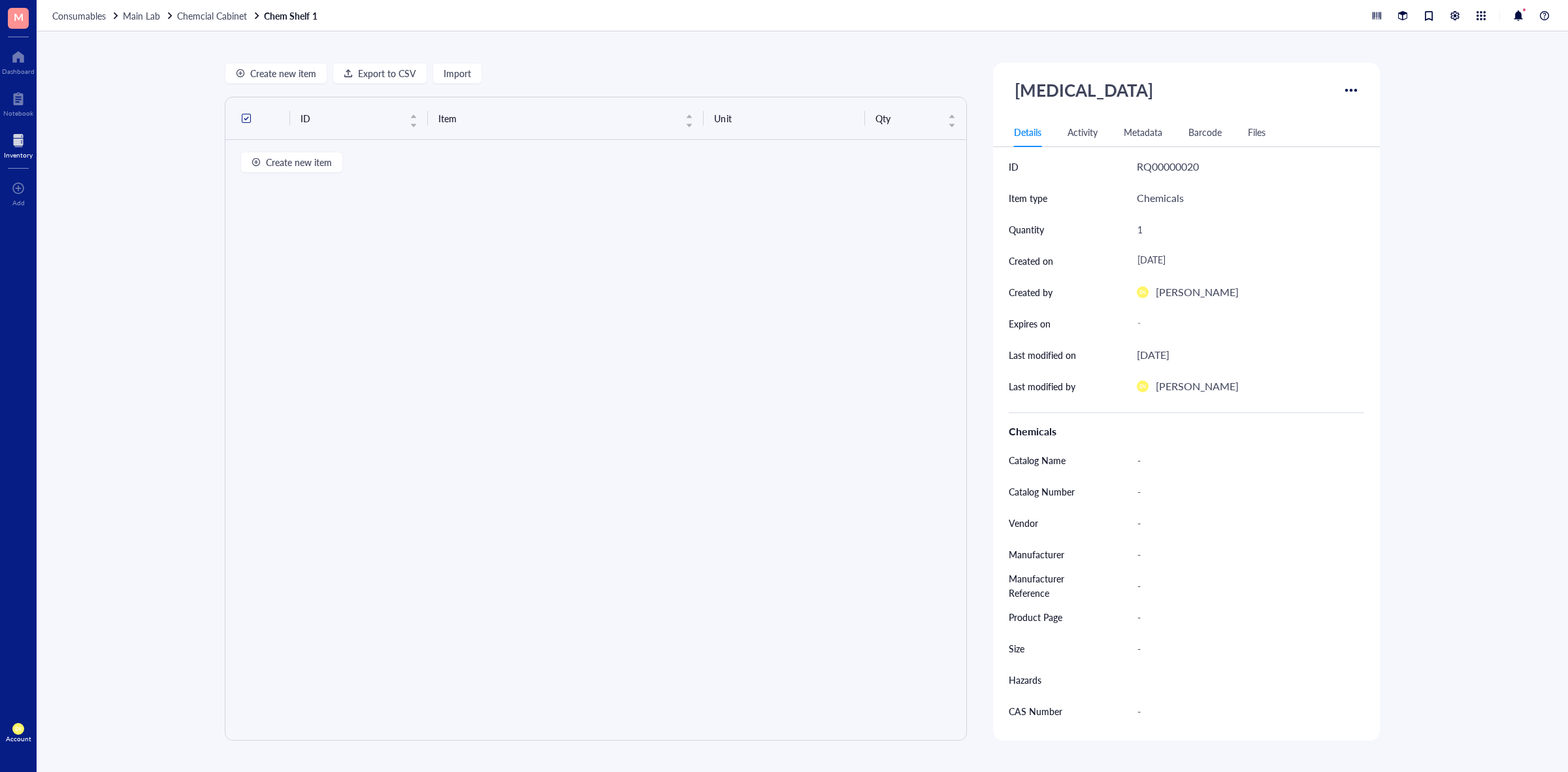
click at [485, 67] on div "Create new item Export to CSV Import" at bounding box center [596, 73] width 742 height 21
click at [477, 69] on button "Import" at bounding box center [457, 73] width 49 height 21
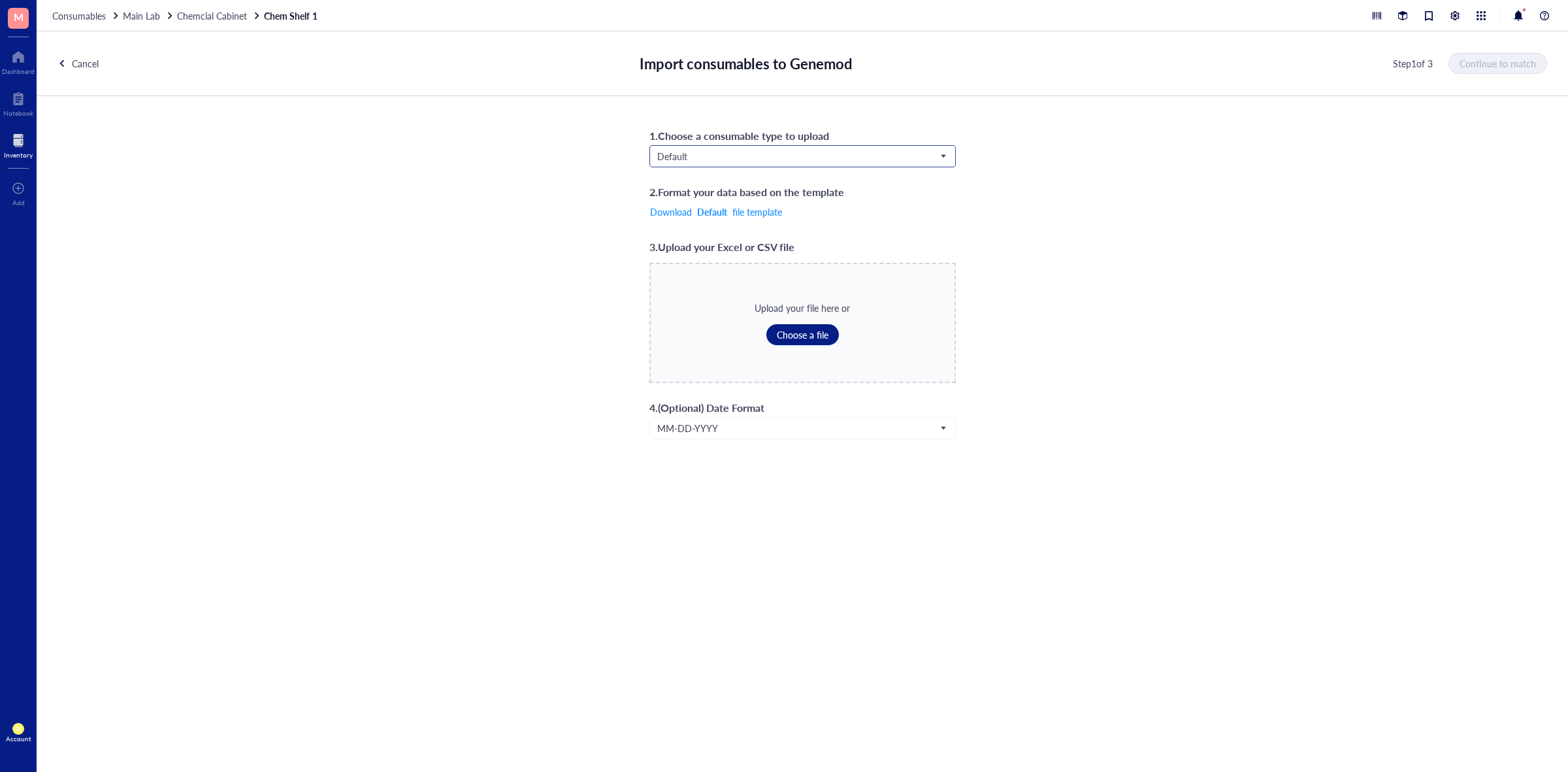
click at [772, 157] on span "Default" at bounding box center [801, 156] width 288 height 12
click at [747, 181] on div "Chemicals" at bounding box center [802, 179] width 289 height 14
click at [802, 335] on span "Choose a file" at bounding box center [802, 335] width 52 height 10
click at [1485, 60] on span "Continue to match" at bounding box center [1498, 64] width 76 height 10
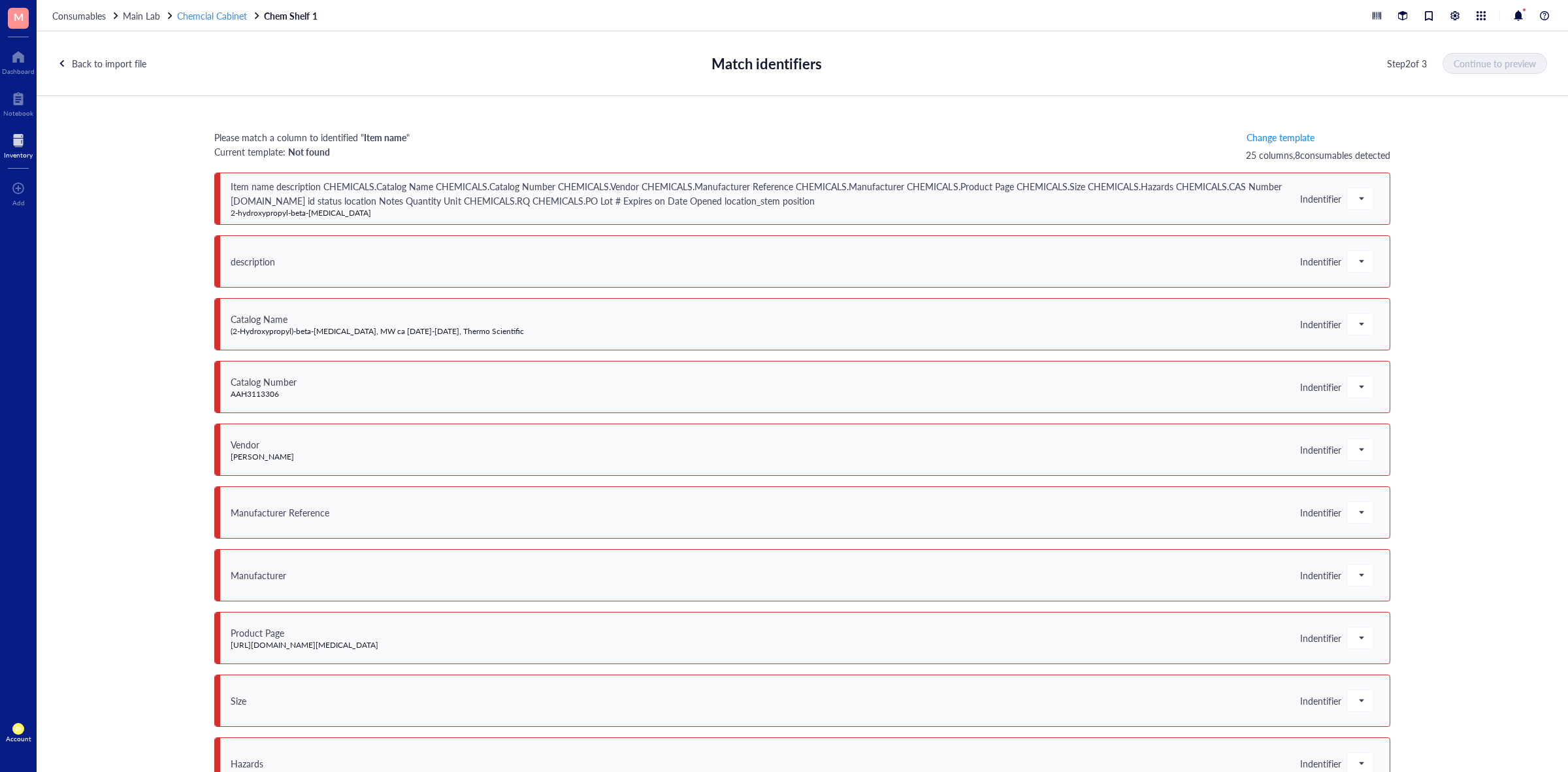
click at [225, 19] on span "Chemcial Cabinet" at bounding box center [212, 15] width 70 height 13
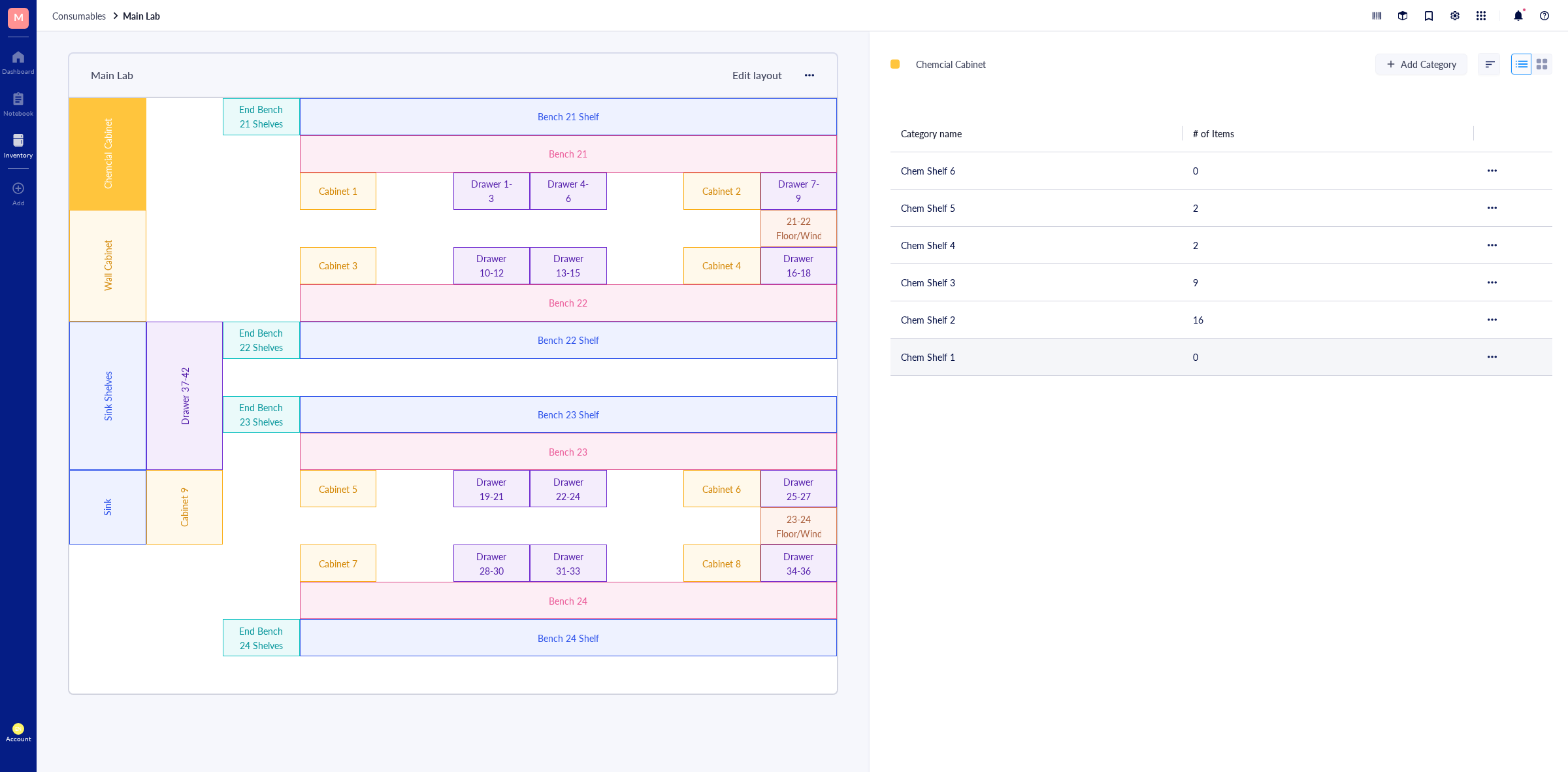
click at [939, 355] on td "Chem Shelf 1" at bounding box center [1037, 356] width 292 height 37
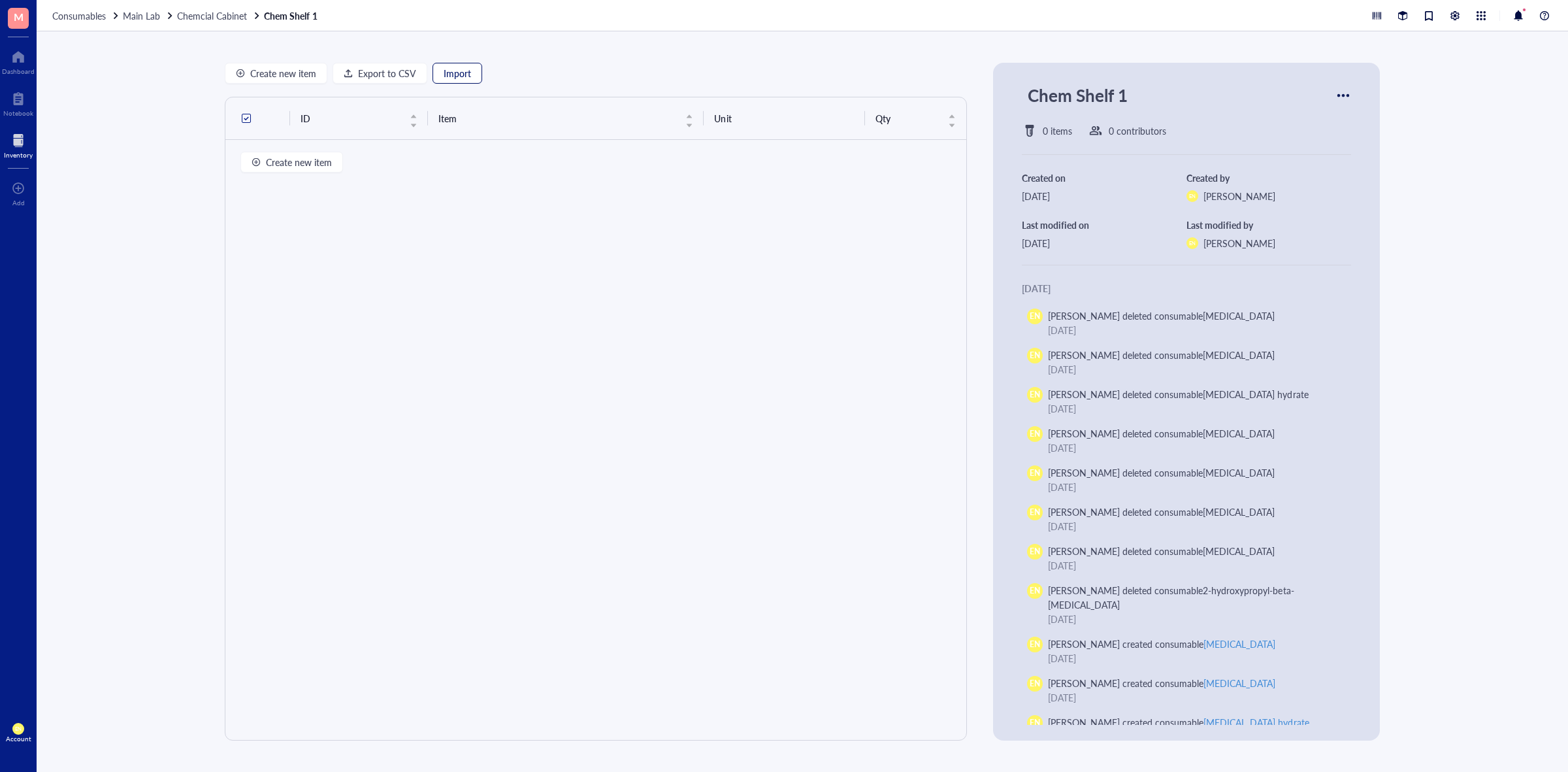
click at [453, 70] on span "Import" at bounding box center [457, 73] width 28 height 10
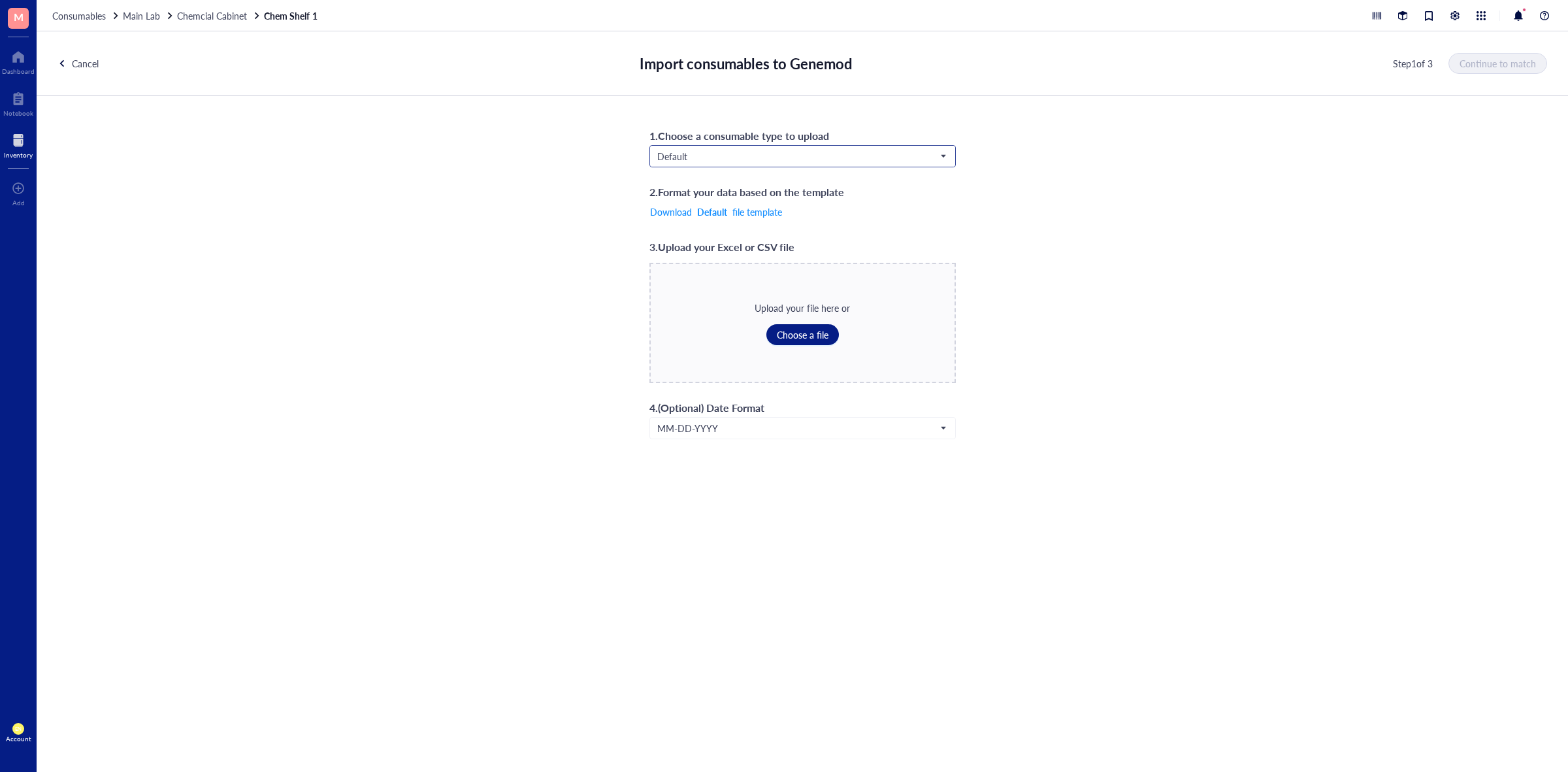
click at [795, 151] on span "Default" at bounding box center [801, 156] width 288 height 12
click at [742, 182] on div "Chemicals" at bounding box center [802, 179] width 289 height 14
click at [817, 327] on button "Choose a file" at bounding box center [802, 335] width 73 height 21
click at [1489, 65] on span "Continue to match" at bounding box center [1498, 64] width 76 height 10
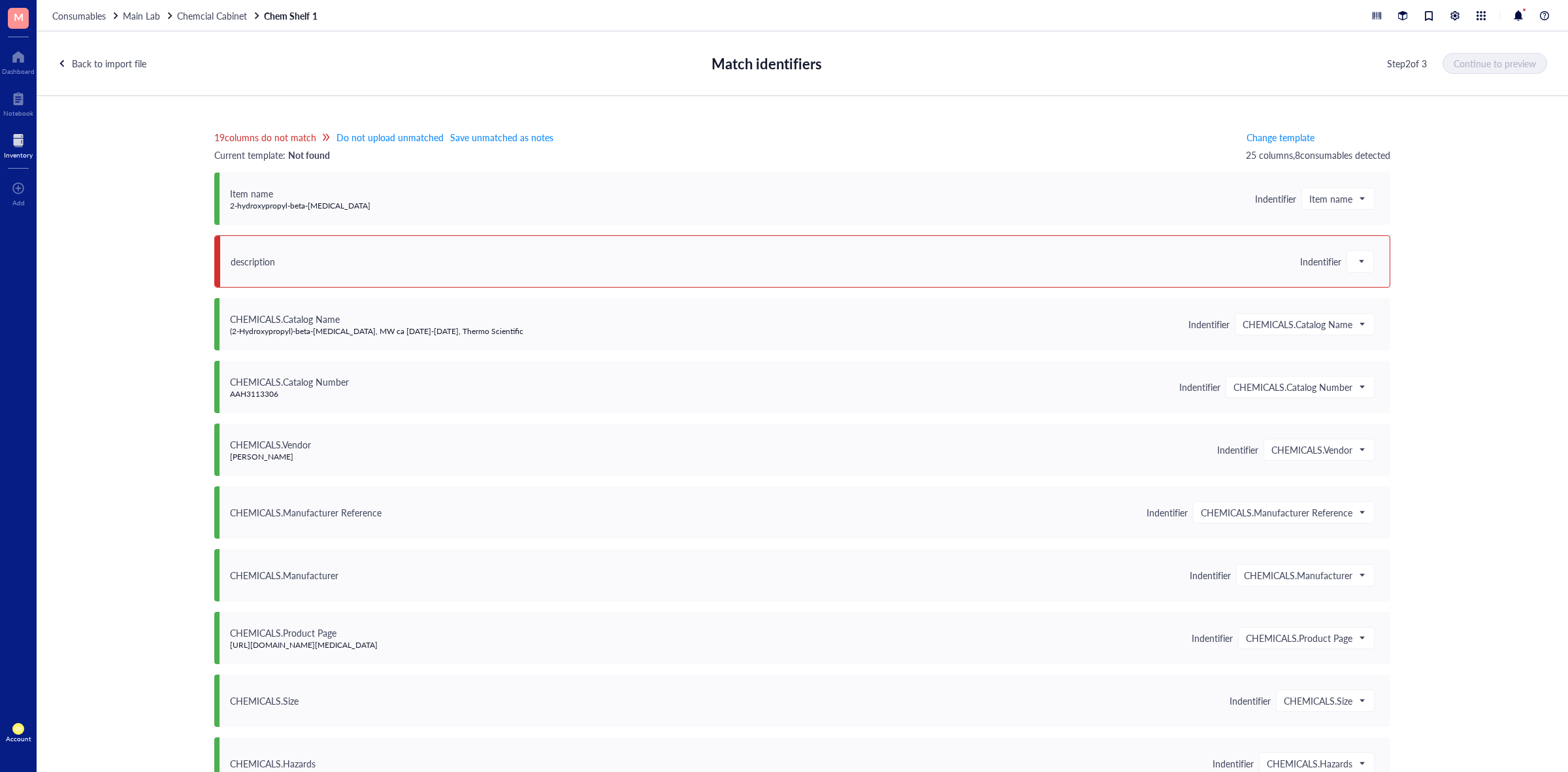
click at [1340, 268] on span "Indentifier" at bounding box center [1337, 261] width 74 height 22
click at [1355, 263] on span at bounding box center [1361, 261] width 12 height 19
click at [1382, 306] on div "Save as notes" at bounding box center [1431, 306] width 152 height 14
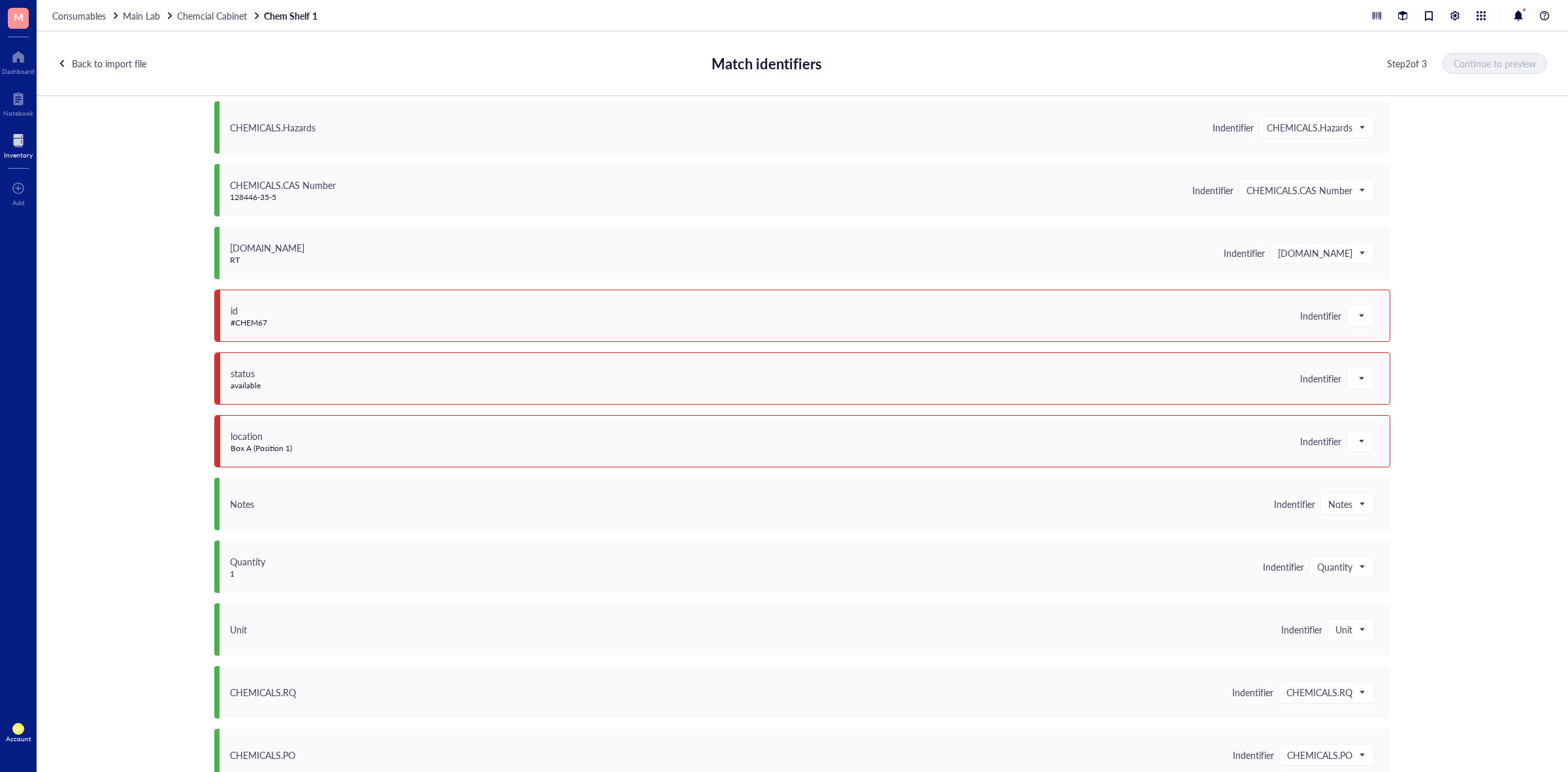
scroll to position [654, 0]
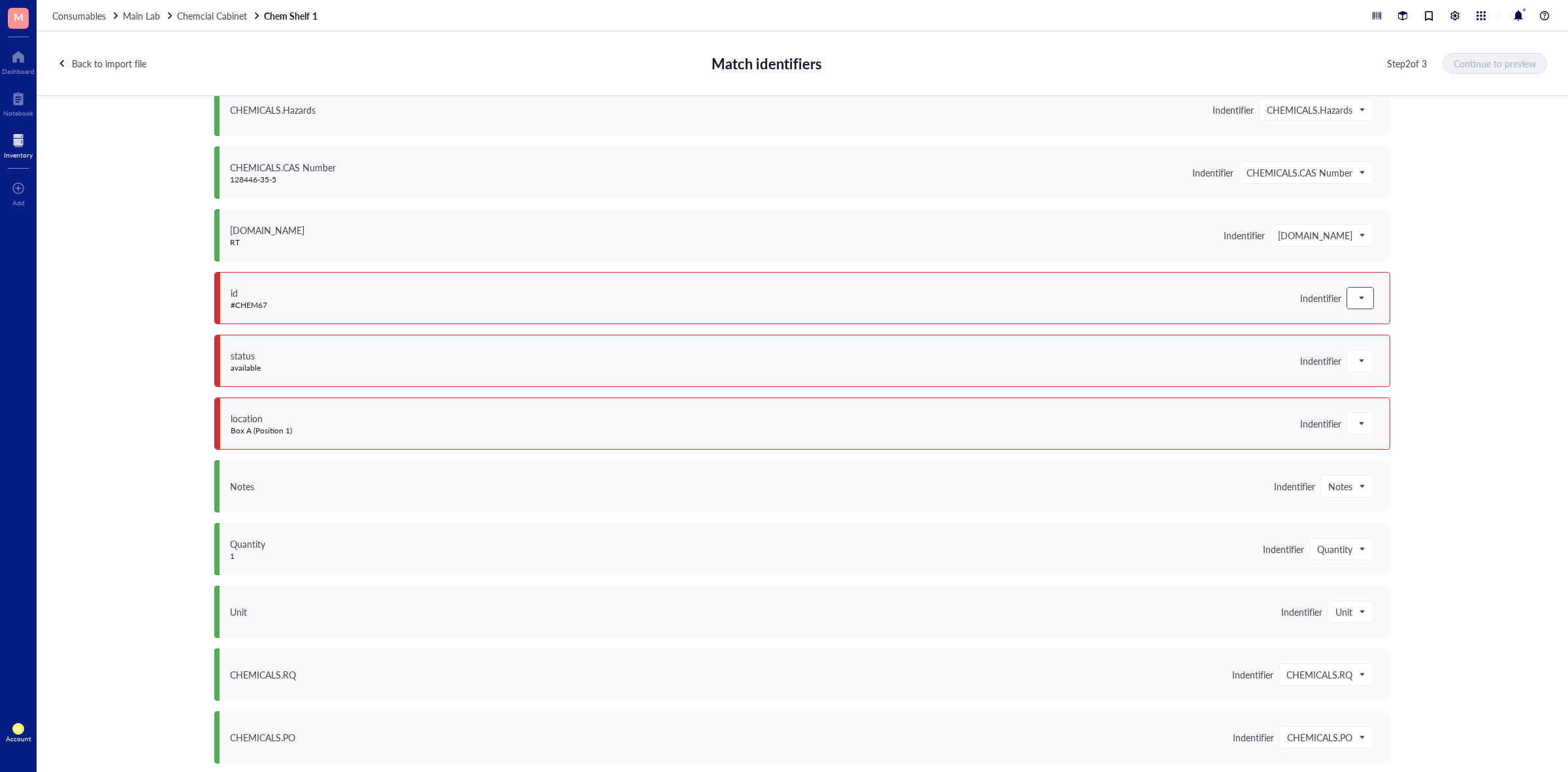
click at [1347, 301] on div at bounding box center [1360, 298] width 26 height 21
click at [1355, 343] on div "Save as notes" at bounding box center [1431, 342] width 152 height 14
click at [1355, 367] on span at bounding box center [1361, 361] width 12 height 19
click at [1370, 407] on div "Save as notes" at bounding box center [1431, 405] width 152 height 14
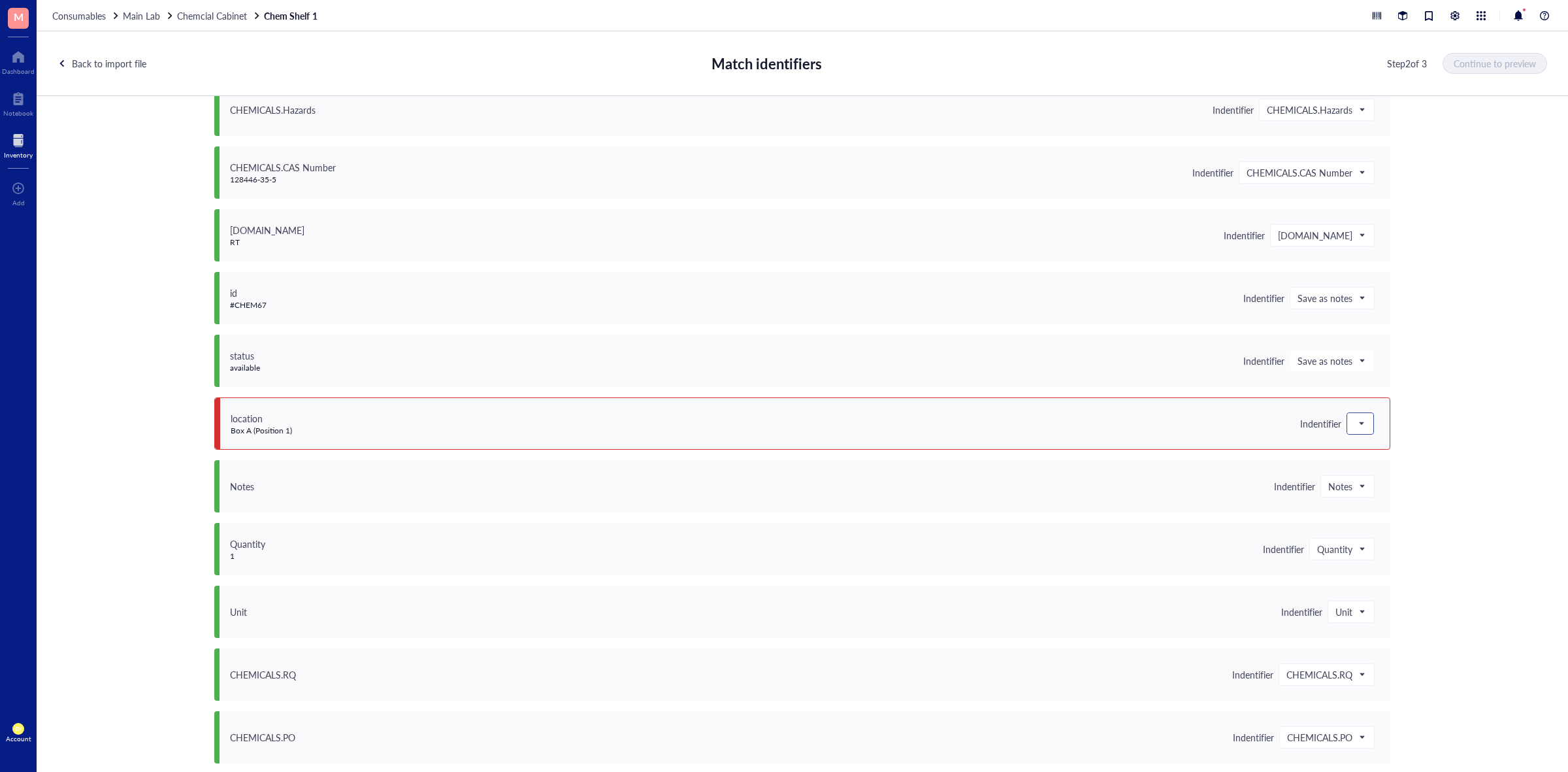
click at [1361, 425] on span at bounding box center [1361, 424] width 12 height 19
click at [1373, 461] on div "Save as notes" at bounding box center [1431, 467] width 152 height 14
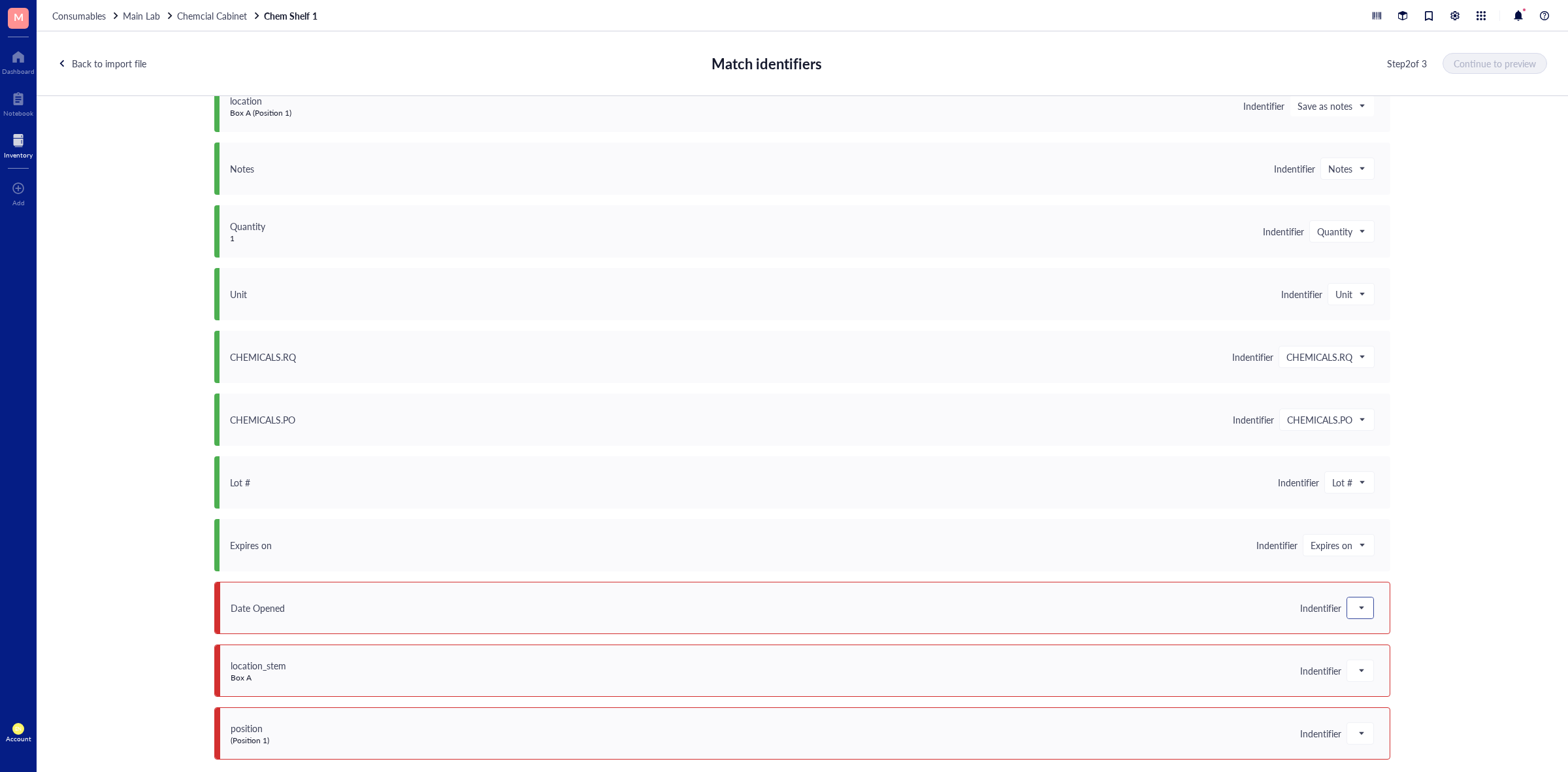
click at [1362, 600] on div at bounding box center [1360, 608] width 26 height 21
click at [1389, 449] on div "Save as notes" at bounding box center [1430, 459] width 167 height 21
click at [1347, 675] on div at bounding box center [1360, 671] width 26 height 21
click at [1370, 522] on div "Save as notes" at bounding box center [1431, 521] width 152 height 14
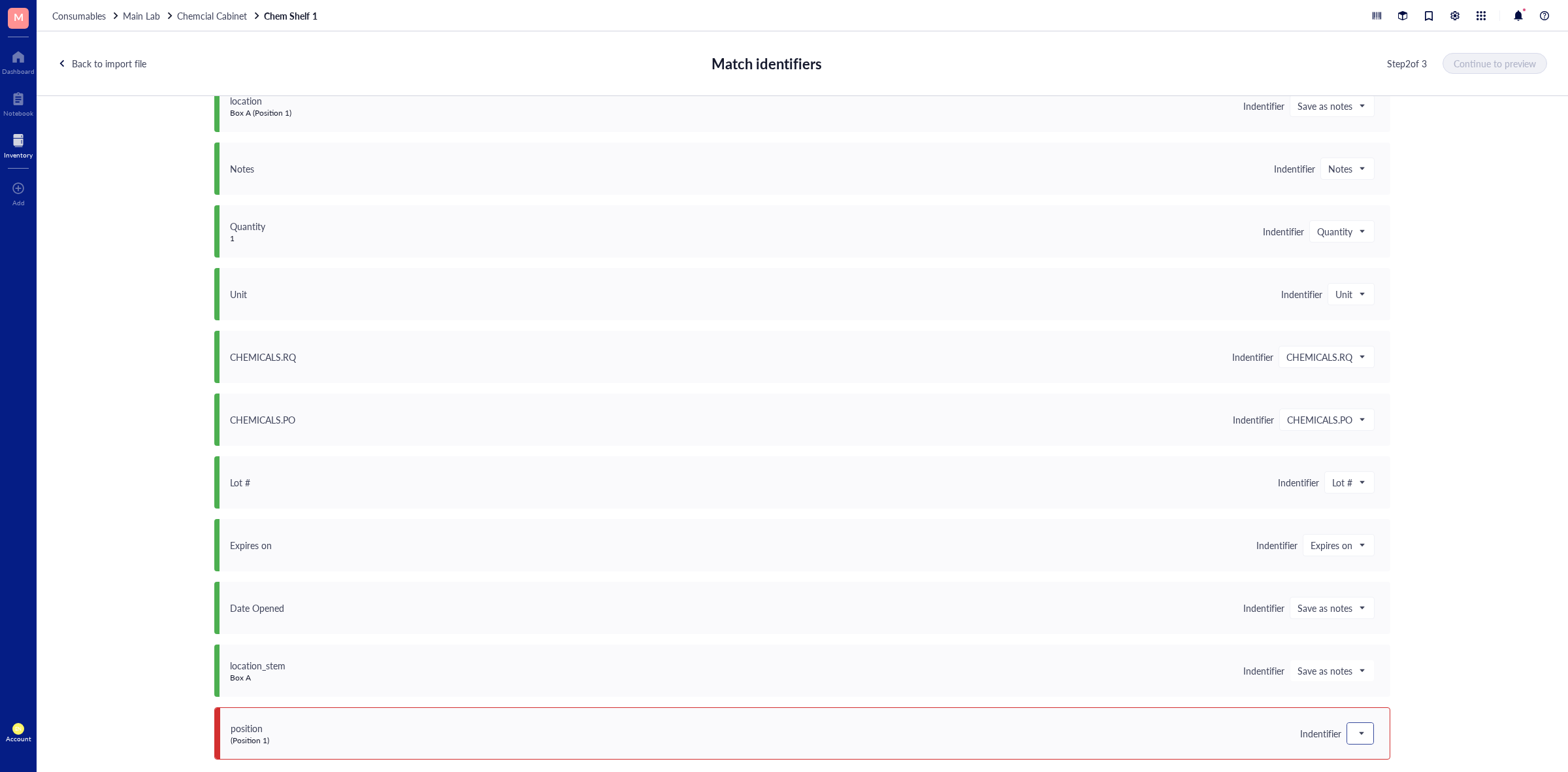
click at [1357, 741] on span at bounding box center [1361, 733] width 12 height 19
click at [1386, 577] on div "Save as notes" at bounding box center [1431, 584] width 152 height 14
click at [1517, 52] on div "Step 2 of 3 Continue to preview" at bounding box center [1468, 64] width 159 height 22
click at [1513, 67] on span "Continue to preview" at bounding box center [1495, 64] width 82 height 10
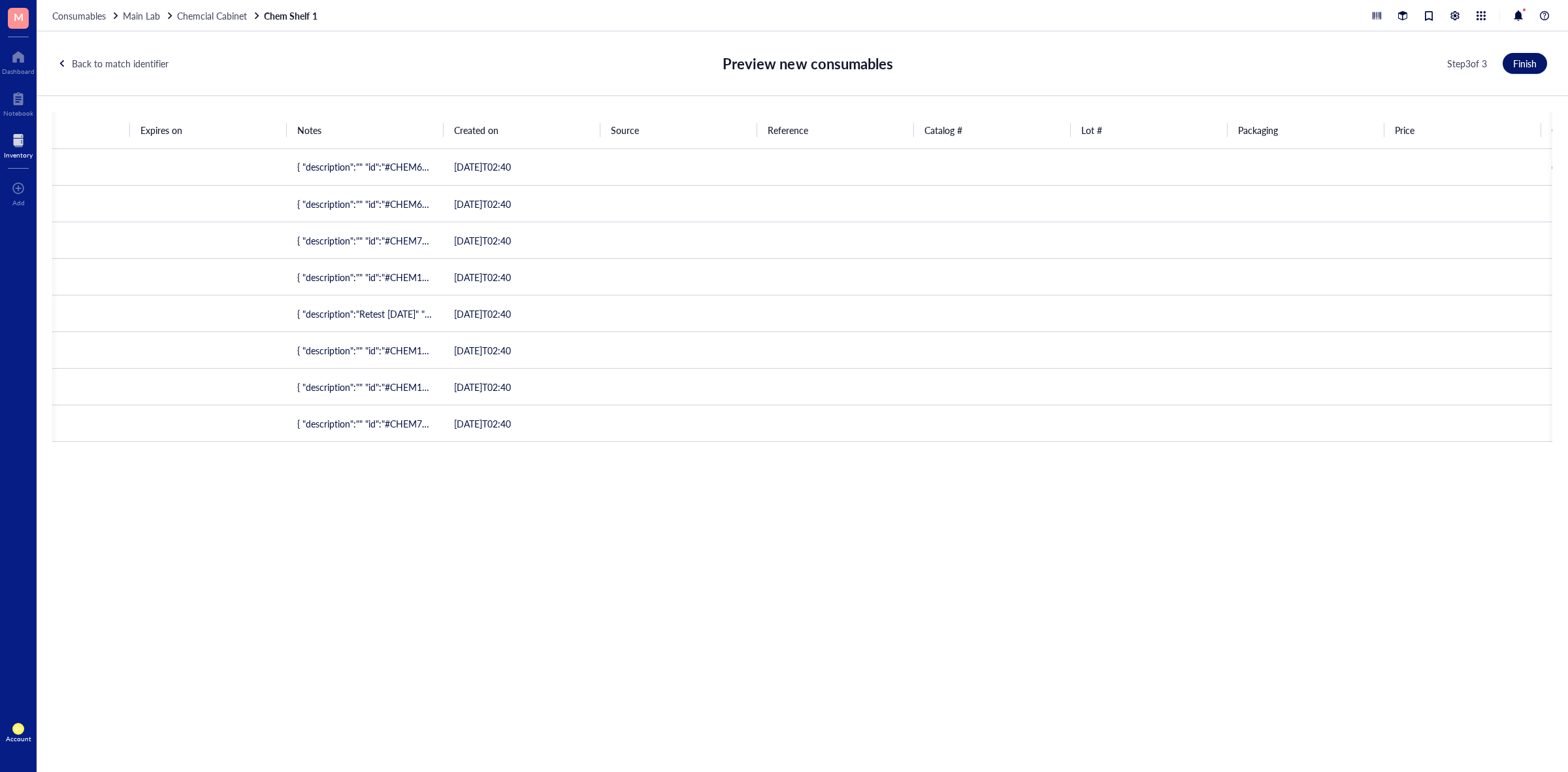
scroll to position [0, 459]
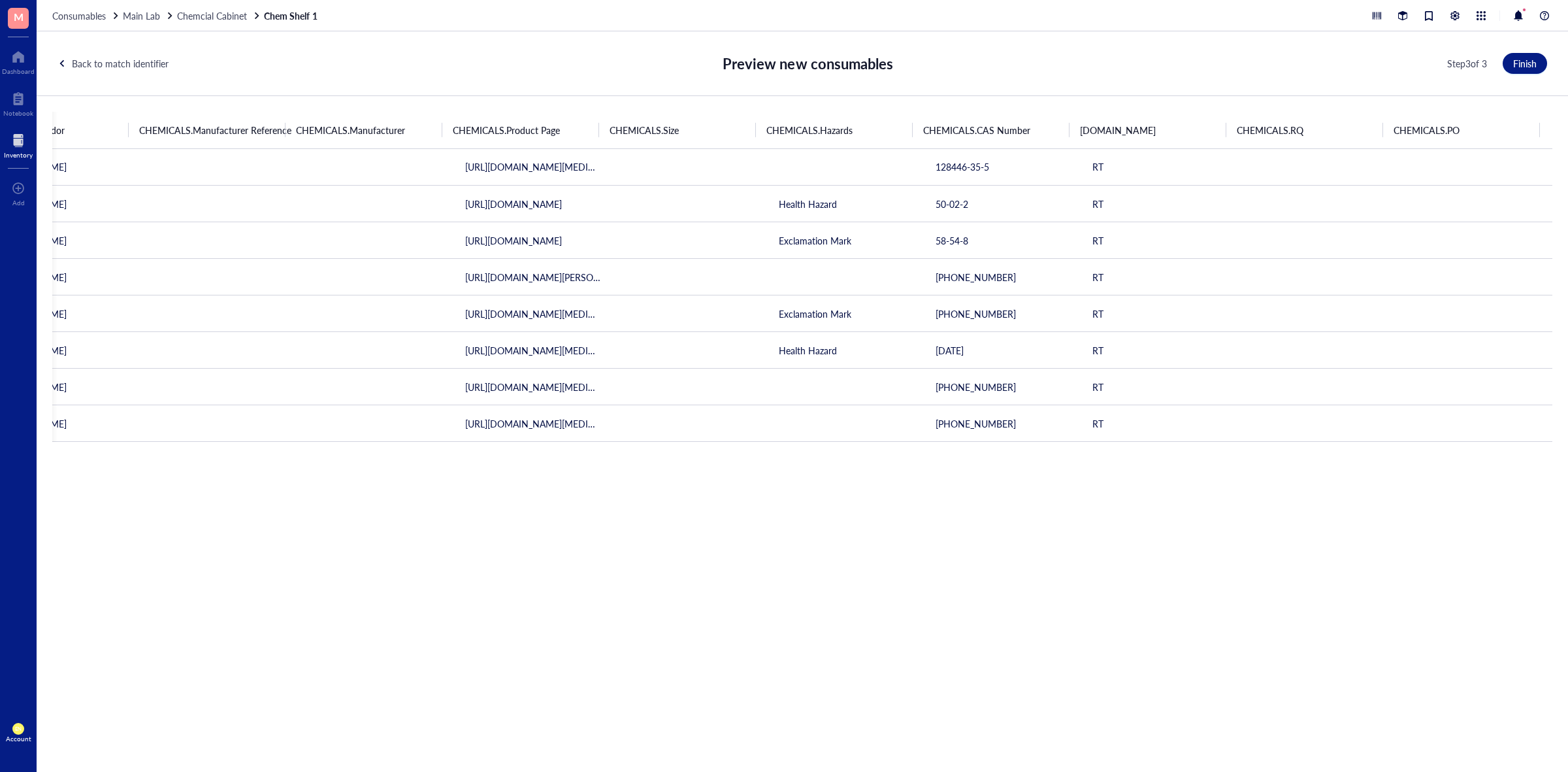
click at [1531, 52] on div "Step 3 of 3 Finish" at bounding box center [1498, 64] width 100 height 22
click at [1531, 55] on button "Finish" at bounding box center [1525, 64] width 44 height 21
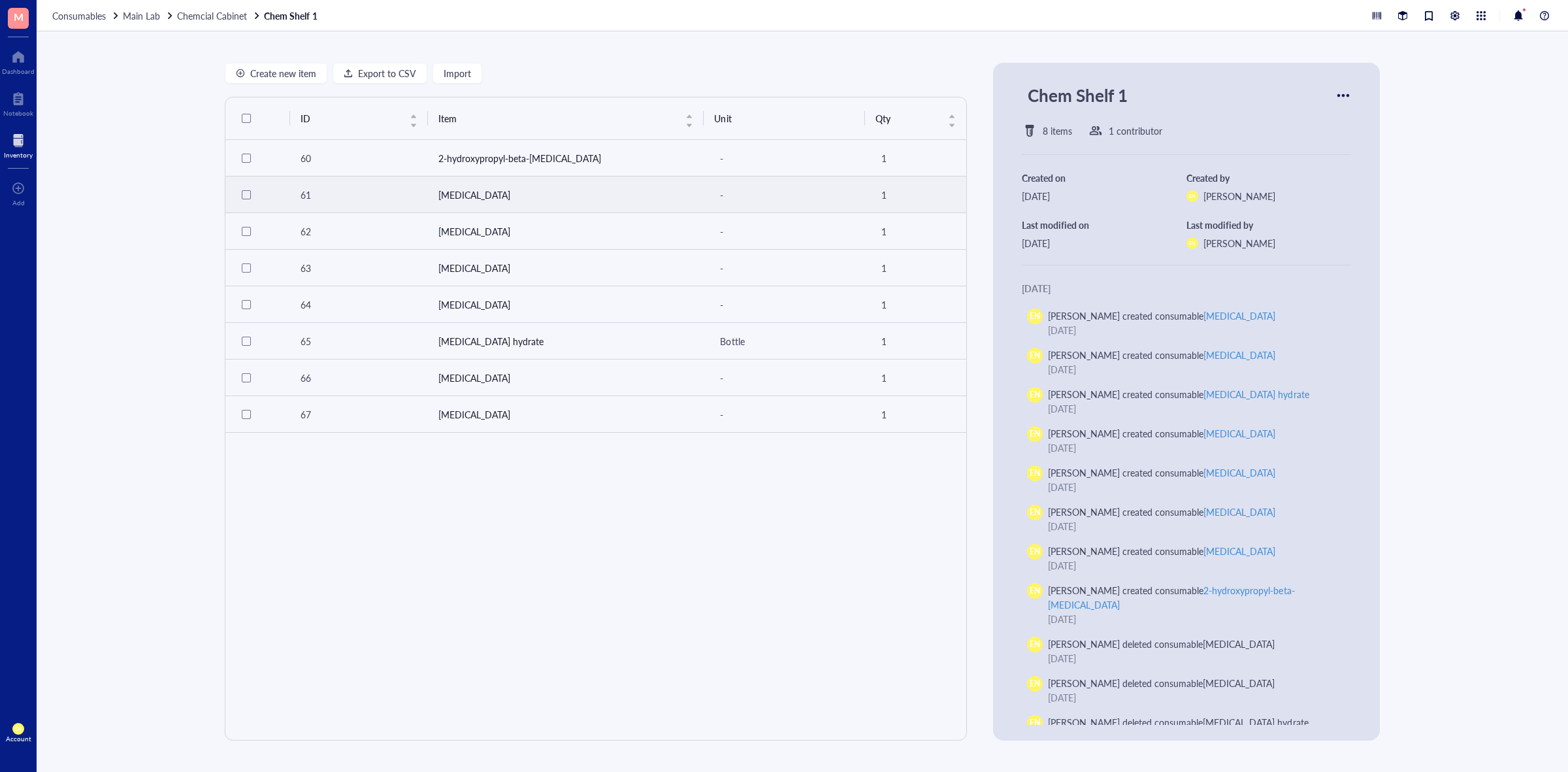
click at [500, 192] on td "[MEDICAL_DATA]" at bounding box center [566, 195] width 276 height 37
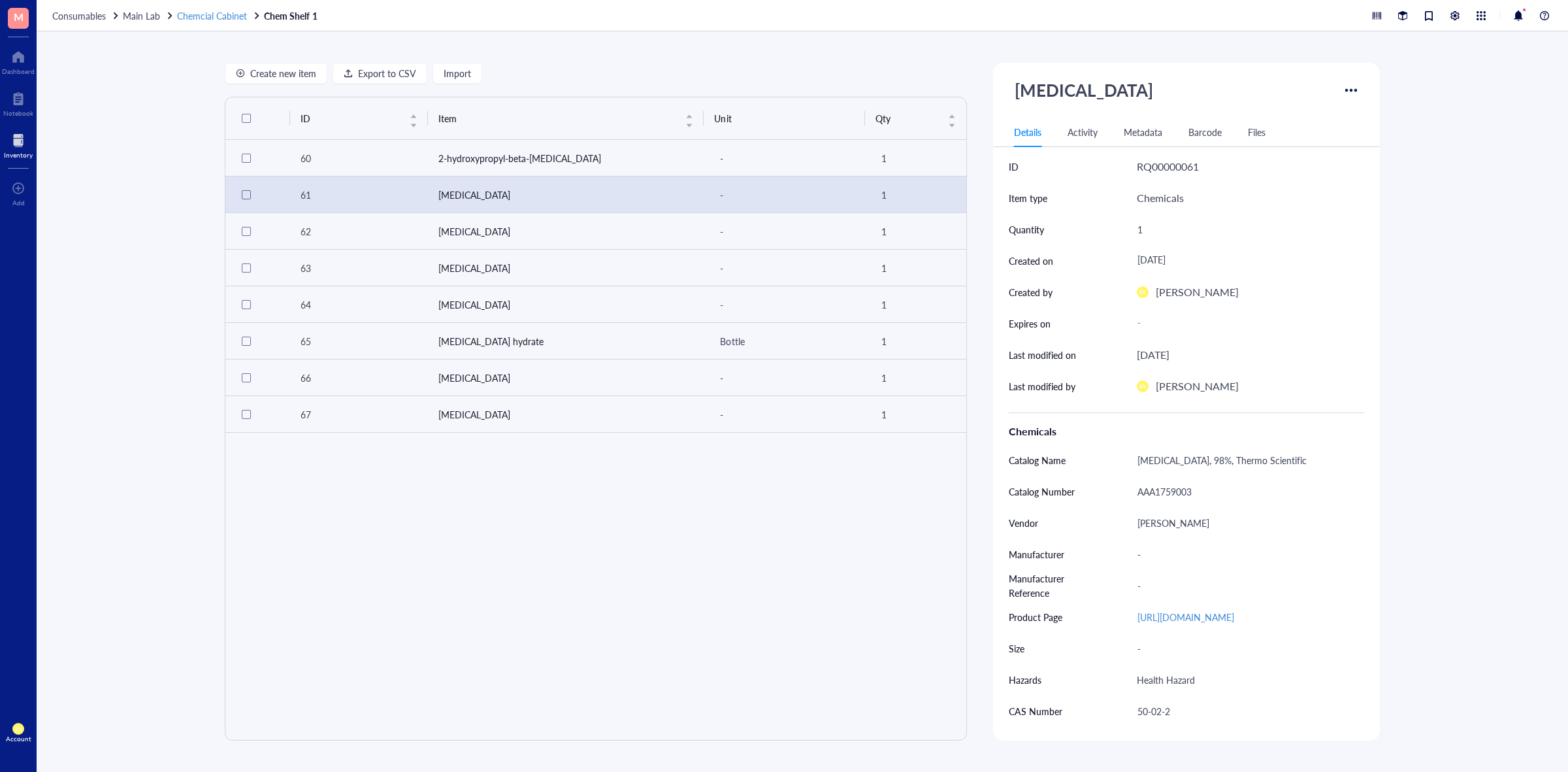
click at [192, 14] on span "Chemcial Cabinet" at bounding box center [212, 15] width 70 height 13
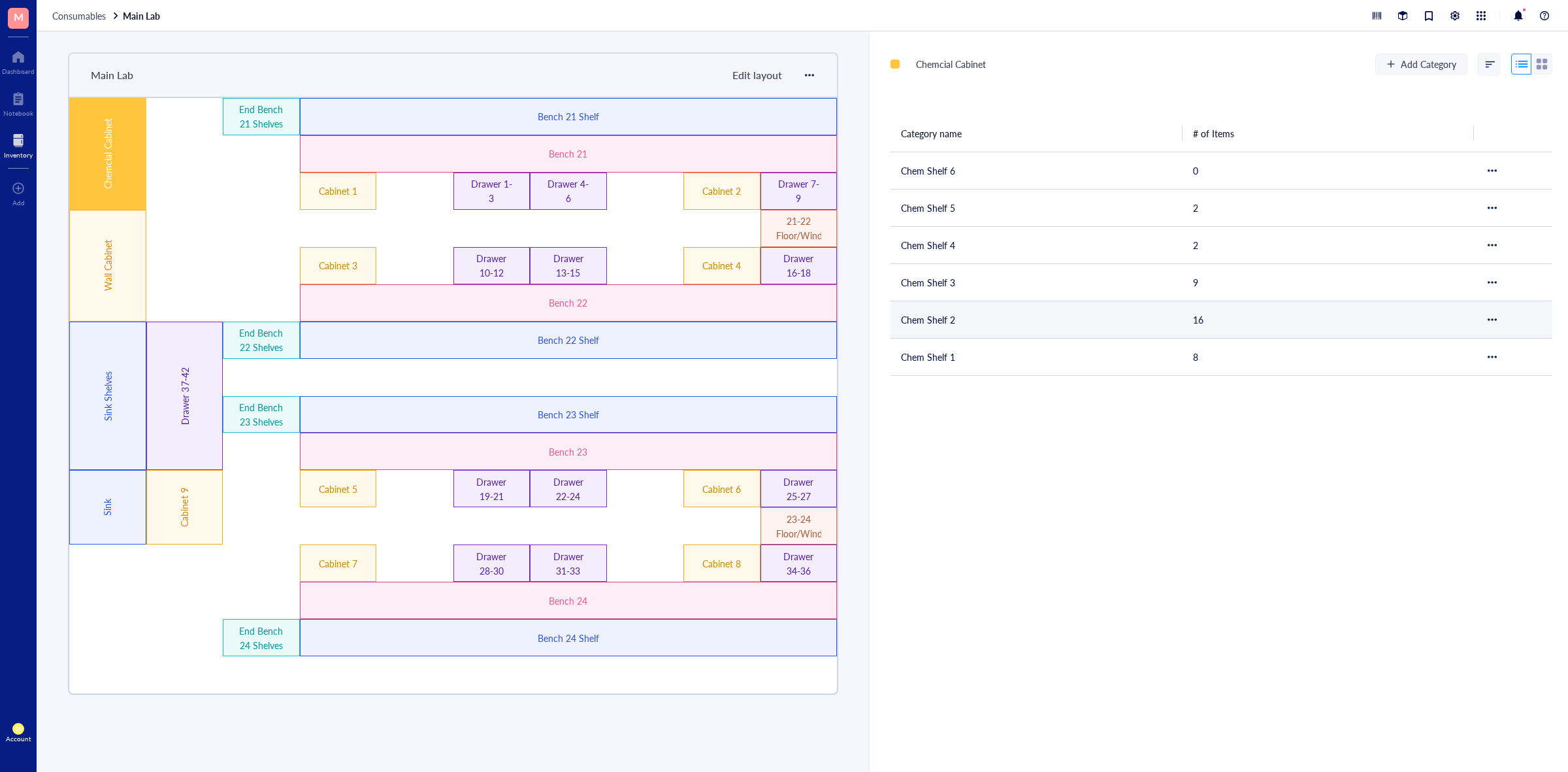
click at [926, 312] on td "Chem Shelf 2" at bounding box center [1037, 320] width 292 height 37
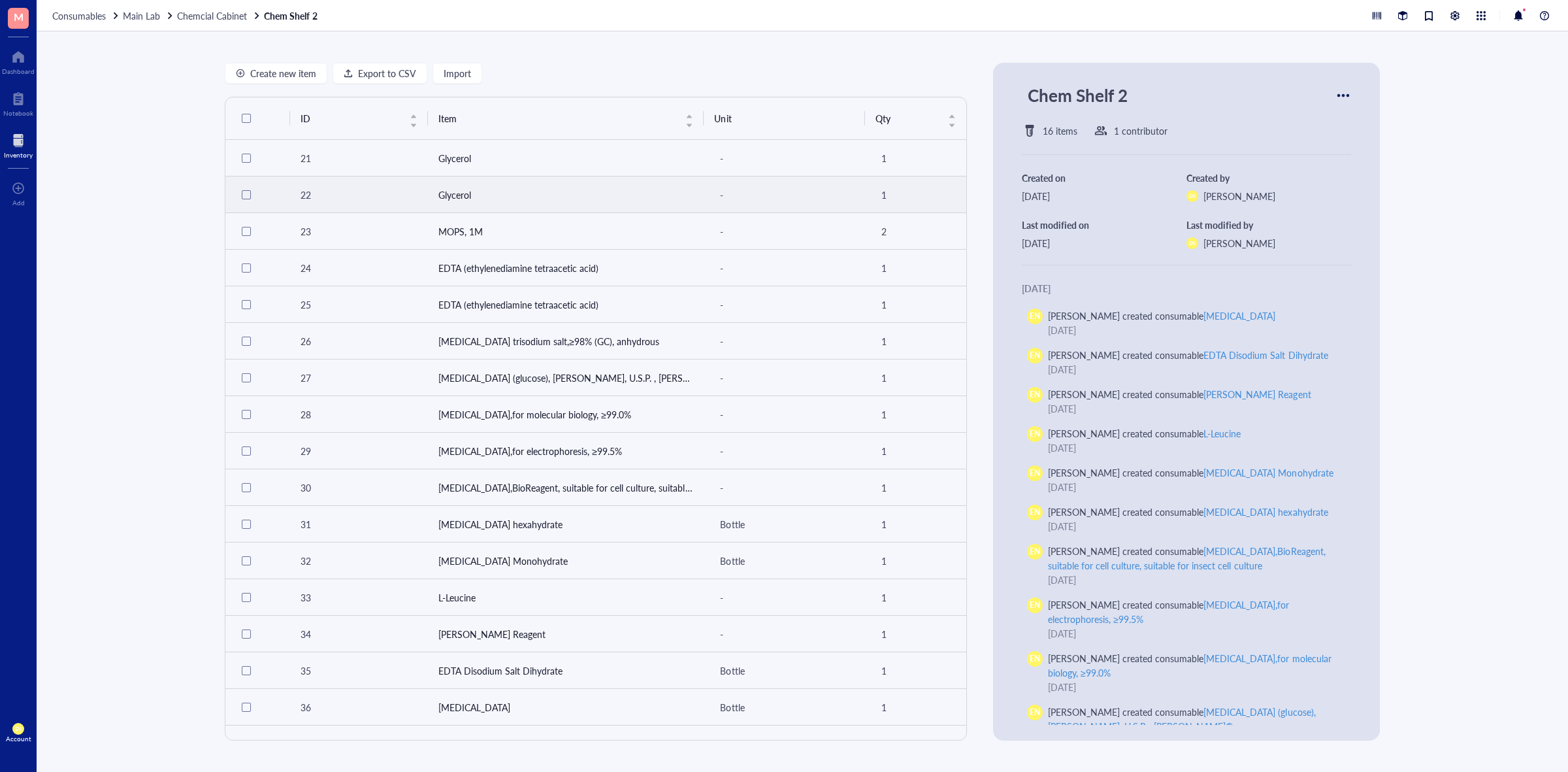
click at [445, 196] on td "Glycerol" at bounding box center [566, 195] width 276 height 37
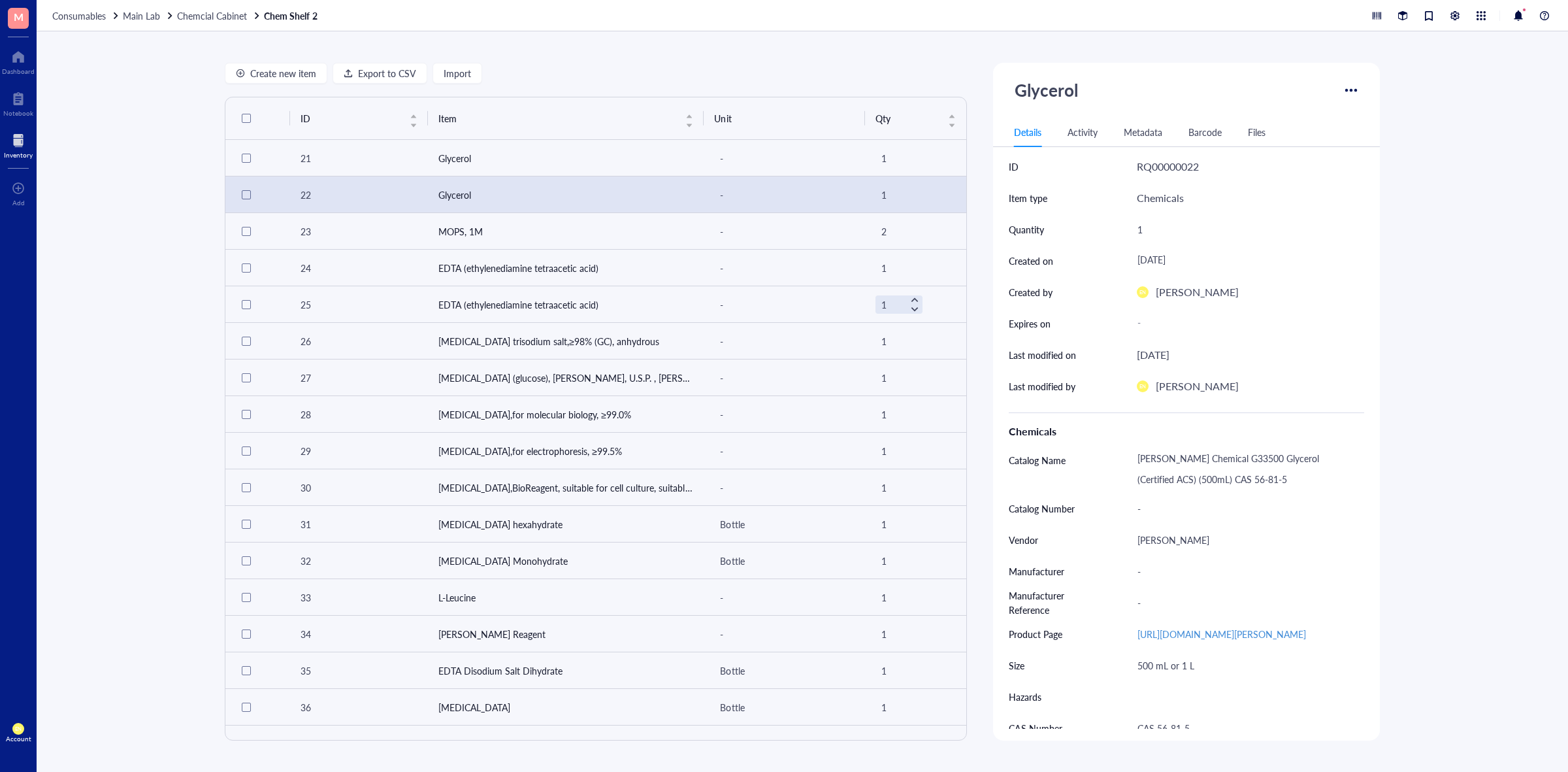
click at [229, 22] on div "Consumables Main Lab Chemcial Cabinet Chem Shelf 2" at bounding box center [802, 16] width 1531 height 31
click at [229, 14] on span "Chemcial Cabinet" at bounding box center [212, 15] width 70 height 13
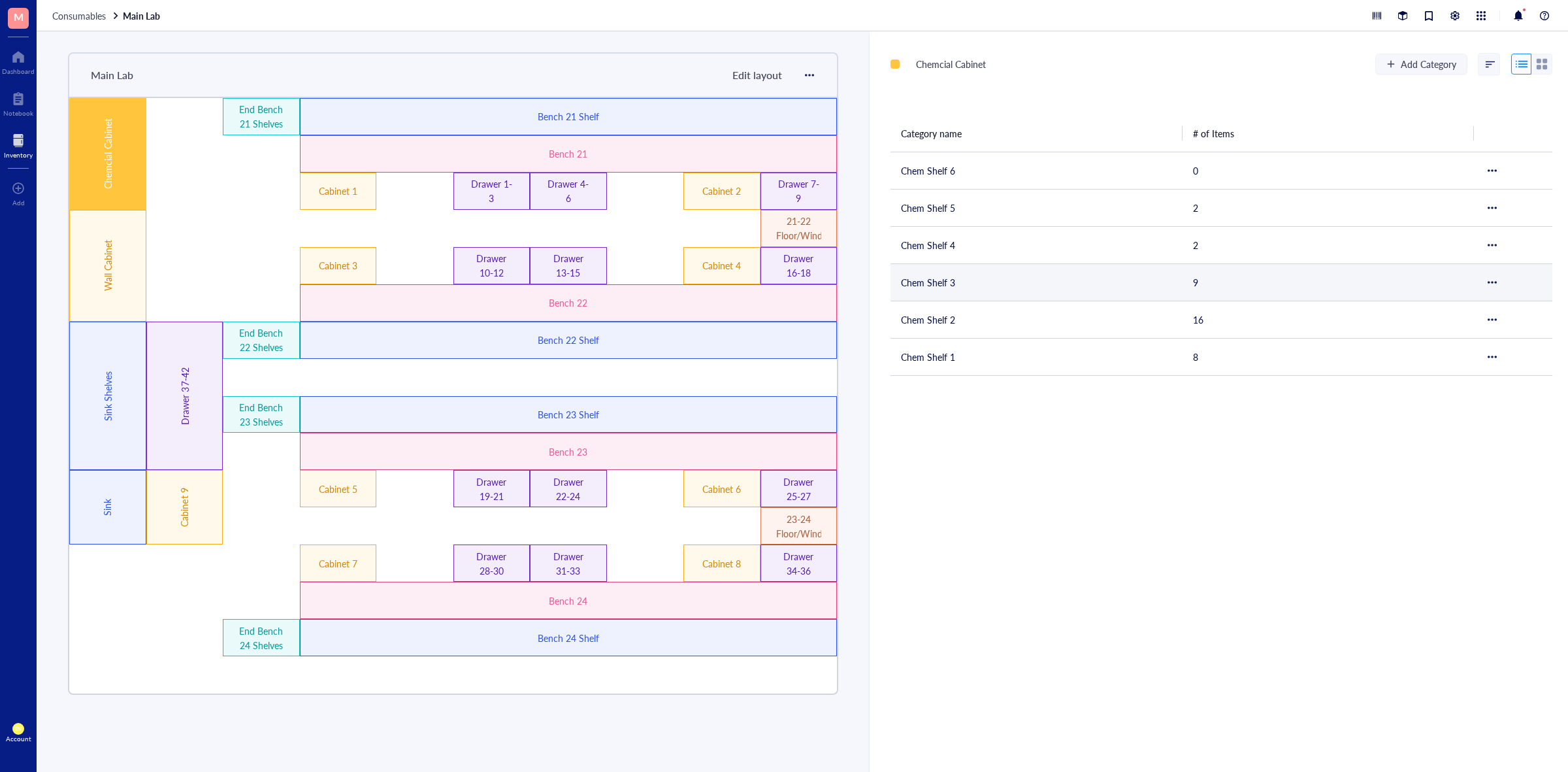
click at [946, 275] on td "Chem Shelf 3" at bounding box center [1037, 282] width 292 height 37
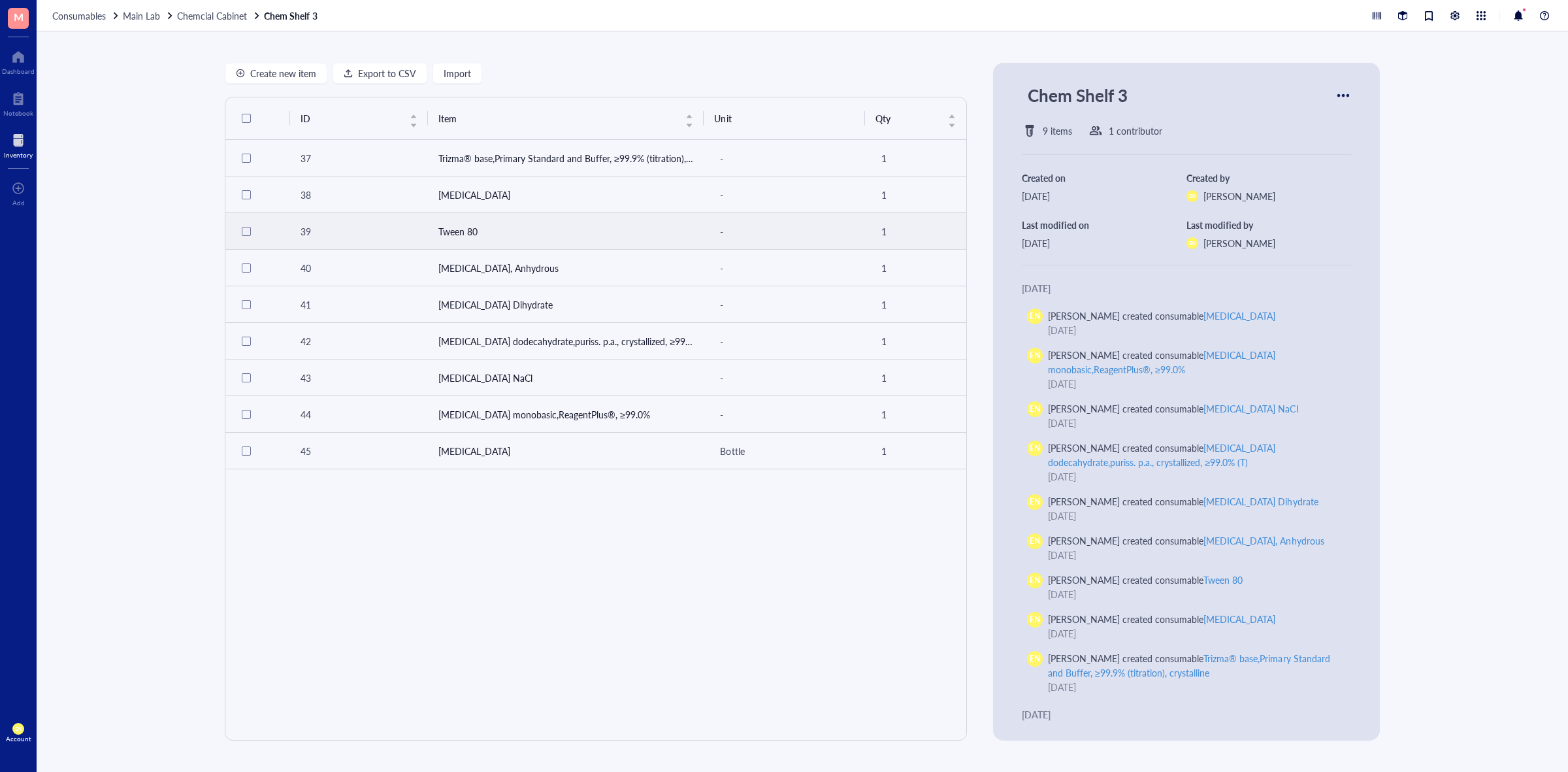
click at [475, 224] on td "Tween 80" at bounding box center [566, 231] width 276 height 37
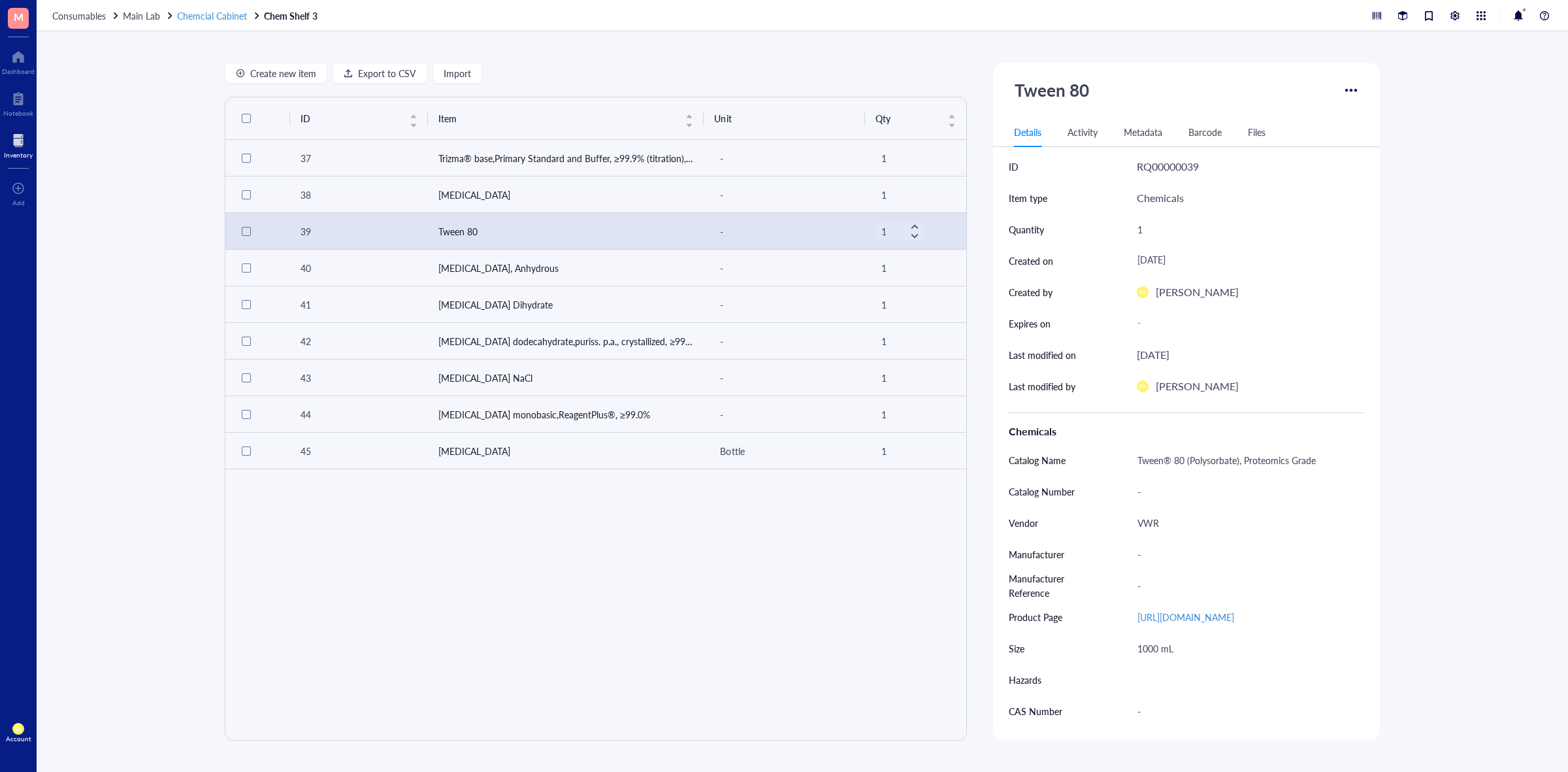
click at [180, 19] on span "Chemcial Cabinet" at bounding box center [212, 15] width 70 height 13
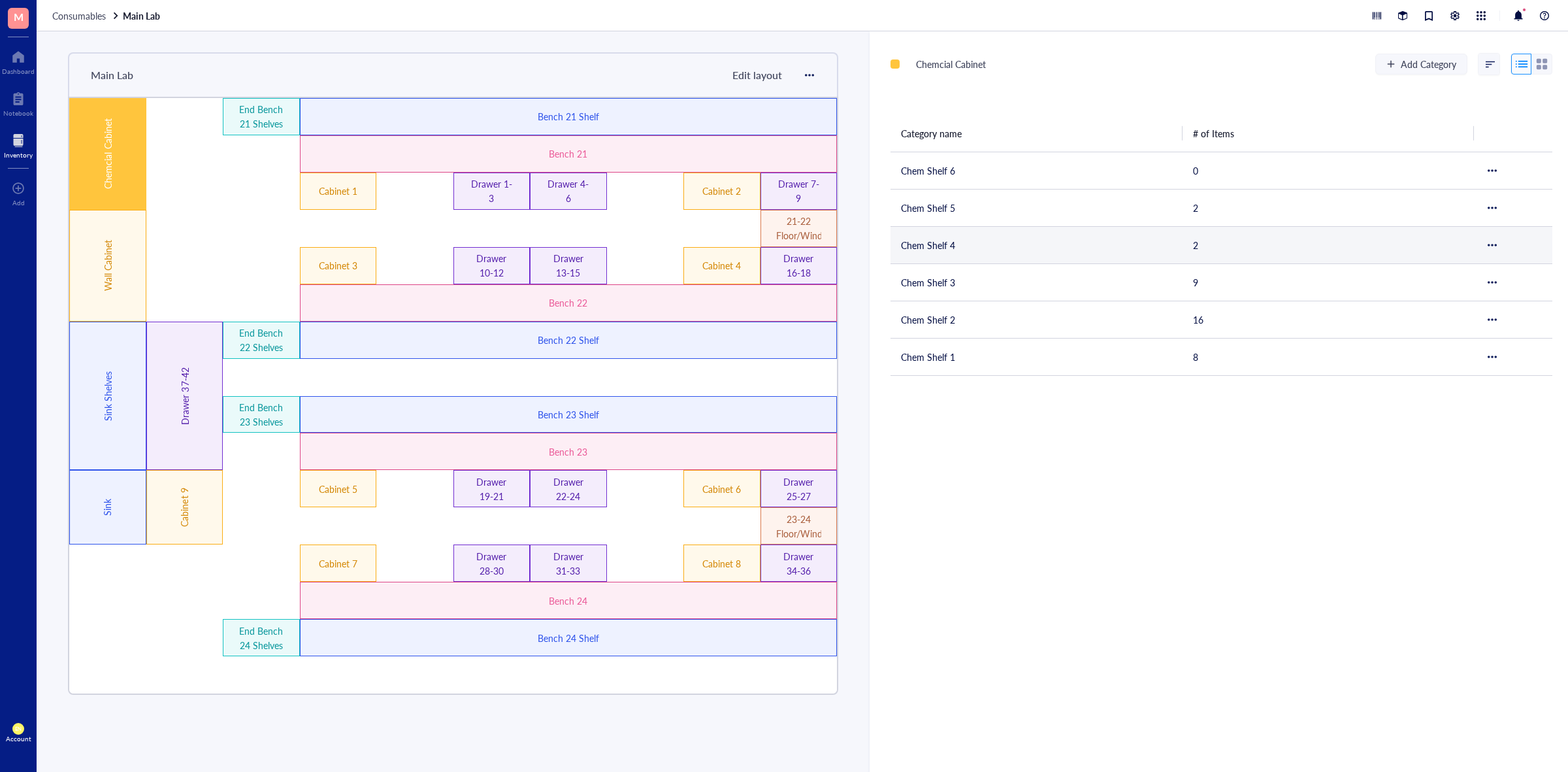
click at [934, 240] on td "Chem Shelf 4" at bounding box center [1037, 245] width 292 height 37
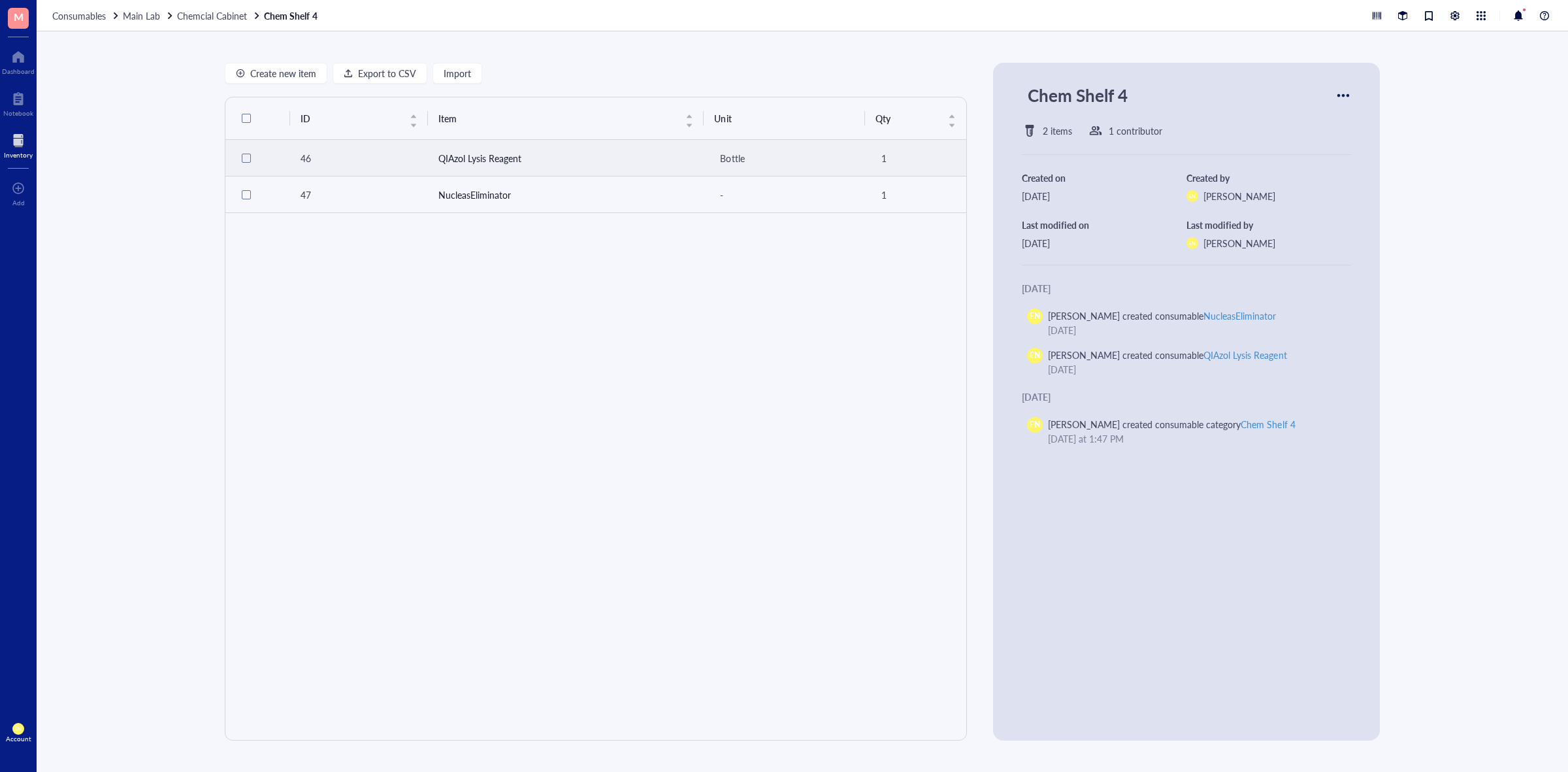
click at [504, 157] on td "QIAzol Lysis Reagent" at bounding box center [566, 158] width 276 height 37
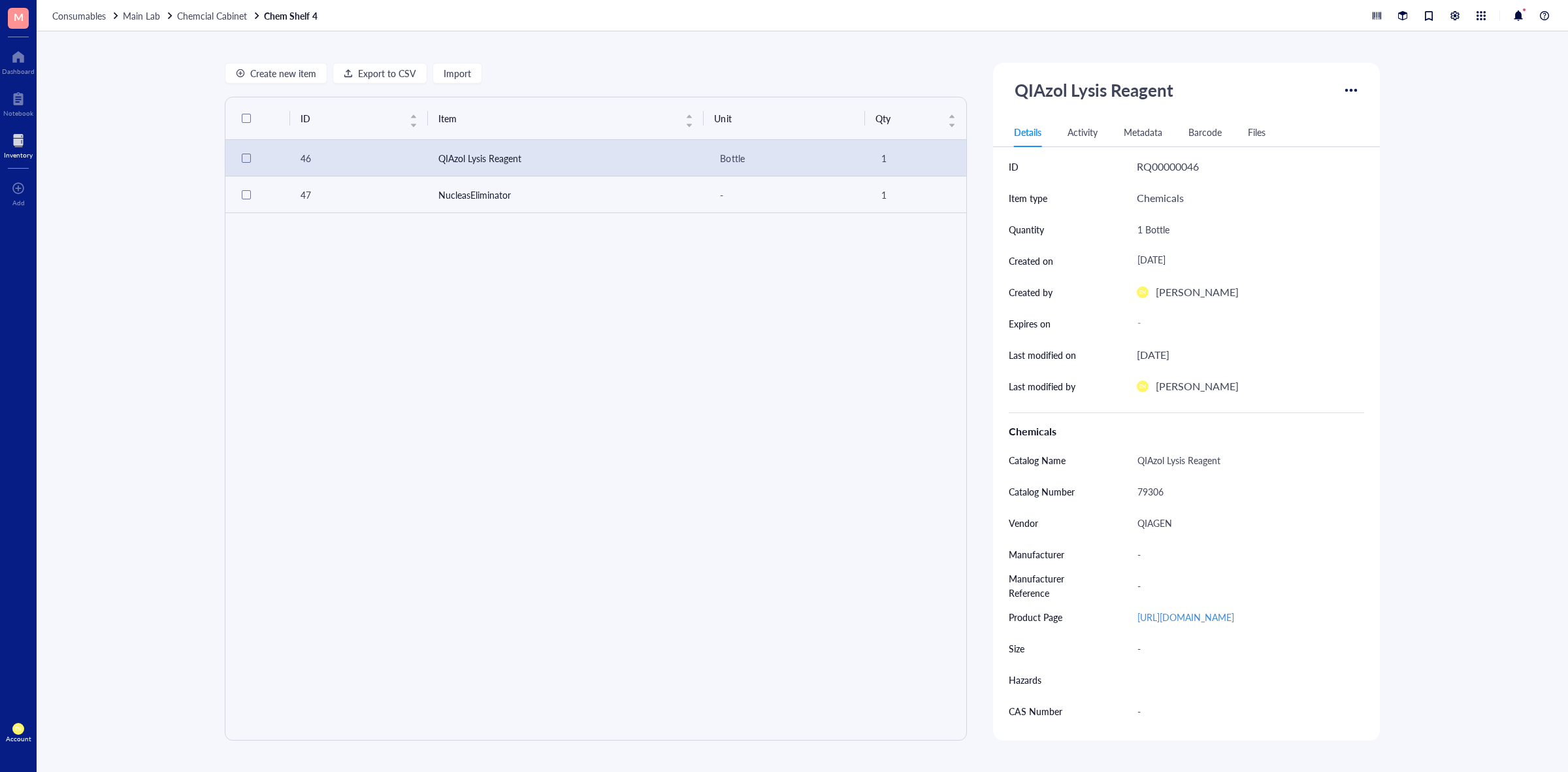
click at [226, 7] on div "Consumables Main Lab Chemcial Cabinet Chem Shelf 4" at bounding box center [802, 16] width 1531 height 31
click at [226, 13] on span "Chemcial Cabinet" at bounding box center [212, 15] width 70 height 13
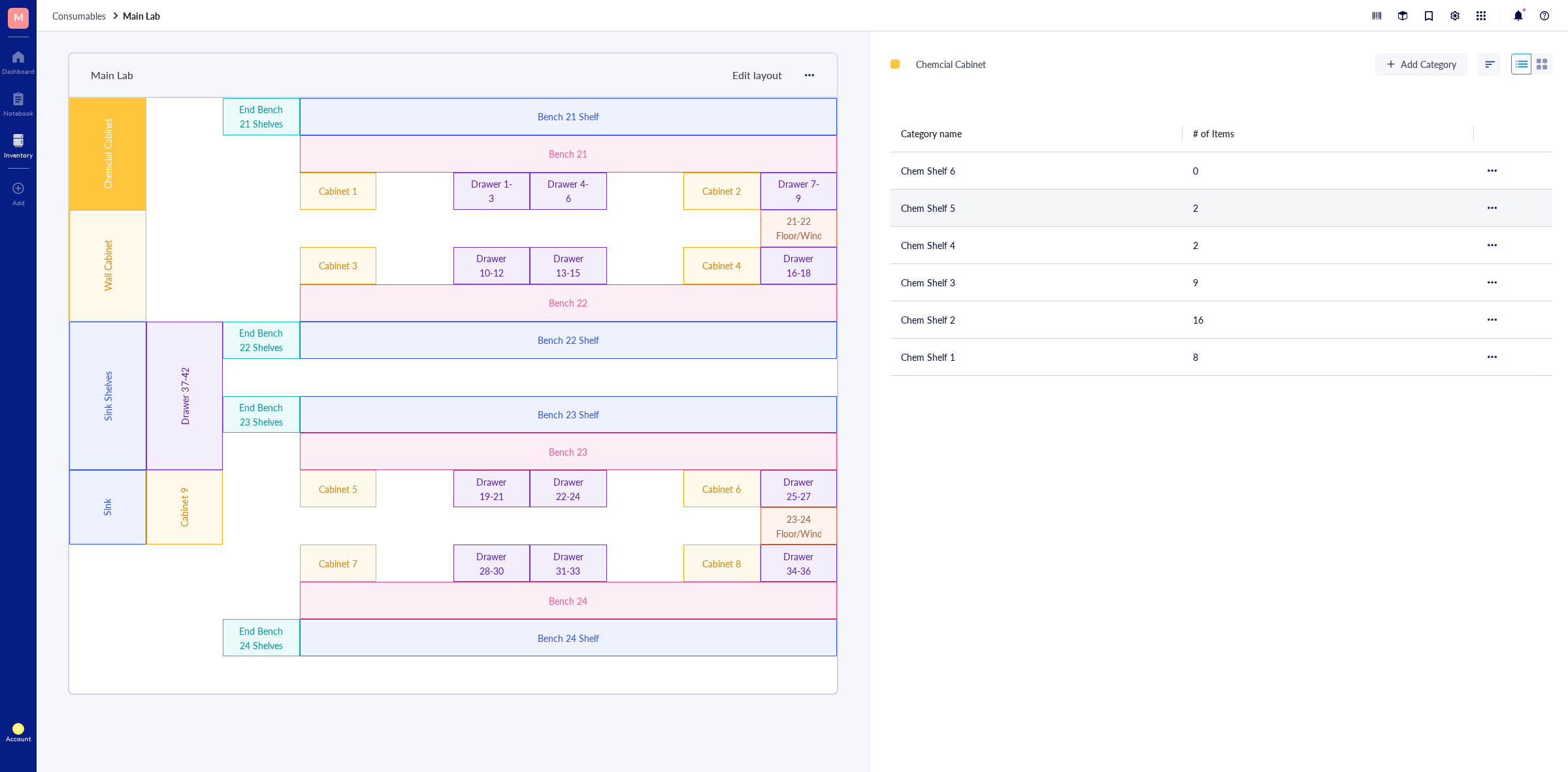
click at [939, 199] on td "Chem Shelf 5" at bounding box center [1037, 207] width 292 height 37
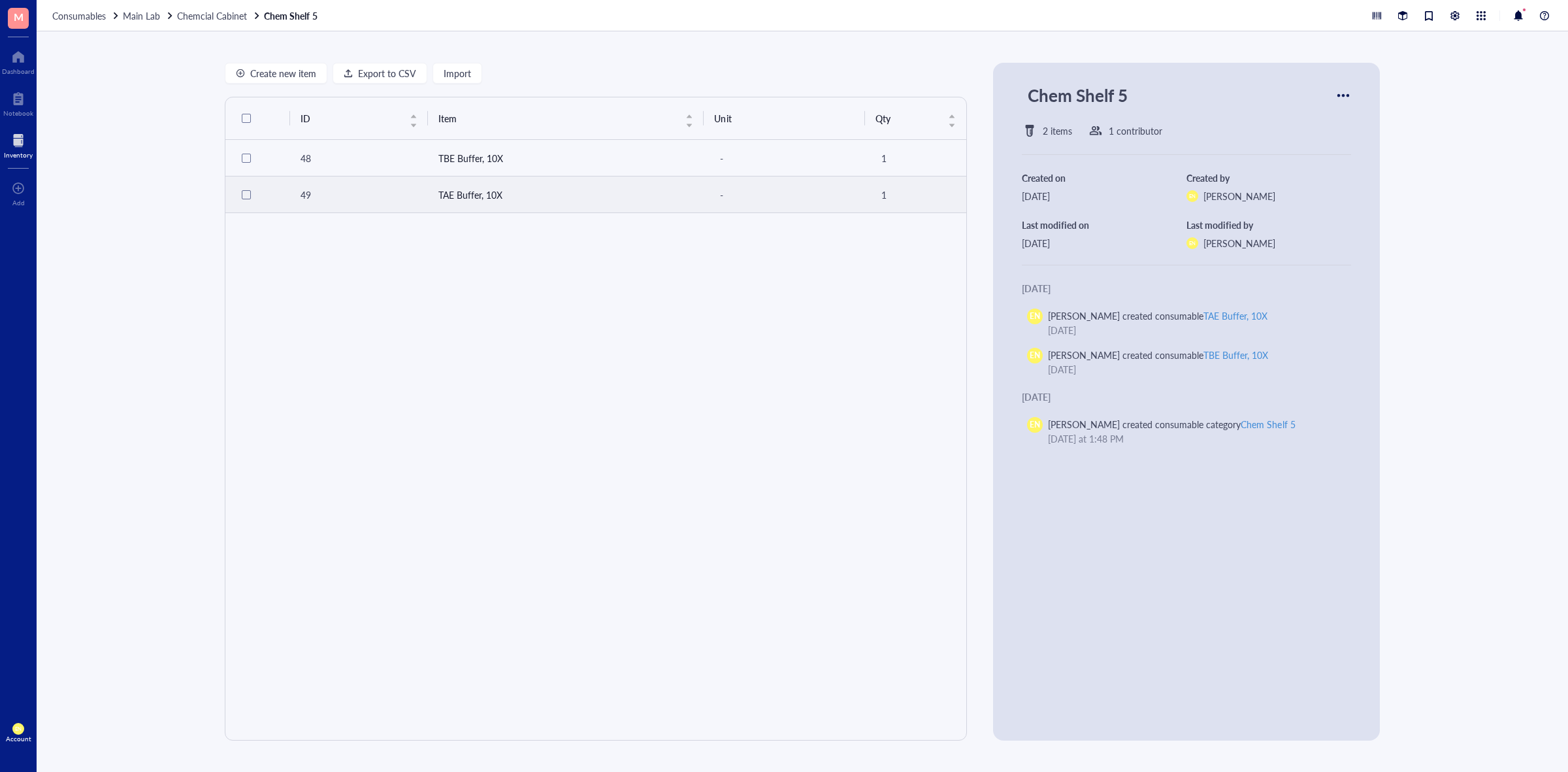
click at [532, 180] on td "TAE Buffer, 10X" at bounding box center [566, 195] width 276 height 37
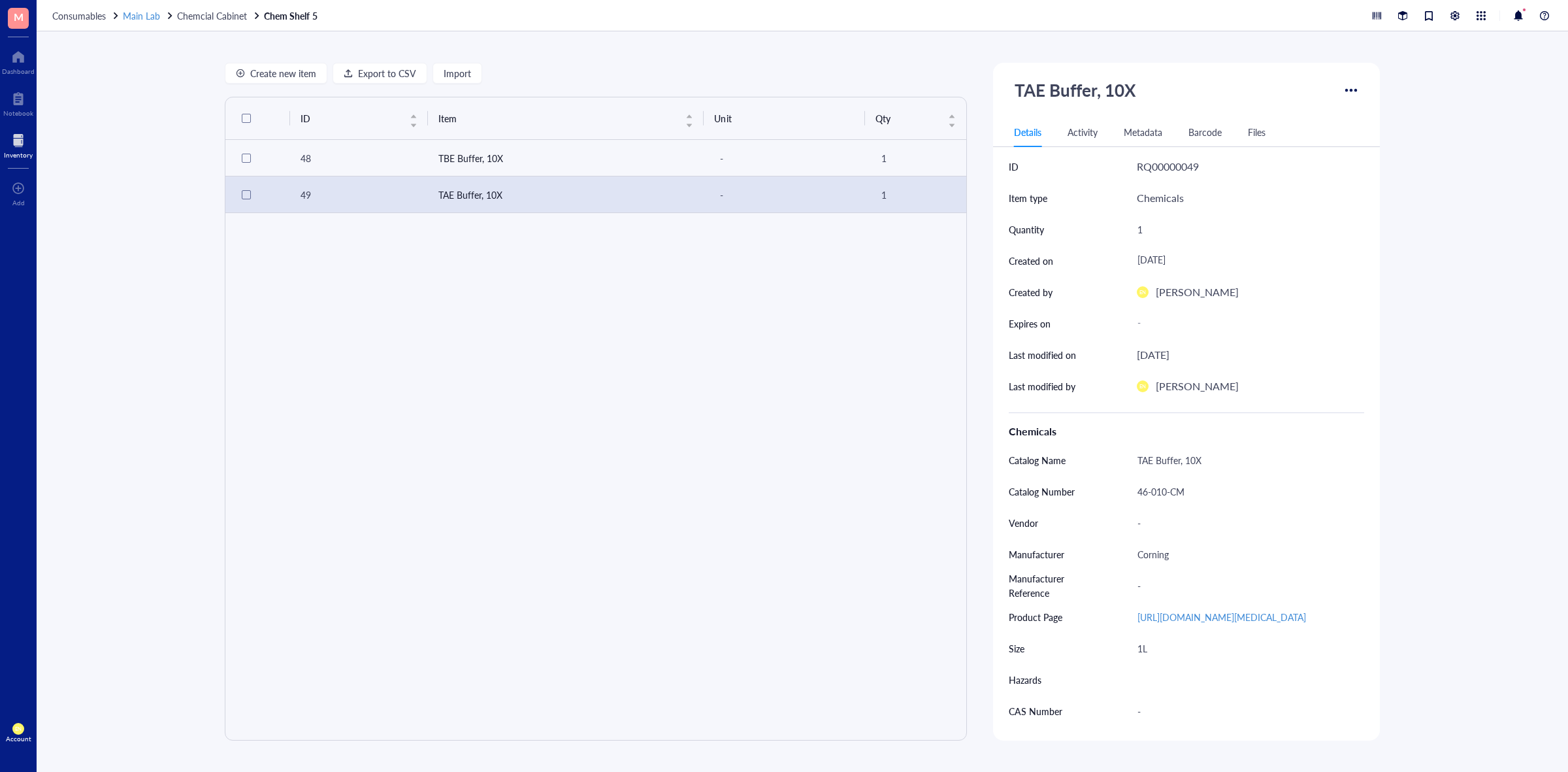
click at [135, 14] on span "Main Lab" at bounding box center [141, 15] width 37 height 13
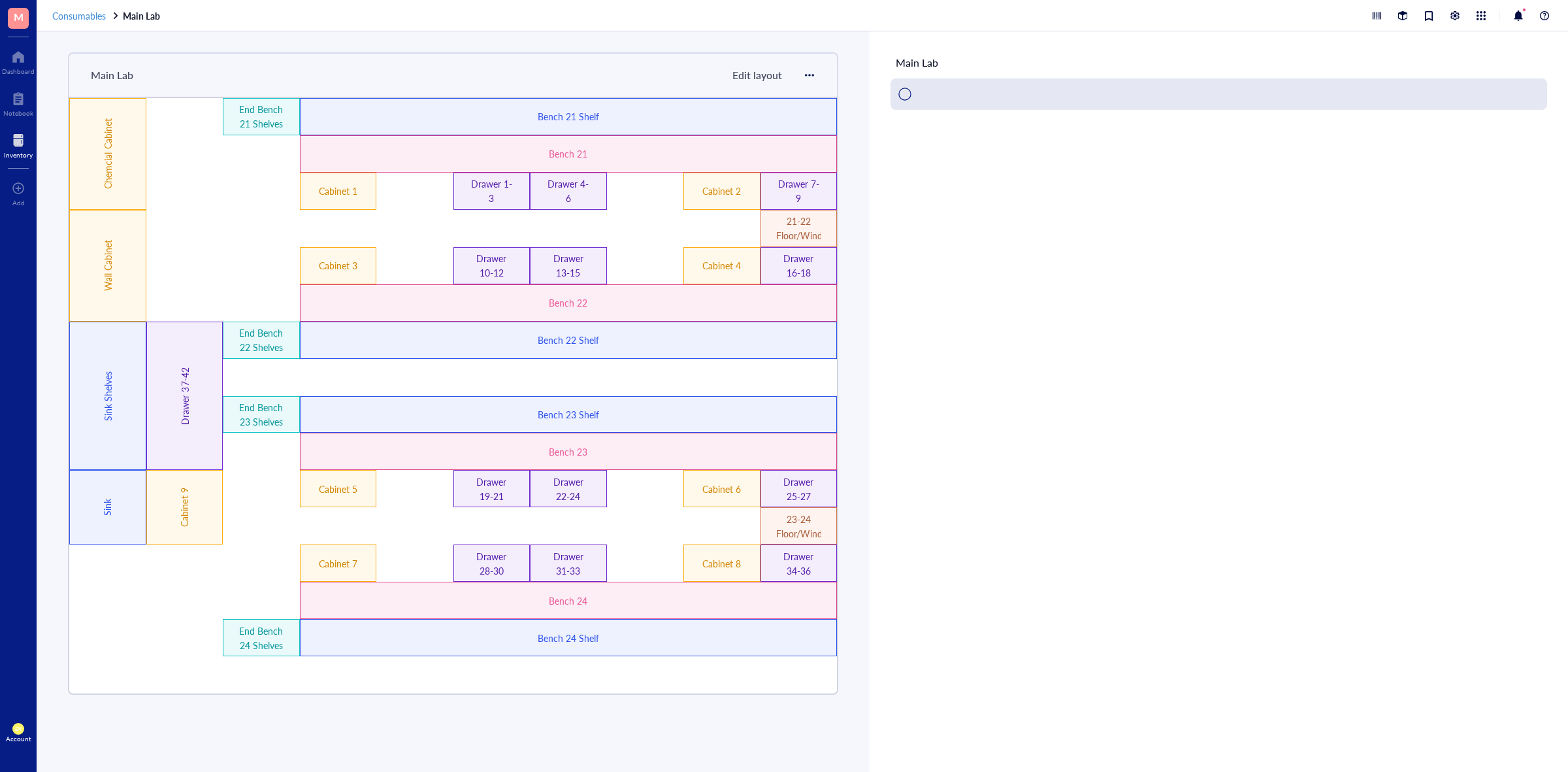
click at [92, 12] on span "Consumables" at bounding box center [79, 15] width 54 height 13
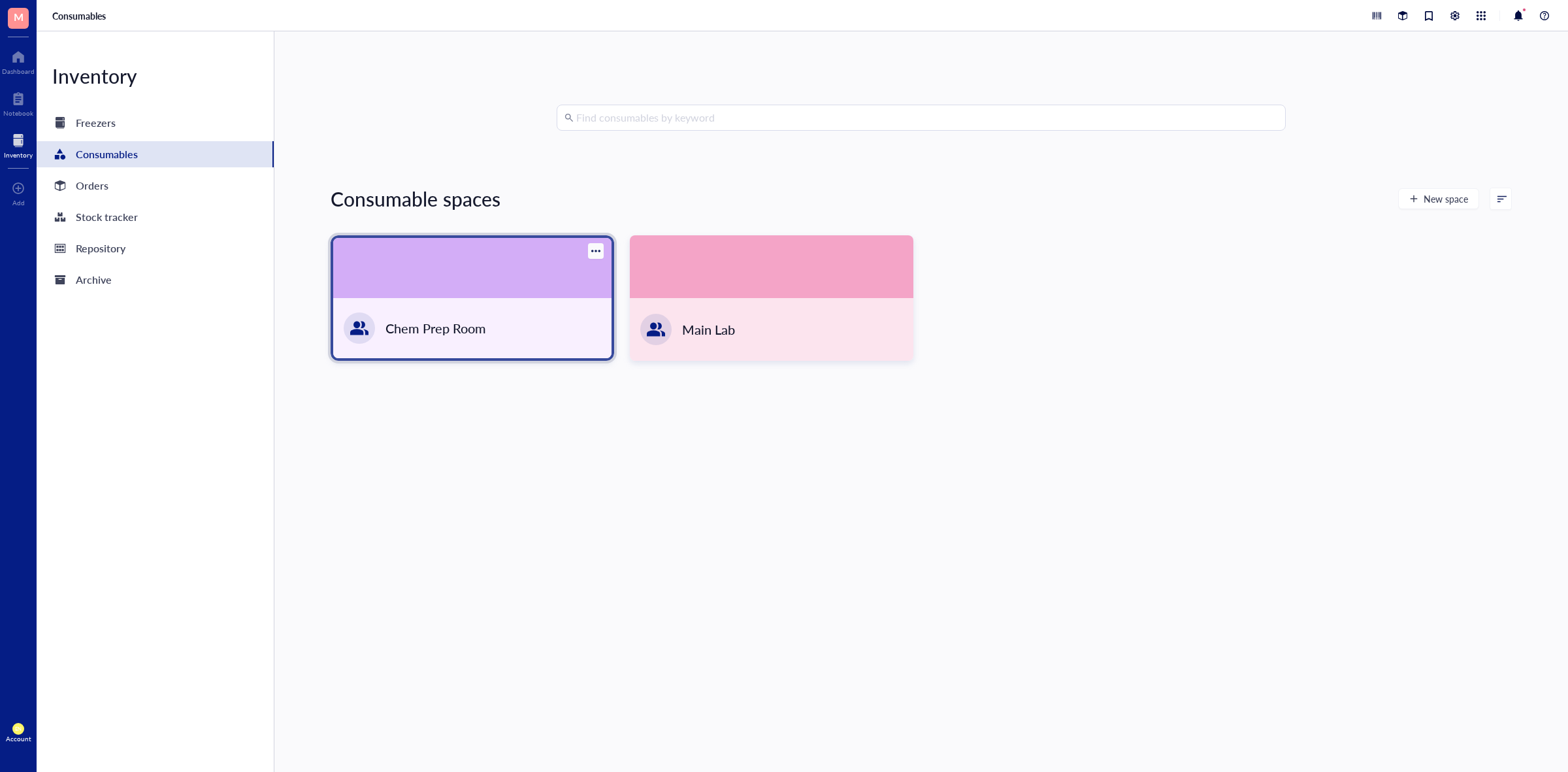
click at [376, 256] on div at bounding box center [472, 268] width 278 height 60
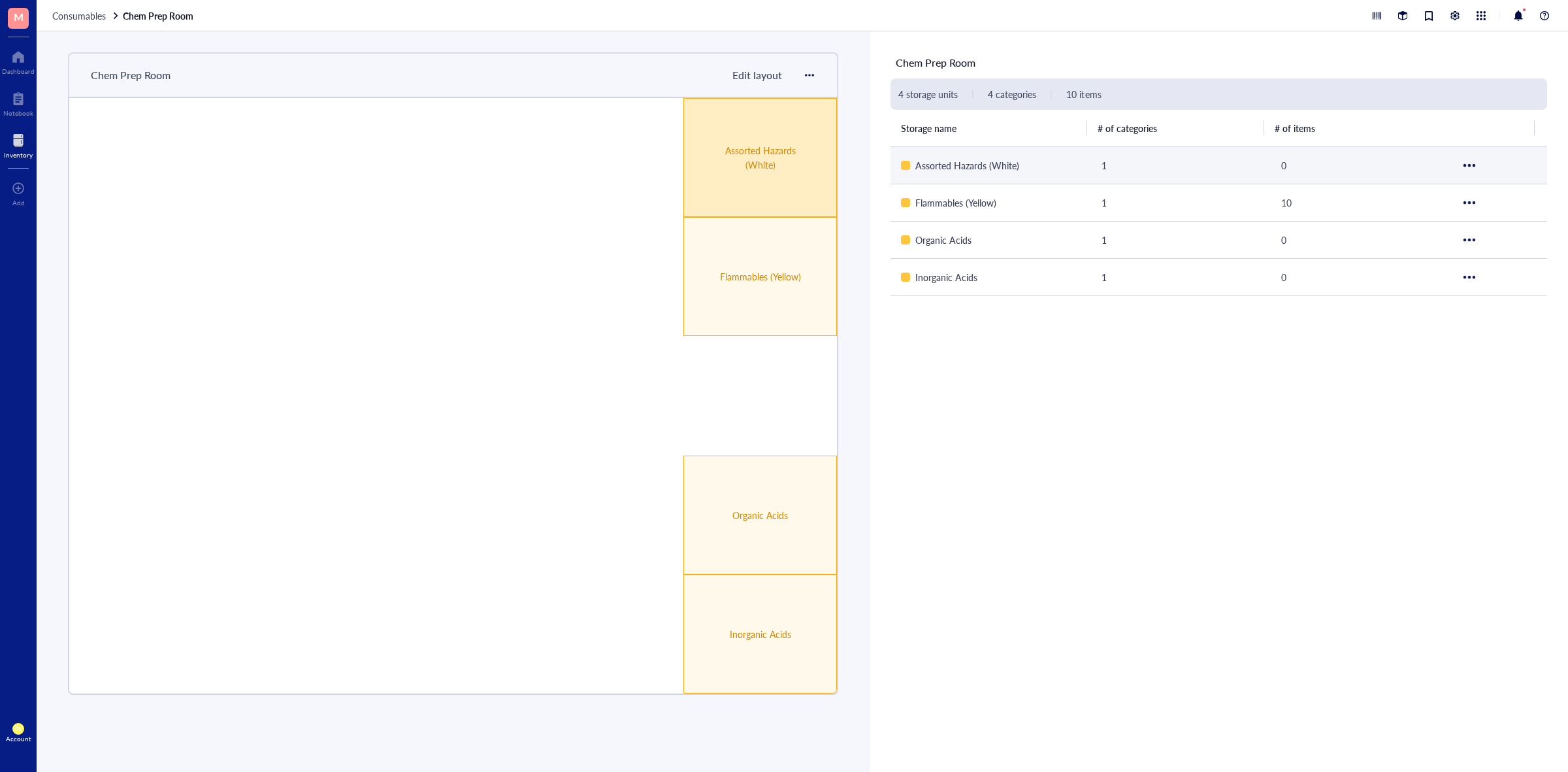
click at [729, 194] on div "Assorted Hazards (White)" at bounding box center [760, 157] width 153 height 119
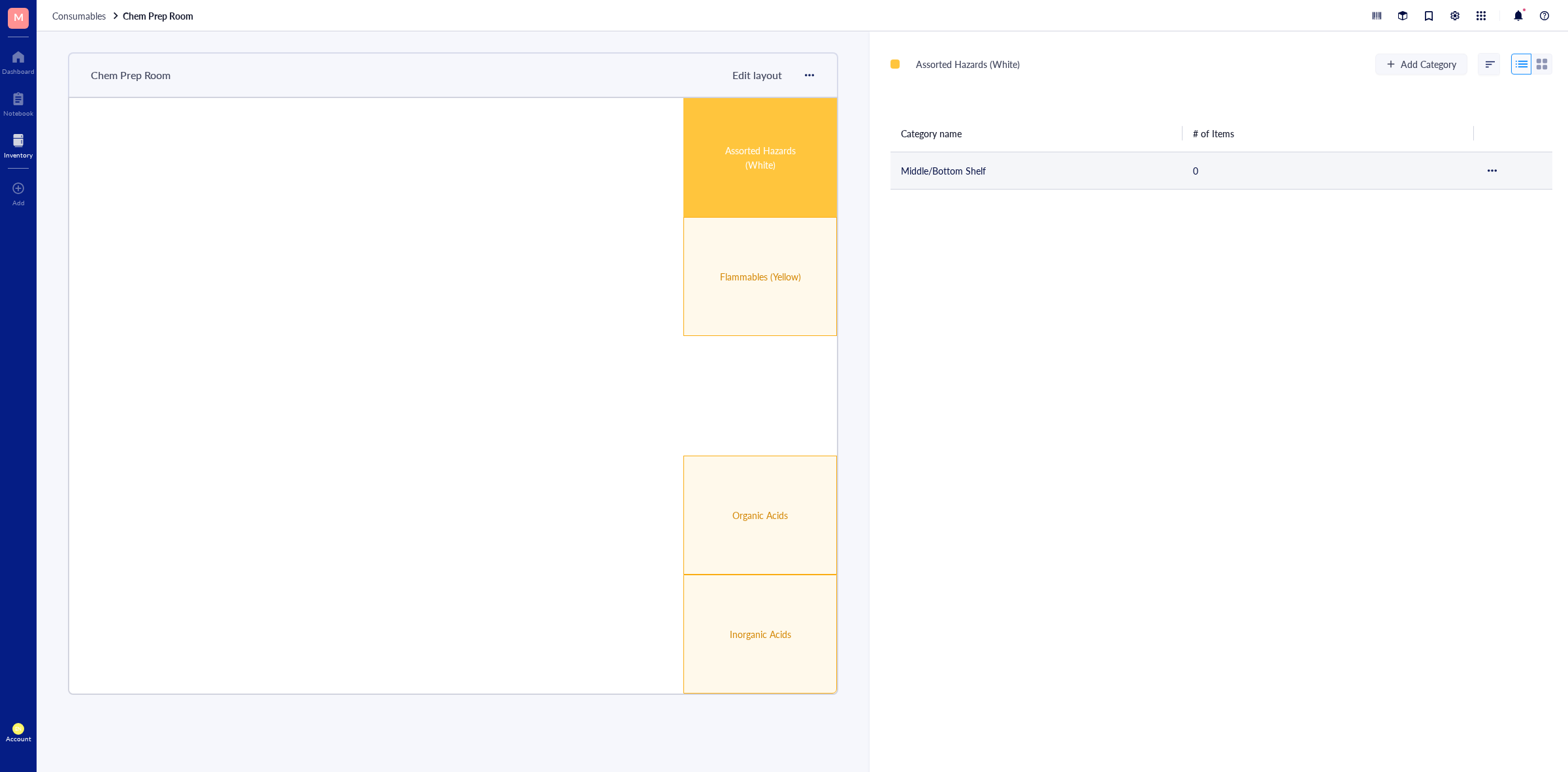
click at [922, 165] on td "Middle/Bottom Shelf" at bounding box center [1037, 171] width 292 height 37
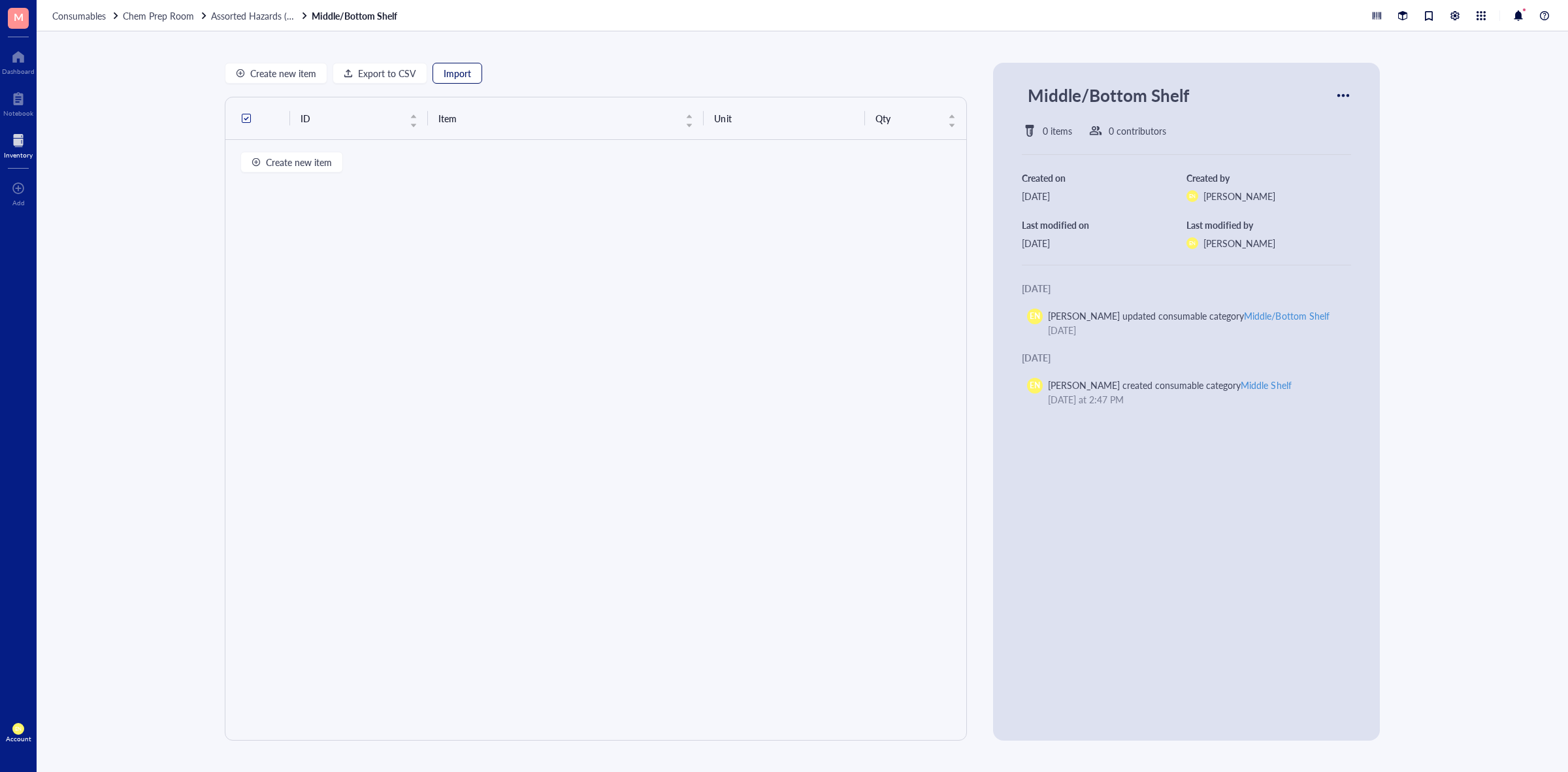
click at [460, 73] on span "Import" at bounding box center [457, 73] width 28 height 10
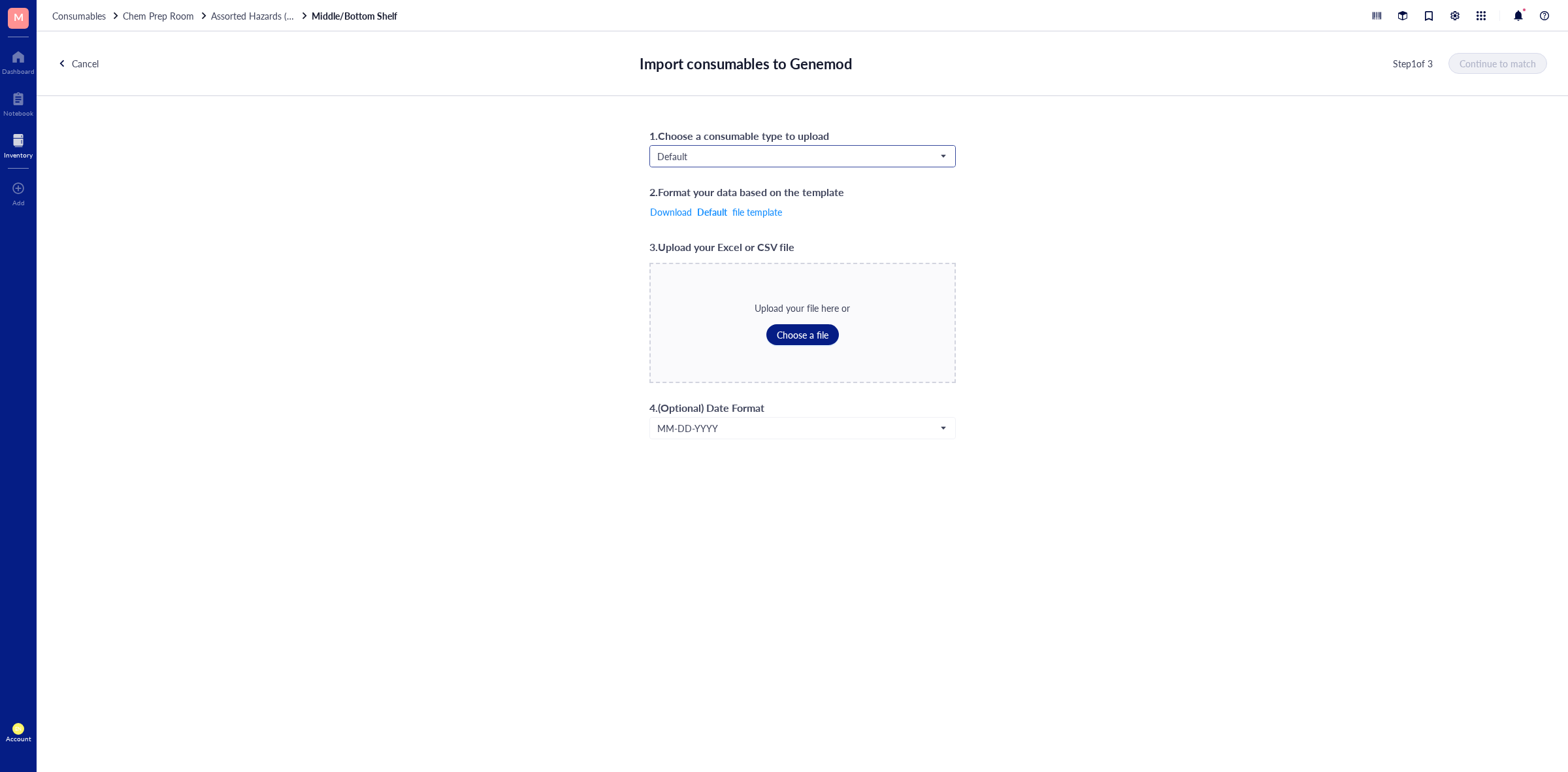
click at [851, 148] on input "search" at bounding box center [796, 156] width 279 height 19
click at [748, 180] on div "Chemicals" at bounding box center [802, 179] width 289 height 14
click at [802, 335] on span "Choose a file" at bounding box center [802, 335] width 52 height 10
click at [1503, 67] on span "Continue to match" at bounding box center [1498, 64] width 76 height 10
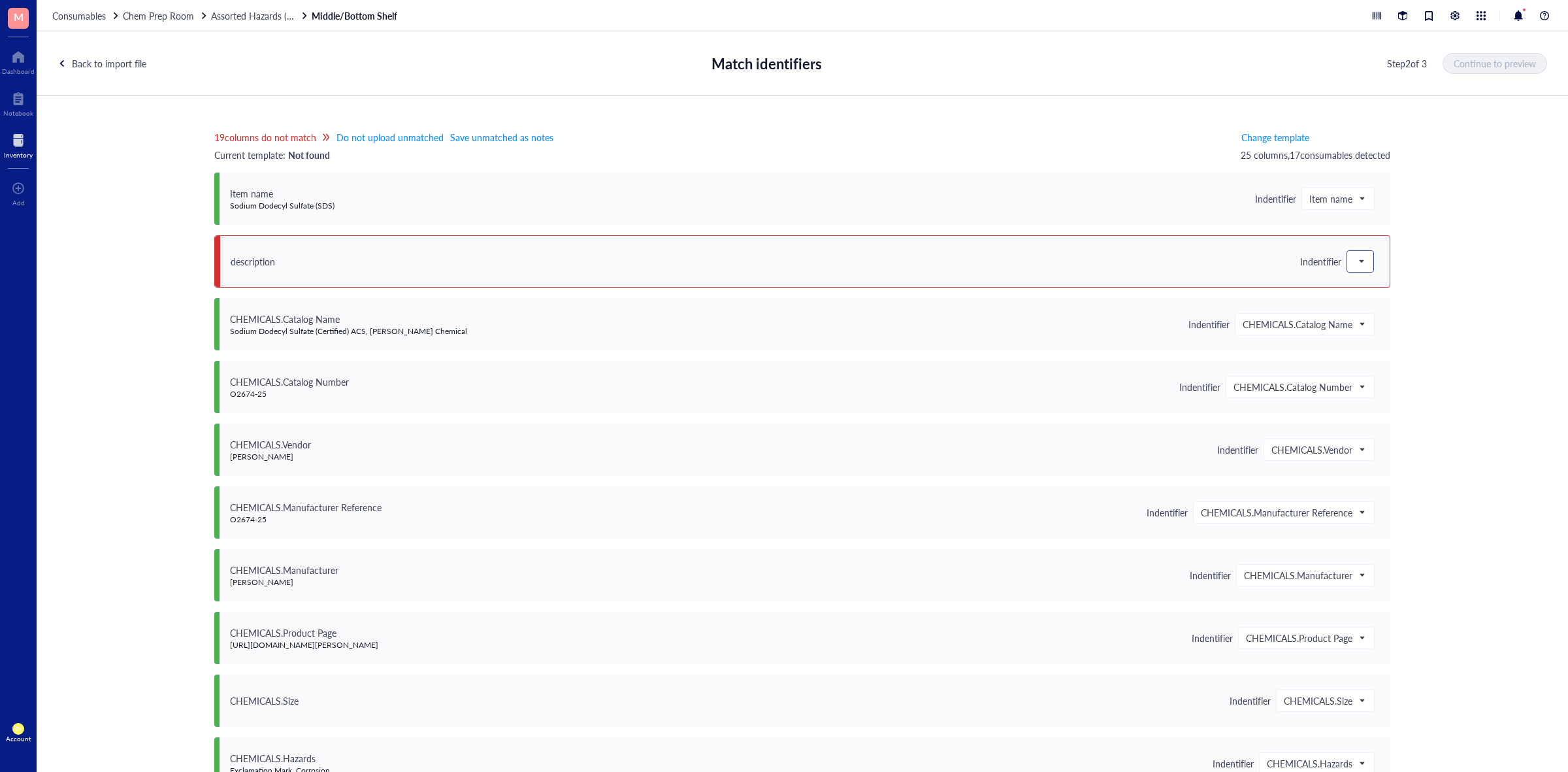
click at [1361, 267] on span at bounding box center [1361, 261] width 12 height 19
click at [1370, 304] on div "Save as notes" at bounding box center [1431, 306] width 152 height 14
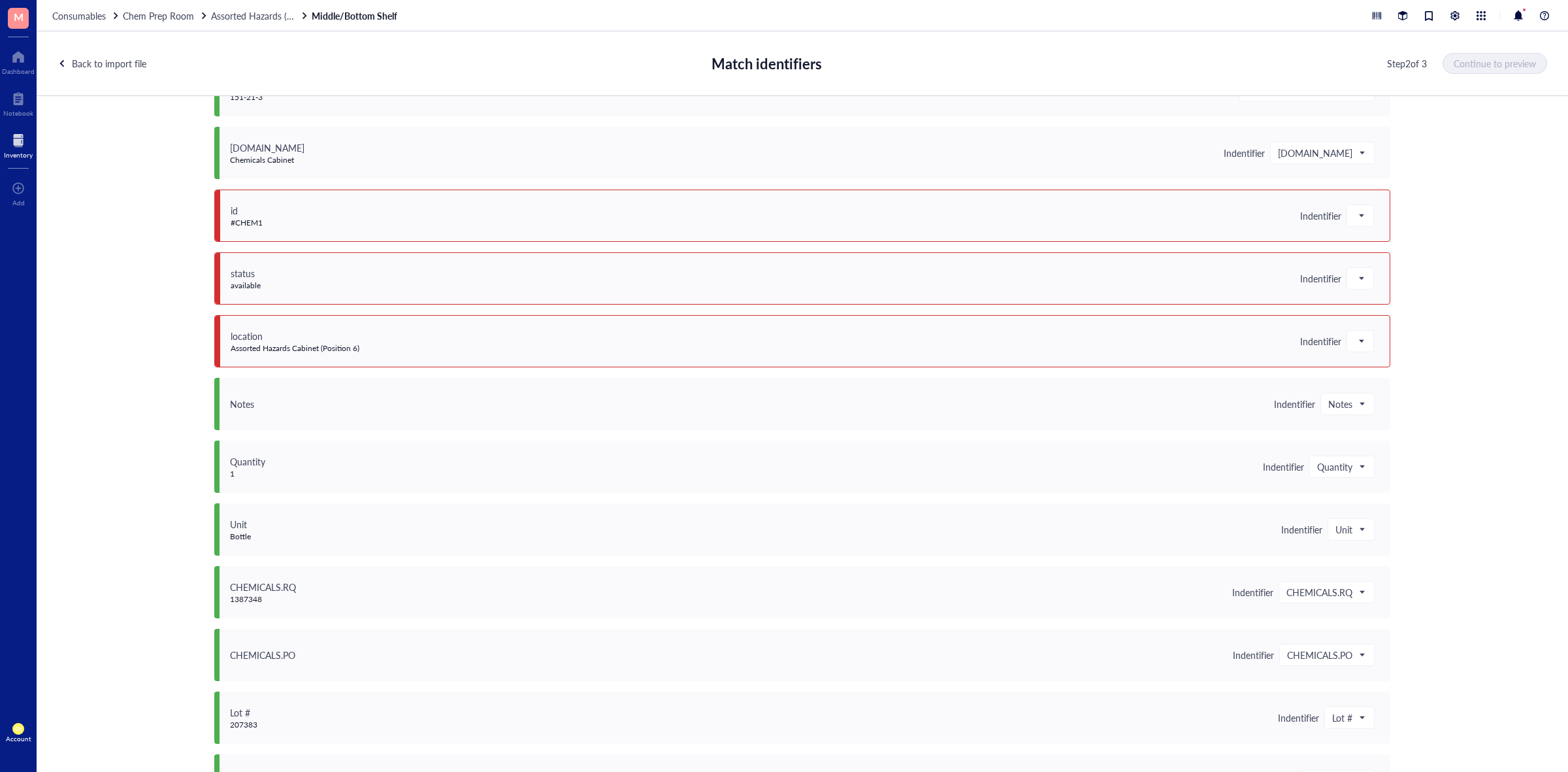
scroll to position [735, 0]
click at [1362, 223] on div at bounding box center [1360, 216] width 26 height 21
click at [1391, 264] on div "Save as notes" at bounding box center [1431, 261] width 152 height 14
click at [1365, 282] on div at bounding box center [1360, 279] width 26 height 21
click at [1376, 323] on div "Save as notes" at bounding box center [1431, 323] width 152 height 14
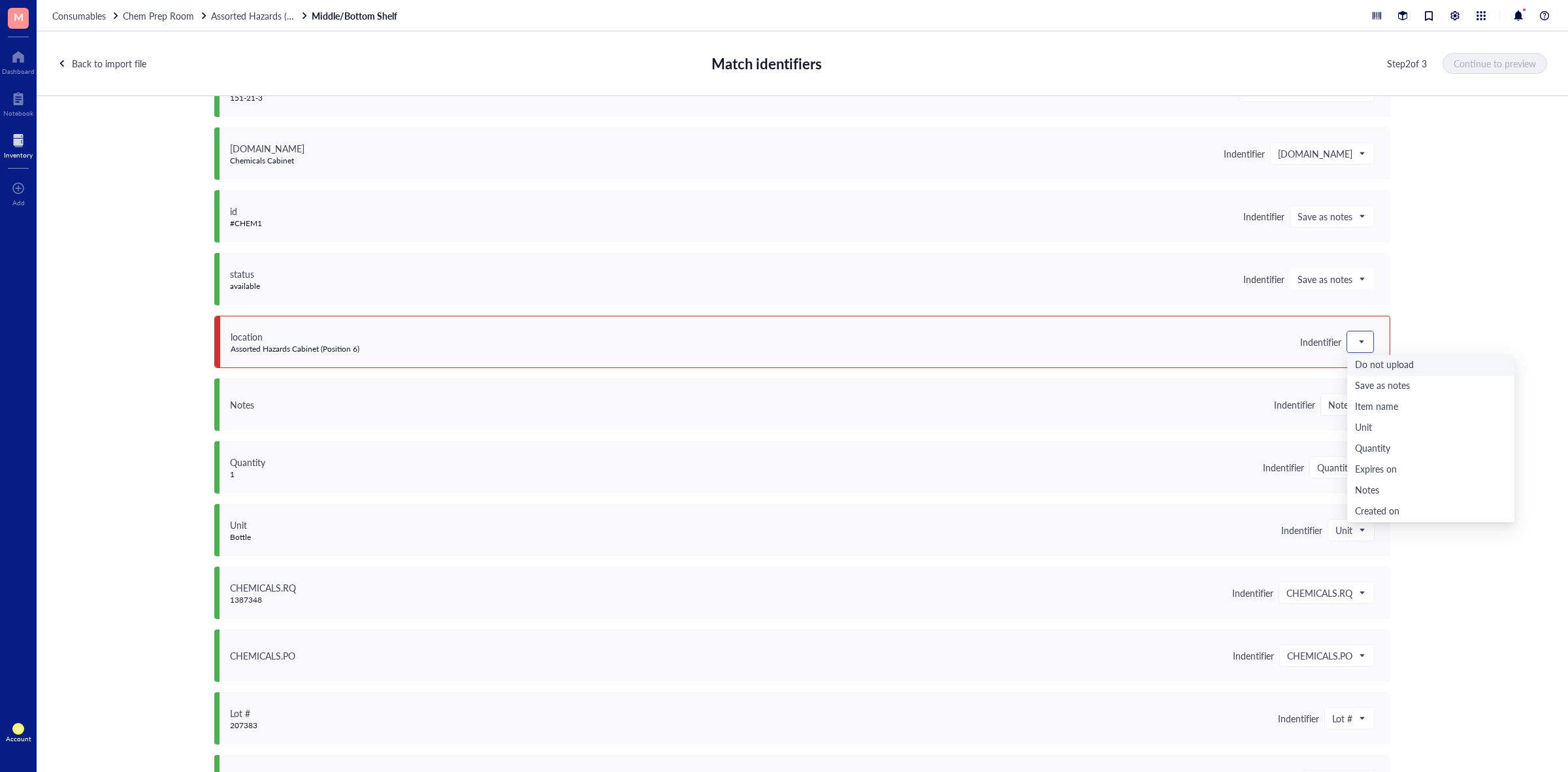
click at [1362, 341] on div at bounding box center [1360, 342] width 26 height 21
click at [1379, 379] on div "Save as notes" at bounding box center [1431, 386] width 152 height 14
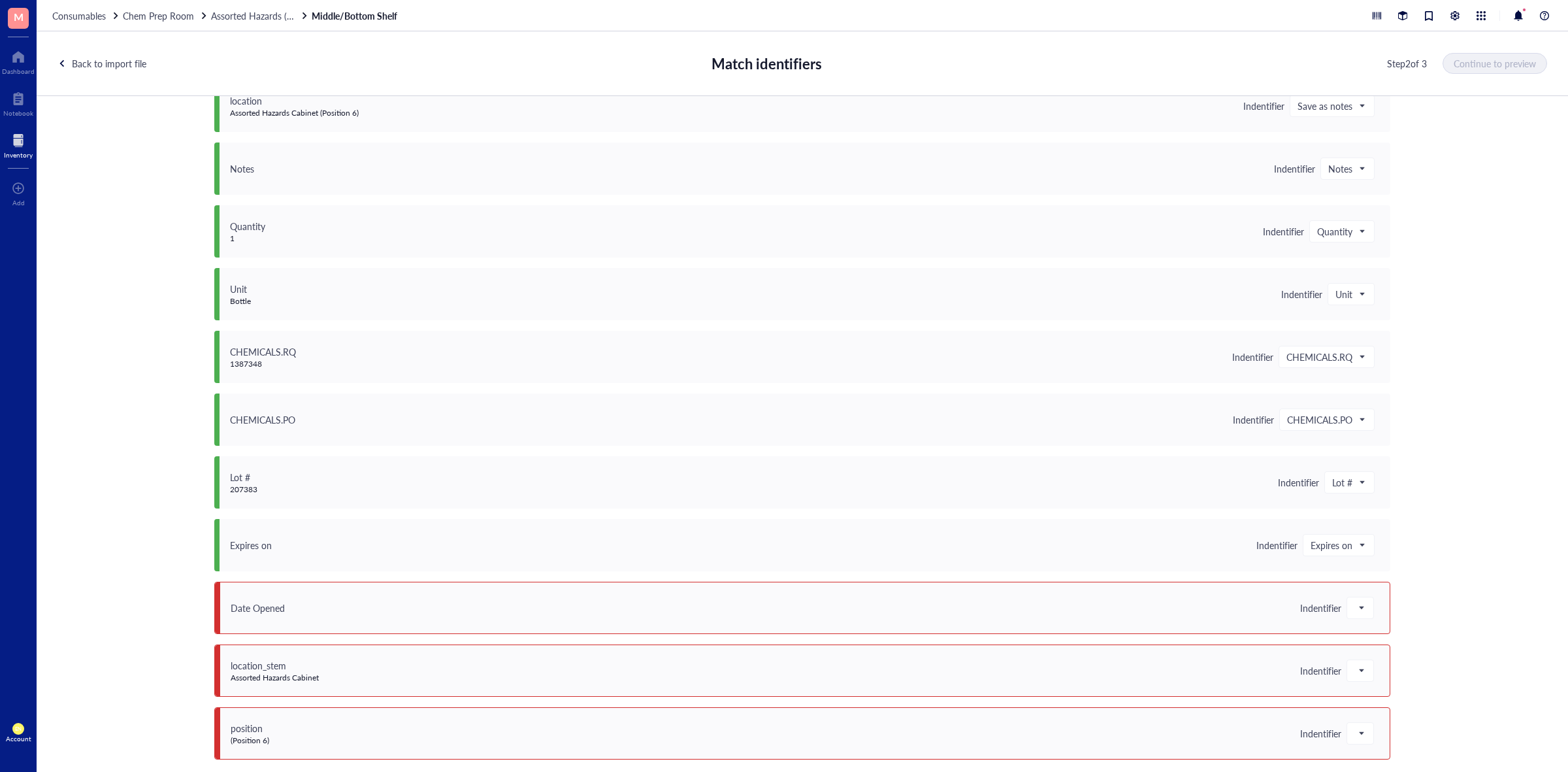
click at [1340, 609] on span "Indentifier" at bounding box center [1337, 608] width 74 height 22
click at [1347, 604] on div at bounding box center [1360, 608] width 26 height 21
click at [1381, 461] on div "Save as notes" at bounding box center [1431, 458] width 152 height 14
click at [1363, 671] on div at bounding box center [1360, 671] width 26 height 21
click at [1391, 522] on div "Save as notes" at bounding box center [1431, 521] width 152 height 14
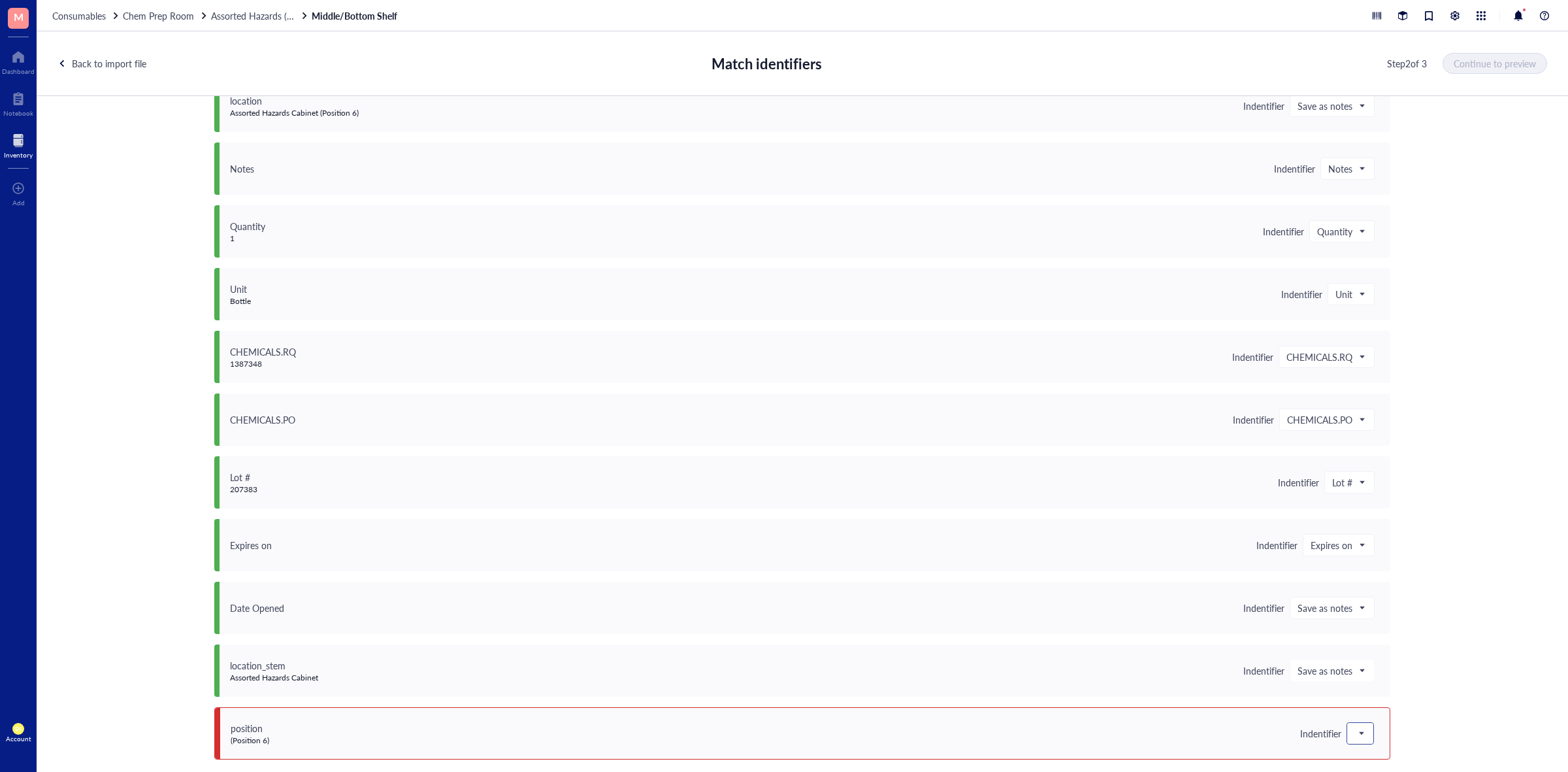
click at [1363, 744] on div at bounding box center [1360, 733] width 26 height 21
click at [1393, 586] on div "Save as notes" at bounding box center [1431, 584] width 152 height 14
click at [1468, 64] on span "Continue to preview" at bounding box center [1495, 64] width 82 height 10
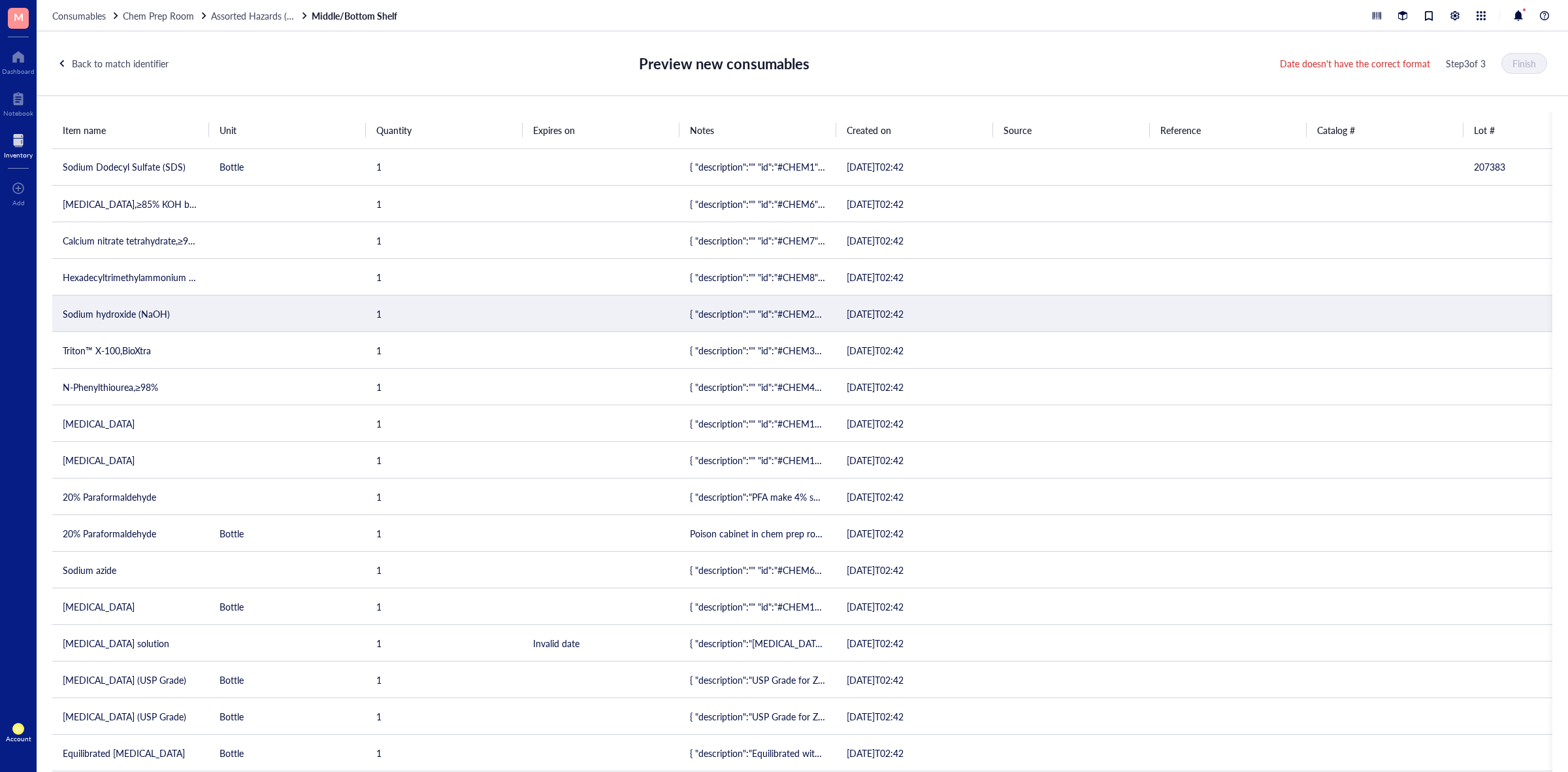
scroll to position [4, 0]
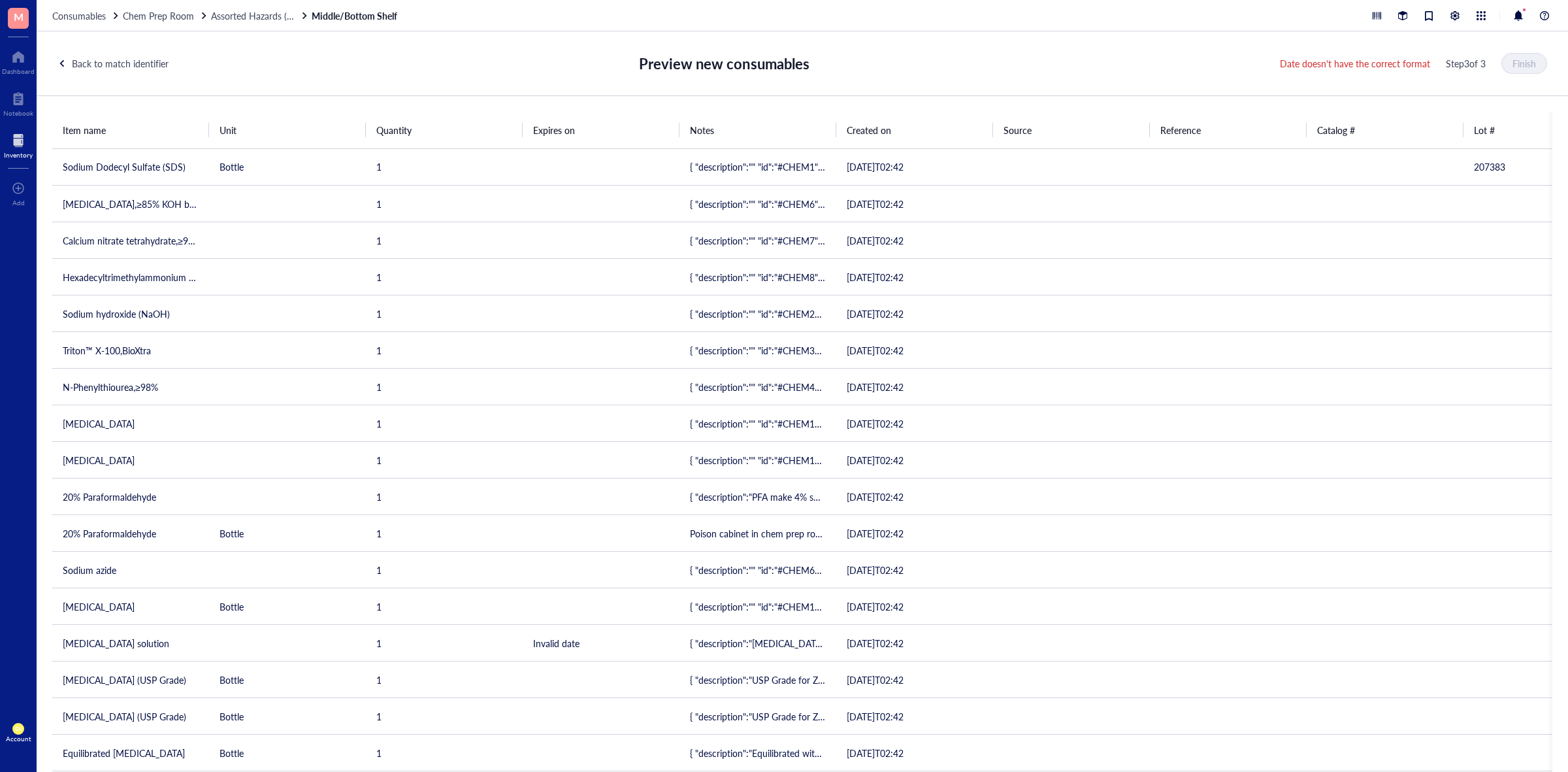
click at [62, 65] on div at bounding box center [62, 64] width 9 height 9
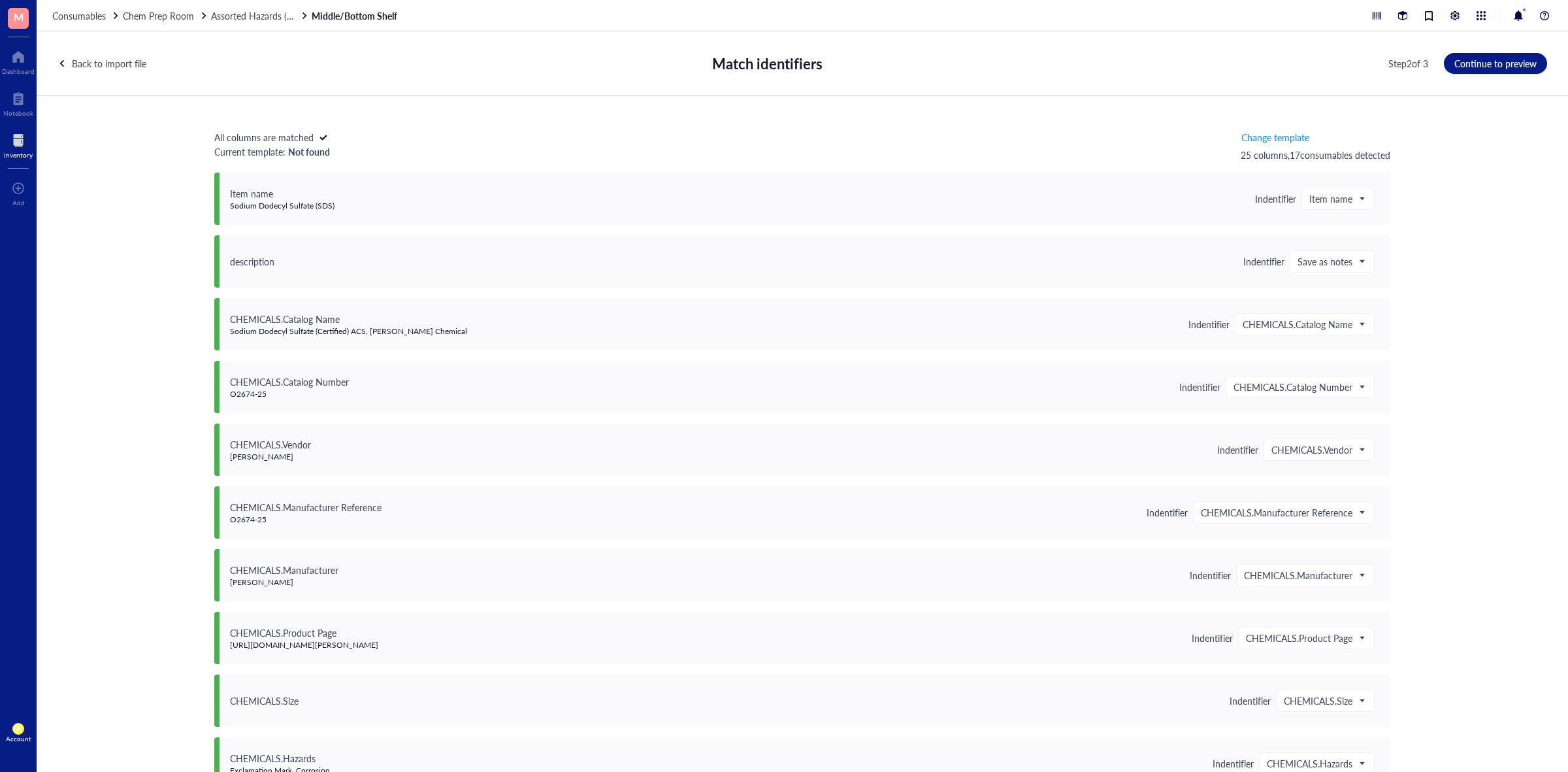
click at [63, 65] on div at bounding box center [62, 64] width 9 height 9
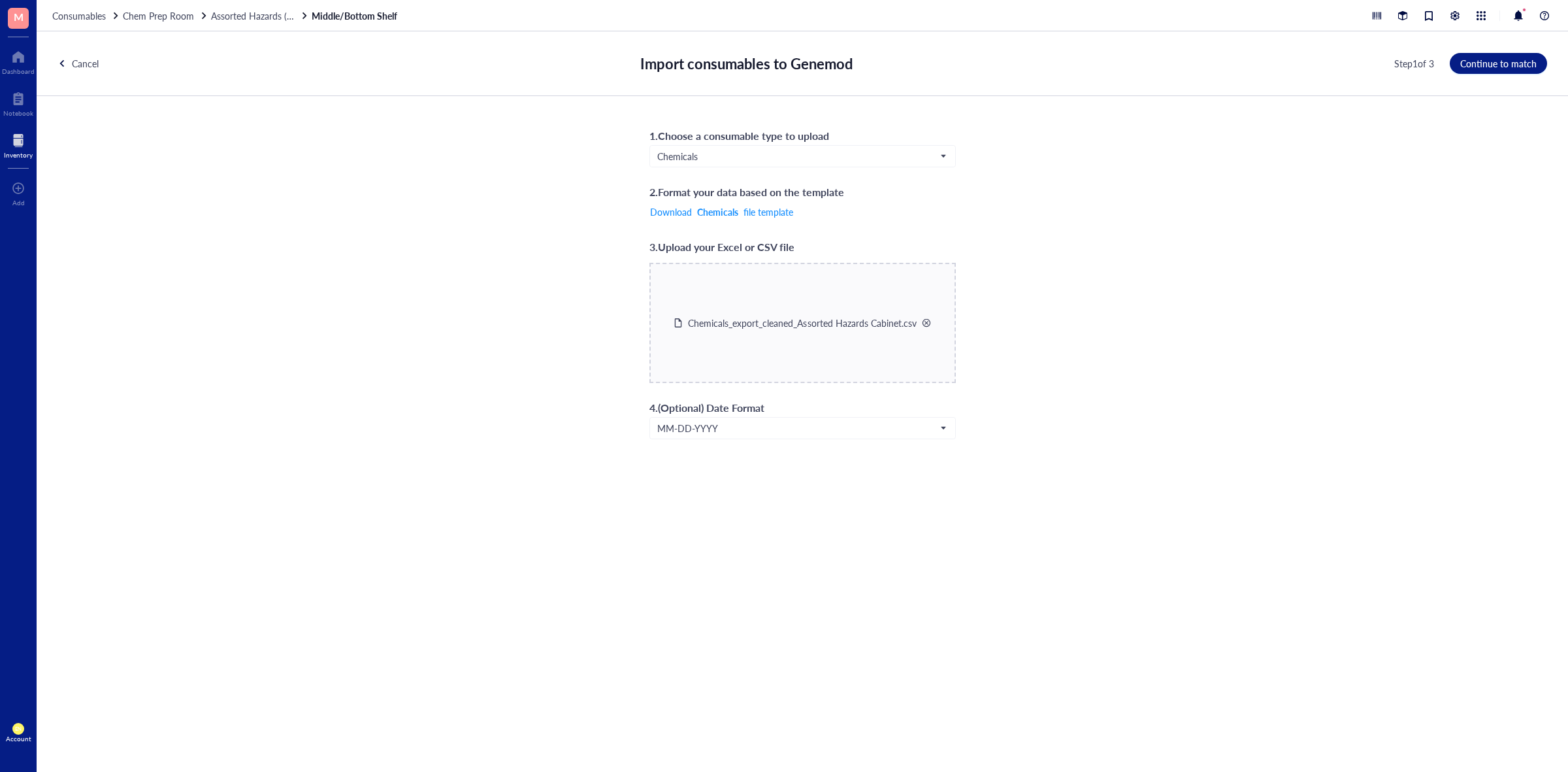
click at [923, 321] on div at bounding box center [927, 323] width 9 height 9
click at [828, 337] on span "Choose a file" at bounding box center [802, 335] width 52 height 10
click at [1515, 66] on span "Continue to match" at bounding box center [1498, 64] width 76 height 10
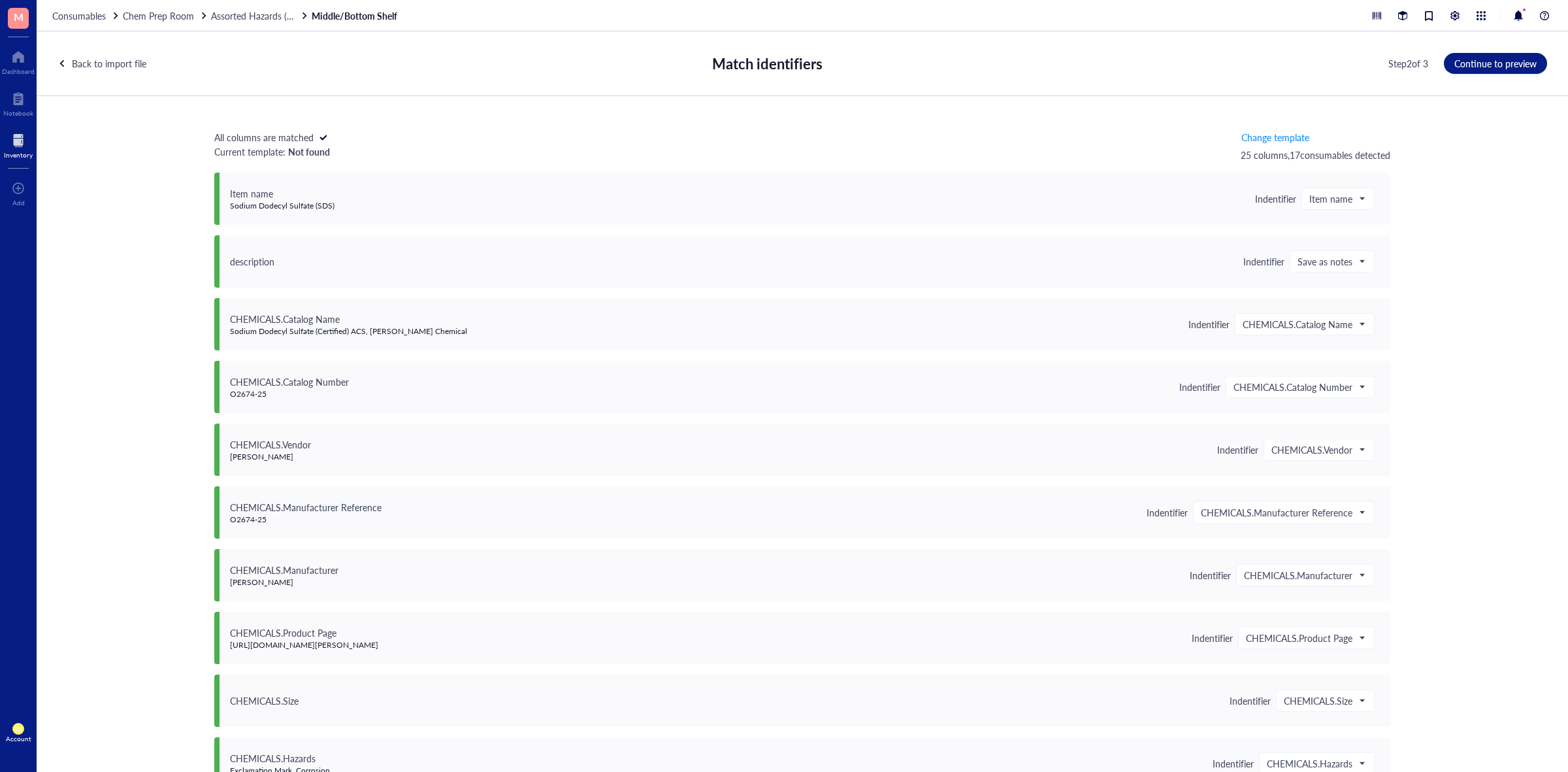
click at [127, 69] on div "Back to import file" at bounding box center [109, 63] width 75 height 14
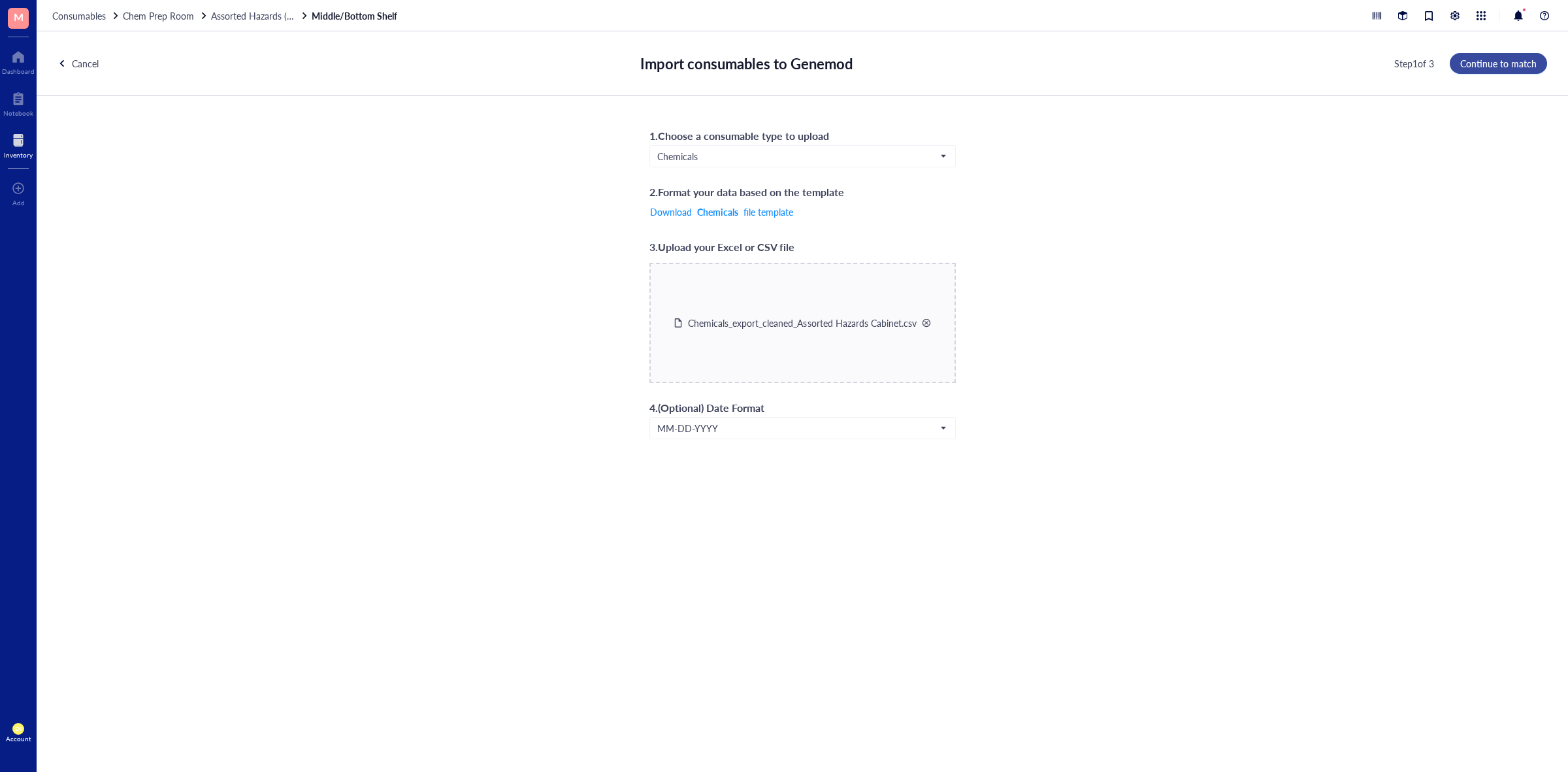
click at [1525, 72] on button "Continue to match" at bounding box center [1498, 64] width 97 height 21
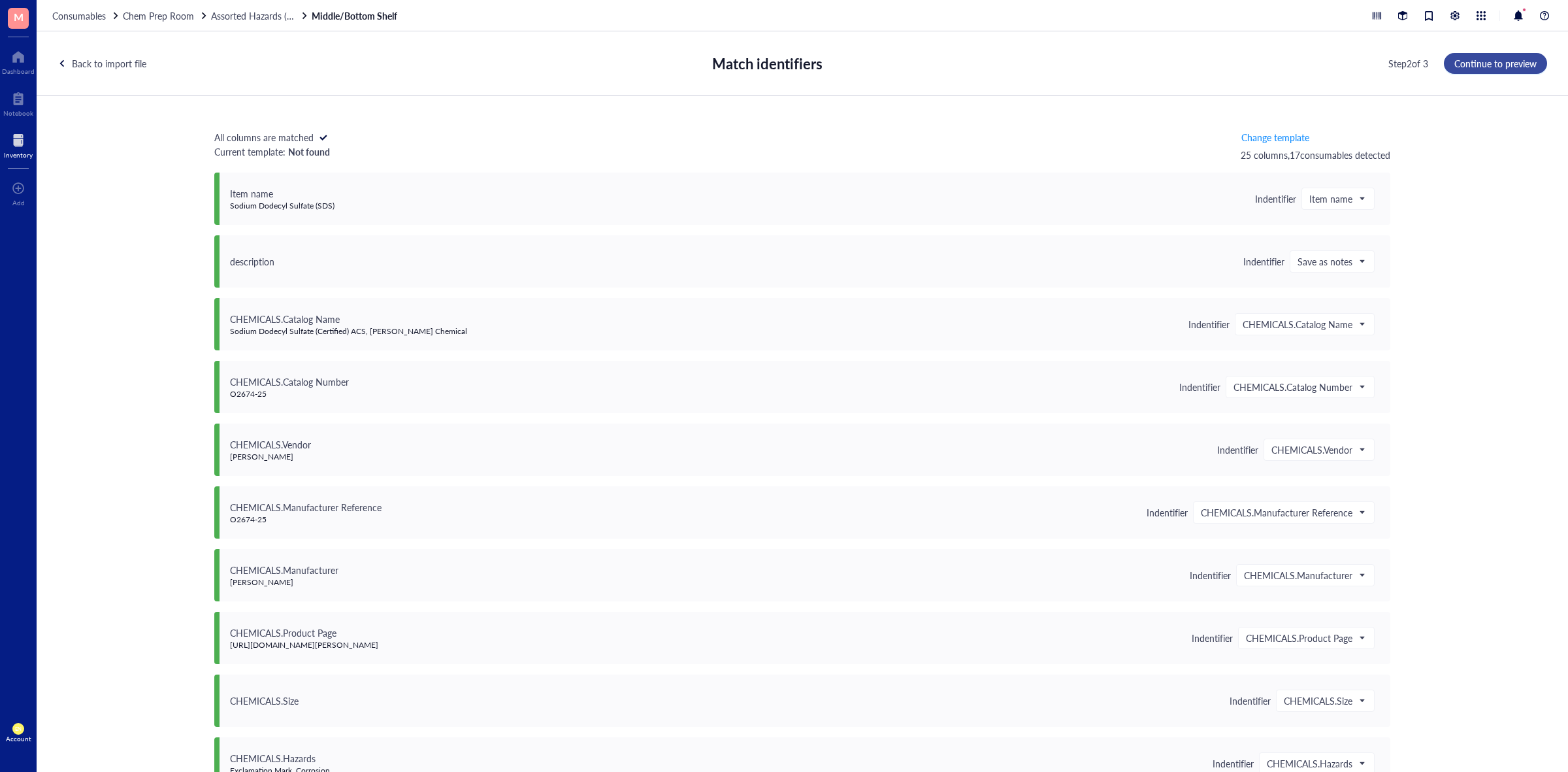
click at [1525, 67] on span "Continue to preview" at bounding box center [1495, 64] width 82 height 10
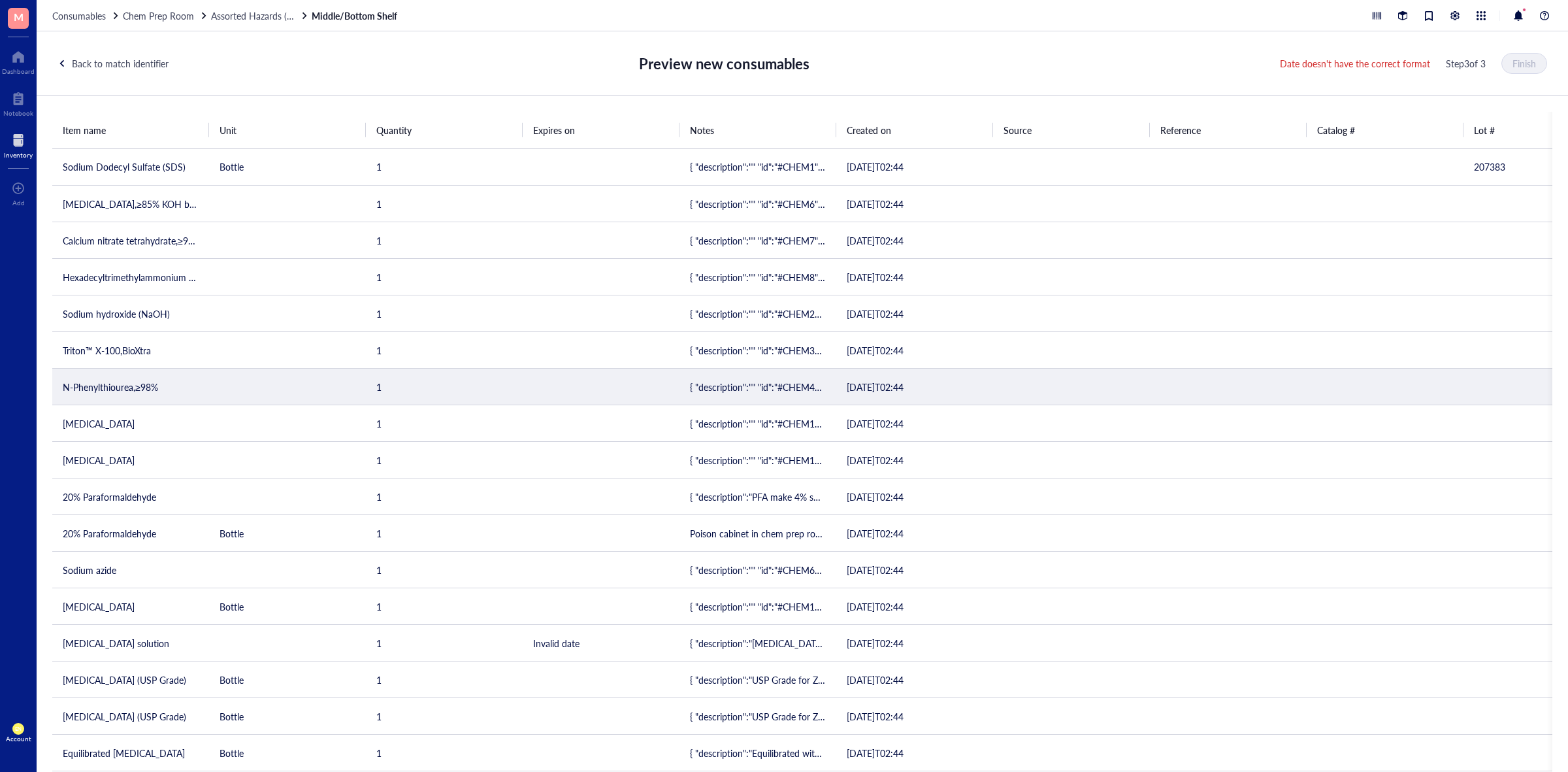
scroll to position [0, 0]
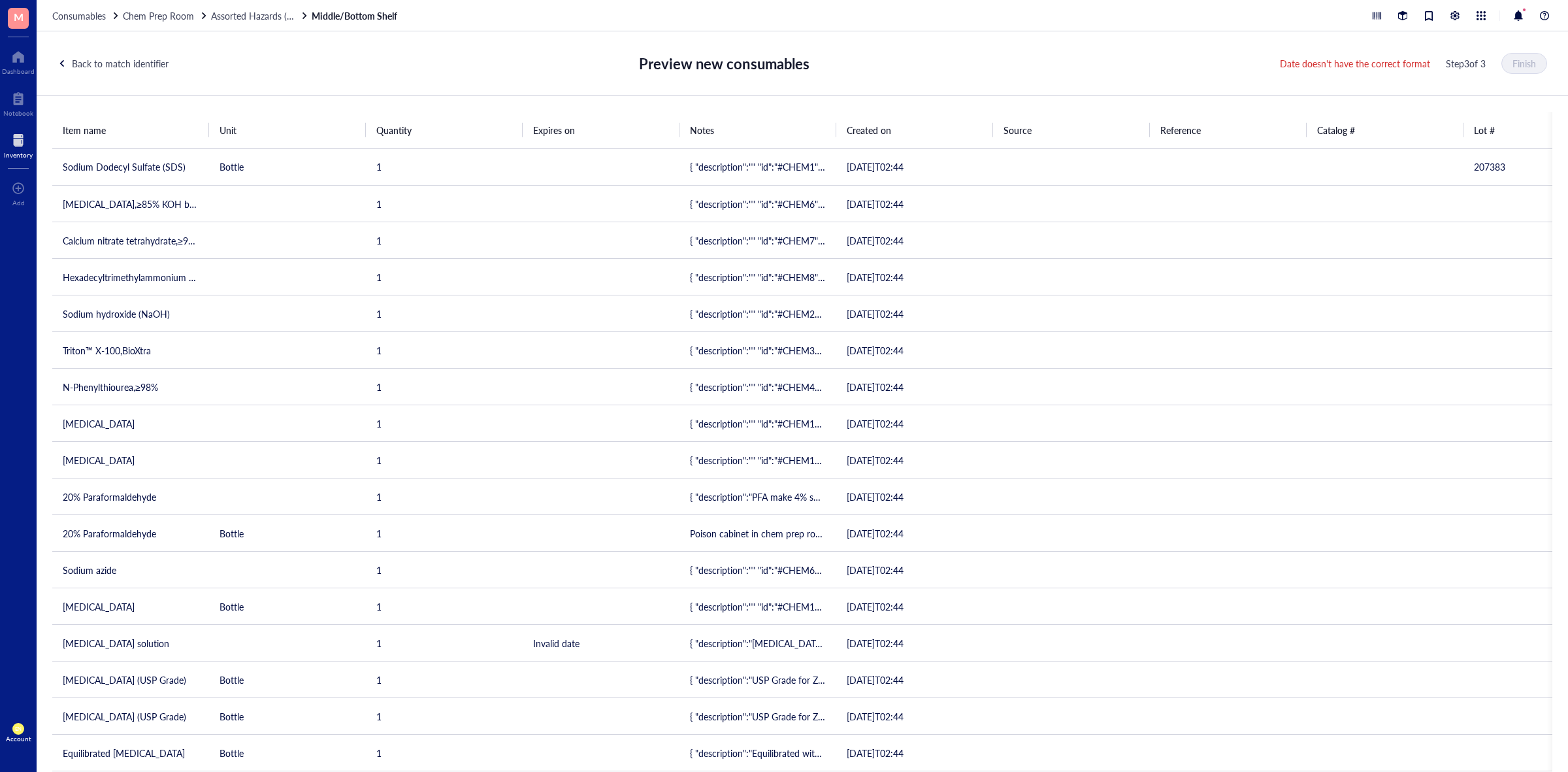
click at [73, 69] on div "Back to match identifier" at bounding box center [120, 63] width 97 height 14
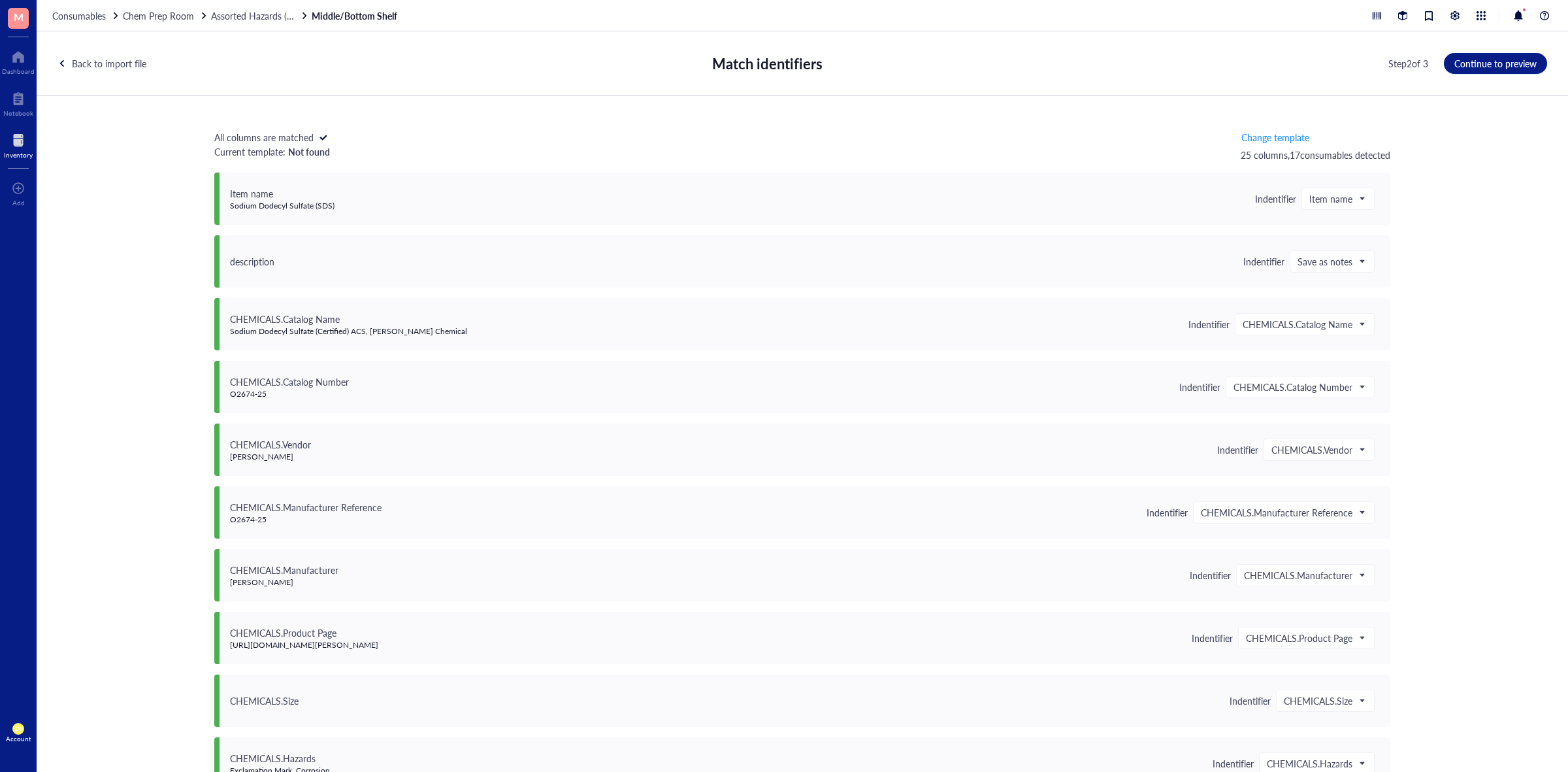
click at [73, 69] on div "Back to import file" at bounding box center [109, 63] width 75 height 14
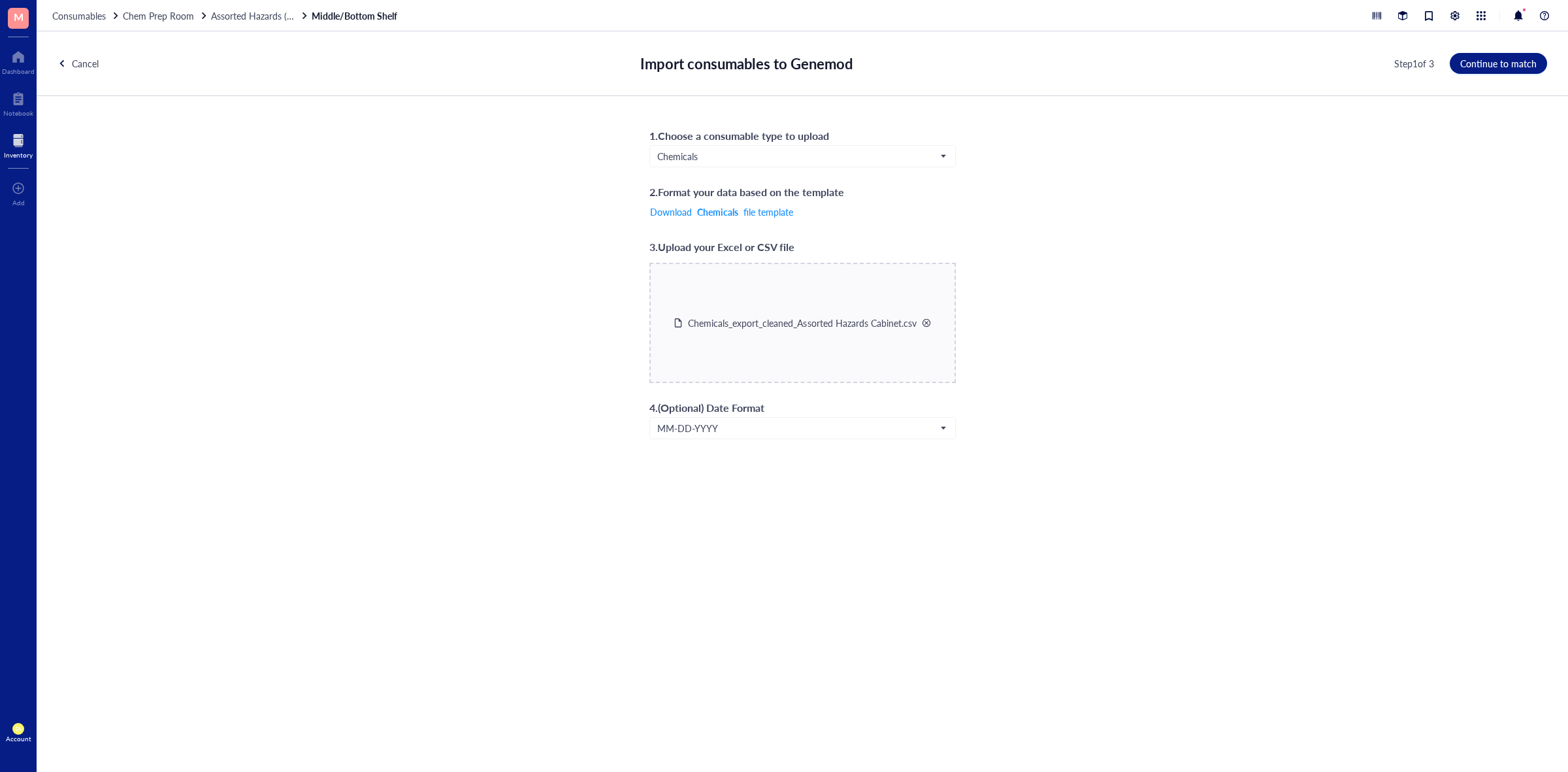
click at [926, 321] on div at bounding box center [927, 323] width 9 height 9
click at [802, 338] on span "Choose a file" at bounding box center [802, 335] width 52 height 10
click at [1523, 59] on span "Continue to match" at bounding box center [1498, 64] width 76 height 10
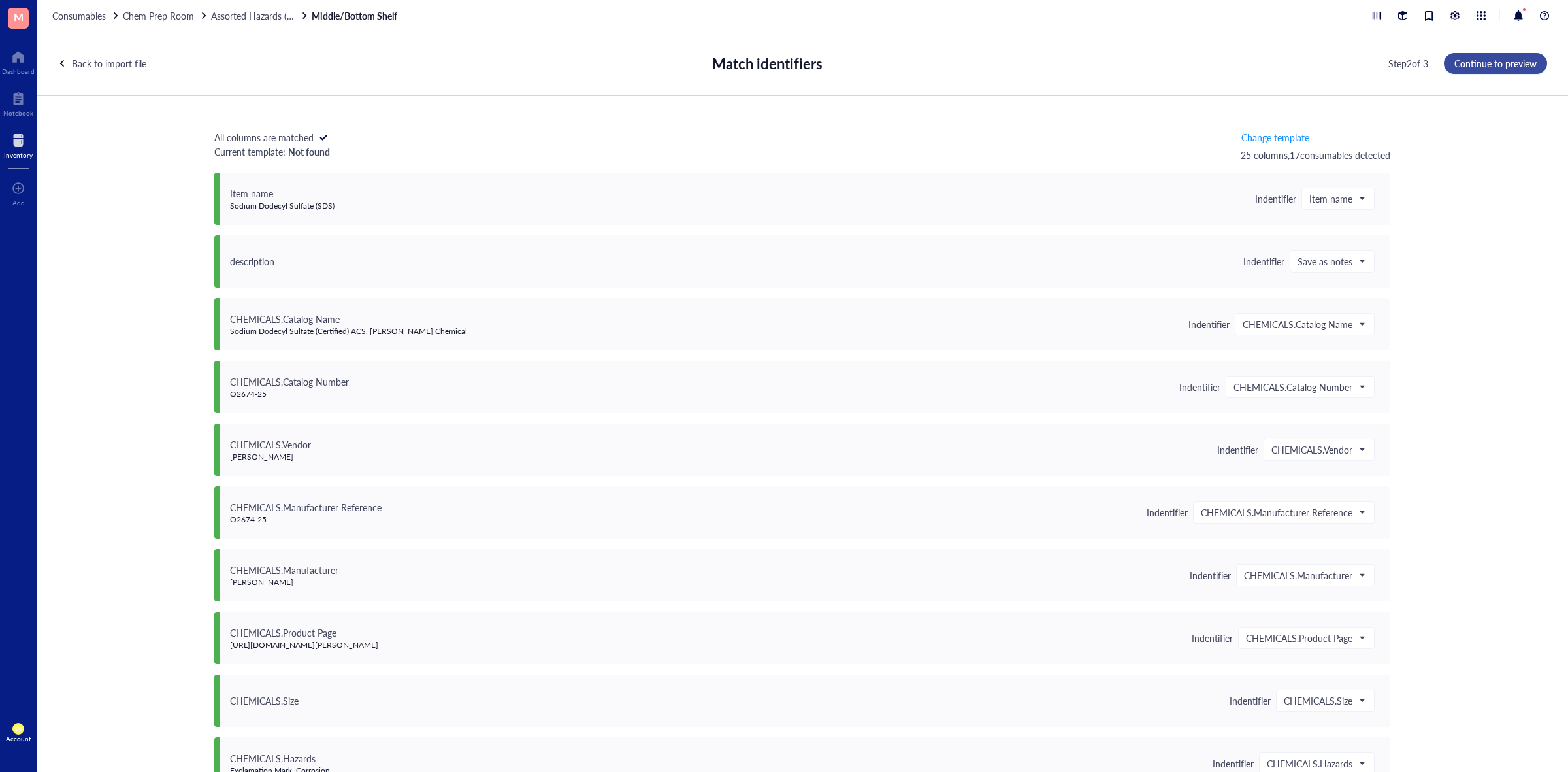
click at [1478, 67] on span "Continue to preview" at bounding box center [1495, 64] width 82 height 10
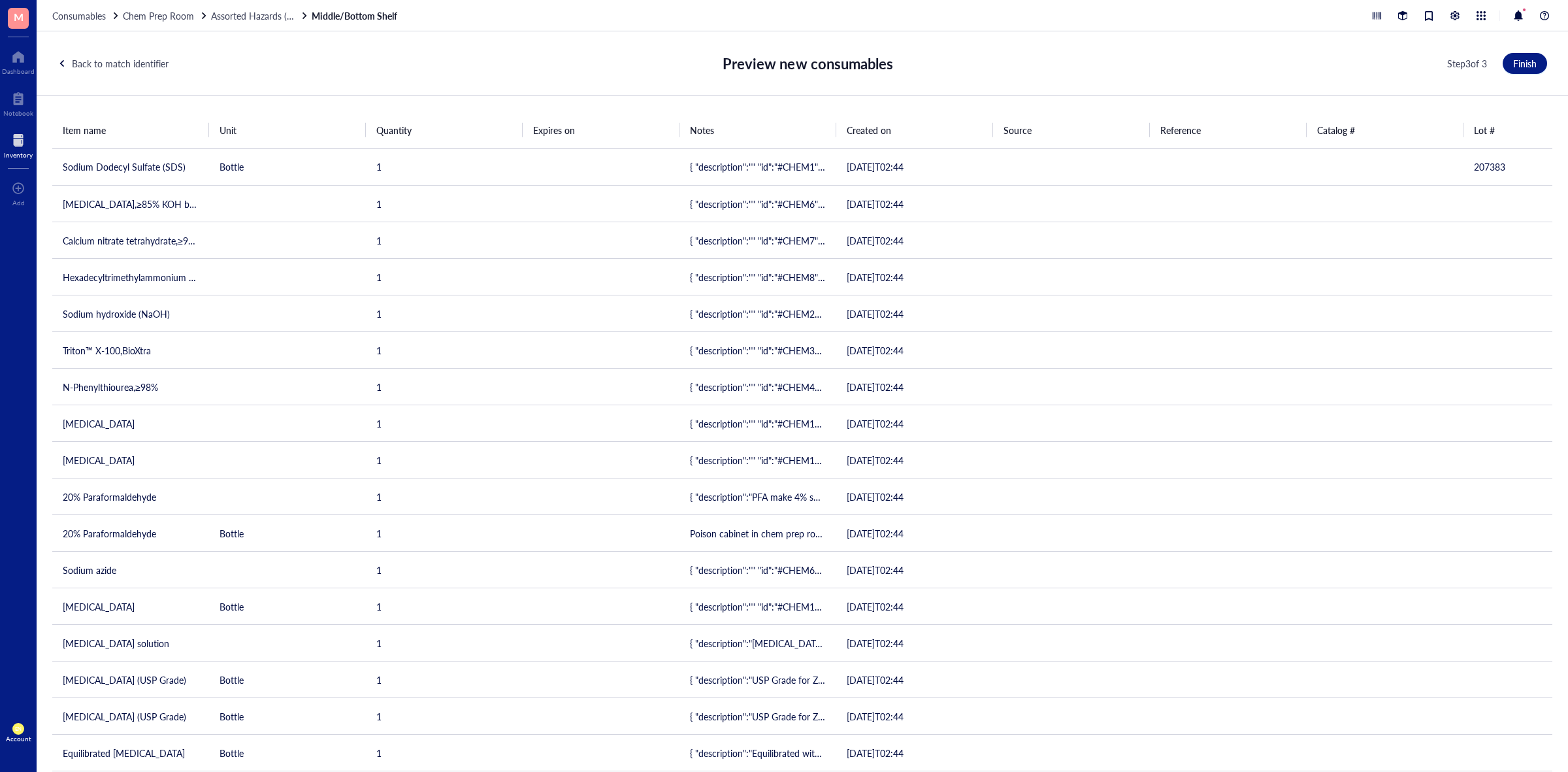
click at [1532, 79] on div "Back to match identifier Preview new consumables Step 3 of 3 Finish" at bounding box center [802, 64] width 1531 height 64
click at [1530, 69] on span "Finish" at bounding box center [1525, 64] width 23 height 10
click at [1517, 60] on span "Finish" at bounding box center [1525, 64] width 23 height 10
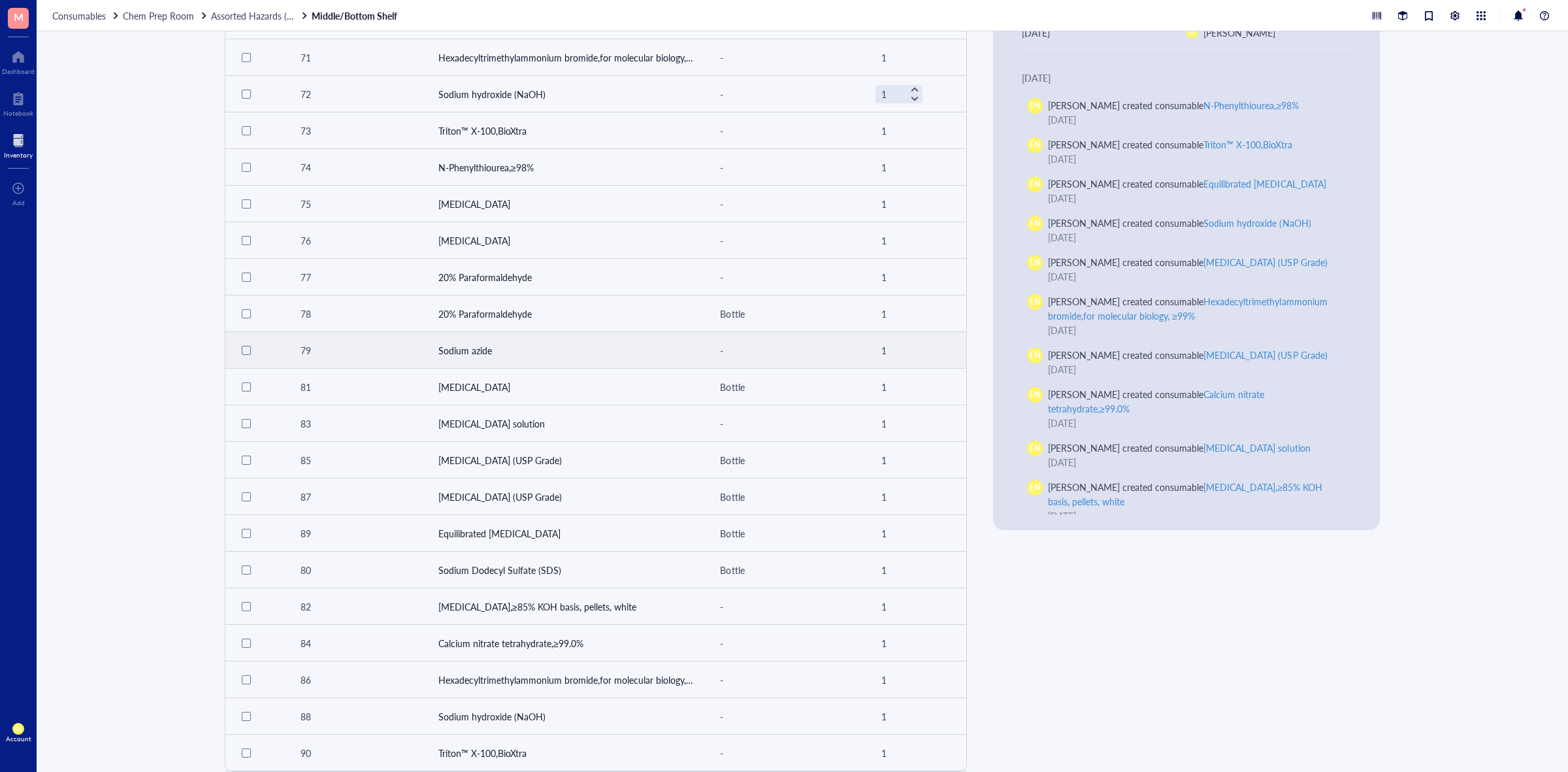
scroll to position [216, 0]
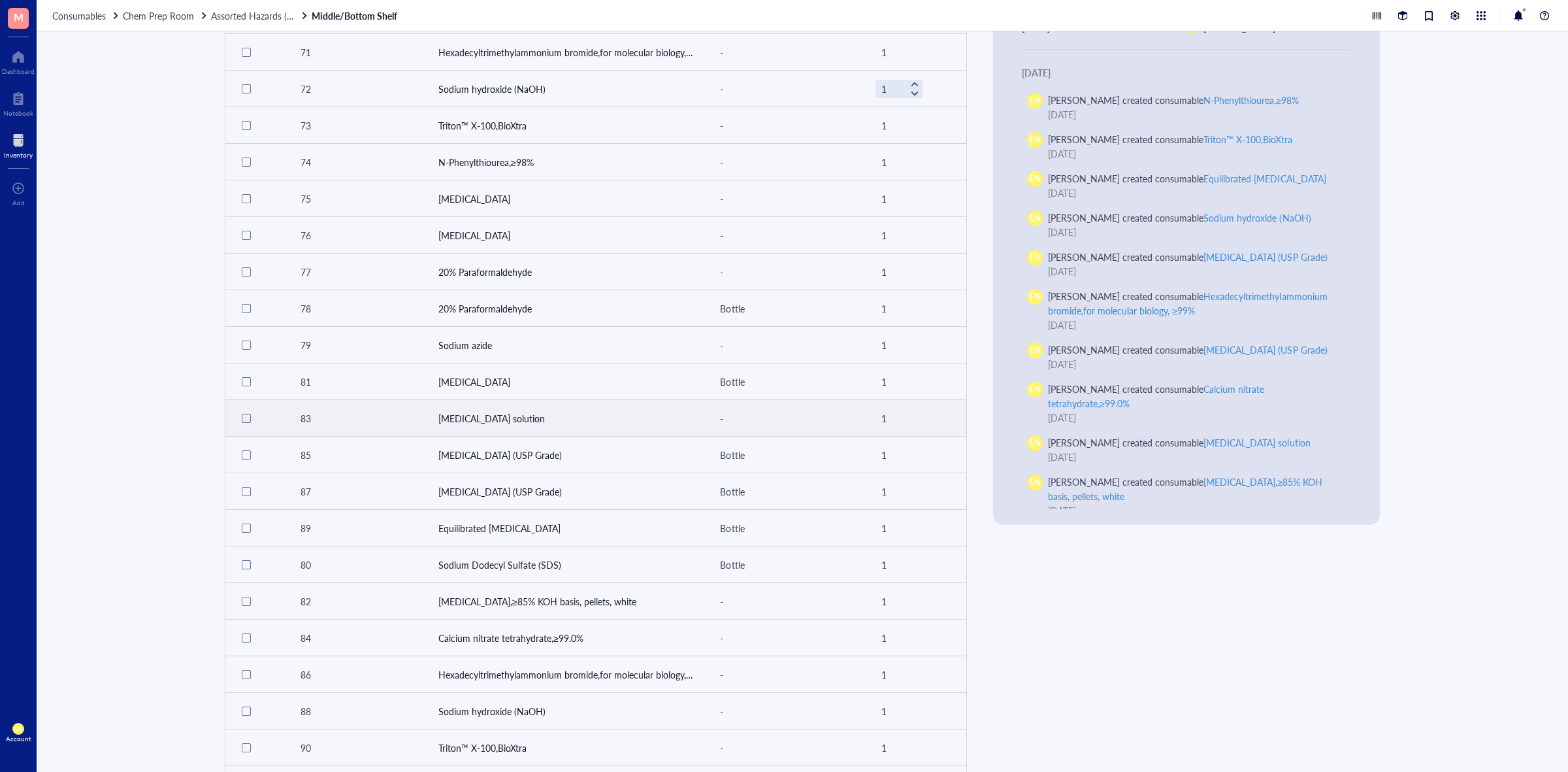
click at [522, 426] on td "[MEDICAL_DATA] solution" at bounding box center [566, 418] width 276 height 37
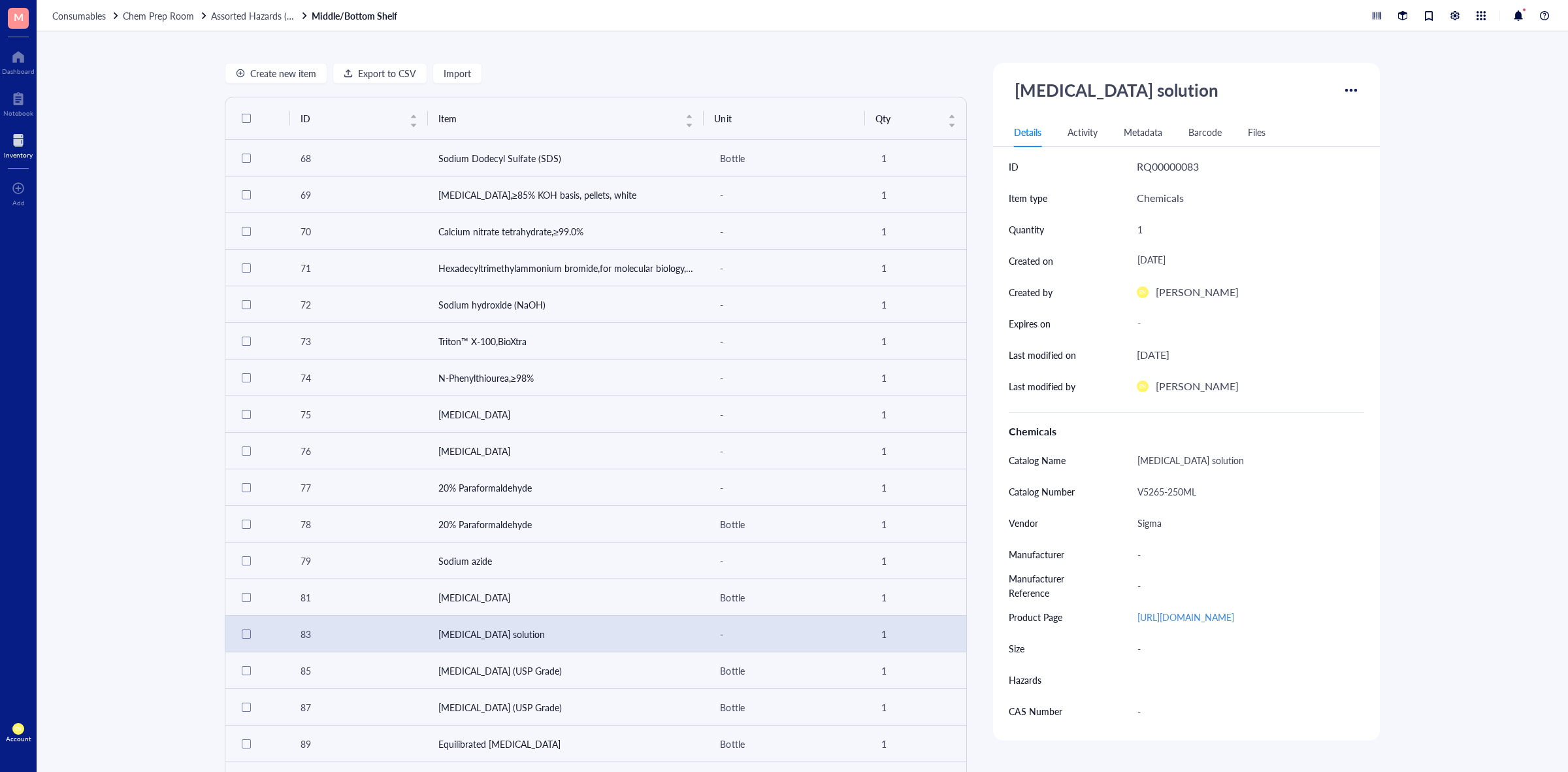
click at [1341, 92] on div at bounding box center [1351, 91] width 21 height 21
click at [1453, 270] on div "Create new item Export to CSV Import ID Item Unit Qty 68 Sodium Dodecyl Sulfate…" at bounding box center [802, 401] width 1531 height 741
click at [1141, 553] on div "-" at bounding box center [1245, 554] width 228 height 28
click at [1433, 514] on div "Create new item Export to CSV Import ID Item Unit Qty 68 Sodium Dodecyl Sulfate…" at bounding box center [802, 401] width 1531 height 741
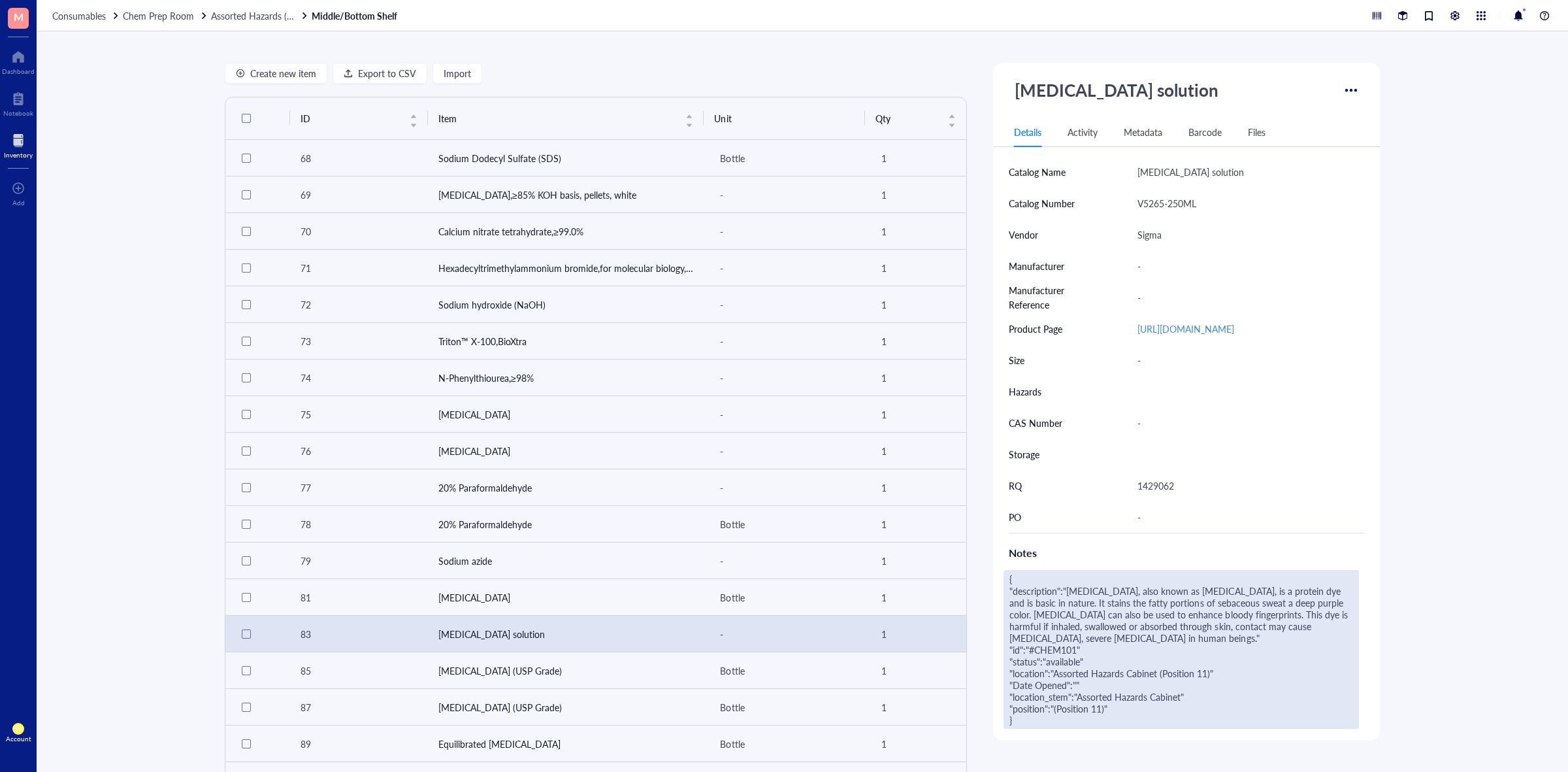
scroll to position [326, 0]
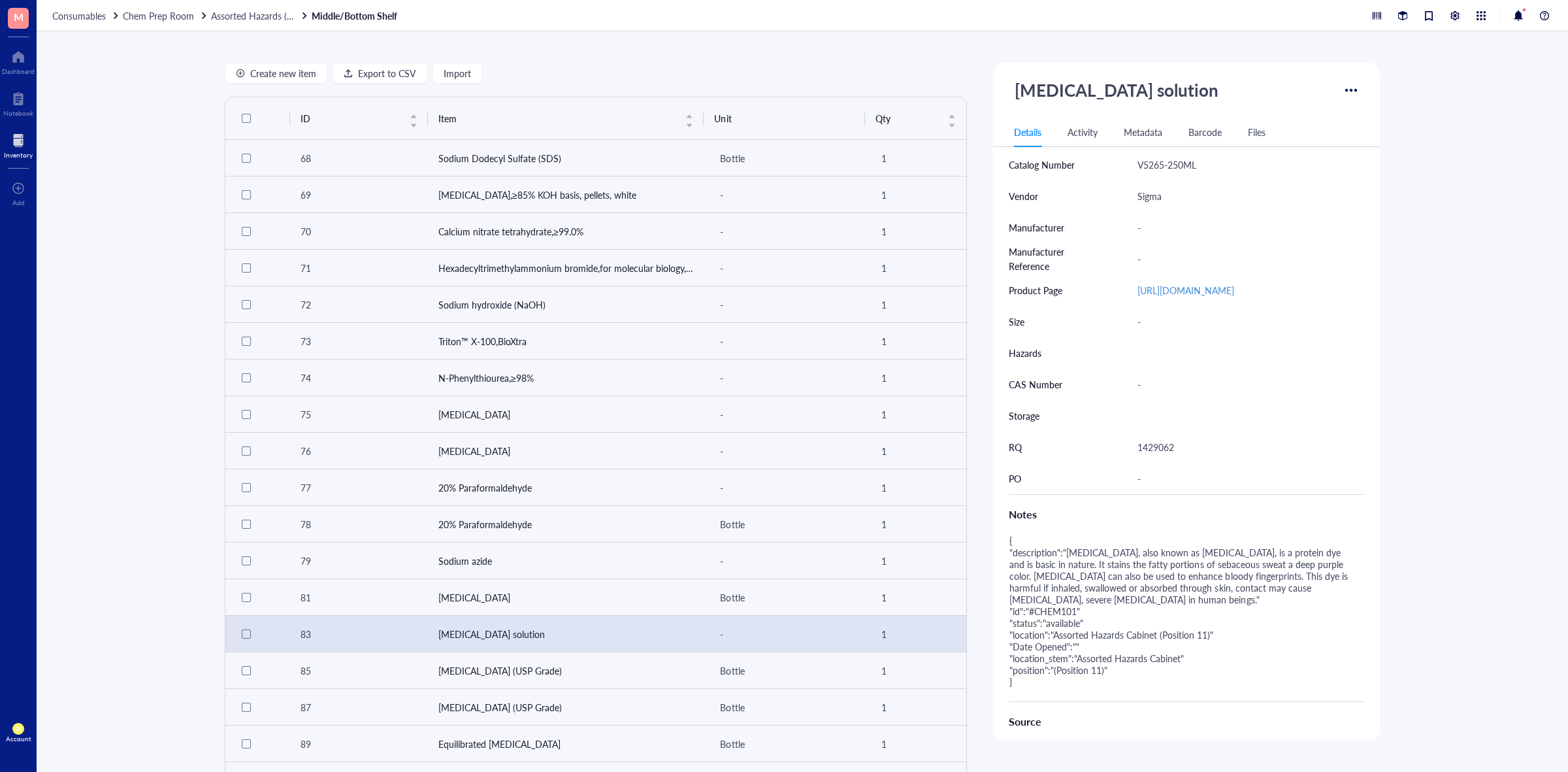
click at [1052, 522] on div "Notes" at bounding box center [1186, 514] width 356 height 18
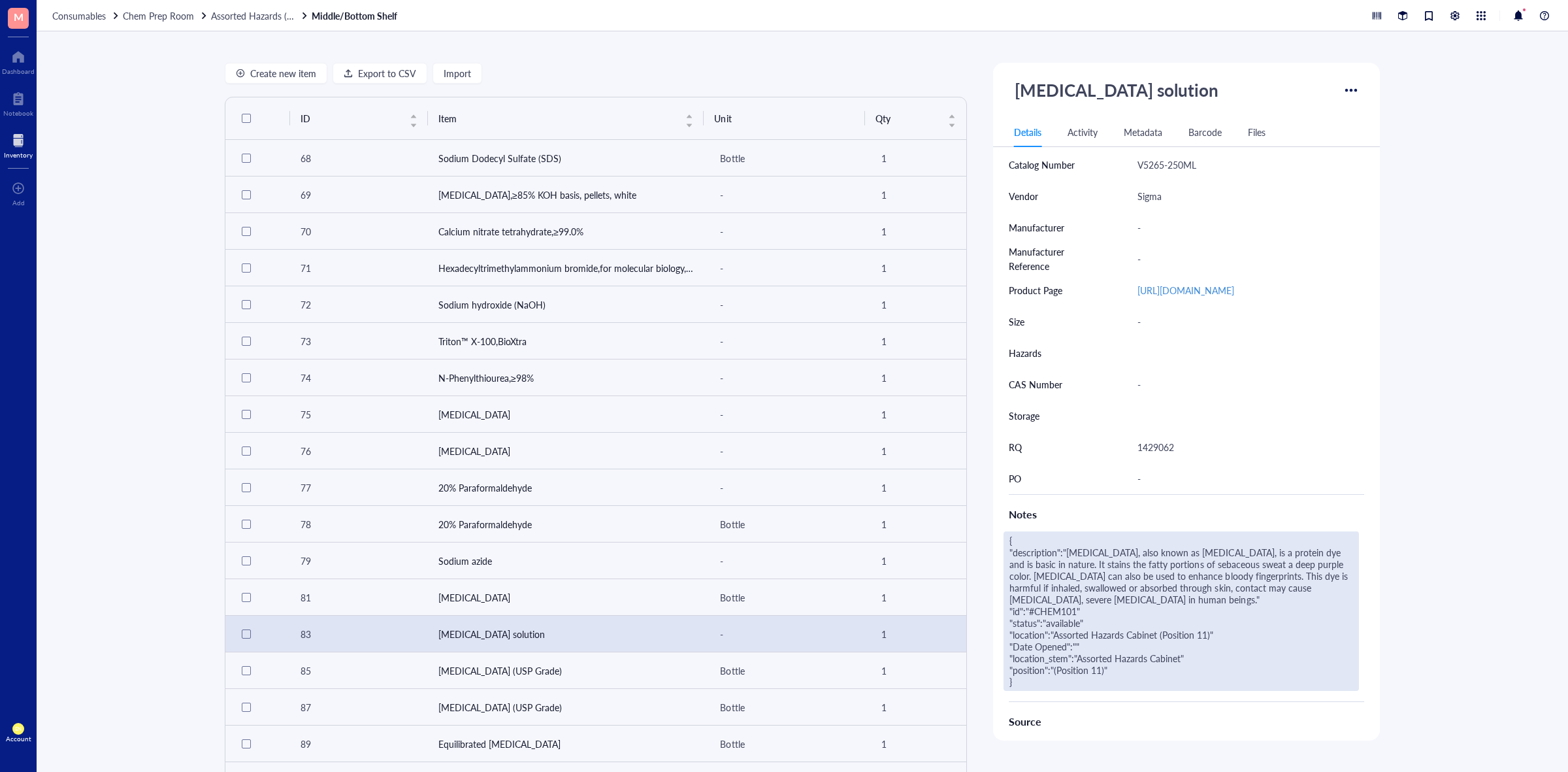
click at [1085, 639] on div "{ "description":"[MEDICAL_DATA], also known as [MEDICAL_DATA], is a protein dye…" at bounding box center [1181, 611] width 356 height 159
click at [1070, 651] on textarea "{ "description":"[MEDICAL_DATA], also known as [MEDICAL_DATA], is a protein dye…" at bounding box center [1181, 611] width 354 height 158
click at [1020, 543] on textarea "{ "description":"[MEDICAL_DATA], also known as [MEDICAL_DATA], is a protein dye…" at bounding box center [1181, 611] width 354 height 158
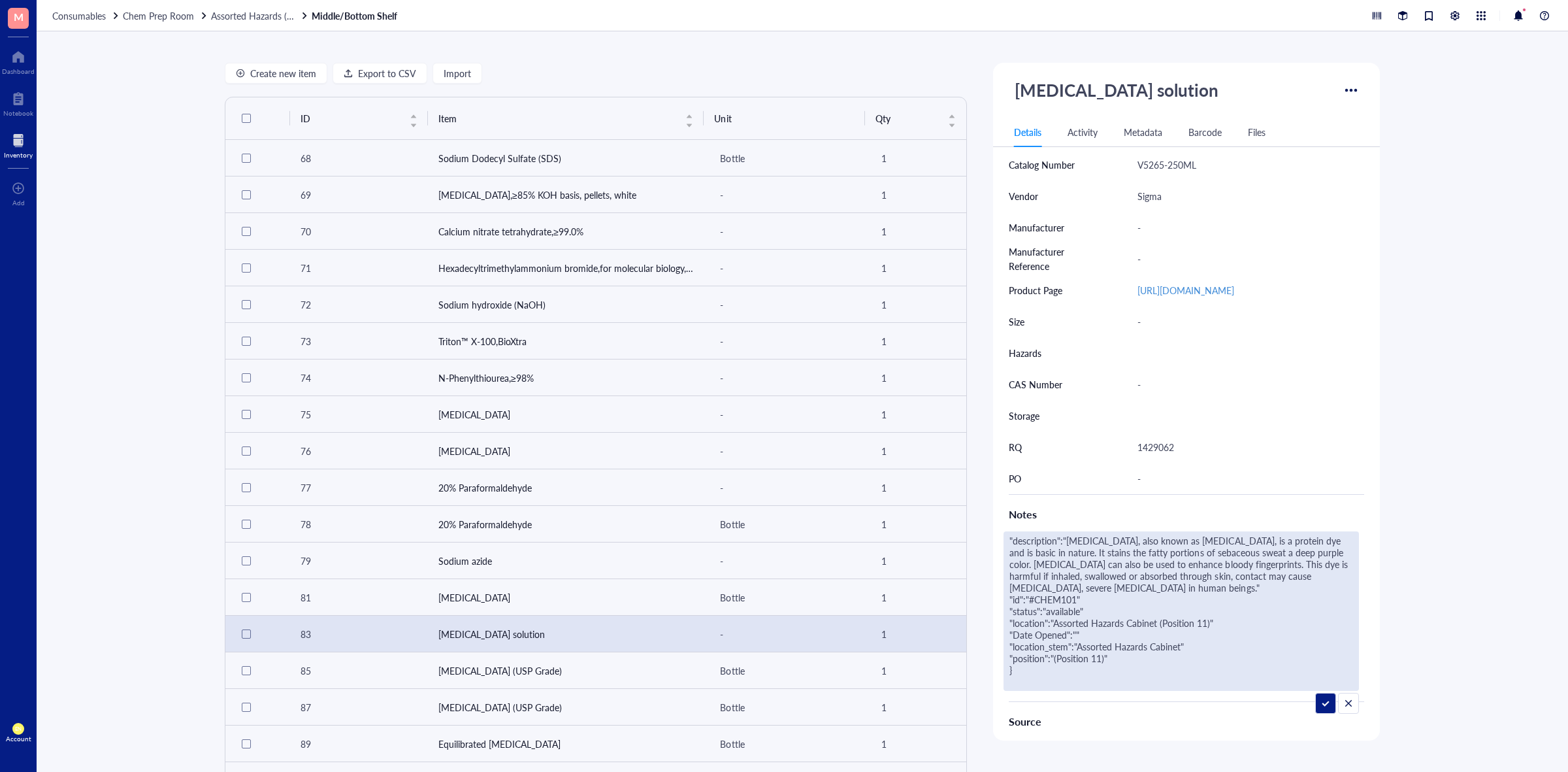
click at [1122, 639] on textarea ""description":"[MEDICAL_DATA], also known as [MEDICAL_DATA], is a protein dye a…" at bounding box center [1181, 611] width 354 height 158
type textarea ""description":"[MEDICAL_DATA], also known as [MEDICAL_DATA], is a protein dye a…"
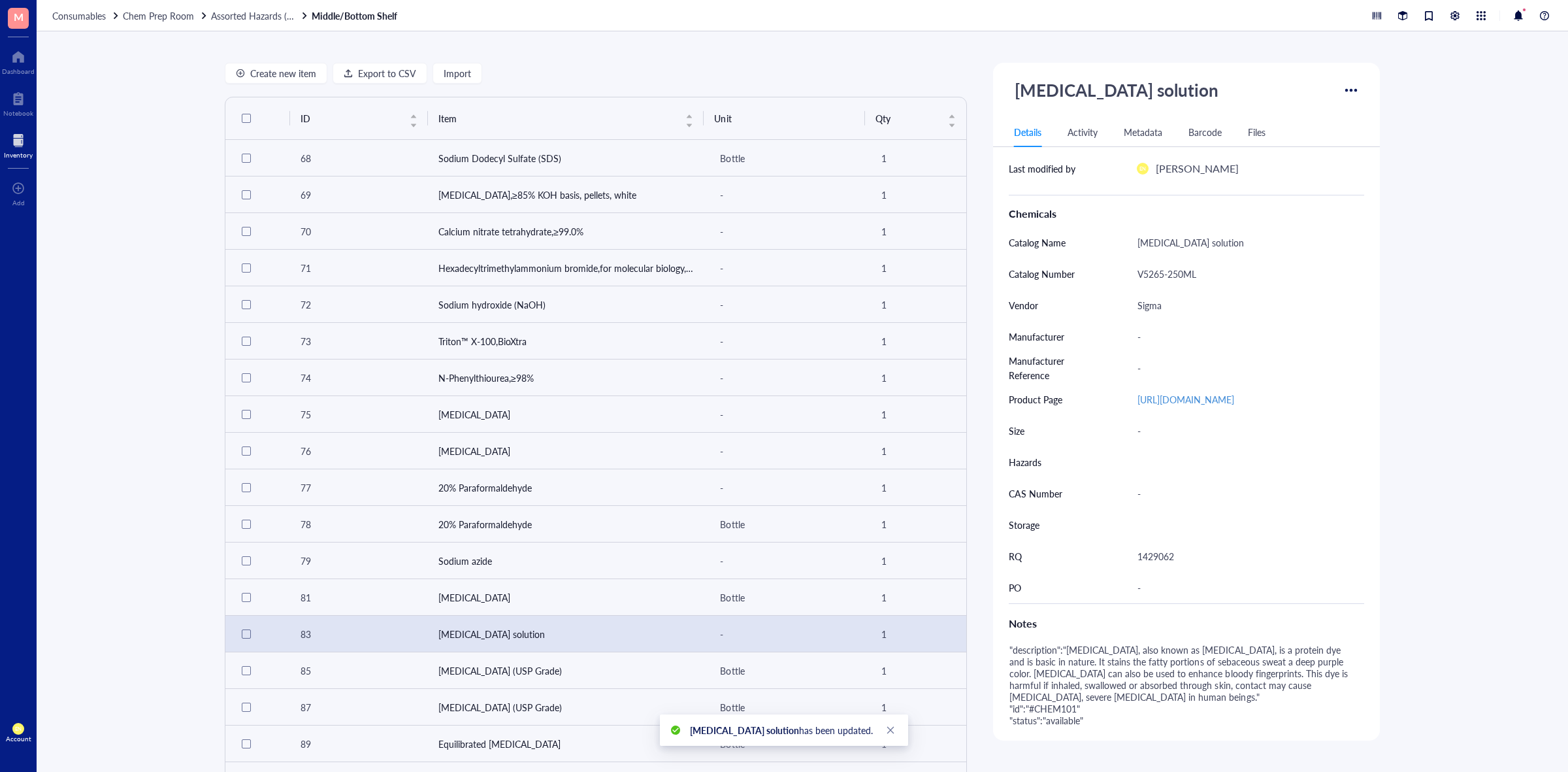
scroll to position [0, 0]
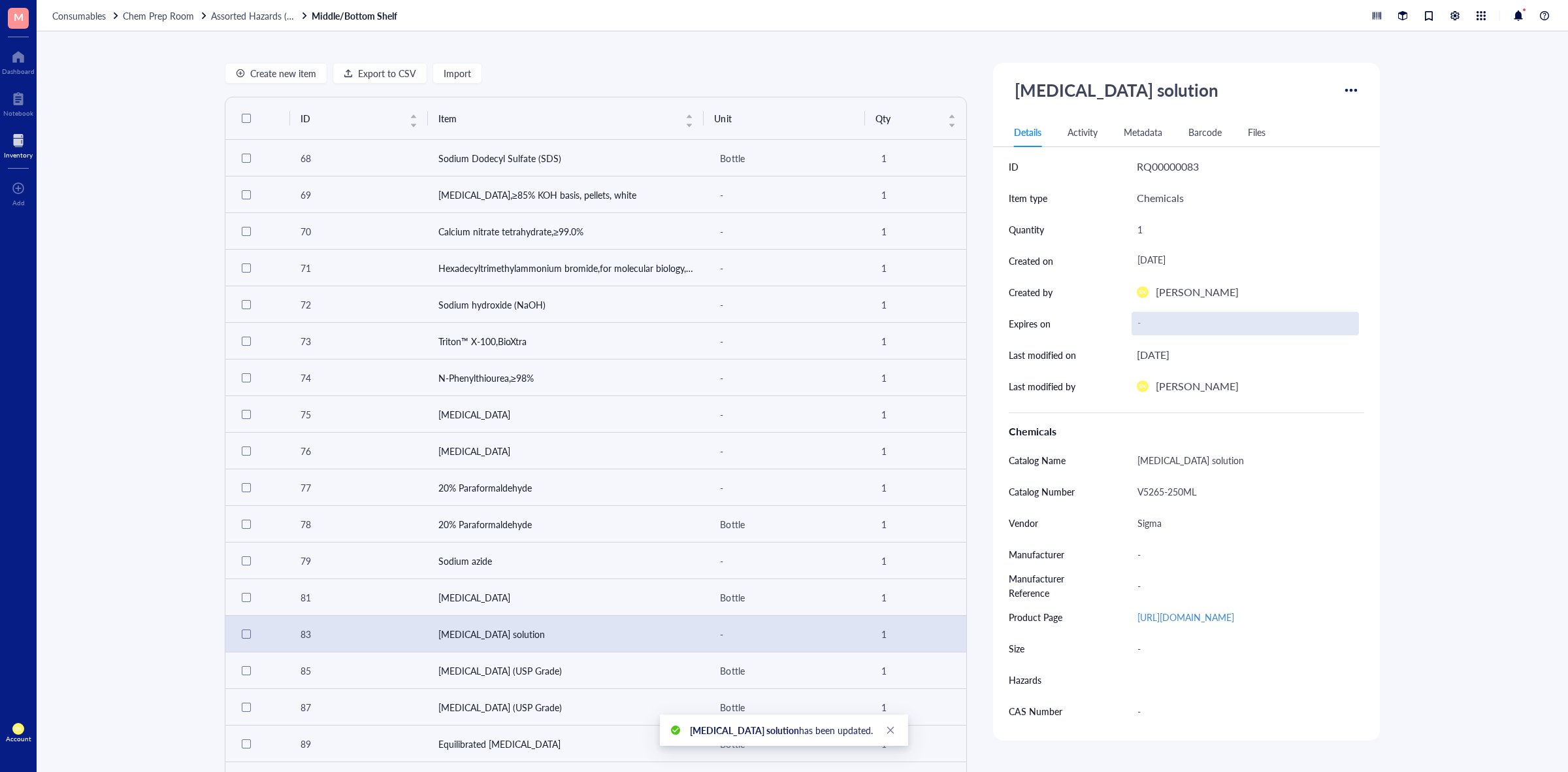
click at [1150, 320] on div "-" at bounding box center [1245, 323] width 228 height 23
type input "[DATE]"
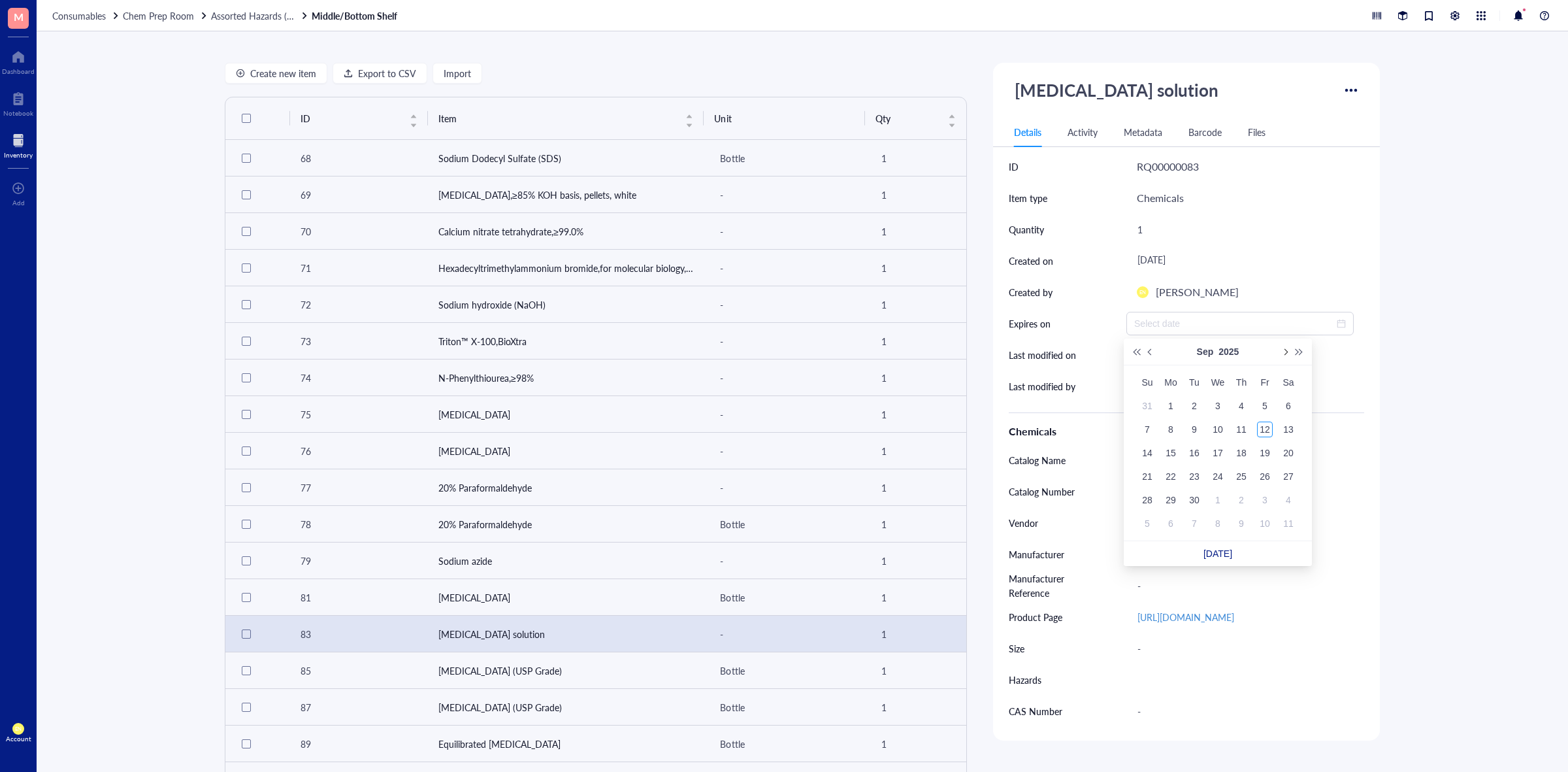
click at [1281, 356] on button "Next month (PageDown)" at bounding box center [1284, 351] width 14 height 26
type input "[DATE]"
click at [1294, 478] on div "25" at bounding box center [1288, 476] width 16 height 16
click at [1420, 461] on div "Create new item Export to CSV Import ID Item Unit Qty 68 Sodium Dodecyl Sulfate…" at bounding box center [802, 401] width 1531 height 741
click at [237, 14] on span "Assorted Hazards (White)" at bounding box center [263, 15] width 103 height 13
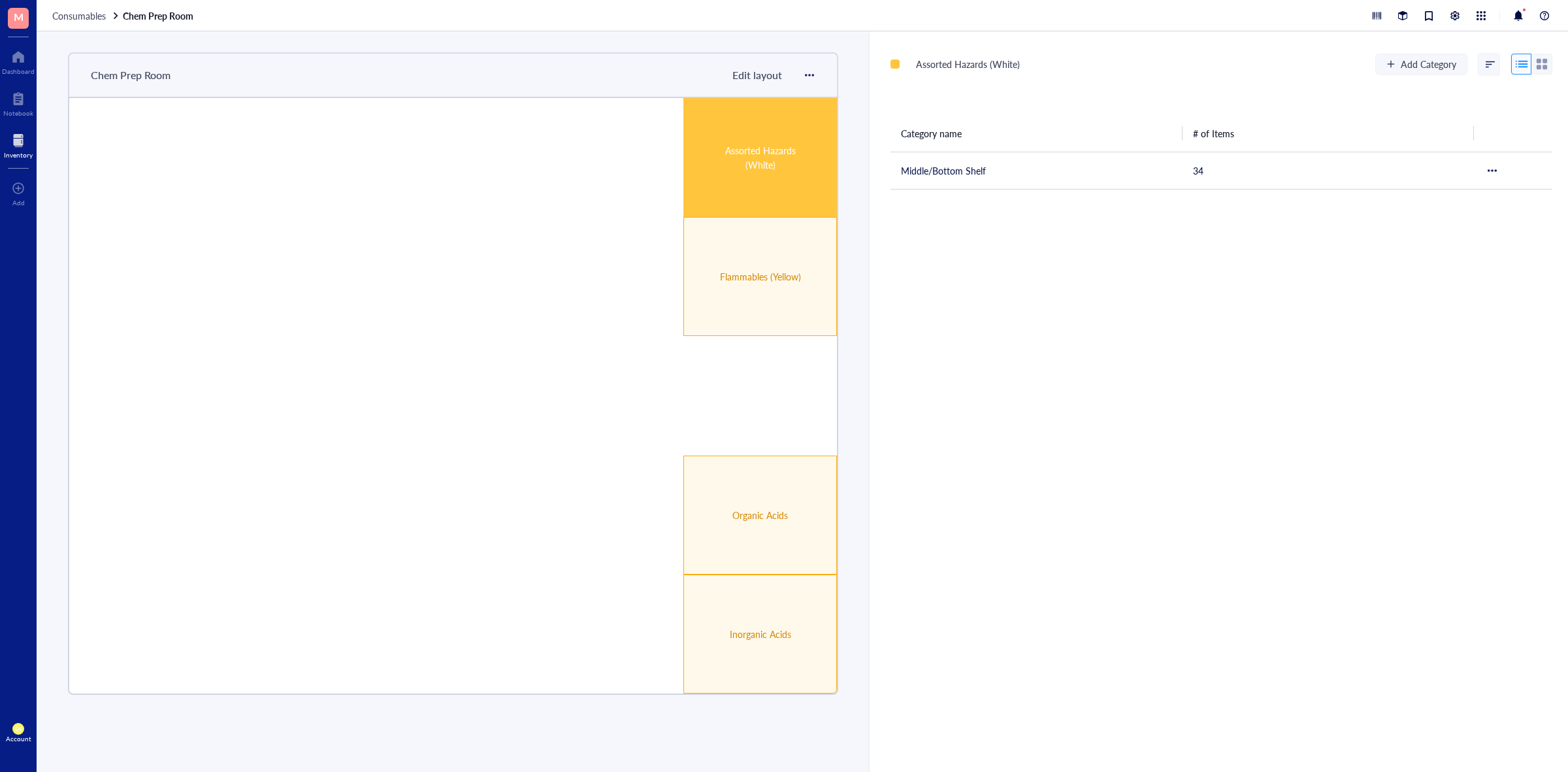
click at [174, 12] on link "Chem Prep Room" at bounding box center [159, 16] width 73 height 12
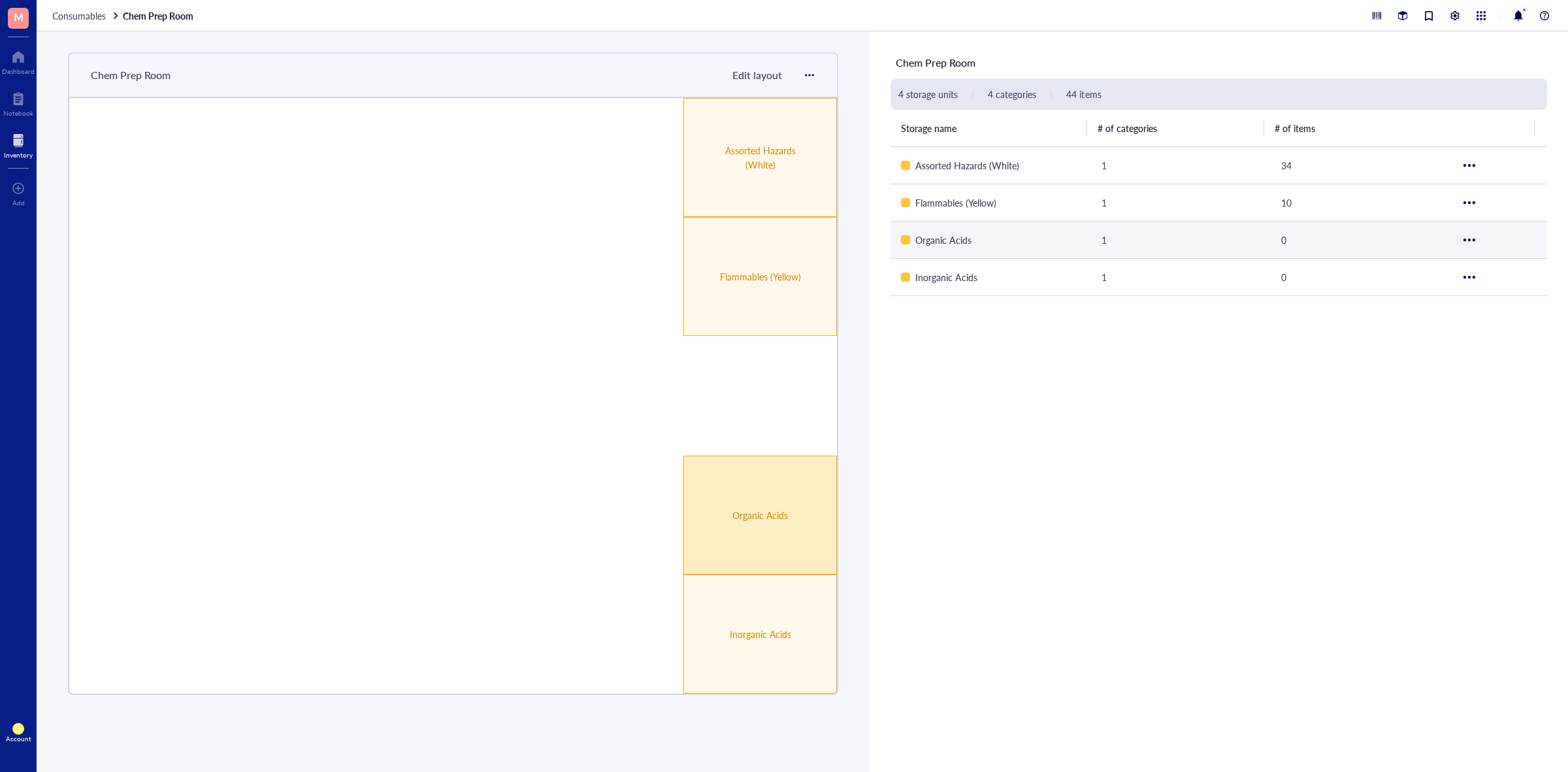
click at [763, 538] on div "Organic Acids" at bounding box center [760, 514] width 153 height 119
click at [974, 240] on div "Organic Acids" at bounding box center [991, 240] width 180 height 14
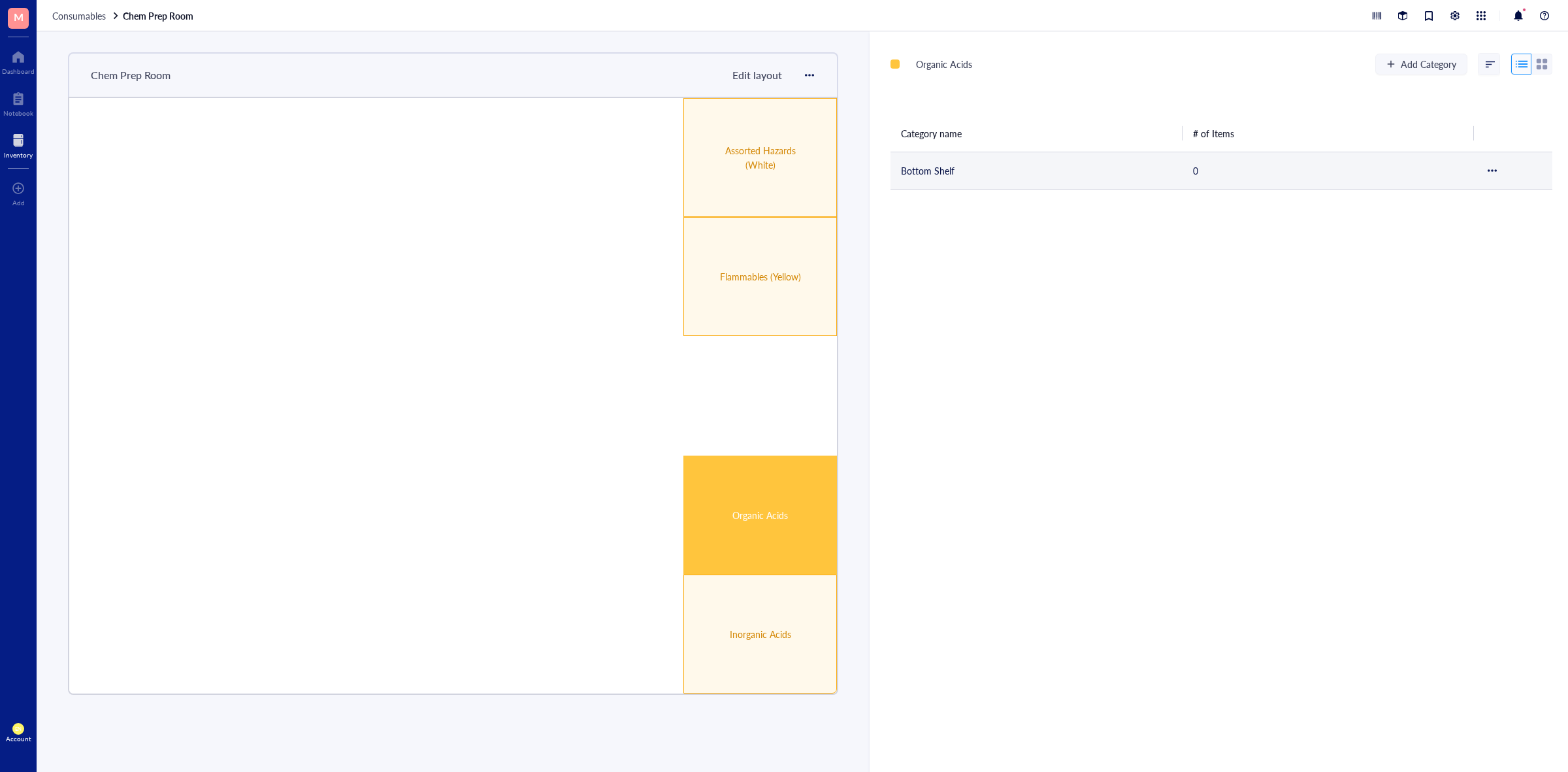
click at [945, 182] on td "Bottom Shelf" at bounding box center [1037, 171] width 292 height 37
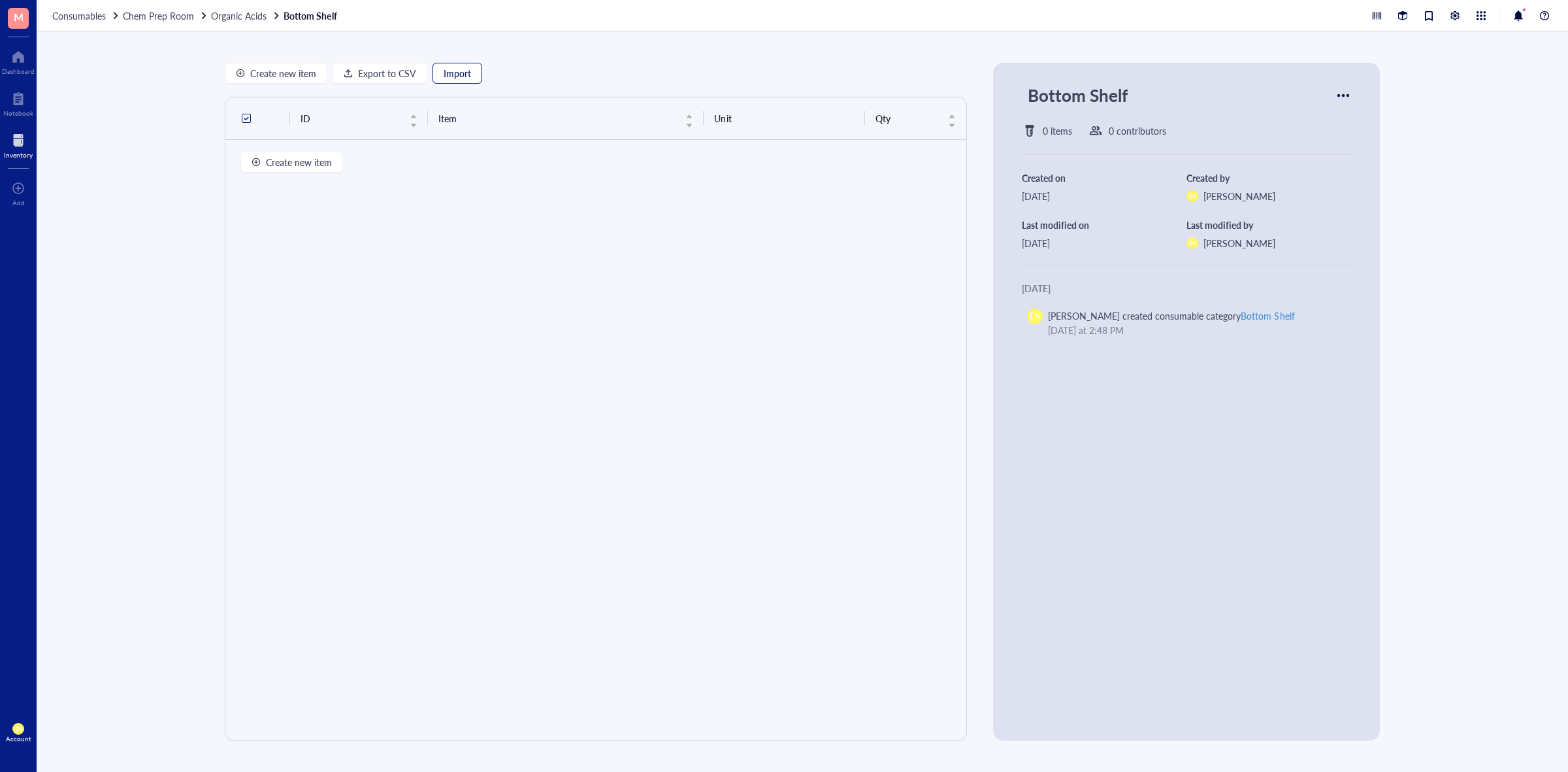
click at [459, 77] on span "Import" at bounding box center [457, 73] width 28 height 10
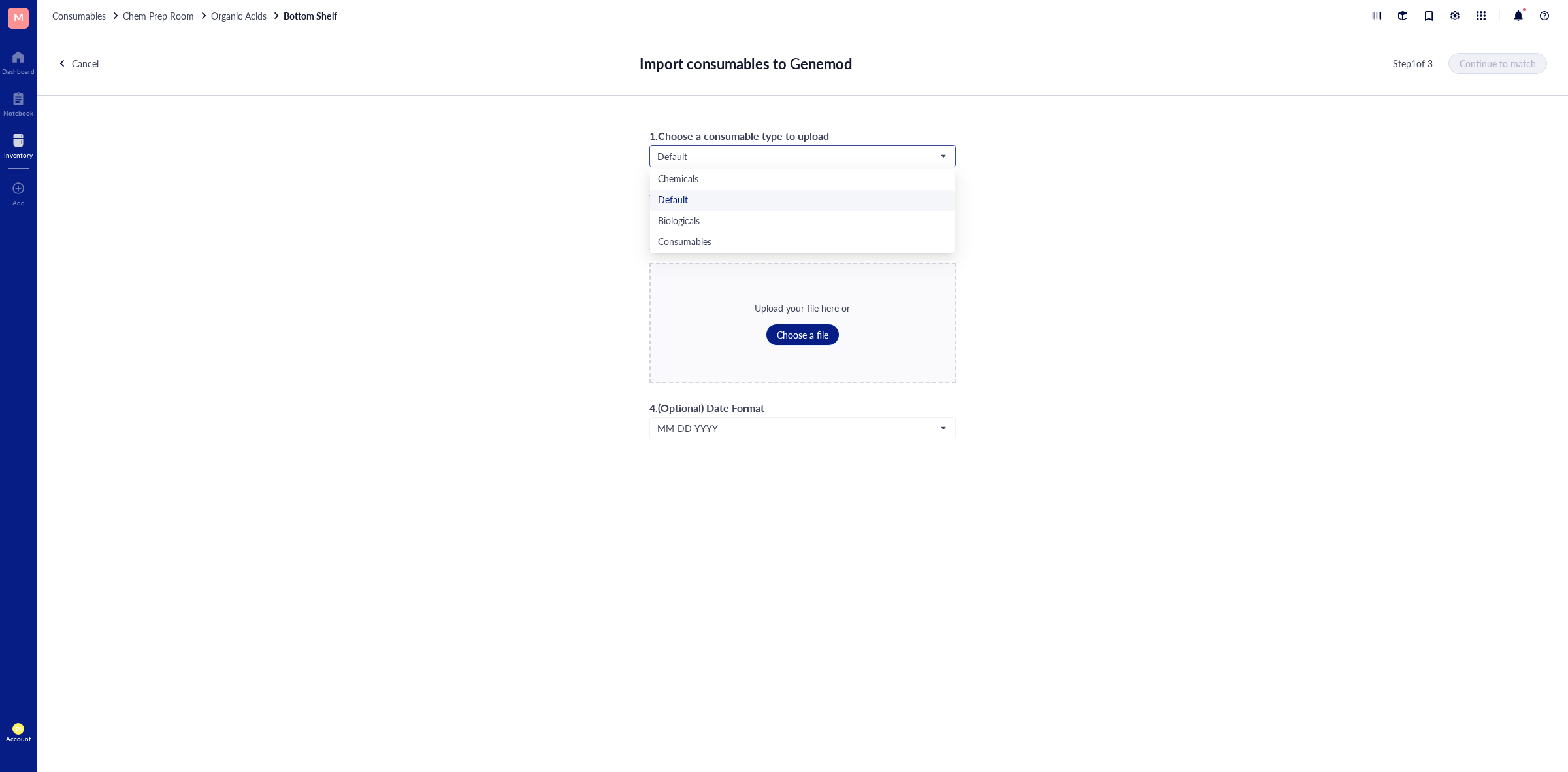
click at [726, 163] on input "search" at bounding box center [796, 156] width 279 height 19
click at [716, 175] on div "Chemicals" at bounding box center [802, 179] width 289 height 14
click at [784, 333] on span "Choose a file" at bounding box center [802, 335] width 52 height 10
click at [819, 146] on div "Chemicals" at bounding box center [803, 156] width 305 height 21
click at [1034, 214] on div "1 . Choose a consumable type to upload Chemicals Chemicals Default Biologicals …" at bounding box center [802, 282] width 1531 height 374
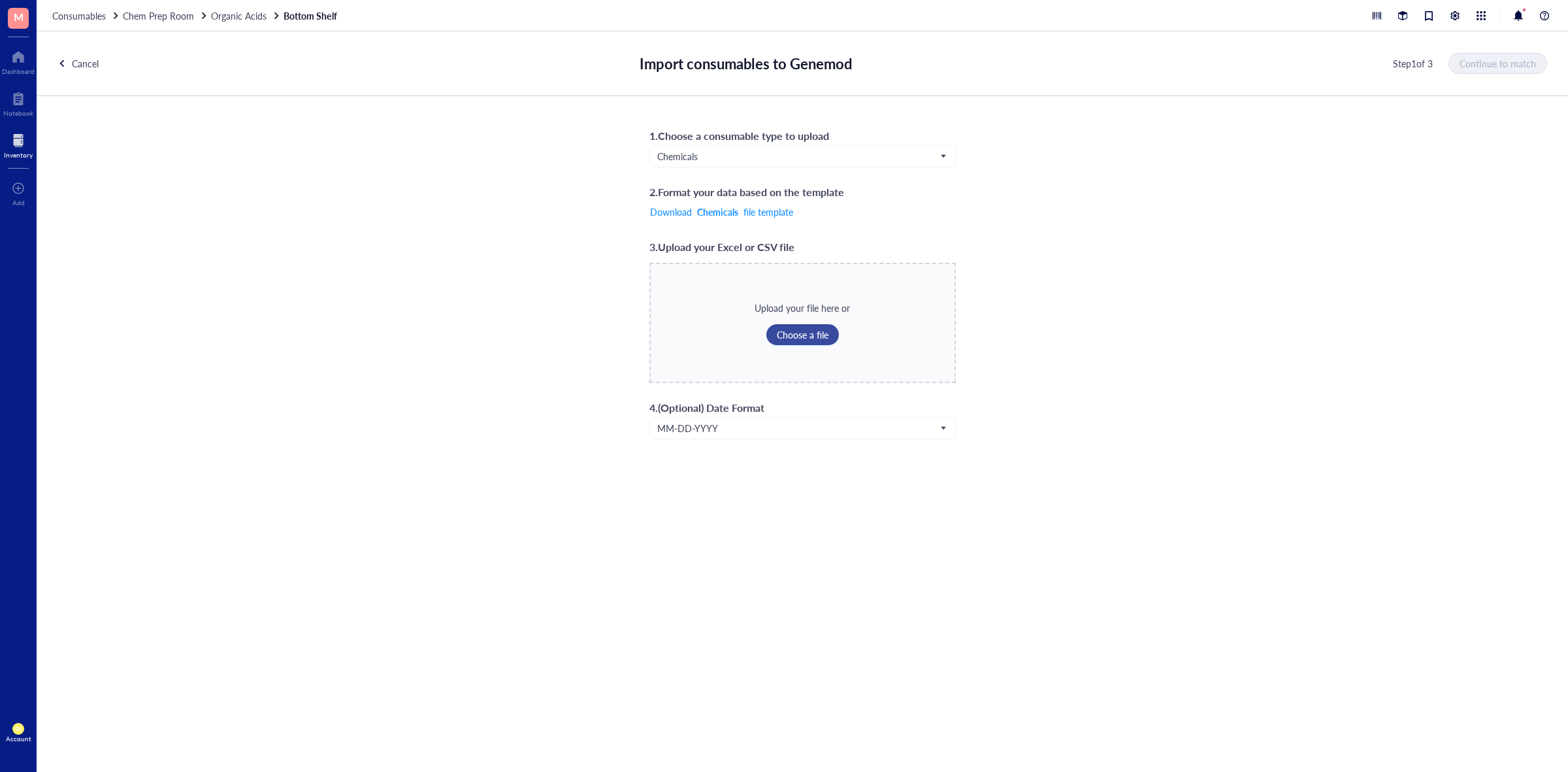
click at [785, 335] on span "Choose a file" at bounding box center [802, 335] width 52 height 10
click at [1486, 63] on span "Continue to match" at bounding box center [1498, 64] width 76 height 10
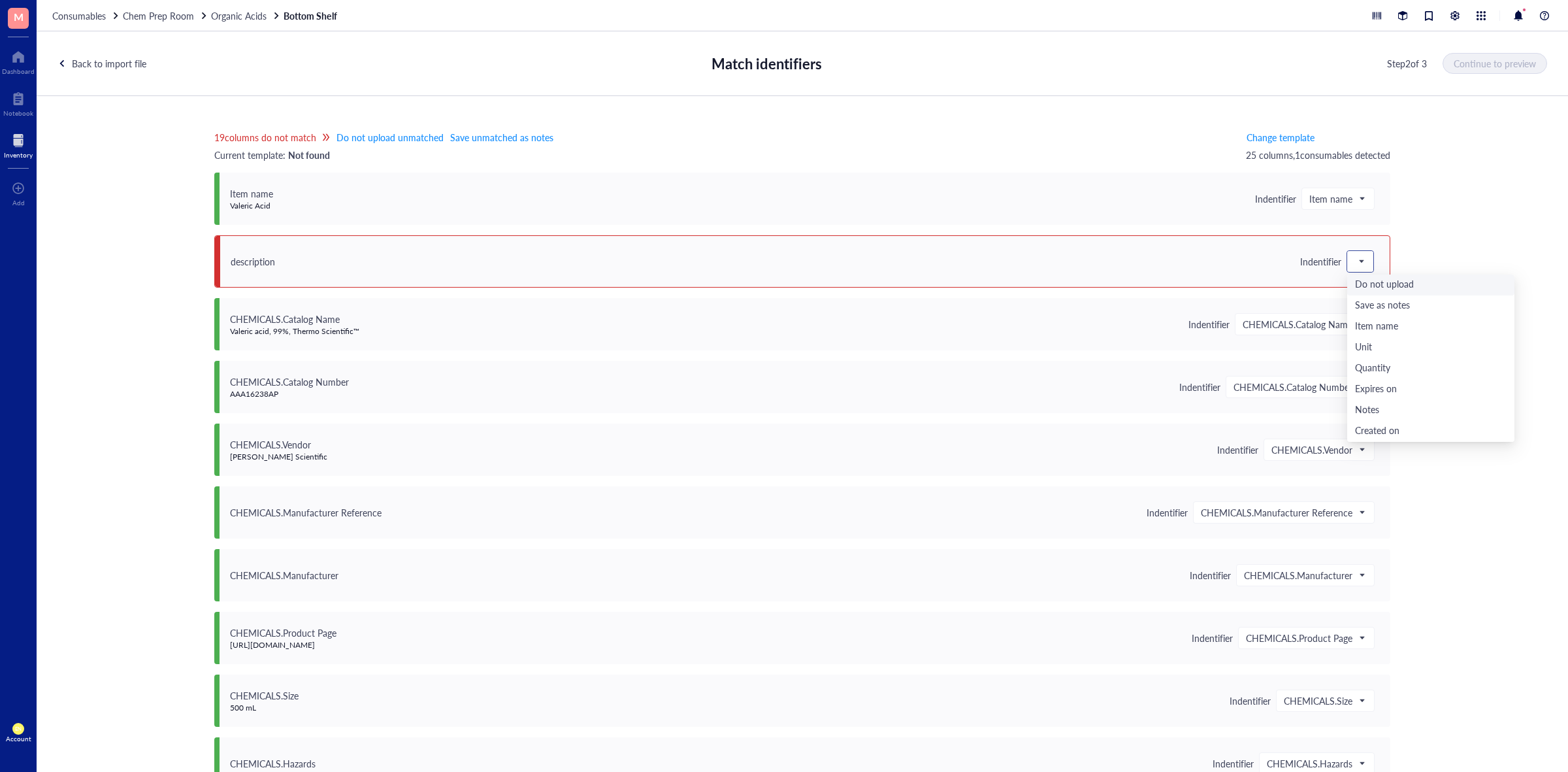
click at [1347, 262] on div at bounding box center [1360, 261] width 26 height 21
click at [1361, 306] on div "Save as notes" at bounding box center [1431, 306] width 152 height 14
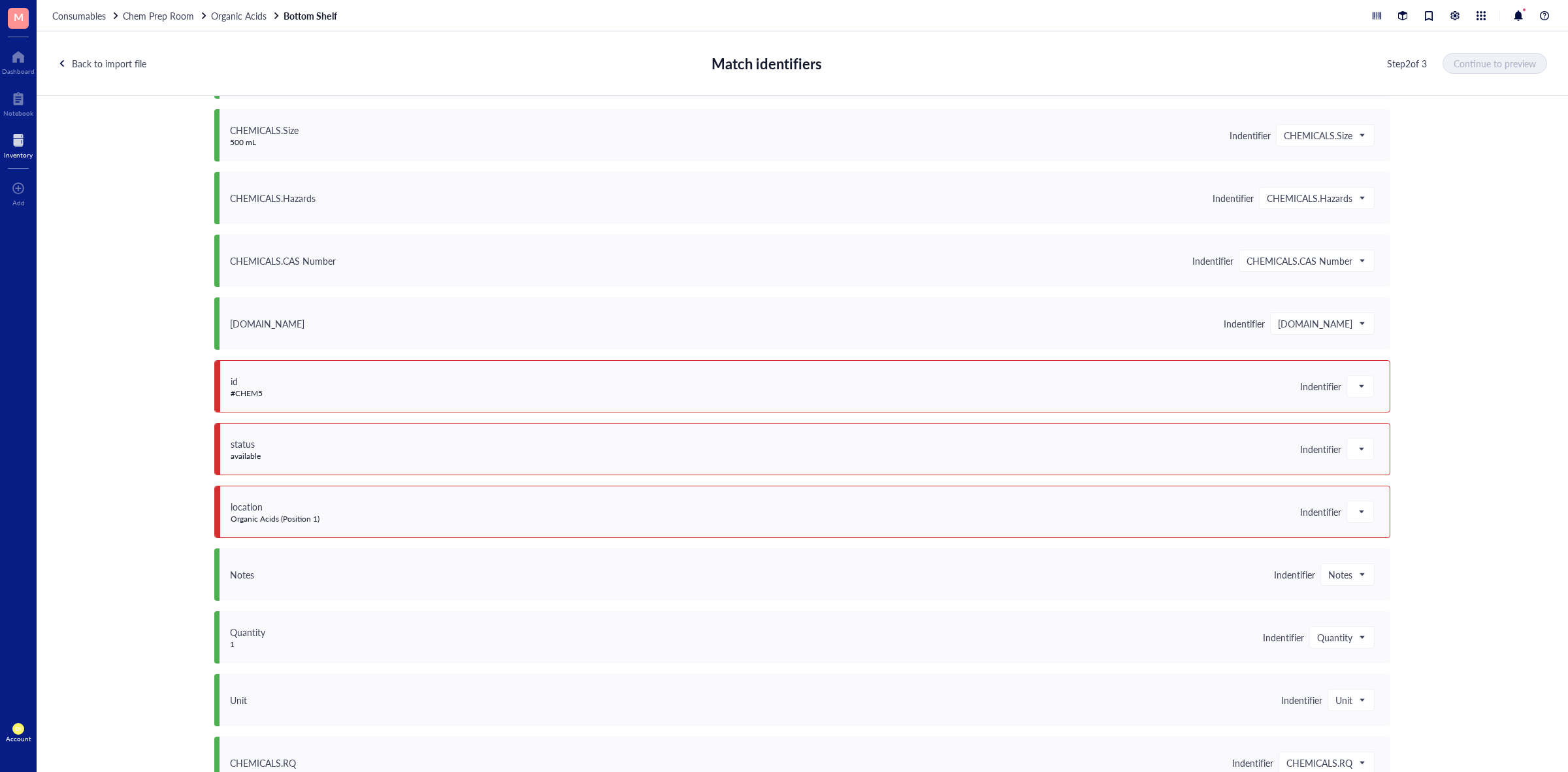
scroll to position [572, 0]
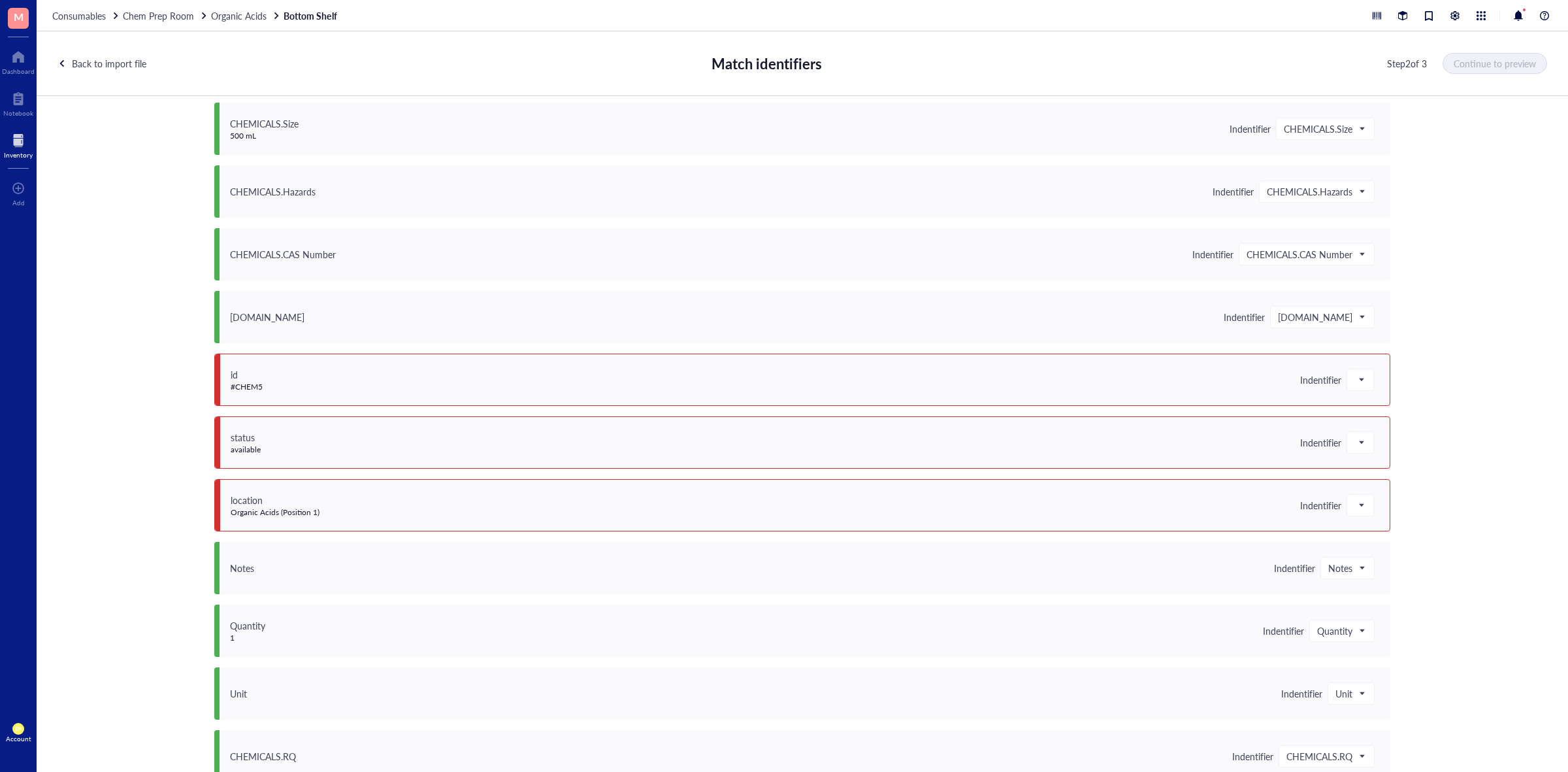
click at [1360, 391] on div "id #CHEM5 Indentifier" at bounding box center [802, 380] width 1176 height 52
click at [1357, 383] on span at bounding box center [1361, 380] width 12 height 19
click at [1366, 419] on div "Save as notes" at bounding box center [1431, 424] width 152 height 14
click at [1351, 432] on div at bounding box center [1360, 443] width 26 height 21
click at [1364, 487] on div "Save as notes" at bounding box center [1431, 487] width 152 height 14
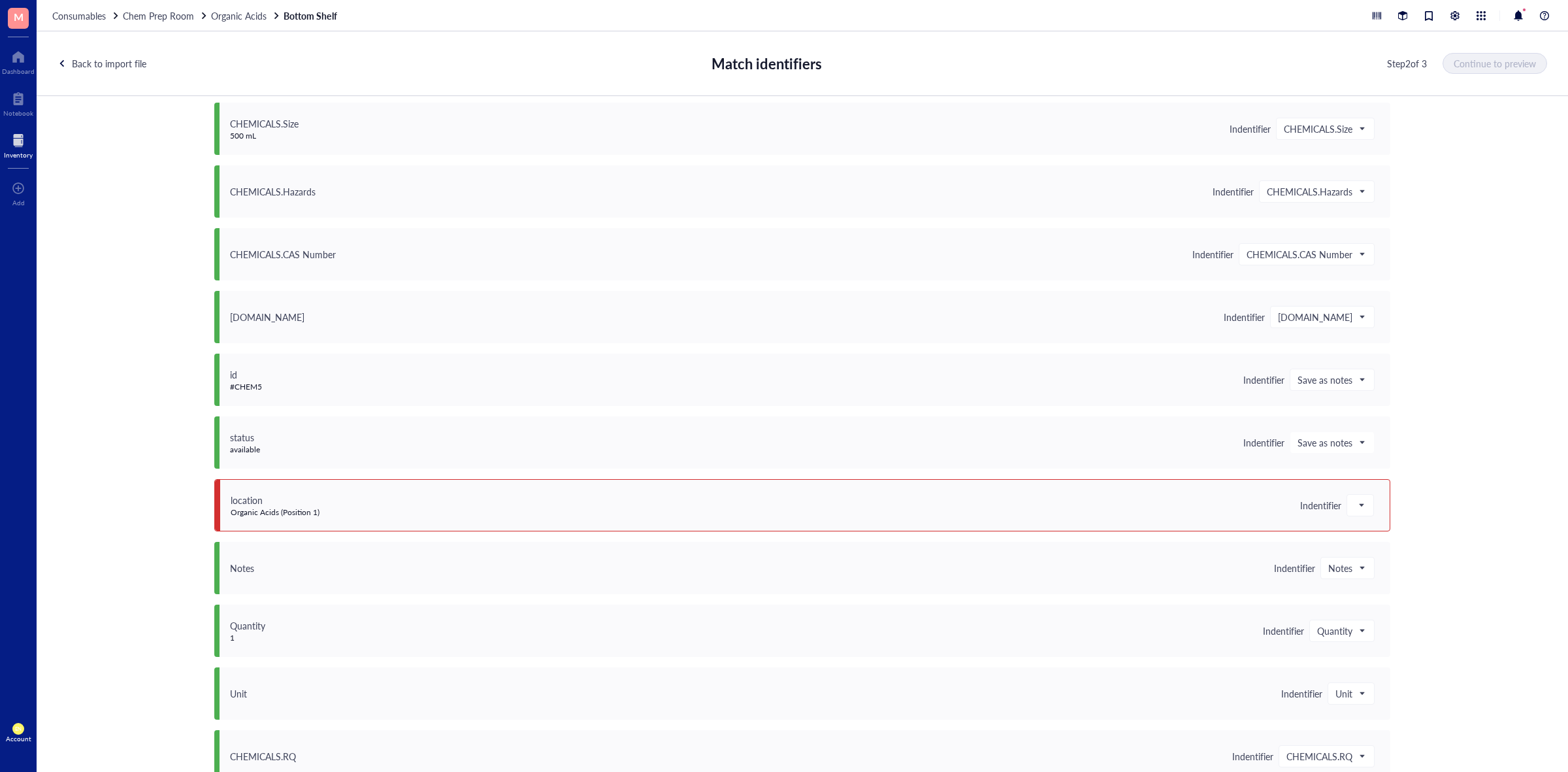
click at [1361, 492] on div "location Organic Acids (Position 1) Indentifier" at bounding box center [802, 505] width 1176 height 52
click at [1355, 504] on span at bounding box center [1361, 505] width 12 height 19
click at [1361, 547] on div "Save as notes" at bounding box center [1431, 550] width 152 height 14
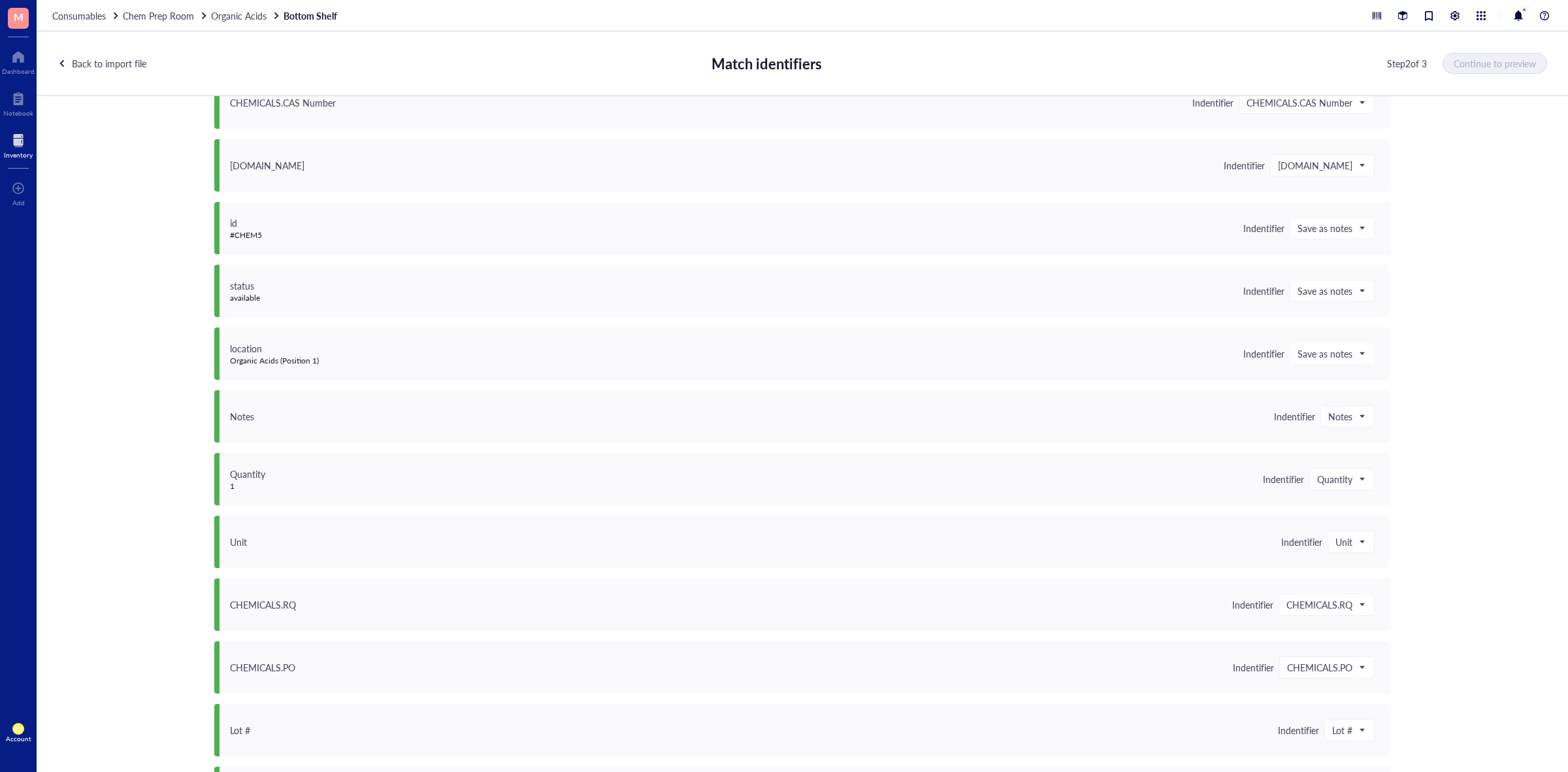
scroll to position [971, 0]
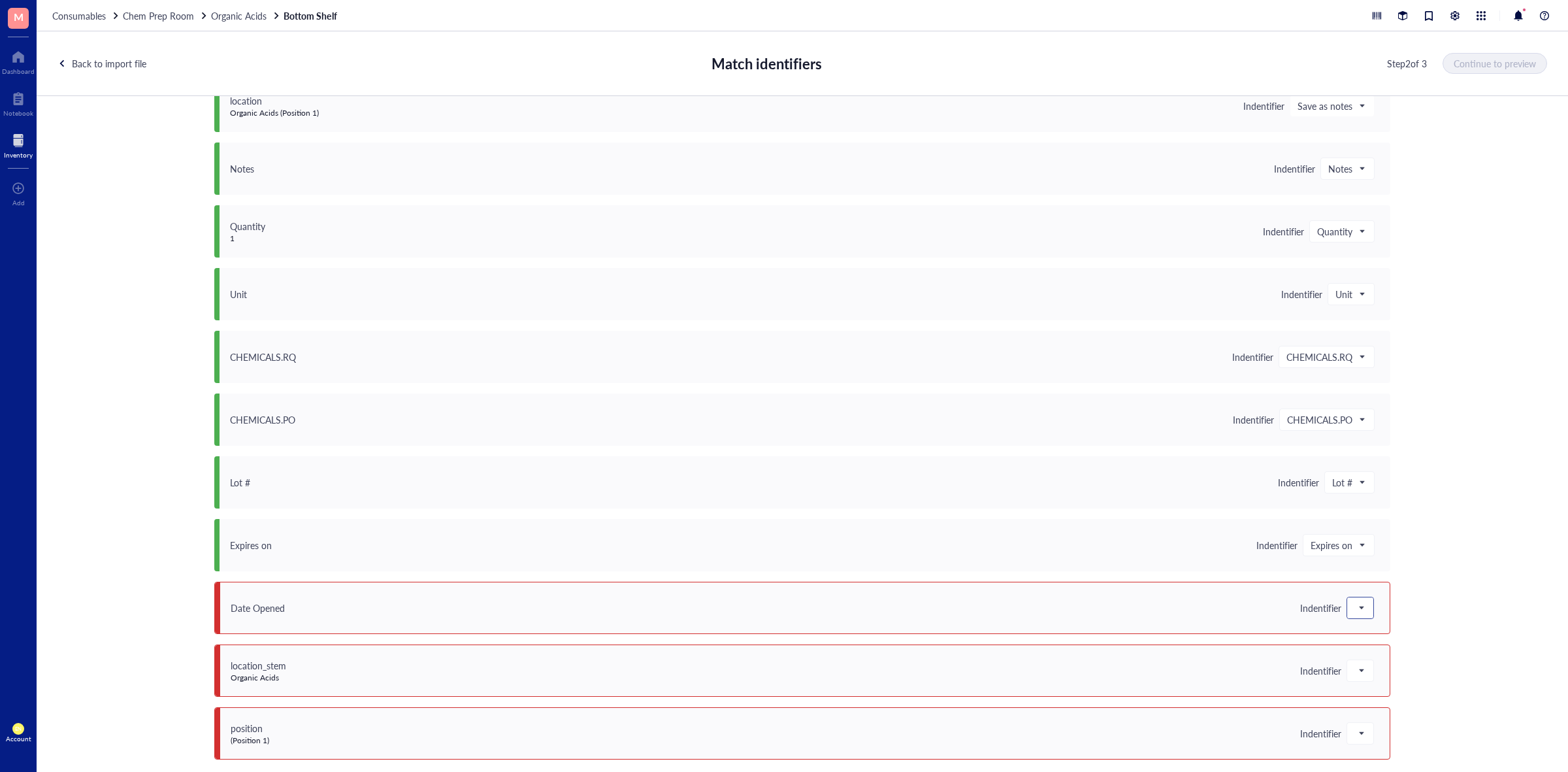
click at [1355, 601] on span at bounding box center [1361, 608] width 12 height 19
click at [1376, 455] on div "Save as notes" at bounding box center [1431, 458] width 152 height 14
click at [1348, 678] on div at bounding box center [1360, 671] width 26 height 21
click at [1365, 522] on div "Save as notes" at bounding box center [1431, 521] width 152 height 14
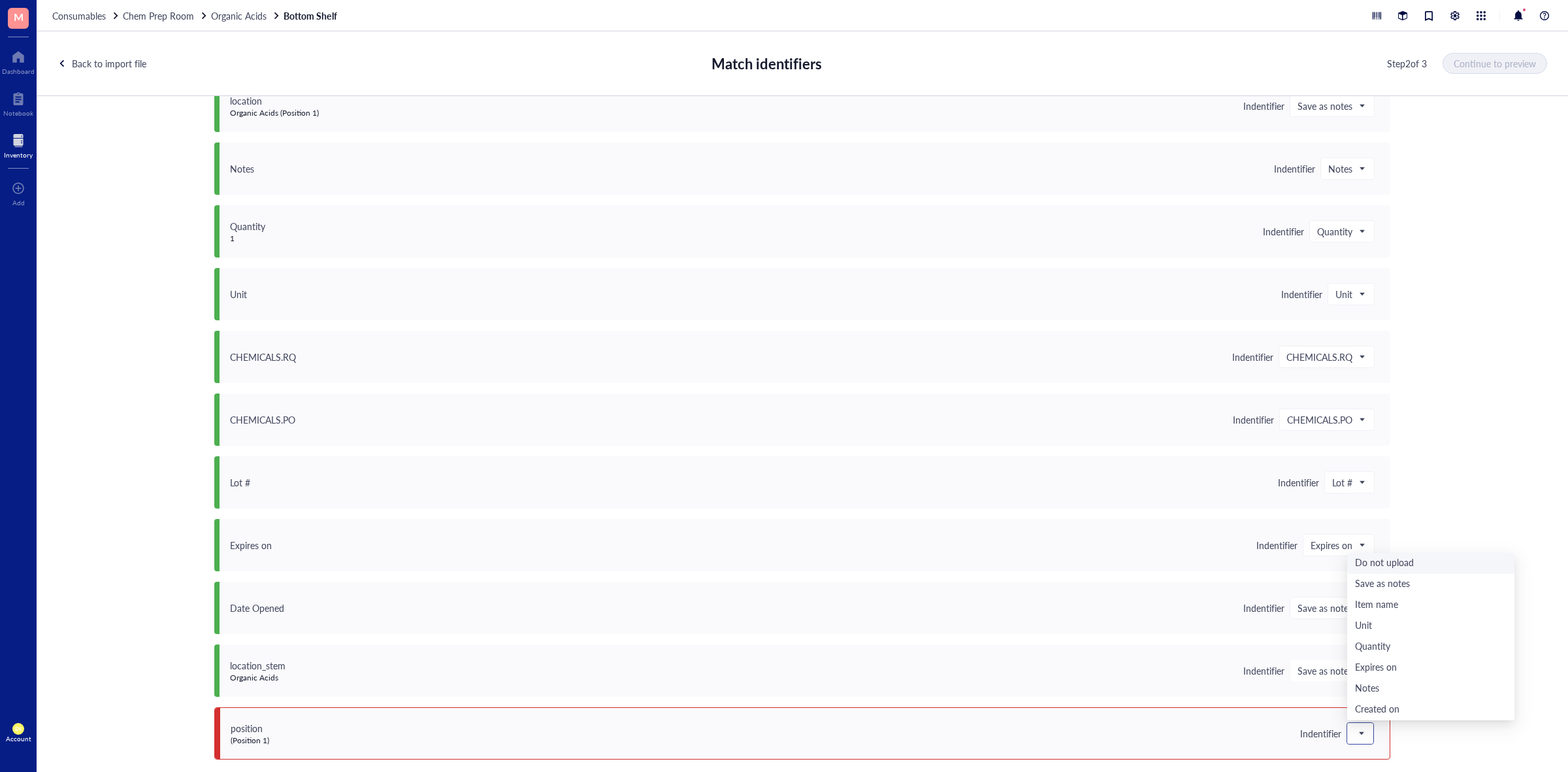
click at [1355, 734] on span at bounding box center [1361, 733] width 12 height 19
click at [1370, 586] on div "Save as notes" at bounding box center [1431, 584] width 152 height 14
click at [1480, 70] on button "Continue to preview" at bounding box center [1495, 64] width 103 height 21
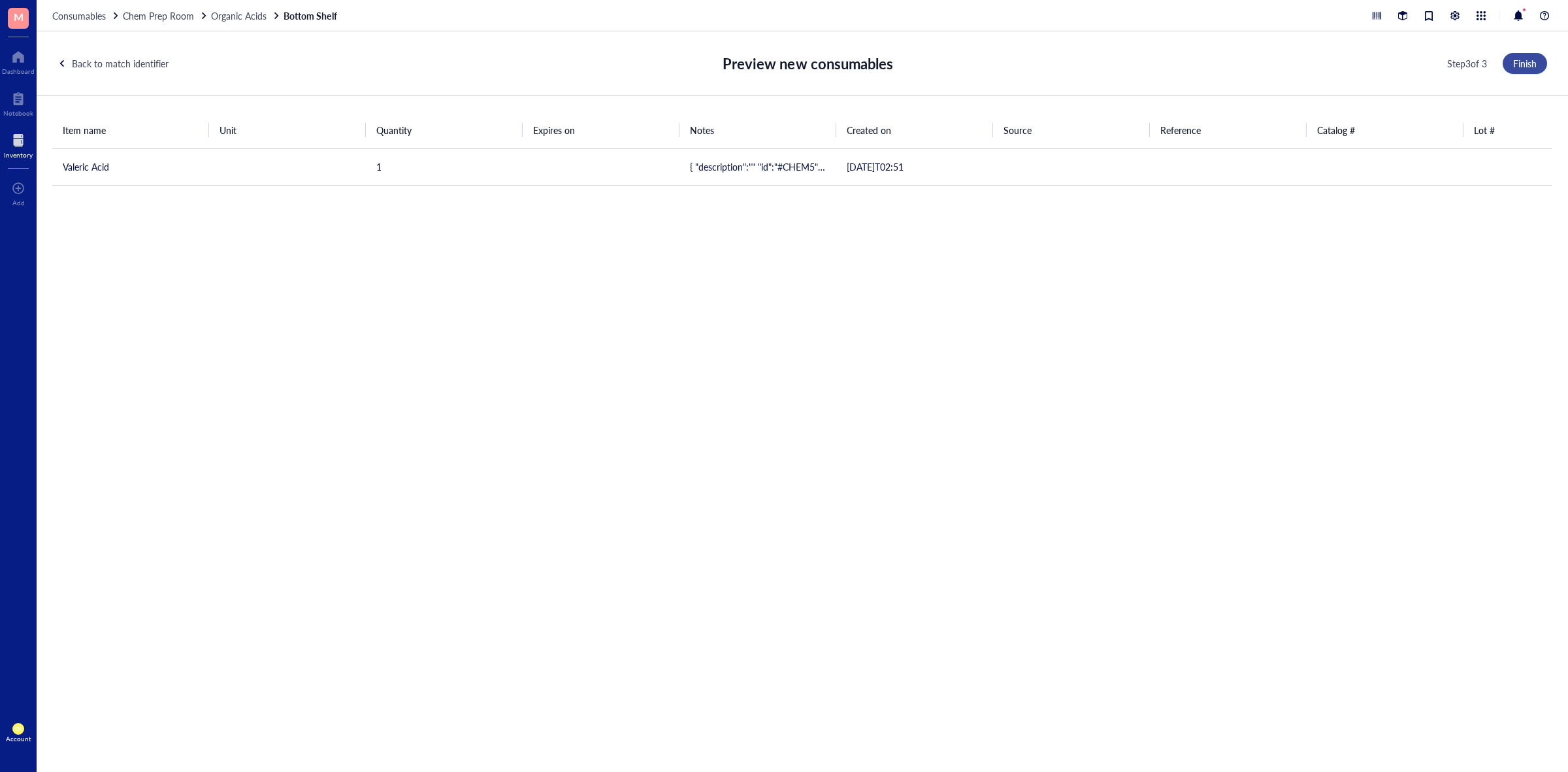
click at [1513, 60] on span "Finish" at bounding box center [1525, 64] width 23 height 10
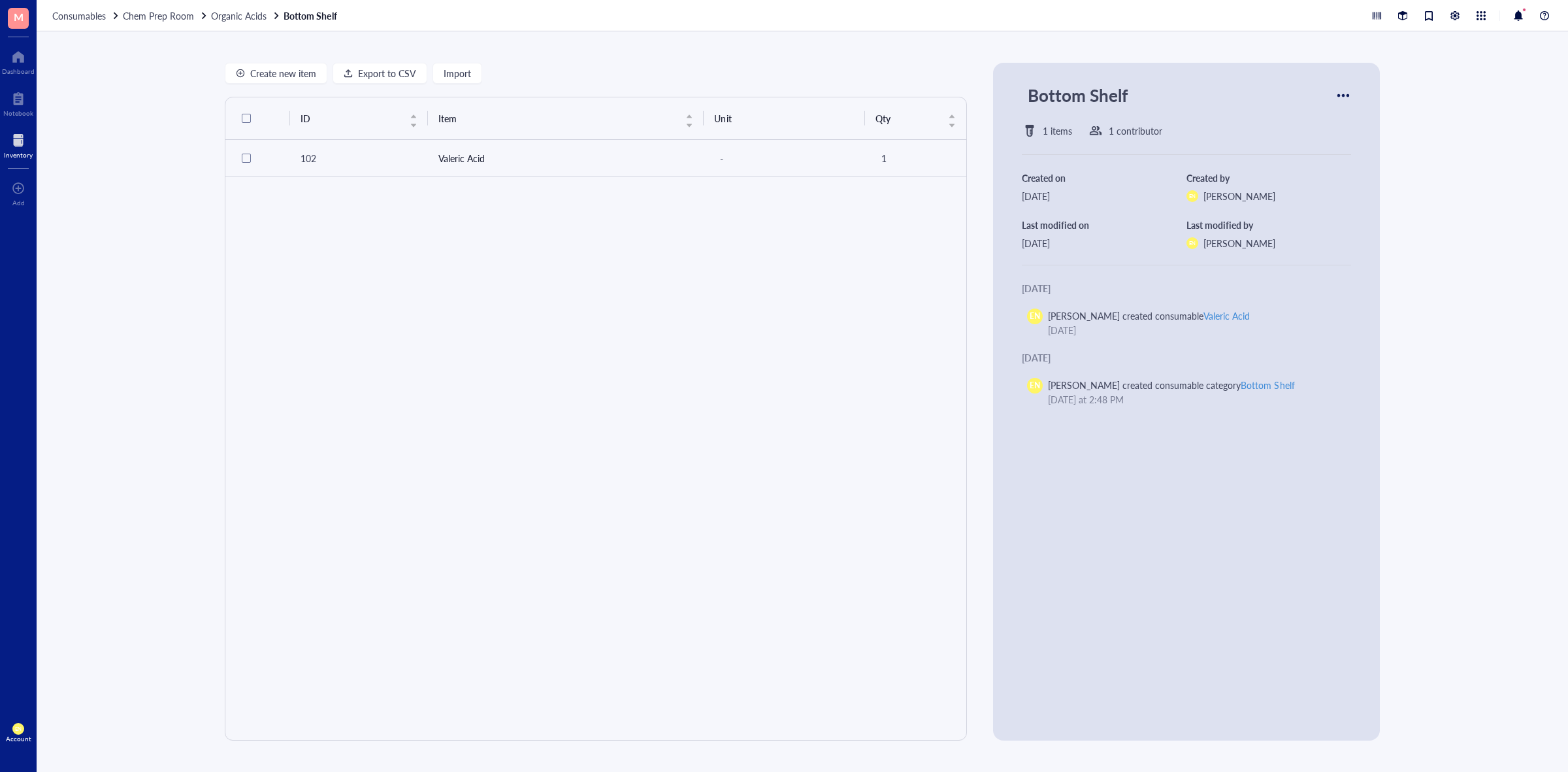
click at [232, 4] on div "Consumables Chem Prep Room Organic Acids Bottom Shelf" at bounding box center [802, 16] width 1531 height 31
click at [234, 18] on span "Organic Acids" at bounding box center [239, 15] width 55 height 13
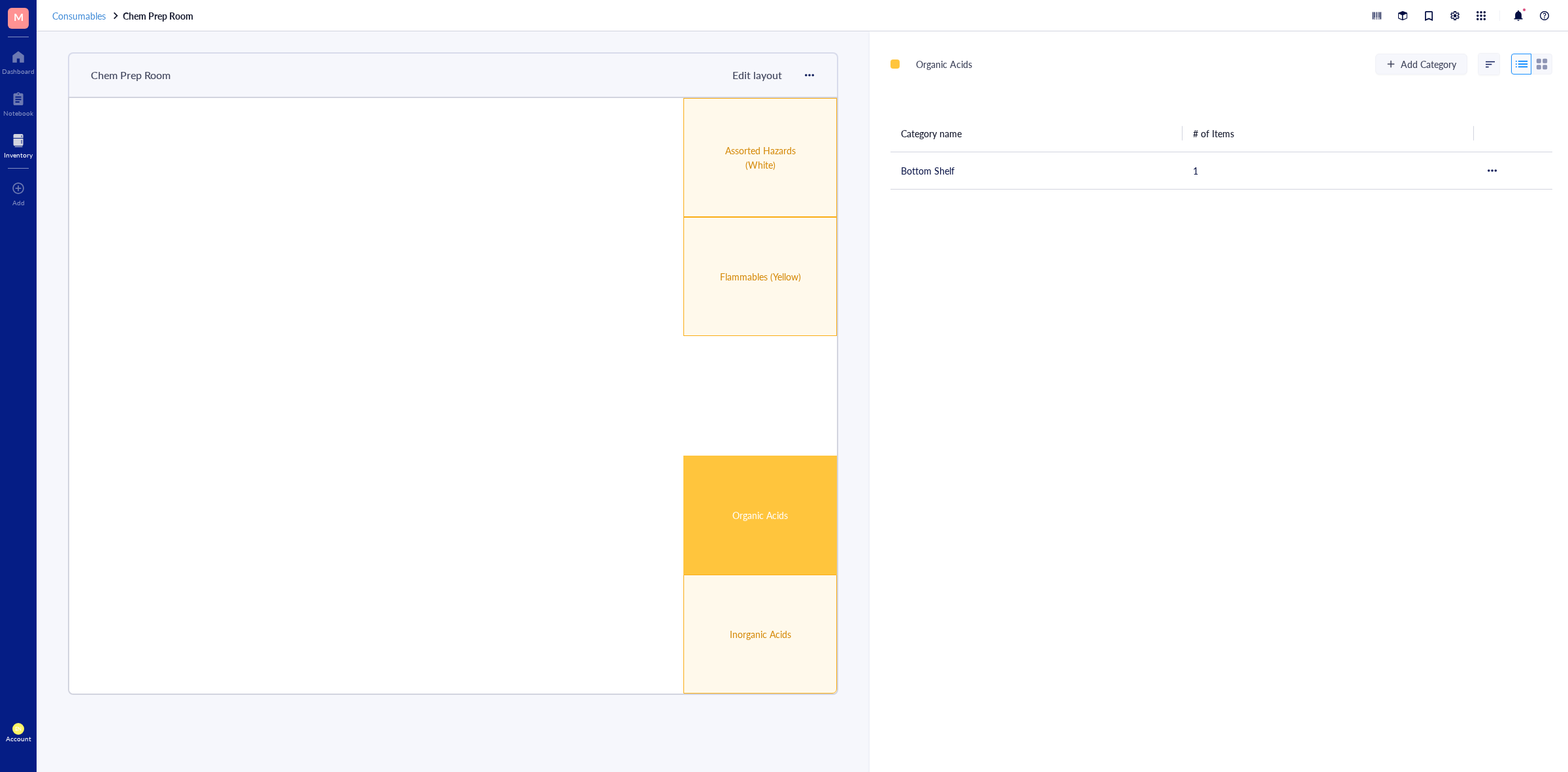
click at [77, 16] on span "Consumables" at bounding box center [79, 15] width 54 height 13
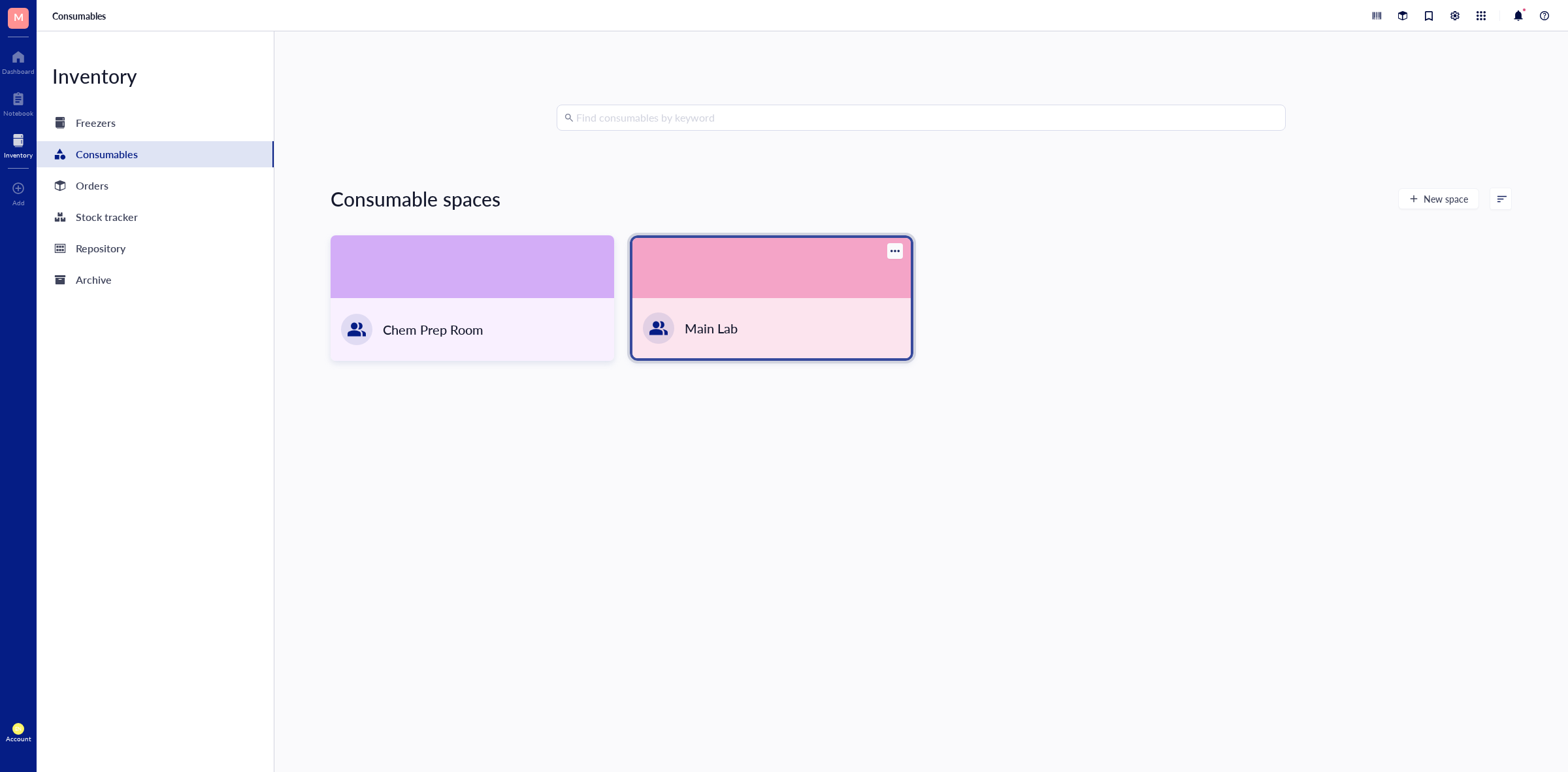
click at [758, 317] on div "Main Lab" at bounding box center [772, 328] width 278 height 60
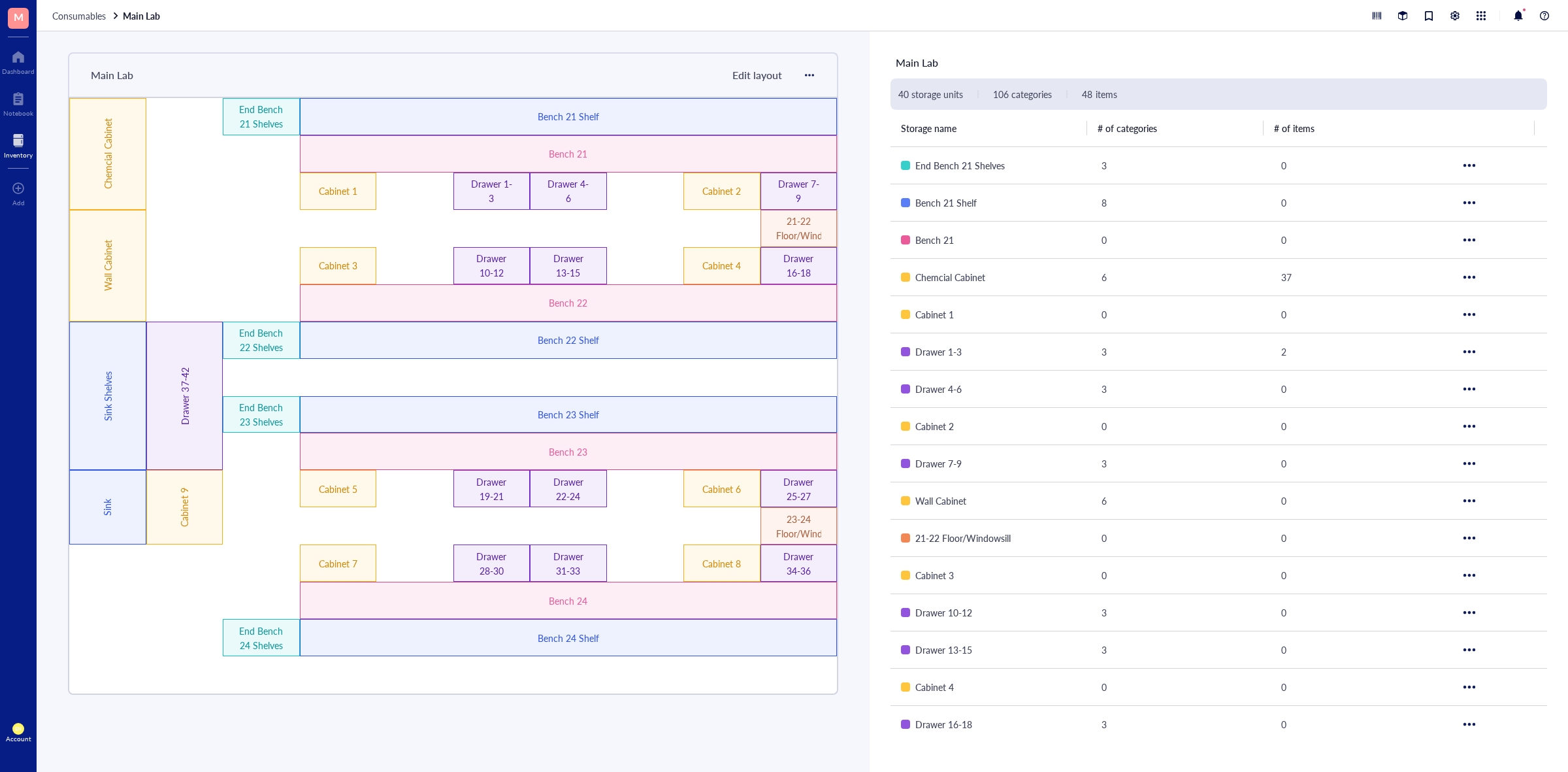
click at [748, 79] on span "Edit layout" at bounding box center [757, 75] width 49 height 15
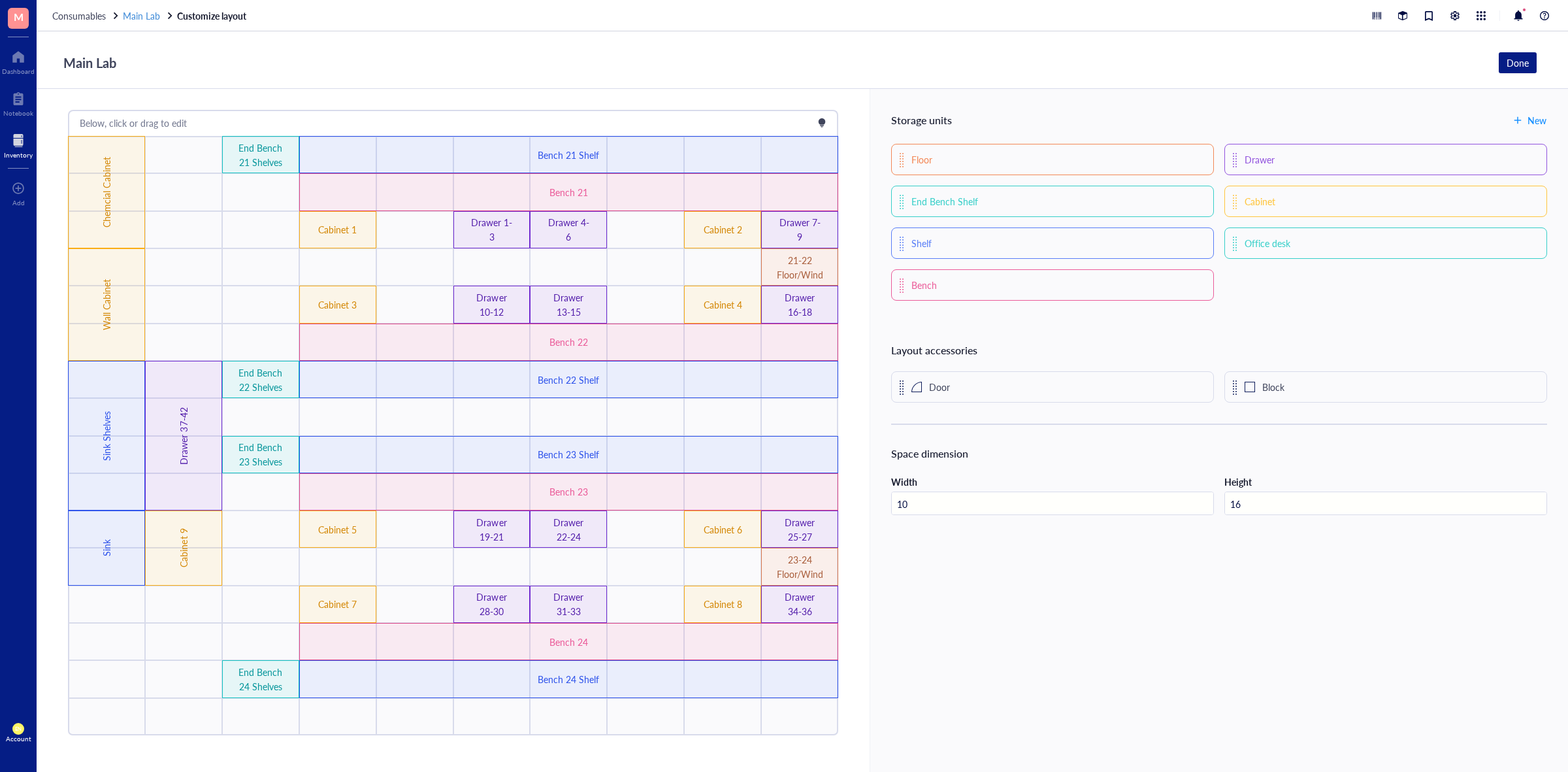
click at [147, 17] on span "Main Lab" at bounding box center [141, 15] width 37 height 13
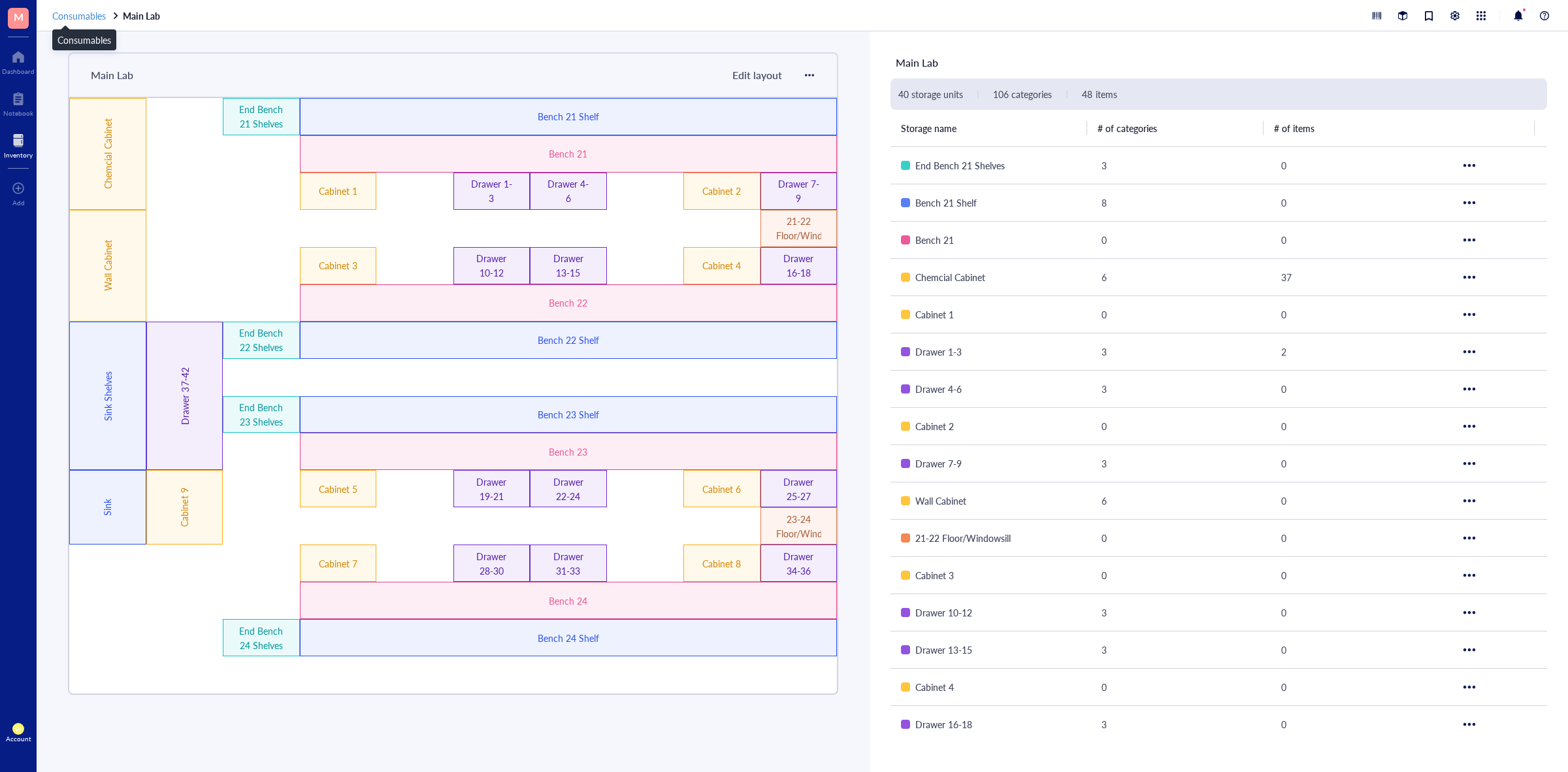
click at [76, 14] on span "Consumables" at bounding box center [79, 15] width 54 height 13
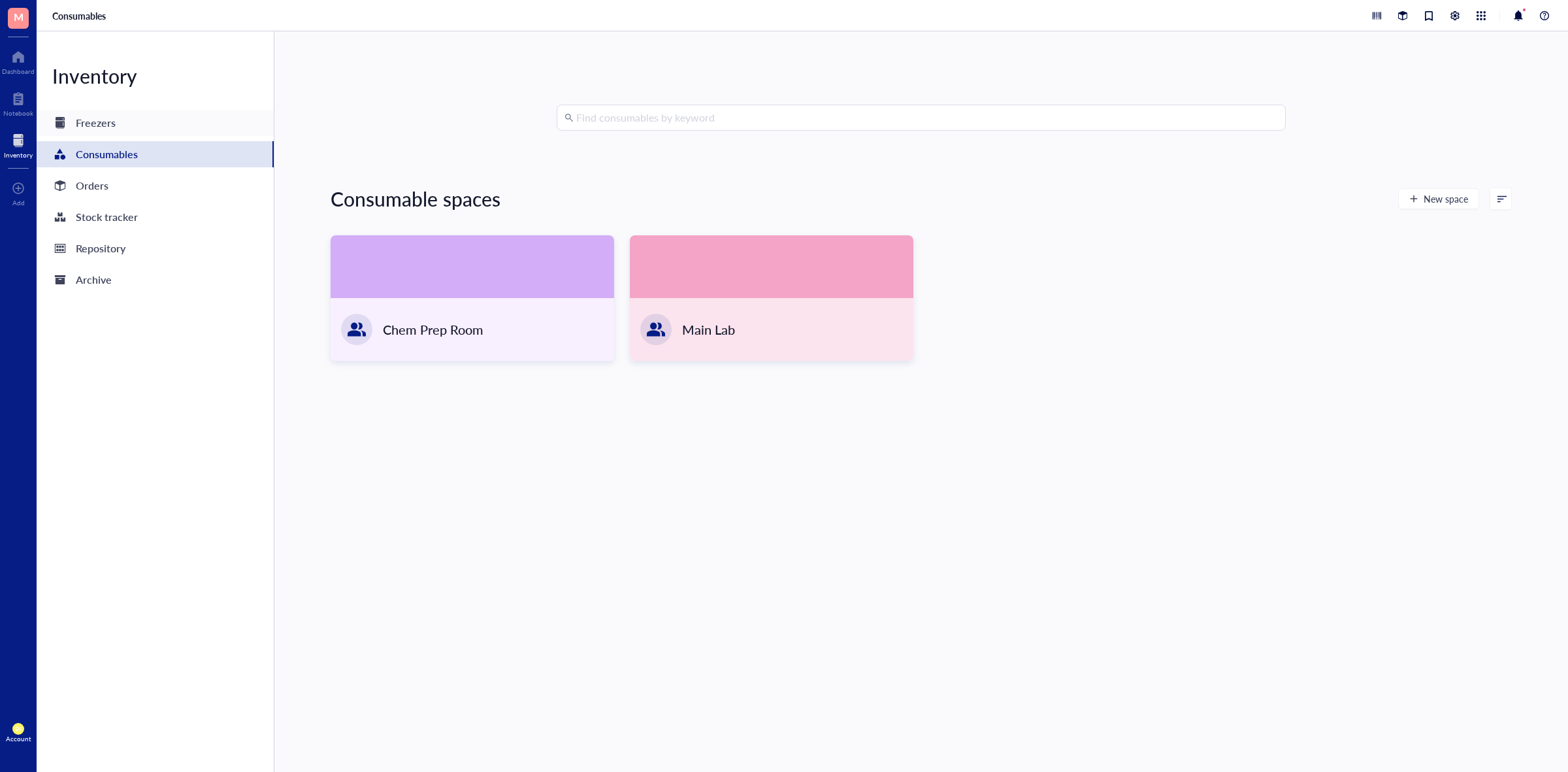
click at [129, 128] on div "Freezers" at bounding box center [155, 123] width 237 height 26
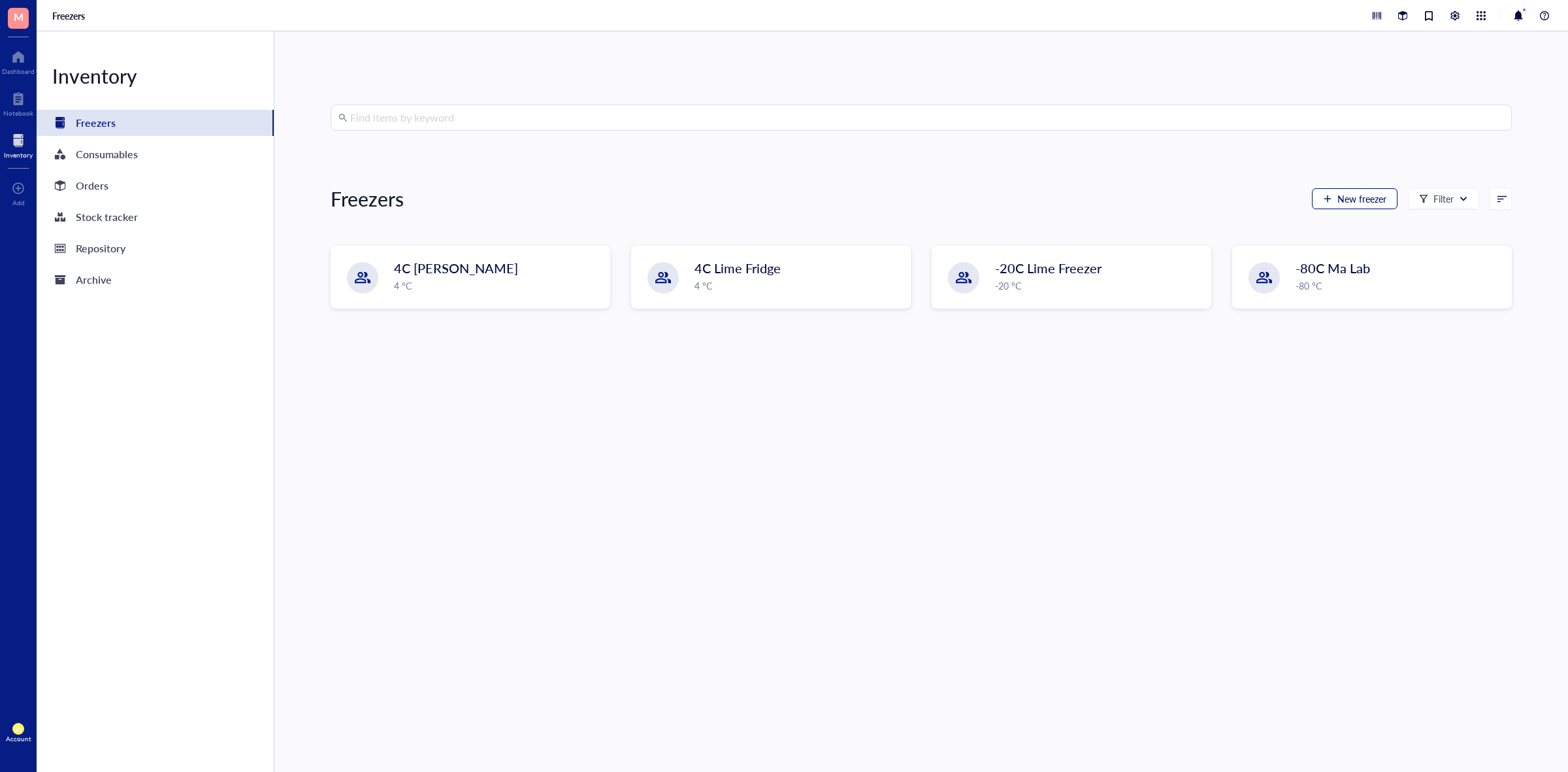
click at [1337, 195] on span "New freezer" at bounding box center [1361, 198] width 49 height 10
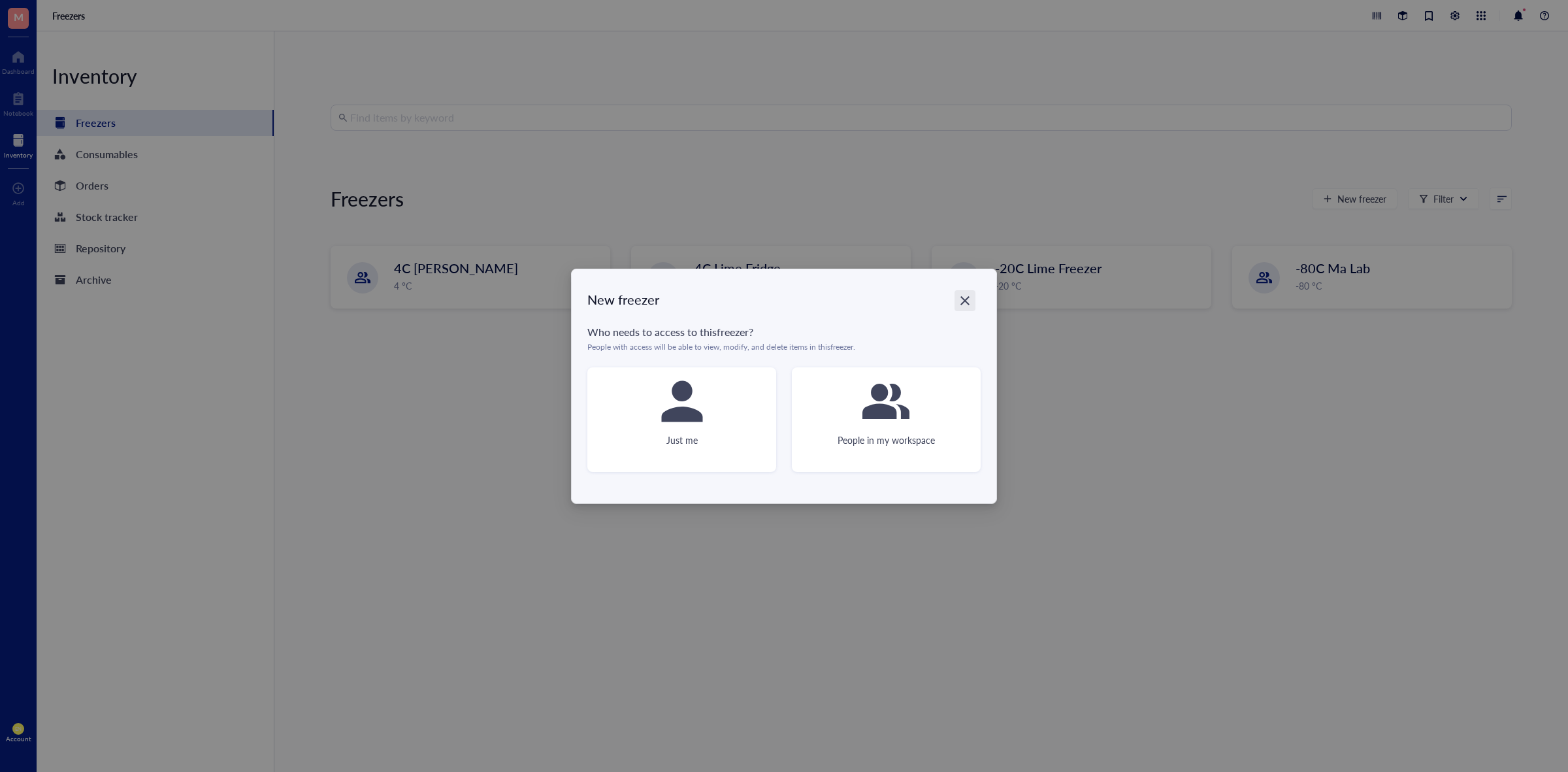
click at [961, 299] on icon "Close" at bounding box center [965, 300] width 13 height 13
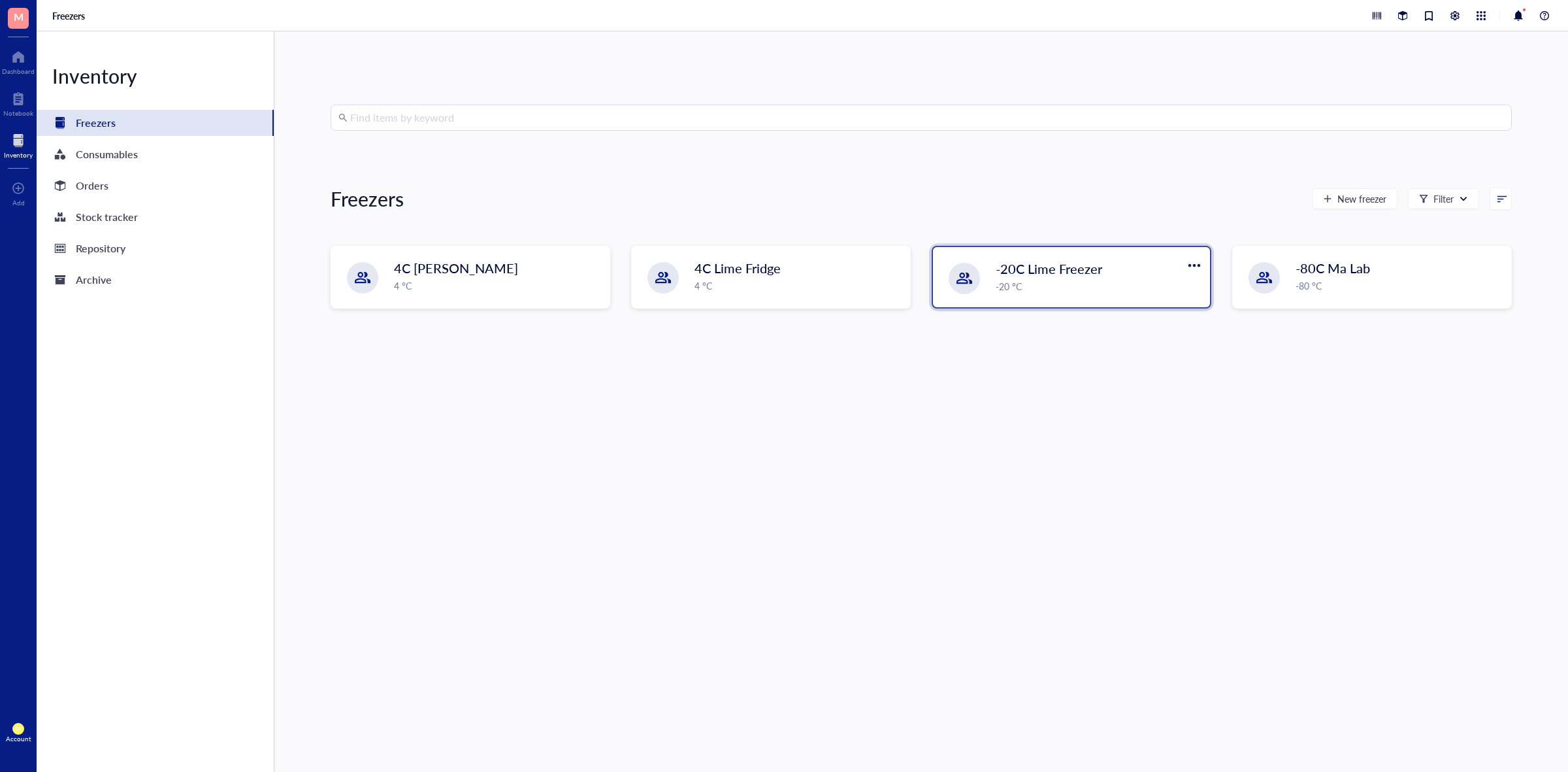
click at [1024, 281] on div "-20 °C" at bounding box center [1099, 286] width 207 height 14
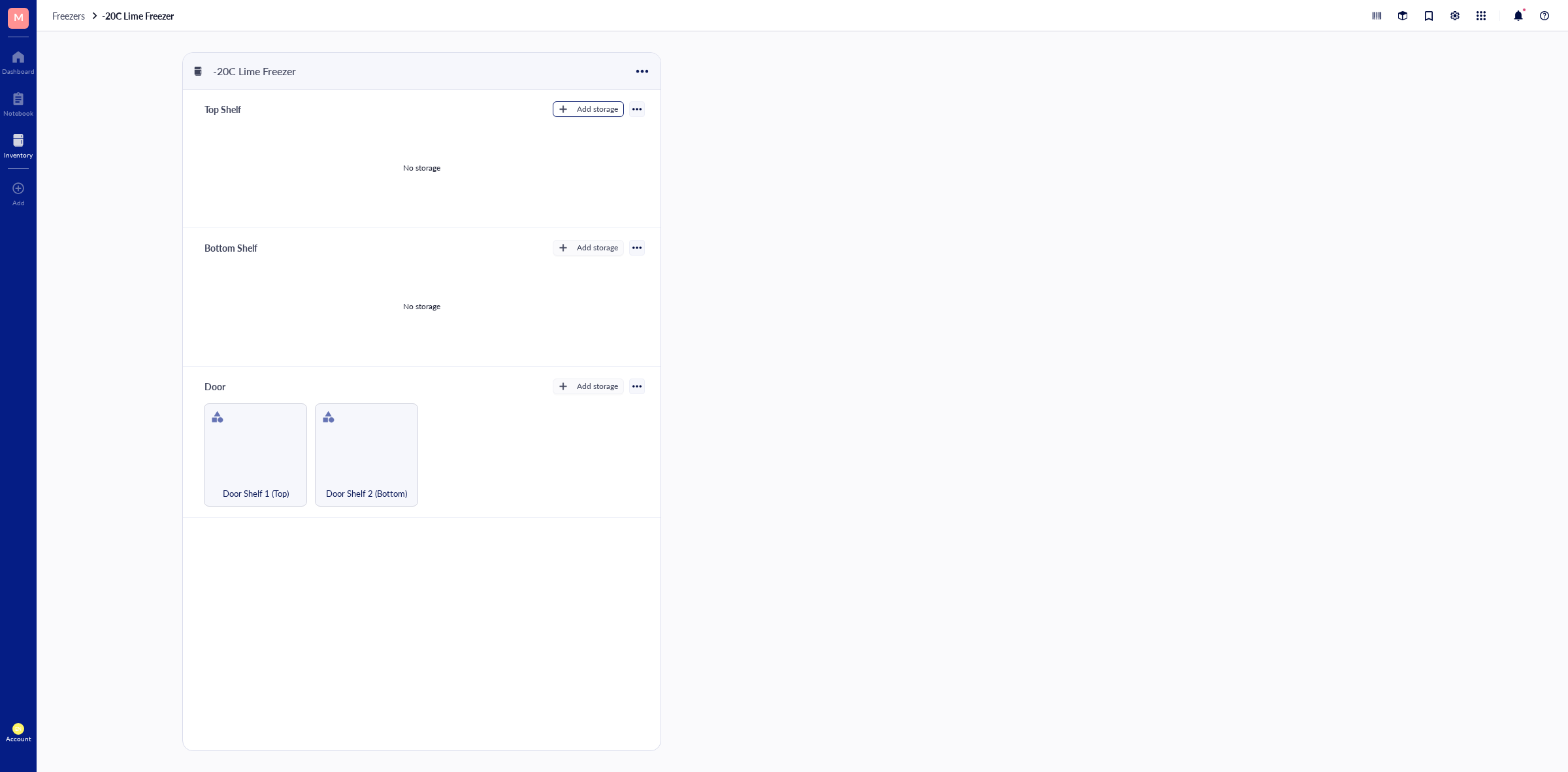
click at [593, 115] on div "Add storage" at bounding box center [597, 109] width 41 height 12
click at [583, 154] on span "Category" at bounding box center [600, 152] width 75 height 14
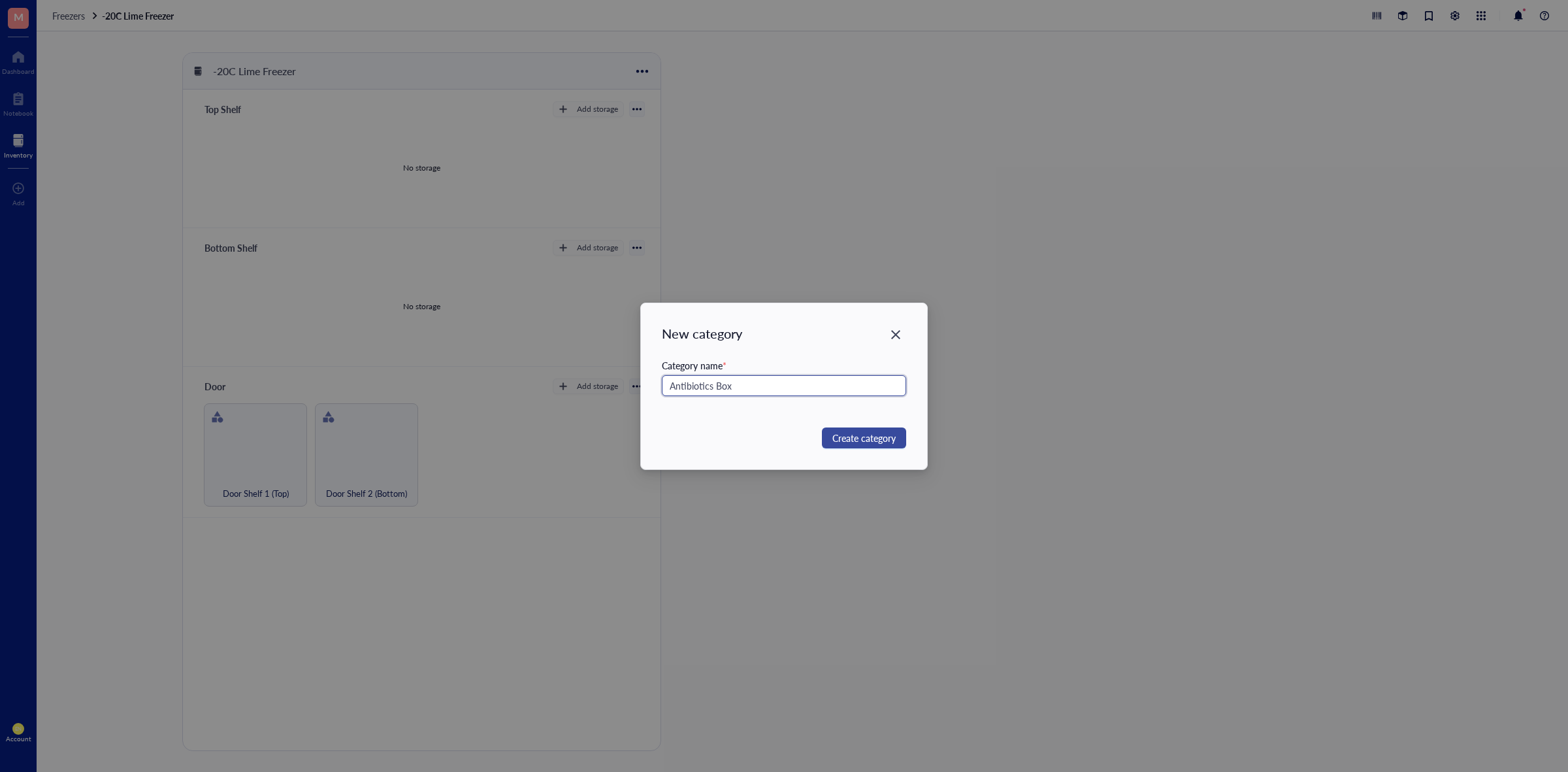
type input "Antibiotics Box"
click at [861, 440] on span "Create category" at bounding box center [864, 437] width 64 height 14
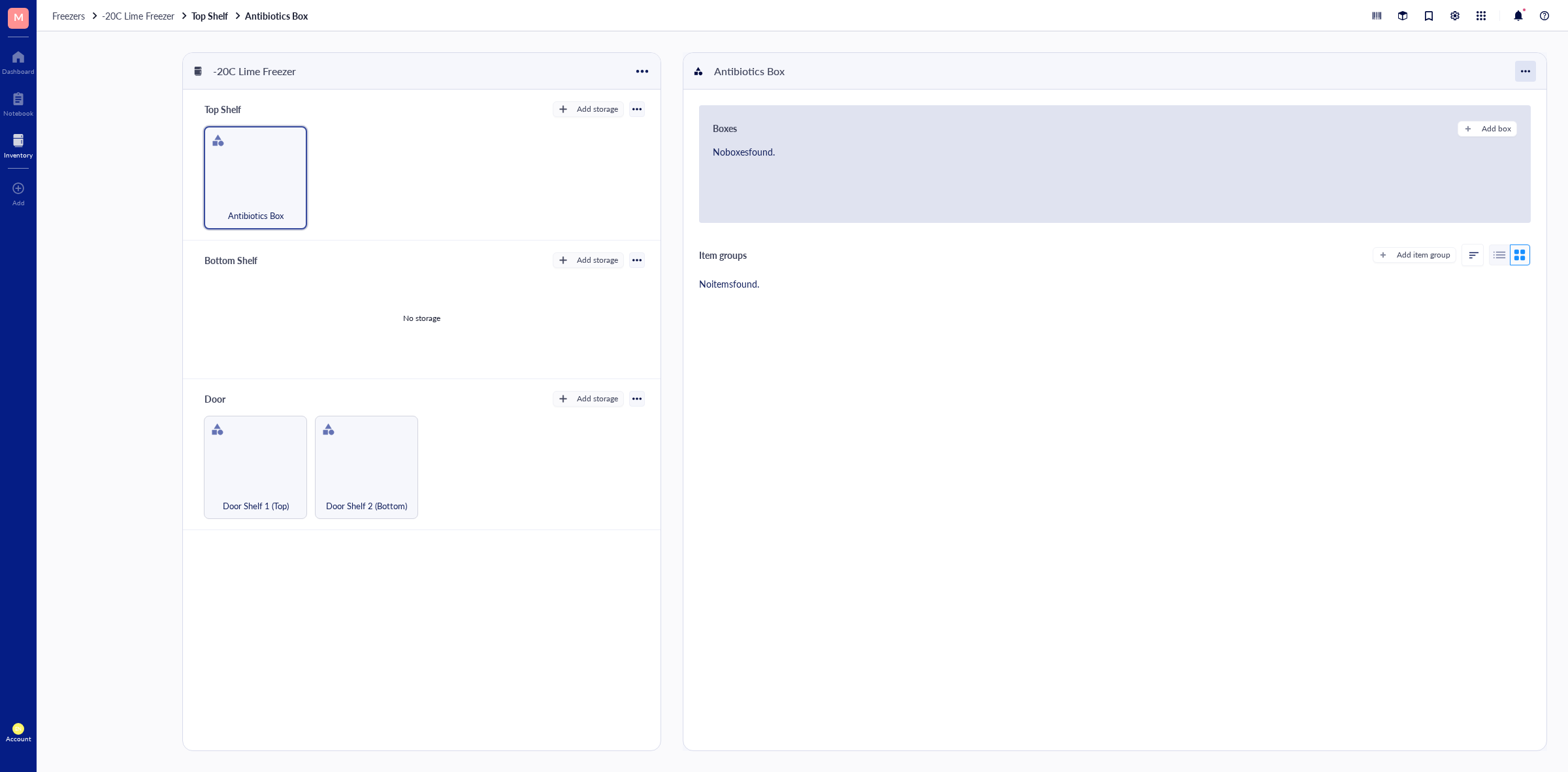
click at [1520, 73] on div at bounding box center [1525, 71] width 21 height 21
click at [1196, 340] on div "Boxes Add box No boxes found. Item groups Add item group No items found." at bounding box center [1114, 420] width 863 height 661
click at [903, 175] on div "No boxes found." at bounding box center [811, 168] width 198 height 49
click at [278, 165] on div "Antibiotics Box" at bounding box center [255, 177] width 103 height 103
click at [963, 191] on div "No boxes found." at bounding box center [1114, 176] width 805 height 63
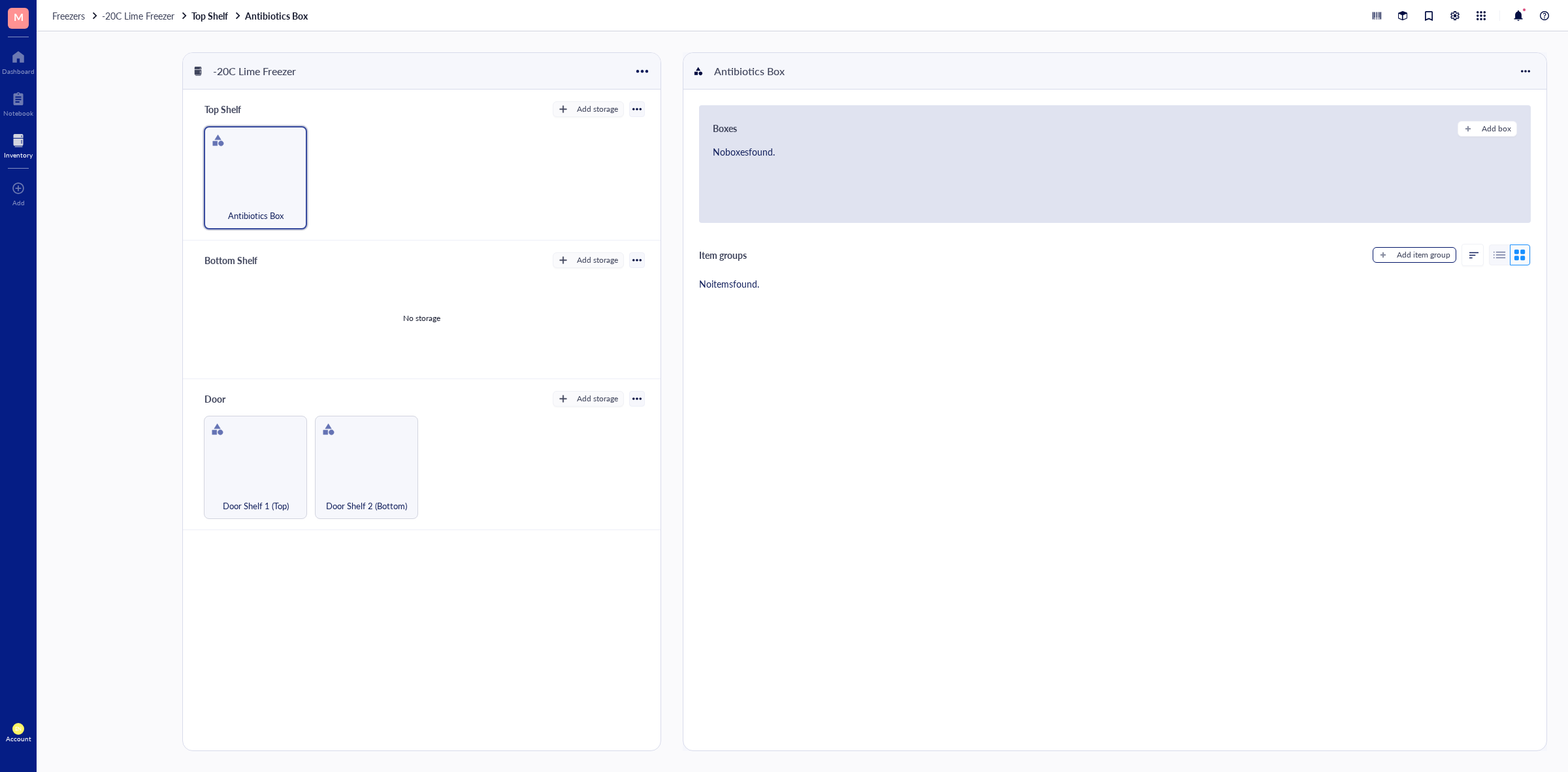
click at [1409, 254] on div "Add item group" at bounding box center [1424, 255] width 54 height 12
type textarea "Keep everyone on the same page..."
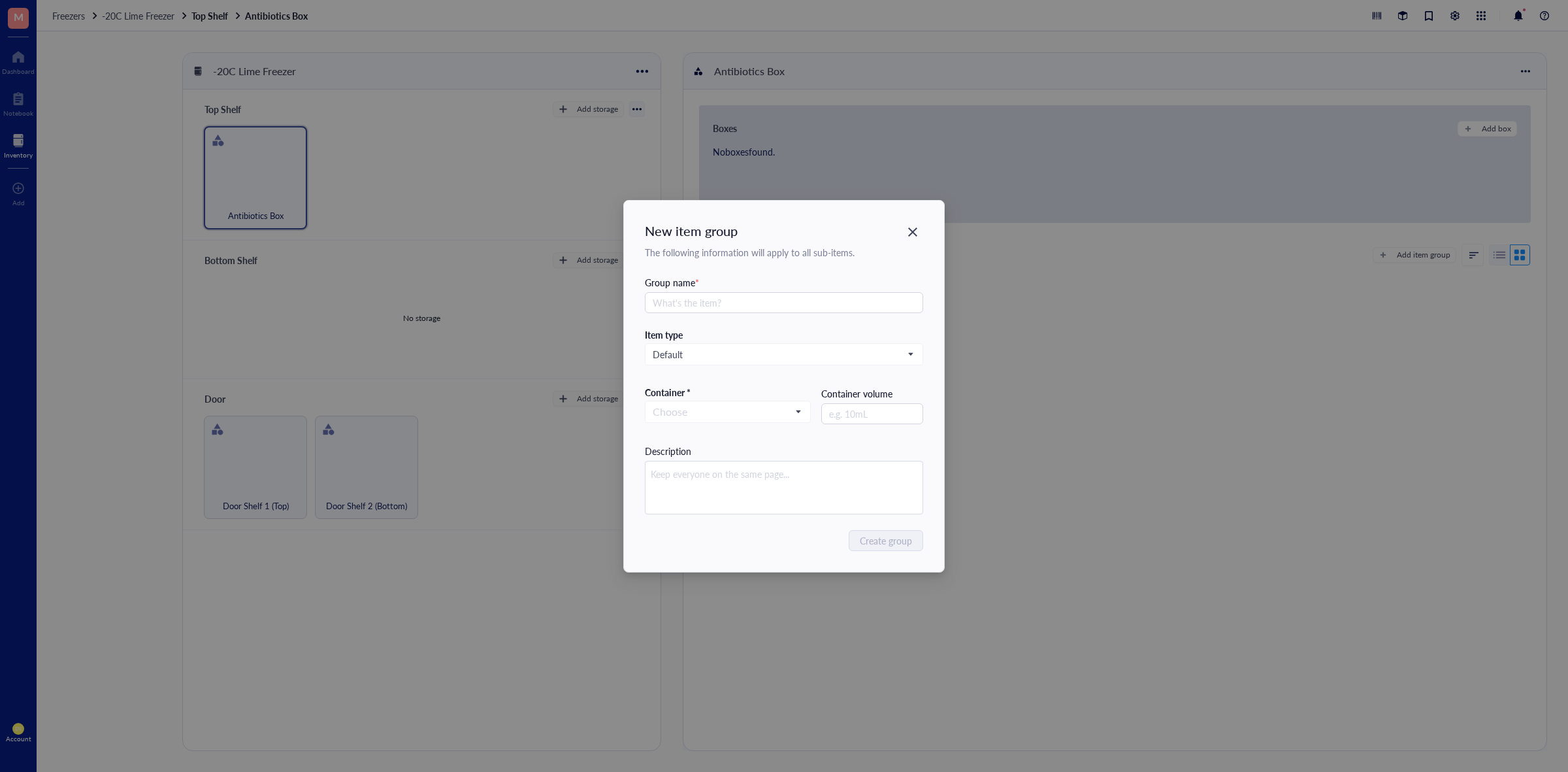
click at [1028, 317] on div "New item group The following information will apply to all sub-items. Group nam…" at bounding box center [784, 386] width 1568 height 772
click at [909, 233] on icon "Close" at bounding box center [913, 231] width 13 height 13
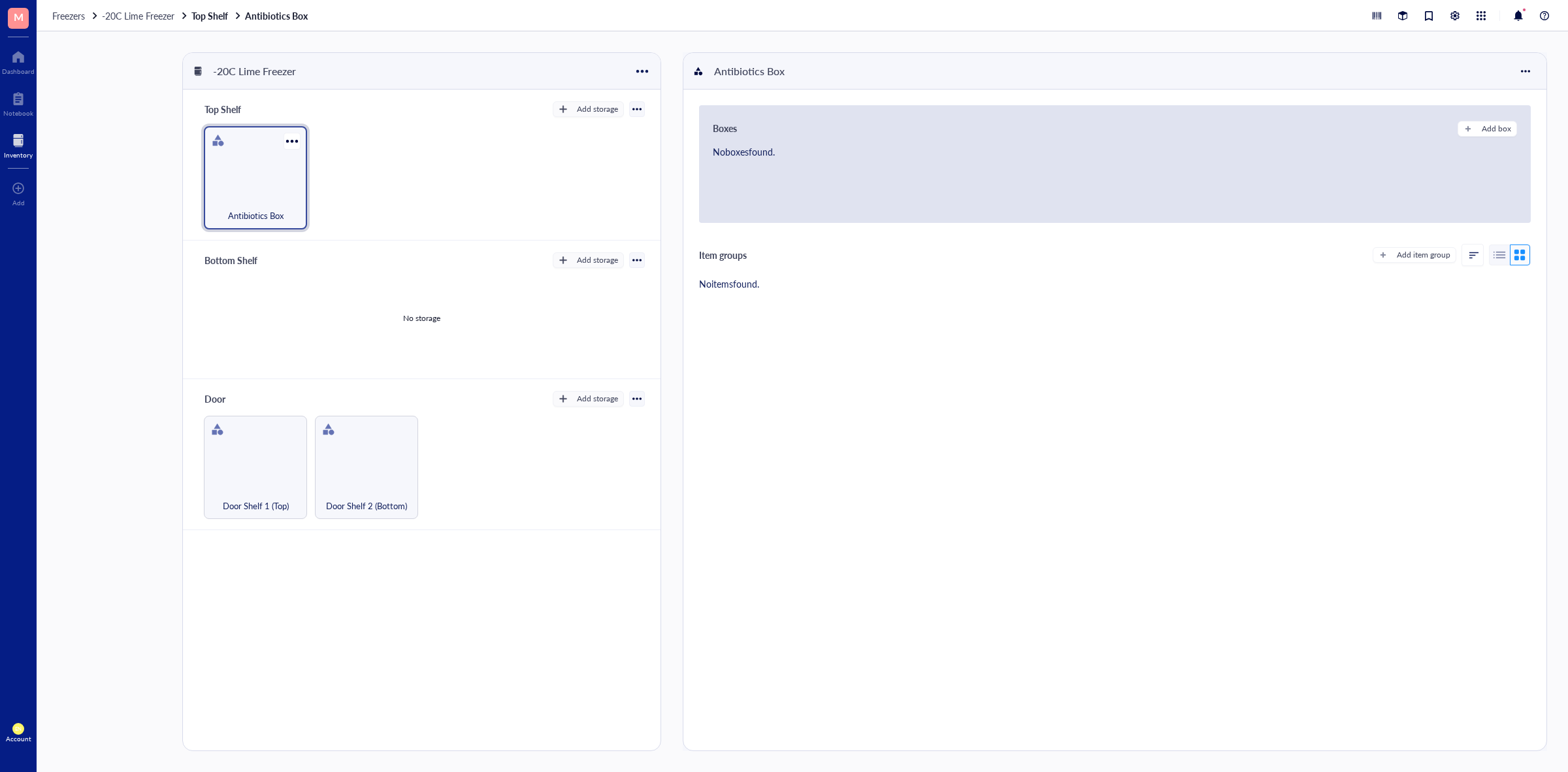
click at [224, 206] on div "Antibiotics Box" at bounding box center [255, 208] width 90 height 28
click at [942, 161] on div "No boxes found." at bounding box center [1114, 176] width 805 height 63
click at [270, 184] on div "Antibiotics Box" at bounding box center [255, 177] width 103 height 103
click at [289, 142] on div at bounding box center [291, 140] width 19 height 19
click at [302, 168] on div "Settings" at bounding box center [341, 164] width 94 height 12
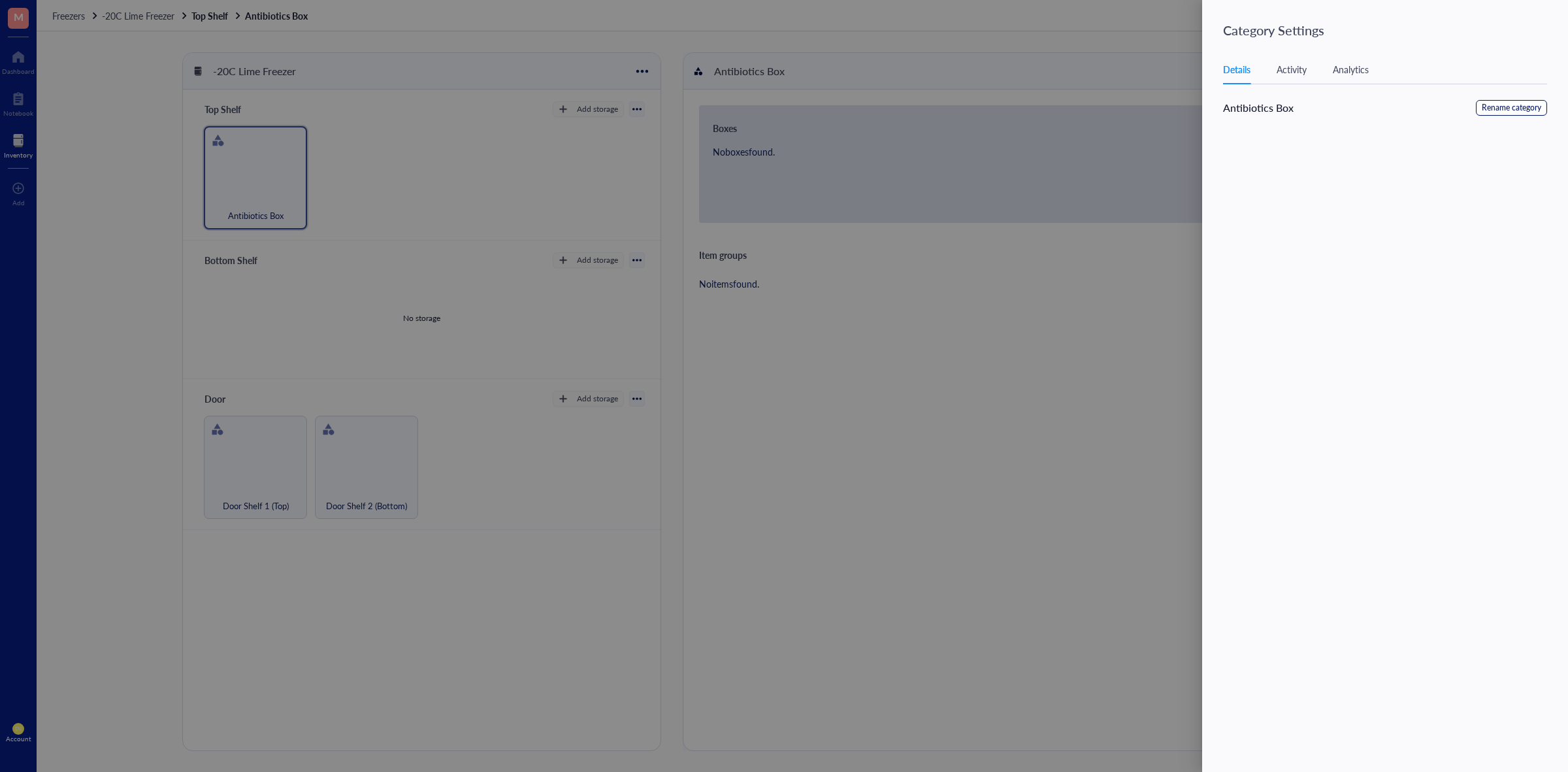
click at [1500, 108] on span "Rename category" at bounding box center [1511, 108] width 59 height 13
click at [1311, 109] on input "Antibiotics Box" at bounding box center [1289, 111] width 132 height 21
type input "Antibiotics Box (clear)"
click at [1530, 106] on span "Save" at bounding box center [1527, 110] width 19 height 14
click at [915, 278] on div at bounding box center [784, 386] width 1568 height 772
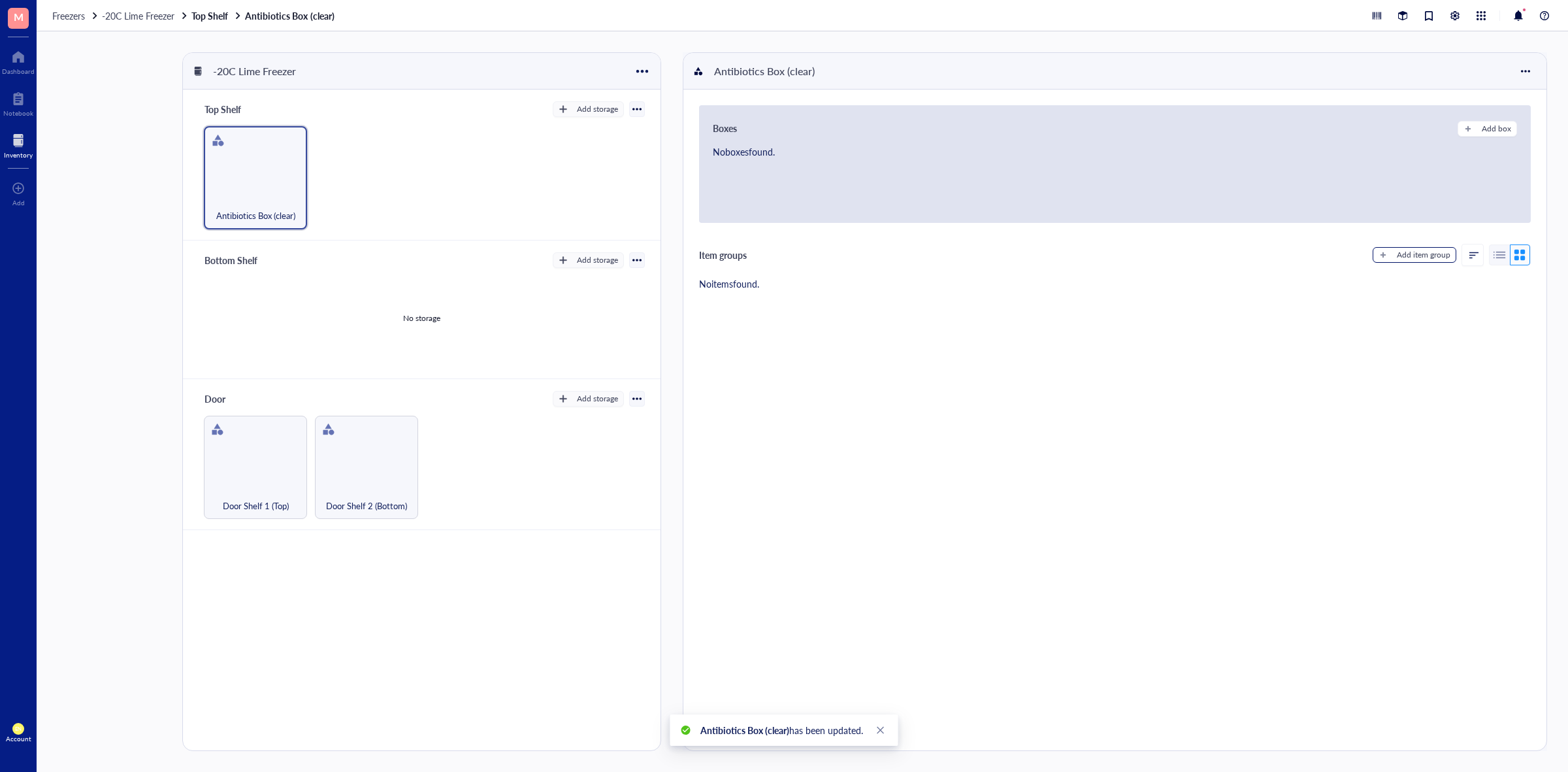
click at [1397, 254] on div "Add item group" at bounding box center [1424, 255] width 54 height 12
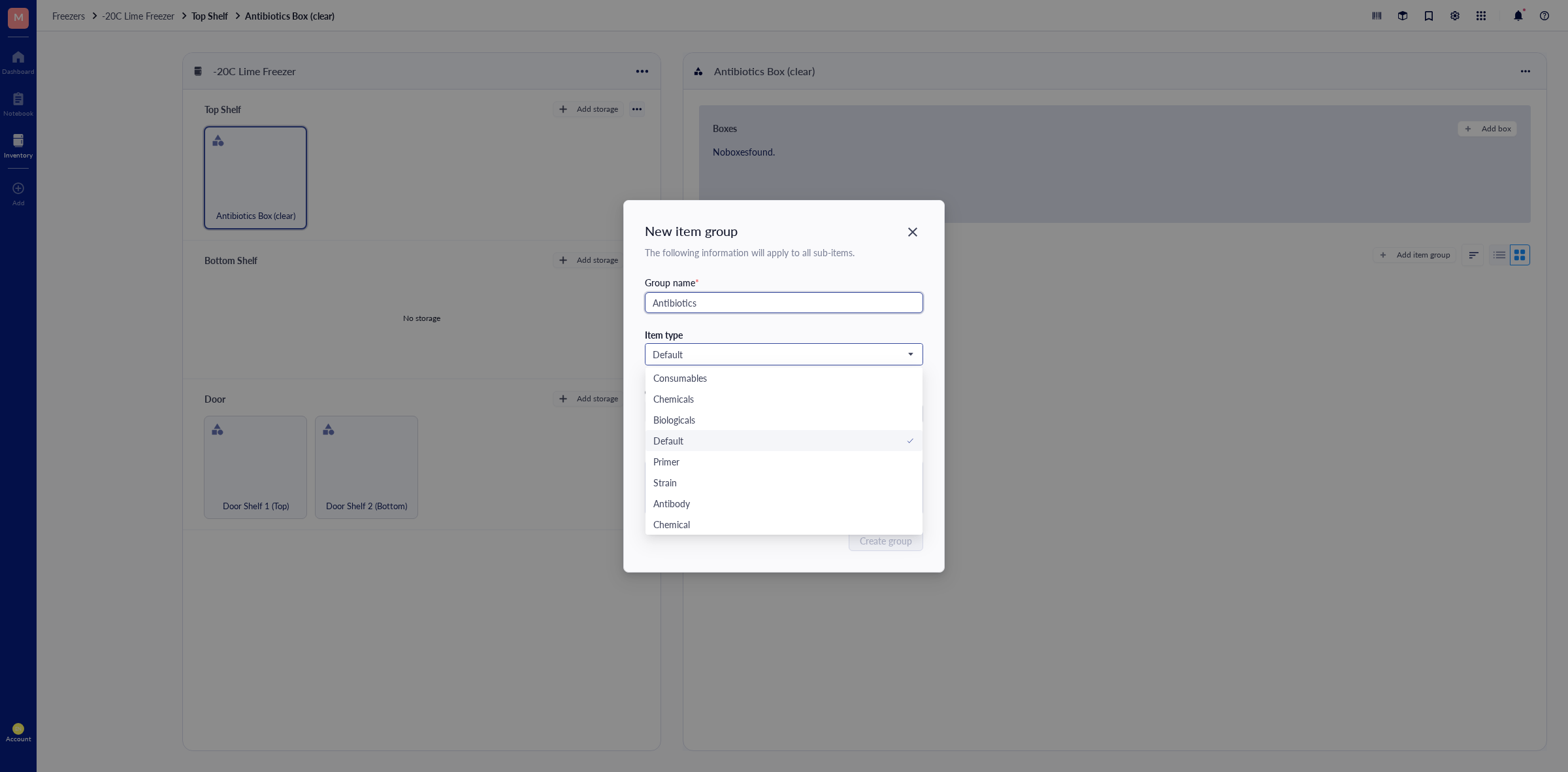
click at [912, 351] on span "Default" at bounding box center [783, 354] width 260 height 12
type input "Antibiotics"
click at [739, 399] on div "Chemicals" at bounding box center [784, 398] width 261 height 14
click at [776, 412] on input "search" at bounding box center [722, 412] width 139 height 19
click at [748, 451] on div "Container" at bounding box center [727, 456] width 149 height 14
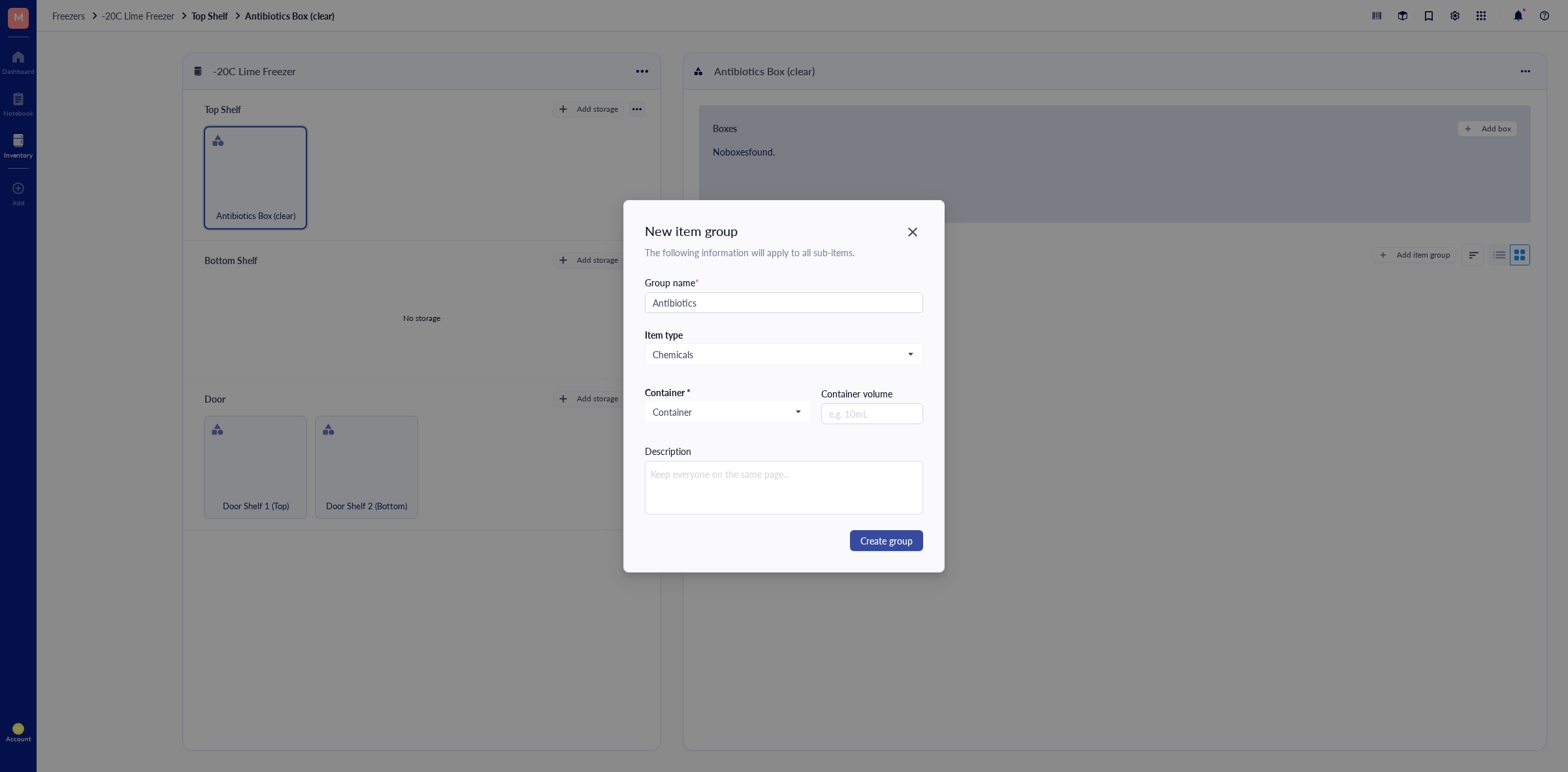
click at [867, 543] on span "Create group" at bounding box center [887, 540] width 52 height 14
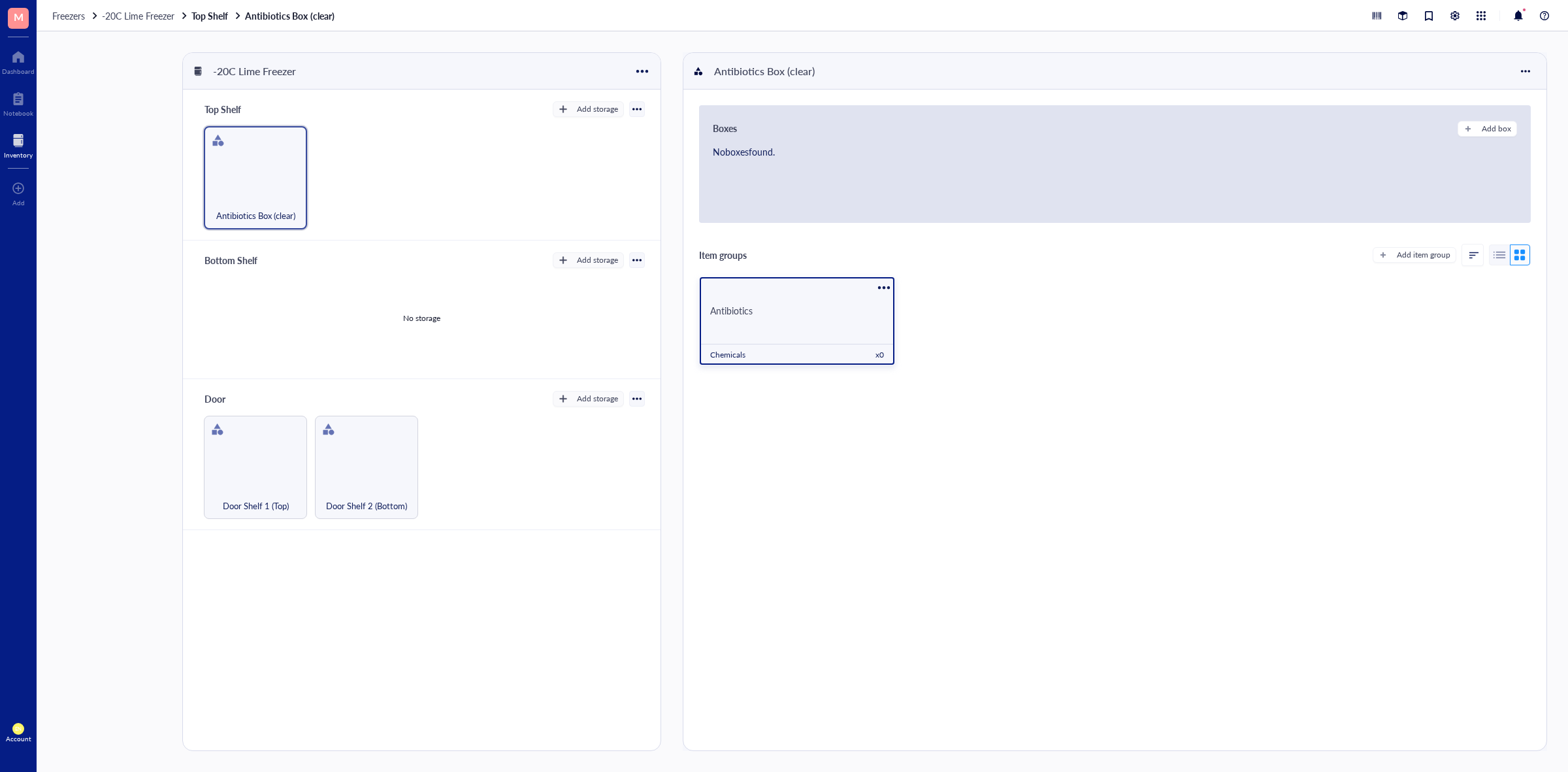
click at [809, 317] on div "Antibiotics" at bounding box center [797, 311] width 195 height 43
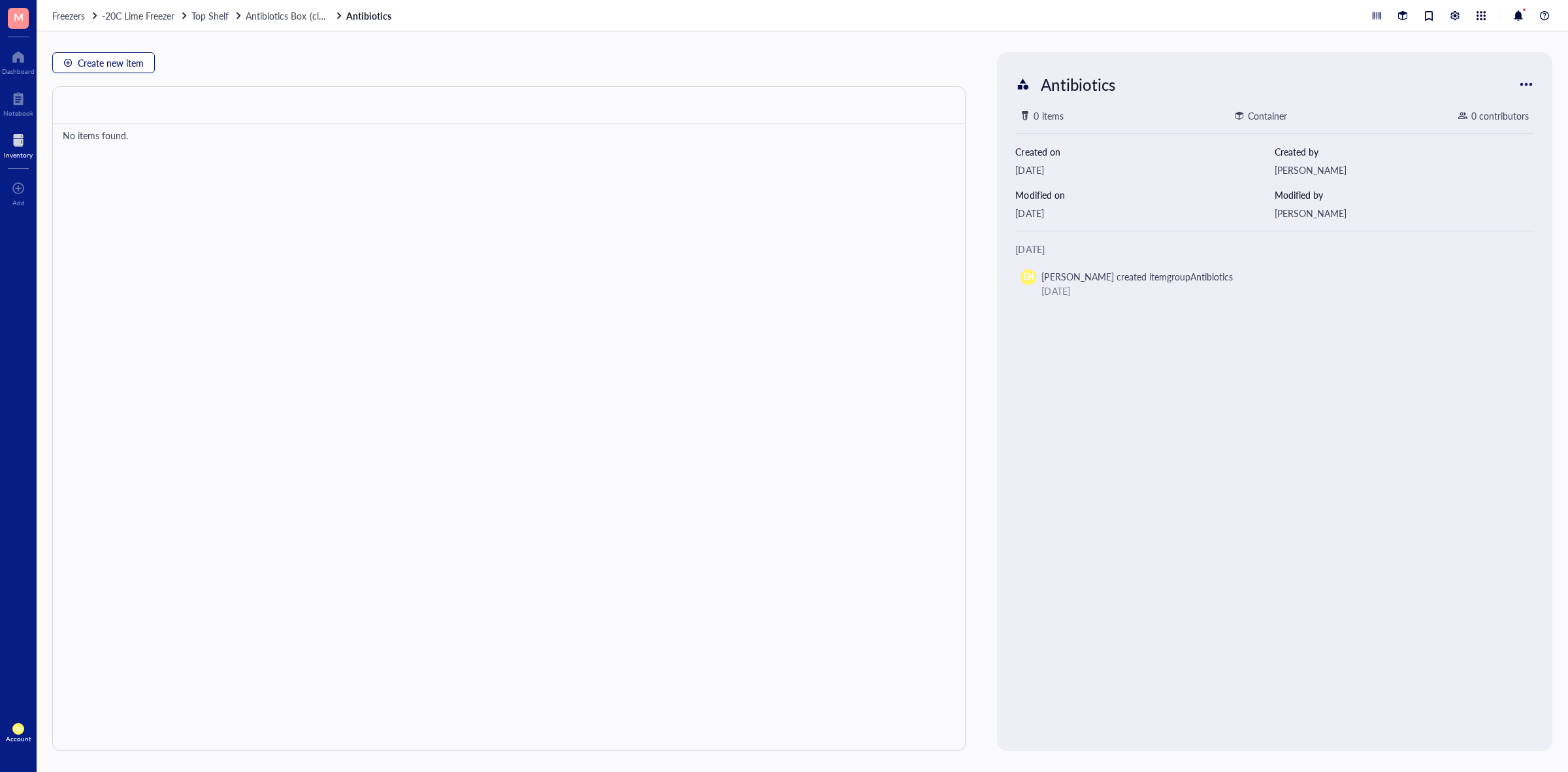
click at [141, 63] on span "Create new item" at bounding box center [111, 63] width 66 height 10
type textarea "Keep everyone on the same page…"
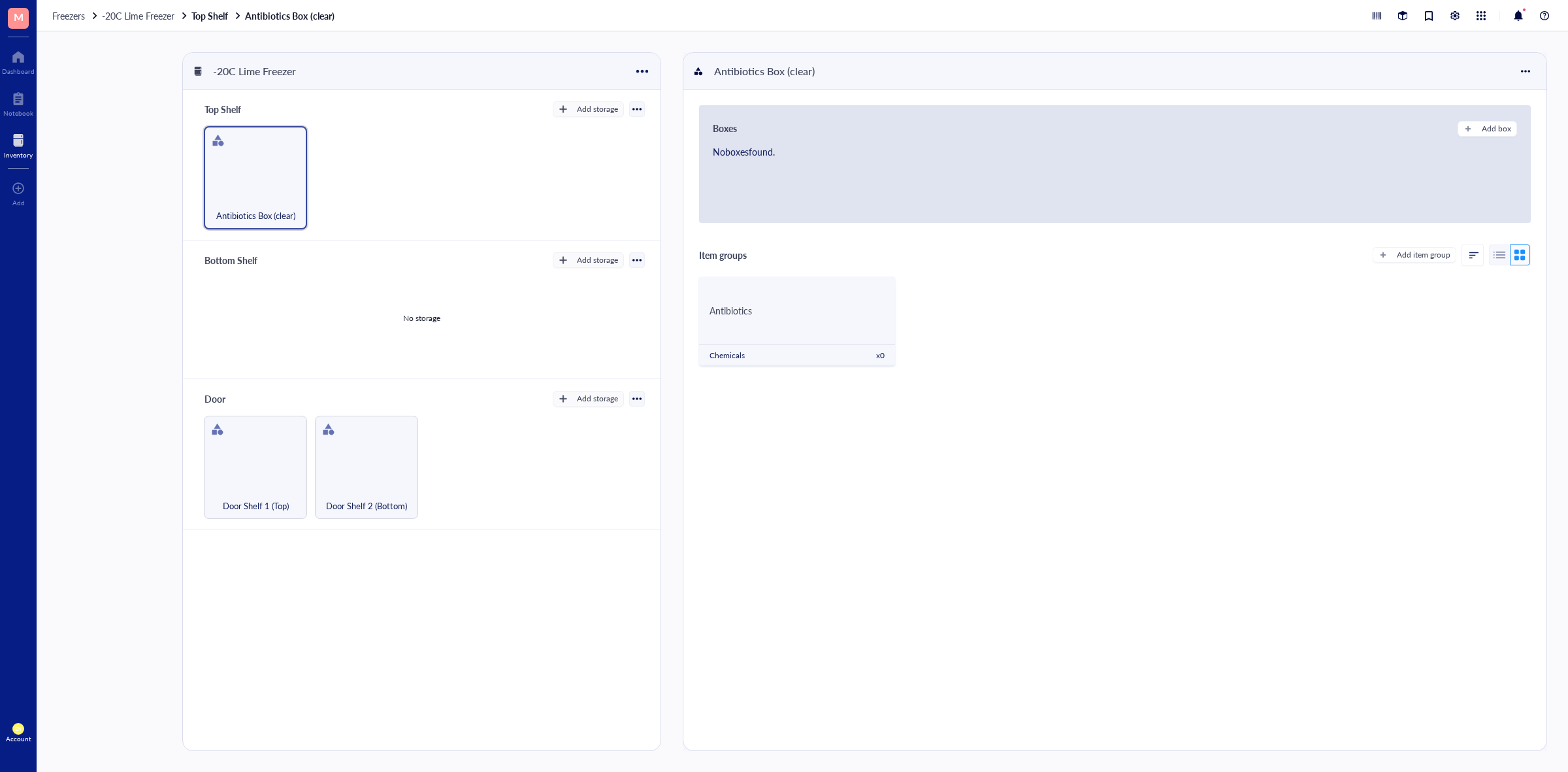
click at [632, 106] on div at bounding box center [637, 109] width 9 height 9
click at [513, 155] on div "Antibiotics Box (clear)" at bounding box center [421, 177] width 446 height 103
click at [230, 162] on div "Antibiotics Box (clear)" at bounding box center [255, 177] width 103 height 103
click at [301, 138] on div at bounding box center [291, 140] width 19 height 19
click at [565, 109] on div "button" at bounding box center [563, 109] width 9 height 9
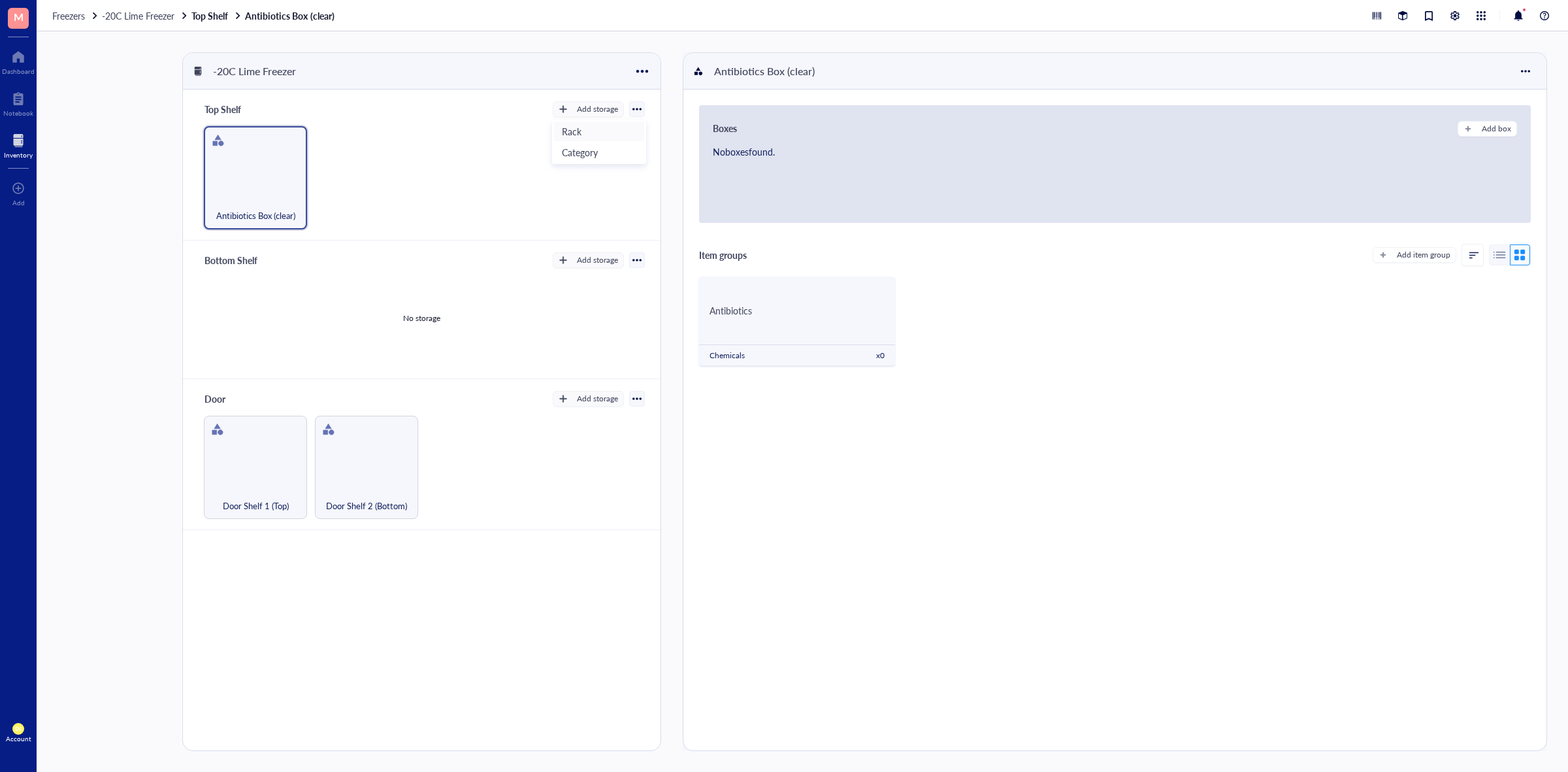
click at [569, 127] on span "Rack" at bounding box center [600, 131] width 75 height 14
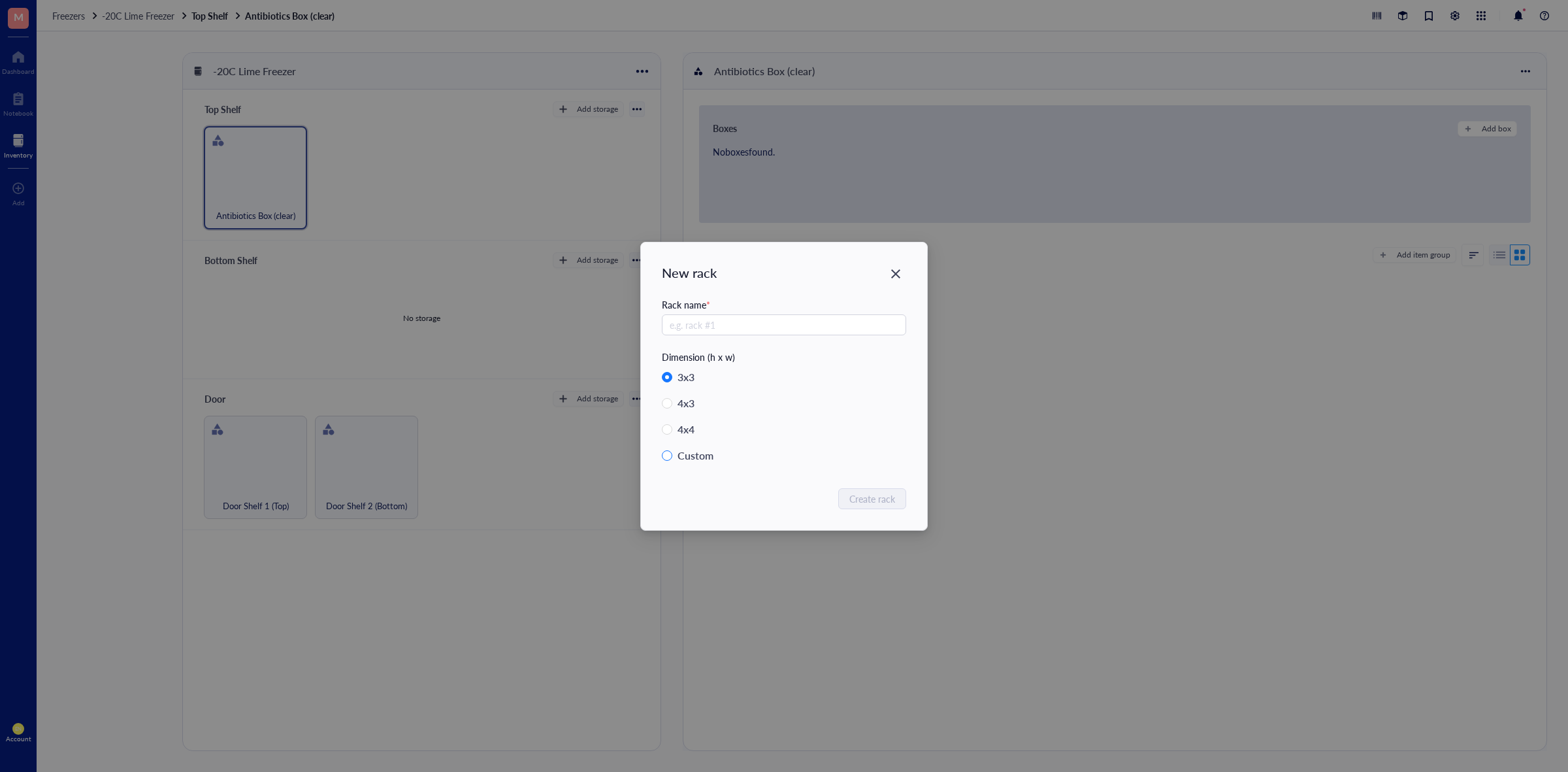
click at [668, 461] on label "Custom" at bounding box center [784, 455] width 244 height 18
click at [668, 461] on input "Custom" at bounding box center [667, 455] width 10 height 10
radio input "true"
radio input "false"
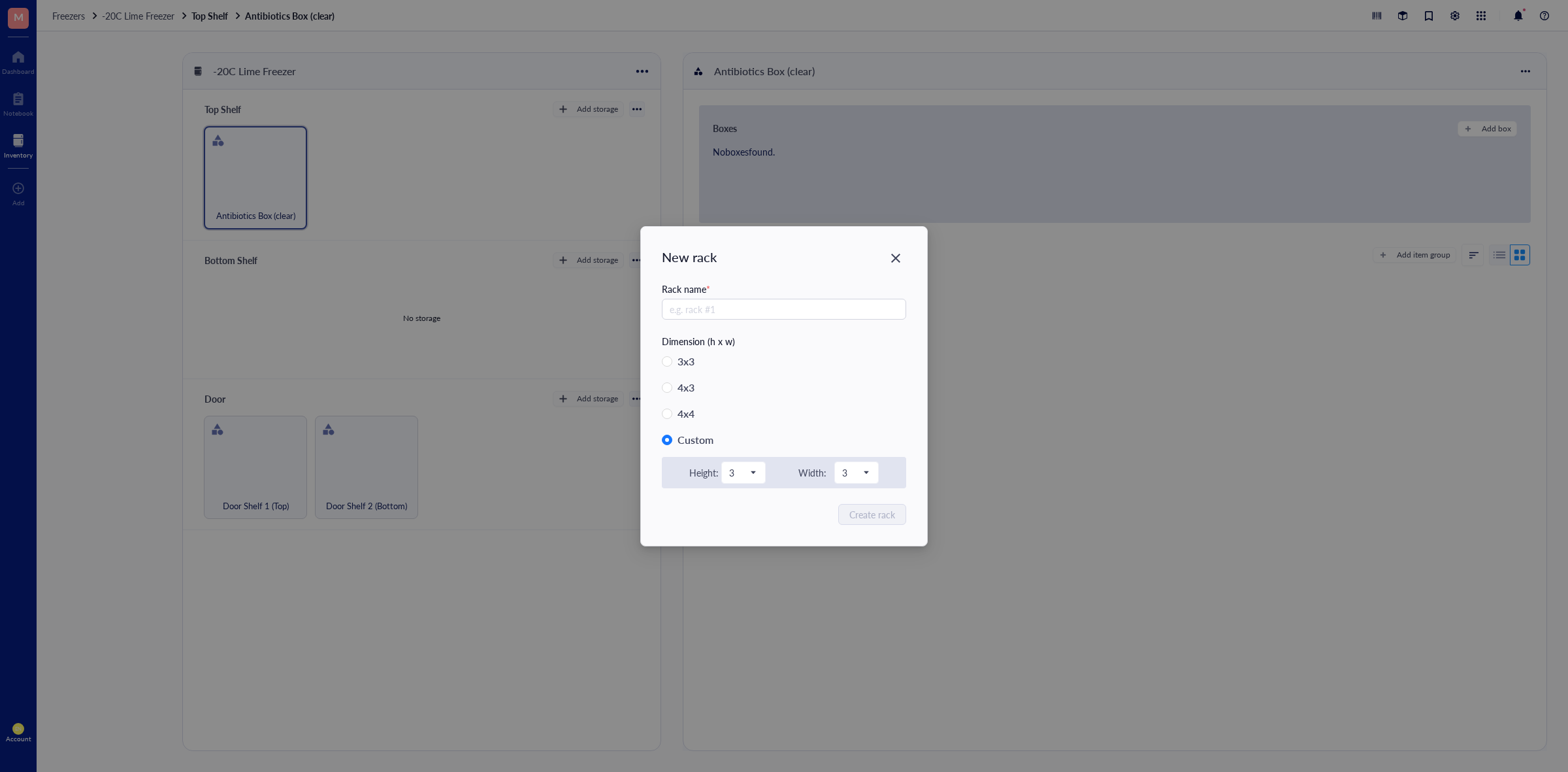
click at [769, 472] on div "3" at bounding box center [746, 472] width 49 height 22
click at [762, 472] on div "3" at bounding box center [744, 472] width 43 height 21
click at [738, 494] on div "1" at bounding box center [743, 496] width 27 height 14
click at [861, 471] on span "3" at bounding box center [855, 472] width 26 height 12
click at [858, 489] on div "1" at bounding box center [856, 496] width 27 height 14
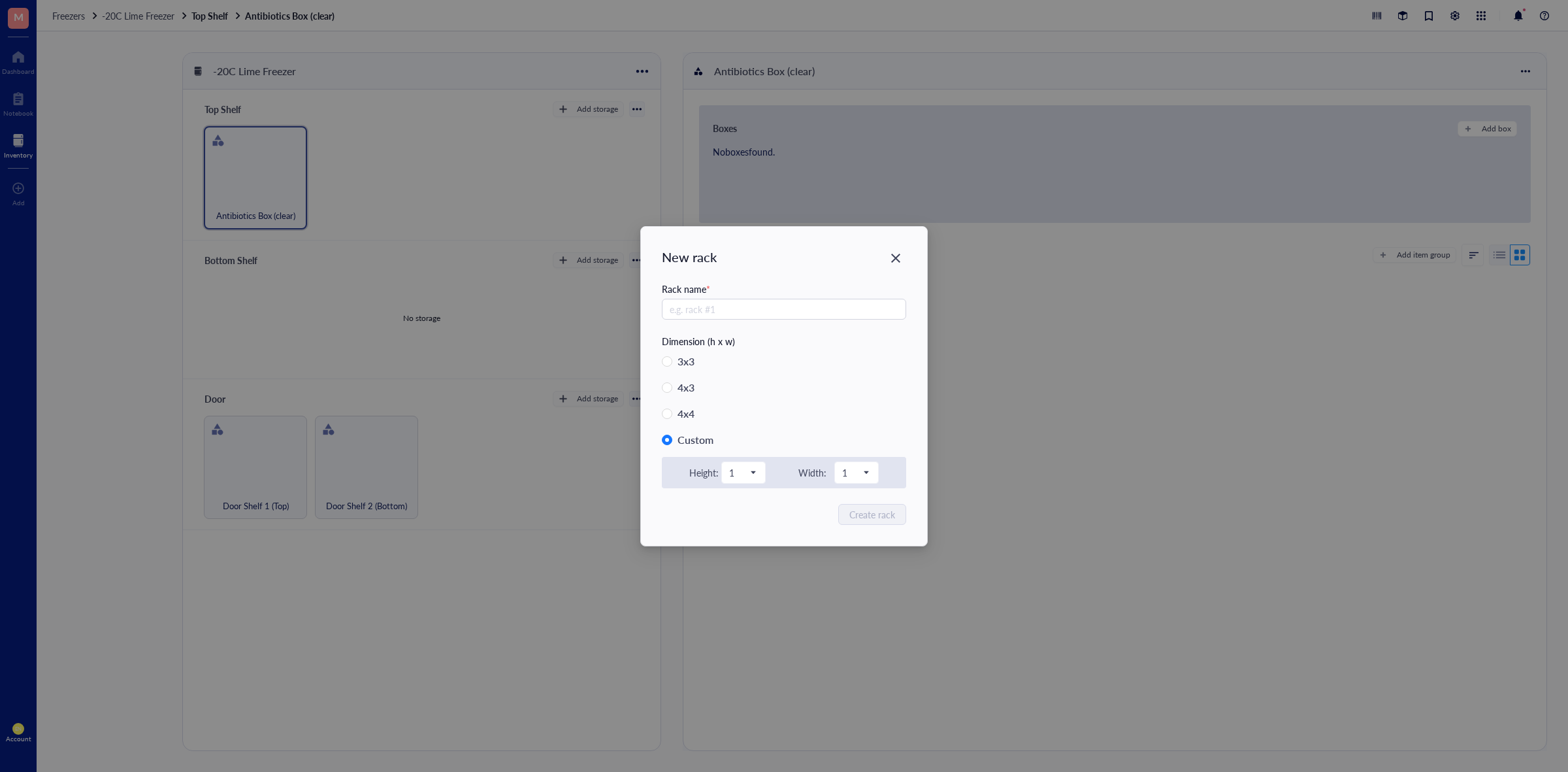
click at [856, 373] on div "3 x 3 4 x 3 4 x 4 Custom Height: 1 1 2 3 4 5 6 7 8 9 10 11 12 13 14 15 Width: 1…" at bounding box center [784, 421] width 244 height 136
click at [778, 306] on input "text" at bounding box center [784, 309] width 244 height 21
type input "Antibiotics clear"
click at [852, 507] on span "Create rack" at bounding box center [873, 514] width 46 height 14
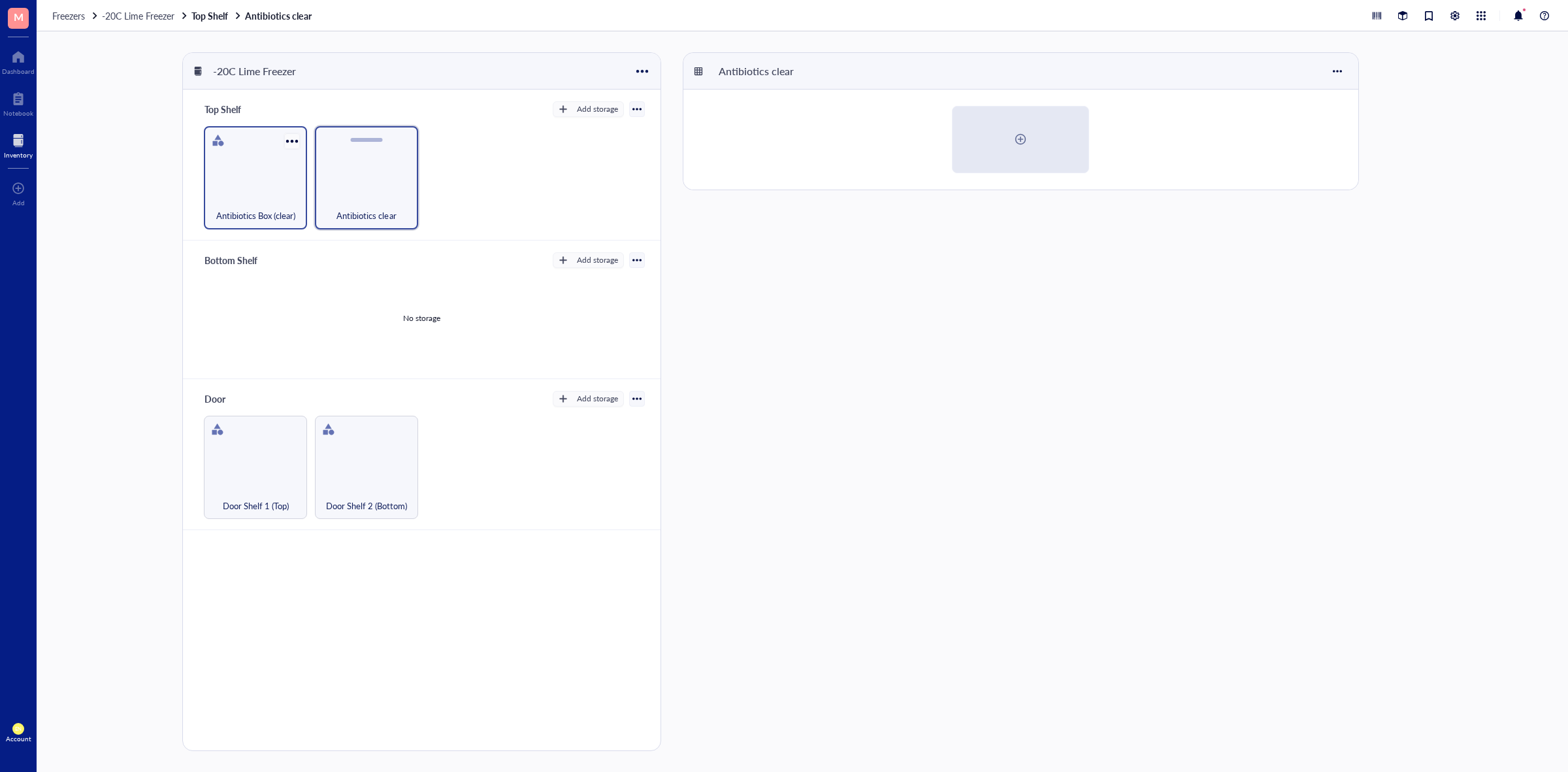
click at [295, 139] on div at bounding box center [291, 140] width 19 height 19
click at [314, 165] on div "Settings" at bounding box center [323, 164] width 32 height 12
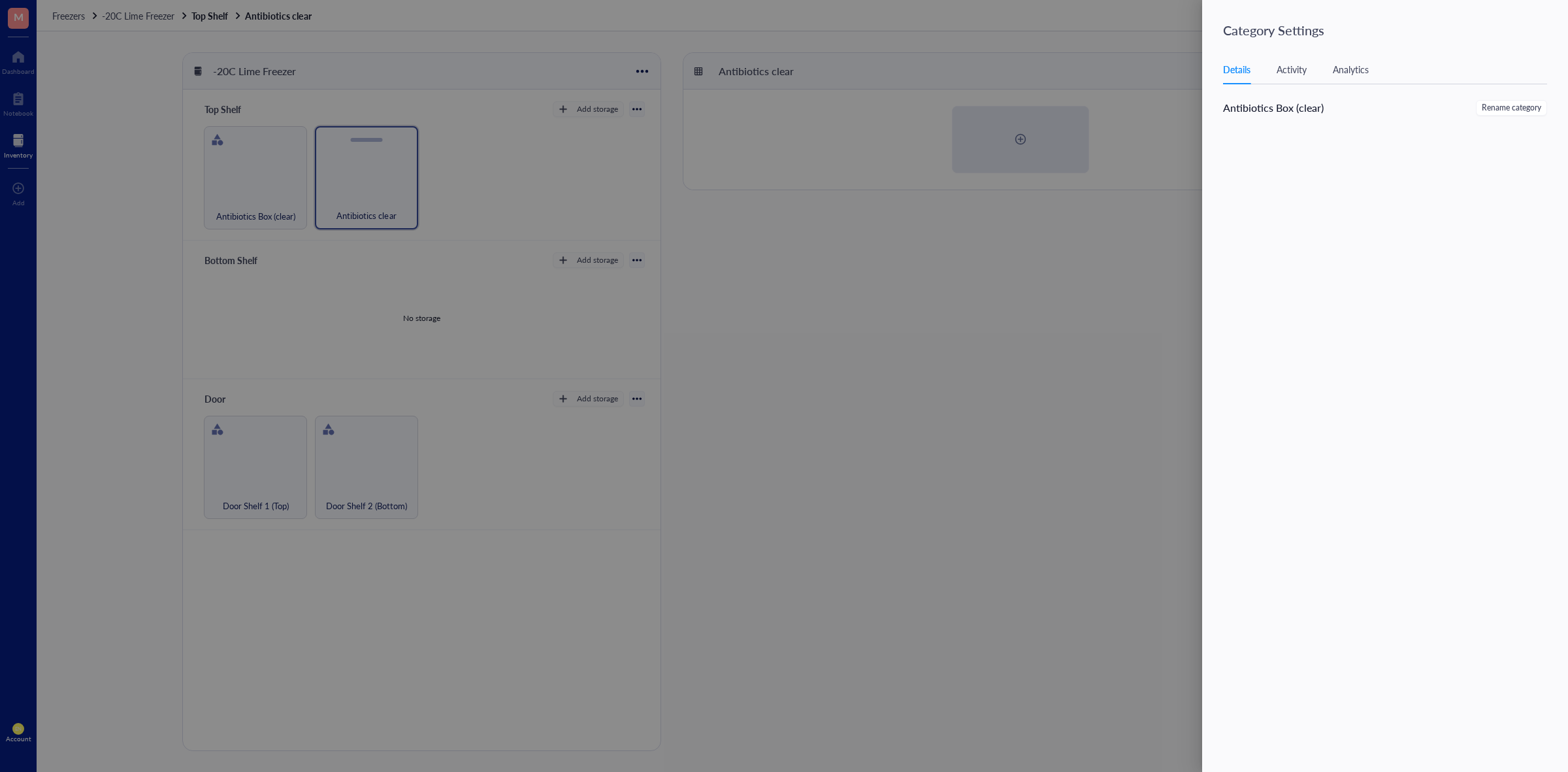
click at [554, 151] on div at bounding box center [784, 386] width 1568 height 772
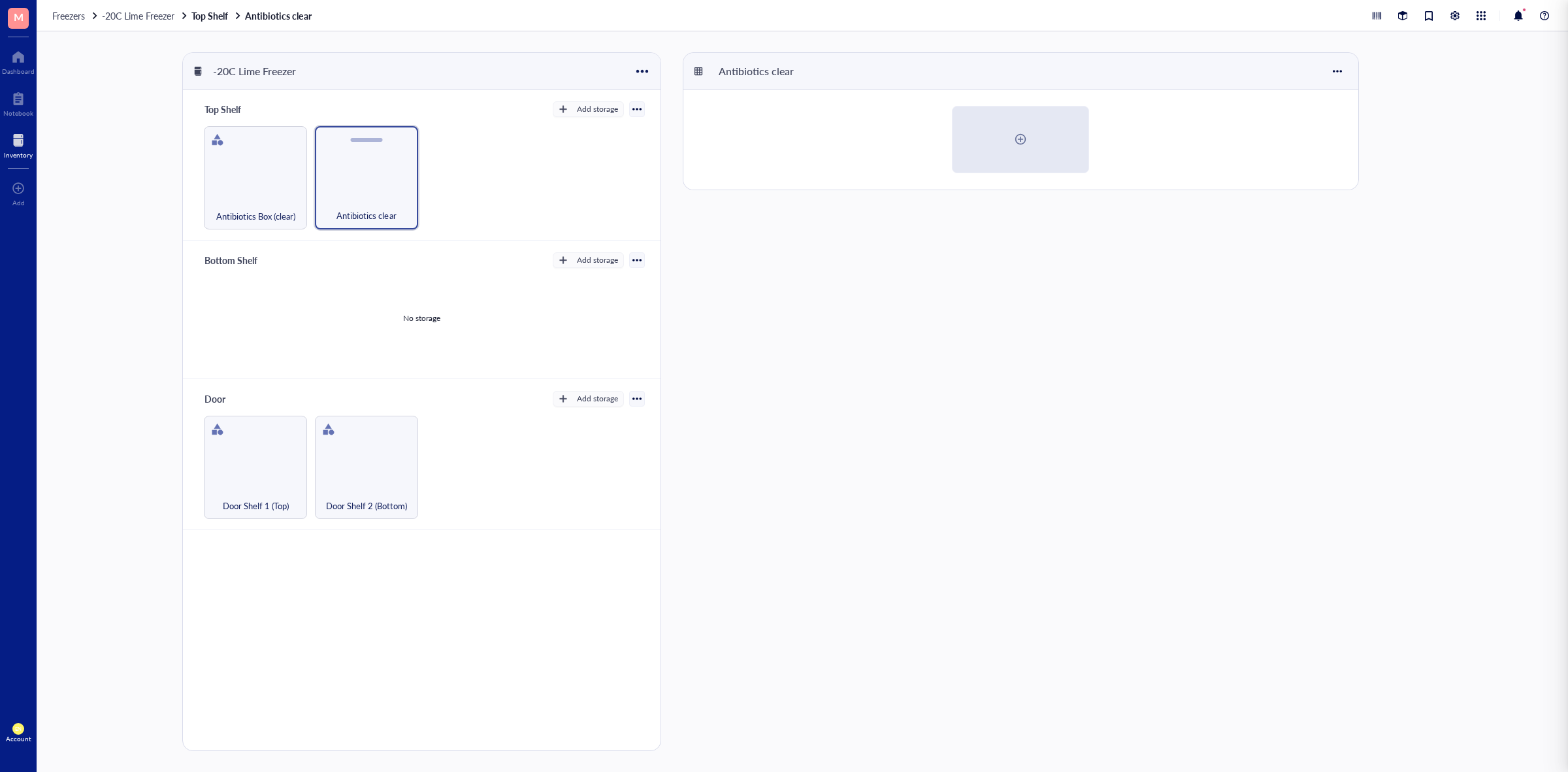
click at [344, 161] on div "Antibiotics clear" at bounding box center [367, 177] width 103 height 103
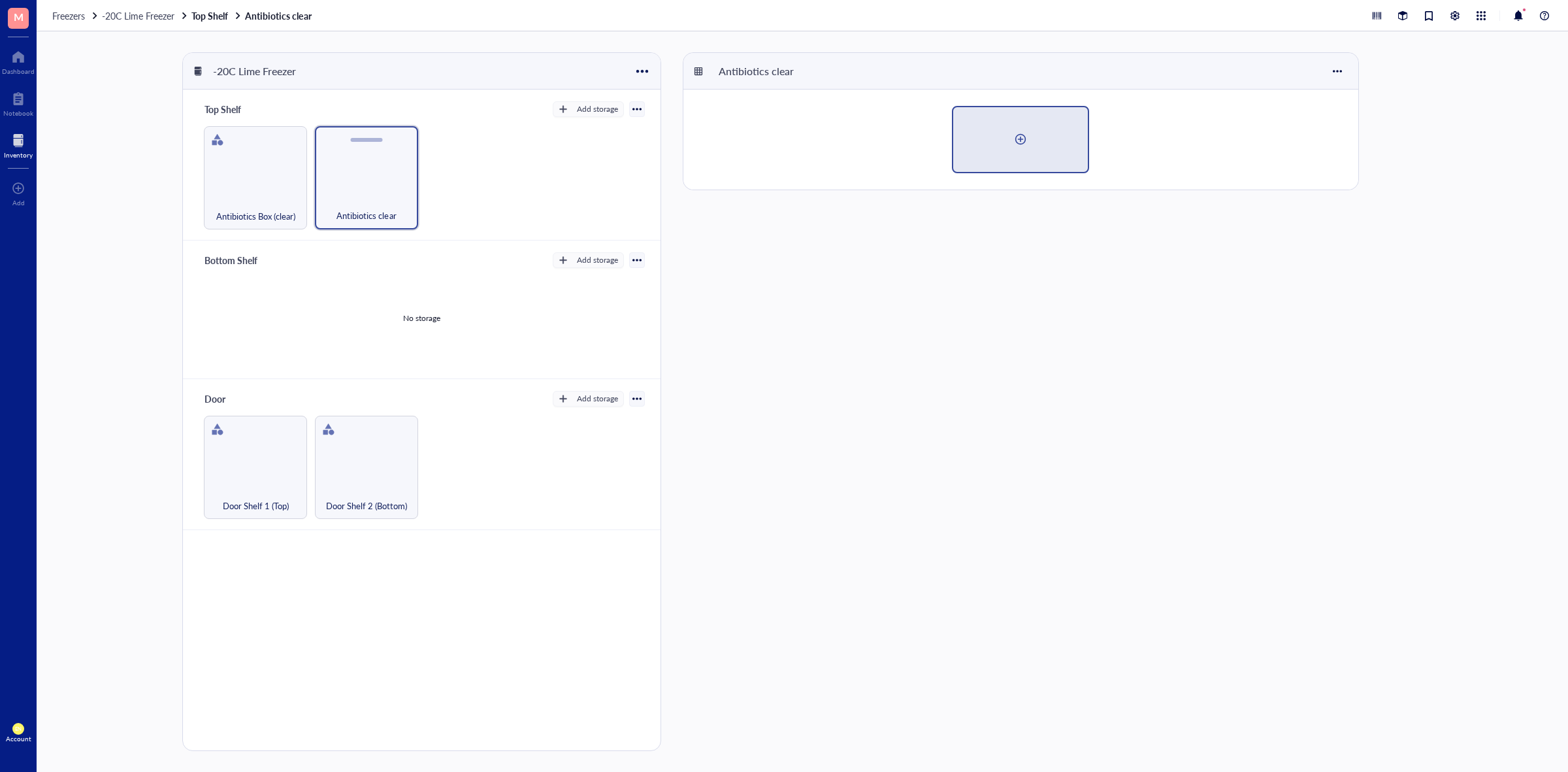
click at [1036, 138] on div at bounding box center [1021, 139] width 135 height 64
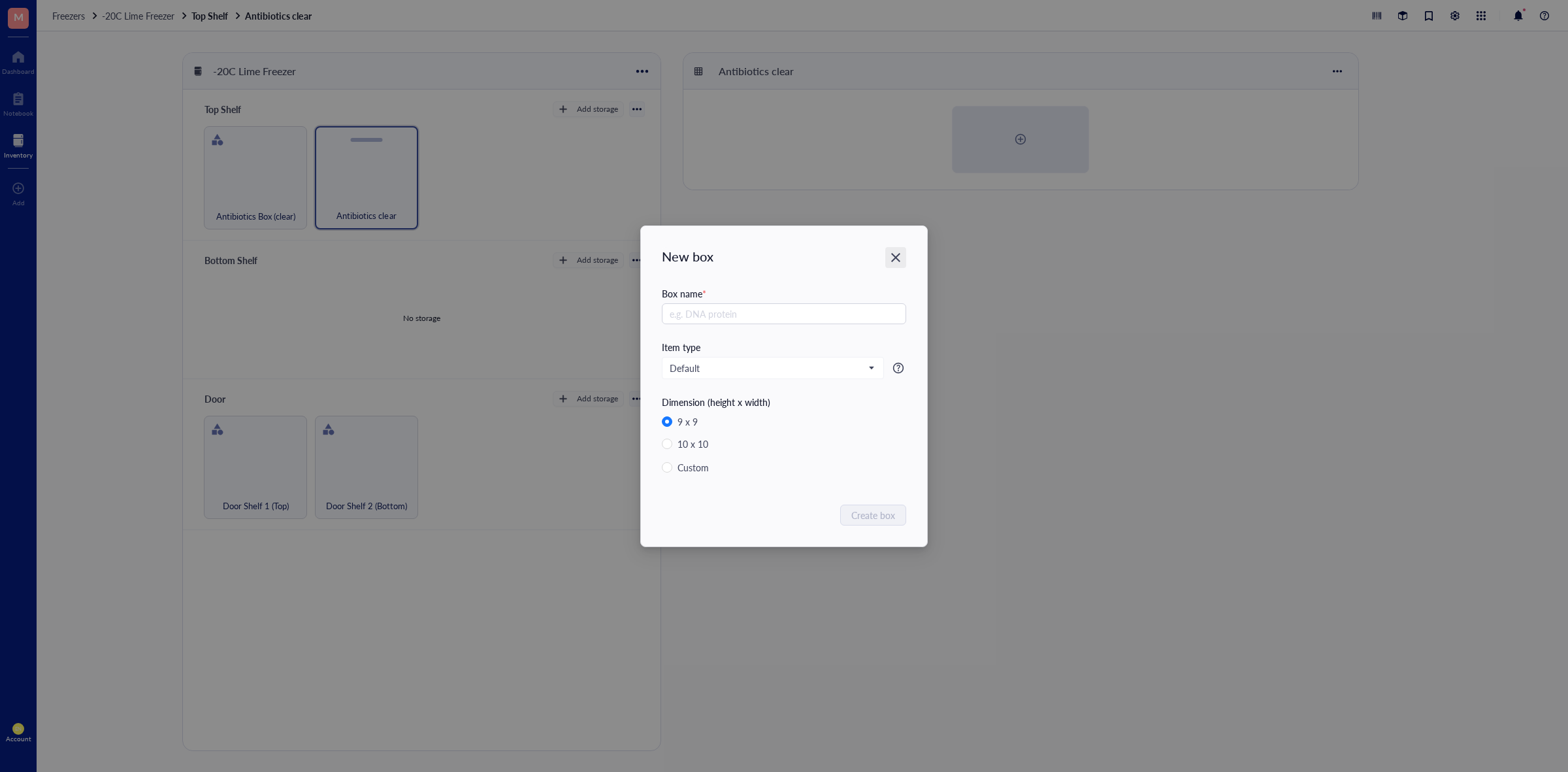
click at [896, 265] on div "Close" at bounding box center [896, 258] width 21 height 21
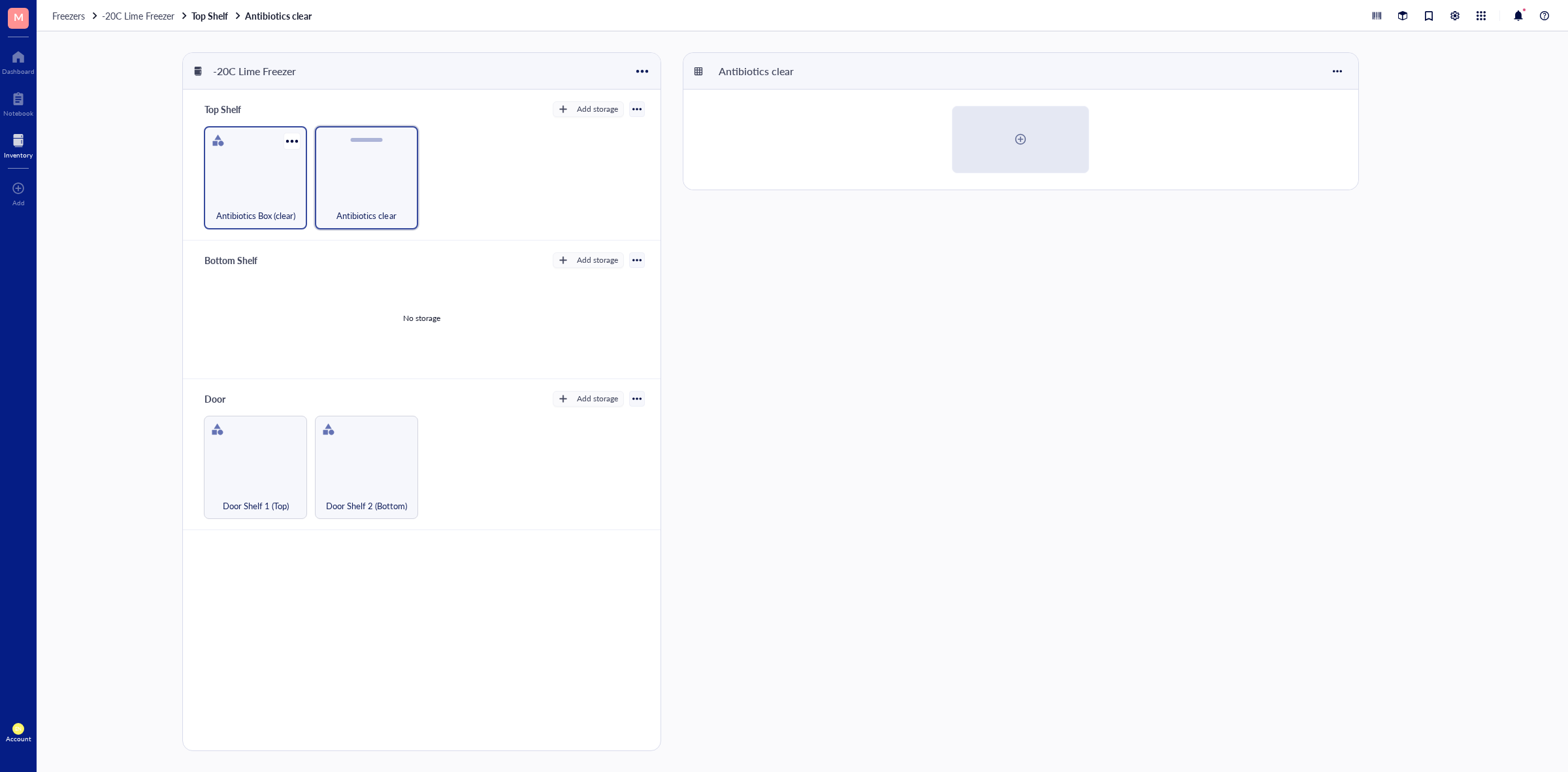
click at [296, 177] on div "Antibiotics Box (clear)" at bounding box center [255, 177] width 103 height 103
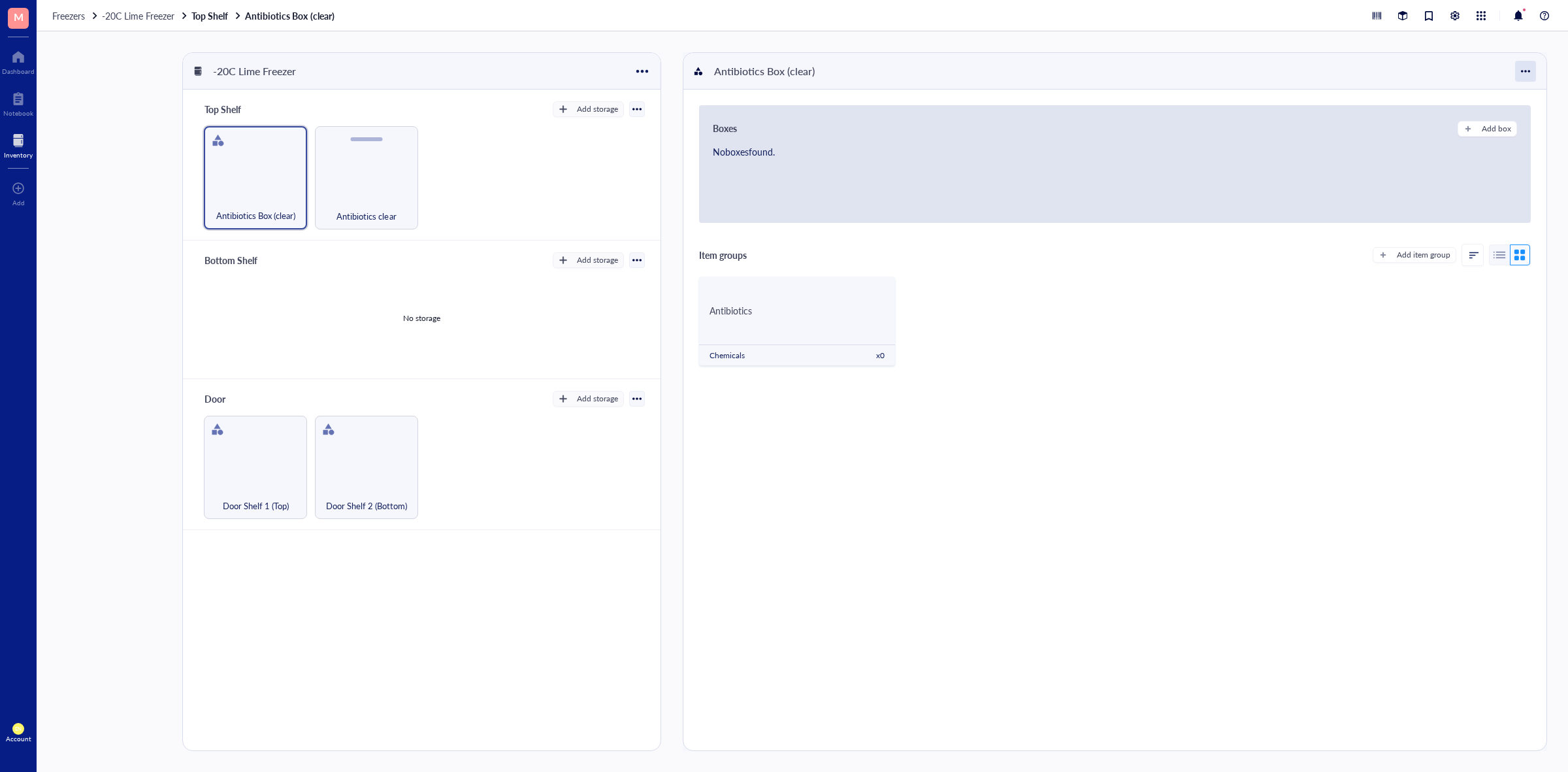
click at [1524, 73] on div at bounding box center [1525, 71] width 21 height 21
click at [1370, 185] on div "No boxes found." at bounding box center [1114, 176] width 805 height 63
click at [726, 335] on div "Antibiotics Chemicals x 0" at bounding box center [797, 320] width 196 height 89
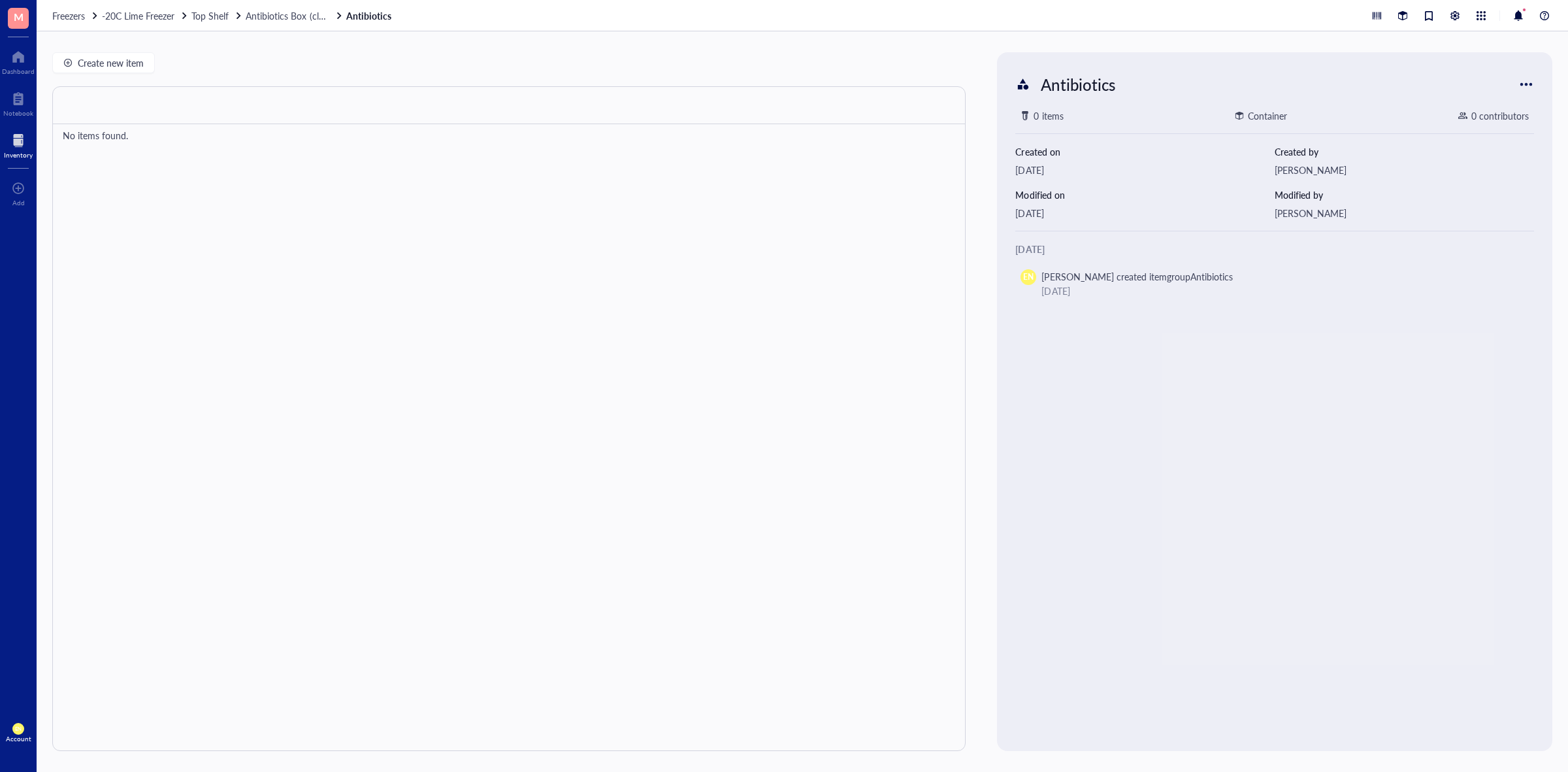
click at [1526, 79] on div at bounding box center [1526, 85] width 21 height 21
click at [843, 234] on div at bounding box center [509, 419] width 913 height 665
